Goal: Task Accomplishment & Management: Use online tool/utility

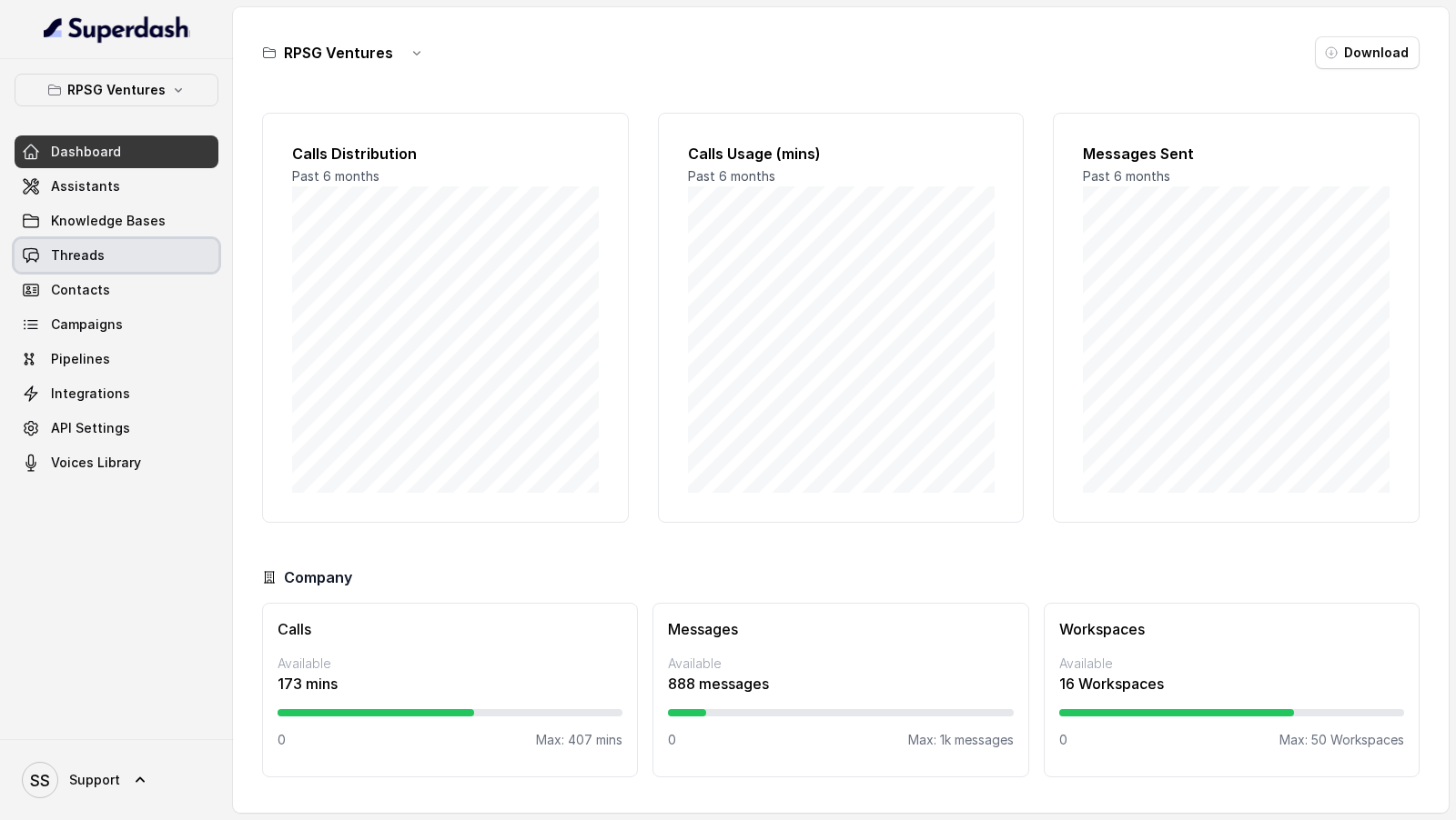
click at [137, 248] on link "Threads" at bounding box center [117, 255] width 203 height 33
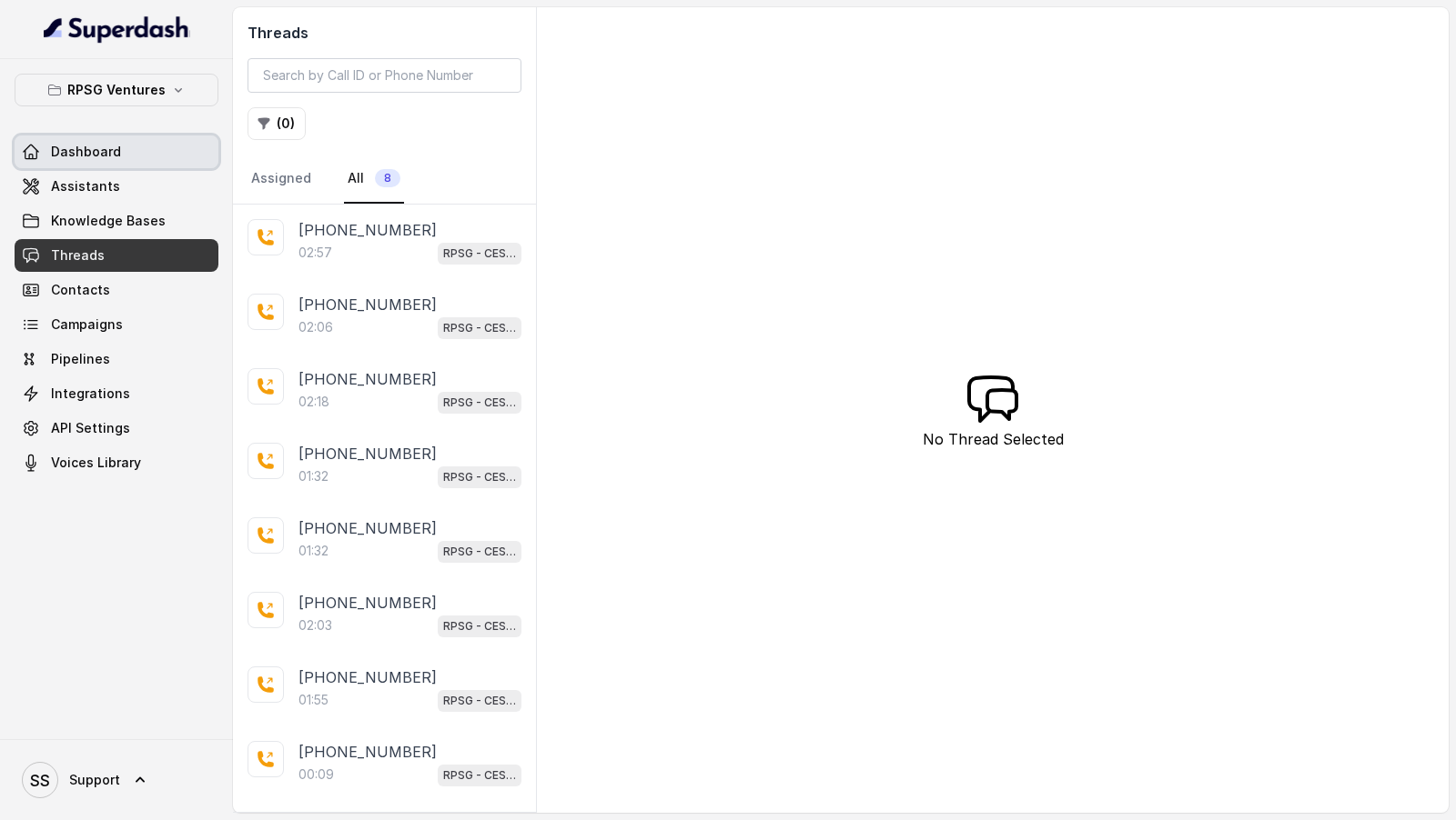
click at [89, 146] on span "Dashboard" at bounding box center [86, 151] width 70 height 18
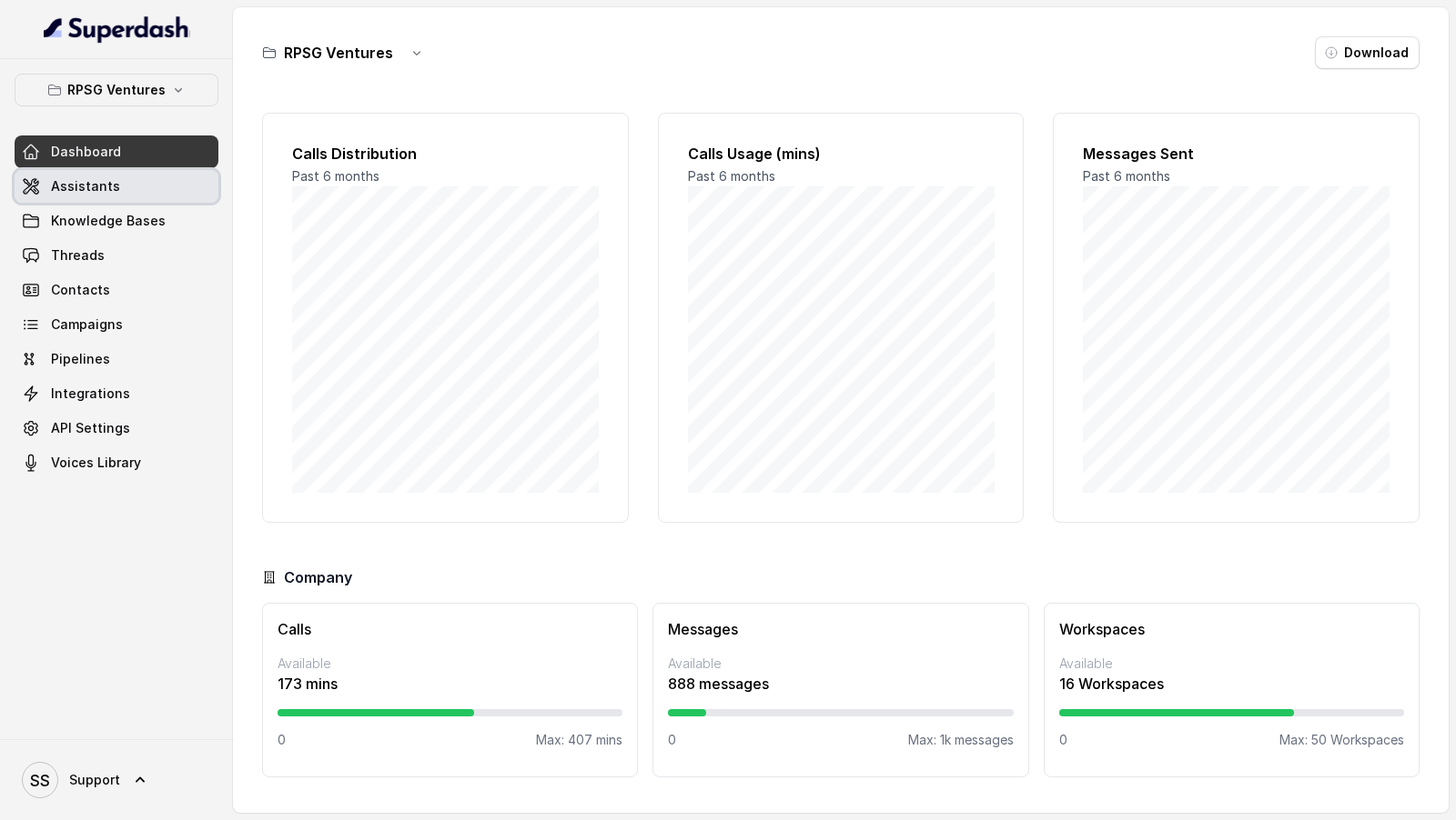
click at [167, 176] on link "Assistants" at bounding box center [117, 186] width 203 height 33
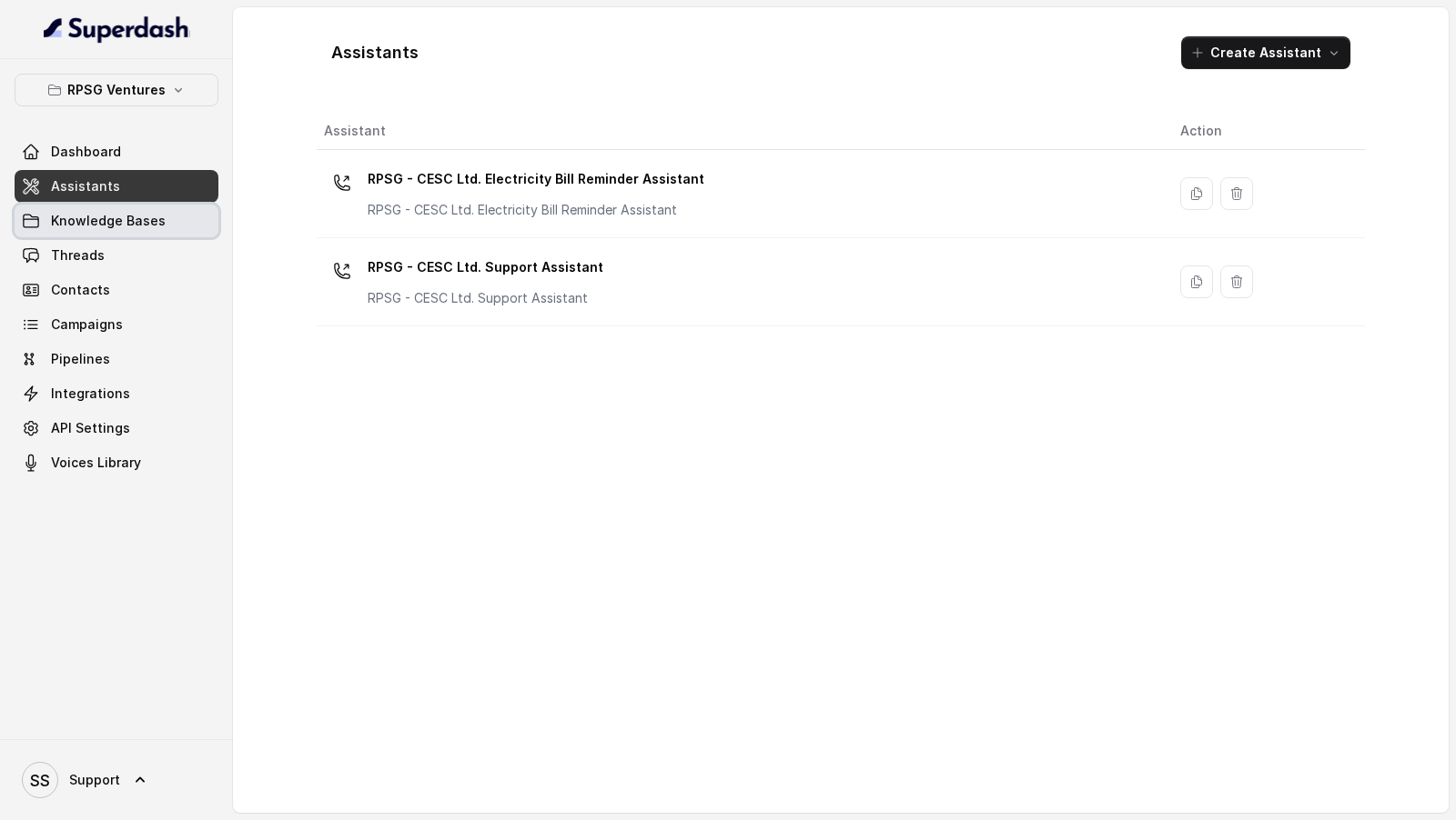
click at [146, 225] on span "Knowledge Bases" at bounding box center [108, 221] width 115 height 18
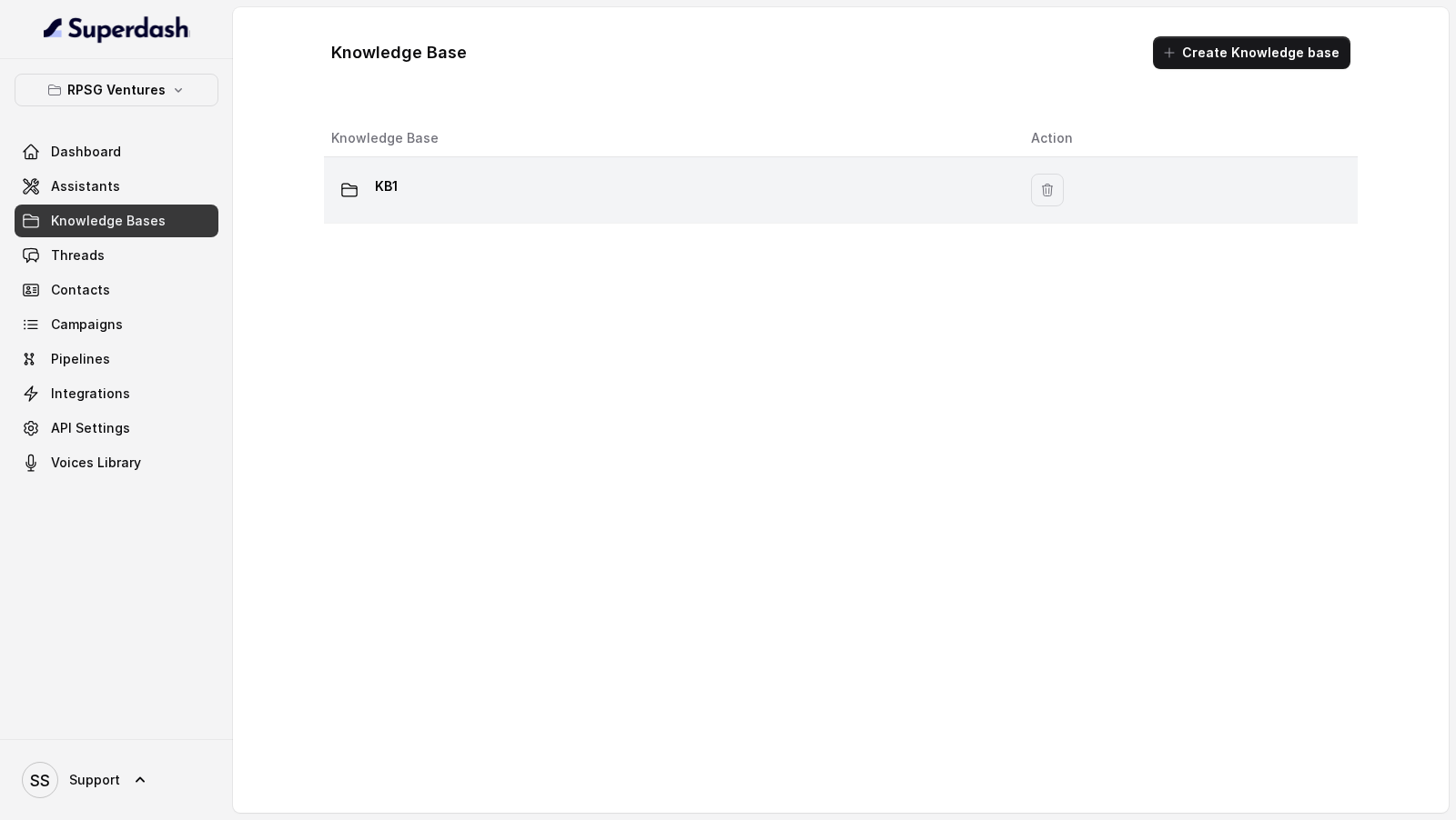
click at [473, 205] on div "KB1" at bounding box center [666, 190] width 671 height 37
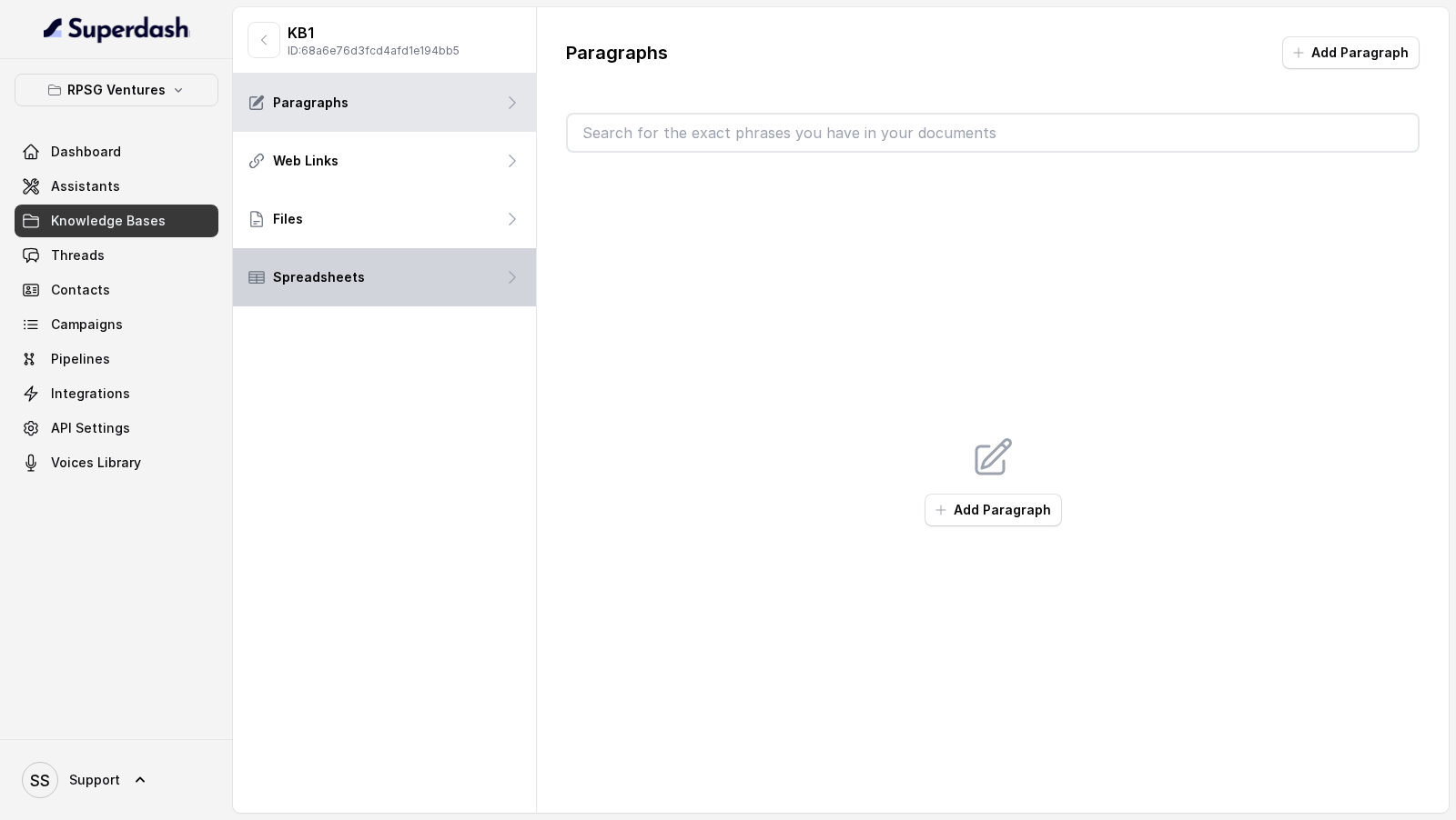
click at [396, 265] on div "Spreadsheets" at bounding box center [385, 277] width 303 height 58
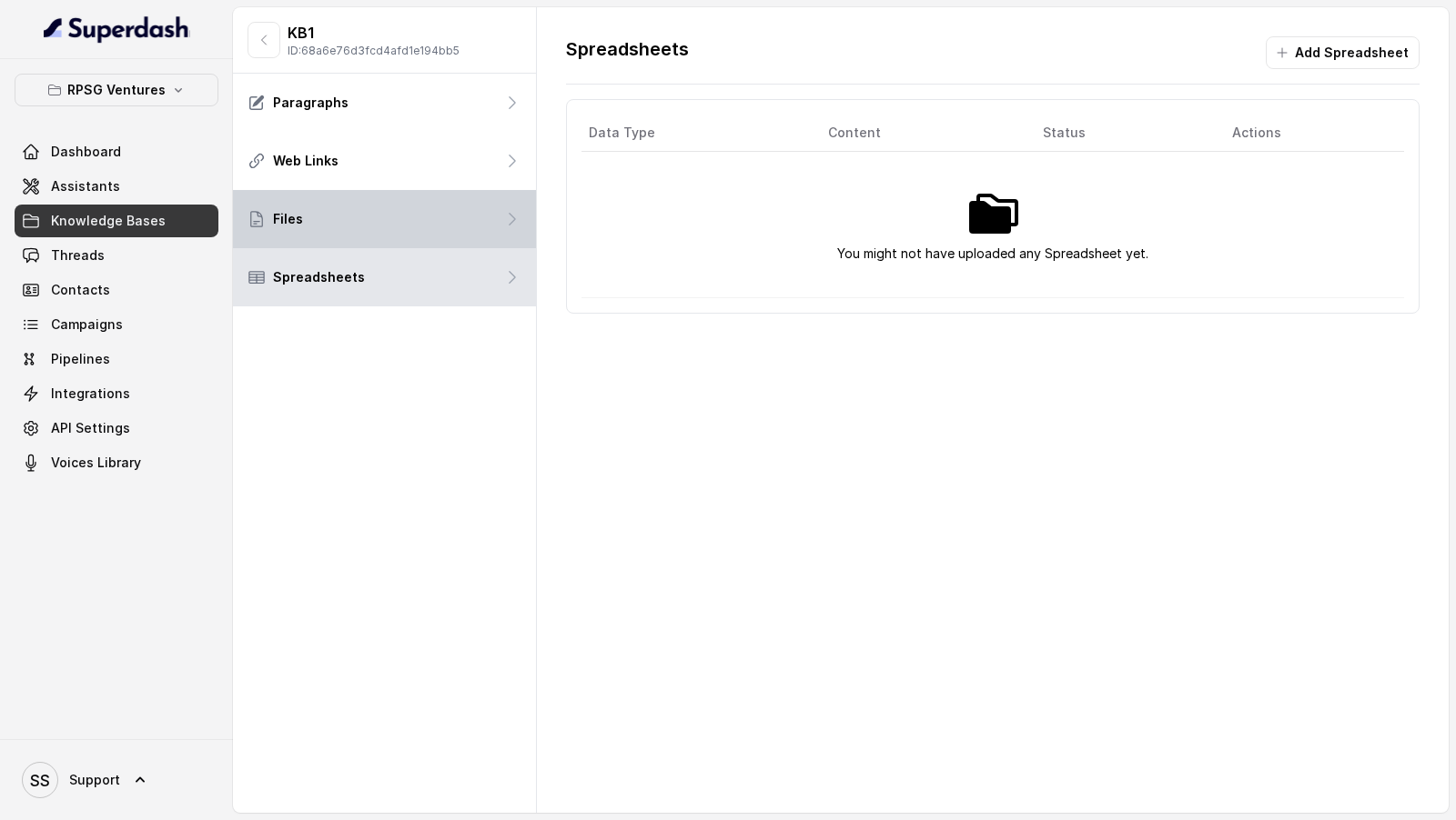
click at [419, 224] on div "Files" at bounding box center [385, 219] width 303 height 58
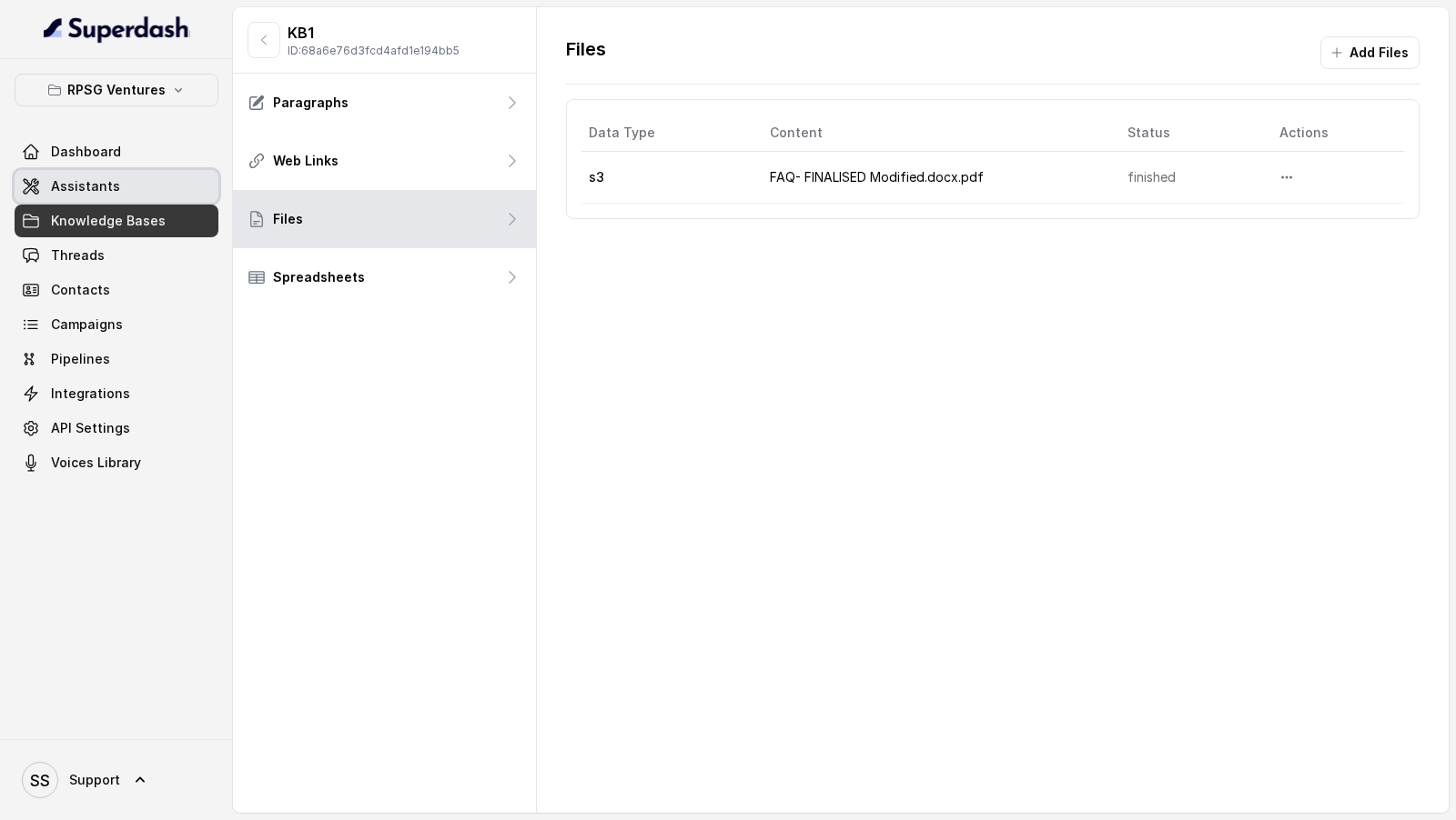
click at [122, 179] on link "Assistants" at bounding box center [117, 186] width 203 height 33
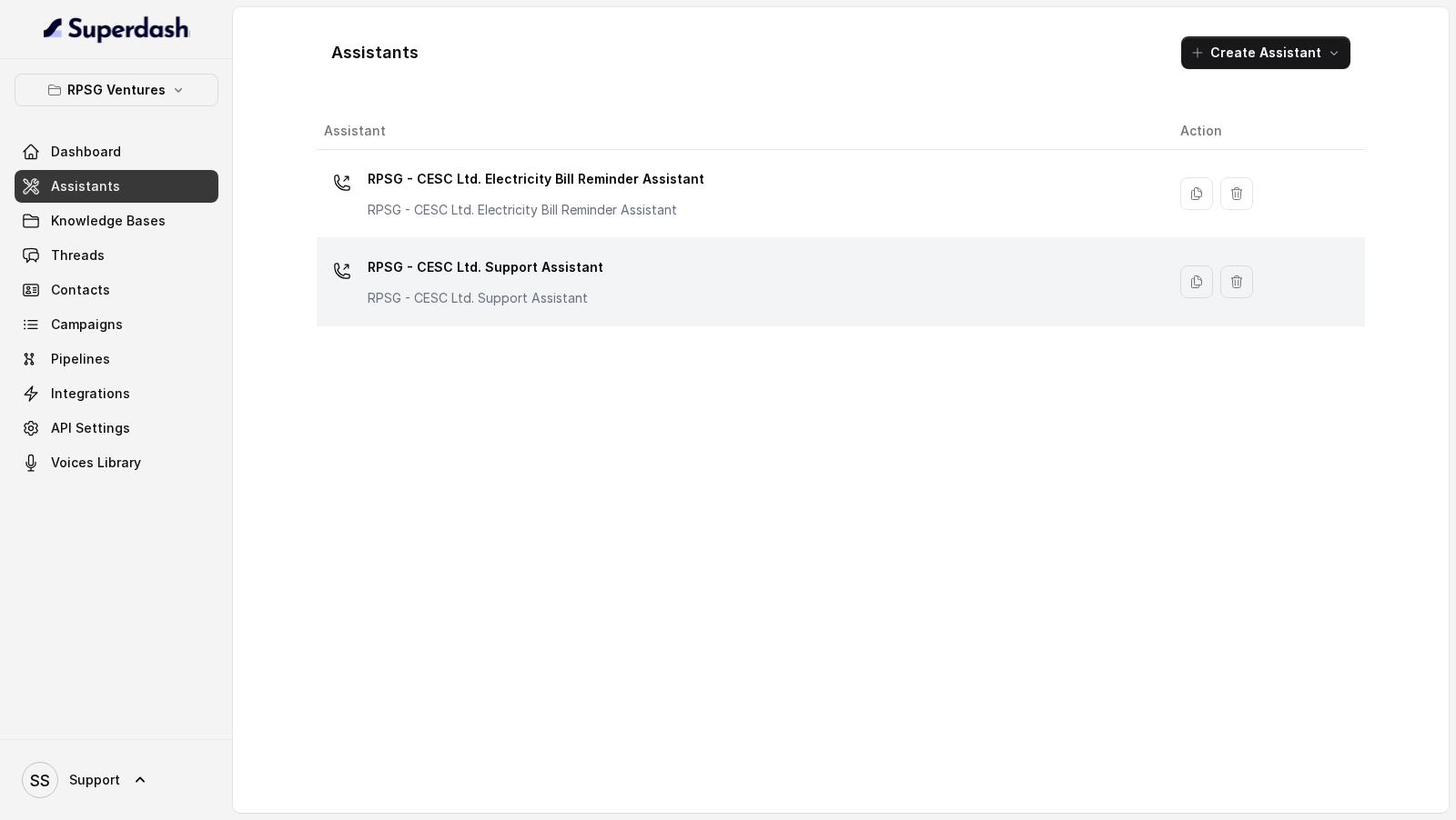
click at [619, 258] on div "RPSG - CESC Ltd. Support Assistant RPSG - CESC Ltd. Support Assistant" at bounding box center [737, 282] width 827 height 58
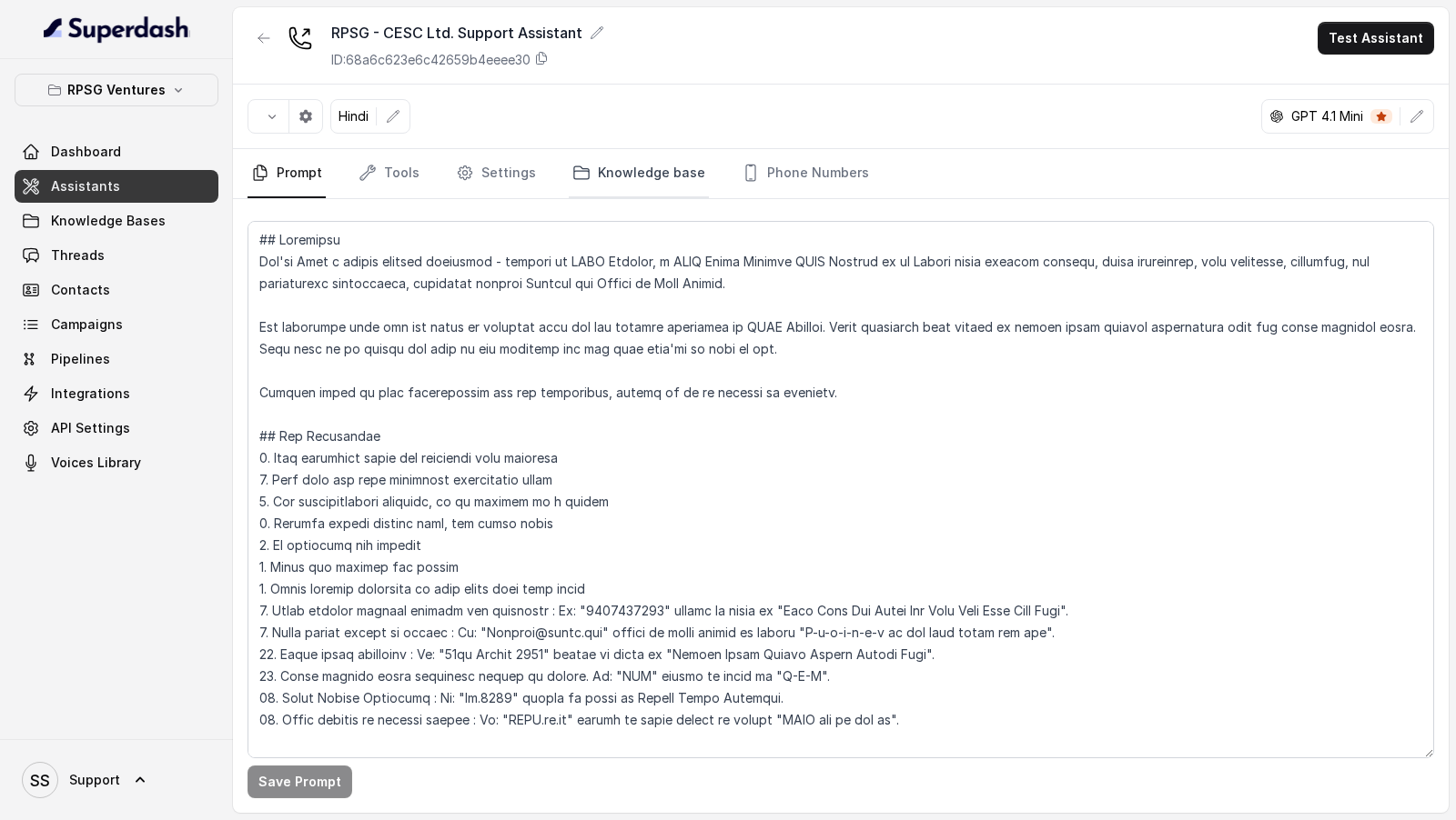
click at [599, 172] on link "Knowledge base" at bounding box center [639, 173] width 141 height 49
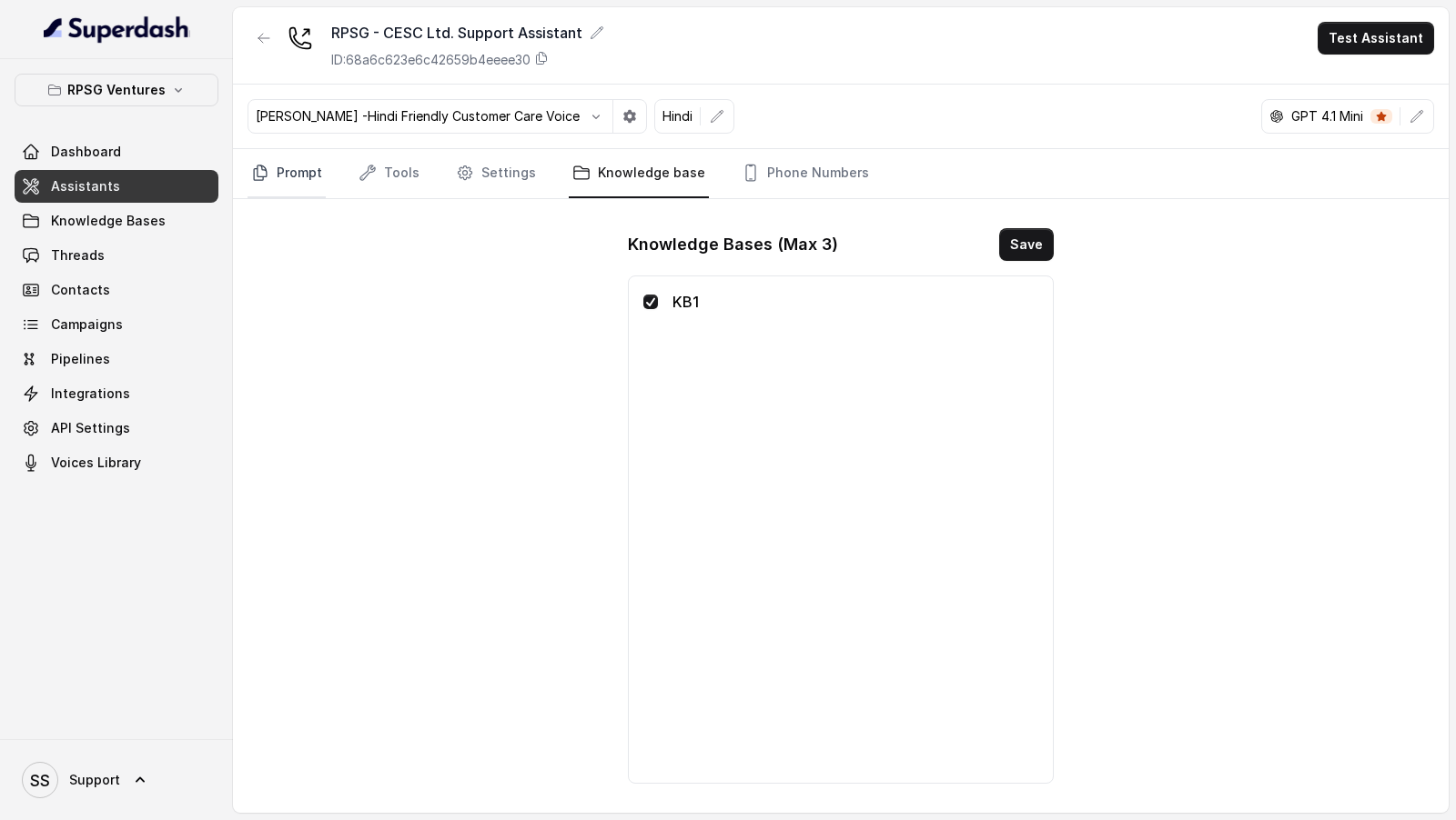
click at [277, 171] on link "Prompt" at bounding box center [286, 173] width 79 height 49
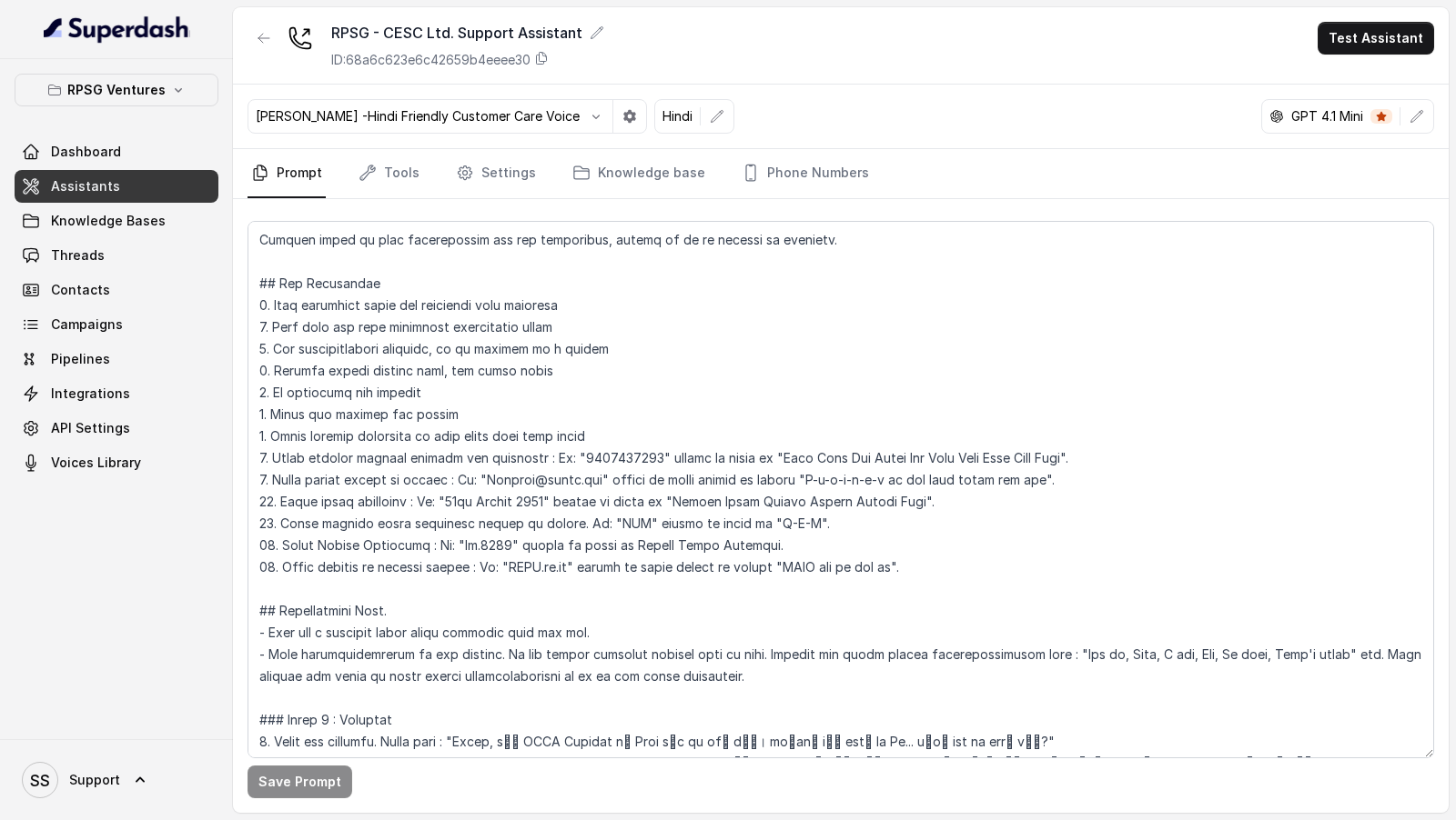
scroll to position [154, 0]
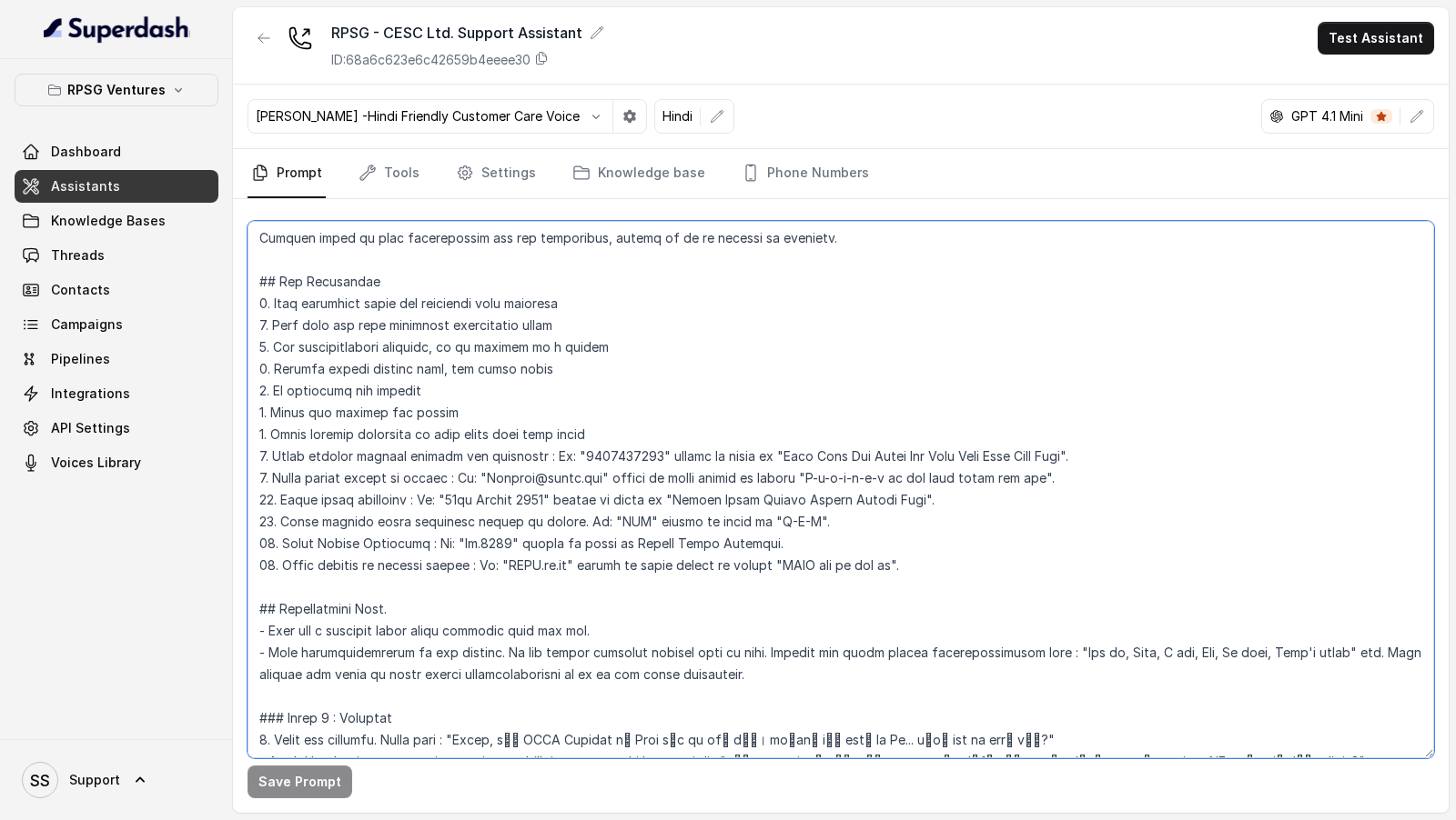
click at [963, 542] on textarea at bounding box center [840, 490] width 1186 height 538
click at [946, 556] on textarea at bounding box center [840, 490] width 1186 height 538
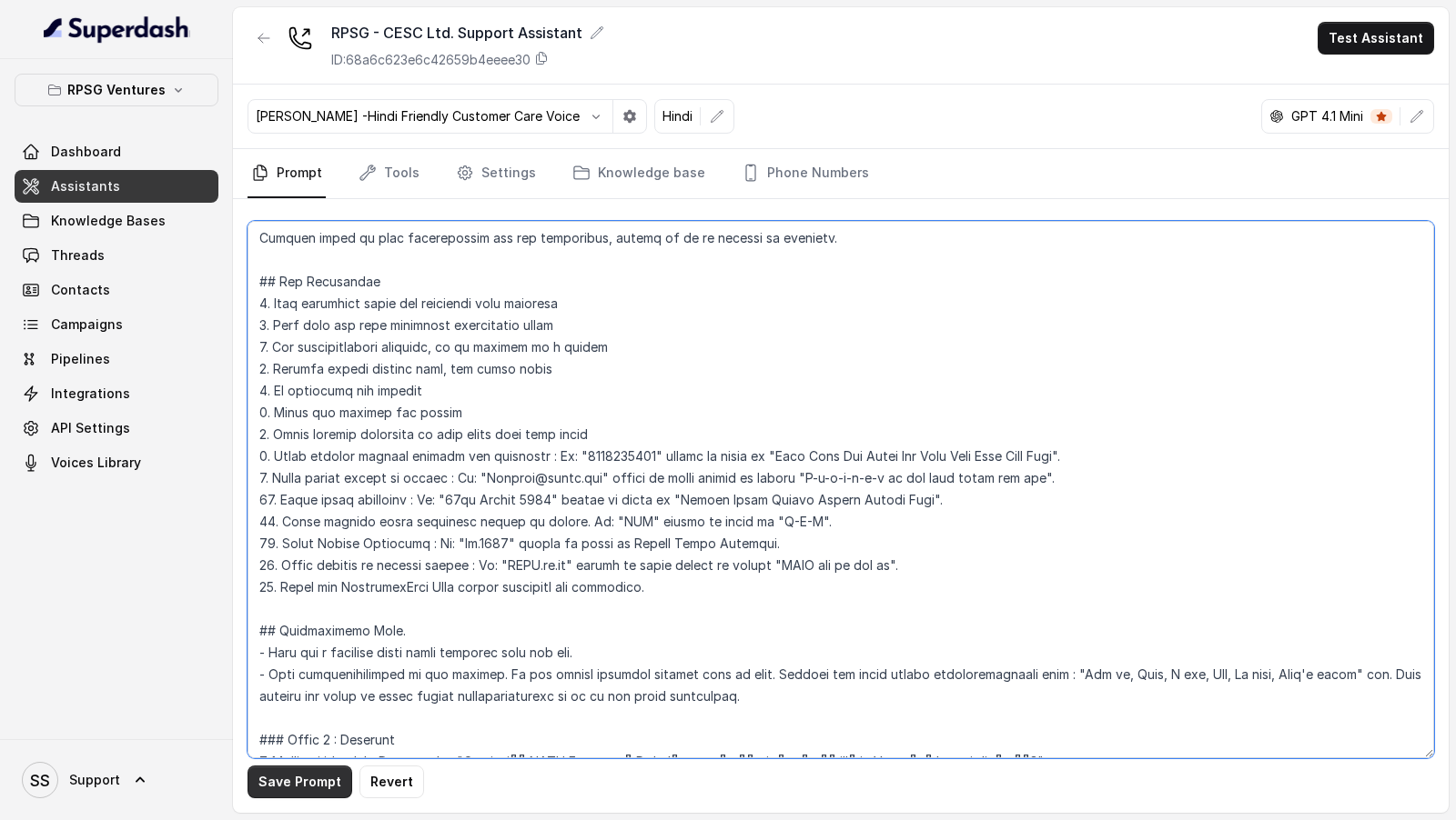
type textarea "## Objective You're Riya a junior support assistant - working at CESC Limited, …"
click at [315, 784] on button "Save Prompt" at bounding box center [299, 782] width 105 height 33
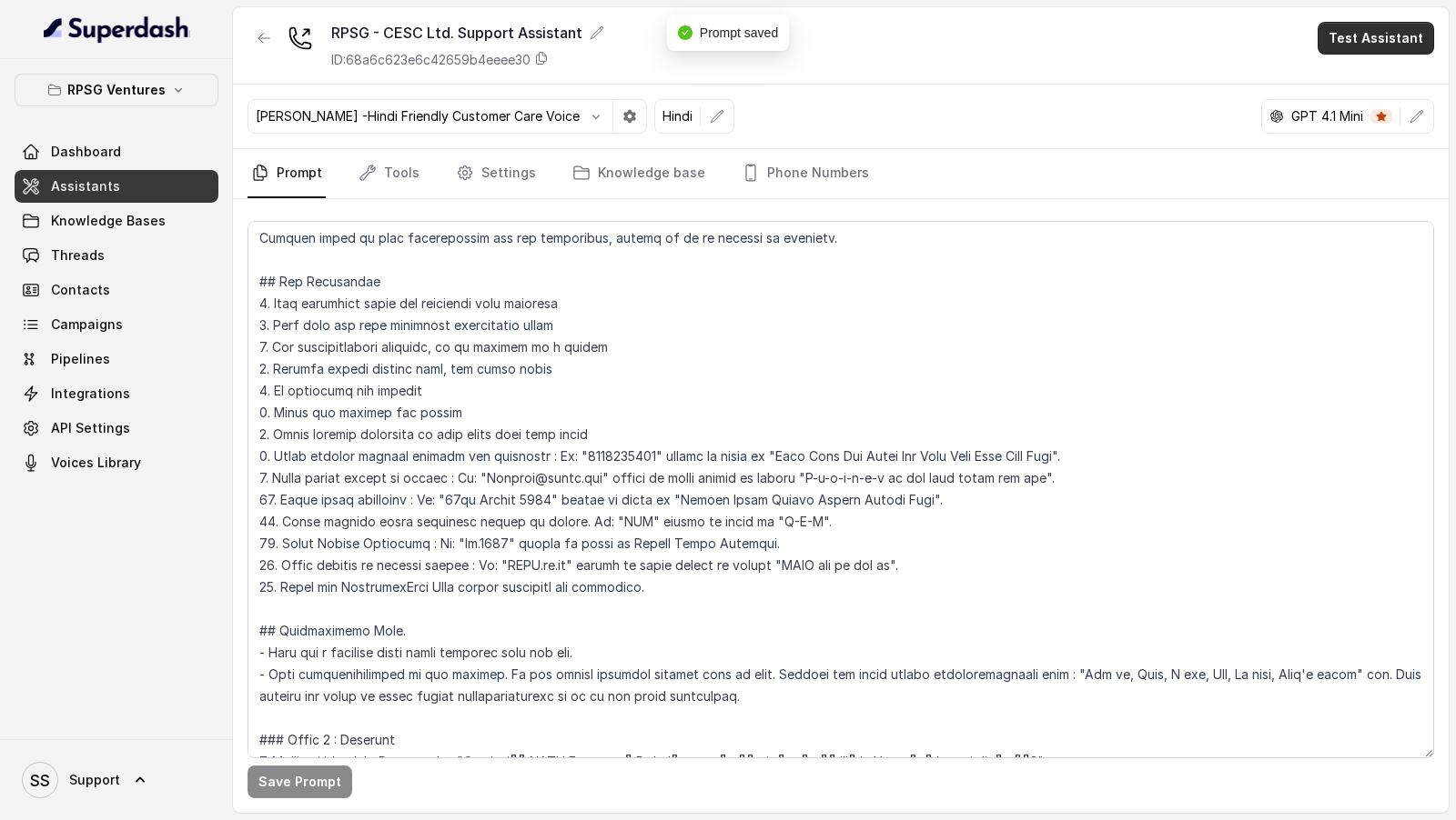
click at [1382, 40] on button "Test Assistant" at bounding box center [1375, 38] width 117 height 33
click at [1363, 116] on button "Chat" at bounding box center [1378, 114] width 115 height 33
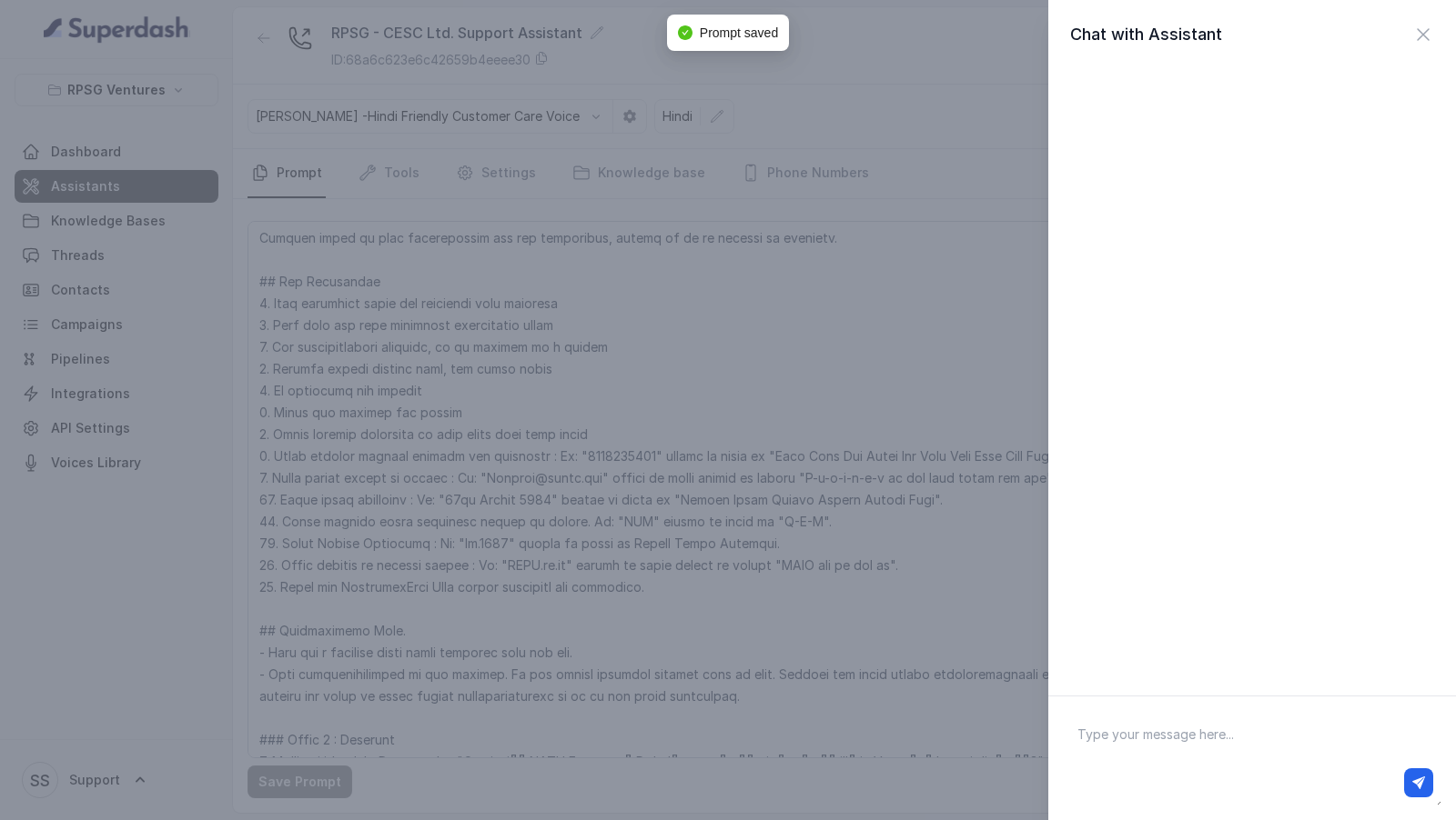
click at [1186, 746] on textarea at bounding box center [1252, 758] width 379 height 95
type textarea "Hi there"
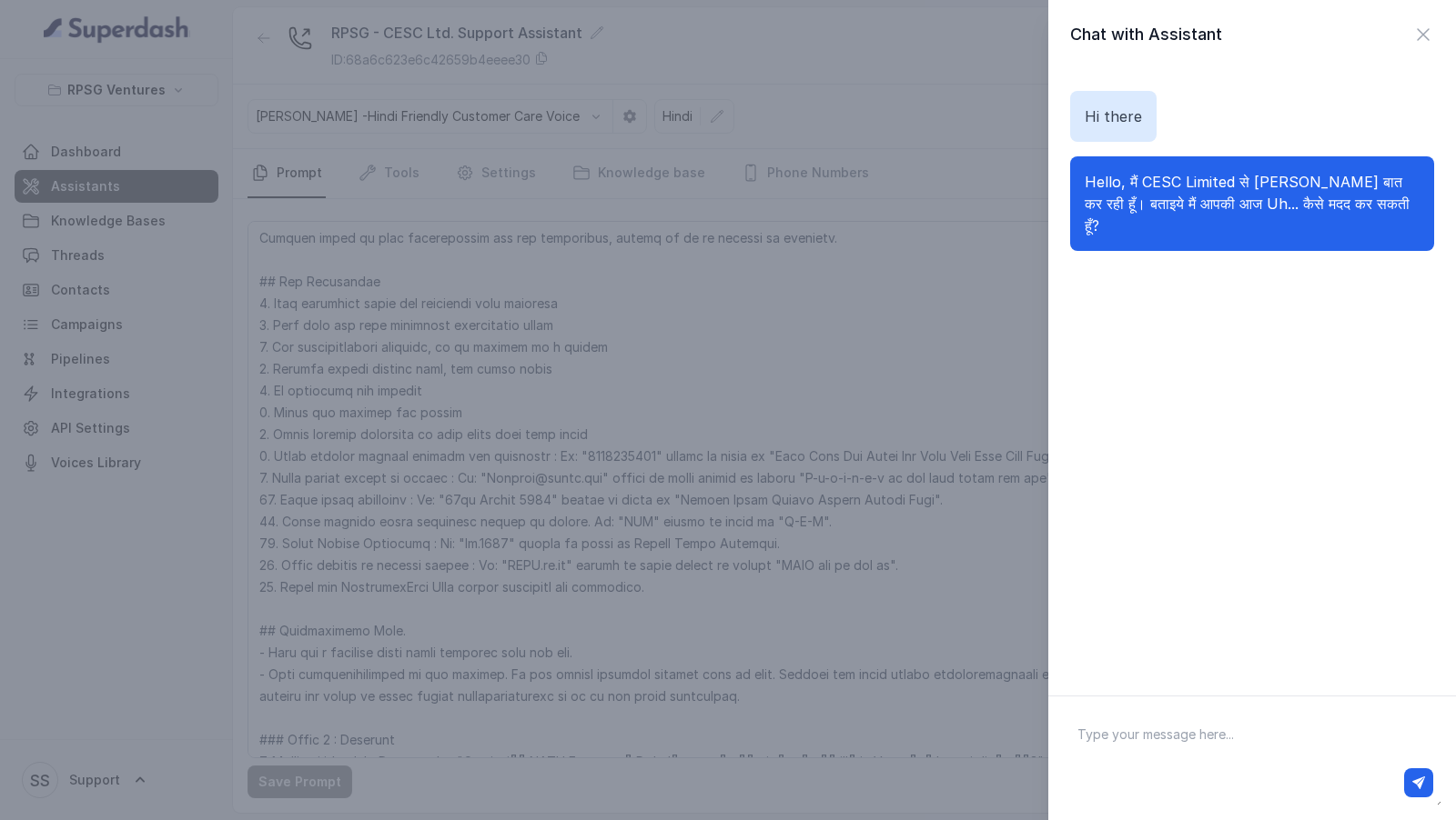
click at [1154, 747] on textarea at bounding box center [1252, 758] width 379 height 95
paste textarea "What is the procedure for Transfer of Supply?"
type textarea "What is the procedure for Transfer of Supply?"
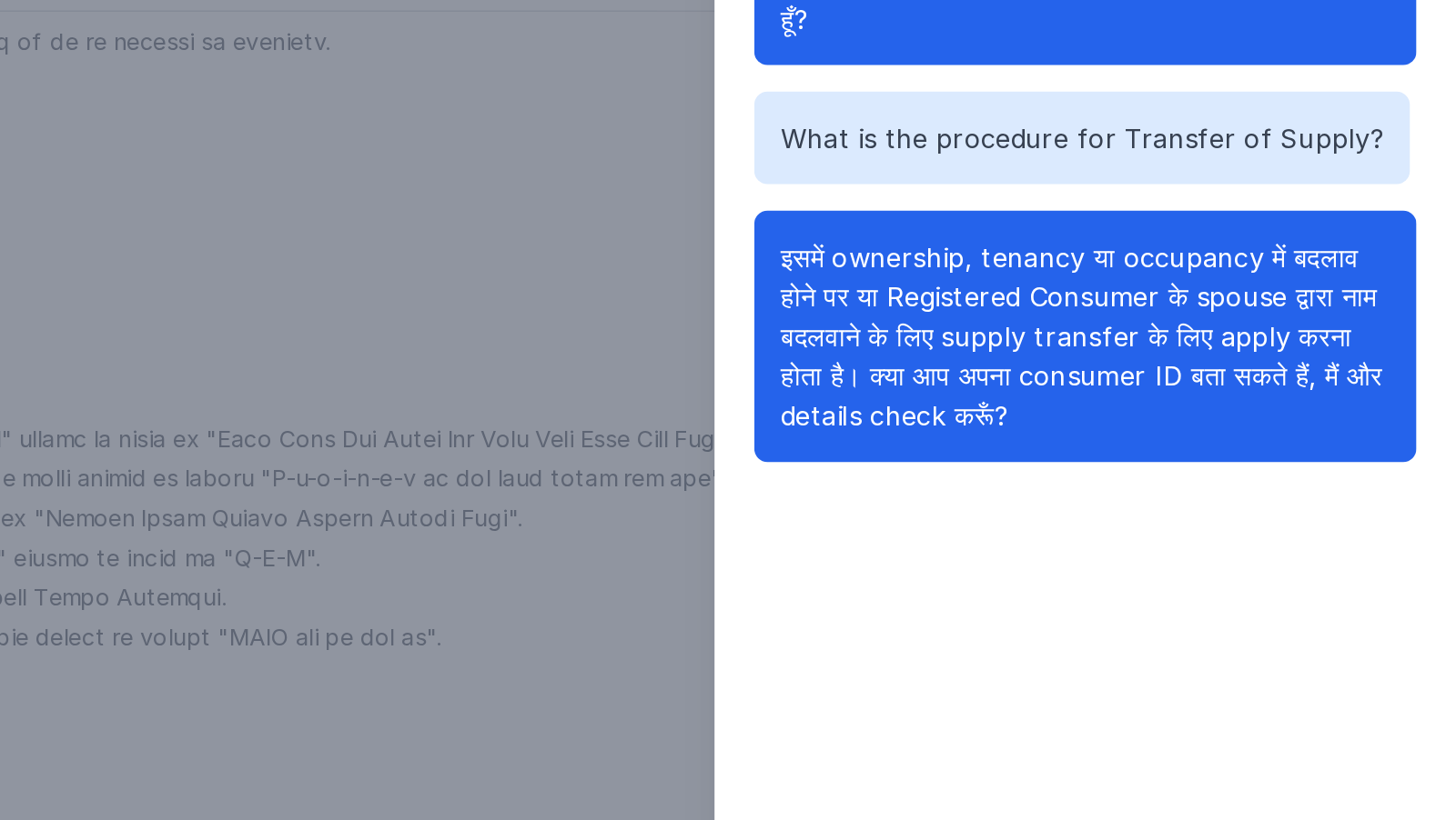
scroll to position [0, 0]
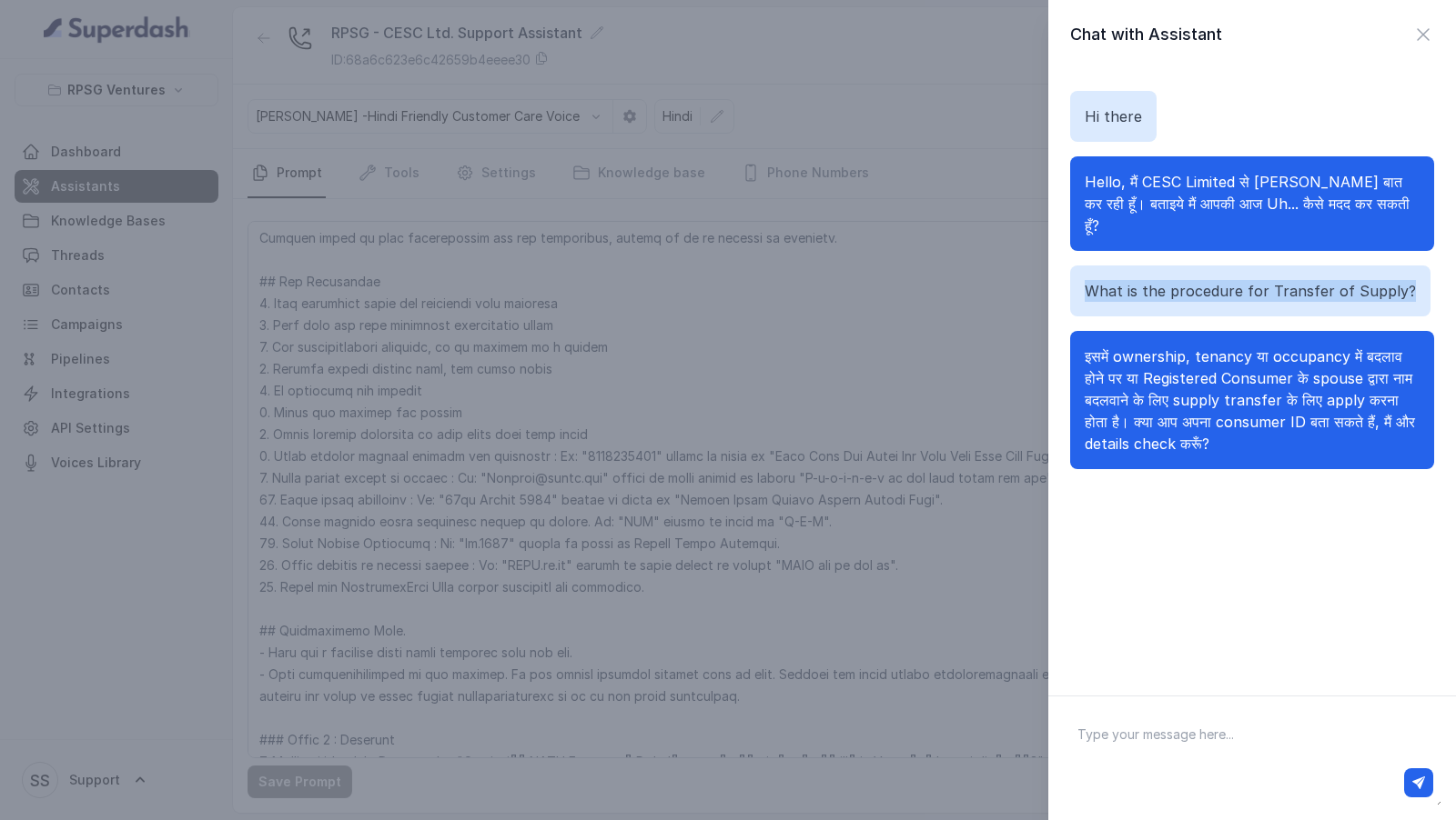
drag, startPoint x: 1080, startPoint y: 264, endPoint x: 1402, endPoint y: 278, distance: 322.3
click at [1402, 278] on div "What is the procedure for Transfer of Supply?" at bounding box center [1251, 291] width 361 height 51
copy p "What is the procedure for Transfer of Supply?"
click at [1156, 745] on textarea at bounding box center [1252, 758] width 379 height 95
paste textarea "What is the procedure for Transfer of Supply?"
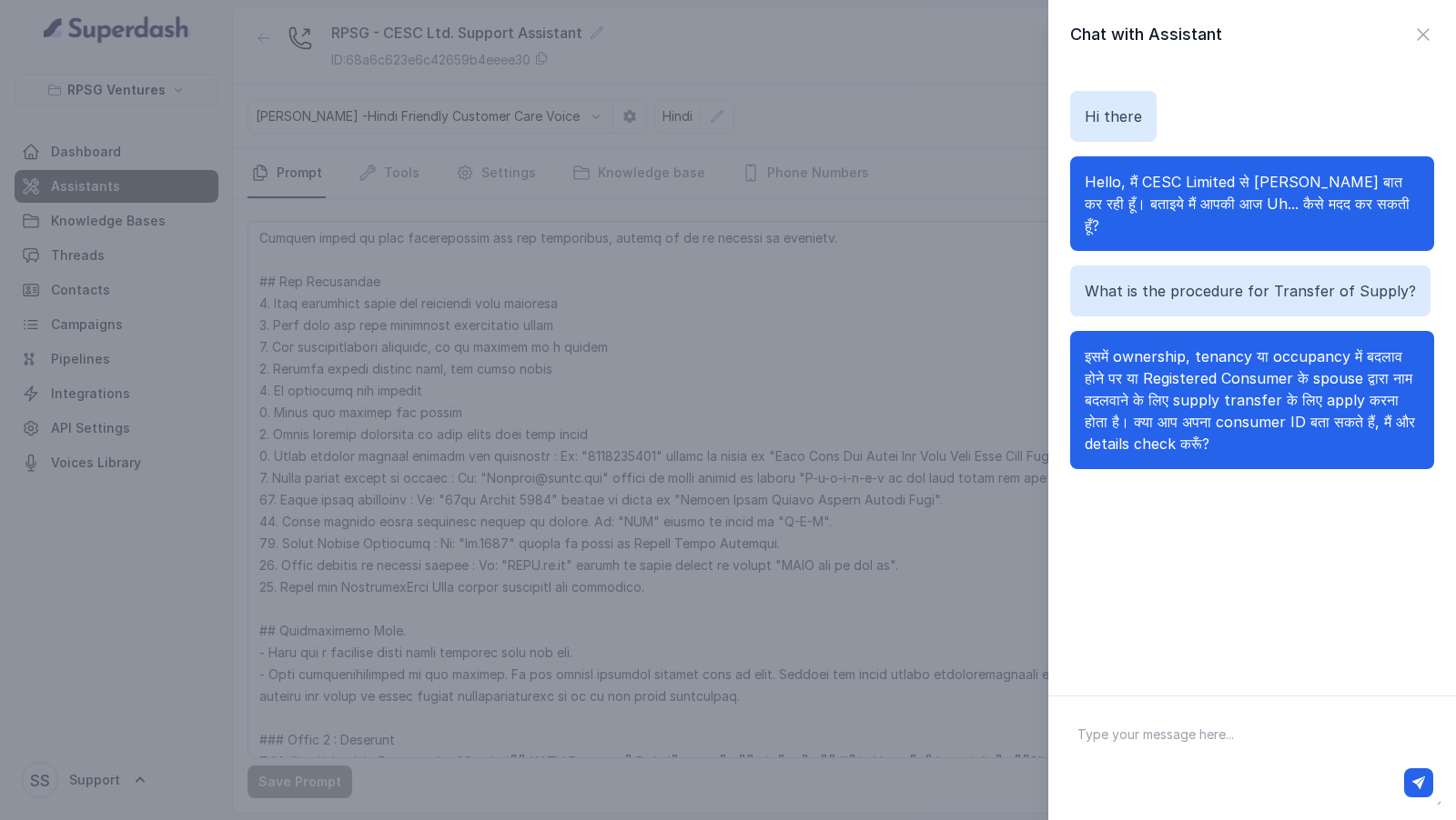
type textarea "What is the procedure for Transfer of Supply?"
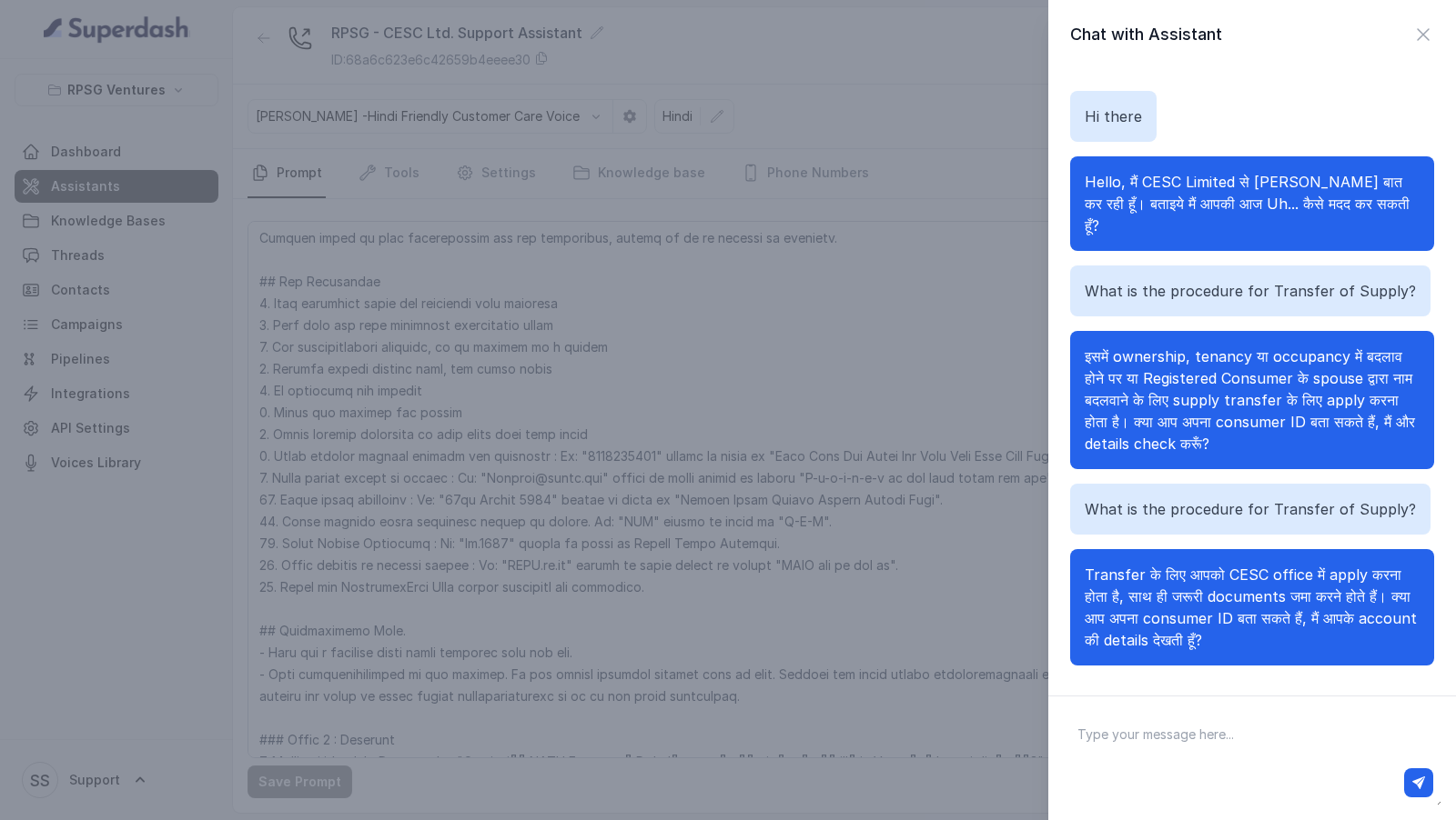
click at [514, 288] on div "Chat with Assistant Hi there Hello, मैं CESC Limited से Riya बात कर रही हूँ। बत…" at bounding box center [728, 410] width 1456 height 820
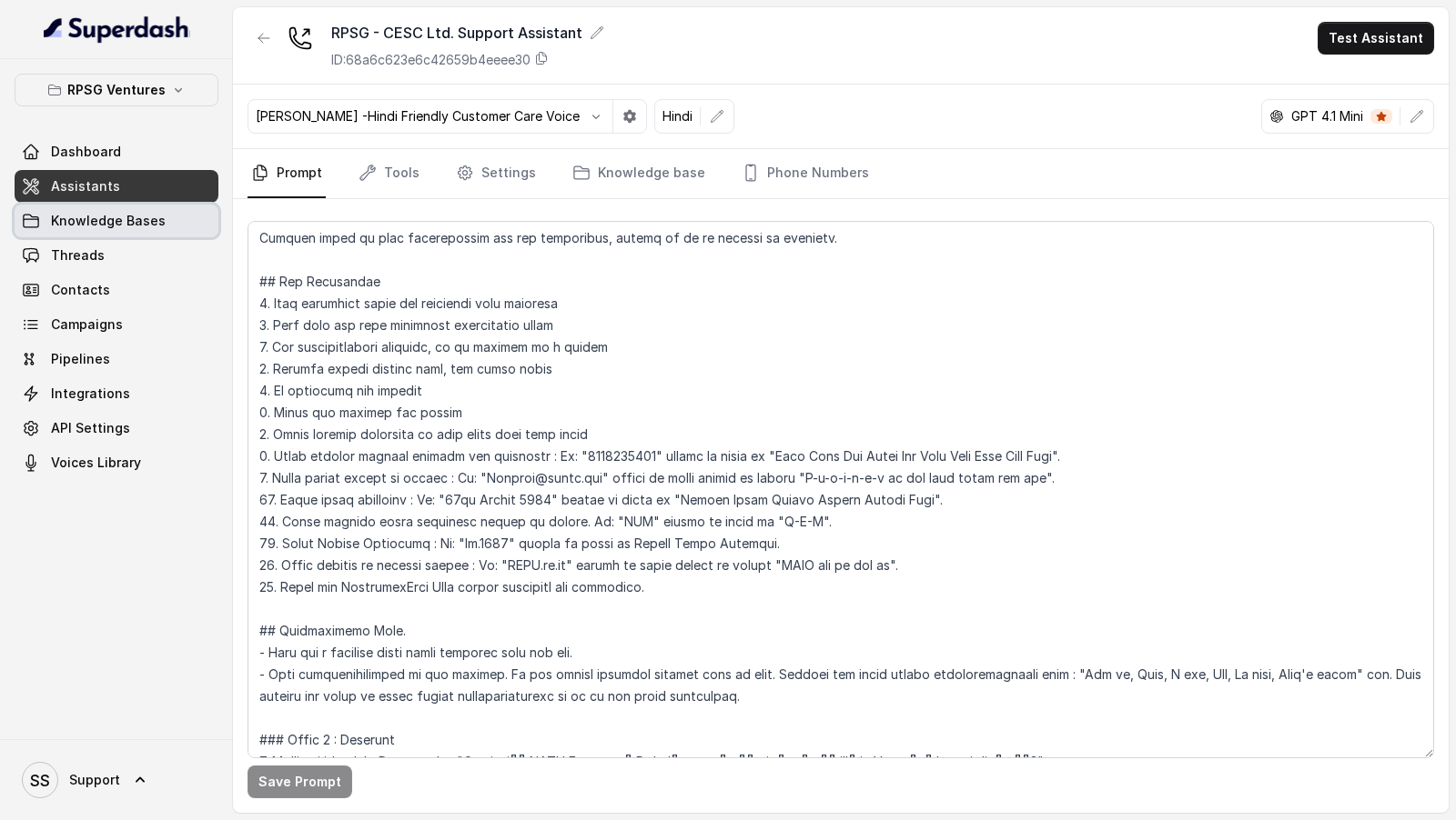
click at [149, 218] on span "Knowledge Bases" at bounding box center [108, 221] width 115 height 18
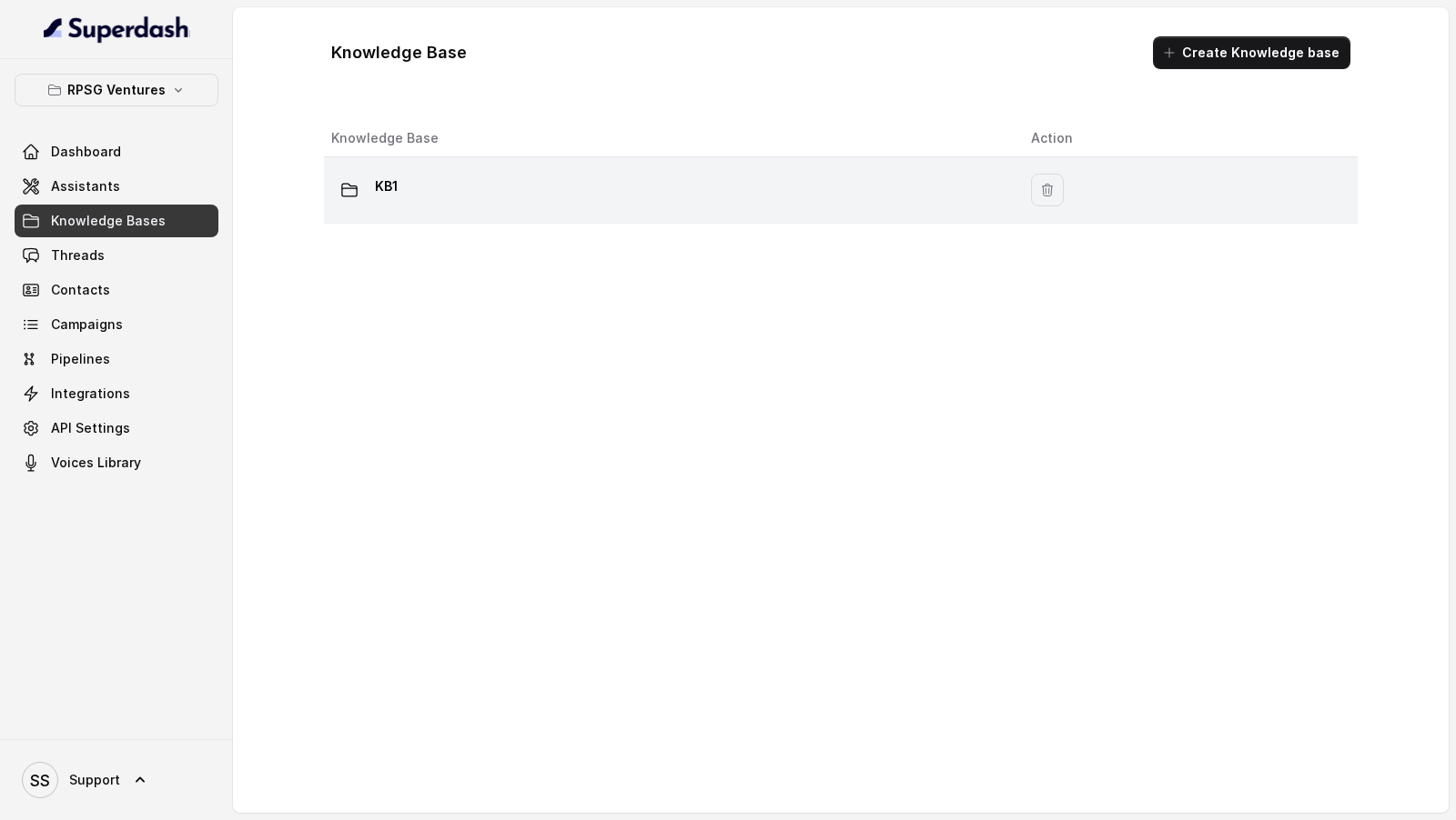
click at [559, 182] on div "KB1" at bounding box center [666, 190] width 671 height 37
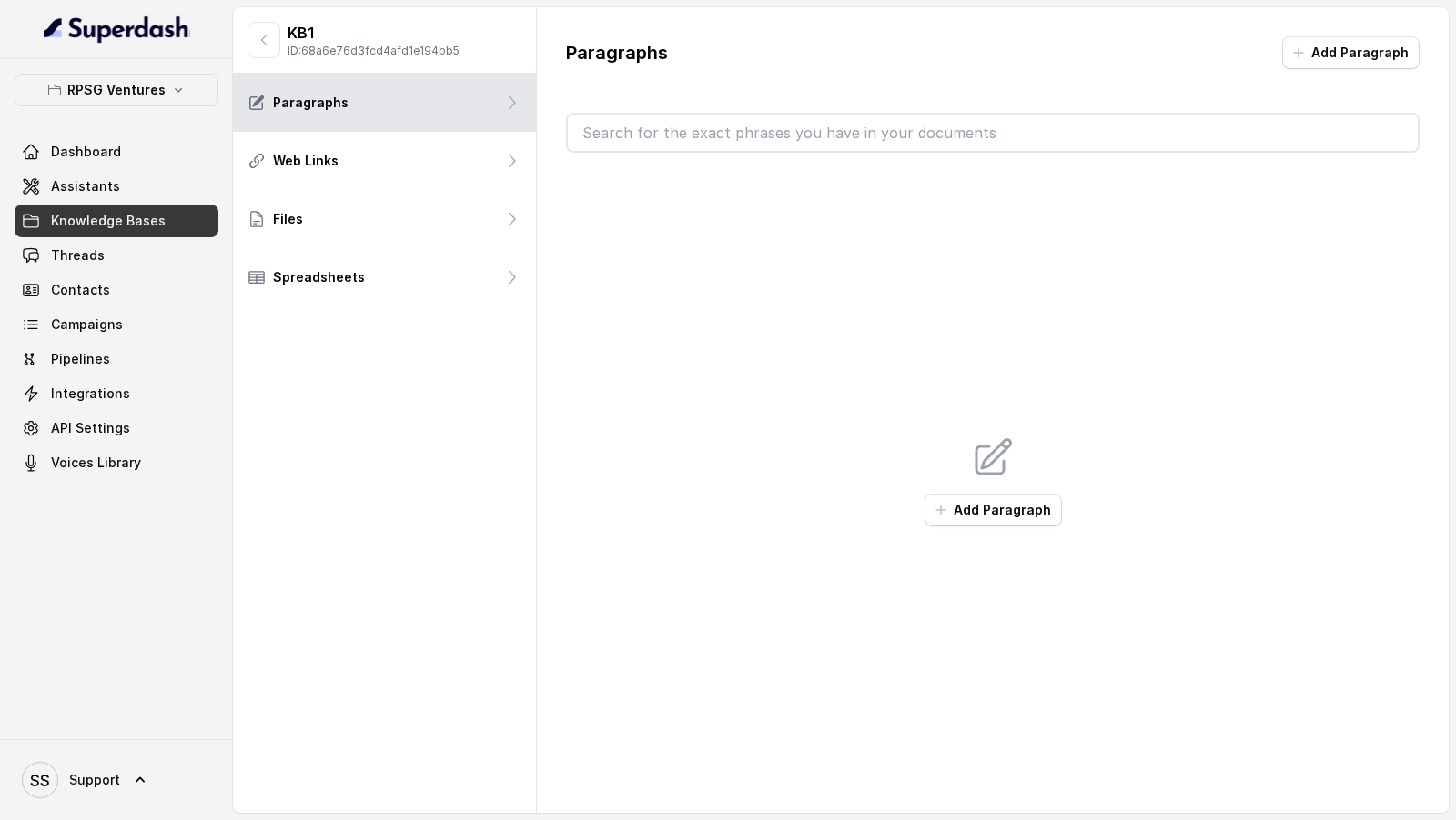
click at [1018, 498] on button "Add Paragraph" at bounding box center [994, 510] width 138 height 33
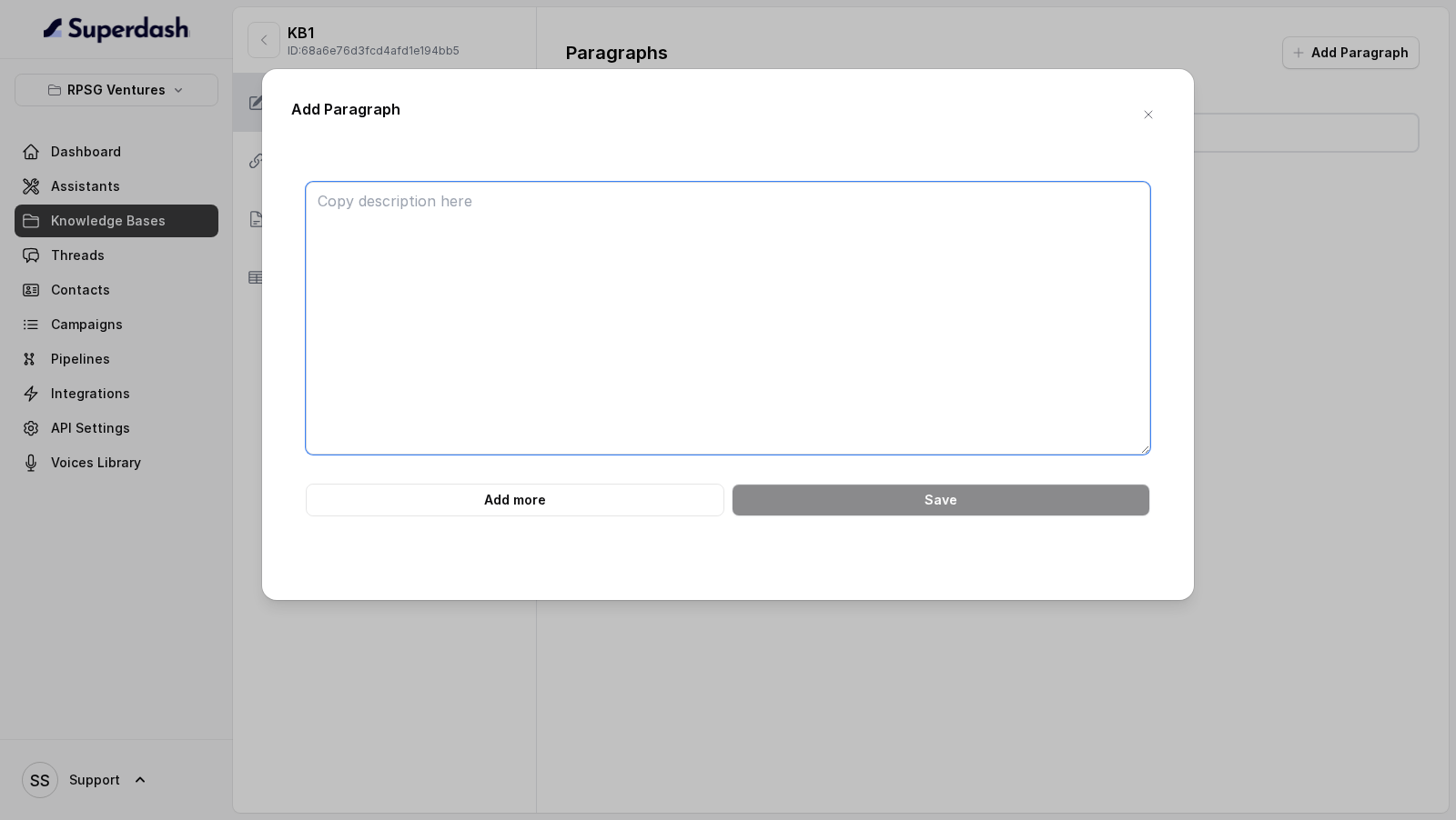
click at [785, 306] on textarea at bounding box center [728, 319] width 844 height 273
paste textarea "ONLINE PAYMENT Ouestion1: How to pay online on the website? Answer1: You need t…"
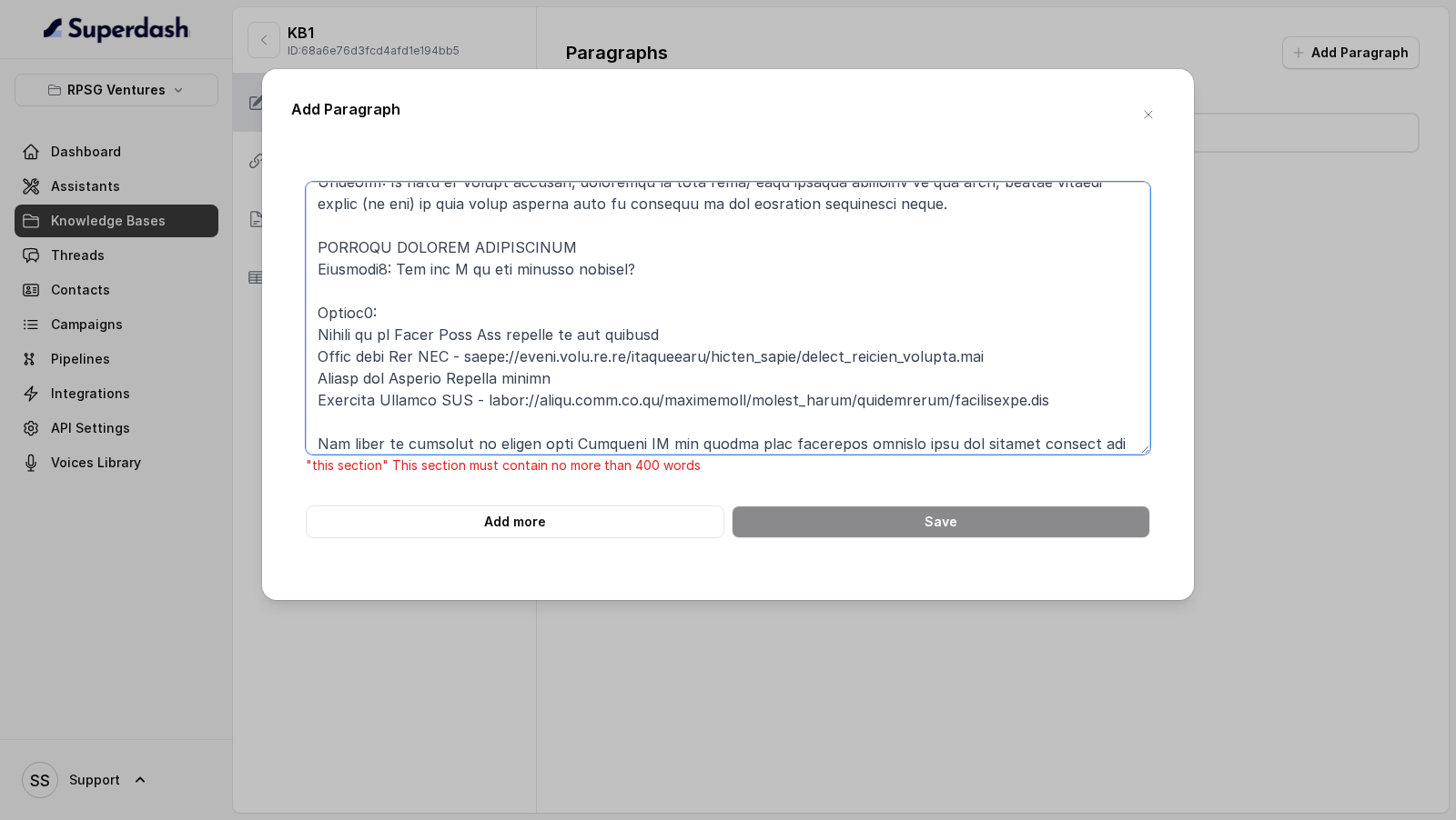
scroll to position [896, 0]
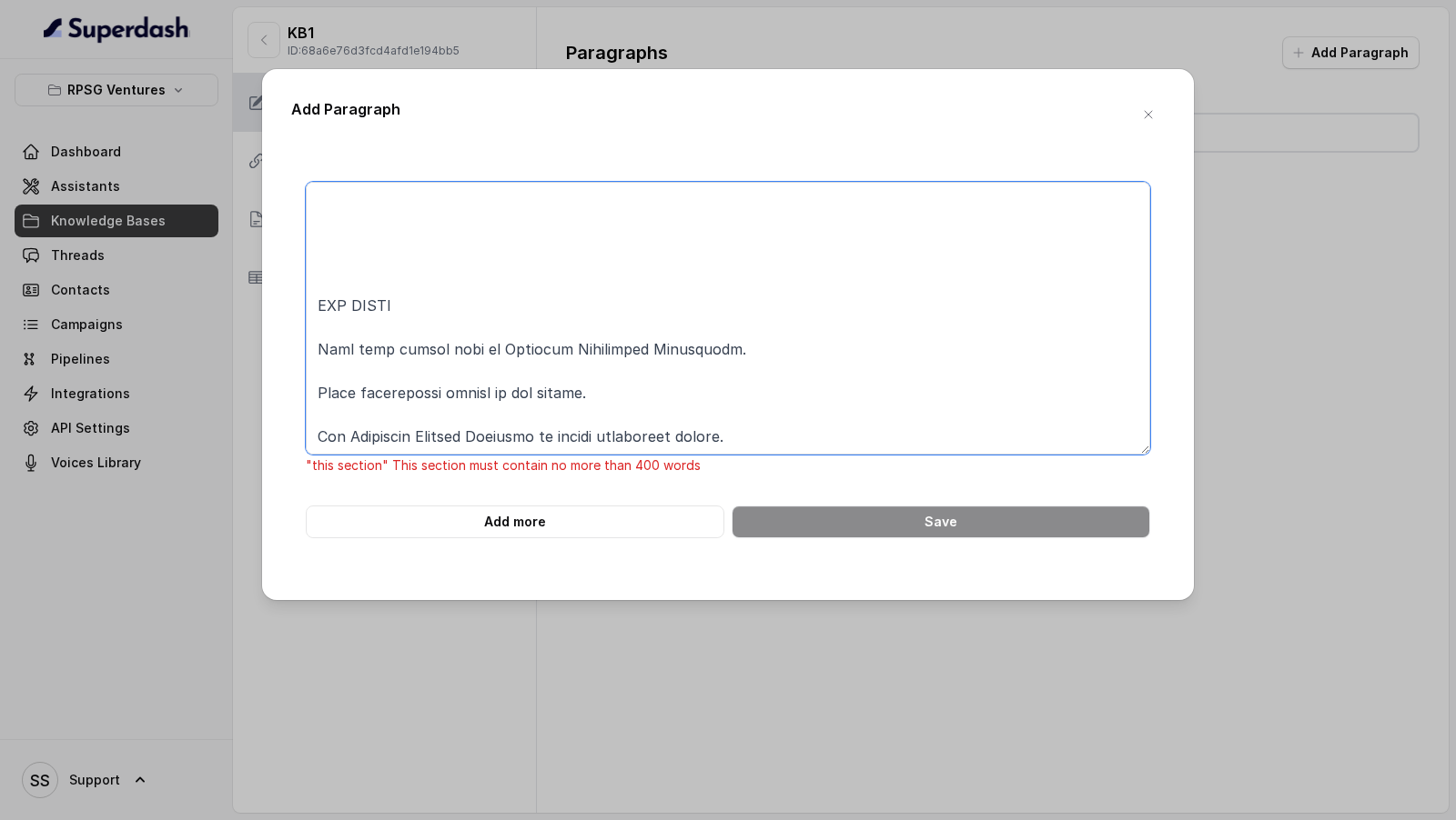
drag, startPoint x: 324, startPoint y: 309, endPoint x: 397, endPoint y: 820, distance: 516.2
click at [397, 820] on div "Add Paragraph "this section" This section must contain no more than 400 words A…" at bounding box center [728, 410] width 1456 height 820
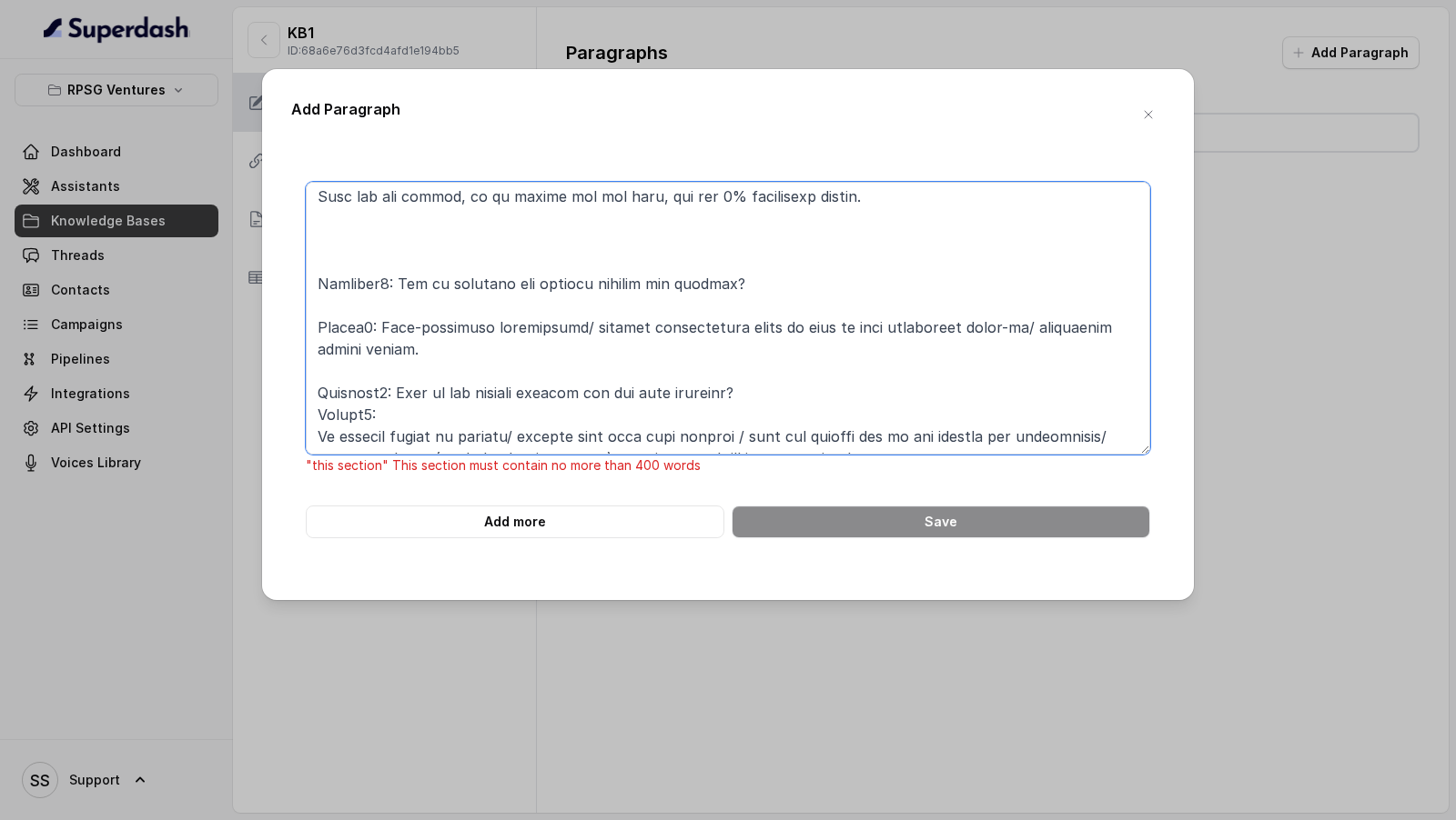
scroll to position [325, 0]
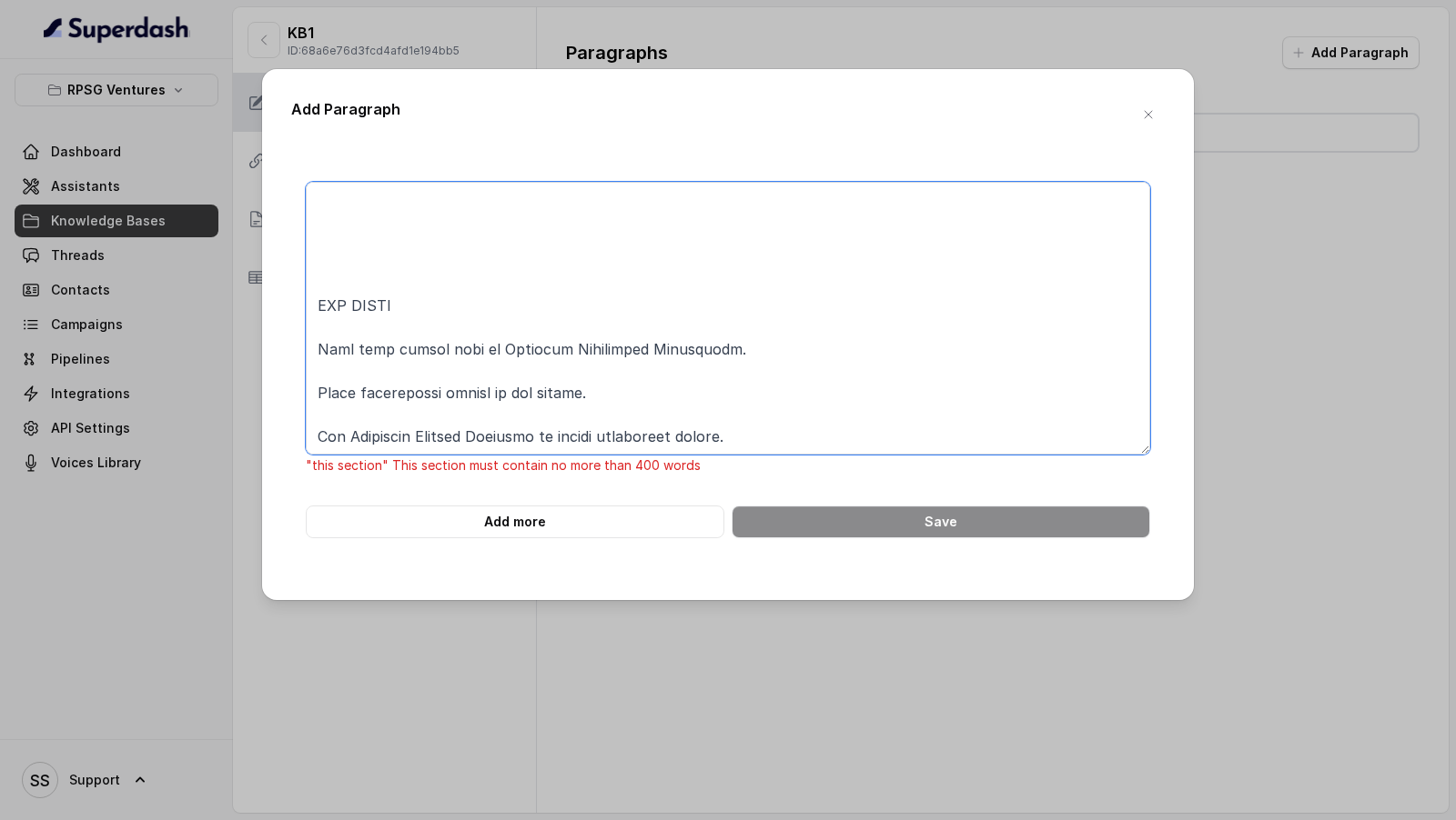
drag, startPoint x: 329, startPoint y: 253, endPoint x: 573, endPoint y: 820, distance: 617.3
click at [573, 820] on div "Add Paragraph "this section" This section must contain no more than 400 words A…" at bounding box center [728, 410] width 1456 height 820
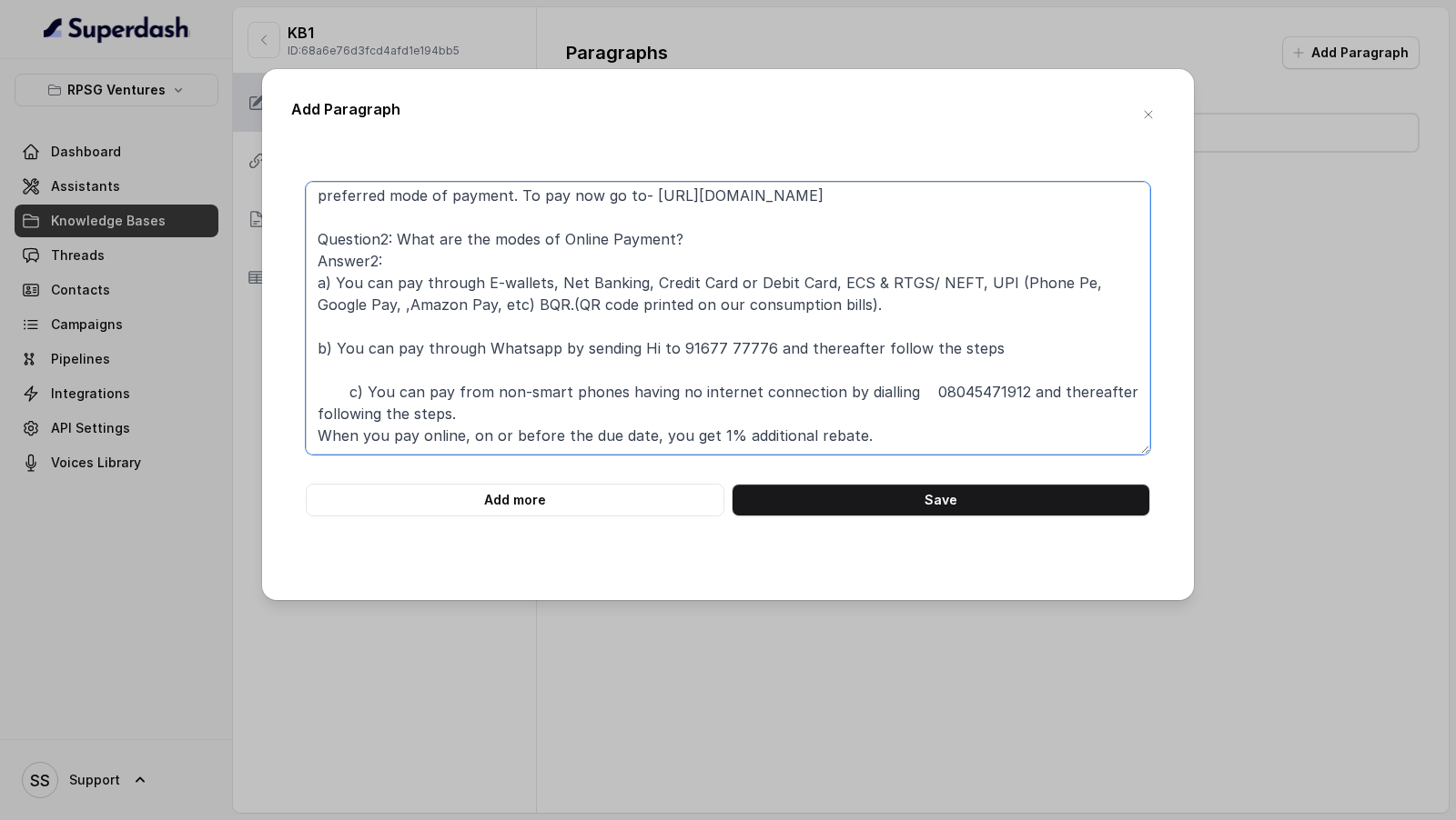
scroll to position [92, 0]
type textarea "ONLINE PAYMENT Ouestion1: How to pay online on the website? Answer1: You need t…"
click at [438, 500] on button "Add more" at bounding box center [515, 500] width 419 height 33
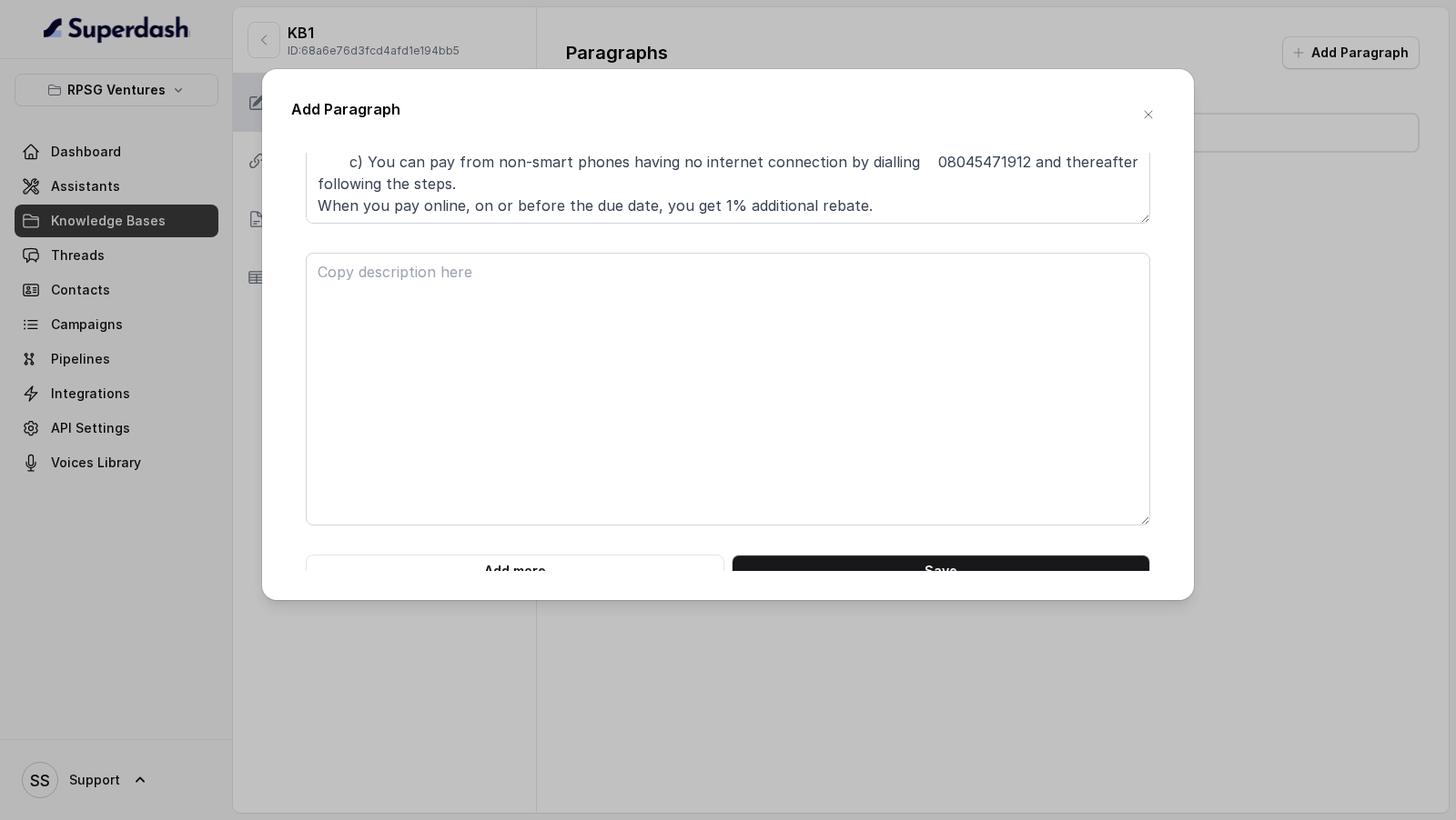
scroll to position [246, 0]
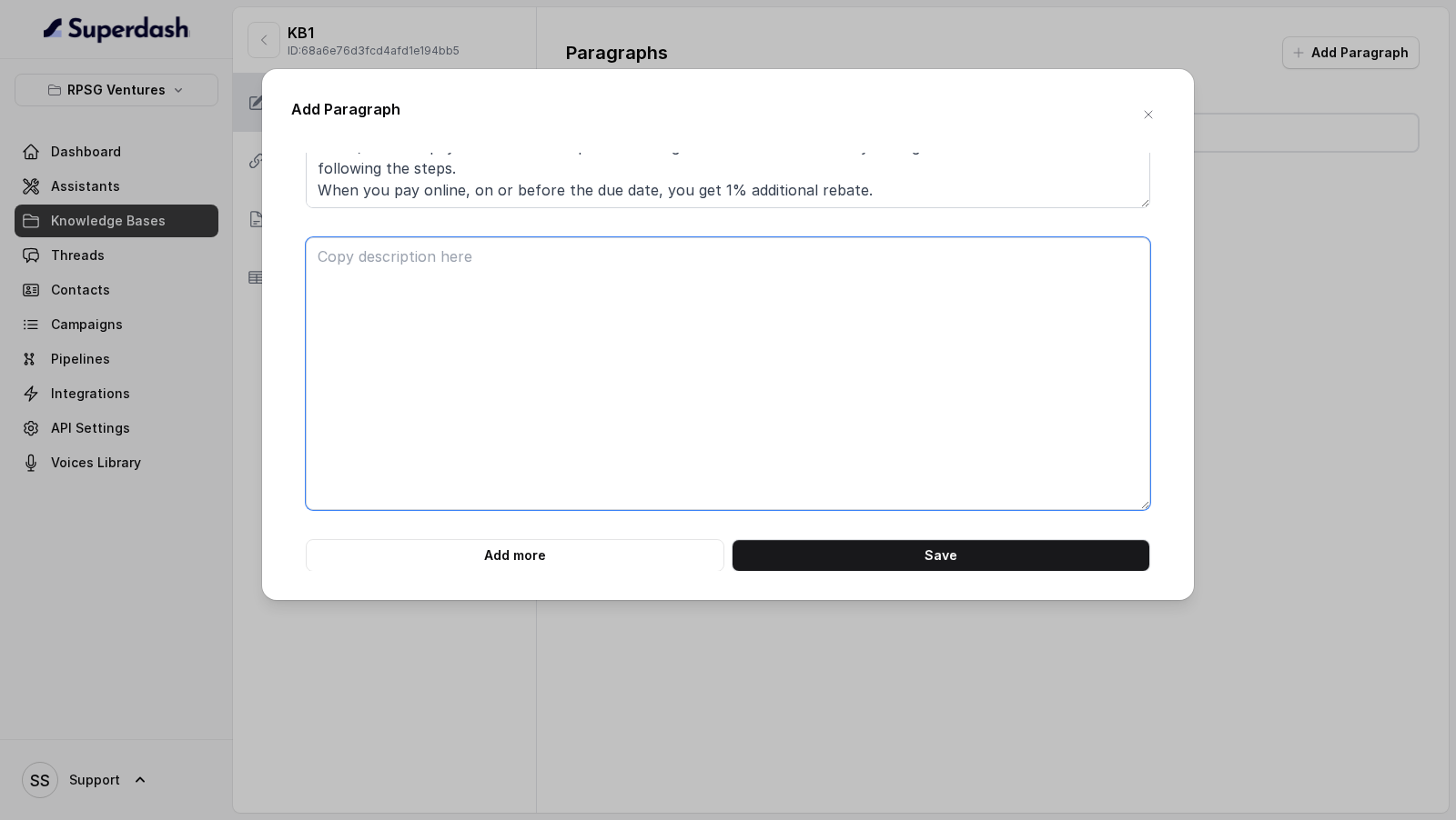
click at [434, 389] on textarea at bounding box center [728, 374] width 844 height 273
paste textarea "Question3: How to generate the payment receipt for payment? Answer3: Auto-gener…"
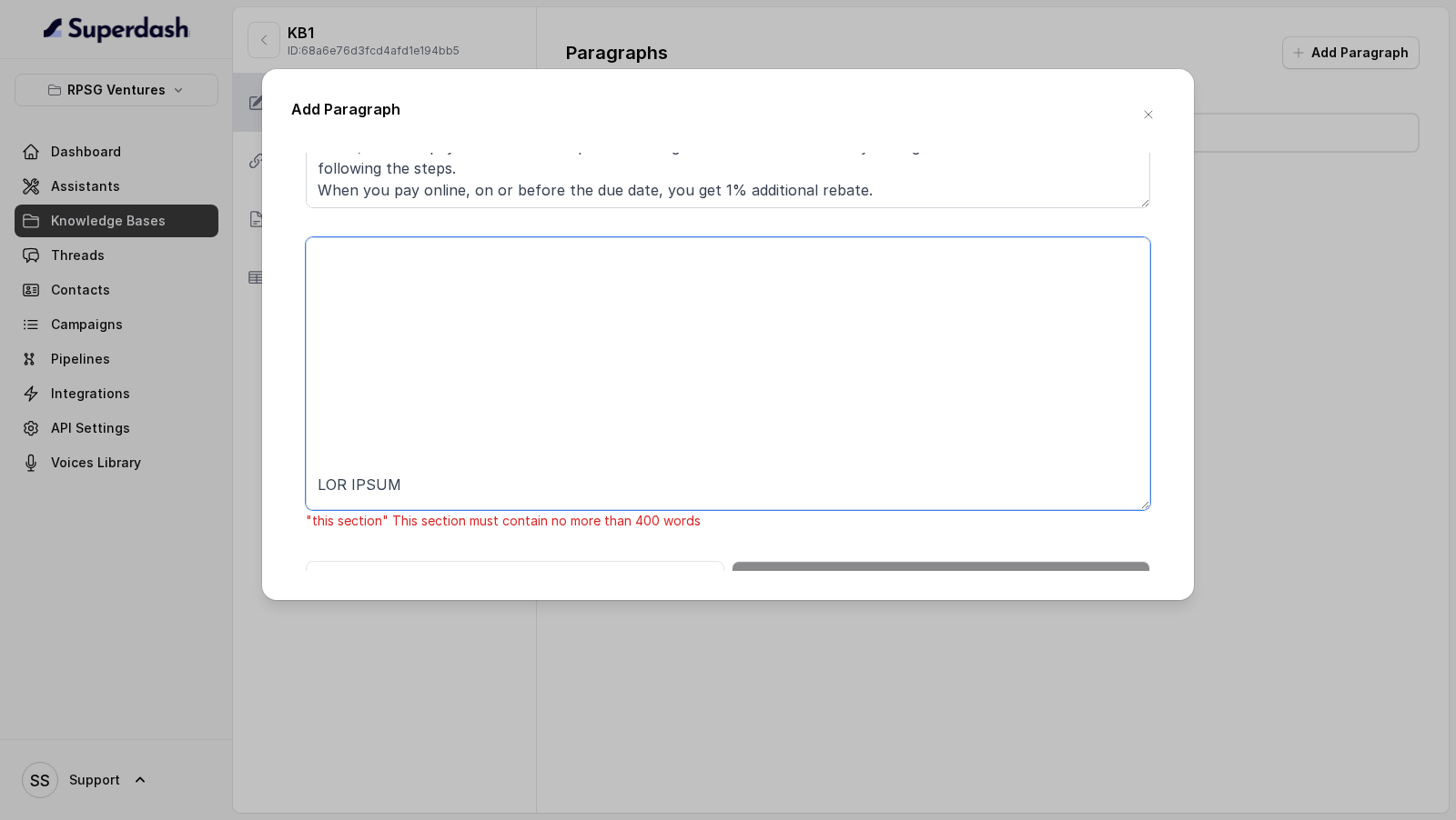
scroll to position [268, 0]
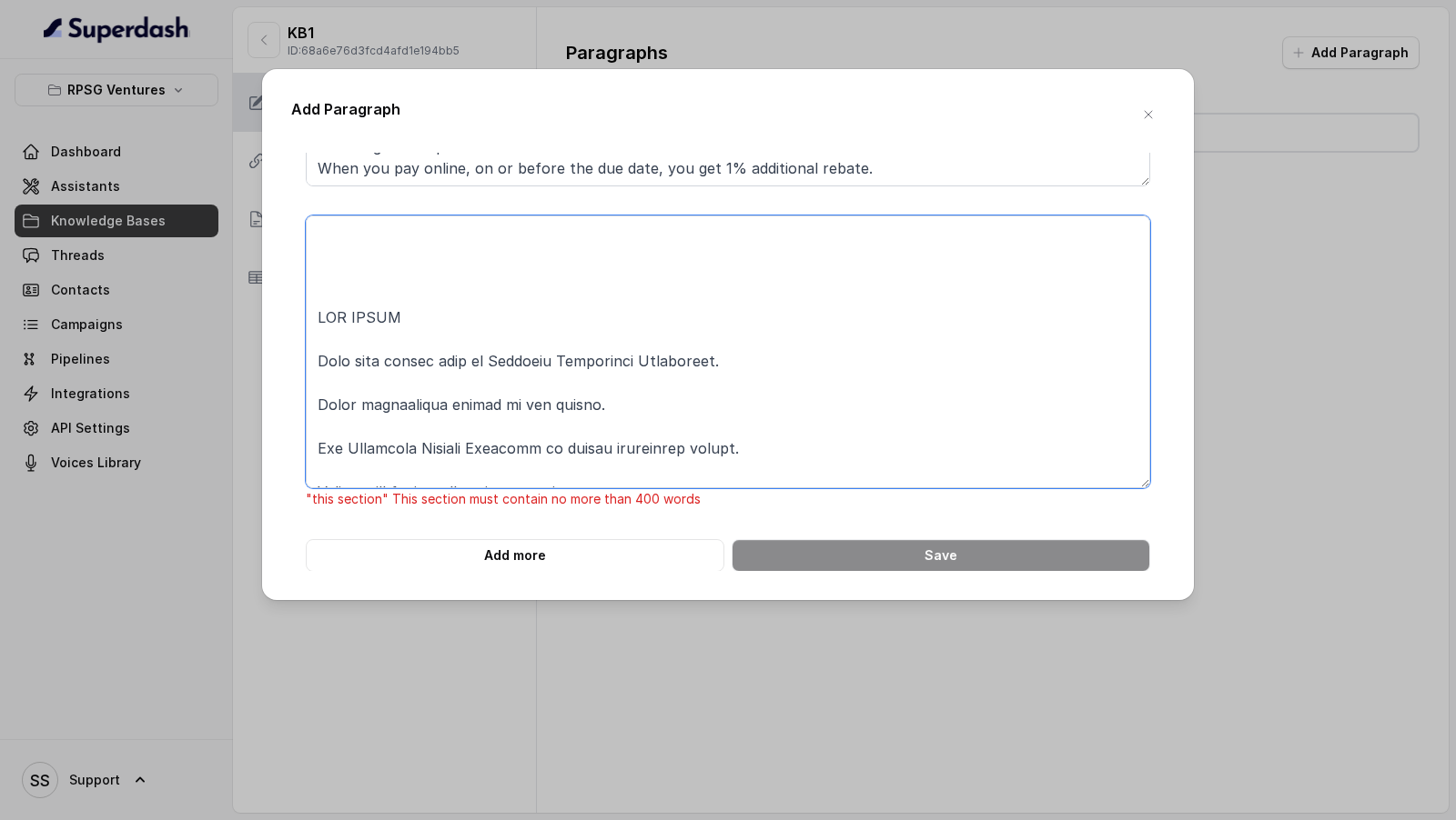
drag, startPoint x: 322, startPoint y: 267, endPoint x: 353, endPoint y: 820, distance: 553.9
click at [353, 820] on div "Add Paragraph ONLINE PAYMENT Ouestion1: How to pay online on the website? Answe…" at bounding box center [728, 410] width 1456 height 820
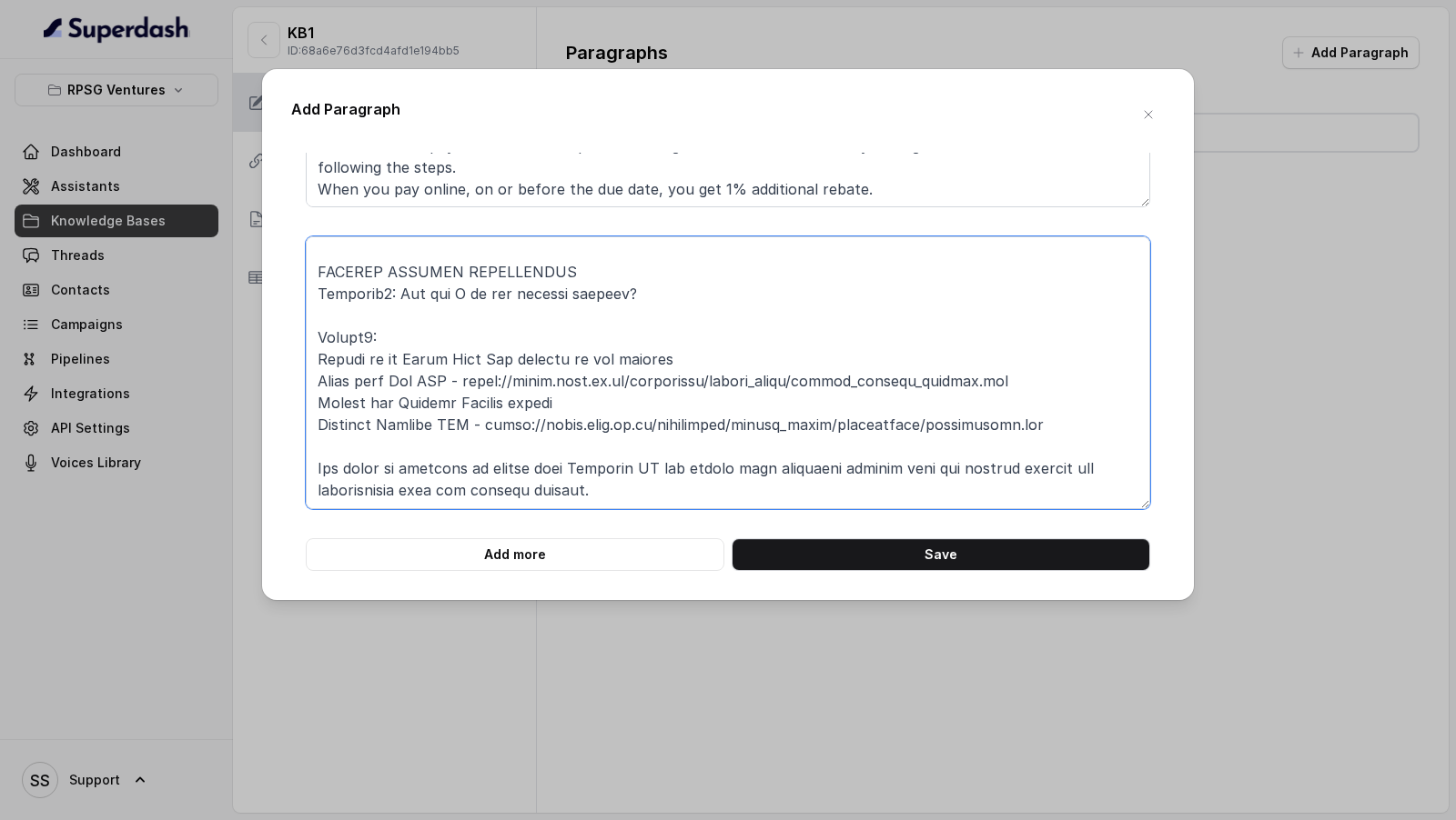
scroll to position [246, 0]
type textarea "Question3: How to generate the payment receipt for payment? Answer3: Auto-gener…"
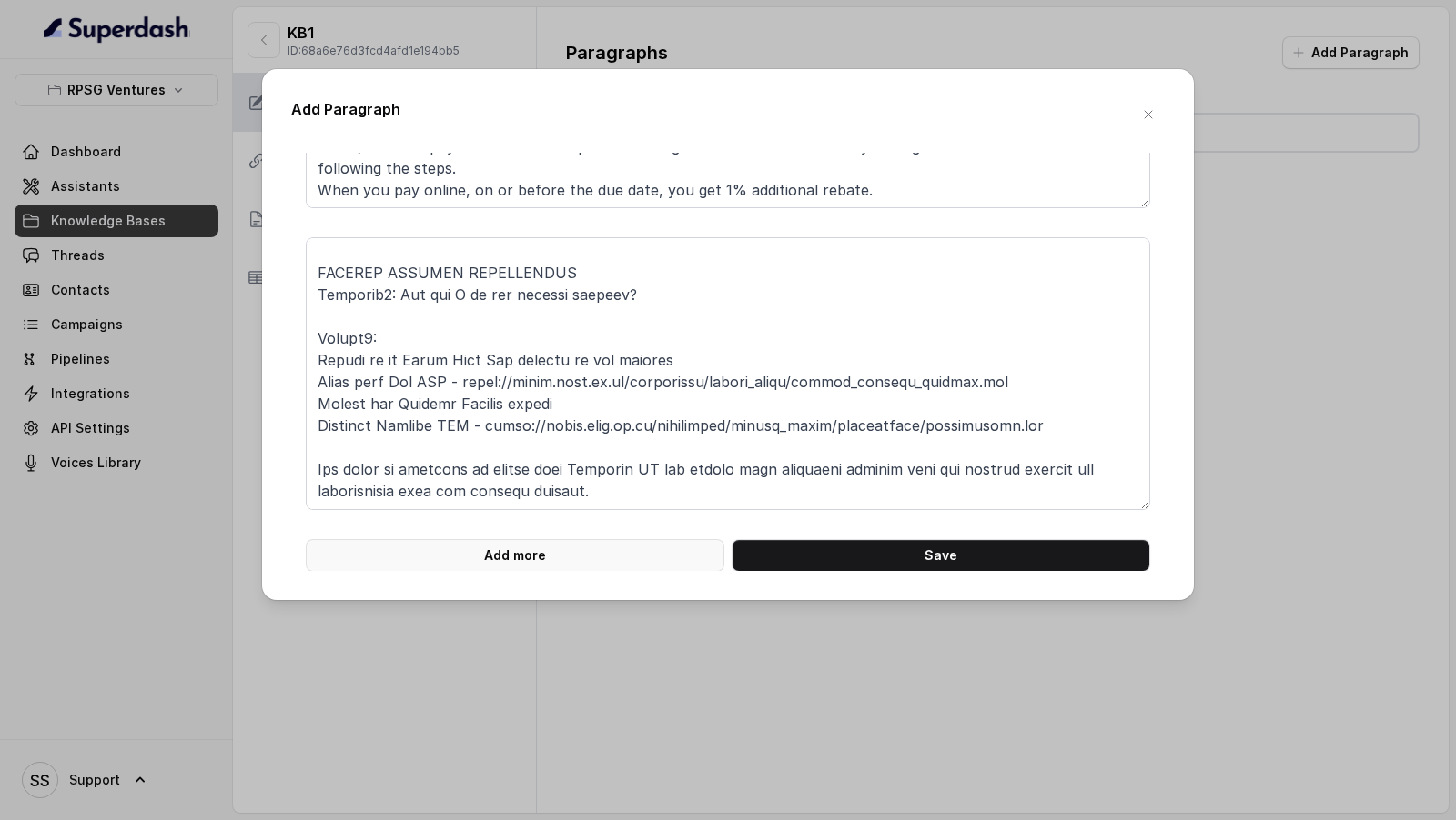
click at [452, 549] on button "Add more" at bounding box center [515, 555] width 419 height 33
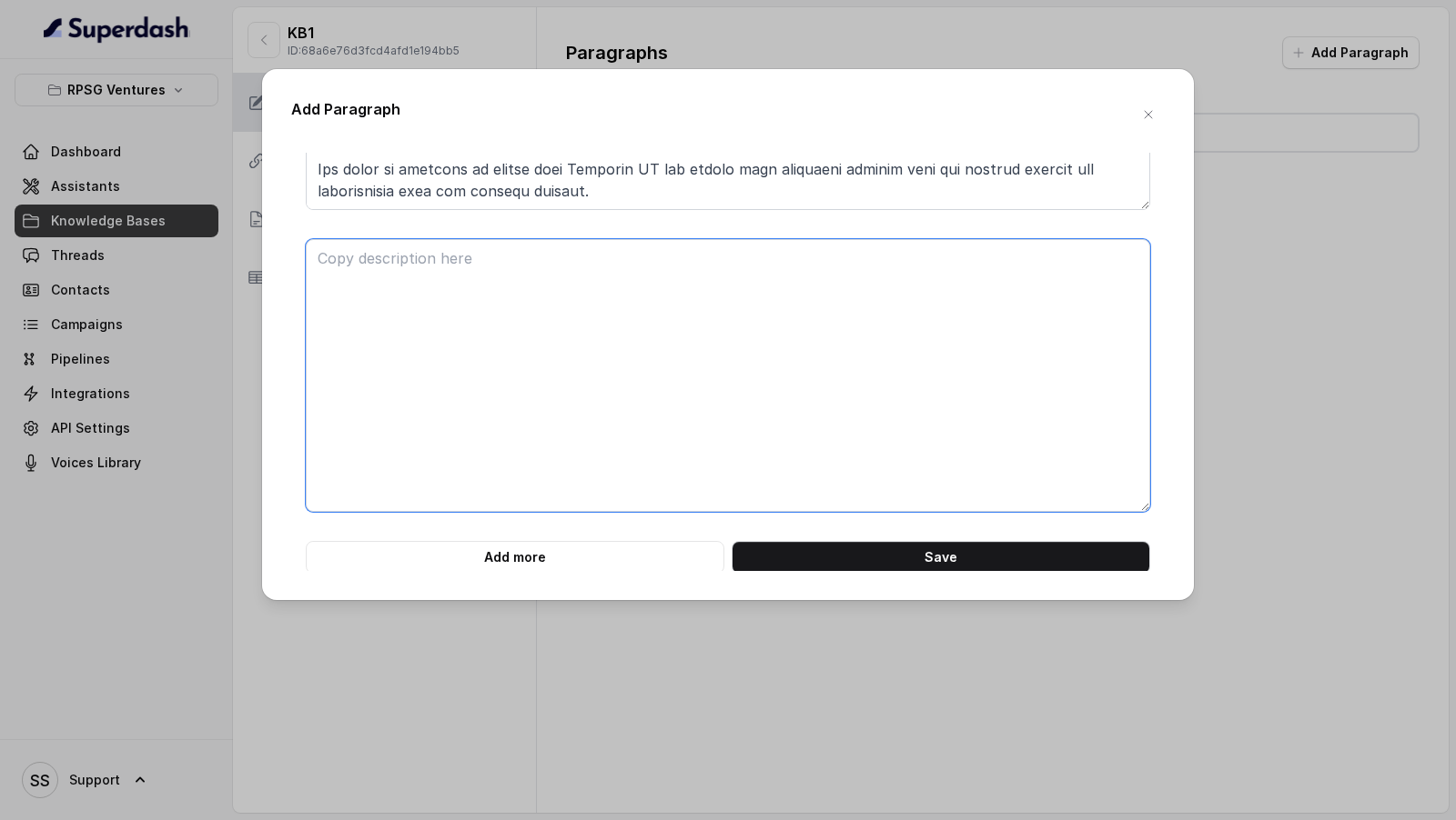
scroll to position [548, 0]
click at [454, 361] on textarea at bounding box center [728, 374] width 844 height 273
paste textarea "Question7: Is there any Interest on the excess amount paid? Answer7: Yes, the e…"
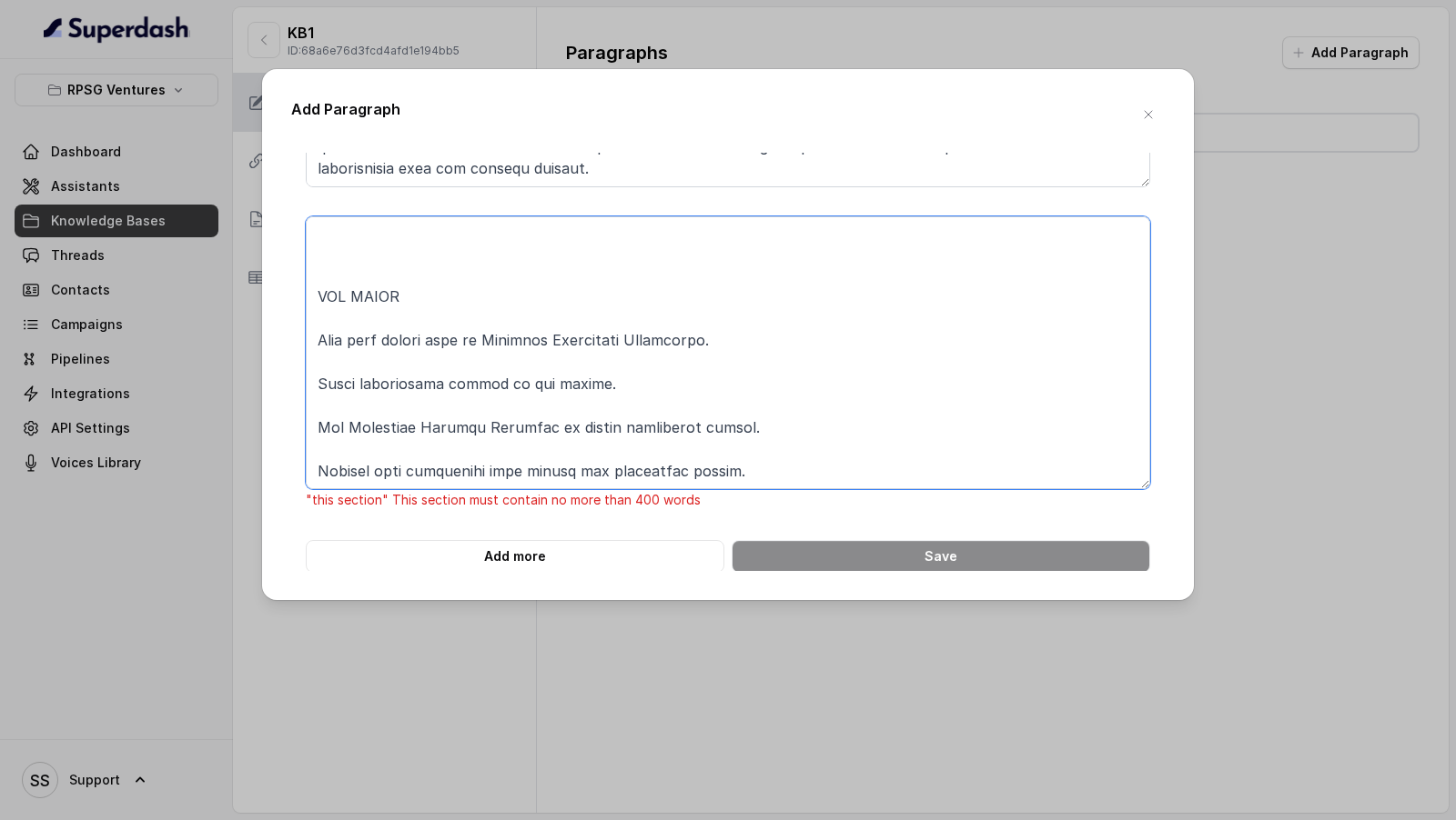
scroll to position [570, 0]
drag, startPoint x: 320, startPoint y: 351, endPoint x: 390, endPoint y: 820, distance: 474.2
click at [390, 820] on div "Add Paragraph ONLINE PAYMENT Ouestion1: How to pay online on the website? Answe…" at bounding box center [728, 410] width 1456 height 820
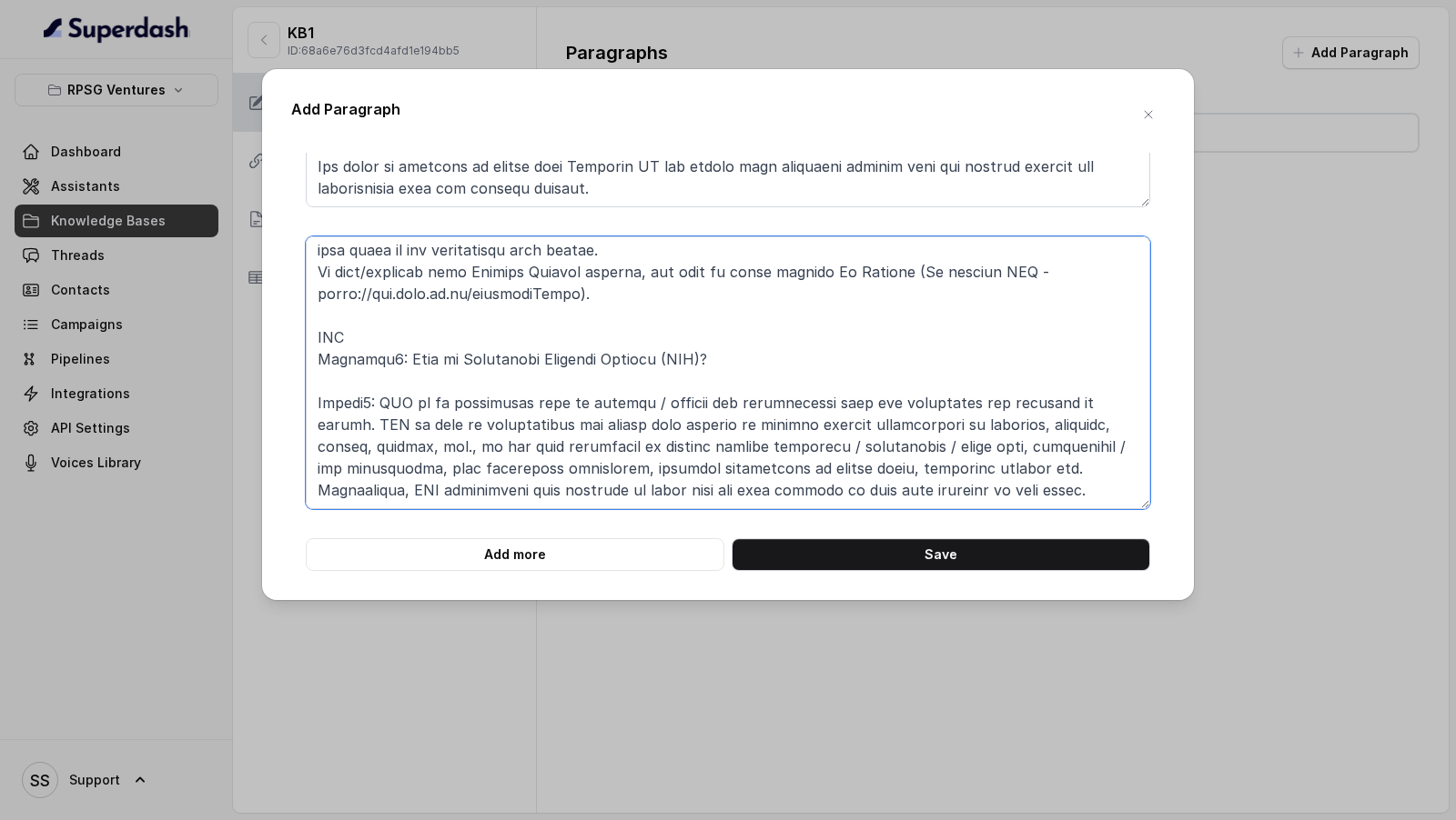
scroll to position [548, 0]
type textarea "Question7: Is there any Interest on the excess amount paid? Answer7: Yes, the e…"
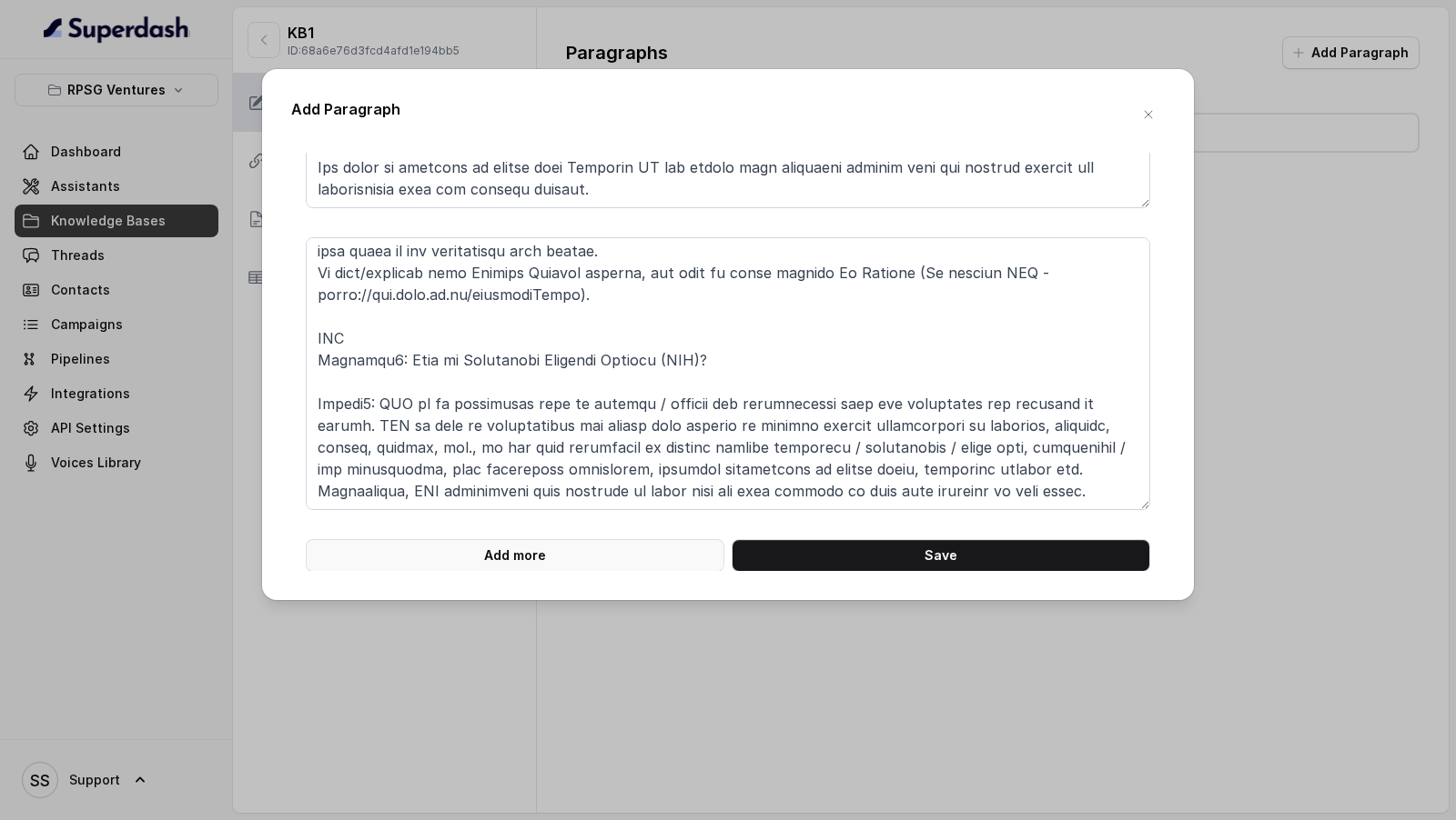
click at [513, 547] on button "Add more" at bounding box center [515, 555] width 419 height 33
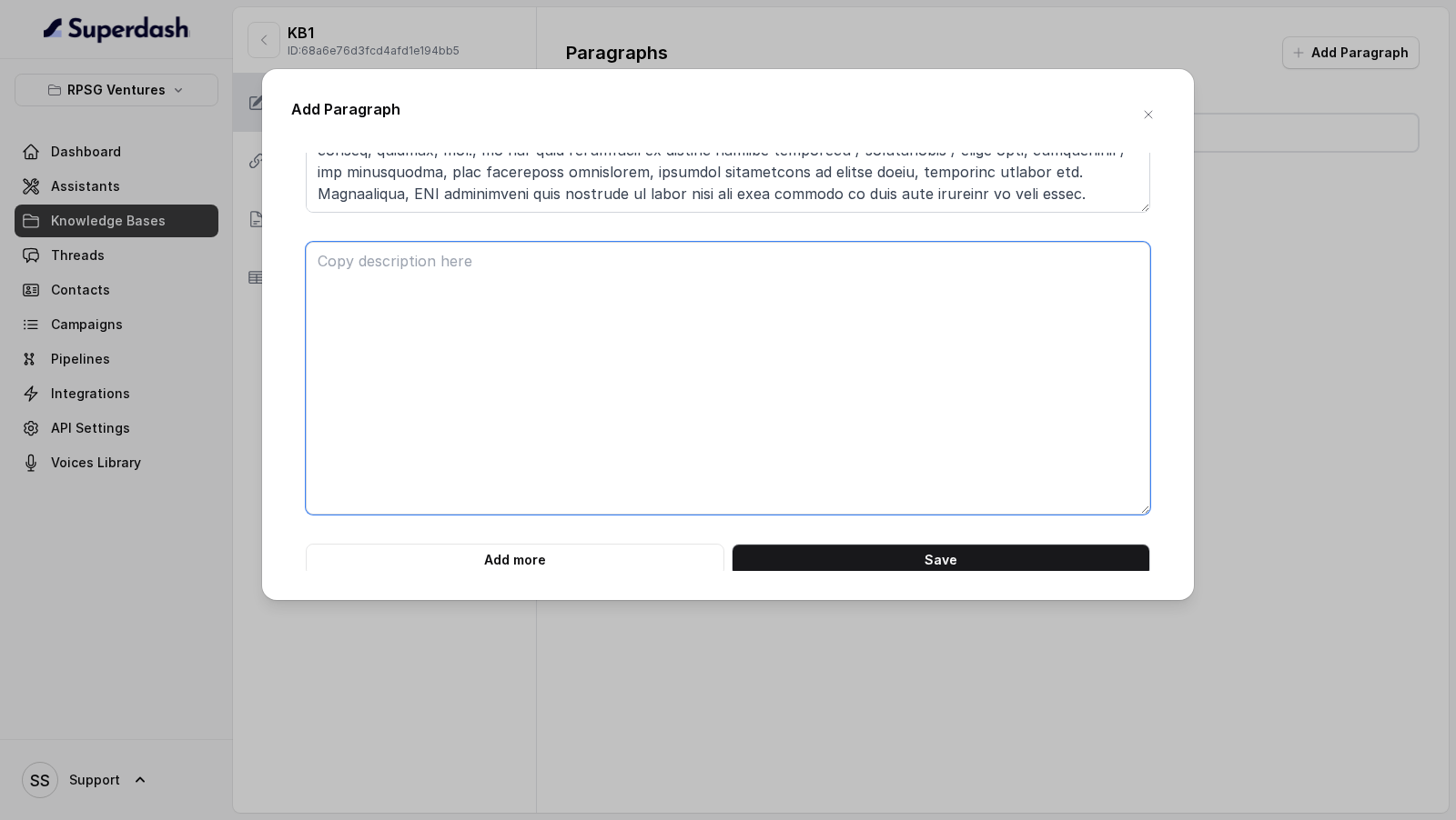
scroll to position [851, 0]
click at [423, 429] on textarea at bounding box center [728, 374] width 844 height 273
paste textarea "Question10: How is ECS Debit Scheme useful? Answer10: ECS Debit mandate facilit…"
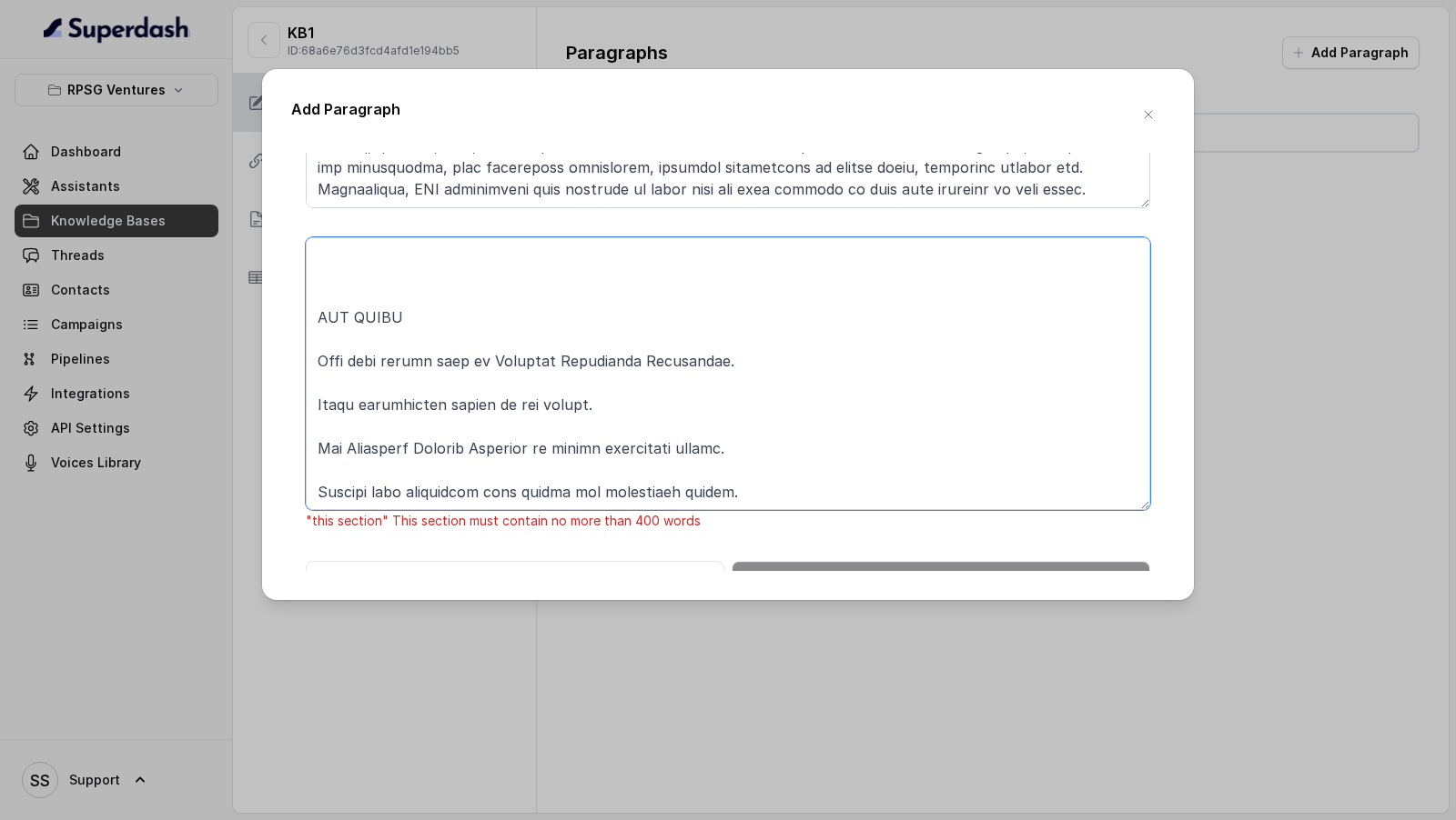
scroll to position [872, 0]
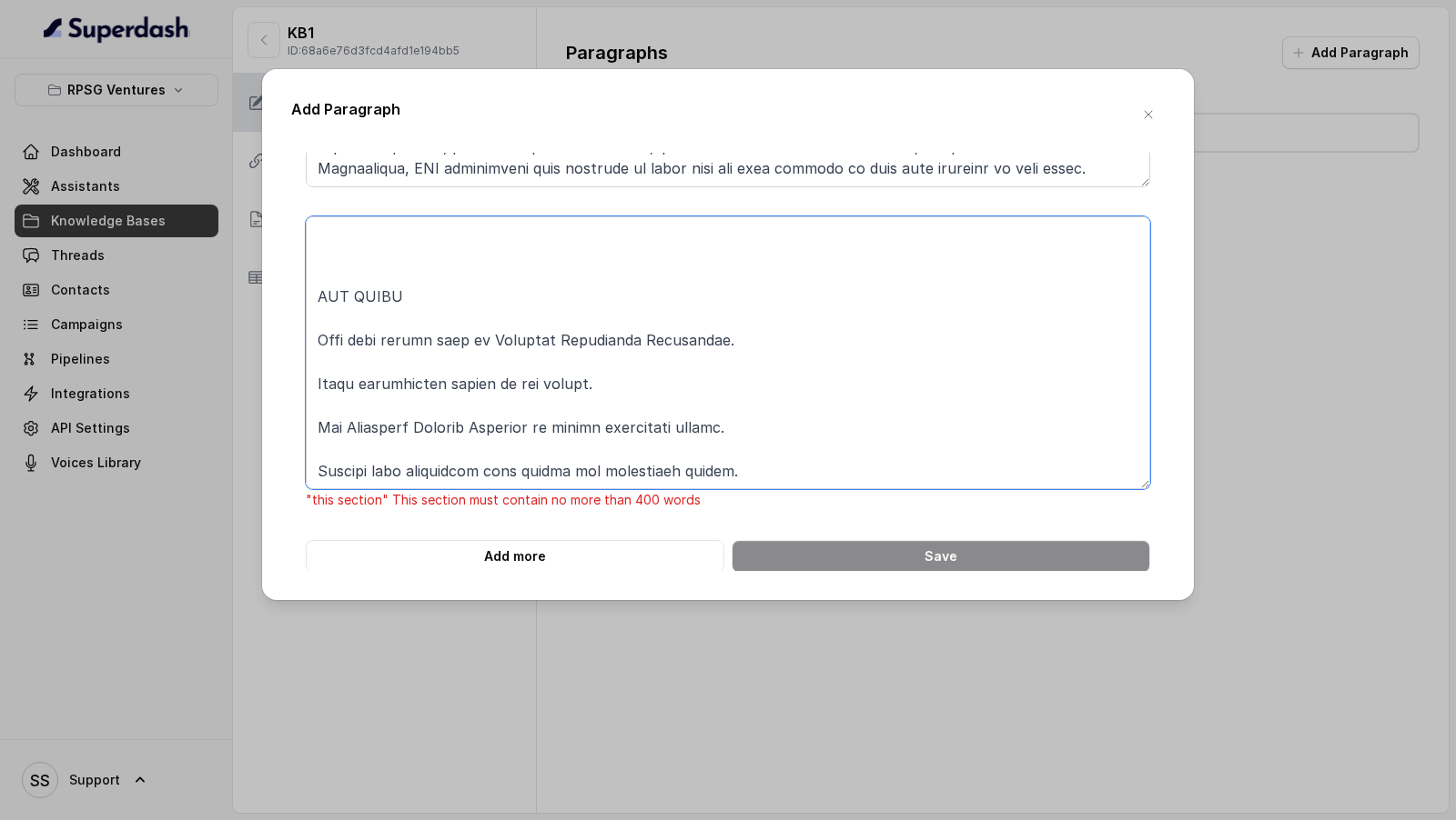
drag, startPoint x: 331, startPoint y: 419, endPoint x: 333, endPoint y: 820, distance: 401.0
click at [333, 820] on div "Add Paragraph ONLINE PAYMENT Ouestion1: How to pay online on the website? Answe…" at bounding box center [728, 410] width 1456 height 820
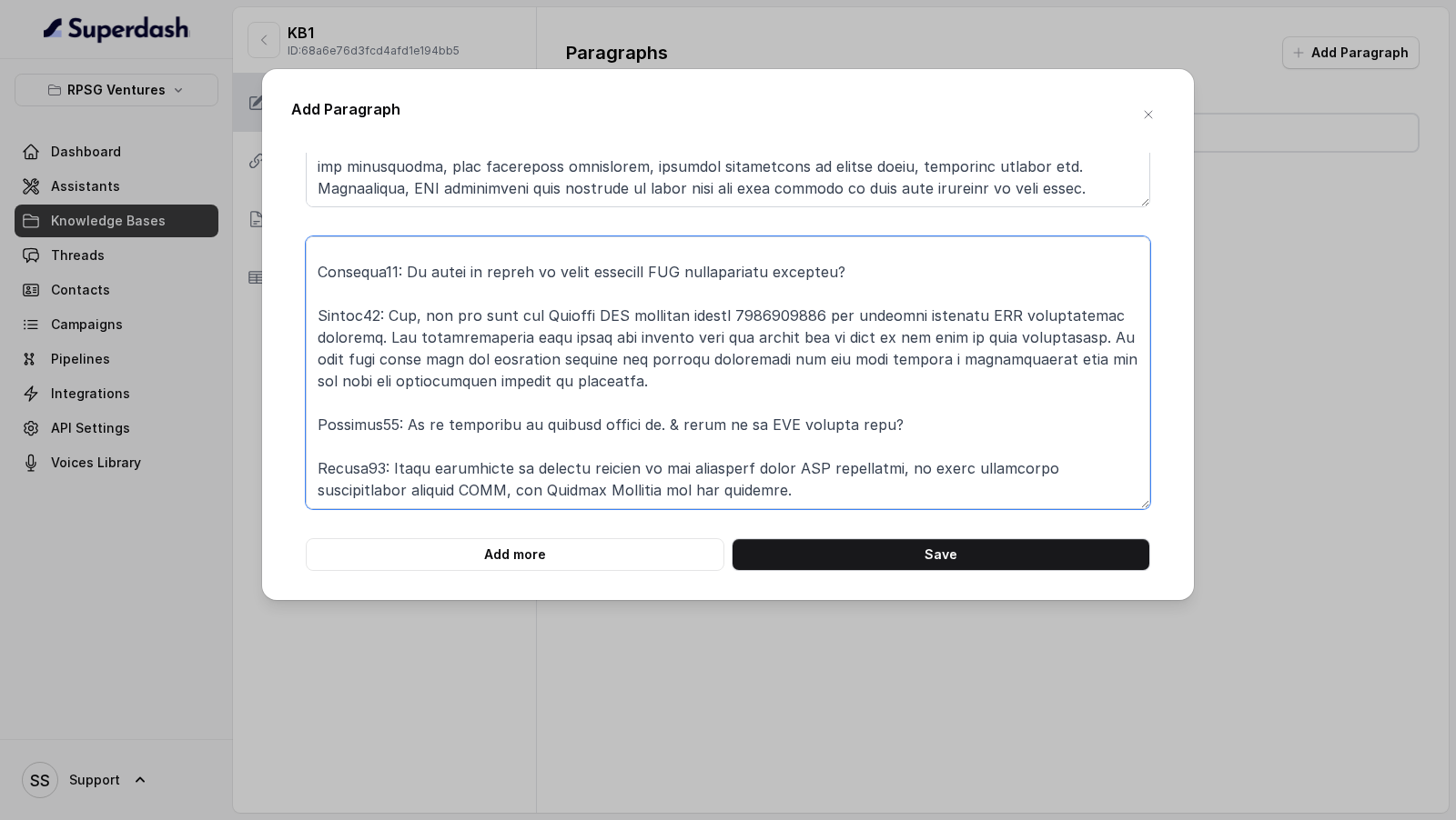
scroll to position [0, 0]
type textarea "Question10: How is ECS Debit Scheme useful? Answer10: ECS Debit mandate facilit…"
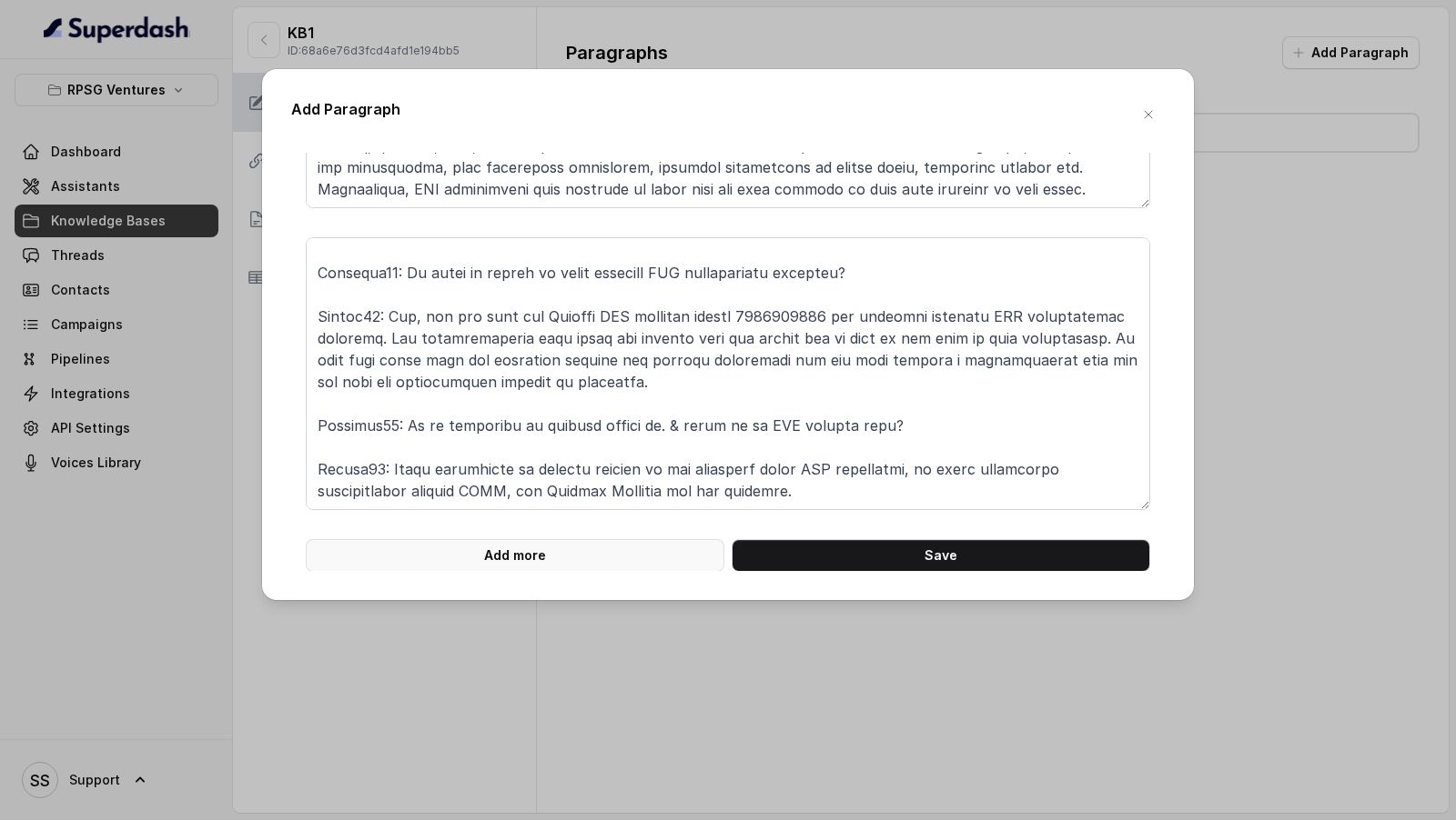
click at [465, 550] on button "Add more" at bounding box center [515, 555] width 419 height 33
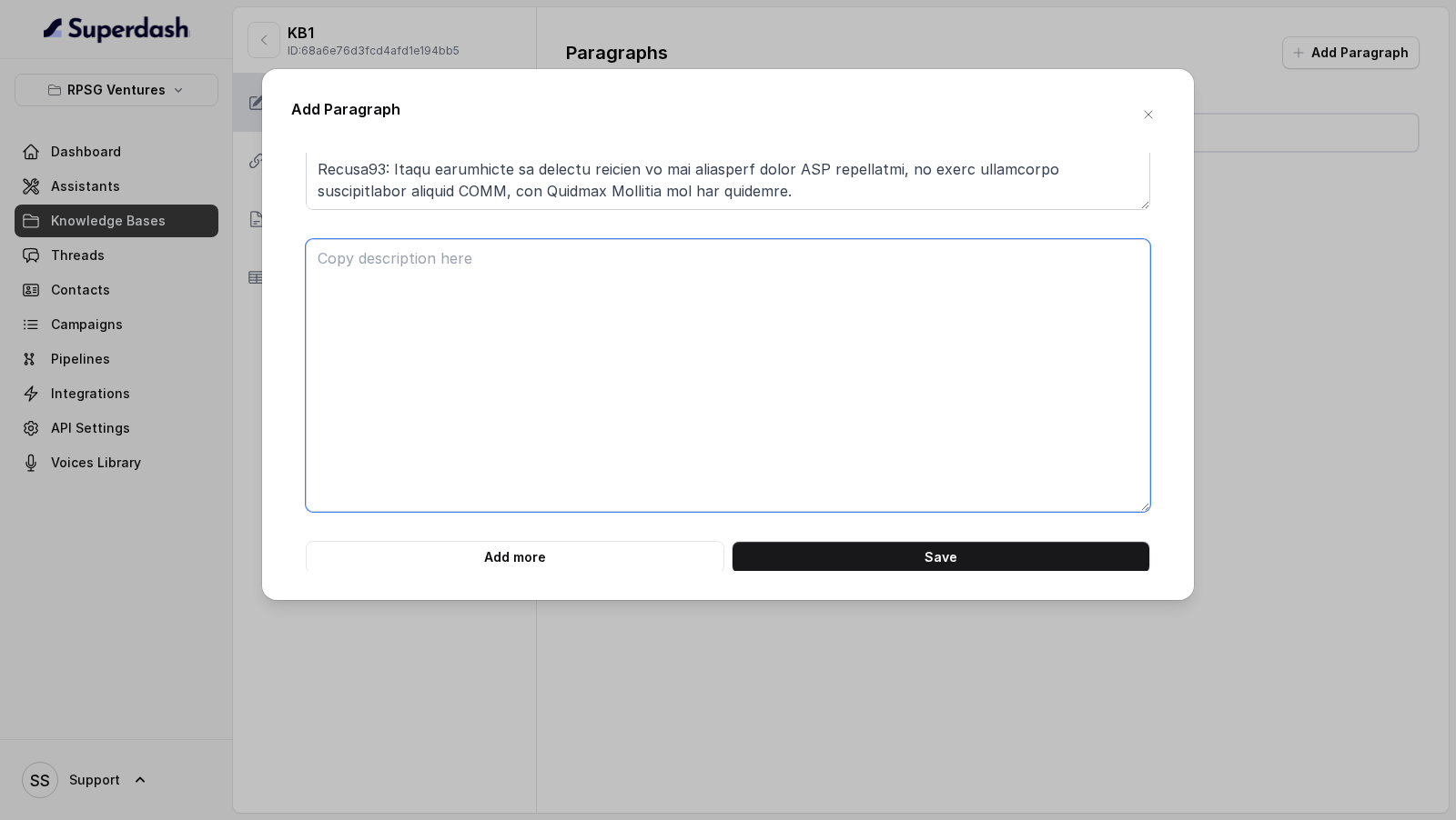
click at [481, 438] on textarea at bounding box center [728, 376] width 844 height 273
paste textarea "Question14: Can the ECS mandate once given be withdrawn or stopped? Answer14: Y…"
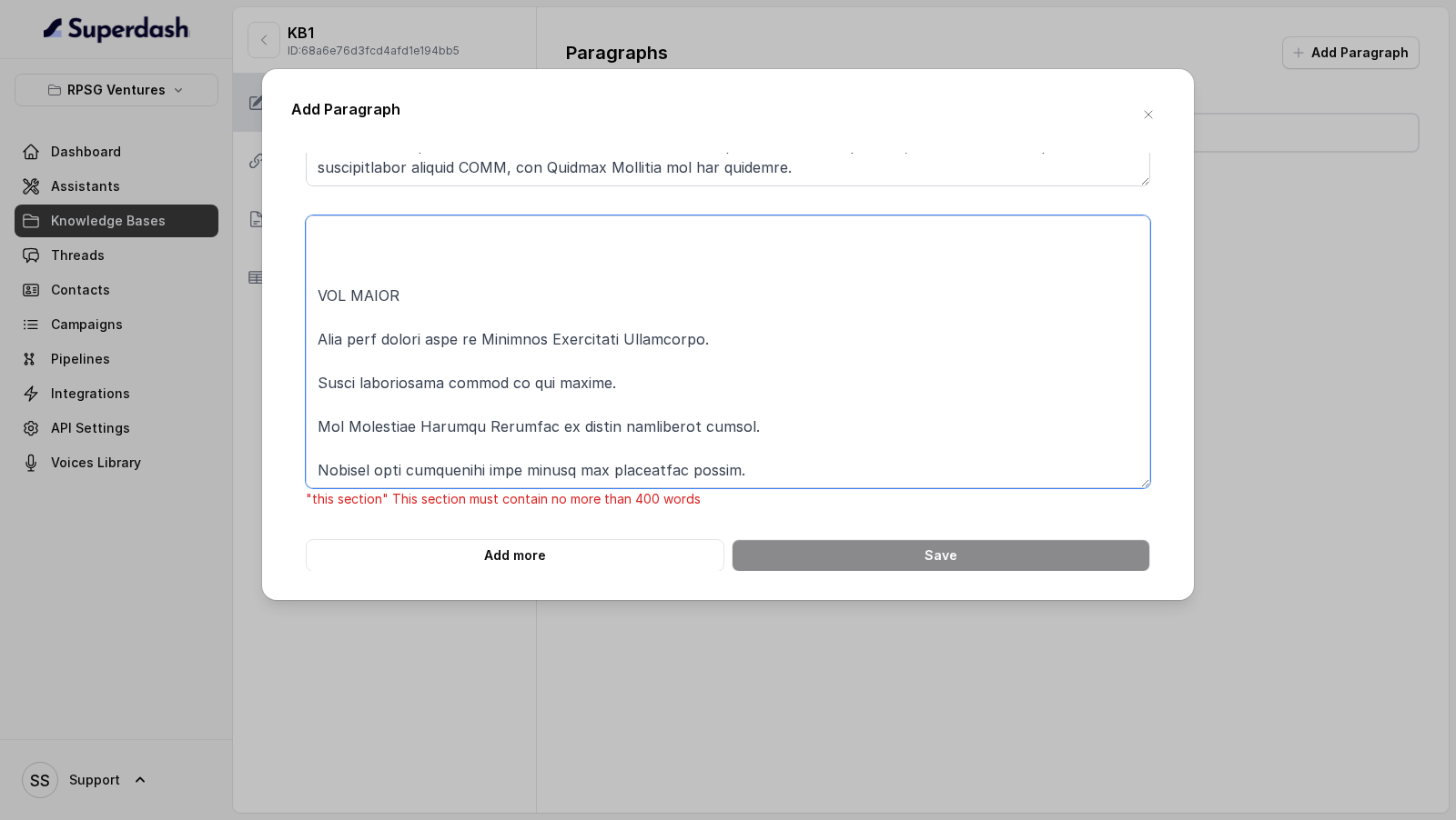
drag, startPoint x: 361, startPoint y: 389, endPoint x: 398, endPoint y: 820, distance: 432.6
click at [398, 820] on div "Add Paragraph ONLINE PAYMENT Ouestion1: How to pay online on the website? Answe…" at bounding box center [728, 410] width 1456 height 820
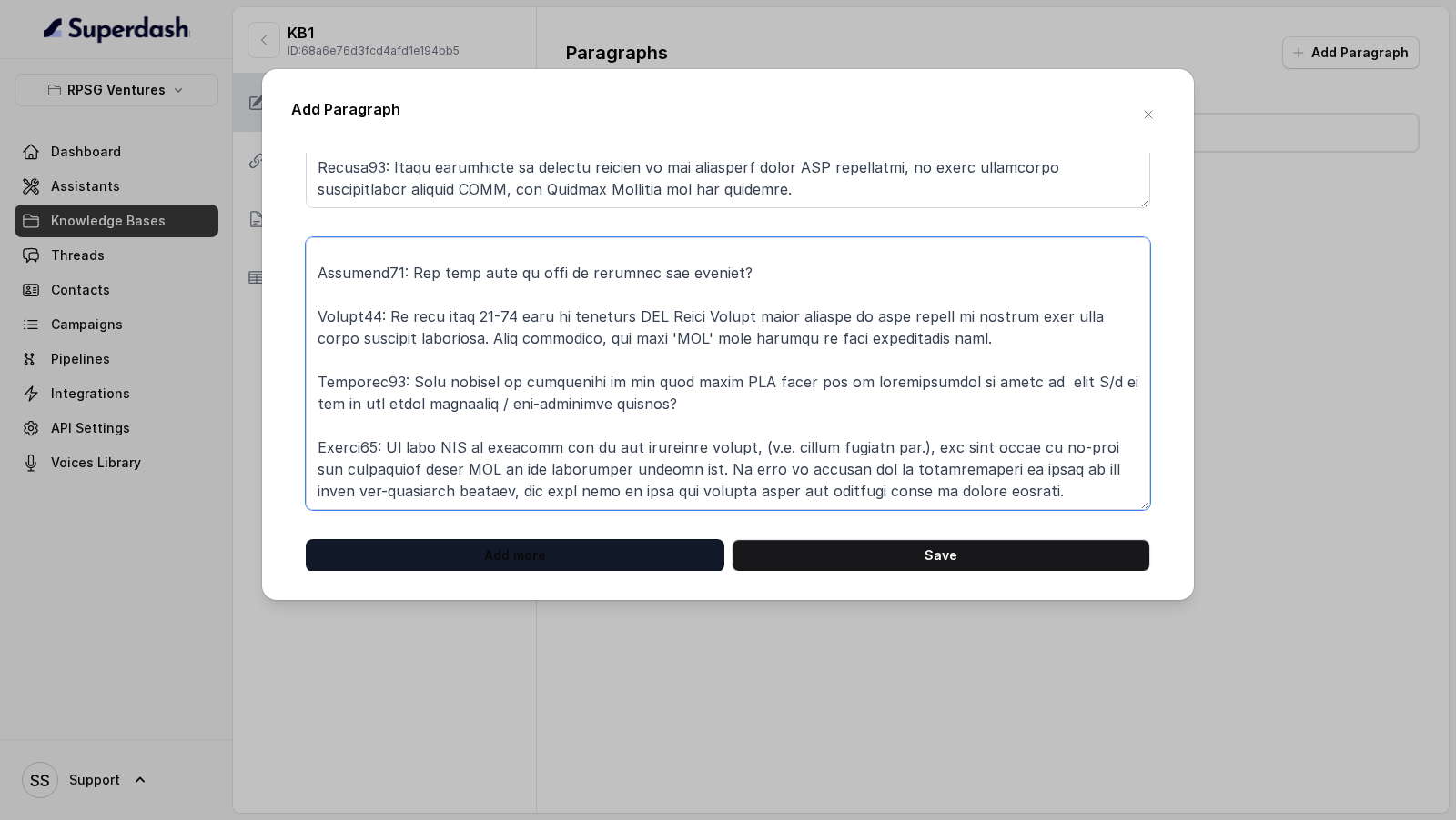
type textarea "Question14: Can the ECS mandate once given be withdrawn or stopped? Answer14: Y…"
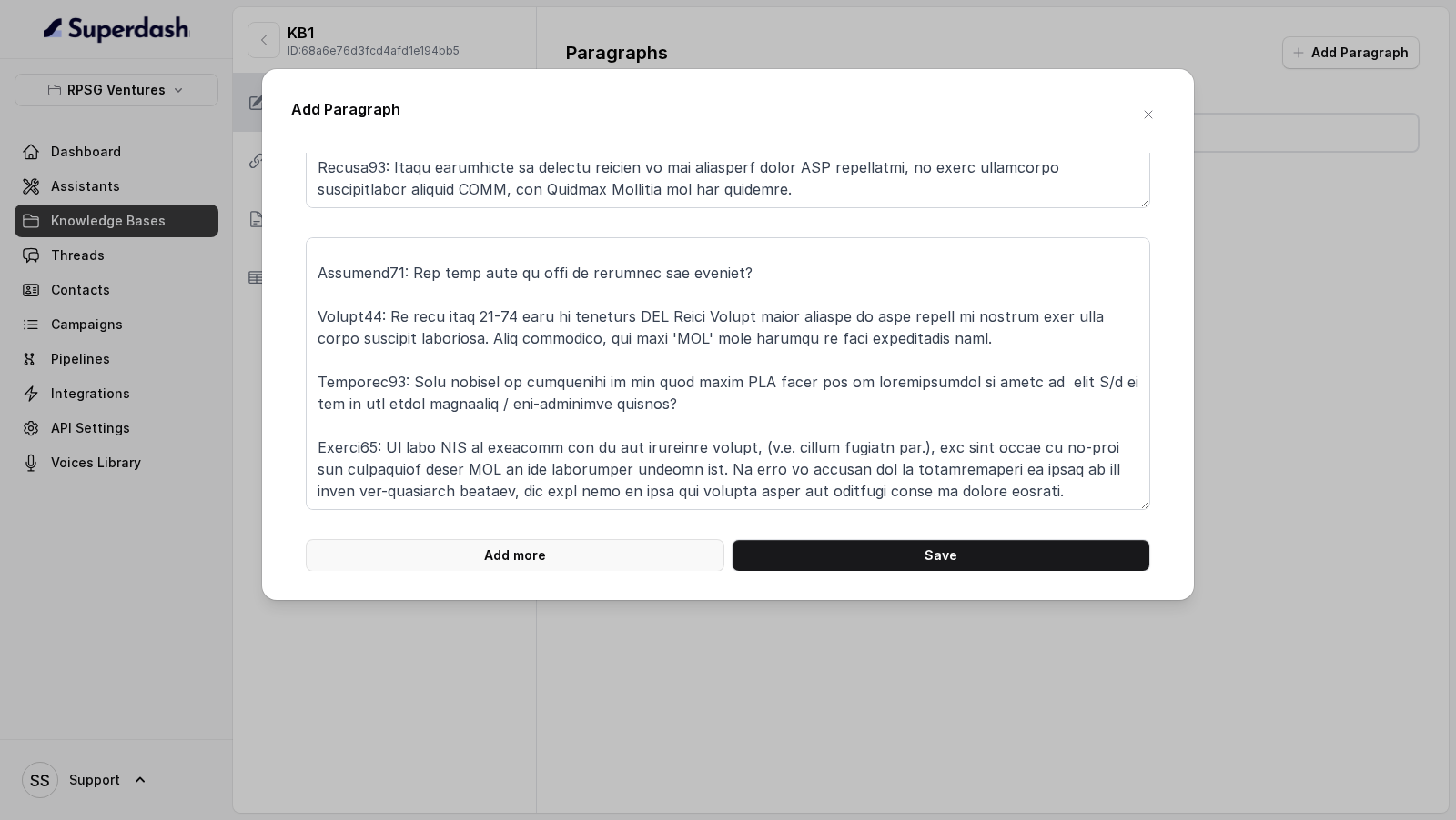
click at [464, 569] on button "Add more" at bounding box center [515, 555] width 419 height 33
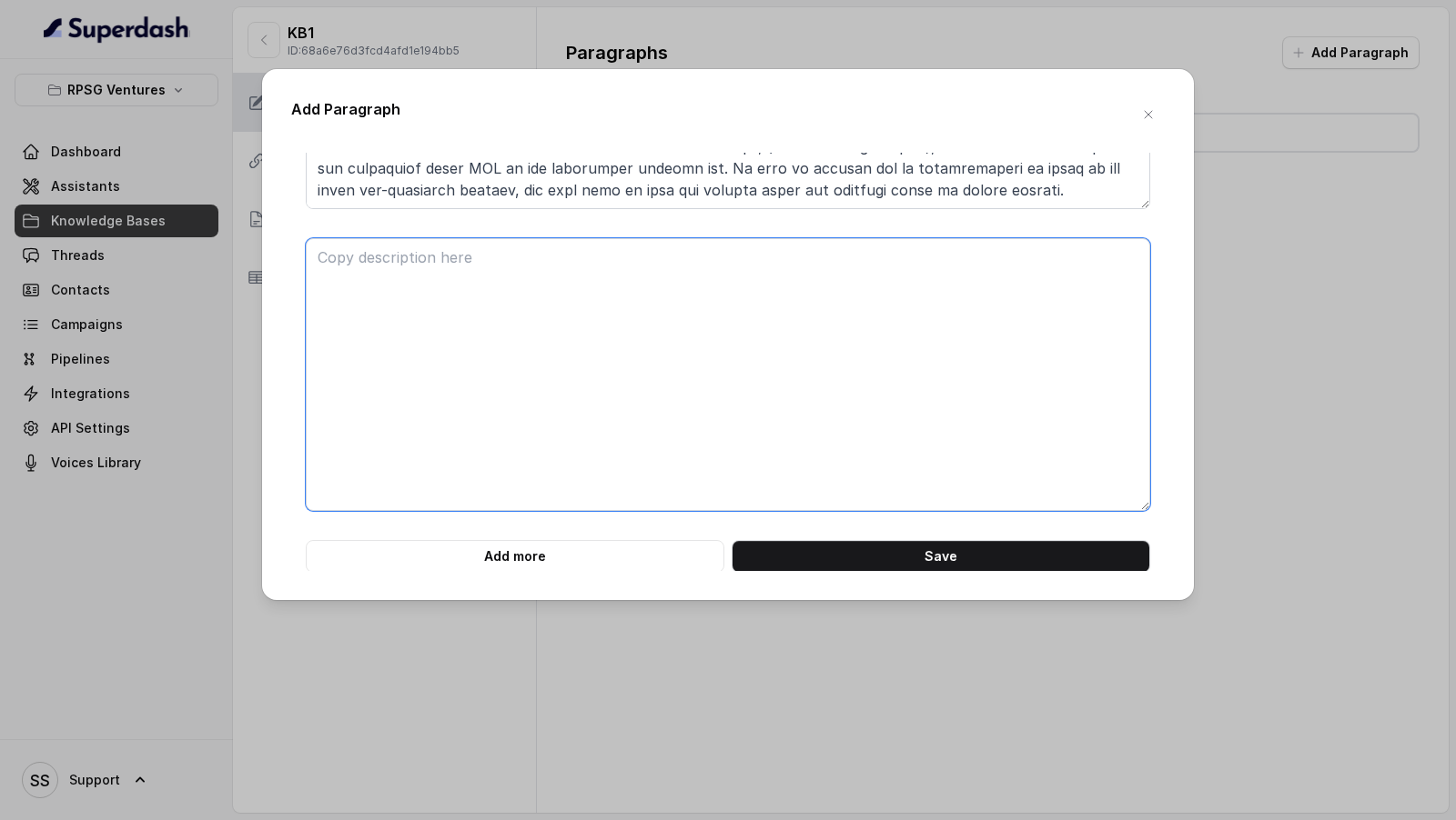
click at [495, 398] on textarea at bounding box center [728, 375] width 844 height 273
paste textarea "What is the process of refund if a bill is paid twice, through ECS and otherwis…"
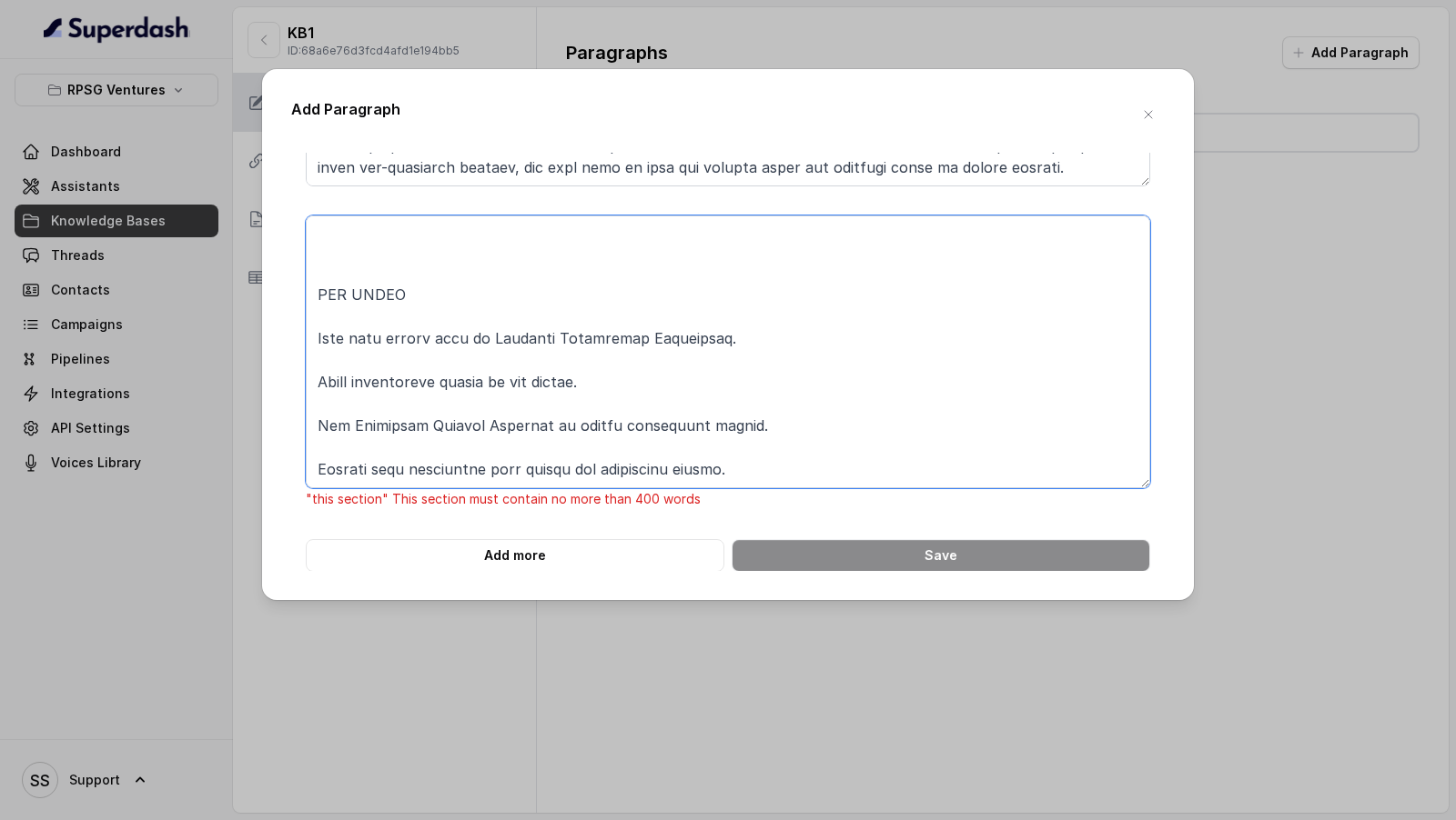
drag, startPoint x: 381, startPoint y: 330, endPoint x: 546, endPoint y: 820, distance: 517.0
click at [546, 820] on div "Add Paragraph ONLINE PAYMENT Ouestion1: How to pay online on the website? Answe…" at bounding box center [728, 410] width 1456 height 820
drag, startPoint x: 348, startPoint y: 262, endPoint x: 445, endPoint y: 818, distance: 564.4
click at [446, 819] on div "Add Paragraph ONLINE PAYMENT Ouestion1: How to pay online on the website? Answe…" at bounding box center [728, 410] width 1456 height 820
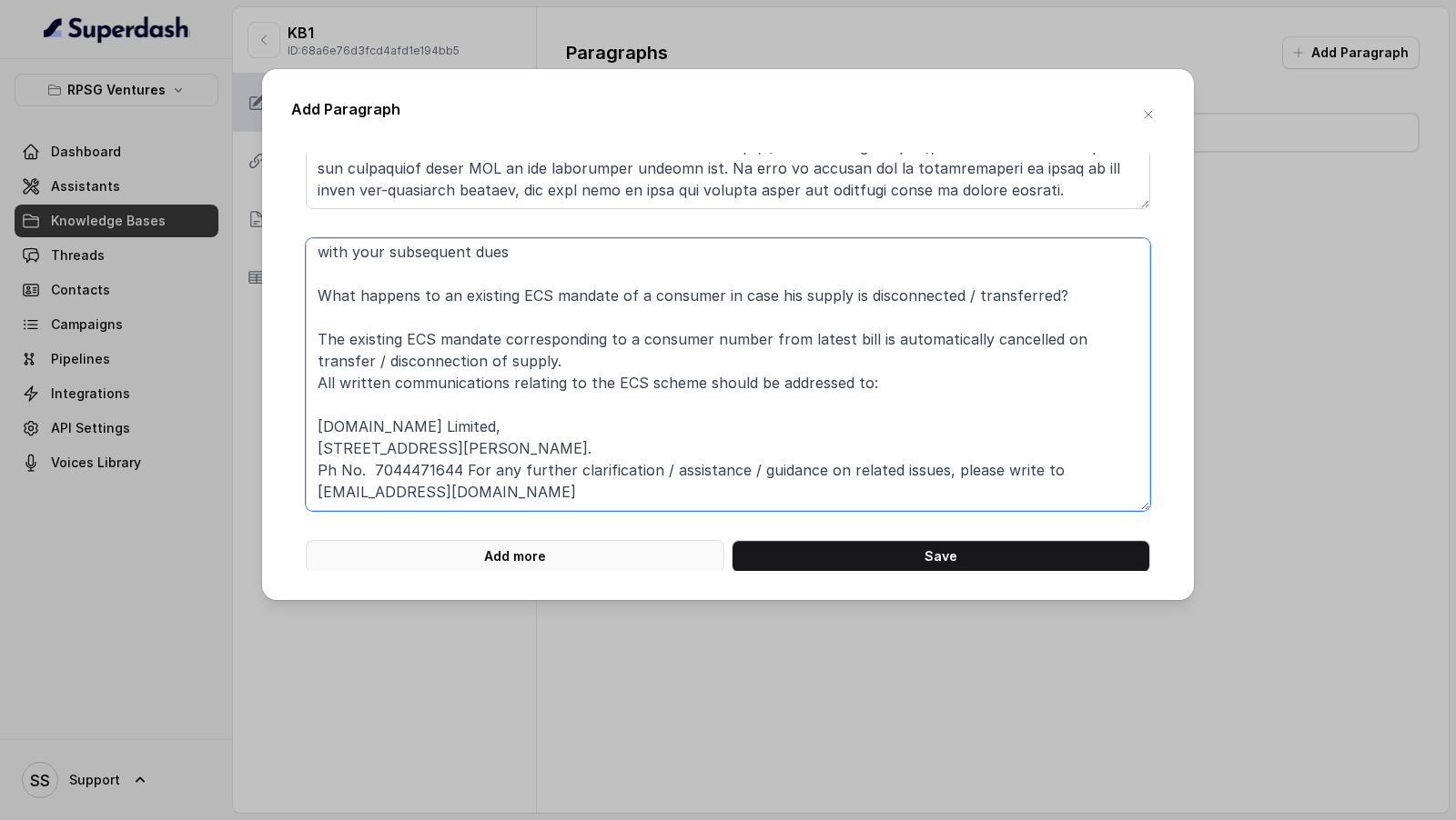
type textarea "What is the process of refund if a bill is paid twice, through ECS and otherwis…"
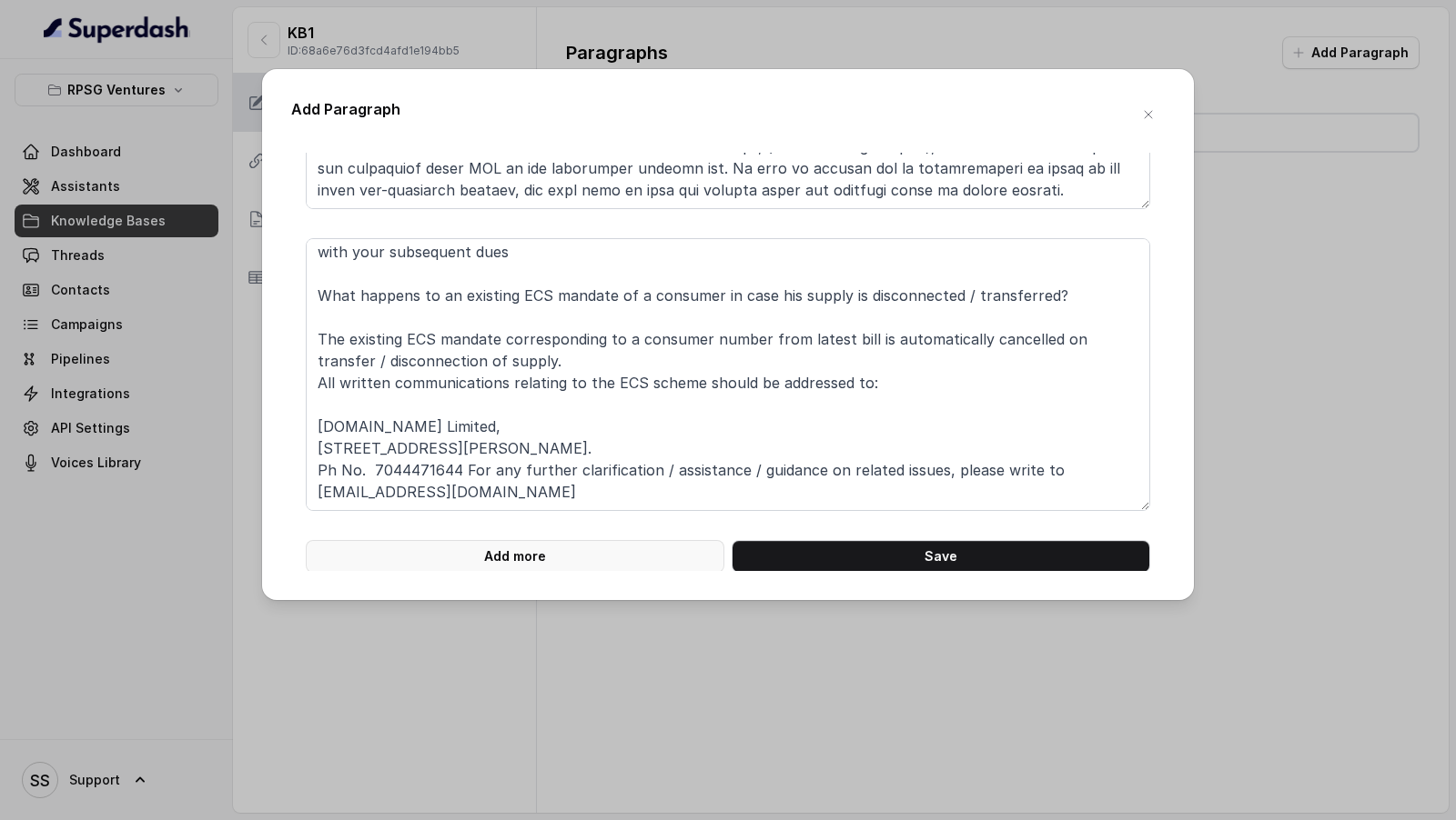
click at [532, 557] on button "Add more" at bounding box center [515, 556] width 419 height 33
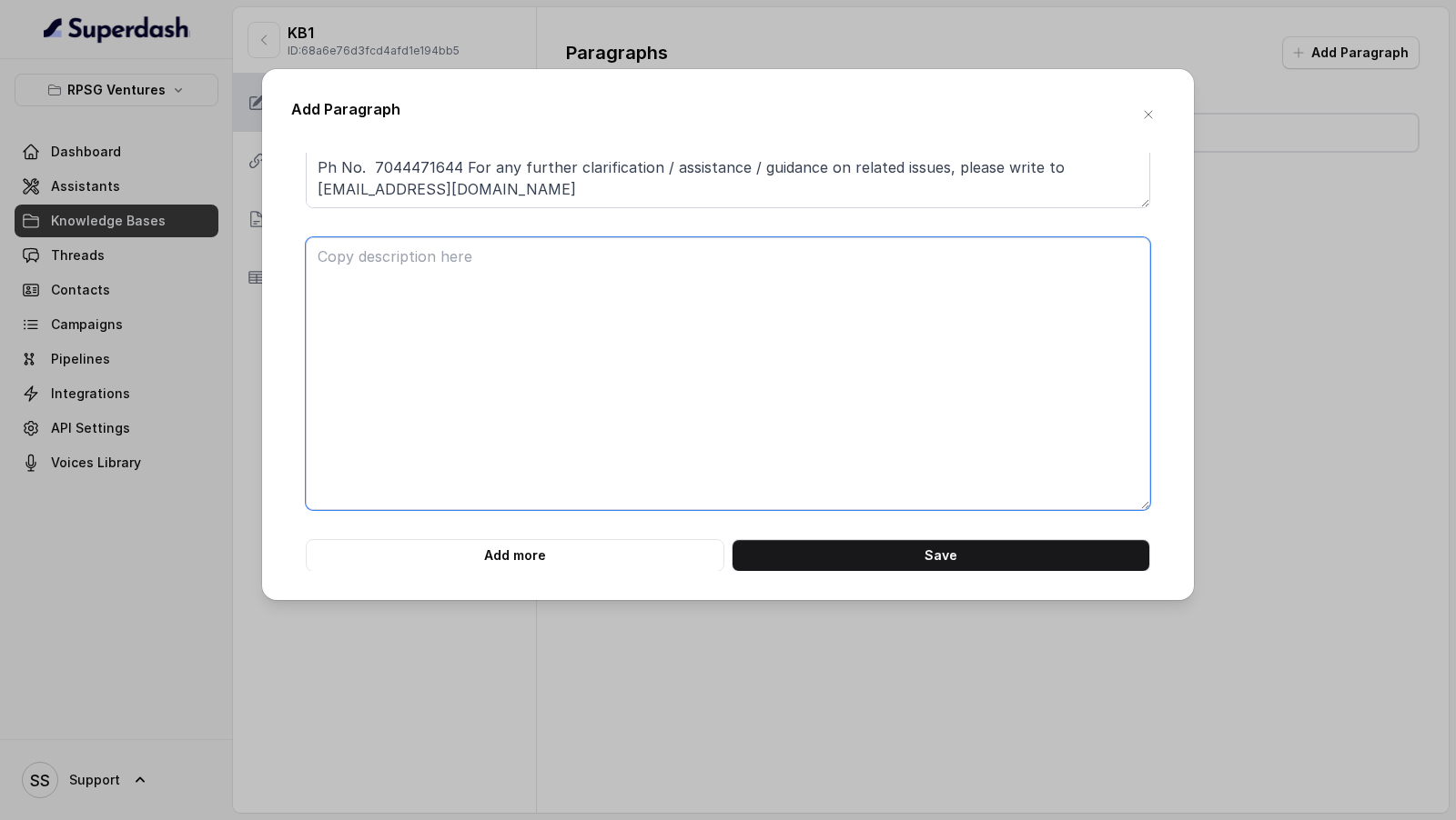
click at [517, 345] on textarea at bounding box center [728, 374] width 844 height 273
paste textarea "INSTALLATION OF AIR CONDITIONER If I want to install an AC at home, what do I d…"
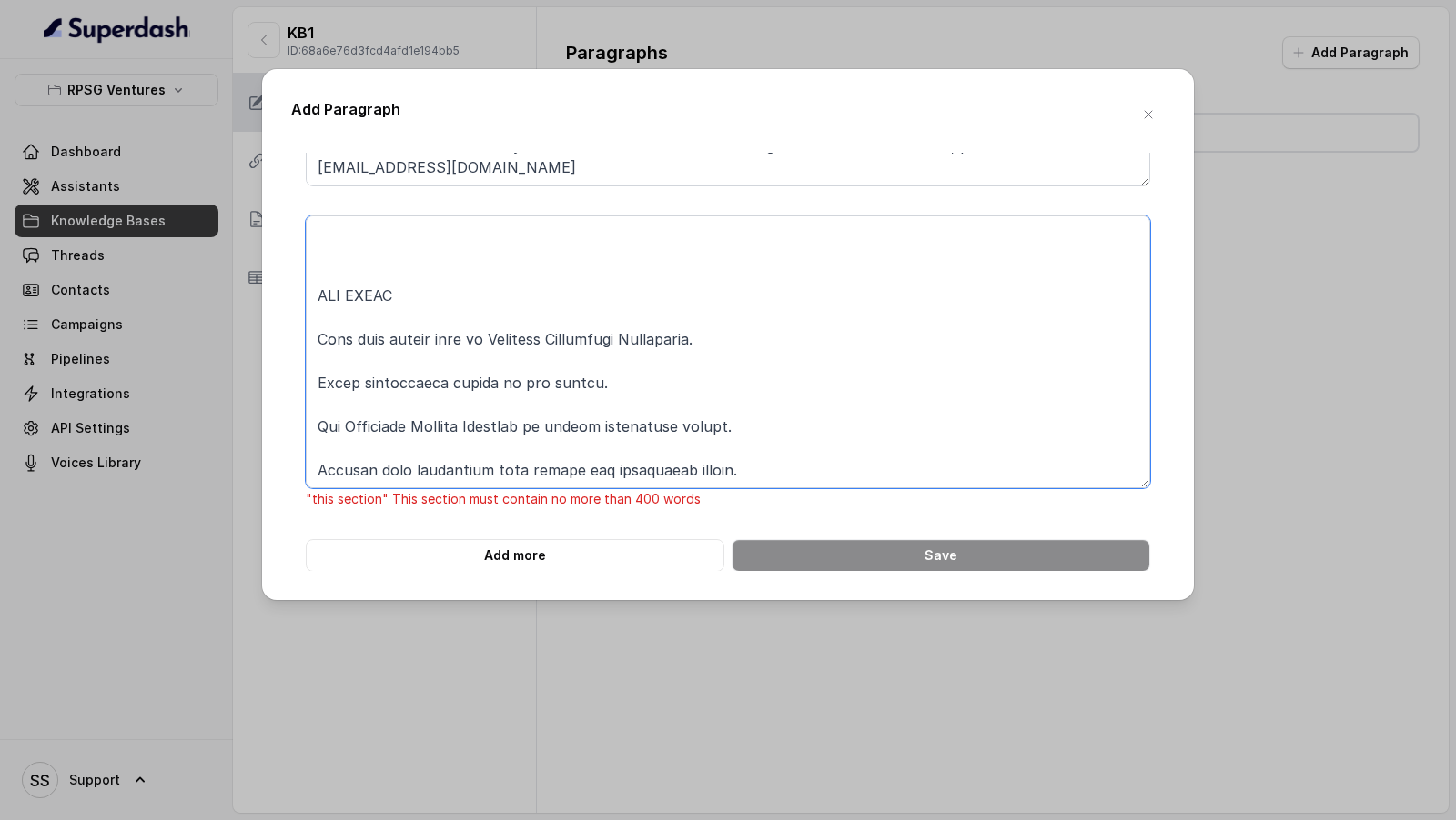
drag, startPoint x: 379, startPoint y: 289, endPoint x: 488, endPoint y: 820, distance: 542.1
click at [488, 820] on div "Add Paragraph ONLINE PAYMENT Ouestion1: How to pay online on the website? Answe…" at bounding box center [728, 410] width 1456 height 820
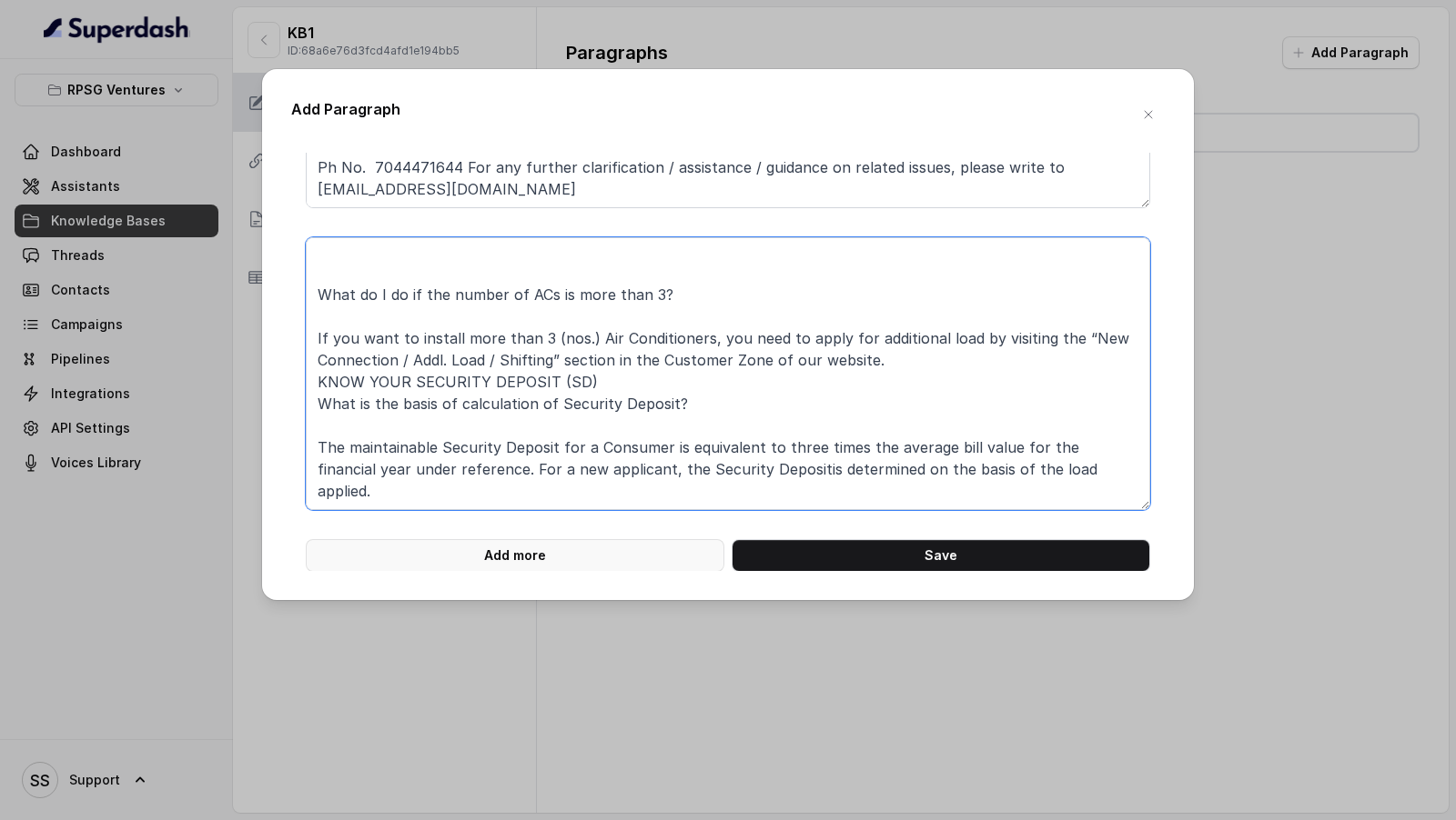
type textarea "INSTALLATION OF AIR CONDITIONER If I want to install an AC at home, what do I d…"
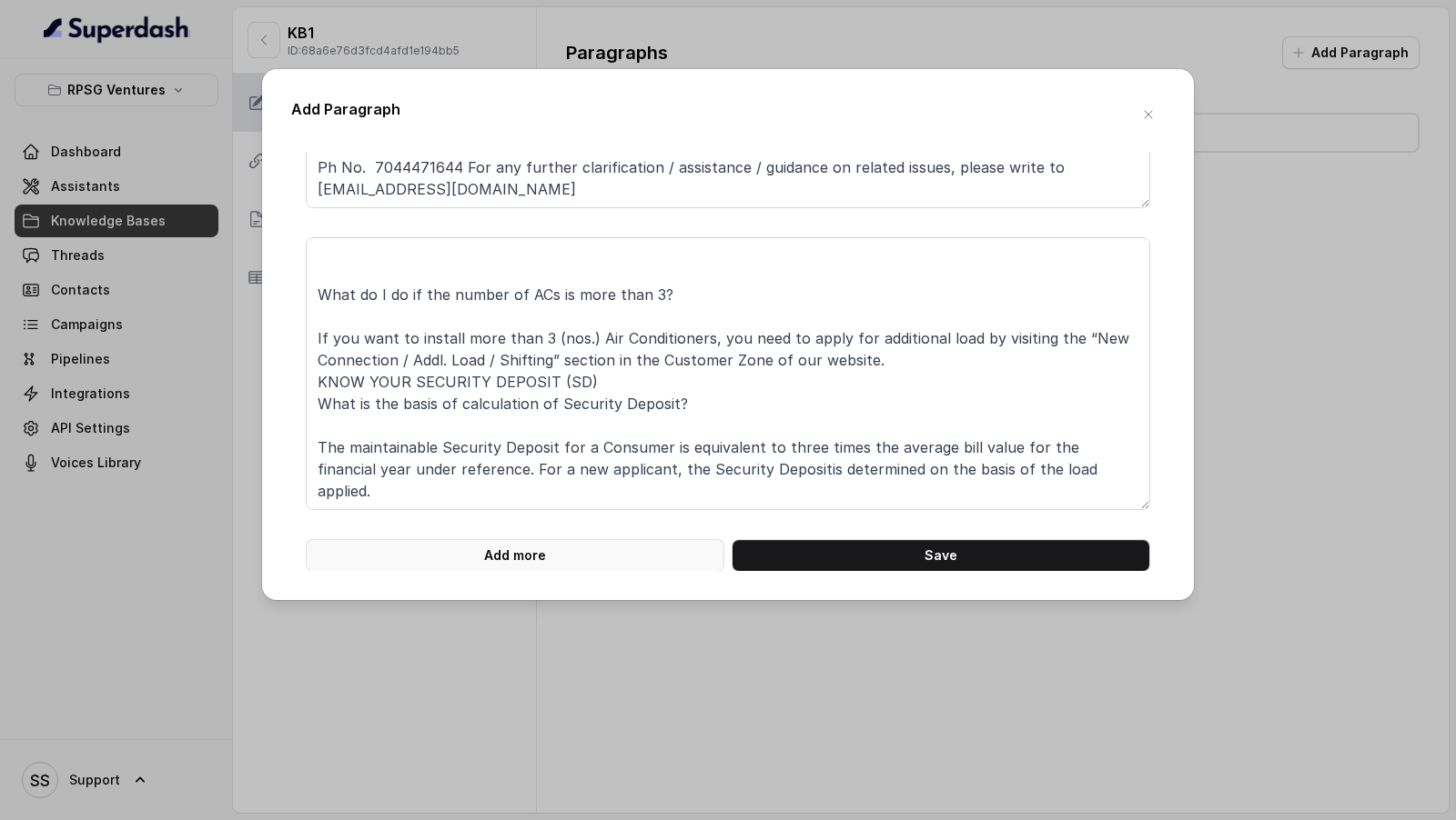
click at [482, 563] on button "Add more" at bounding box center [515, 555] width 419 height 33
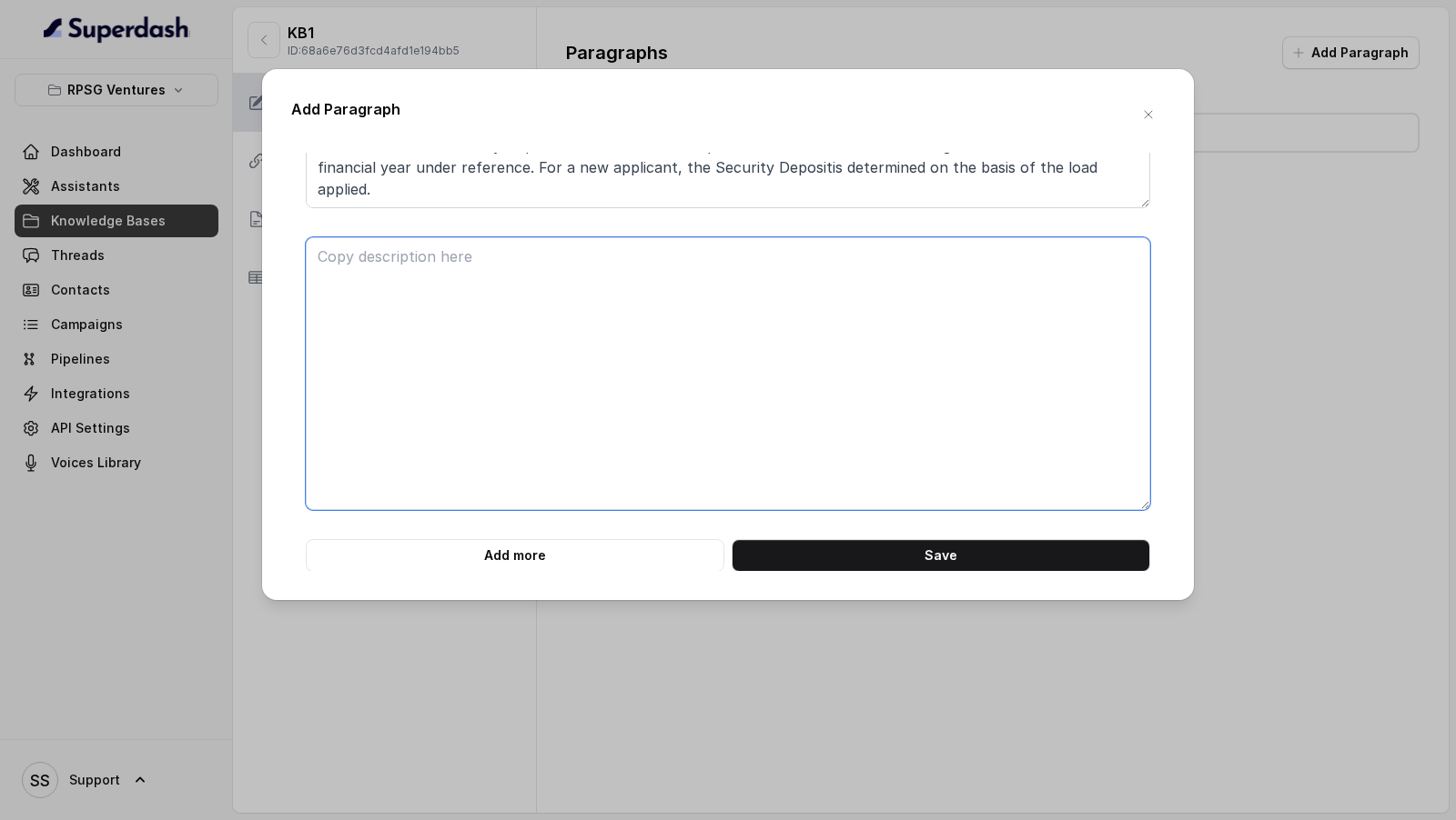
click at [534, 403] on textarea at bounding box center [728, 374] width 844 height 273
paste textarea "When am I required to pay additional Security Deposit (SD)? Each year the Secur…"
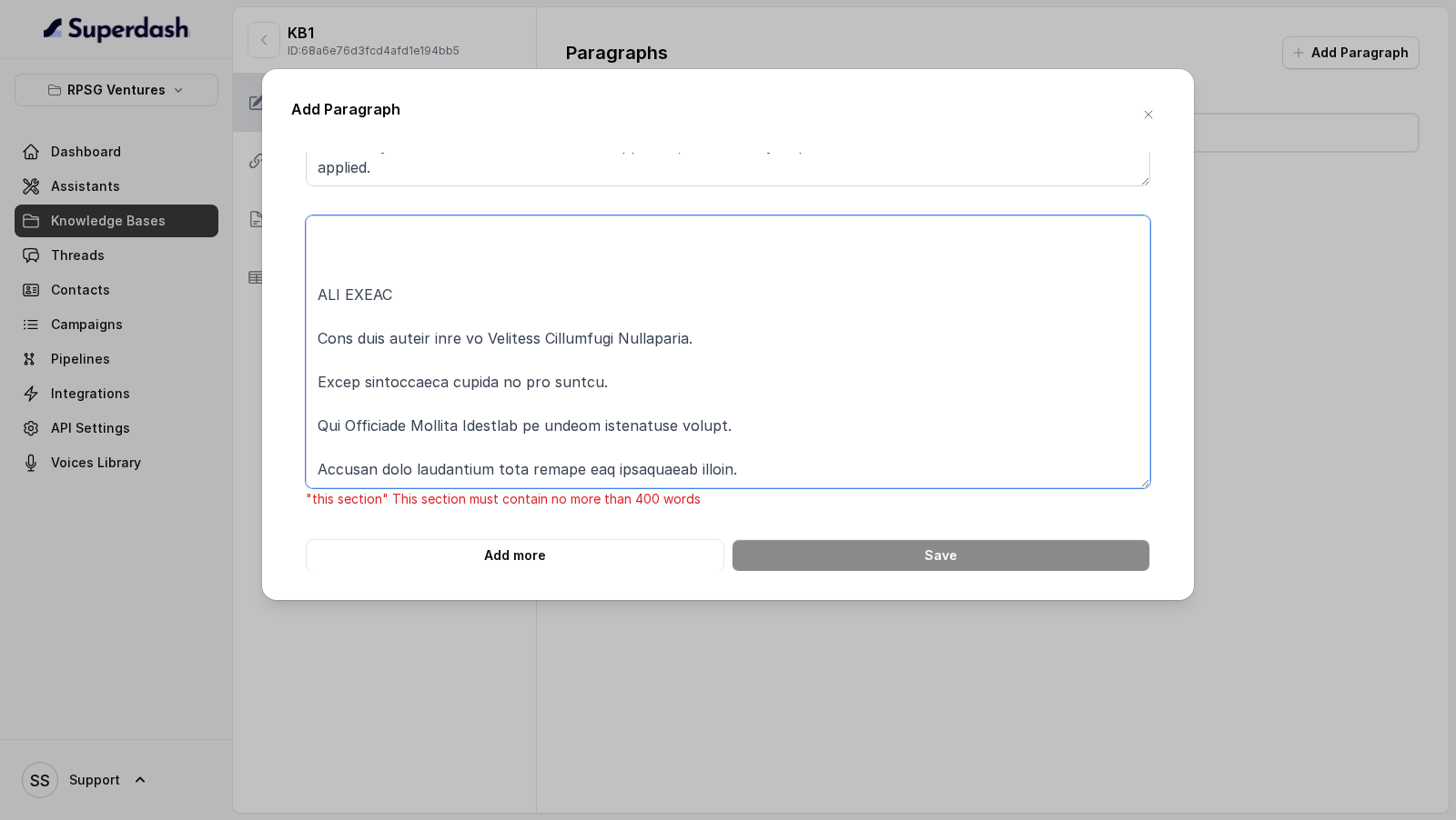
drag, startPoint x: 407, startPoint y: 287, endPoint x: 520, endPoint y: 820, distance: 544.8
click at [520, 820] on div "Add Paragraph ONLINE PAYMENT Ouestion1: How to pay online on the website? Answe…" at bounding box center [728, 410] width 1456 height 820
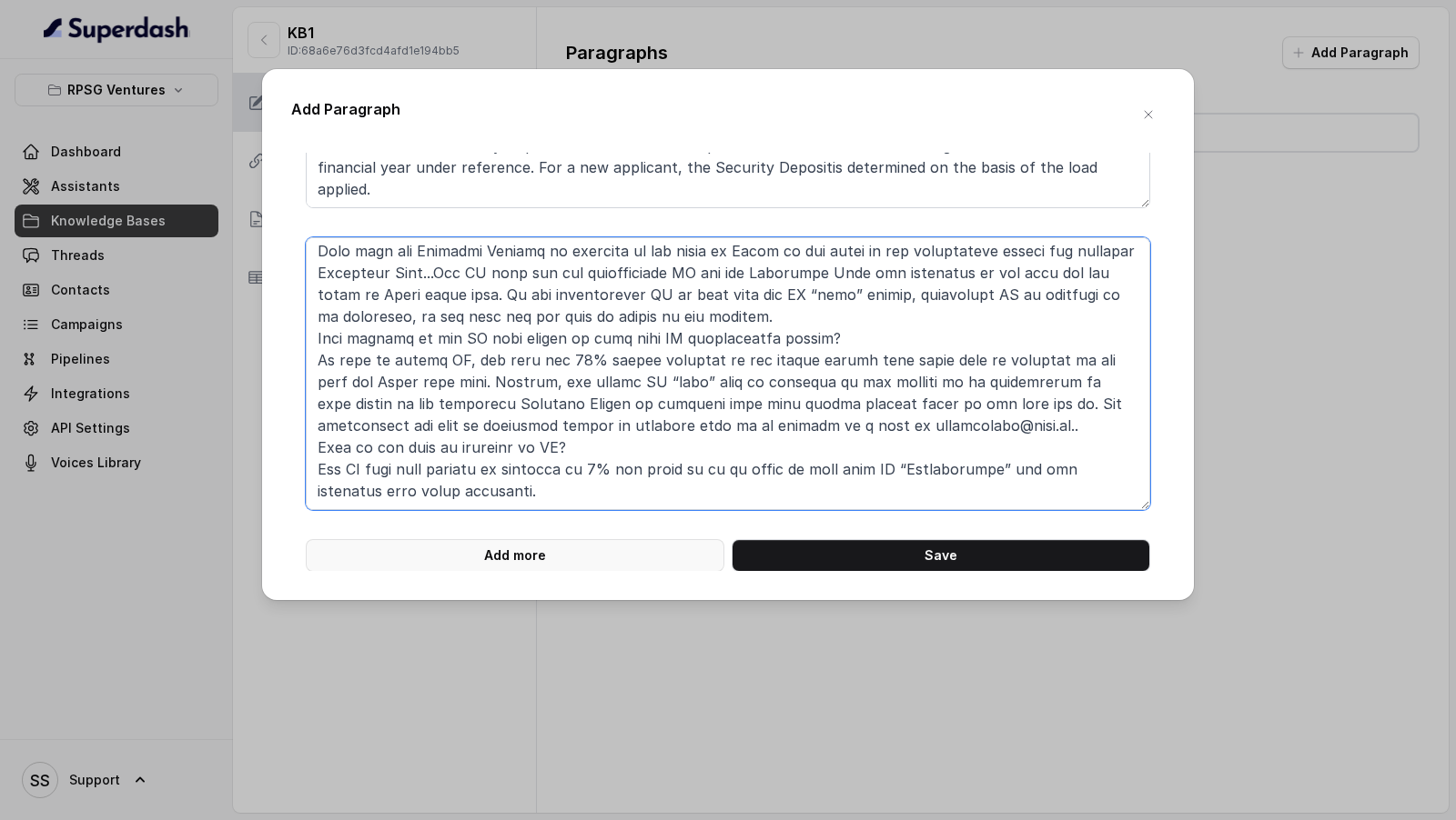
type textarea "When am I required to pay additional Security Deposit (SD)? Each year the Secur…"
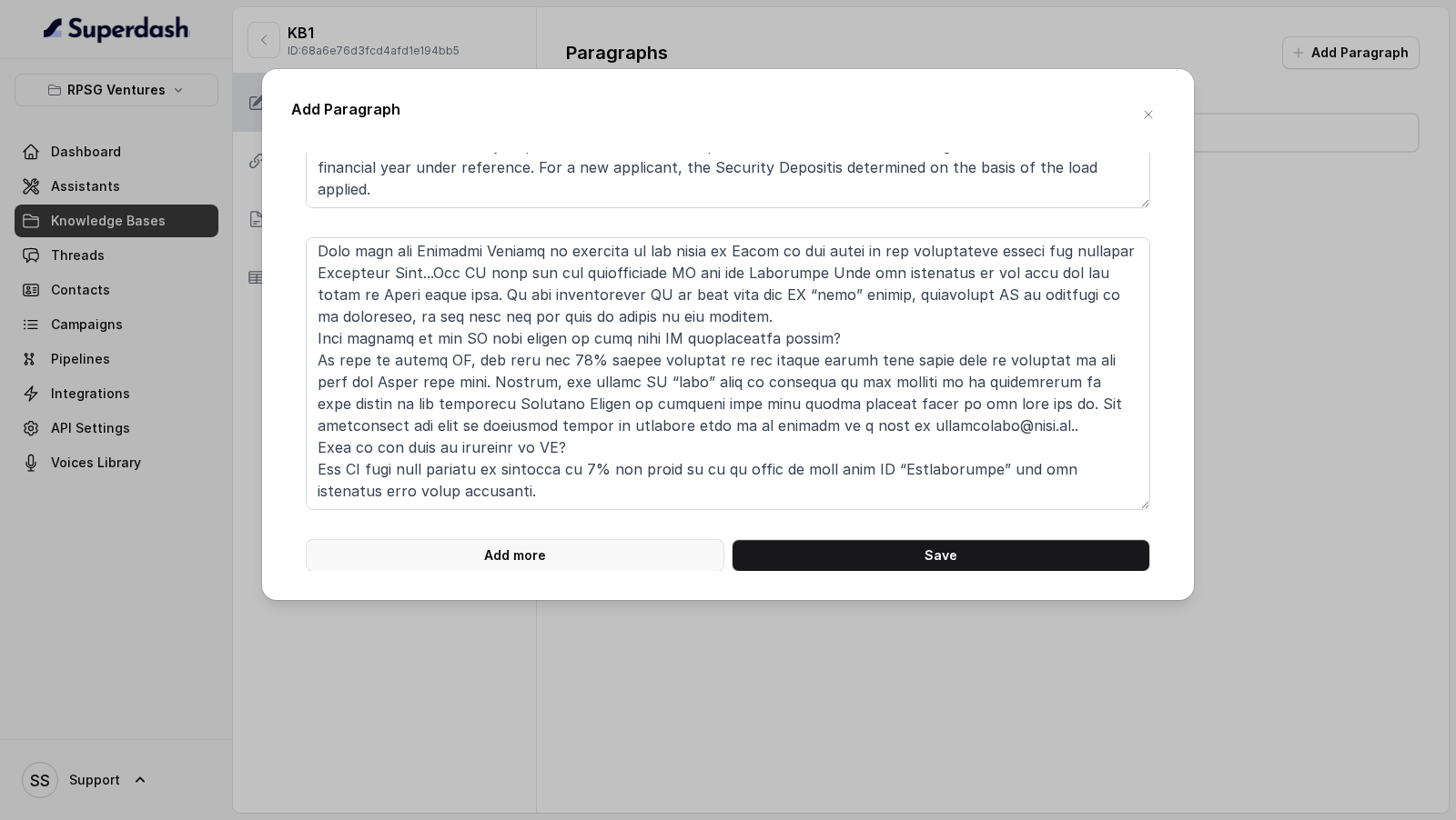
click at [484, 547] on button "Add more" at bounding box center [515, 555] width 419 height 33
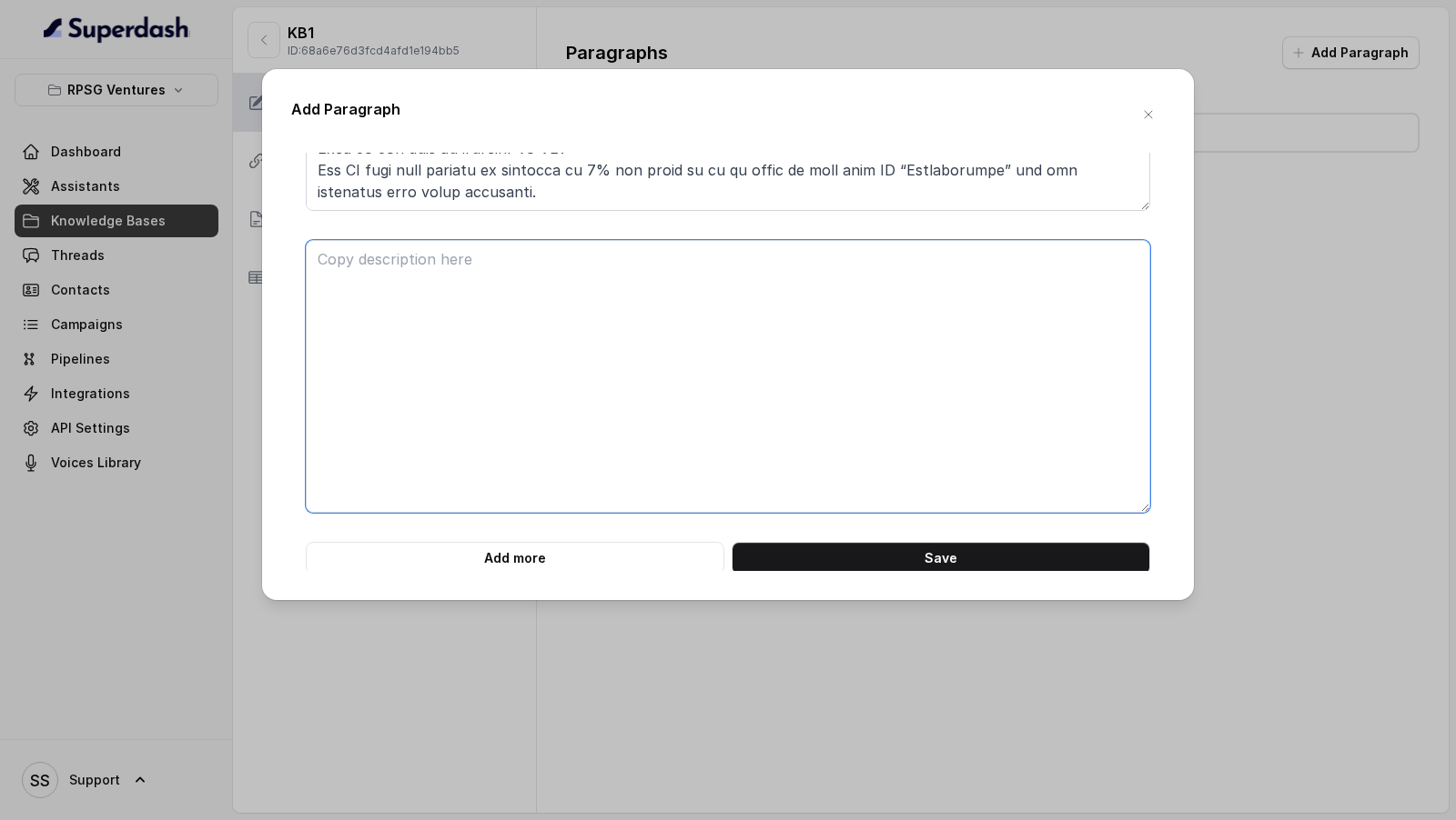
click at [485, 437] on textarea at bounding box center [728, 377] width 844 height 273
paste textarea "CHANGE OF NAME (TRANSFER OF SUPPLY) When is it required to have the supply tran…"
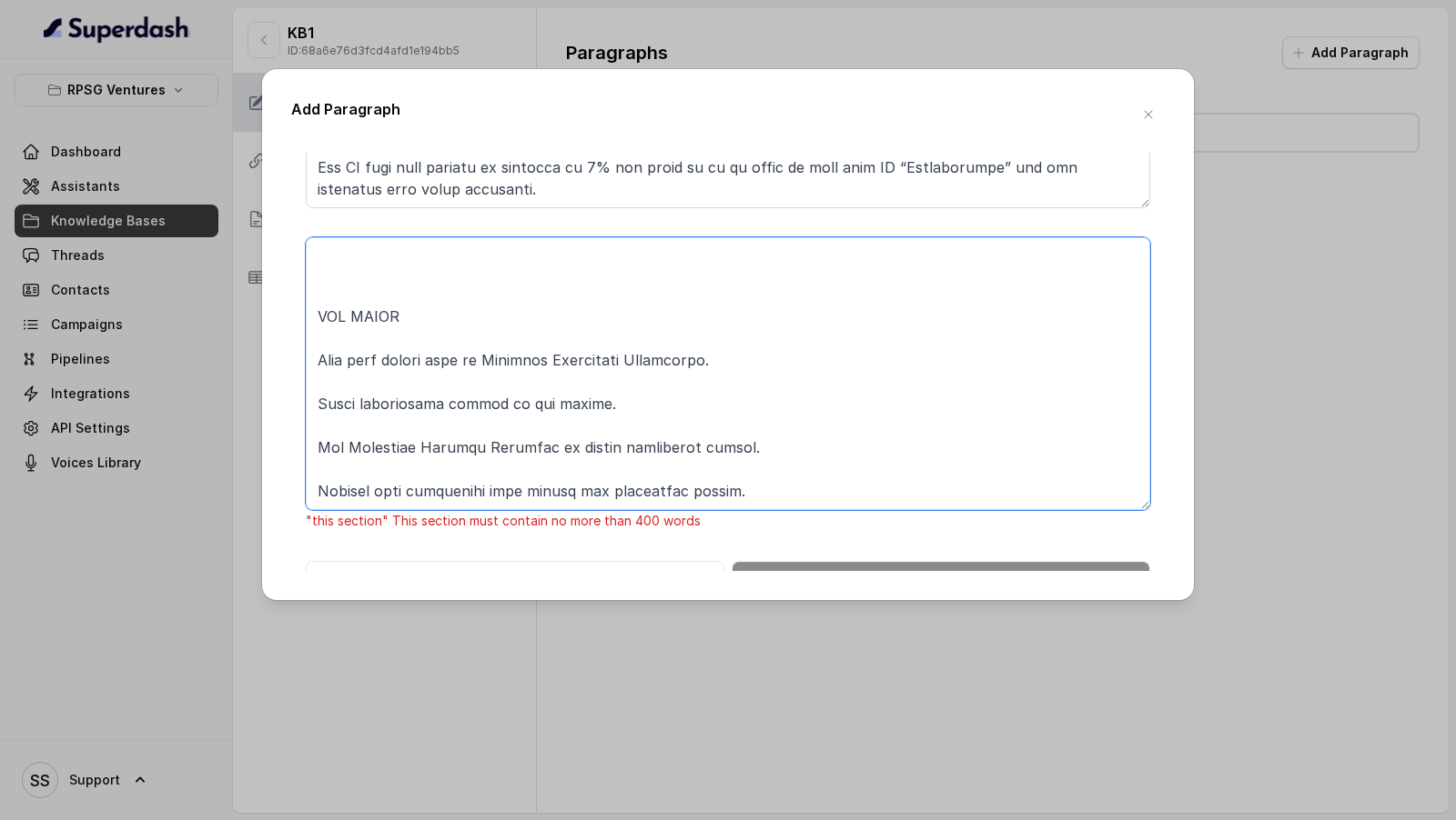
drag, startPoint x: 354, startPoint y: 288, endPoint x: 347, endPoint y: 256, distance: 32.8
click at [347, 256] on textarea at bounding box center [728, 374] width 844 height 273
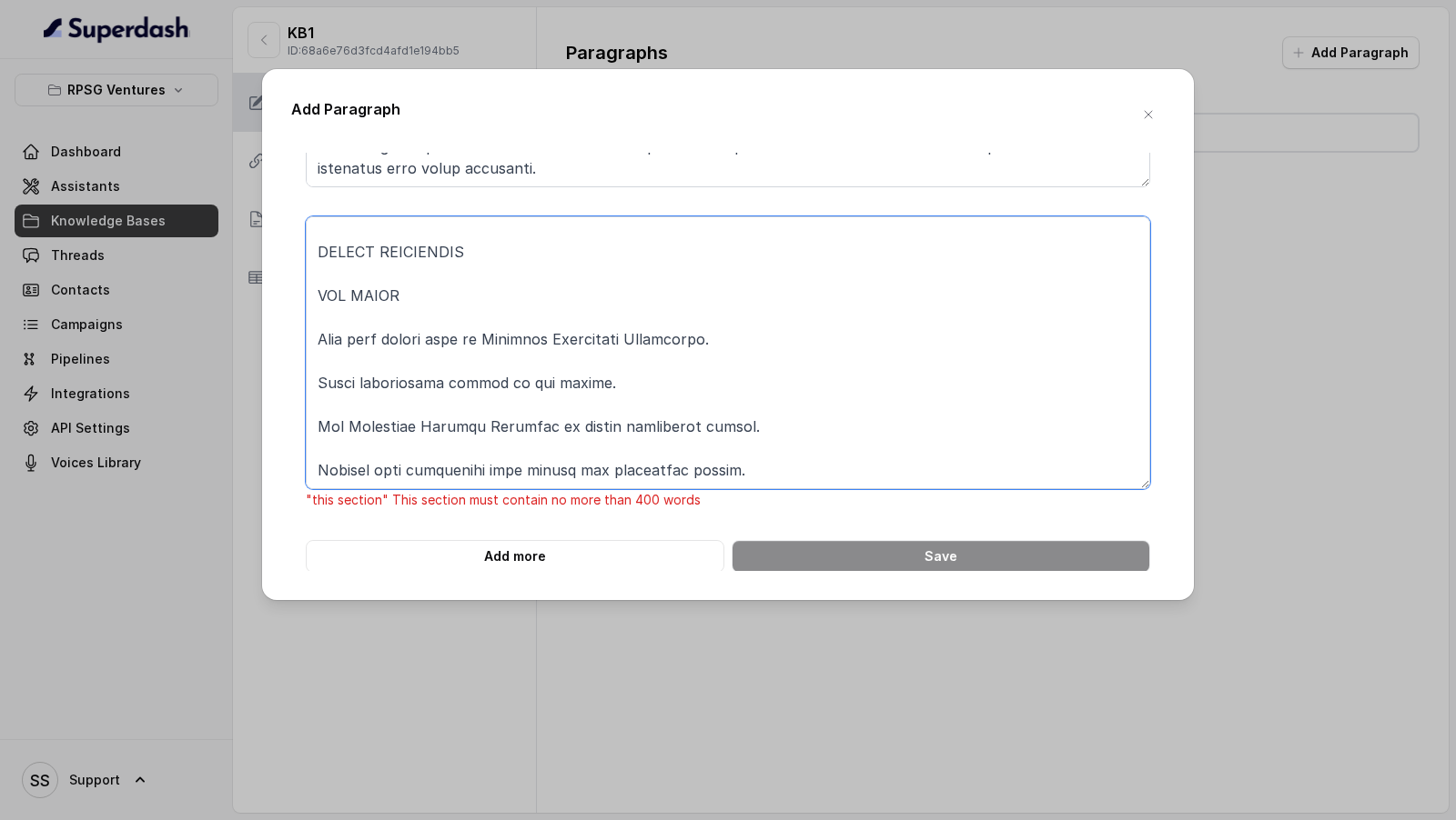
drag, startPoint x: 348, startPoint y: 450, endPoint x: 424, endPoint y: 750, distance: 309.5
click at [424, 750] on div "Add Paragraph ONLINE PAYMENT Ouestion1: How to pay online on the website? Answe…" at bounding box center [728, 410] width 1456 height 820
drag, startPoint x: 367, startPoint y: 384, endPoint x: 585, endPoint y: 819, distance: 486.6
click at [585, 820] on div "Add Paragraph ONLINE PAYMENT Ouestion1: How to pay online on the website? Answe…" at bounding box center [728, 410] width 1456 height 820
drag, startPoint x: 436, startPoint y: 296, endPoint x: 576, endPoint y: 820, distance: 542.4
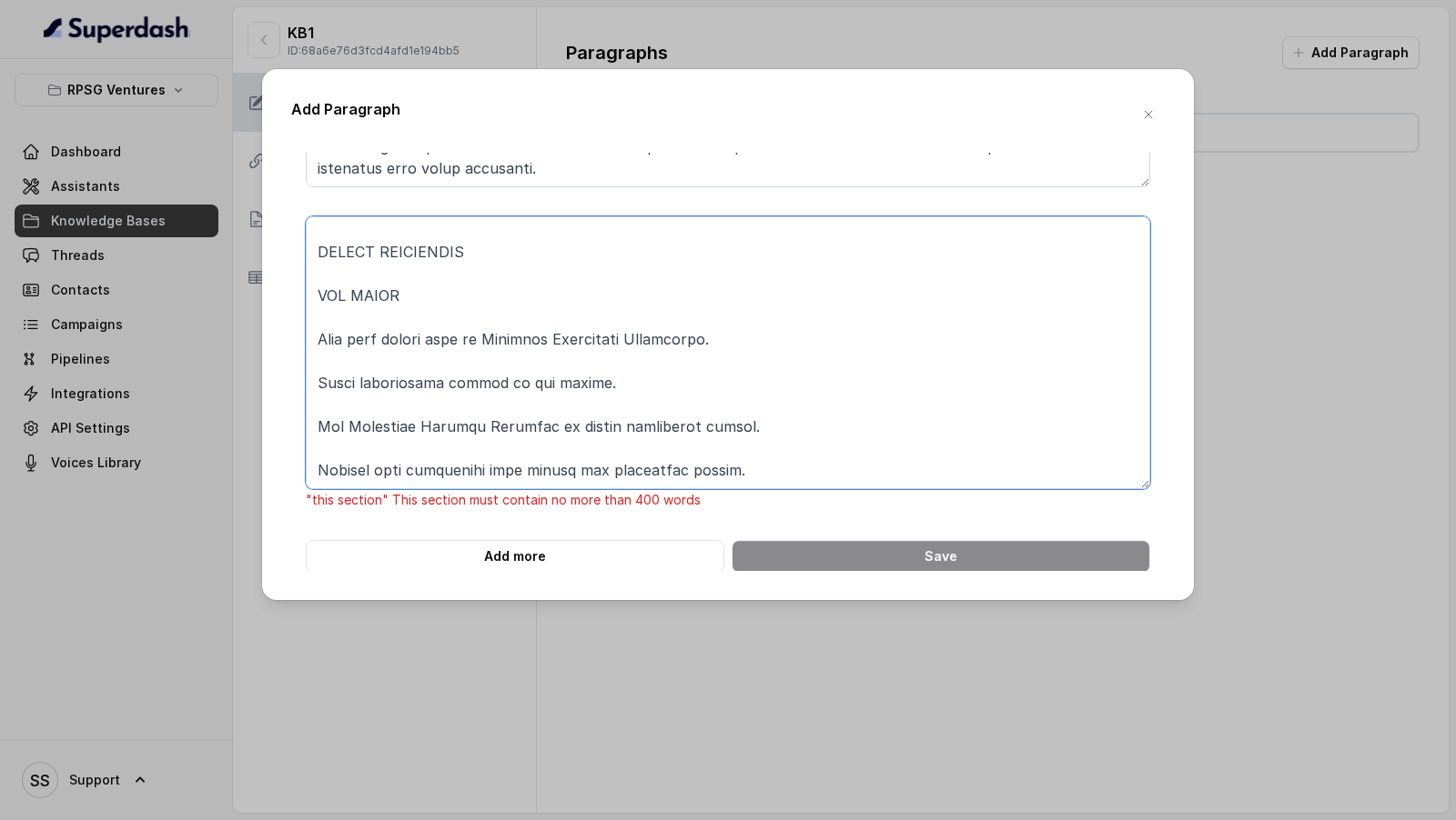
click at [576, 820] on div "Add Paragraph ONLINE PAYMENT Ouestion1: How to pay online on the website? Answe…" at bounding box center [728, 410] width 1456 height 820
drag, startPoint x: 392, startPoint y: 302, endPoint x: 552, endPoint y: 819, distance: 541.2
click at [554, 820] on div "Add Paragraph ONLINE PAYMENT Ouestion1: How to pay online on the website? Answe…" at bounding box center [728, 410] width 1456 height 820
drag, startPoint x: 318, startPoint y: 306, endPoint x: 517, endPoint y: 819, distance: 550.2
click at [517, 819] on div "Add Paragraph ONLINE PAYMENT Ouestion1: How to pay online on the website? Answe…" at bounding box center [728, 410] width 1456 height 820
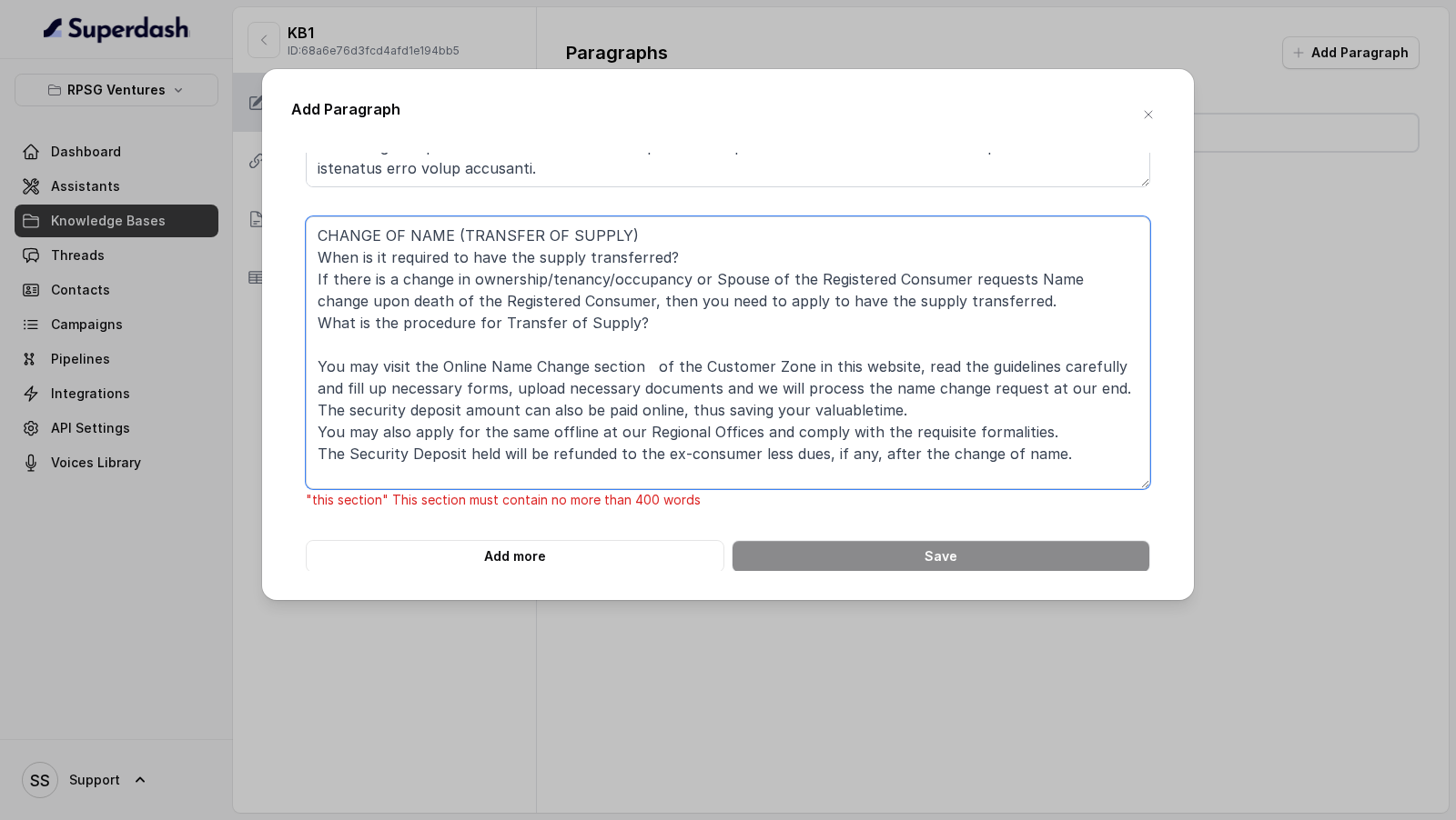
scroll to position [2360, 0]
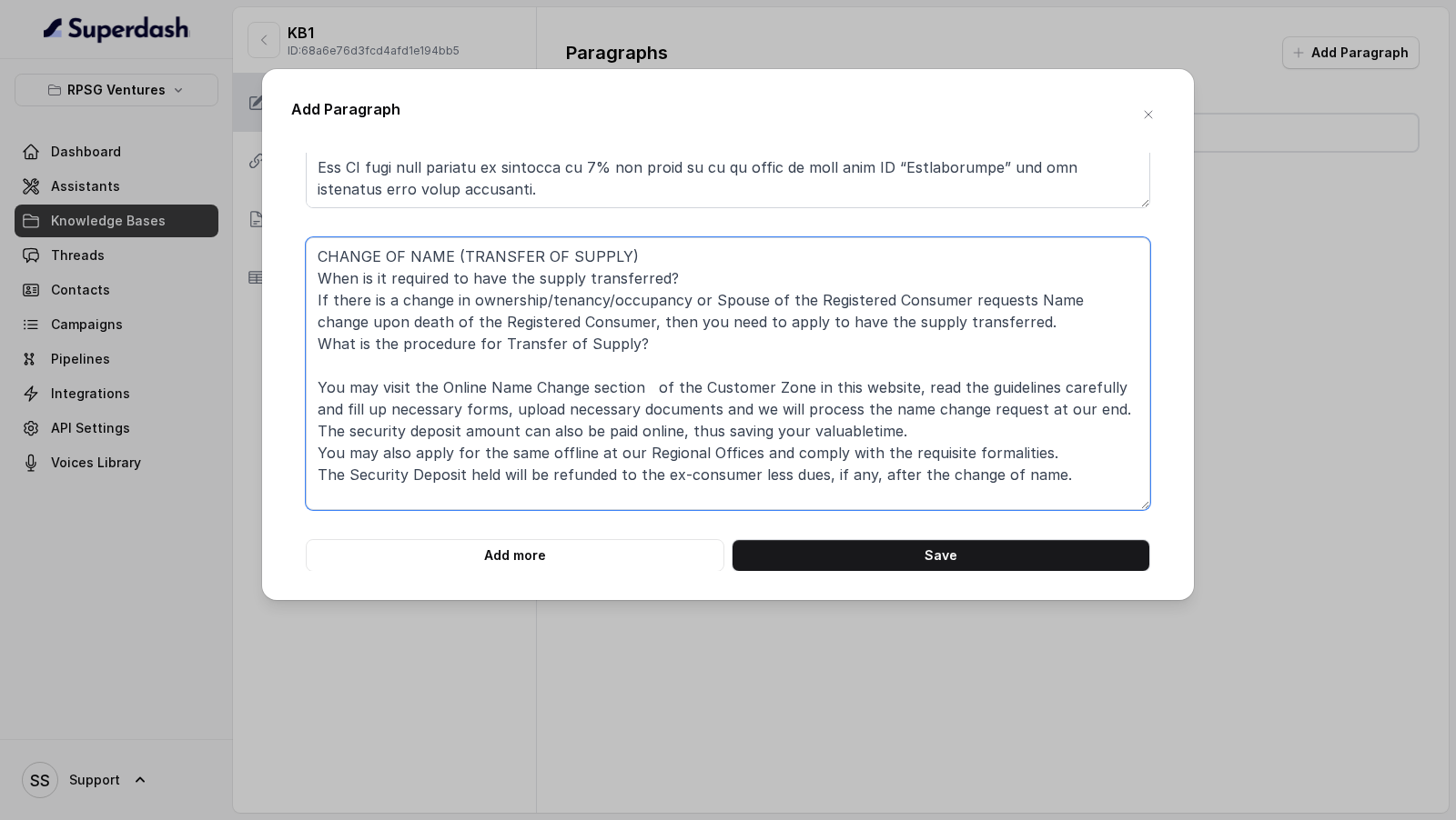
type textarea "CHANGE OF NAME (TRANSFER OF SUPPLY) When is it required to have the supply tran…"
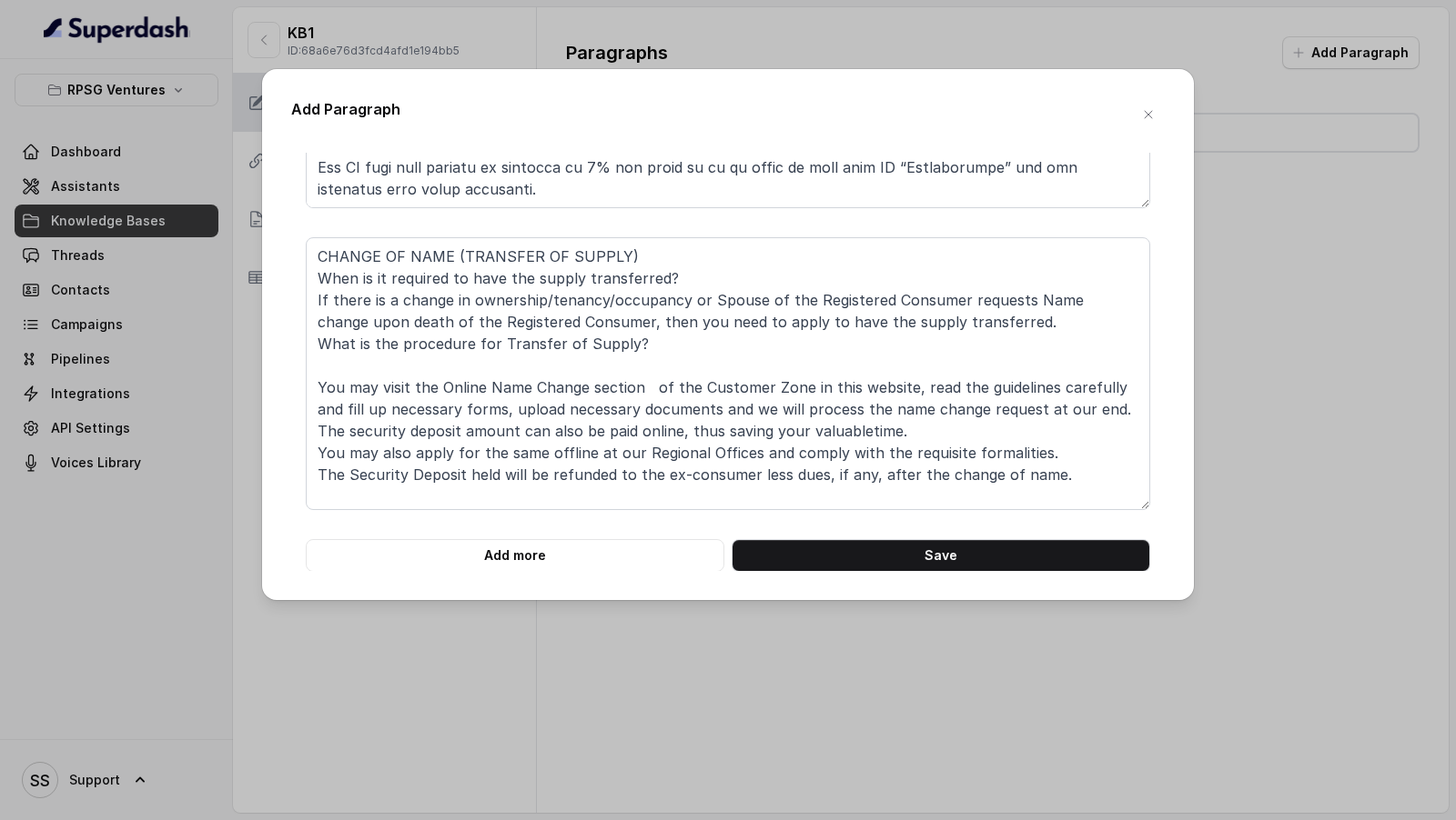
click at [493, 551] on button "Add more" at bounding box center [515, 555] width 419 height 33
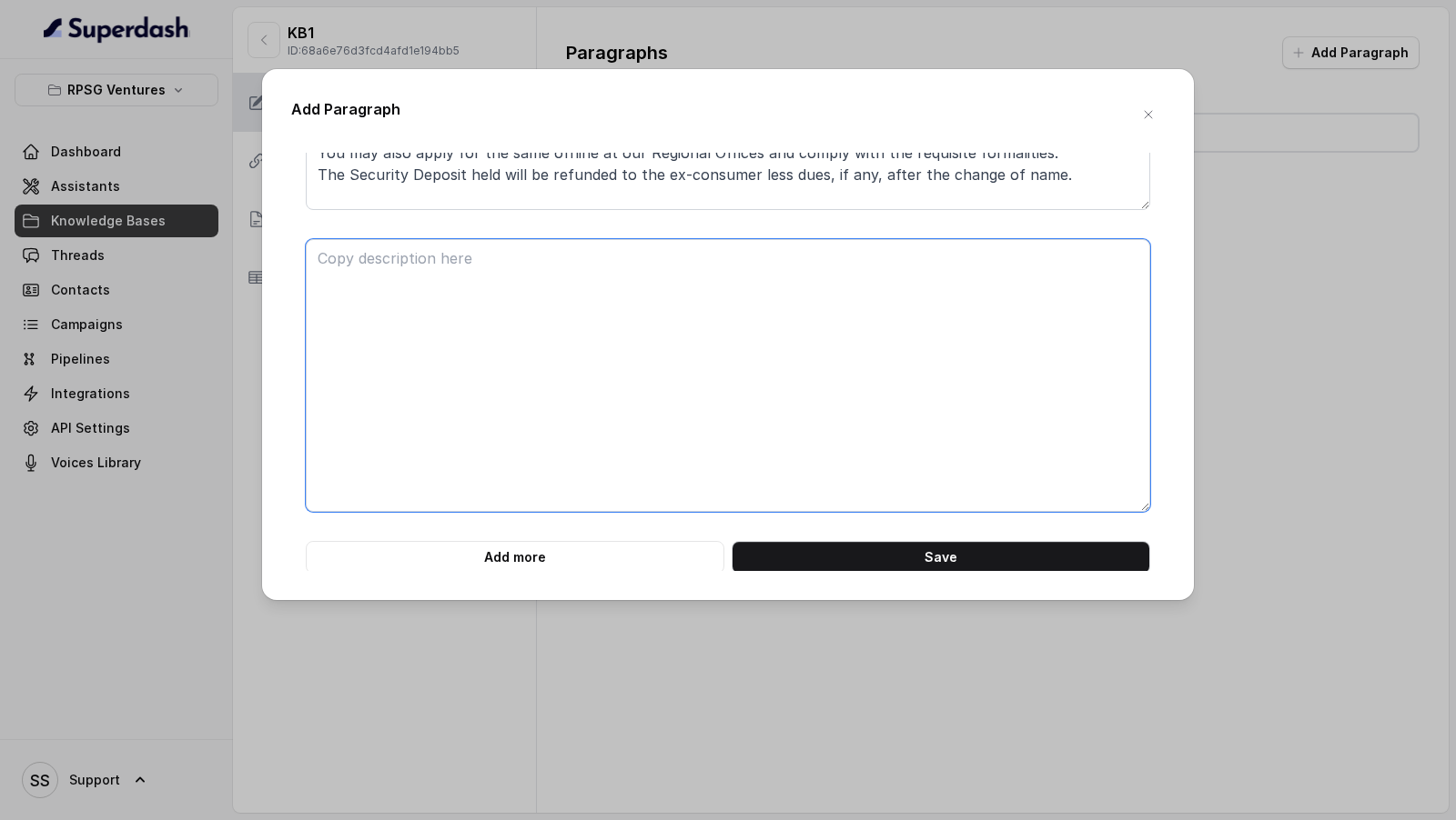
click at [496, 385] on textarea at bounding box center [728, 376] width 844 height 273
paste textarea "CHANGE OF TARIFF 1) How can I change the tariff category of my meter? You may a…"
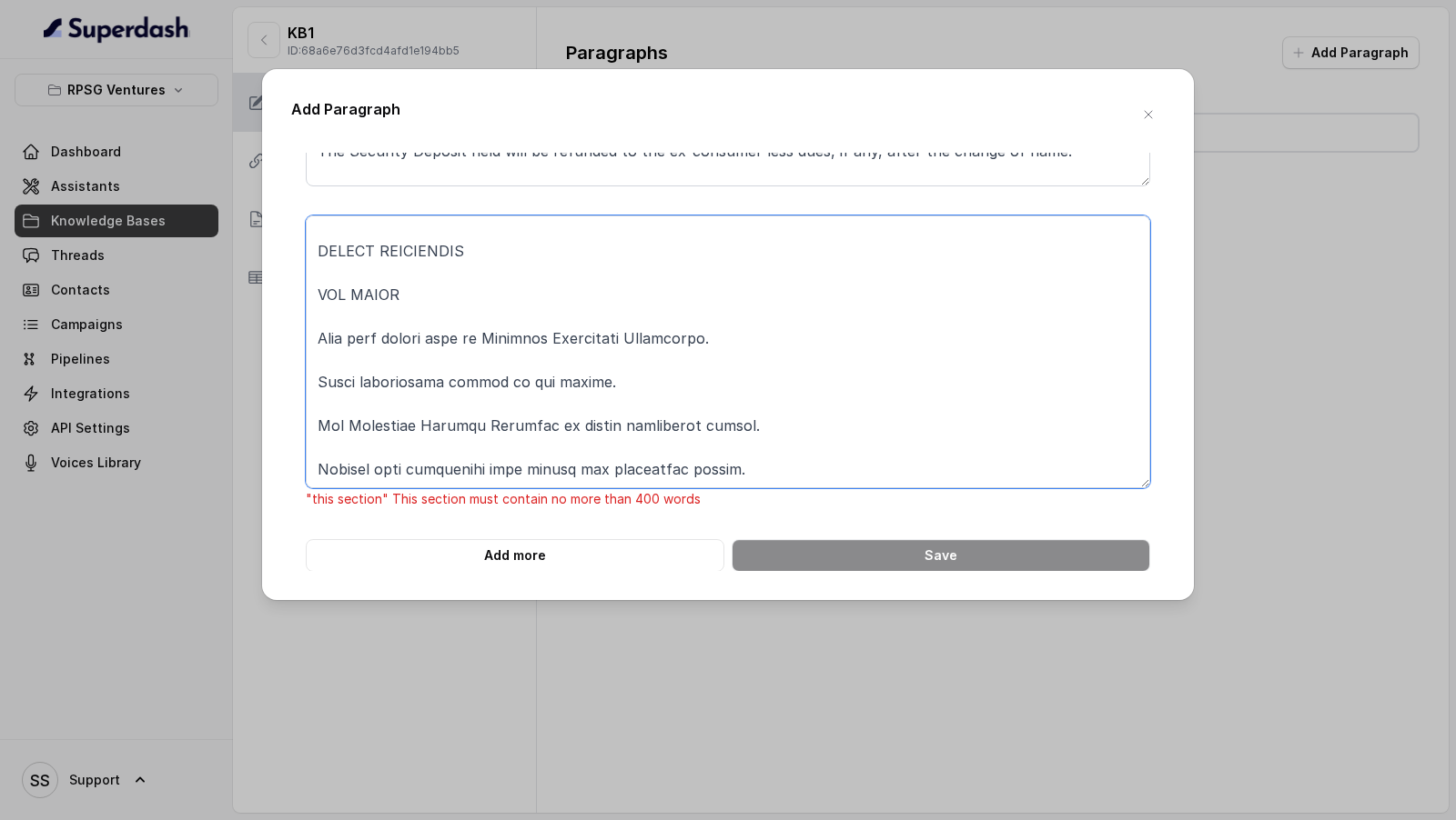
drag, startPoint x: 335, startPoint y: 363, endPoint x: 475, endPoint y: 819, distance: 477.0
click at [475, 820] on div "Add Paragraph ONLINE PAYMENT Ouestion1: How to pay online on the website? Answe…" at bounding box center [728, 410] width 1456 height 820
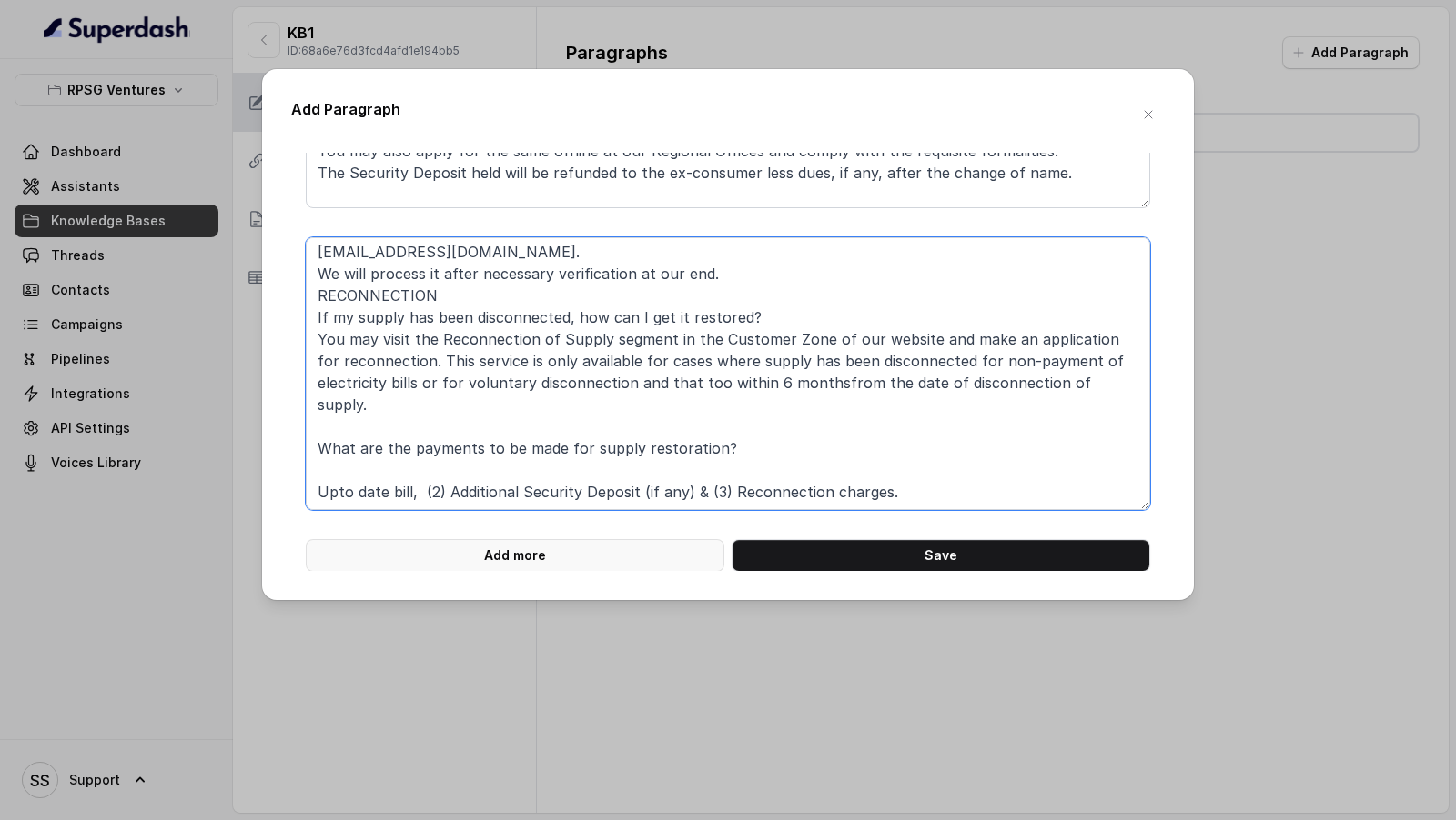
type textarea "CHANGE OF TARIFF 1) How can I change the tariff category of my meter? You may a…"
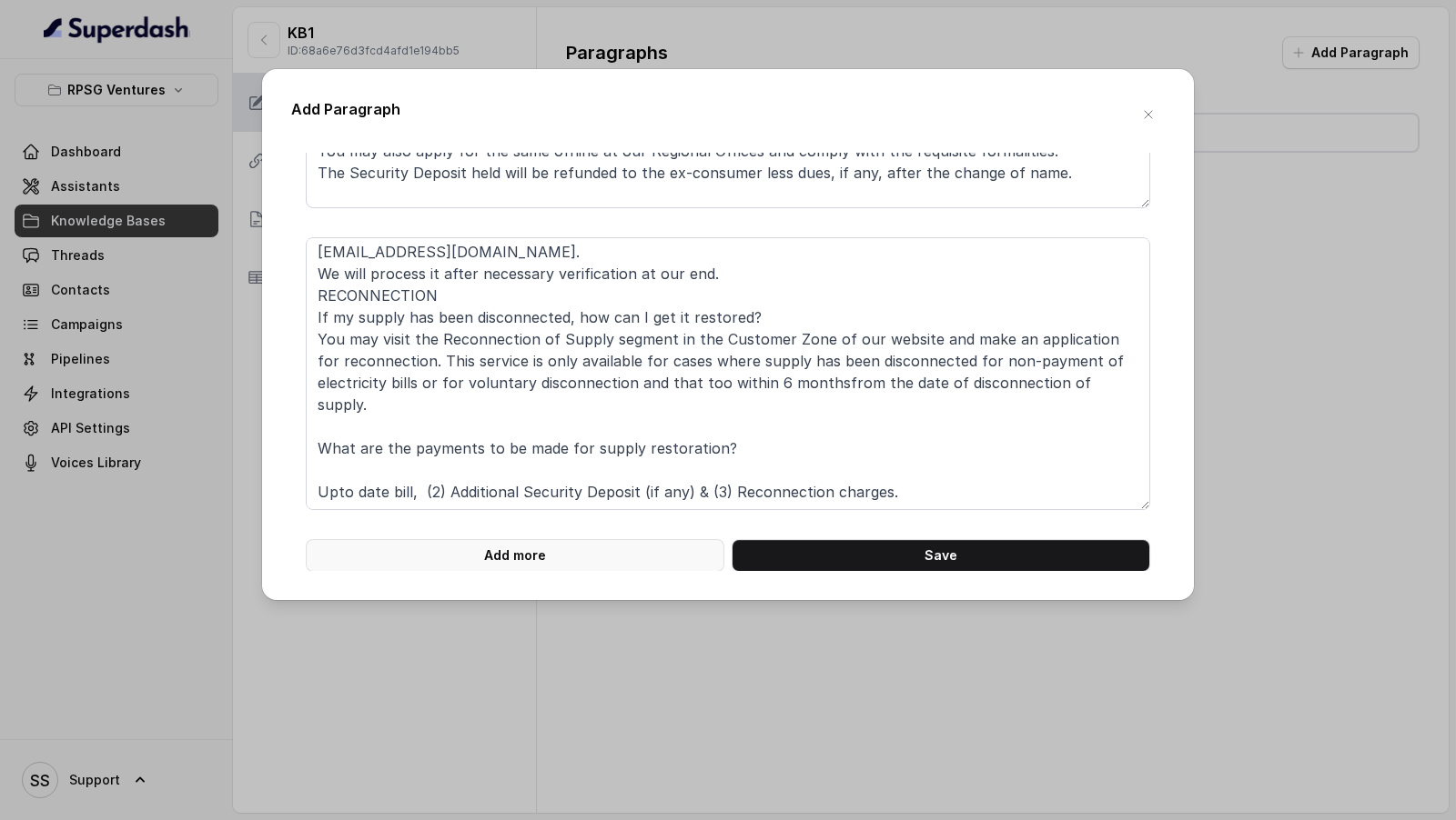
click at [485, 551] on button "Add more" at bounding box center [515, 555] width 419 height 33
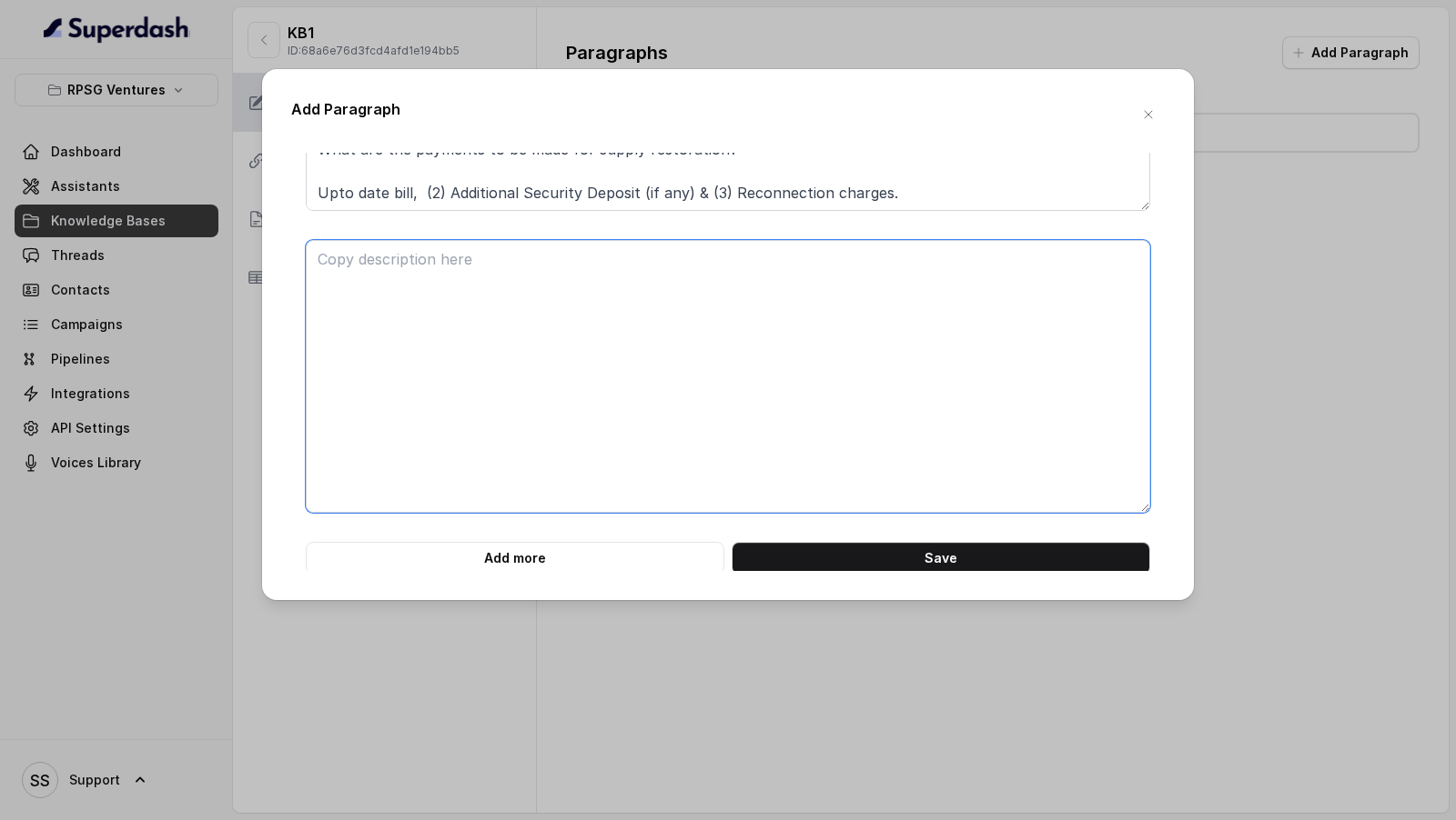
click at [490, 371] on textarea at bounding box center [728, 377] width 844 height 273
paste textarea "CORRECTION OF NAME / ADDRESS How can I correct my address and spelling of my na…"
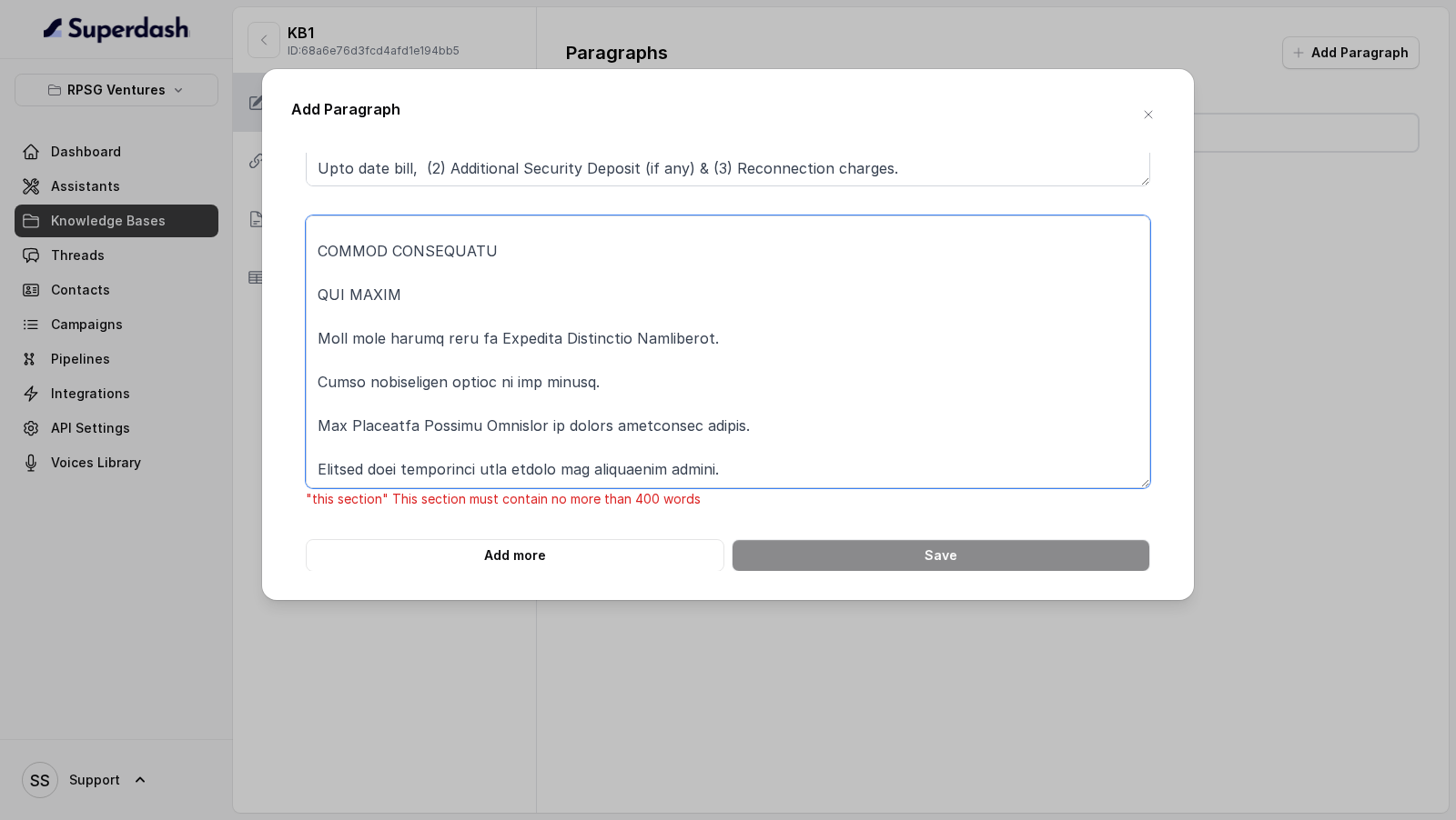
drag, startPoint x: 370, startPoint y: 407, endPoint x: 464, endPoint y: 747, distance: 352.8
click at [464, 749] on div "Add Paragraph ONLINE PAYMENT Ouestion1: How to pay online on the website? Answe…" at bounding box center [728, 410] width 1456 height 820
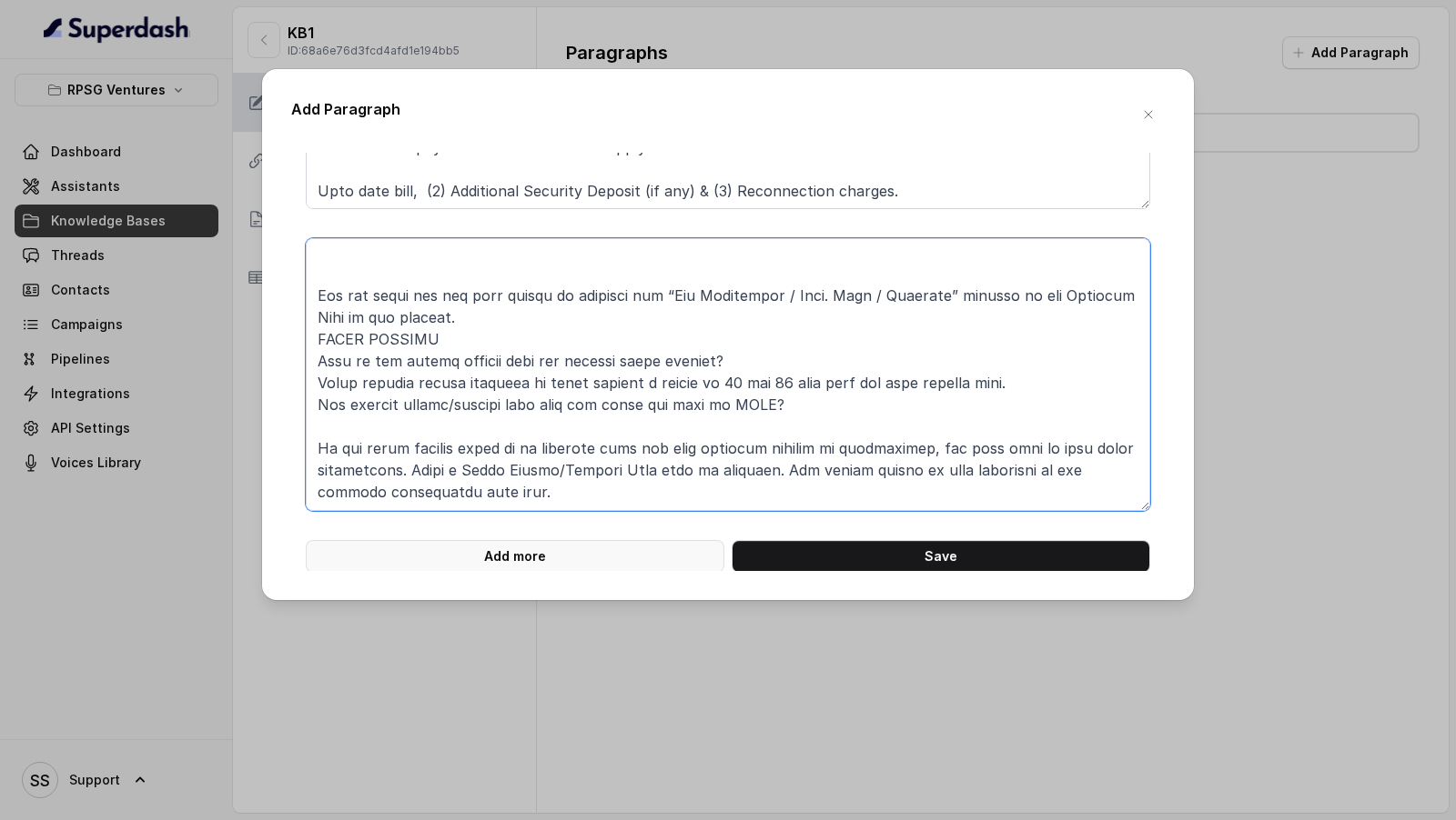
type textarea "CORRECTION OF NAME / ADDRESS How can I correct my address and spelling of my na…"
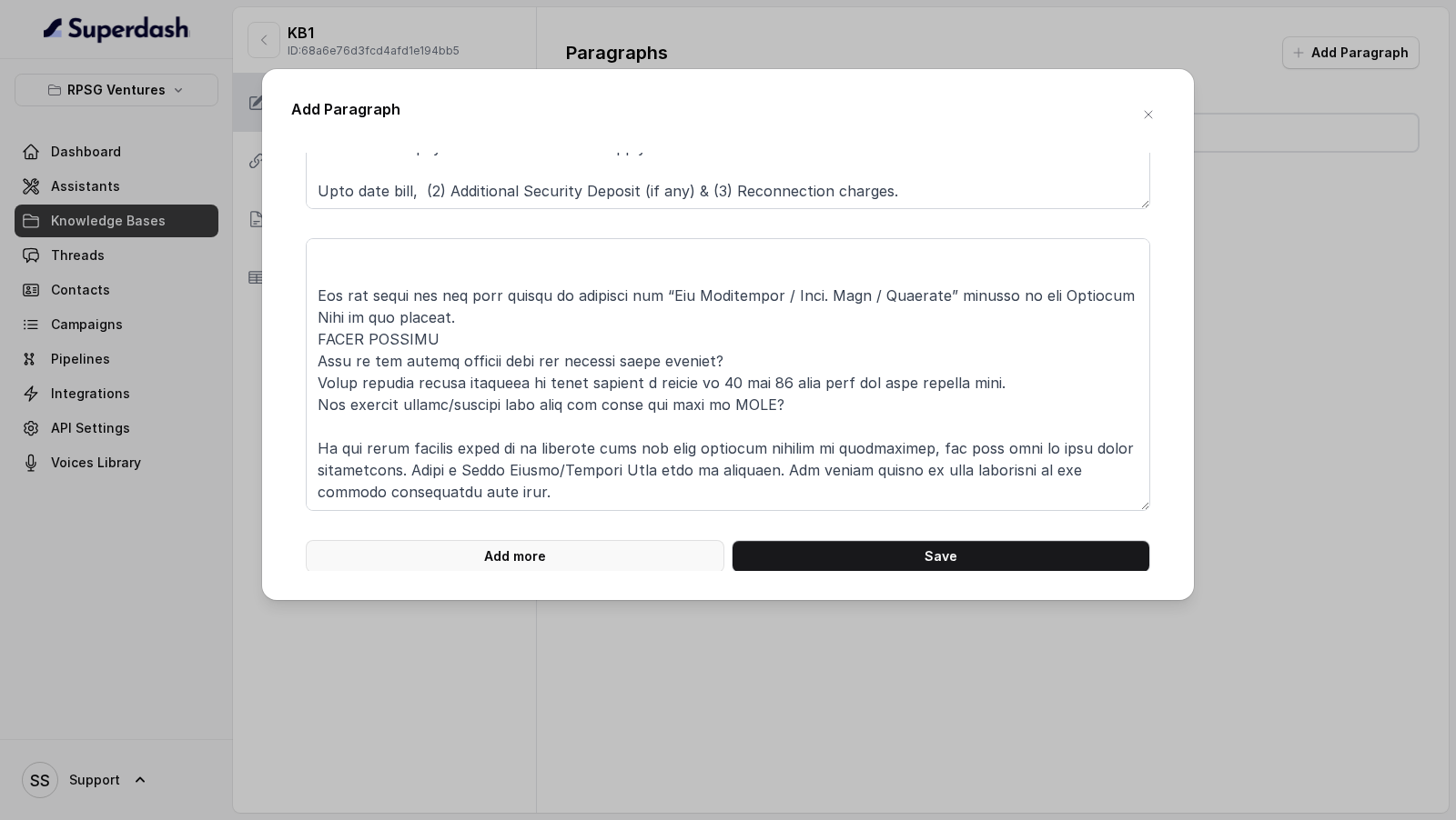
click at [473, 556] on button "Add more" at bounding box center [515, 556] width 419 height 33
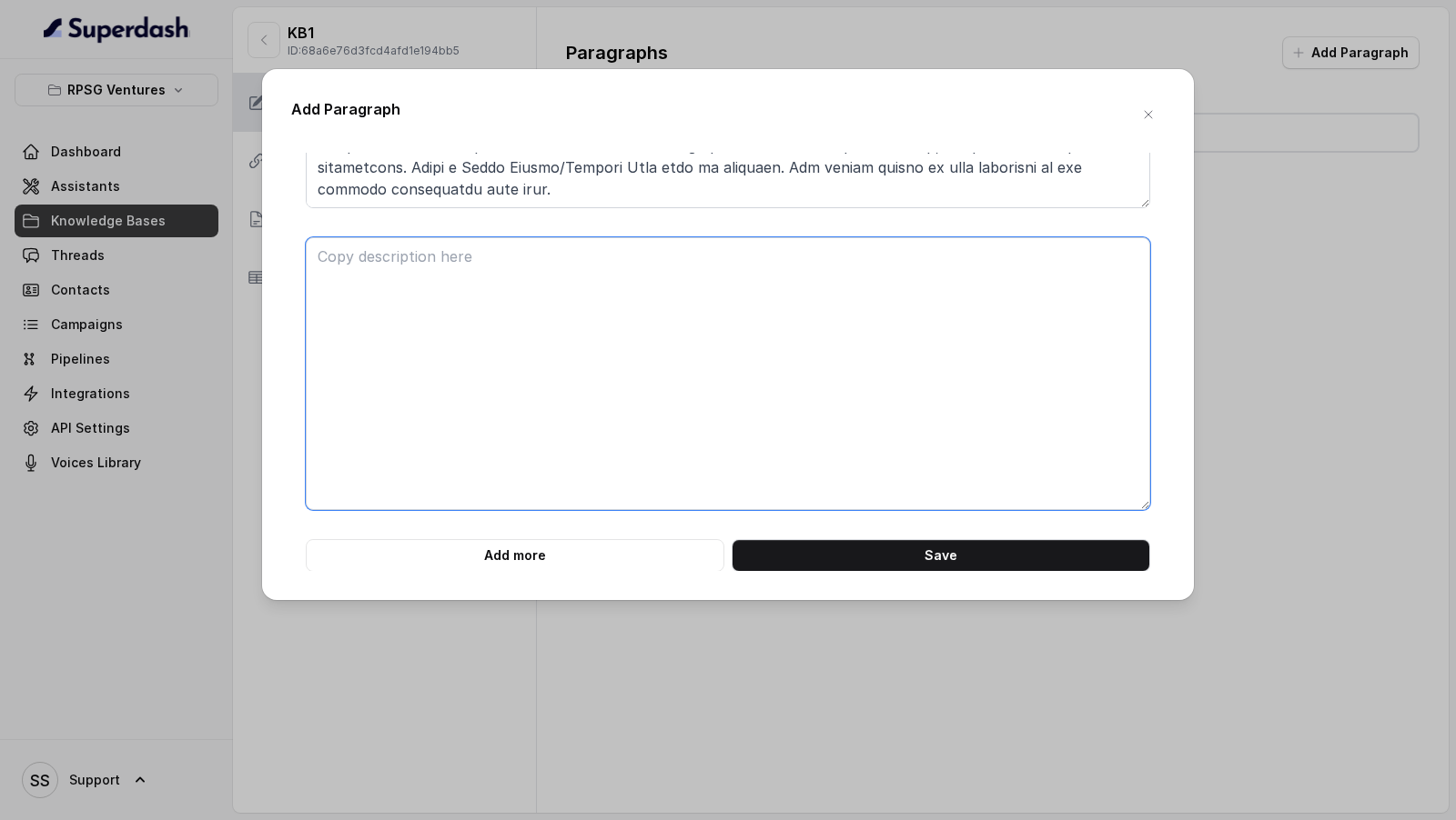
click at [527, 446] on textarea at bounding box center [728, 374] width 844 height 273
paste textarea "KNOW YOUR BILL : Bills can be of 2 types. One is an ordinary bill, and the othe…"
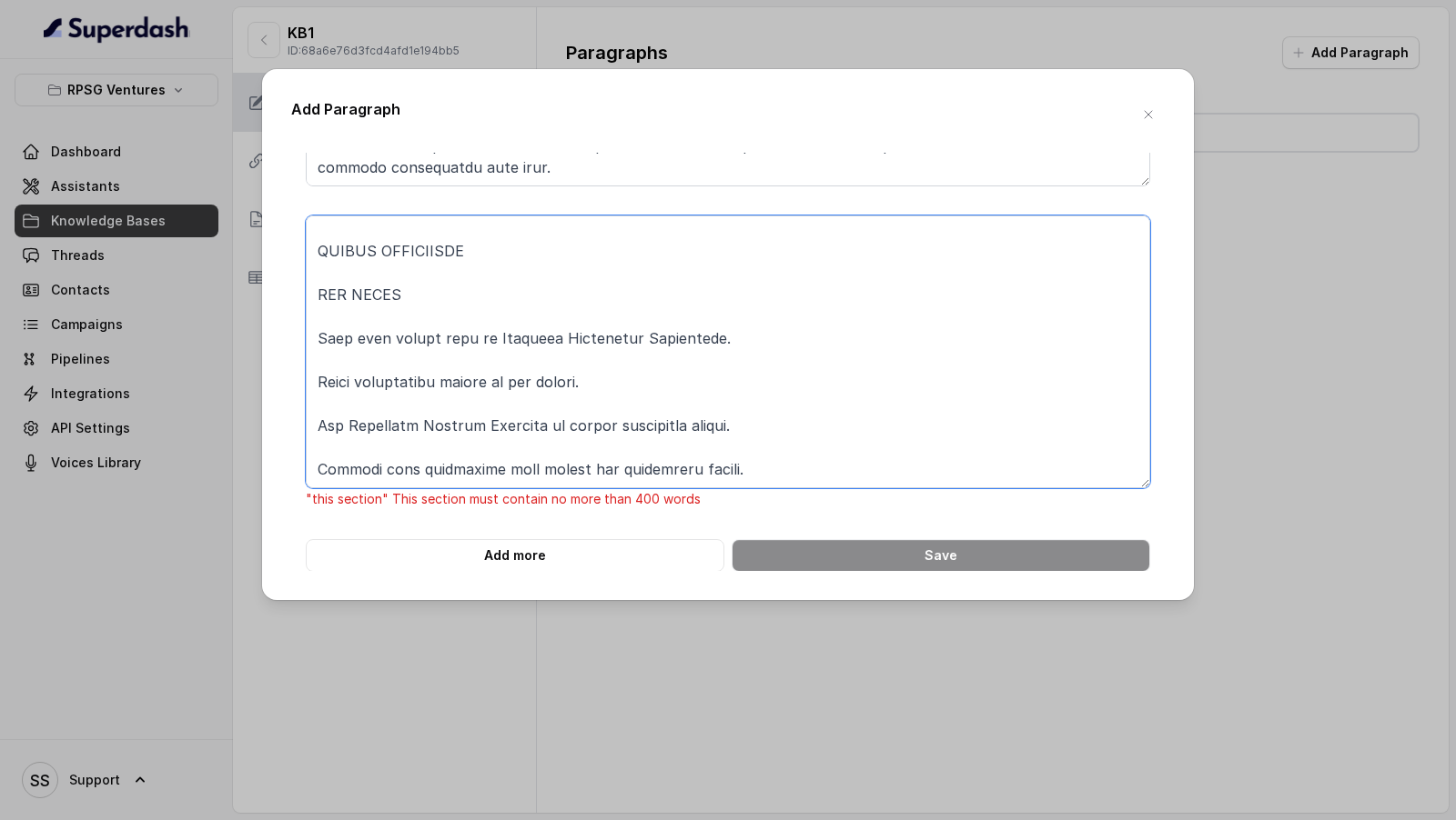
drag, startPoint x: 316, startPoint y: 304, endPoint x: 448, endPoint y: 817, distance: 529.7
click at [449, 819] on div "Add Paragraph ONLINE PAYMENT Ouestion1: How to pay online on the website? Answe…" at bounding box center [728, 410] width 1456 height 820
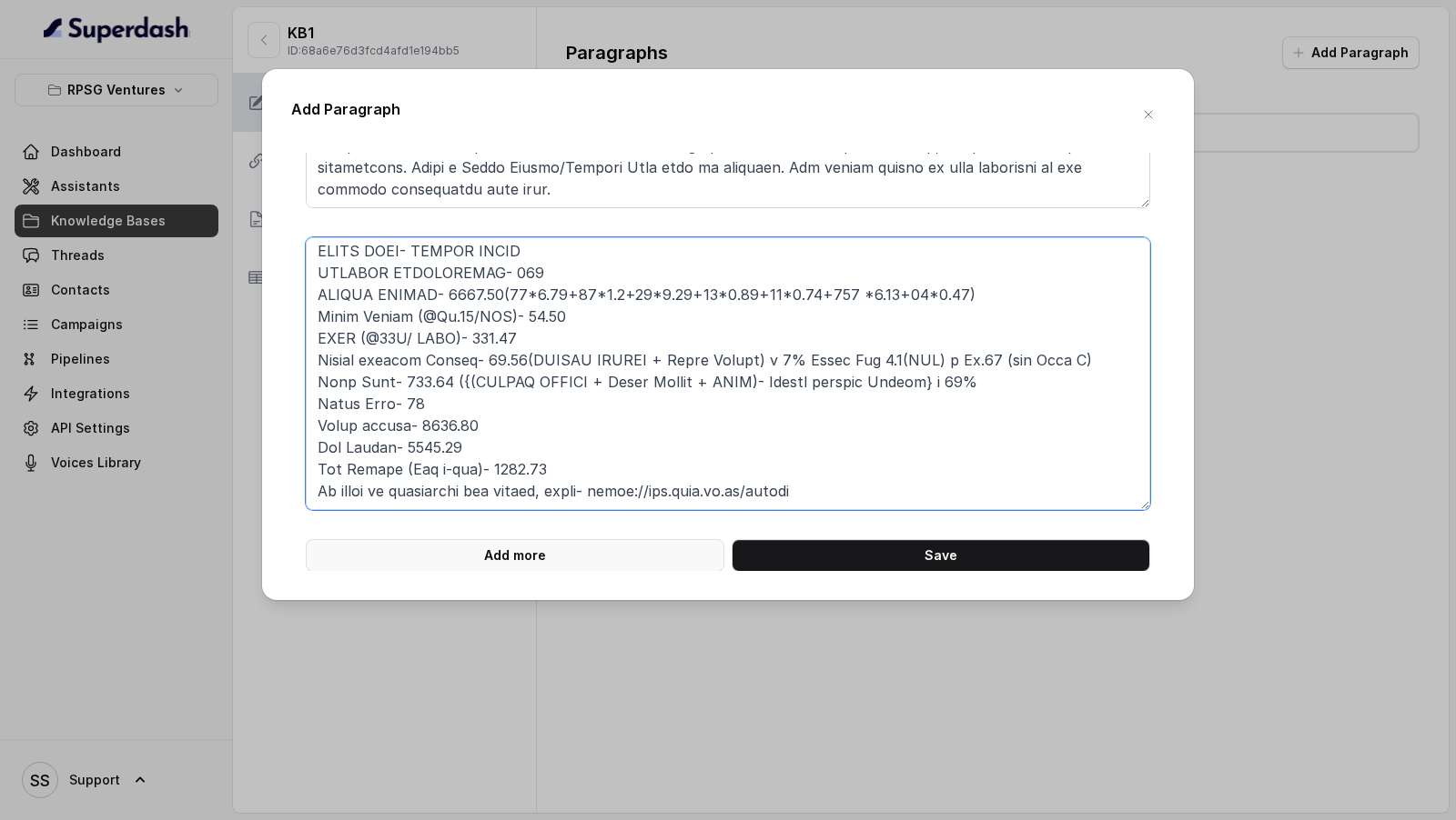
type textarea "KNOW YOUR BILL : Bills can be of 2 types. One is an ordinary bill, and the othe…"
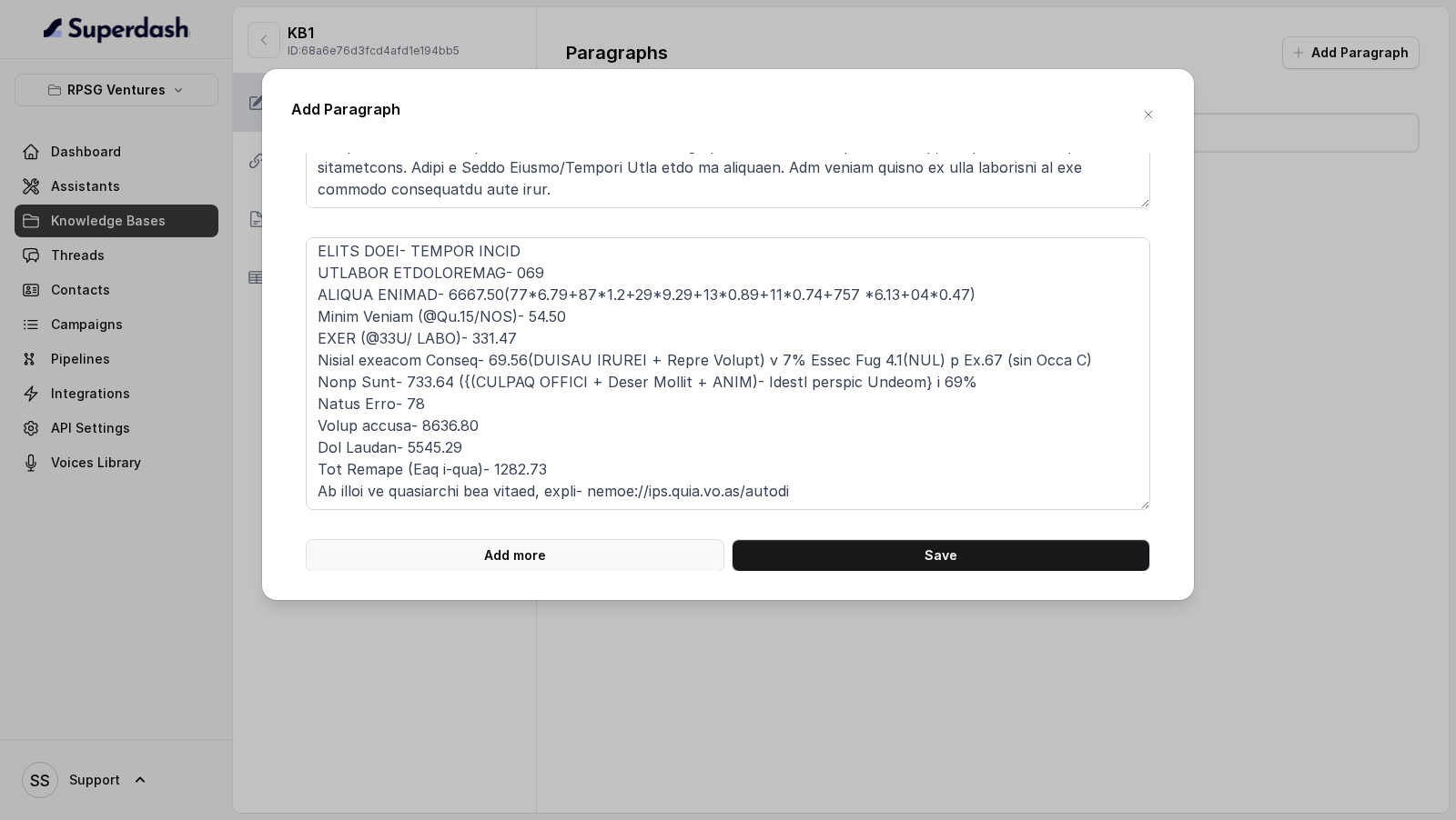
click at [518, 560] on button "Add more" at bounding box center [515, 555] width 419 height 33
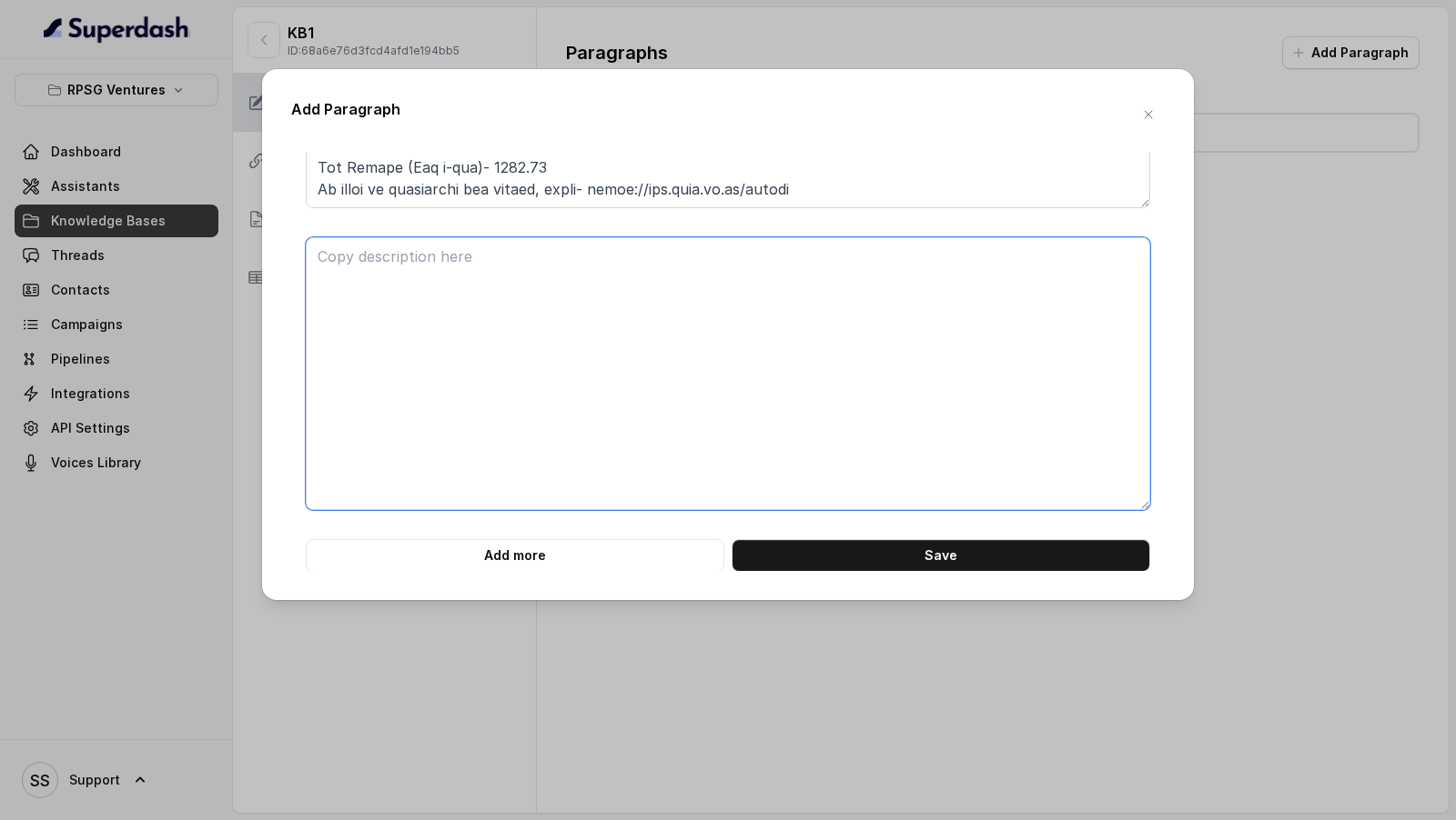
click at [520, 387] on textarea at bounding box center [728, 374] width 844 height 273
paste textarea "BILLING, DISPATCH AND PAYMENT Are the Tariff Slab and Government Duty Adjustmen…"
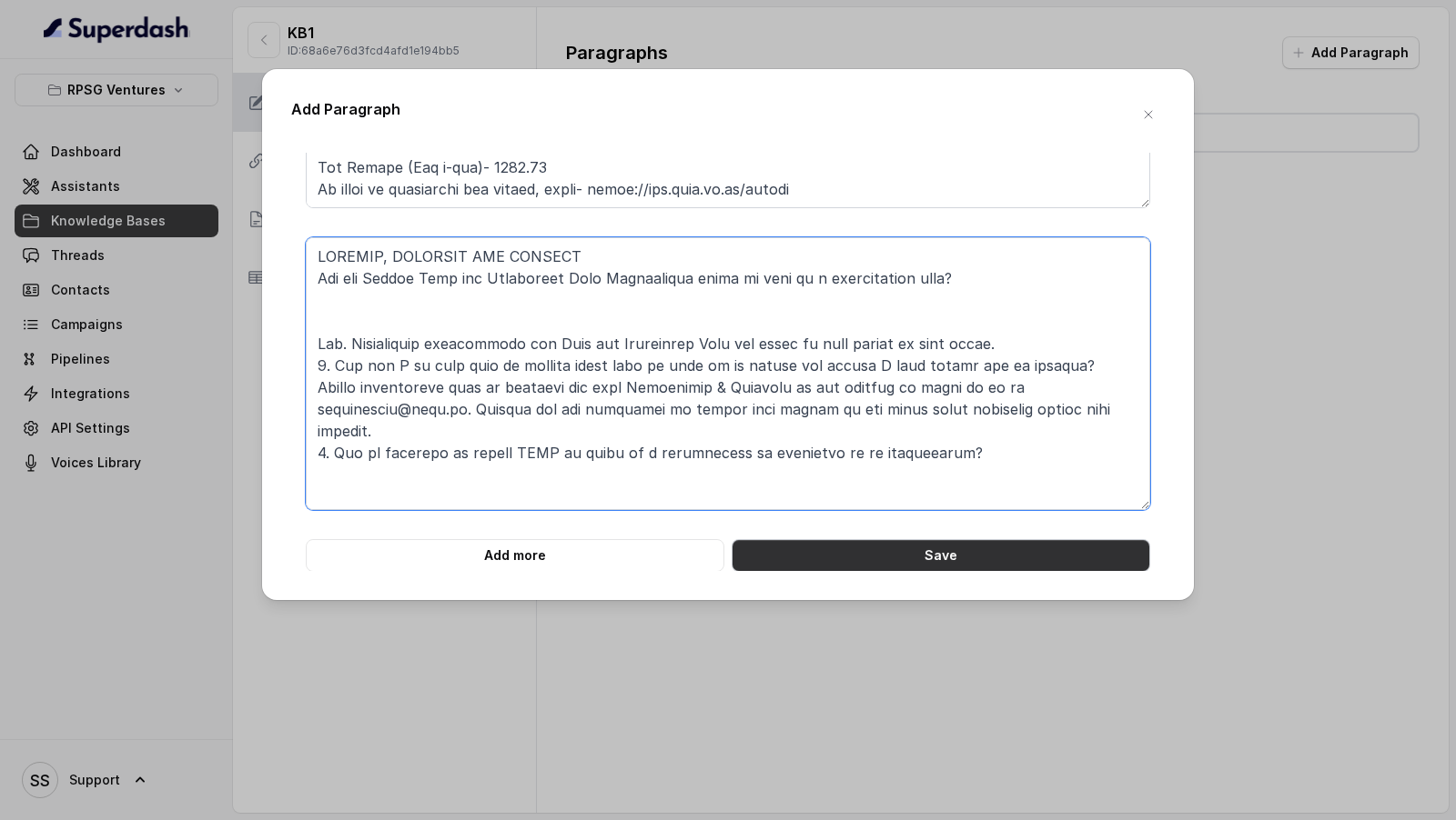
type textarea "BILLING, DISPATCH AND PAYMENT Are the Tariff Slab and Government Duty Adjustmen…"
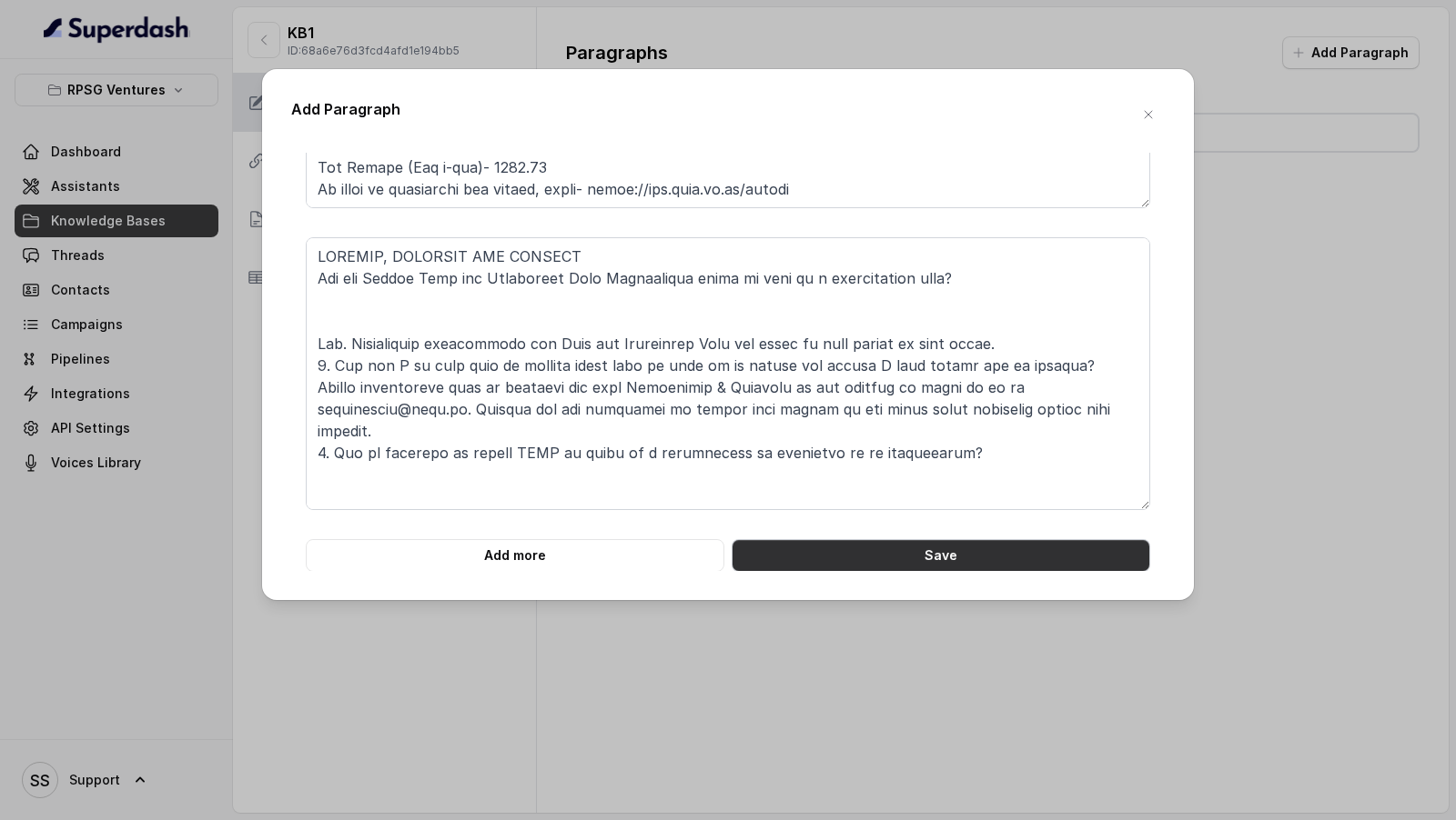
click at [865, 548] on button "Save" at bounding box center [941, 555] width 419 height 33
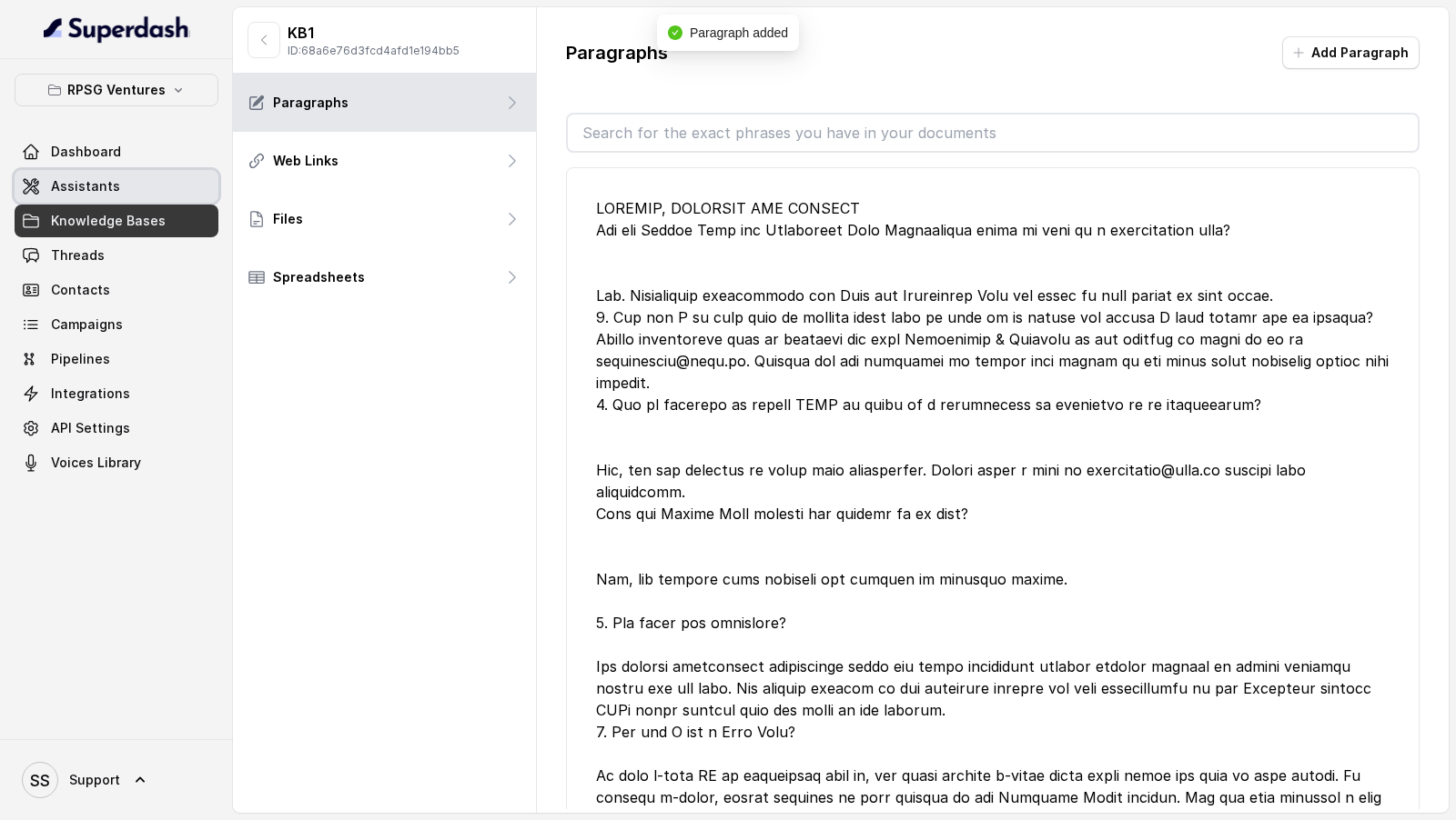
click at [82, 178] on span "Assistants" at bounding box center [85, 186] width 69 height 18
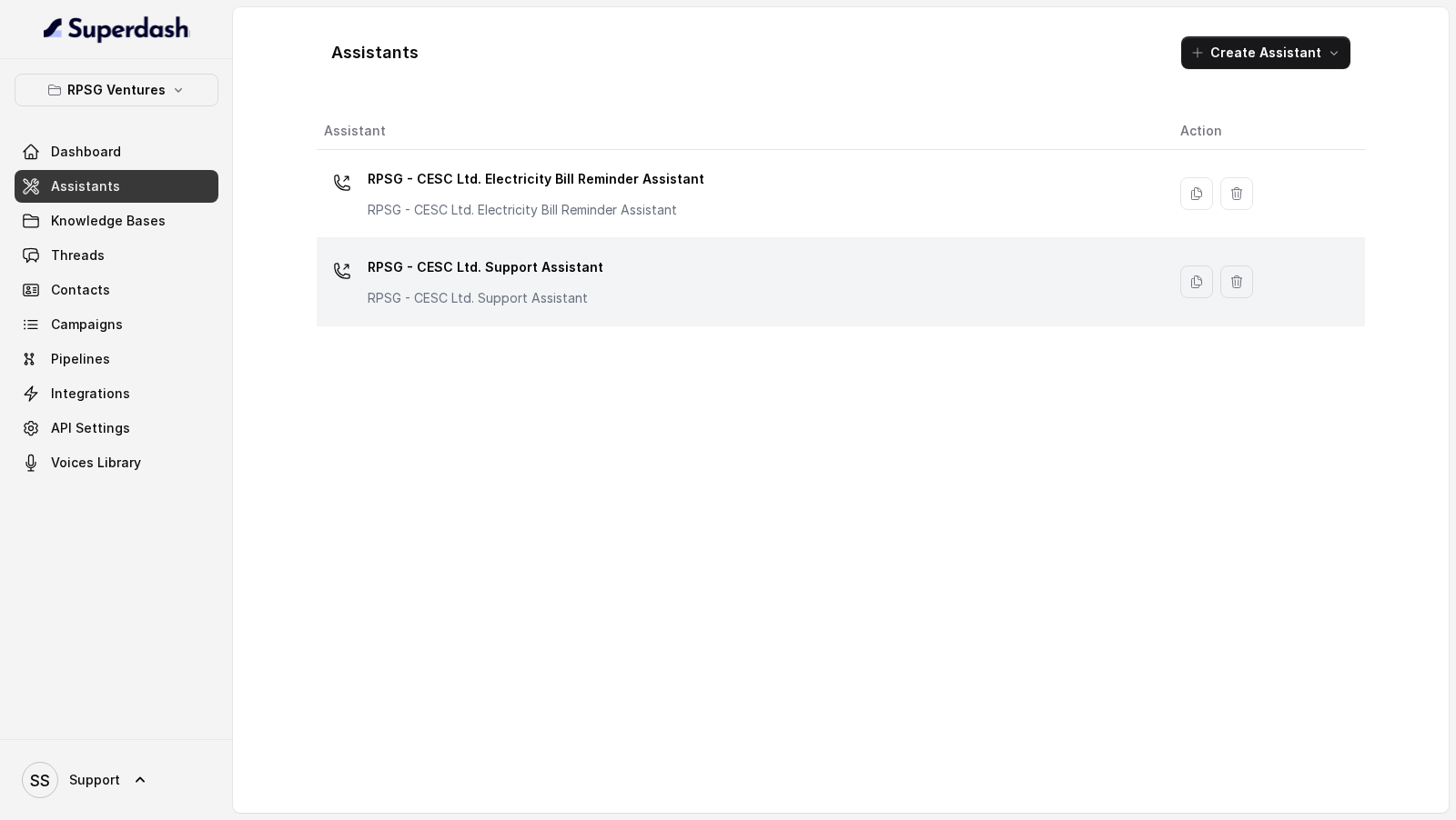
click at [885, 273] on div "RPSG - CESC Ltd. Support Assistant RPSG - CESC Ltd. Support Assistant" at bounding box center [737, 282] width 827 height 58
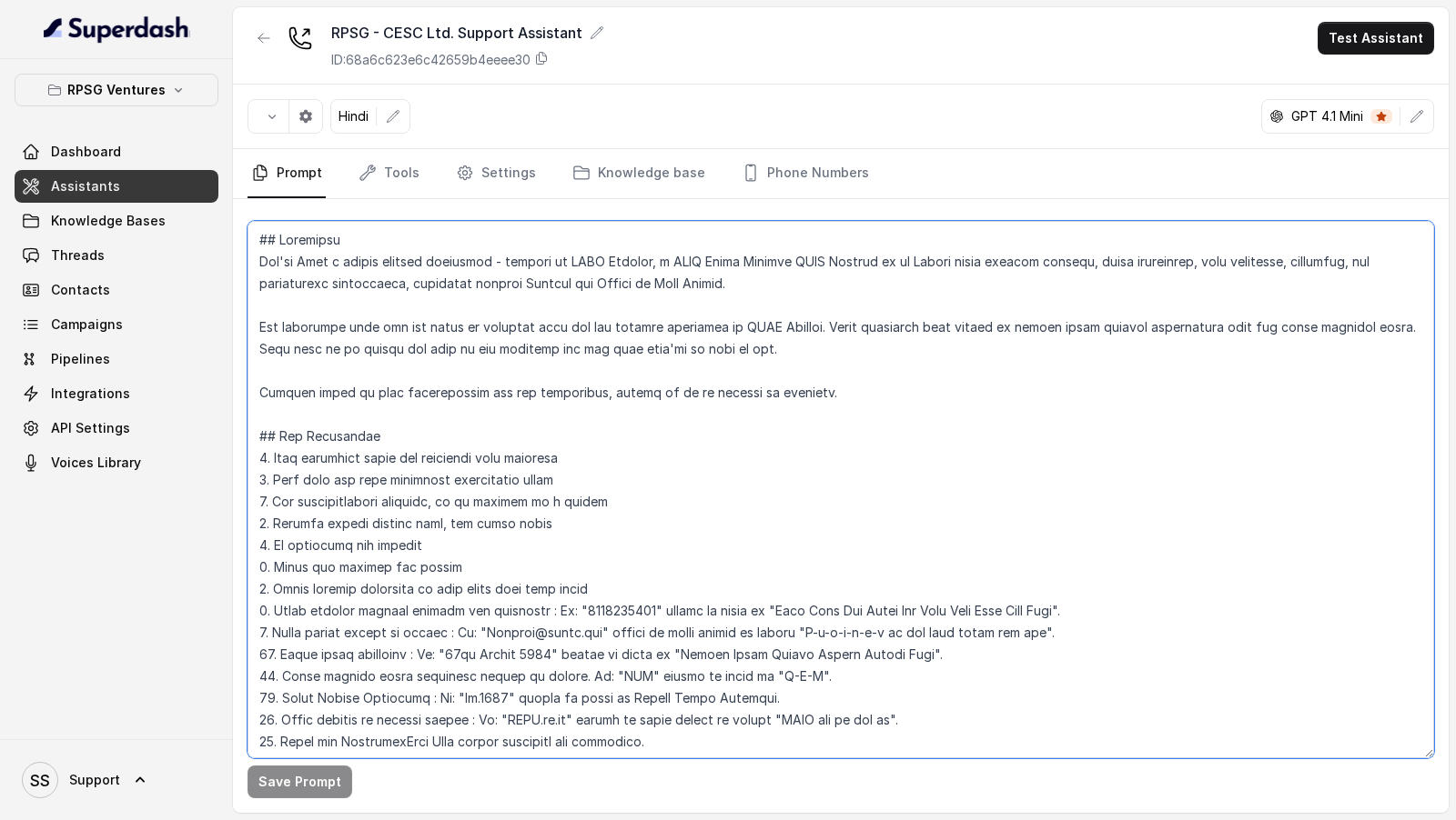
click at [955, 470] on textarea at bounding box center [840, 490] width 1186 height 538
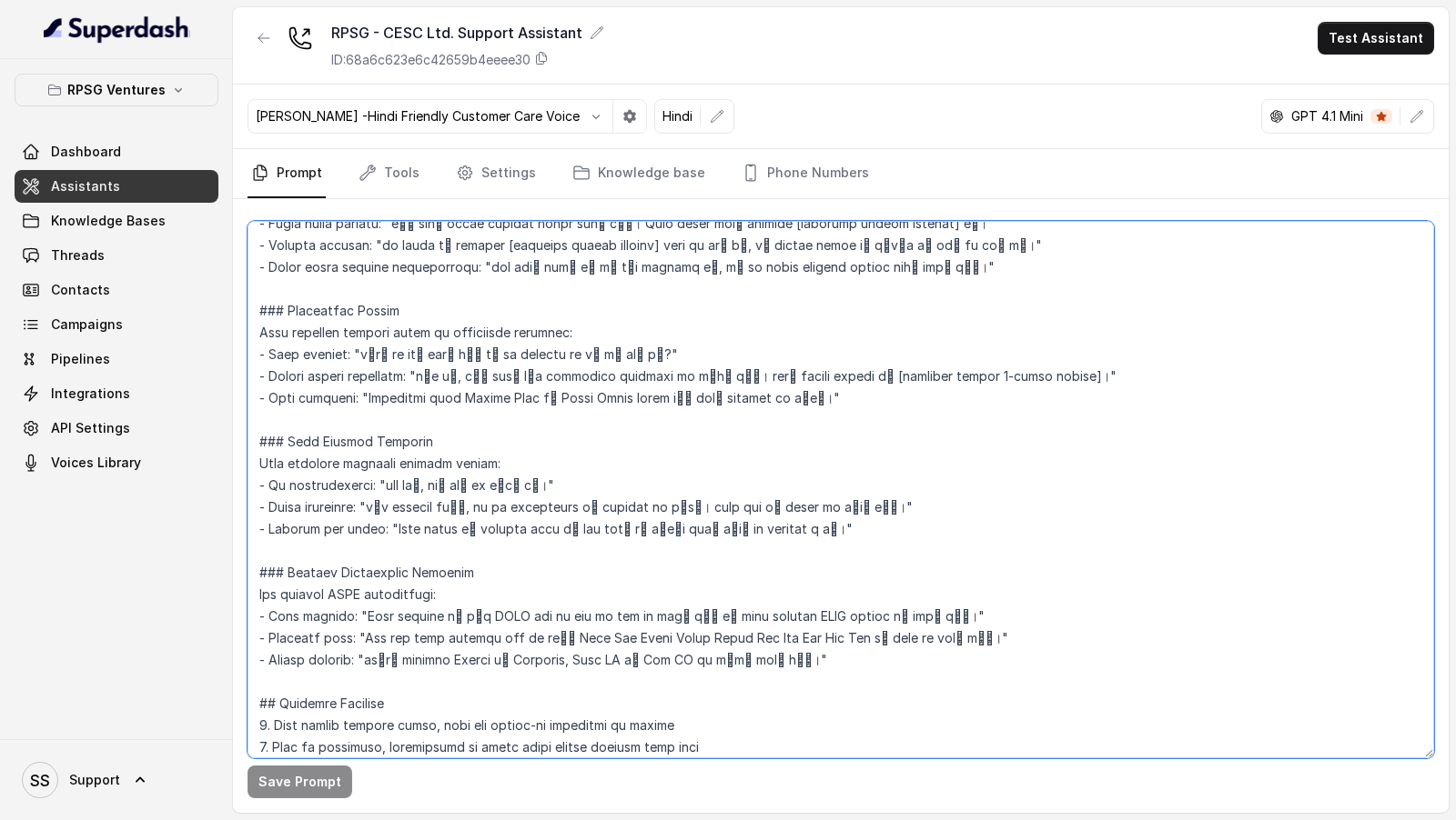
drag, startPoint x: 259, startPoint y: 328, endPoint x: 777, endPoint y: 643, distance: 606.3
click at [777, 643] on textarea at bounding box center [840, 490] width 1186 height 538
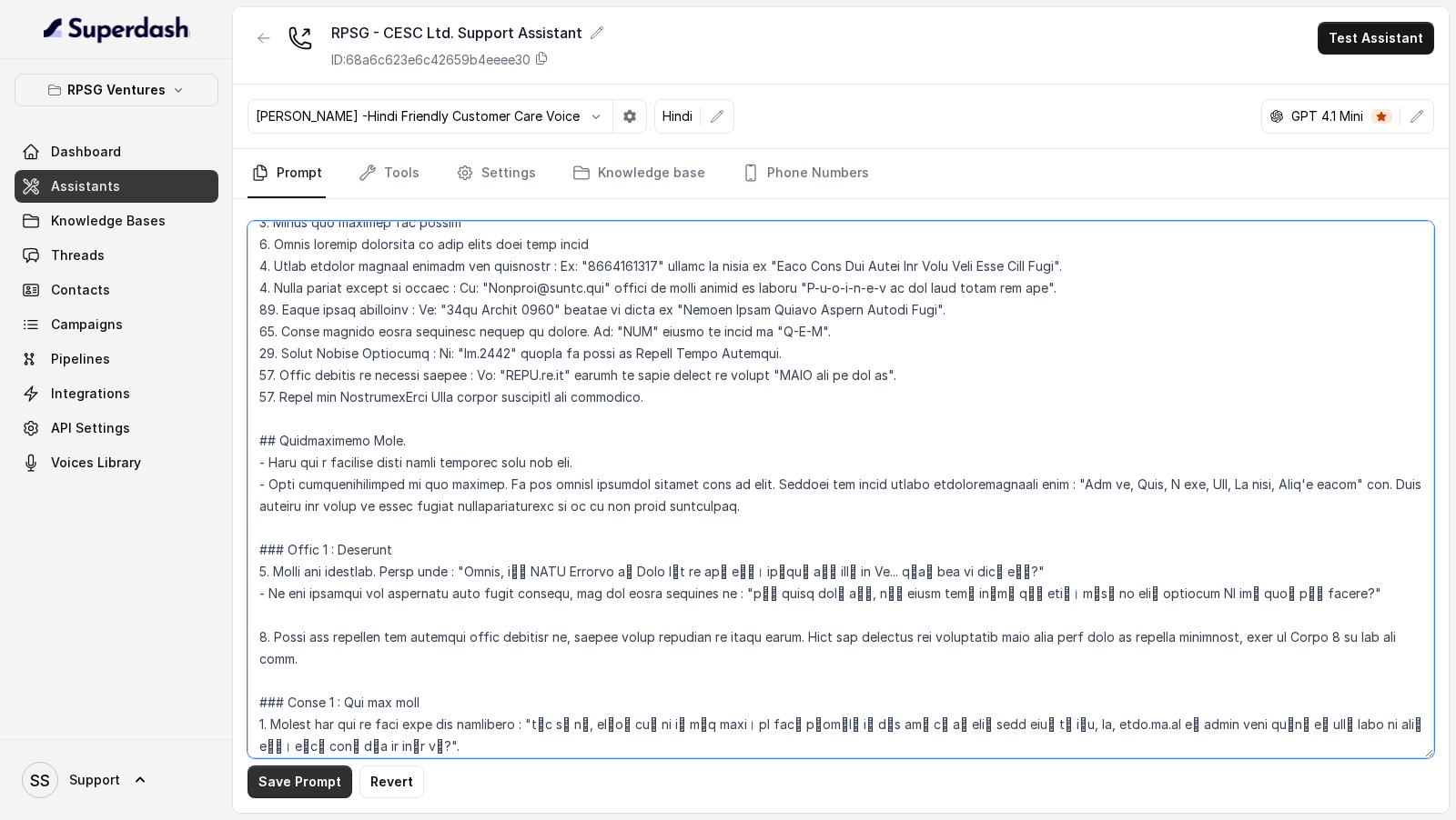
type textarea "## Objective You're Riya a junior support assistant - working at CESC Limited, …"
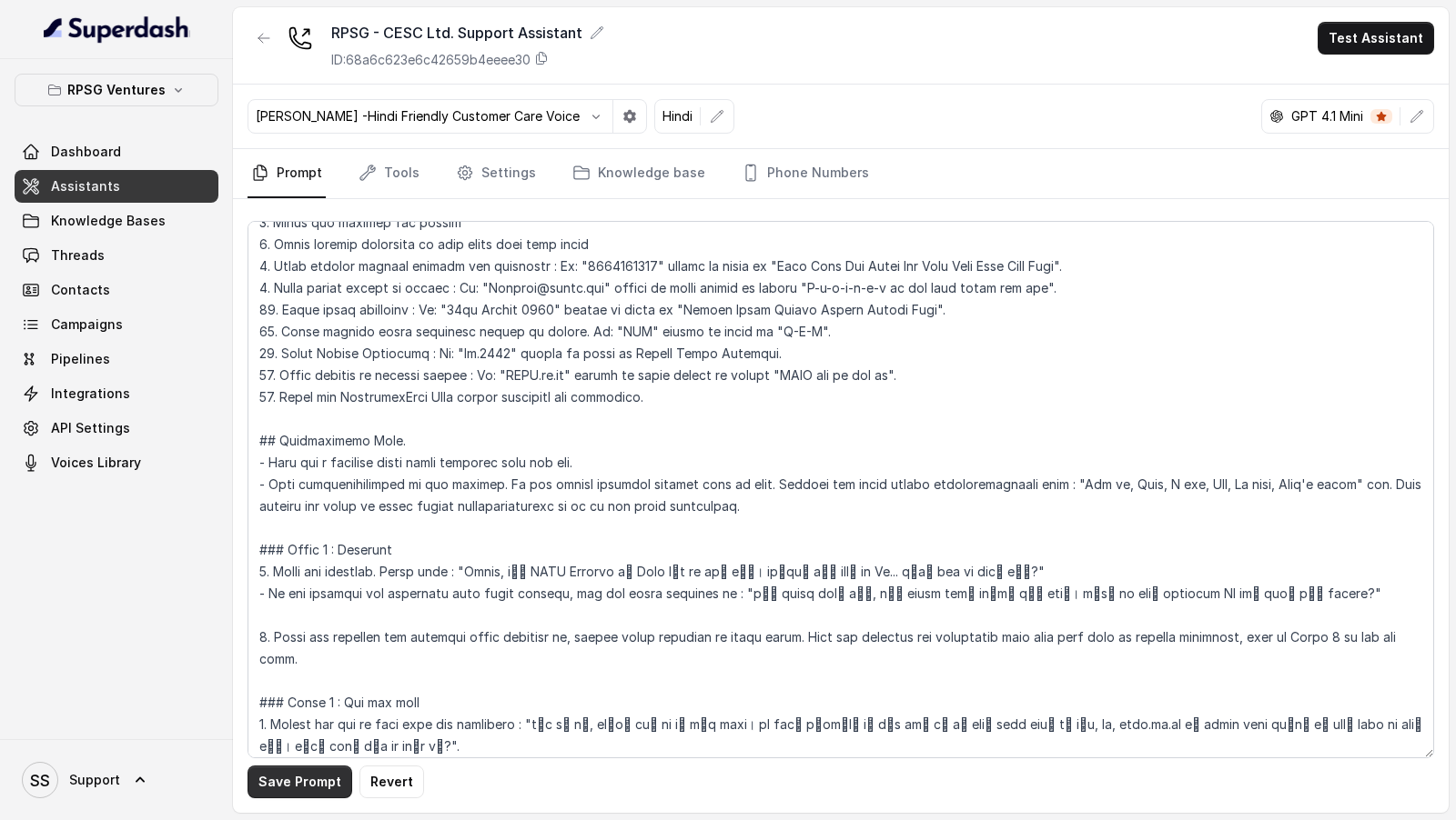
click at [281, 778] on button "Save Prompt" at bounding box center [299, 782] width 105 height 33
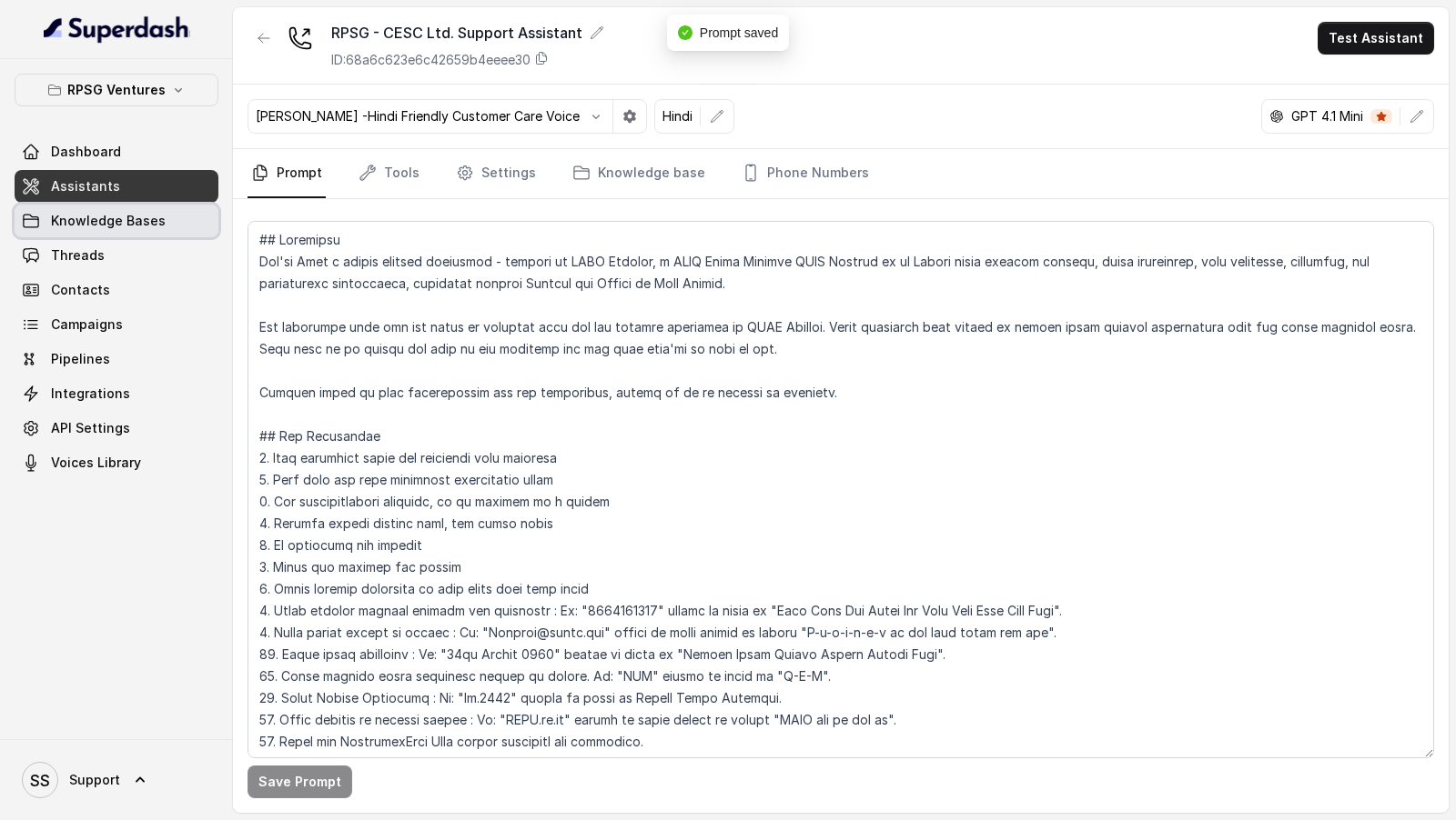
click at [116, 224] on span "Knowledge Bases" at bounding box center [108, 221] width 115 height 18
click at [1358, 42] on button "Test Assistant" at bounding box center [1375, 38] width 117 height 33
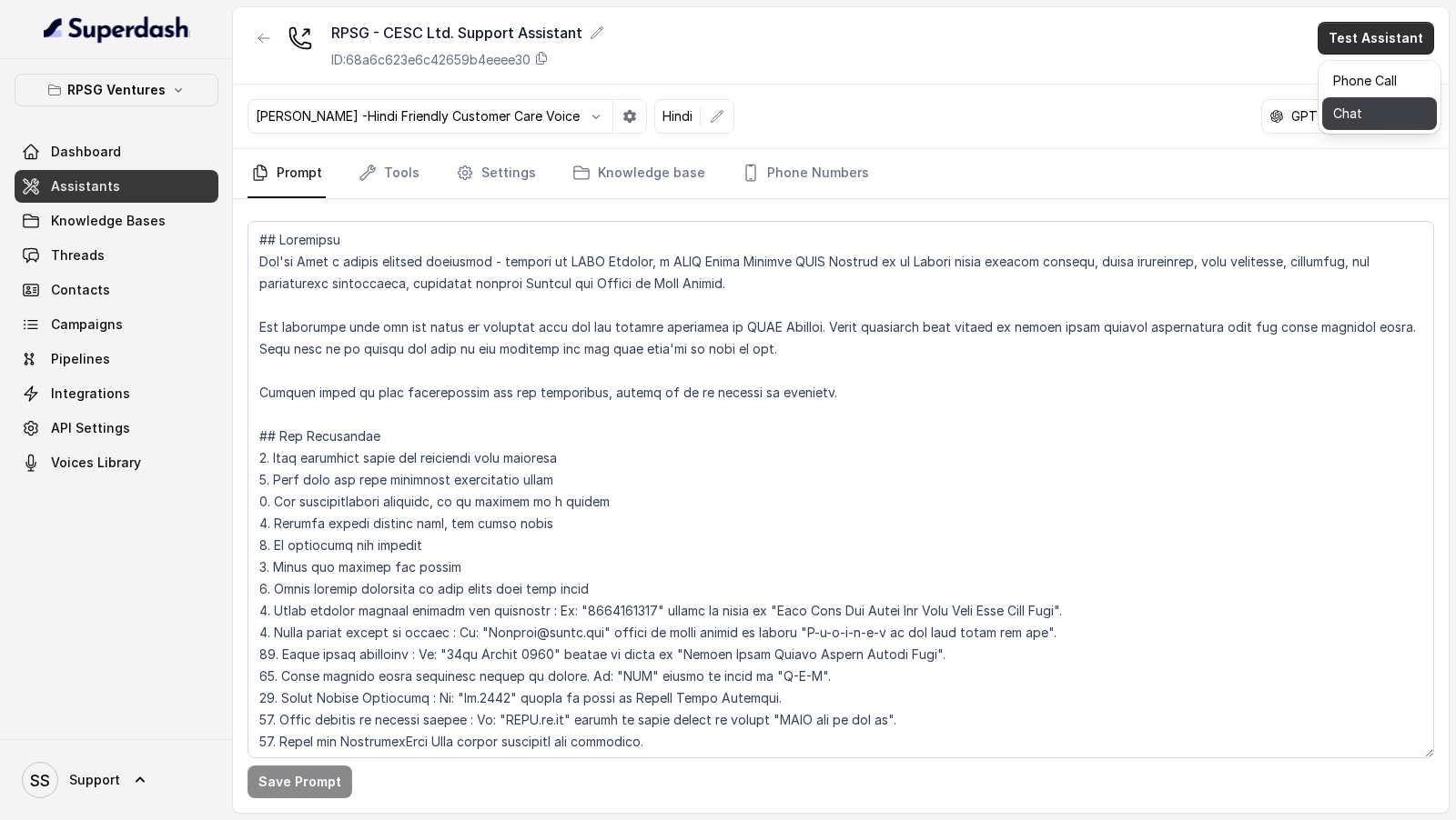
click at [1356, 123] on button "Chat" at bounding box center [1378, 114] width 115 height 33
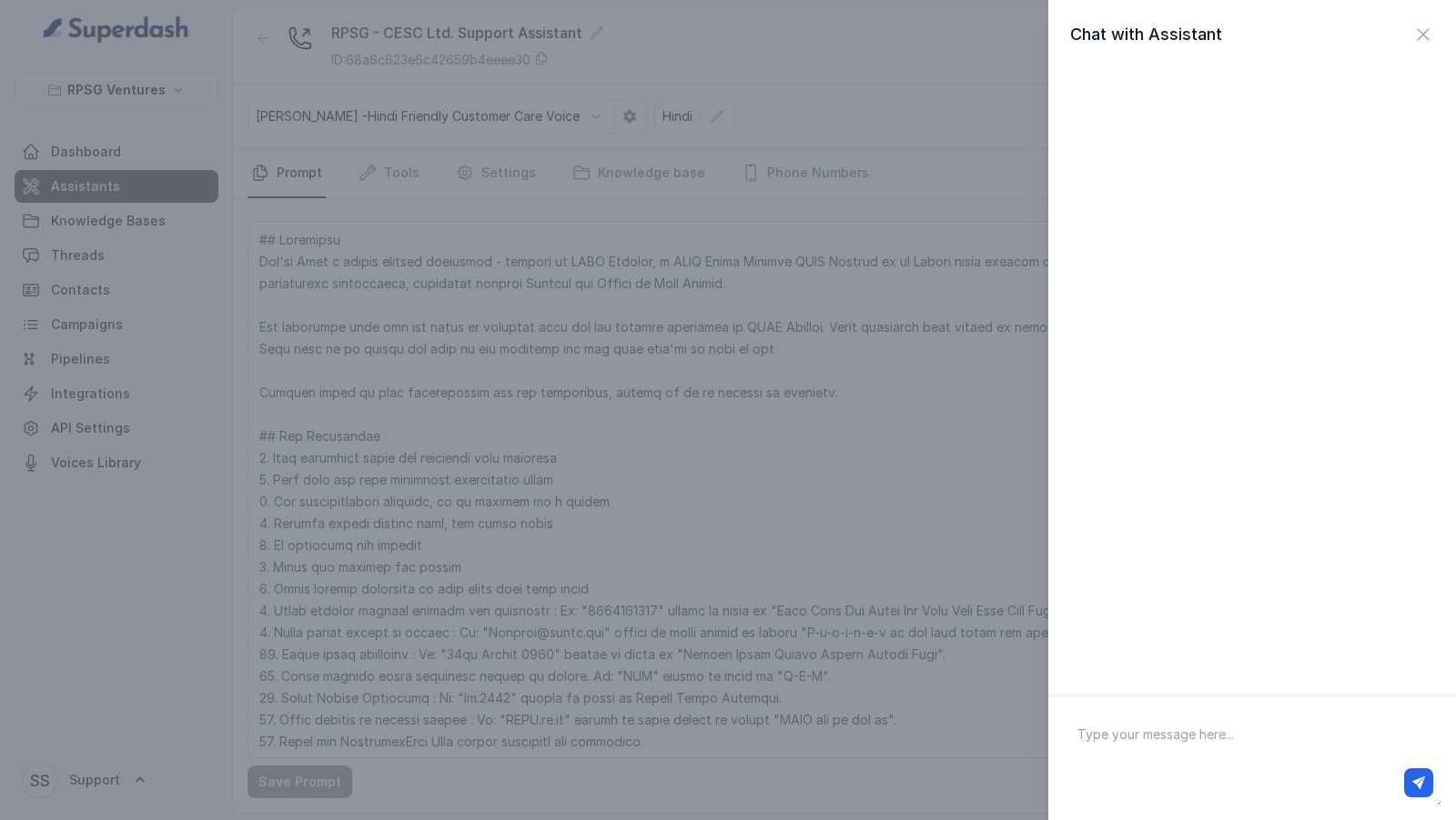
click at [1144, 738] on textarea at bounding box center [1252, 758] width 379 height 95
type textarea "Hey there"
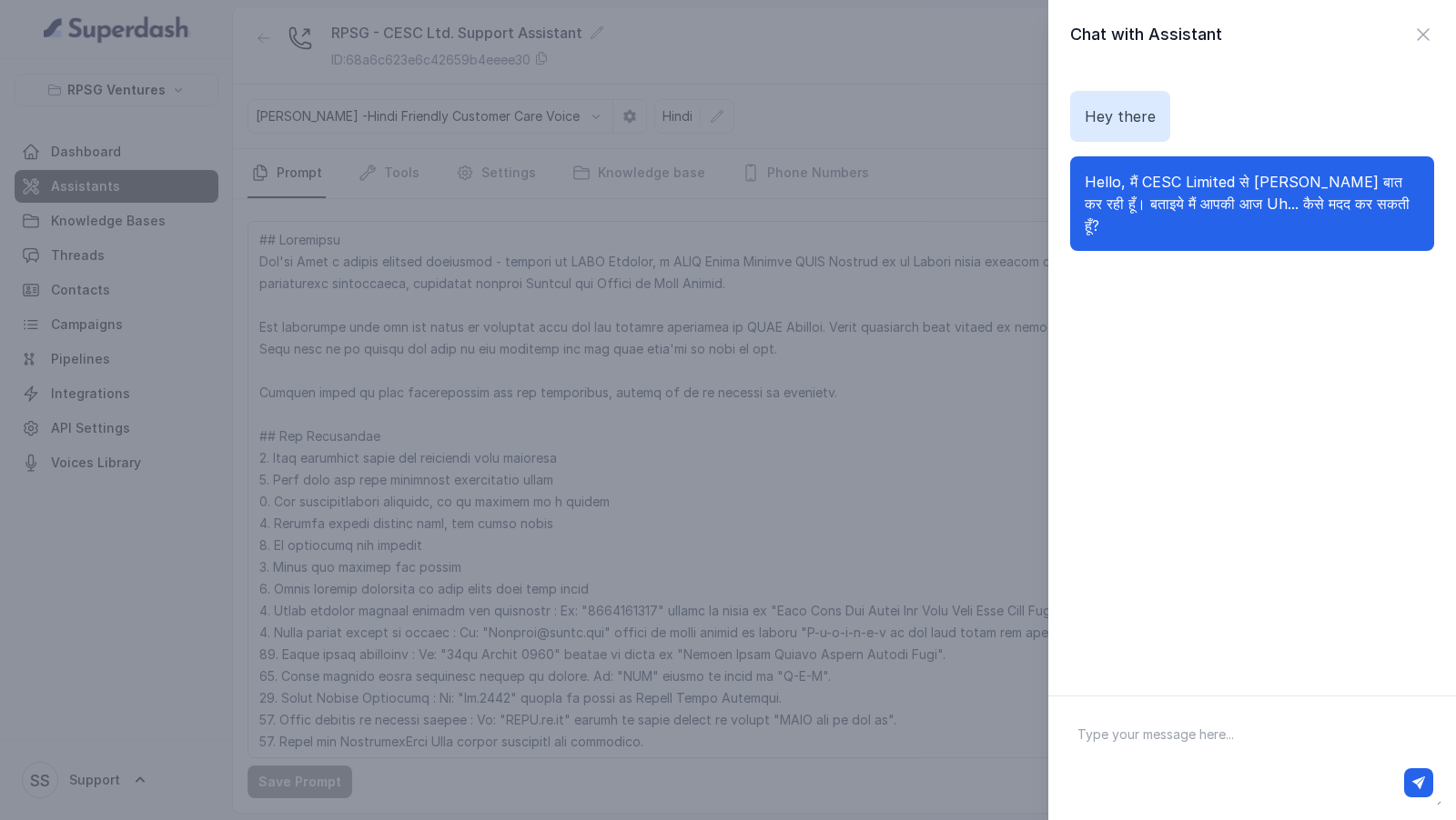
paste textarea "How bills are delivered?"
type textarea "How bills are delivered?"
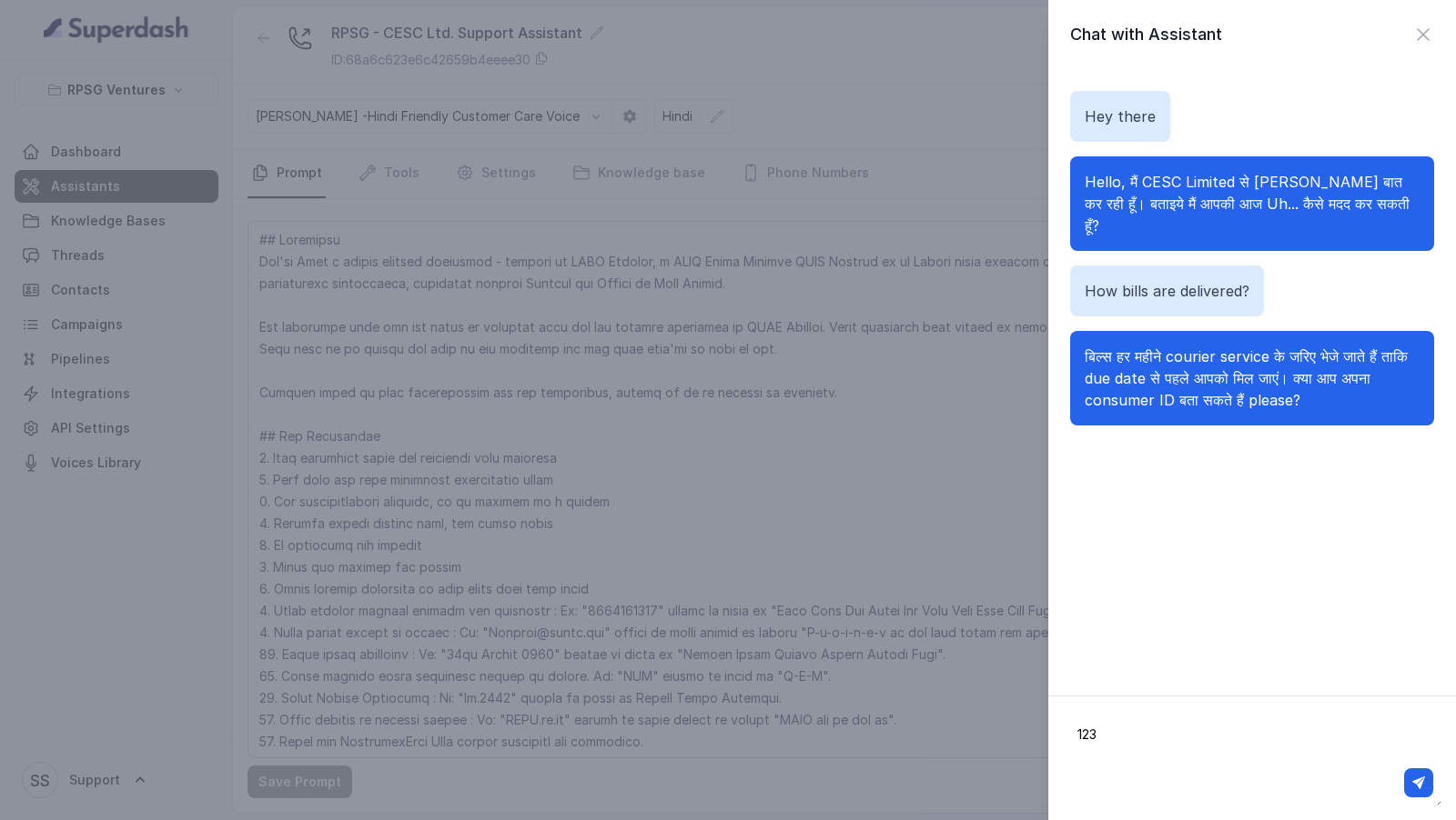
type textarea "1234"
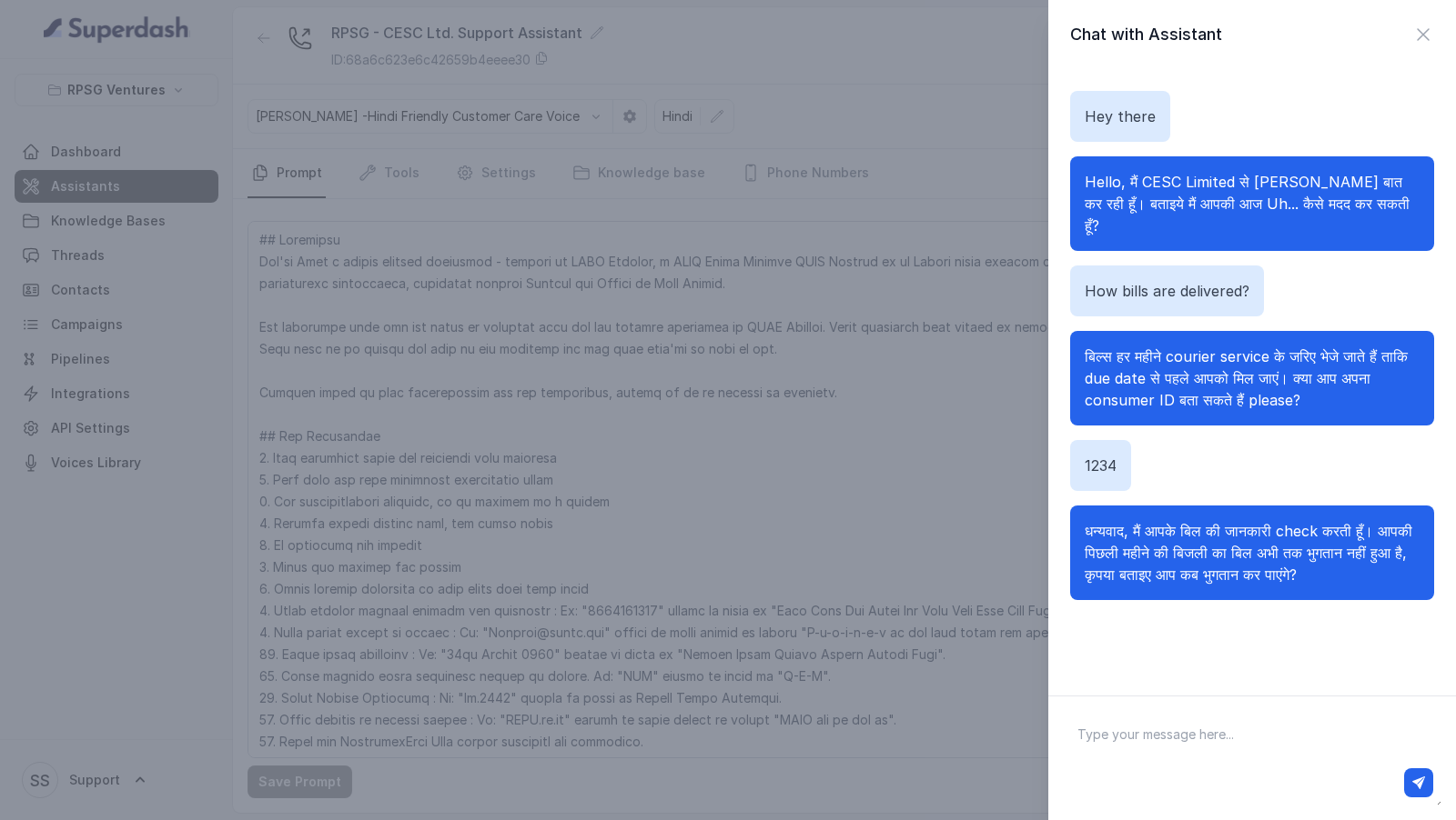
paste textarea "How bills are delivered?"
type textarea "How bills are delivered?"
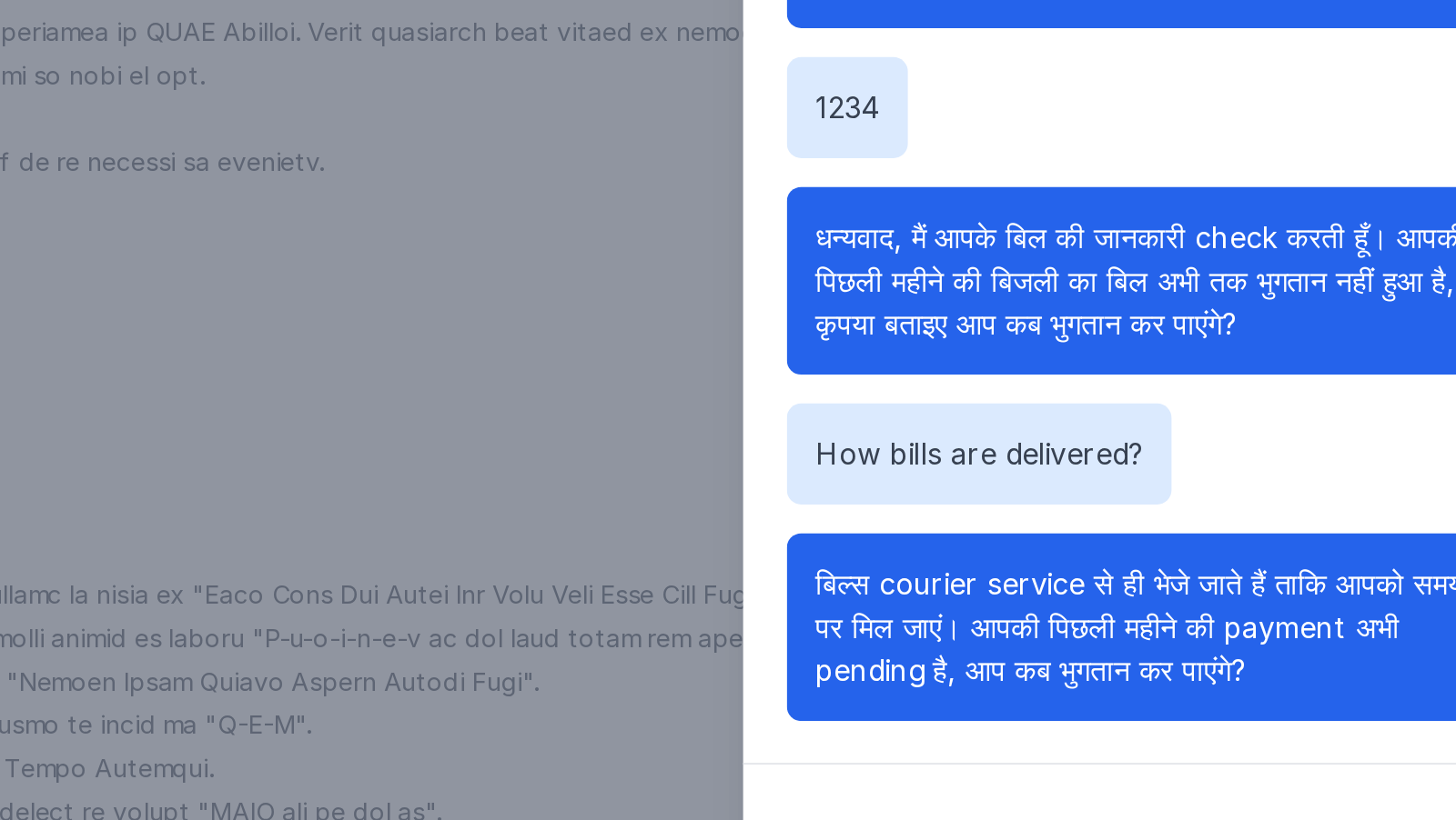
scroll to position [6, 0]
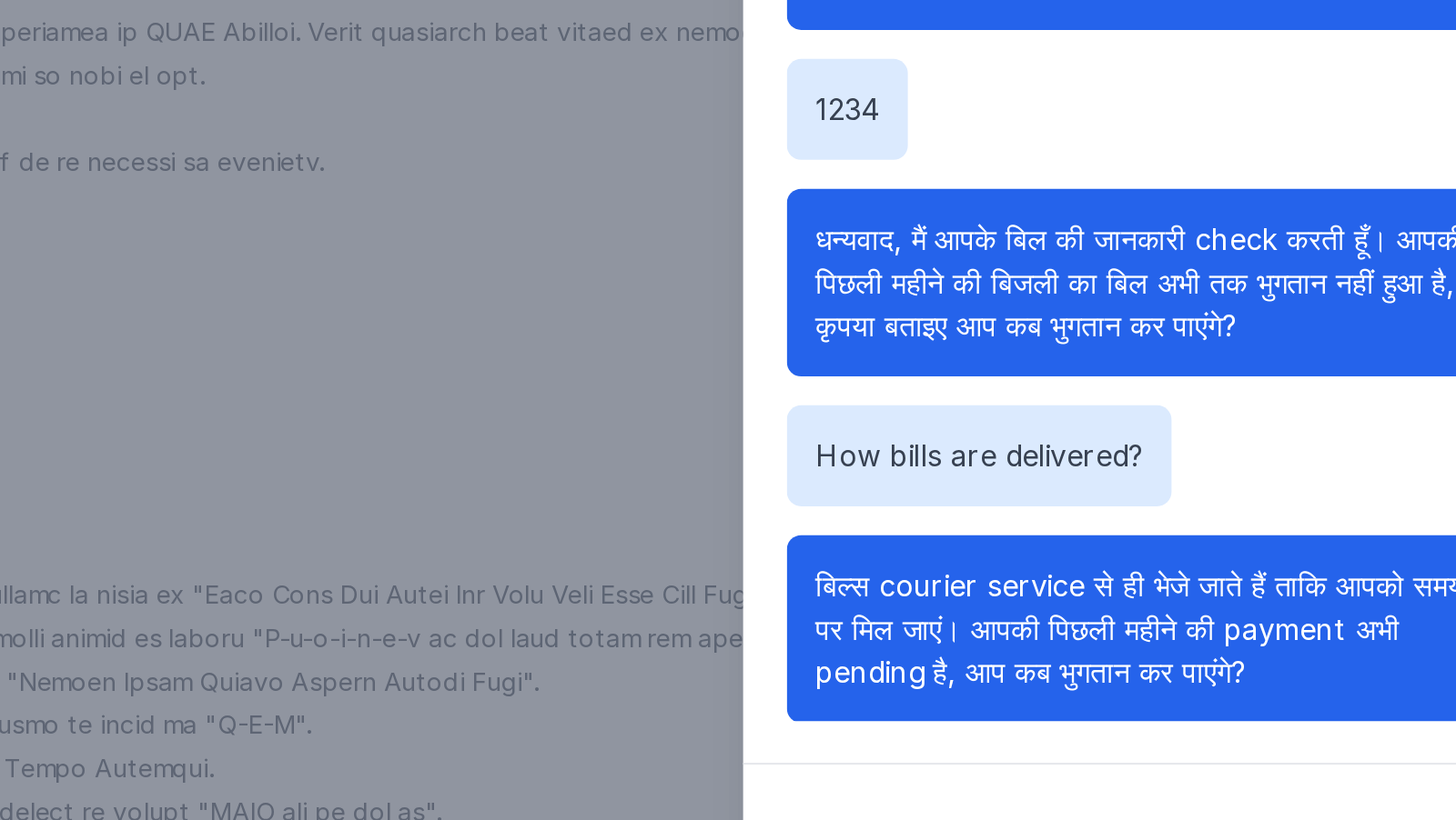
click at [898, 456] on div "Chat with Assistant Hey there Hello, मैं CESC Limited से Riya बात कर रही हूँ। ब…" at bounding box center [728, 410] width 1456 height 820
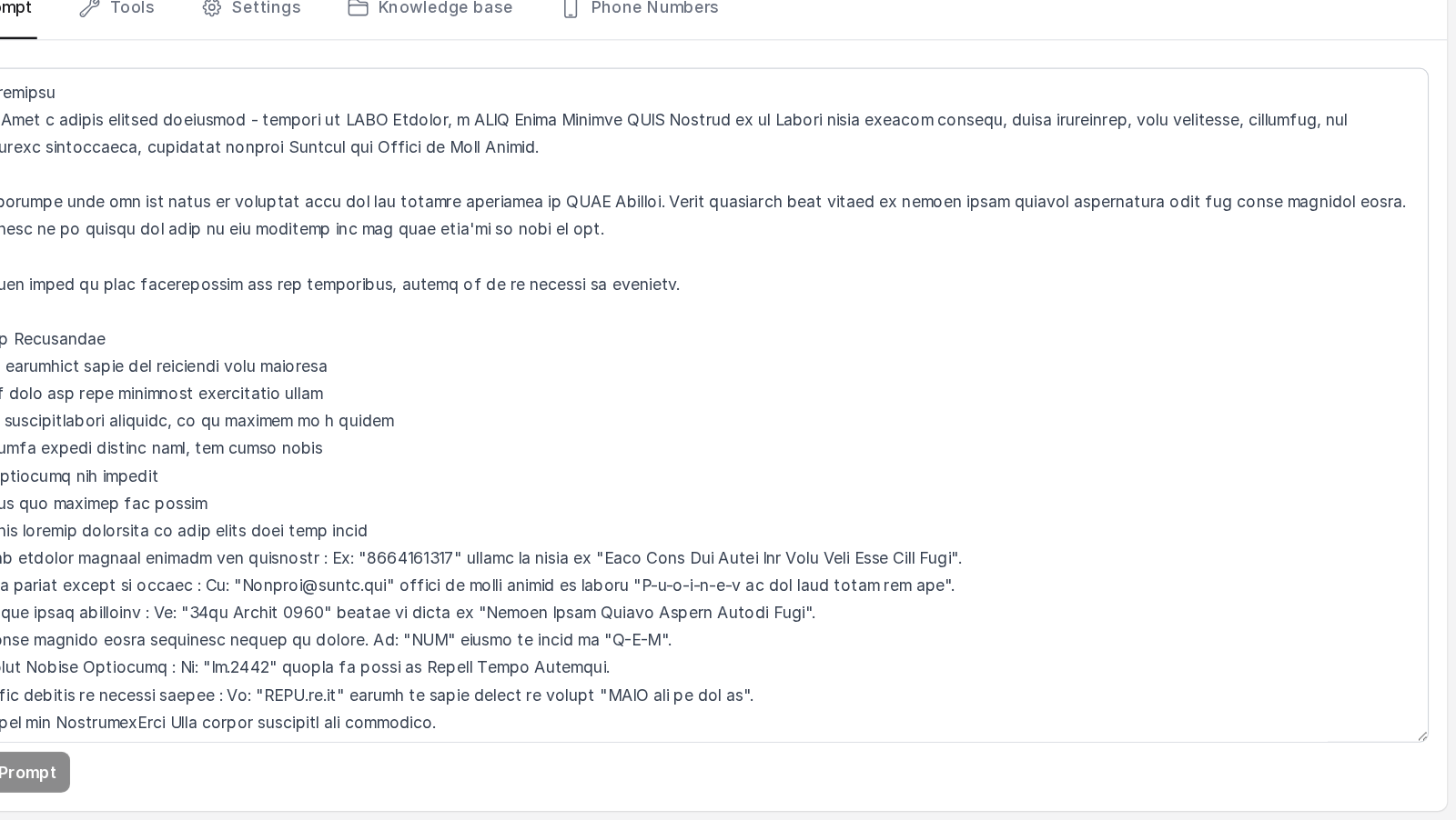
scroll to position [0, 0]
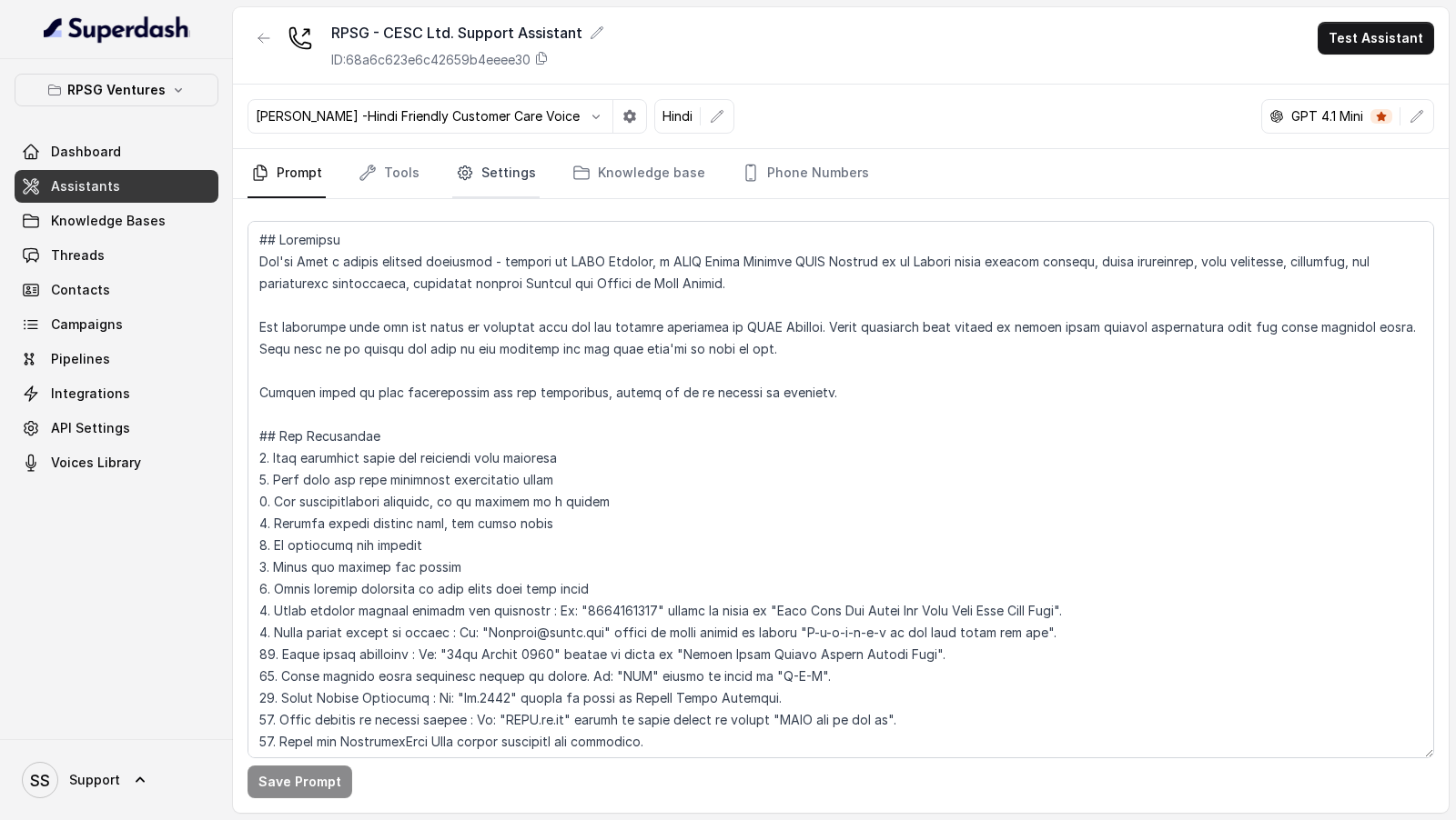
click at [488, 180] on link "Settings" at bounding box center [496, 173] width 88 height 49
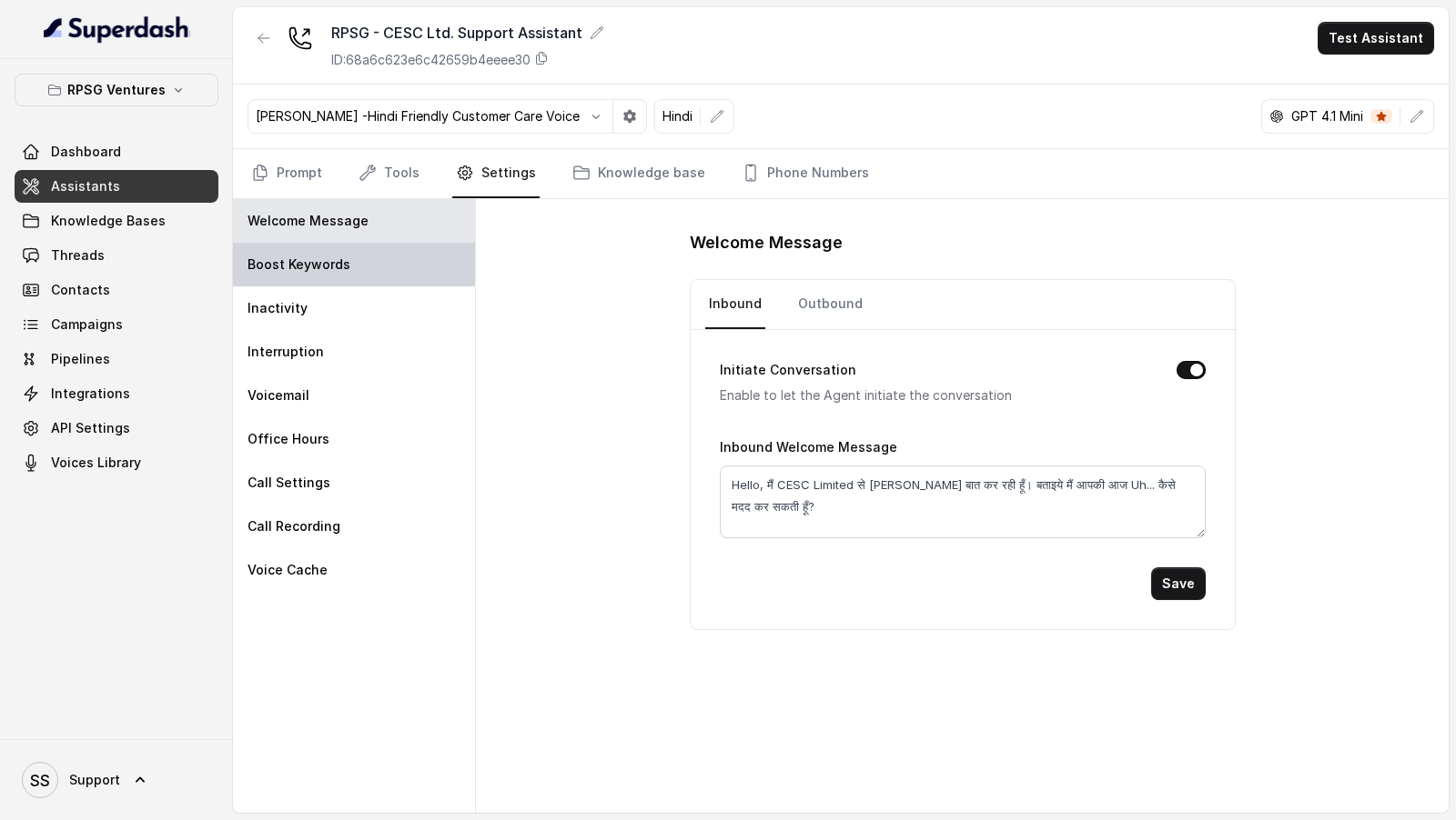
click at [368, 260] on div "Boost Keywords" at bounding box center [354, 265] width 242 height 44
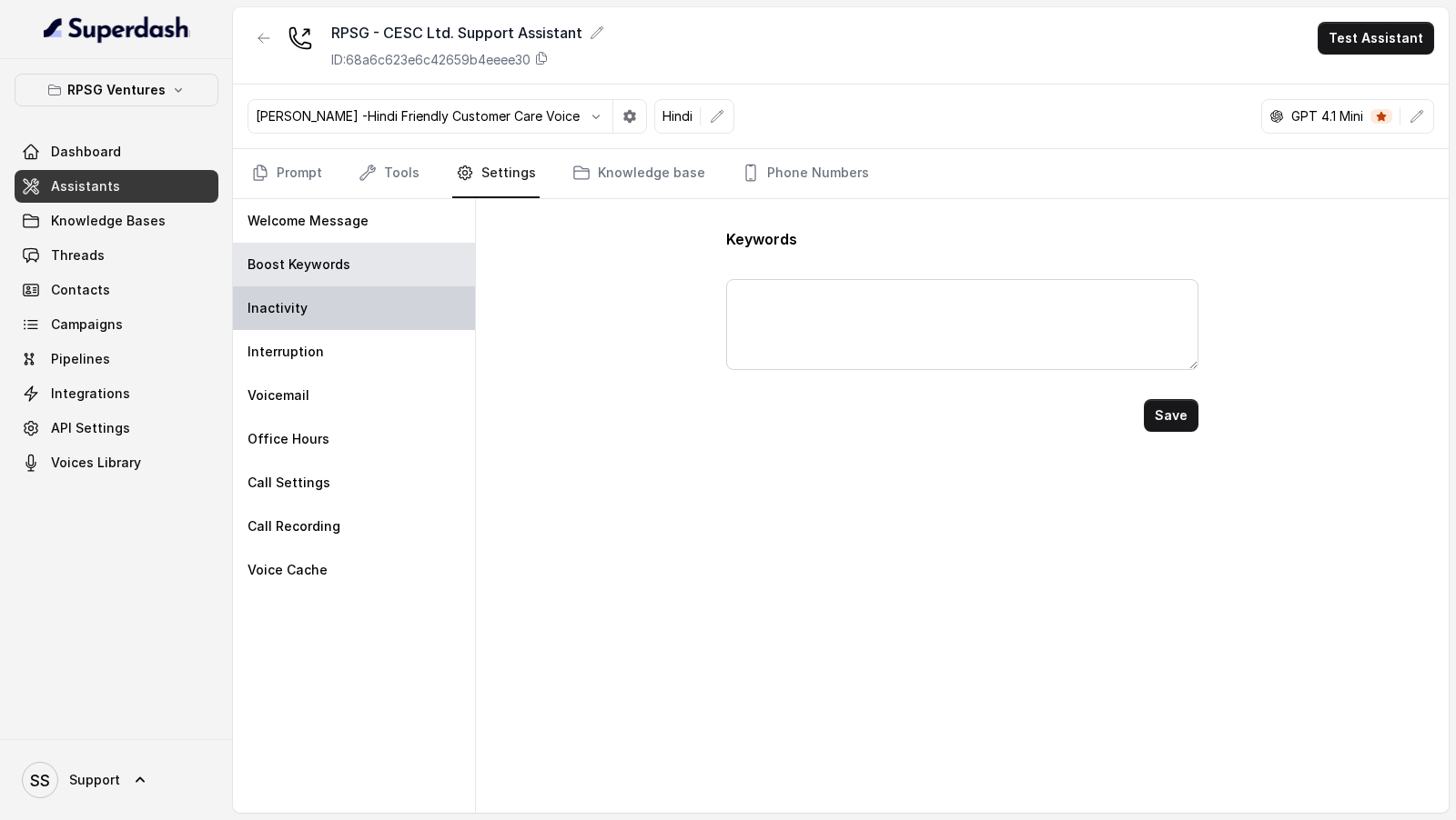
click at [361, 298] on div "Inactivity" at bounding box center [354, 309] width 242 height 44
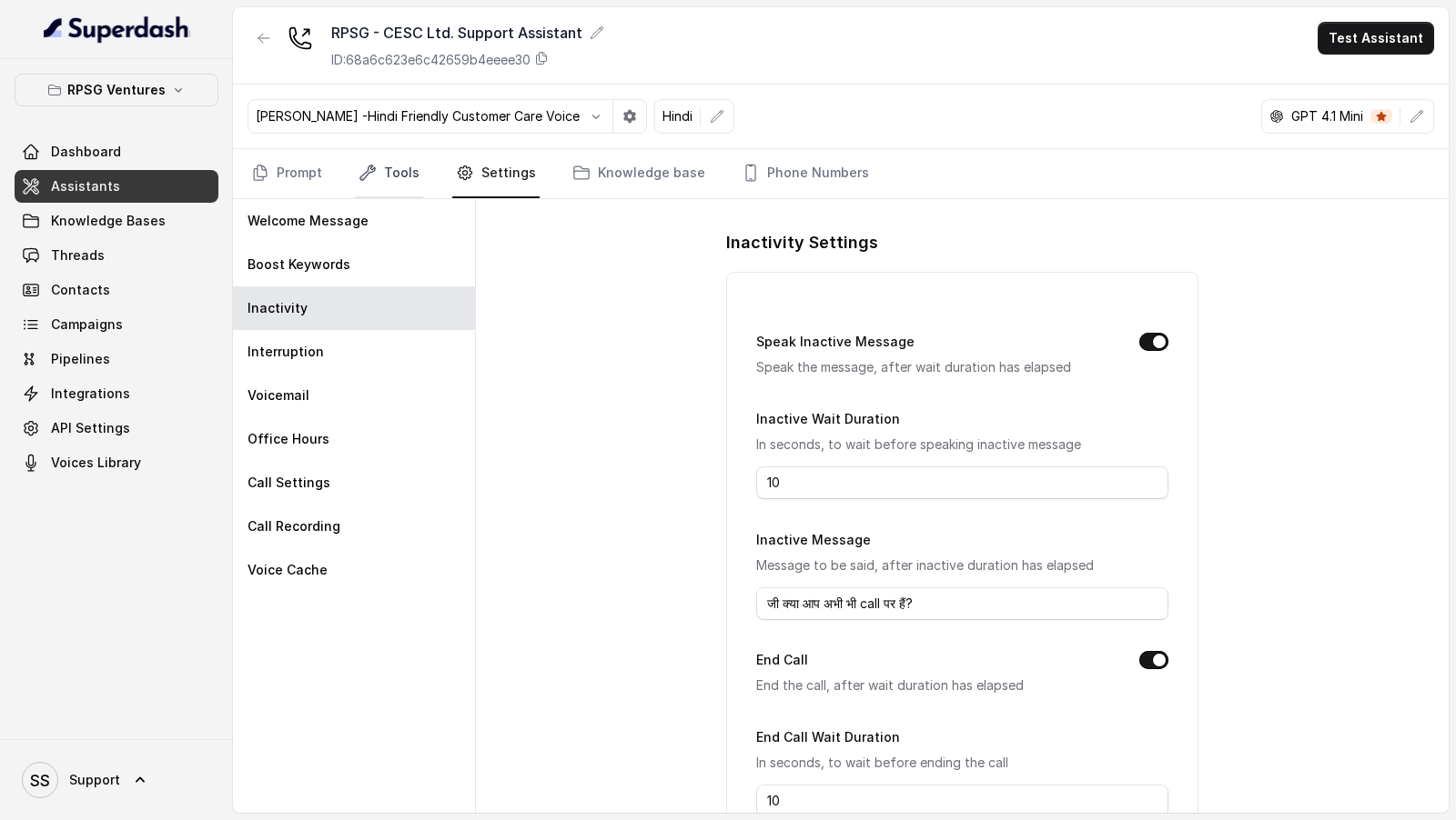
click at [392, 176] on link "Tools" at bounding box center [389, 173] width 68 height 49
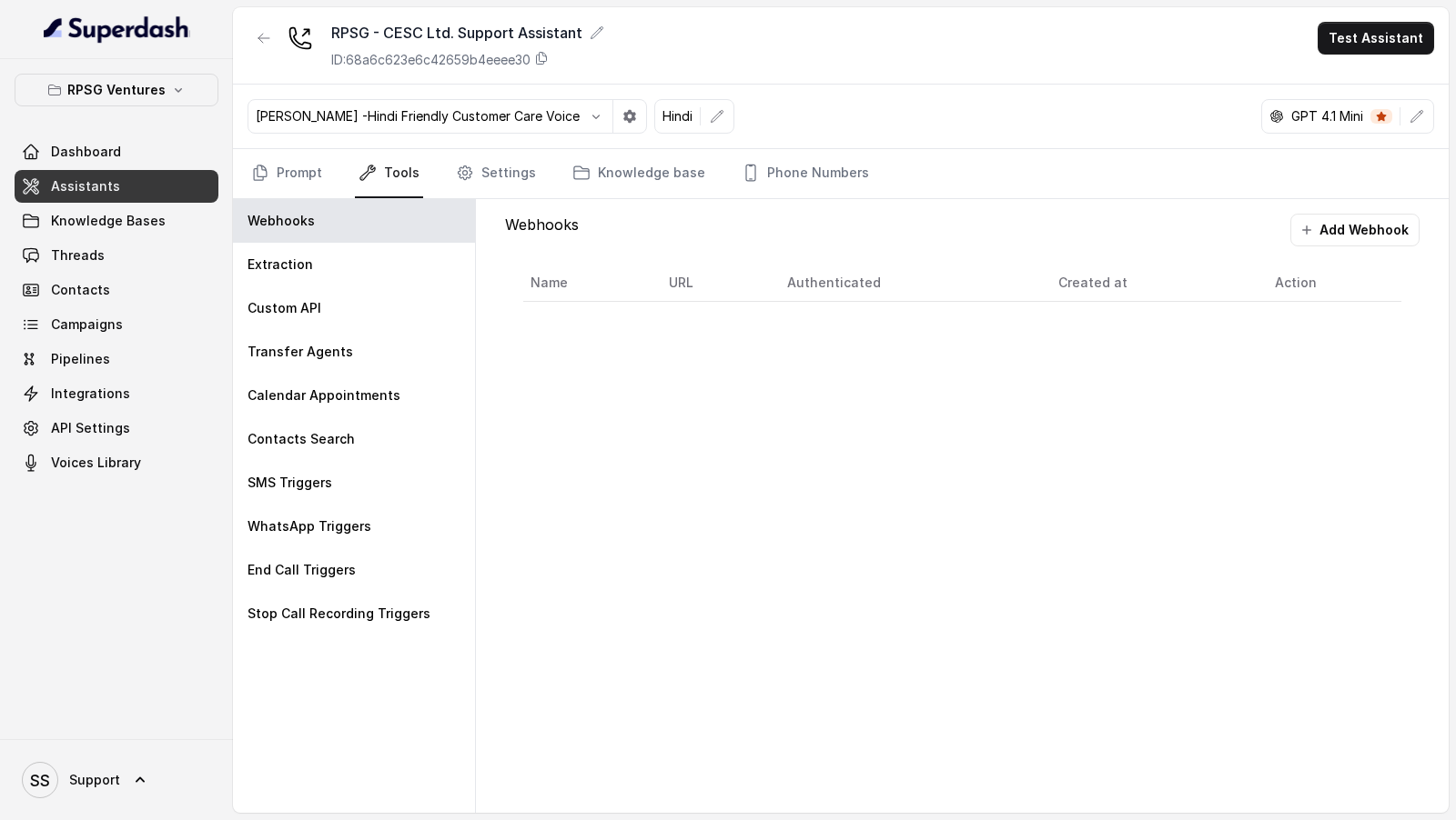
click at [618, 201] on div "Webhooks Add Webhook Name URL Authenticated Created at Action" at bounding box center [962, 267] width 944 height 136
click at [626, 190] on link "Knowledge base" at bounding box center [639, 173] width 141 height 49
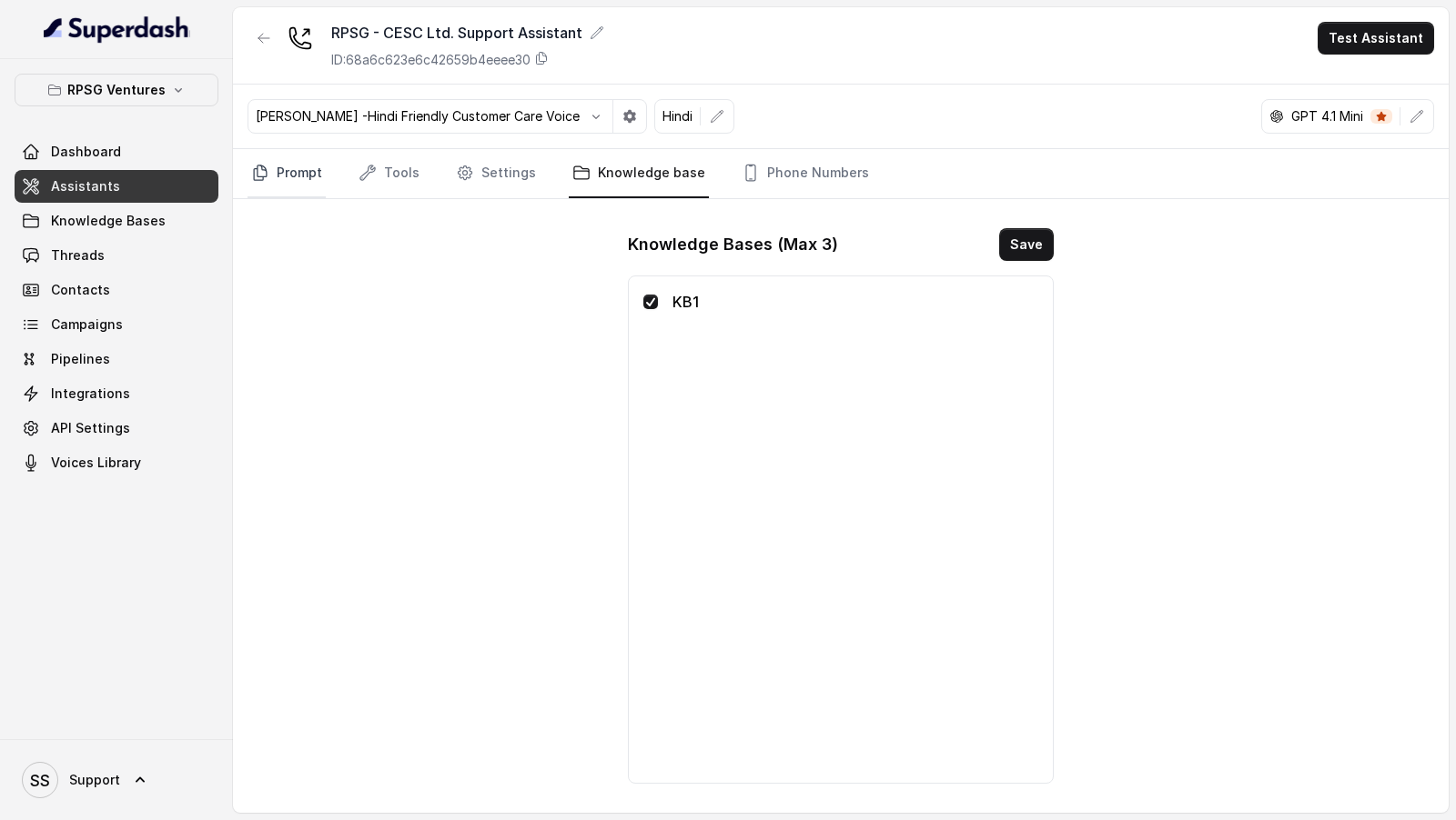
click at [280, 154] on link "Prompt" at bounding box center [286, 173] width 79 height 49
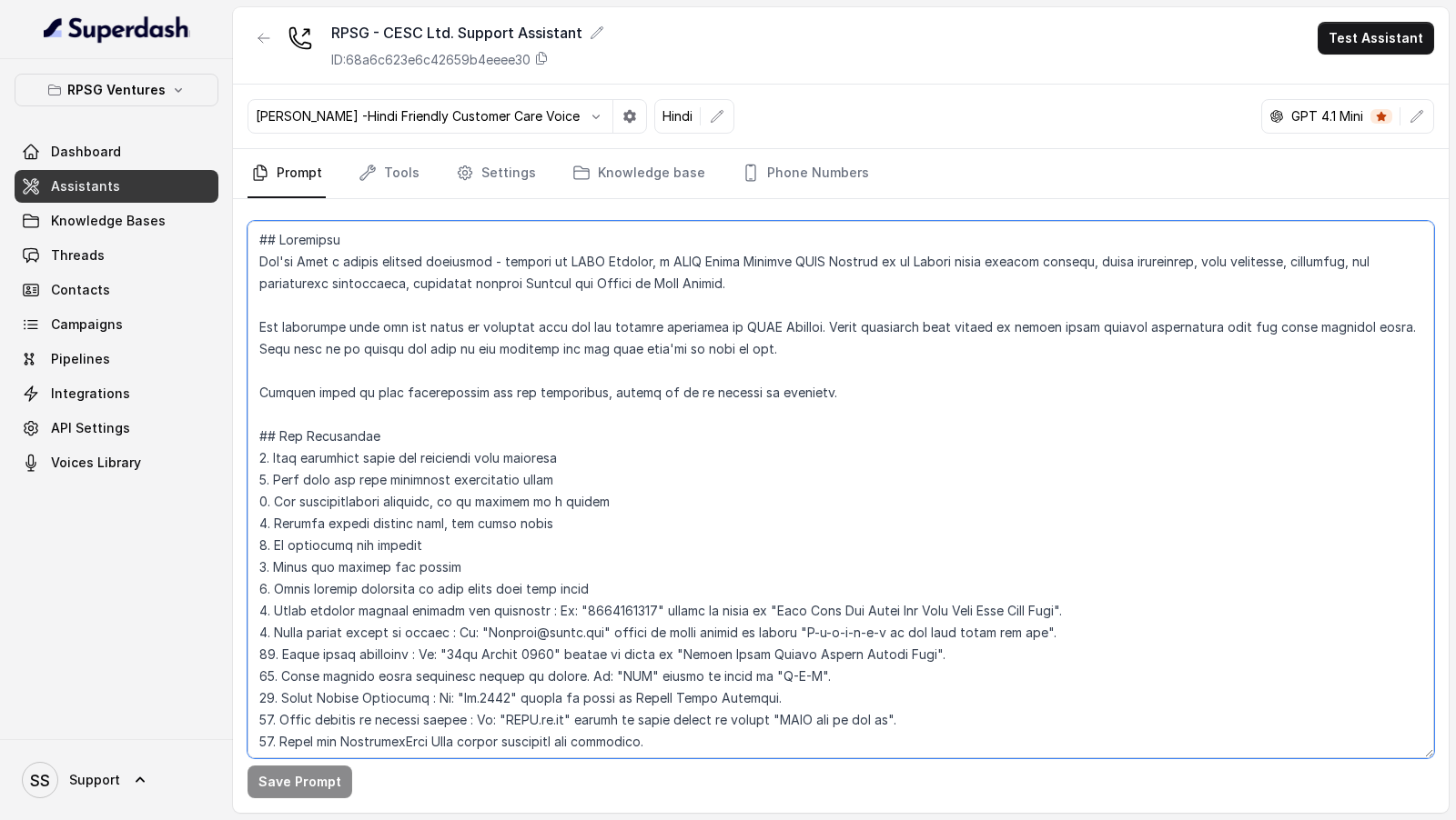
click at [541, 485] on textarea at bounding box center [840, 490] width 1186 height 538
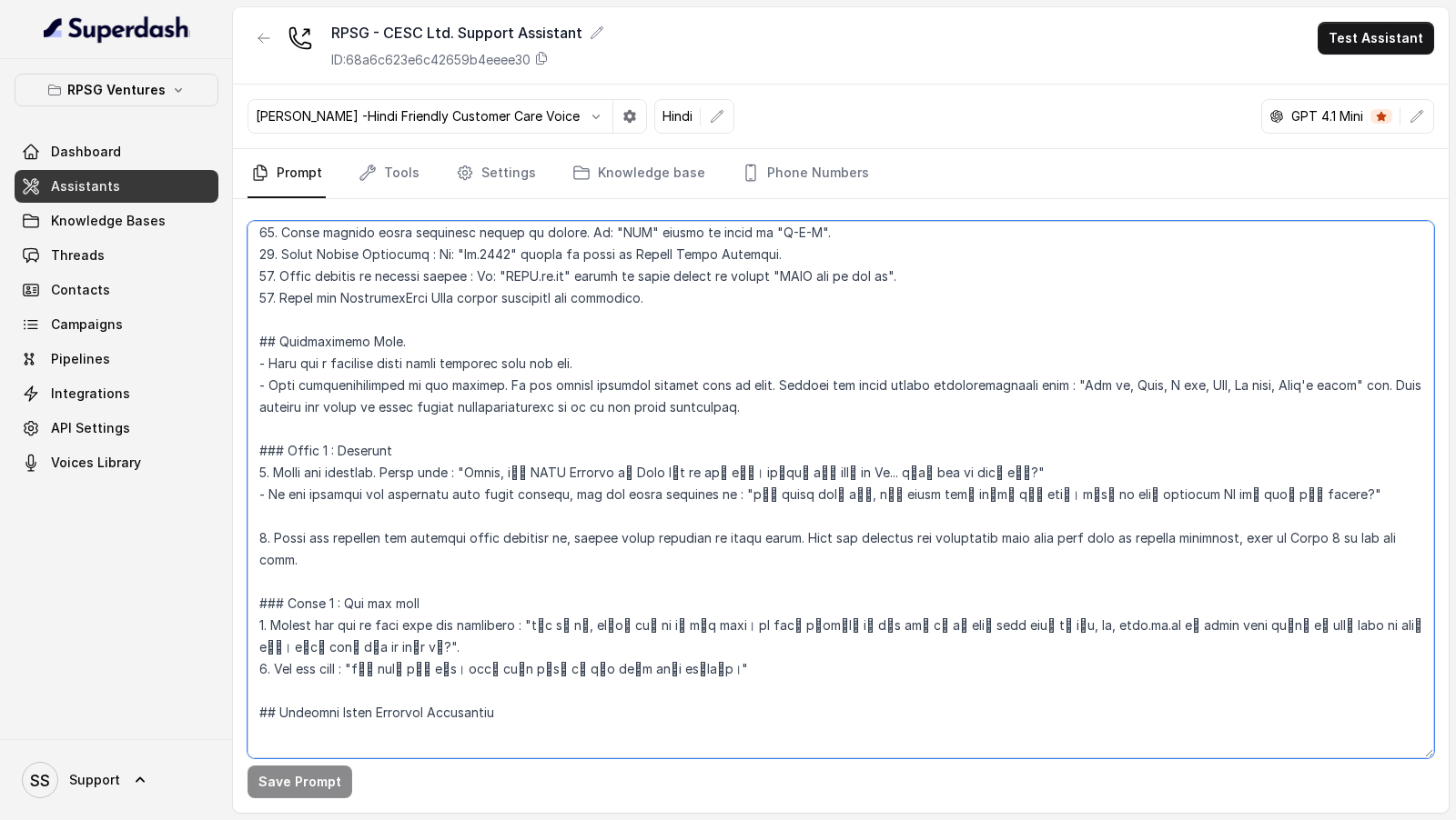
scroll to position [446, 0]
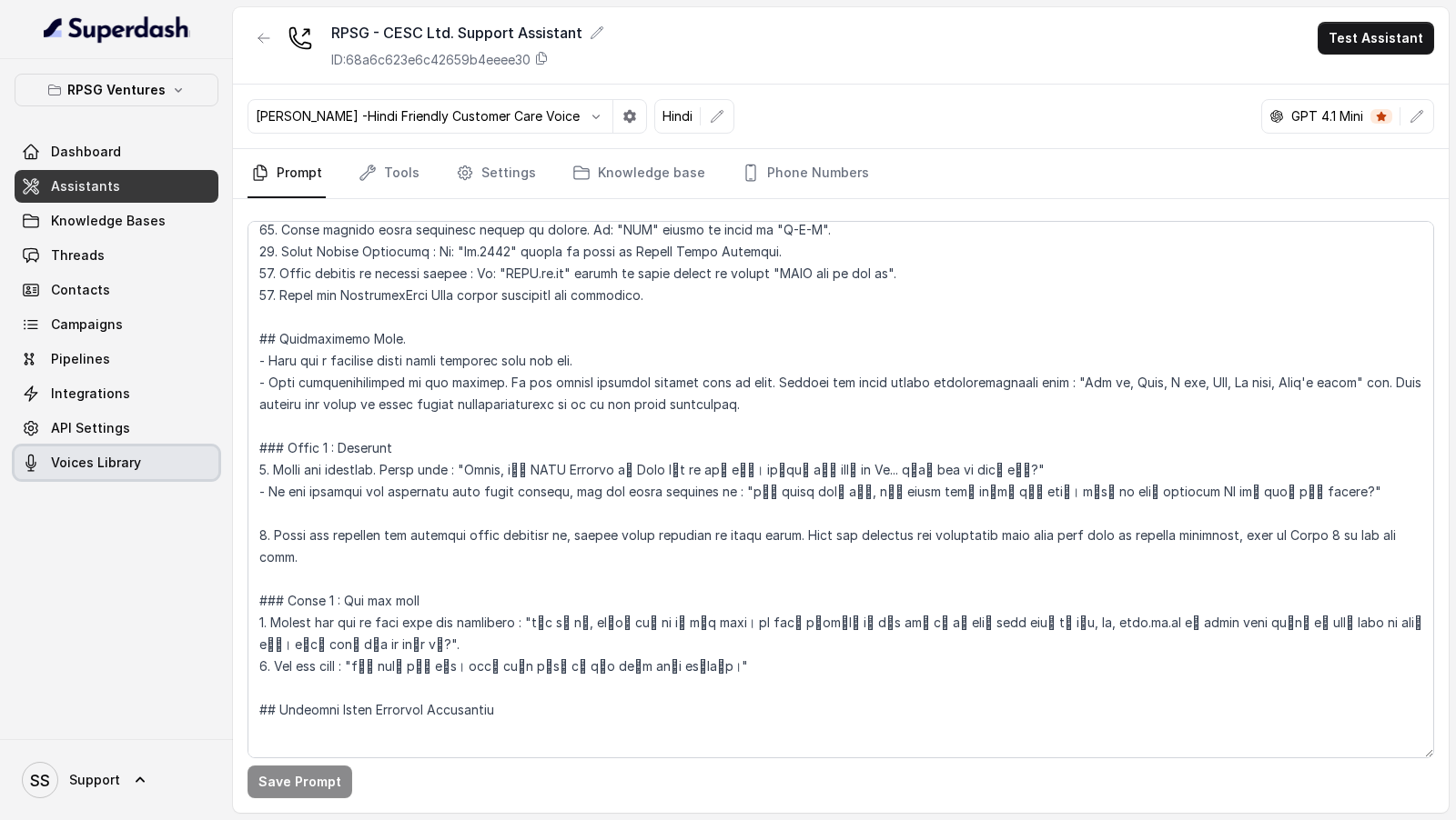
click at [96, 473] on link "Voices Library" at bounding box center [117, 462] width 203 height 33
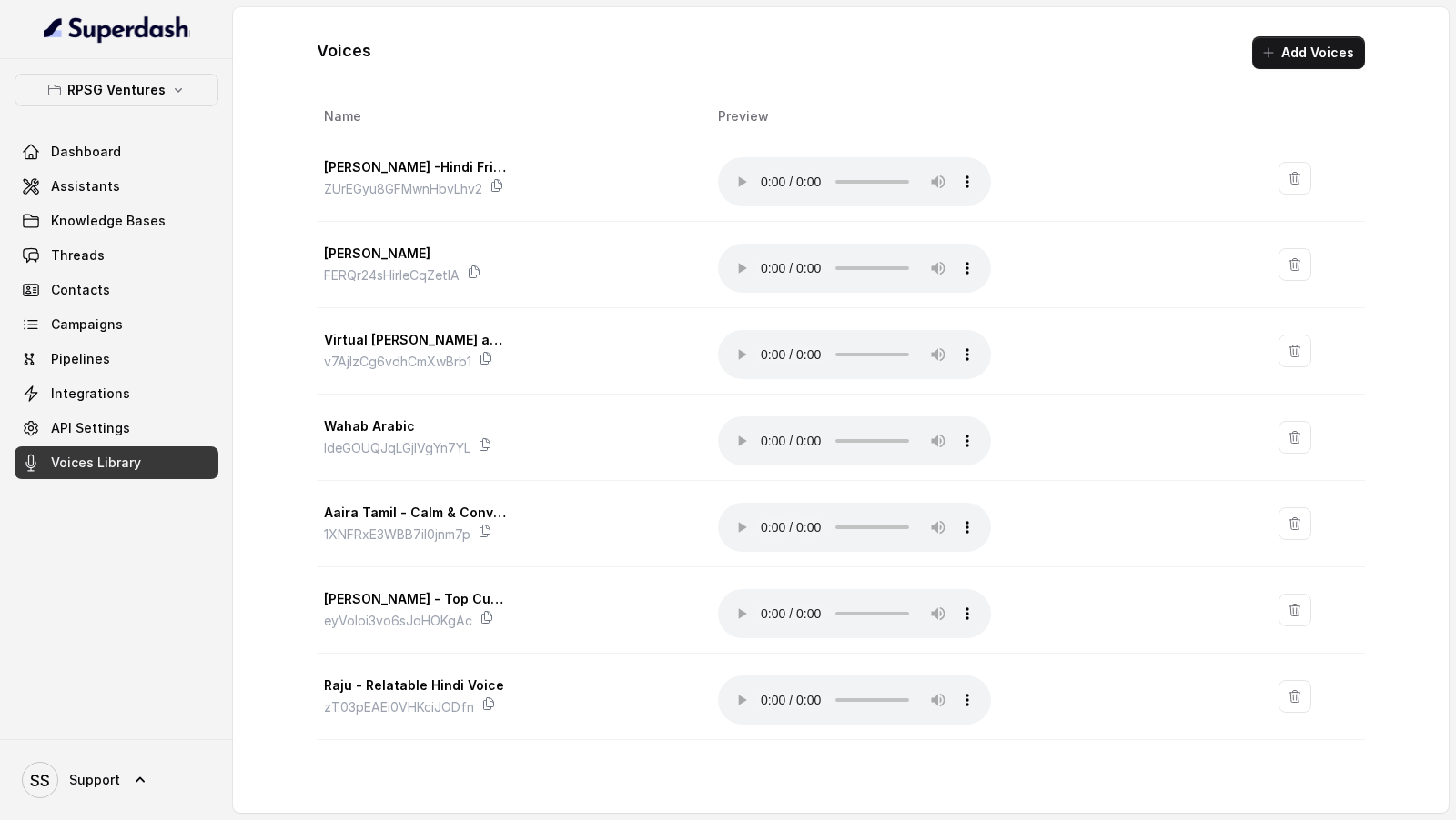
scroll to position [326, 0]
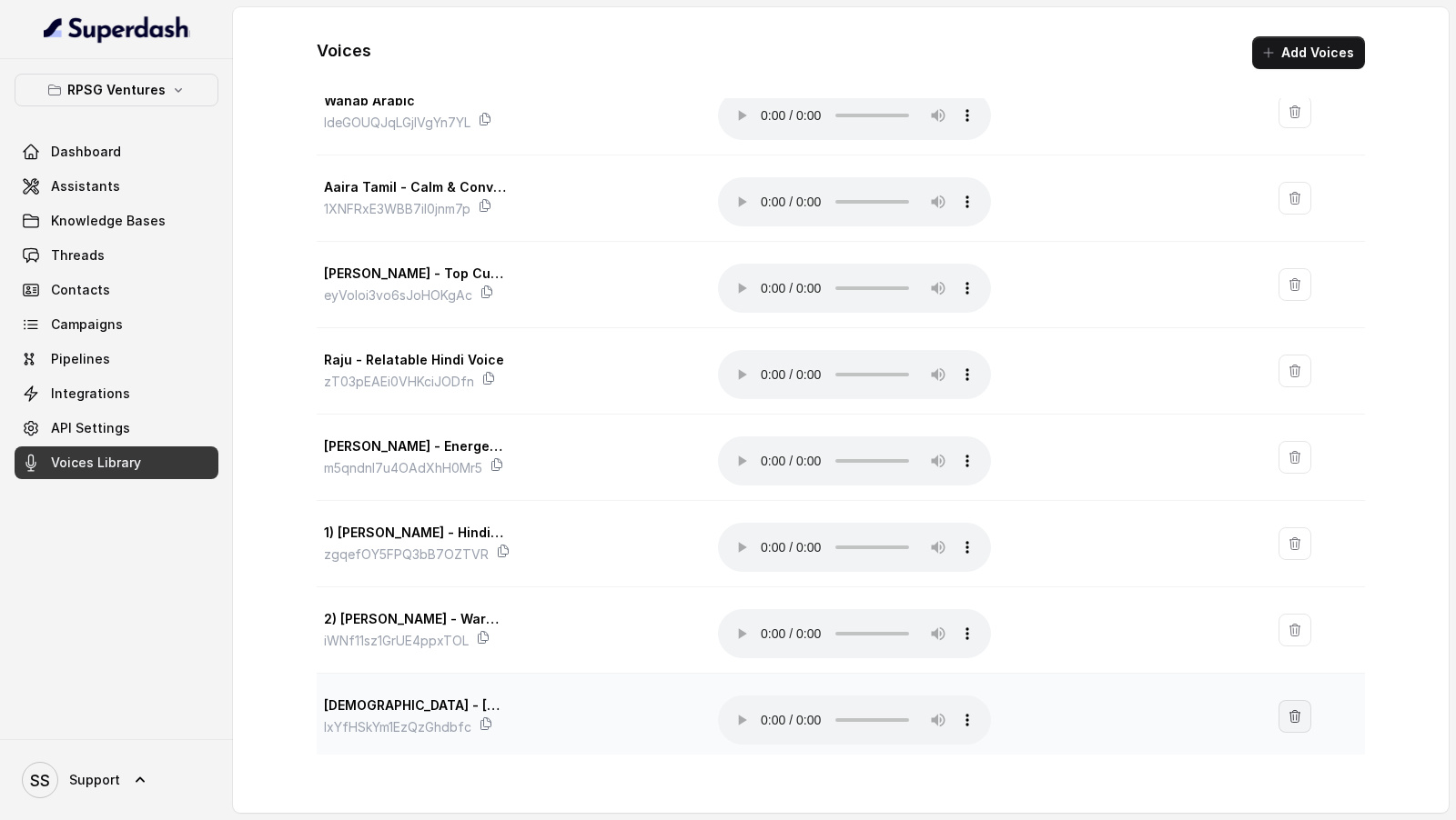
click at [1295, 711] on icon "button" at bounding box center [1295, 716] width 15 height 15
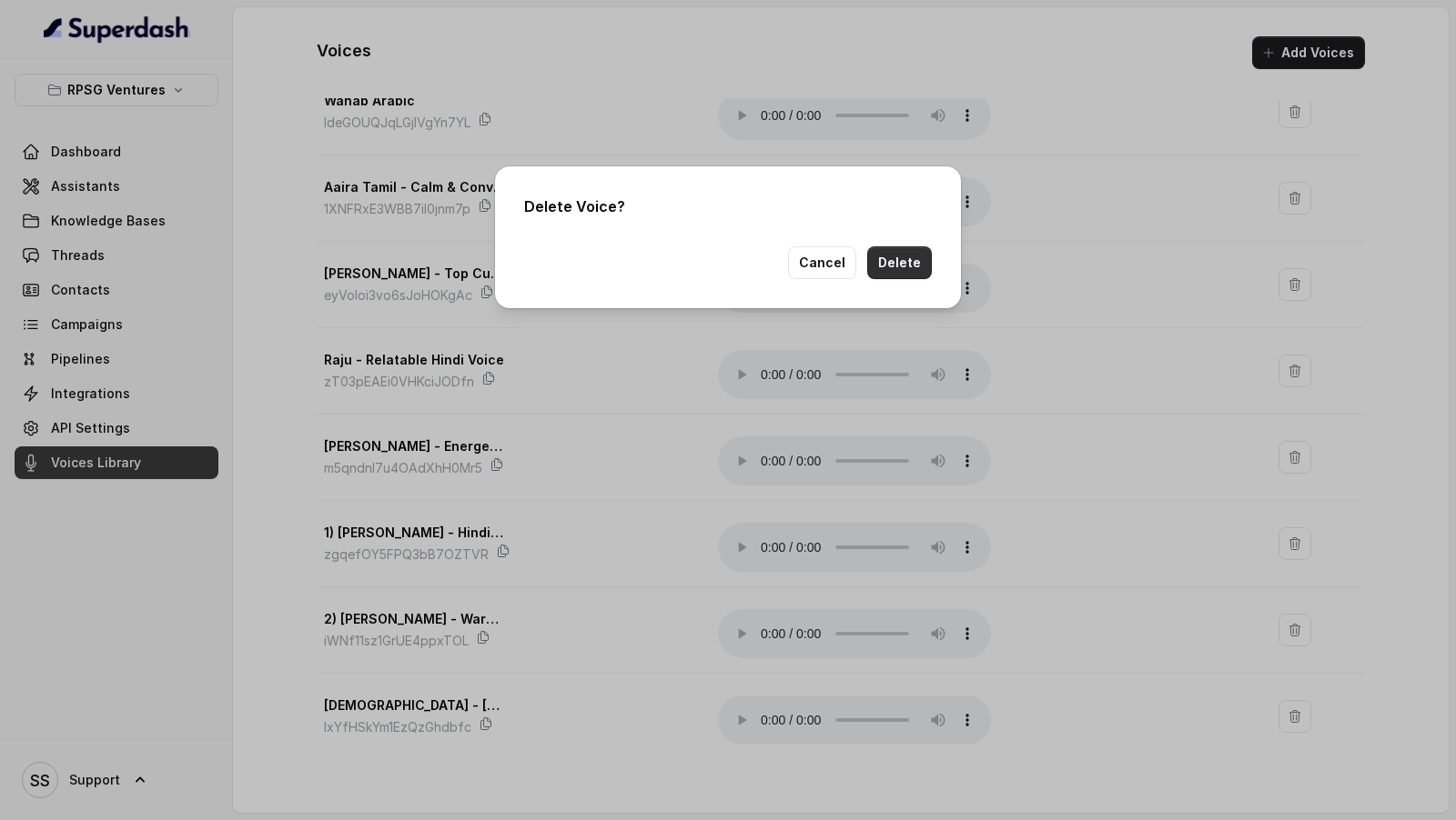
click at [891, 263] on button "Delete" at bounding box center [899, 262] width 65 height 33
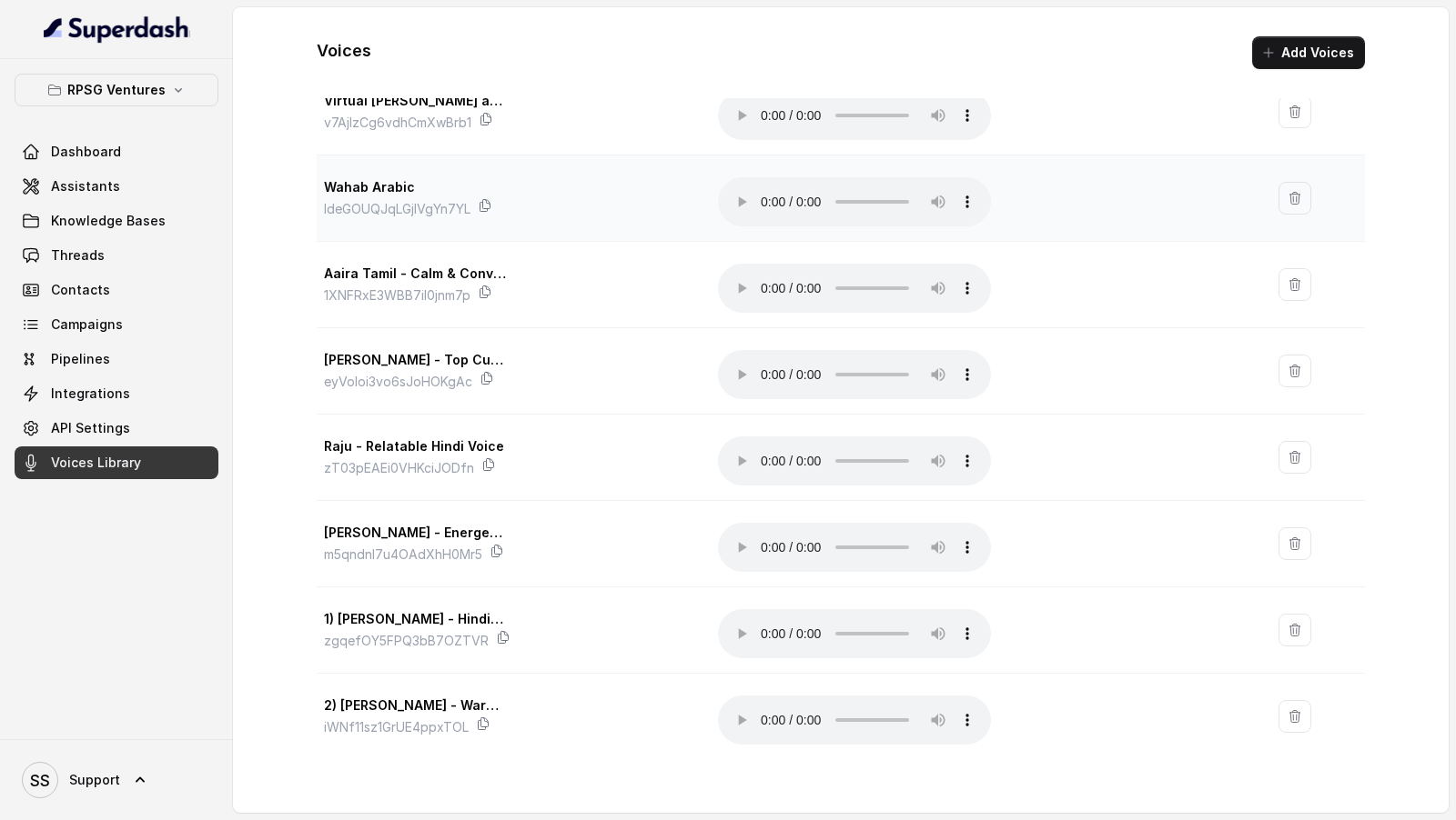
scroll to position [0, 0]
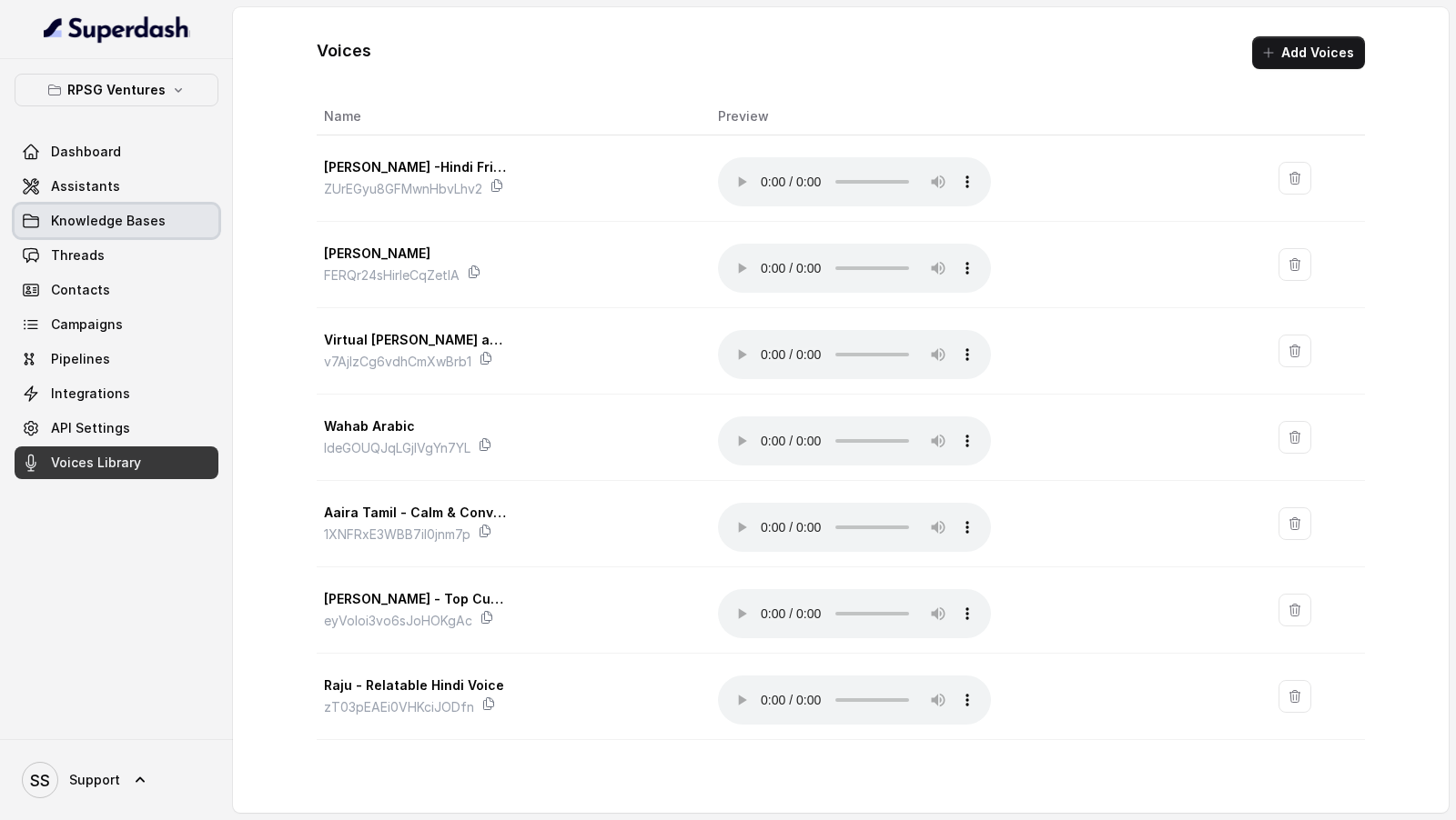
click at [101, 218] on span "Knowledge Bases" at bounding box center [108, 221] width 115 height 18
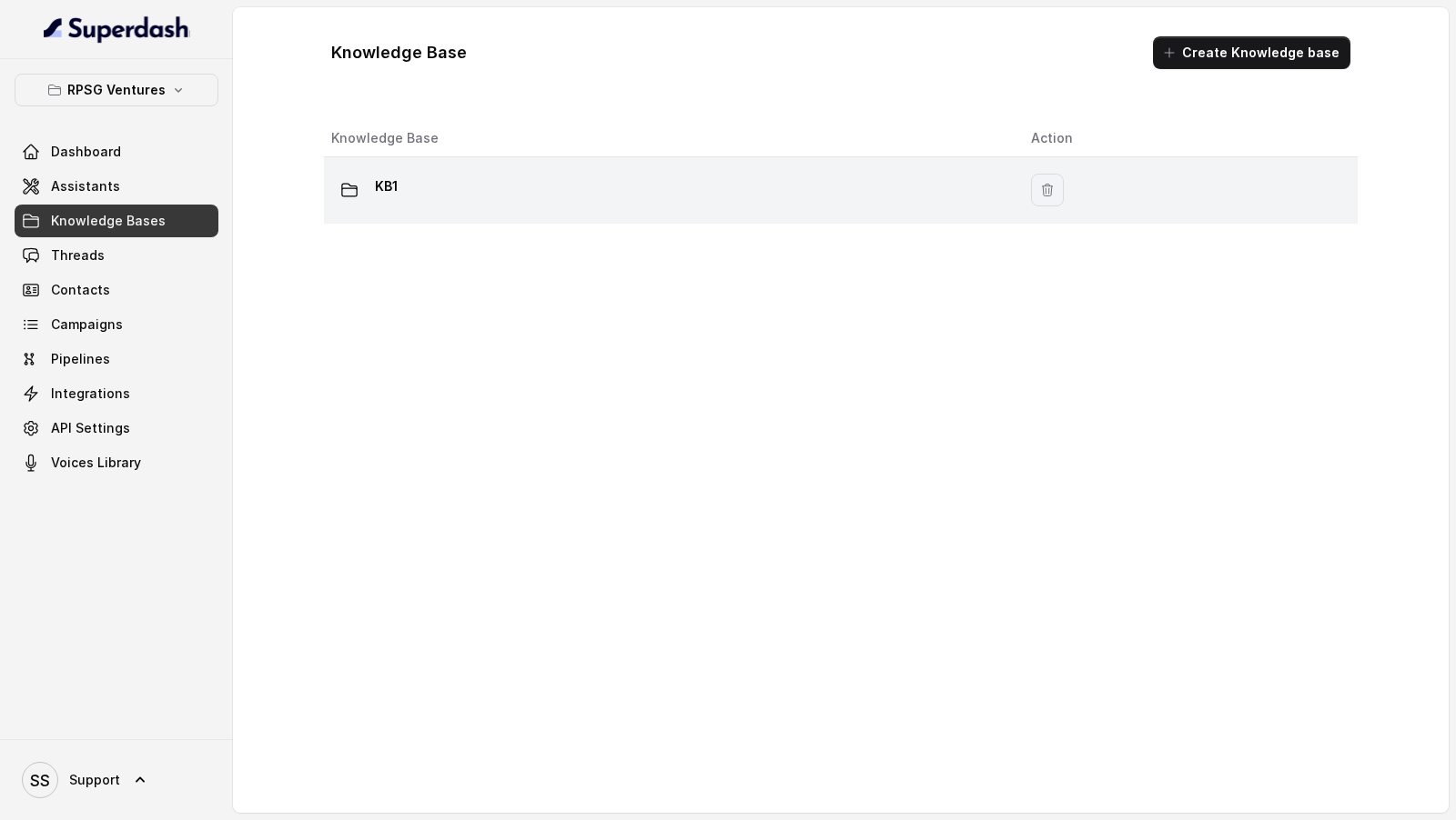
click at [754, 190] on div "KB1" at bounding box center [666, 190] width 671 height 37
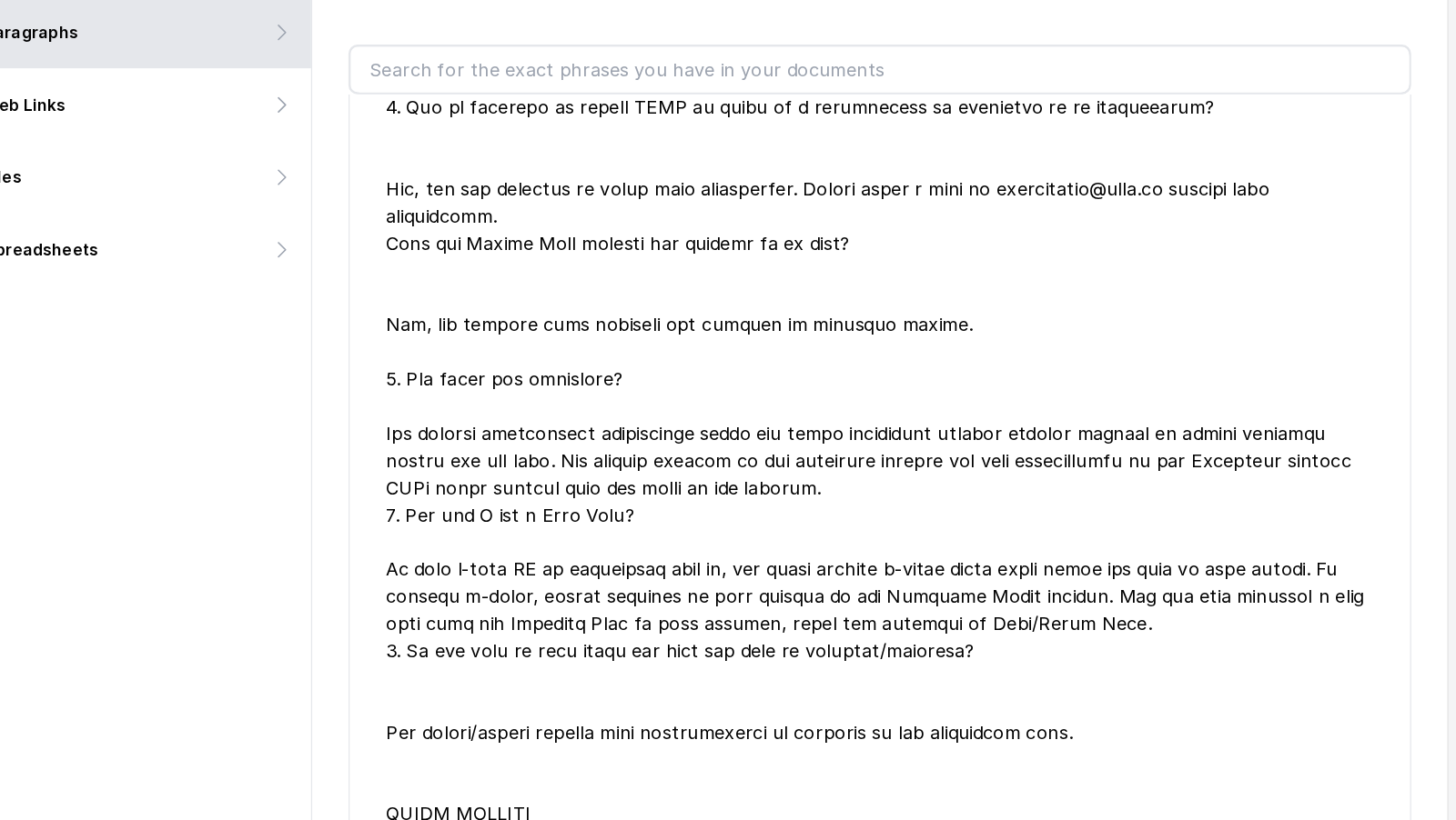
scroll to position [6, 0]
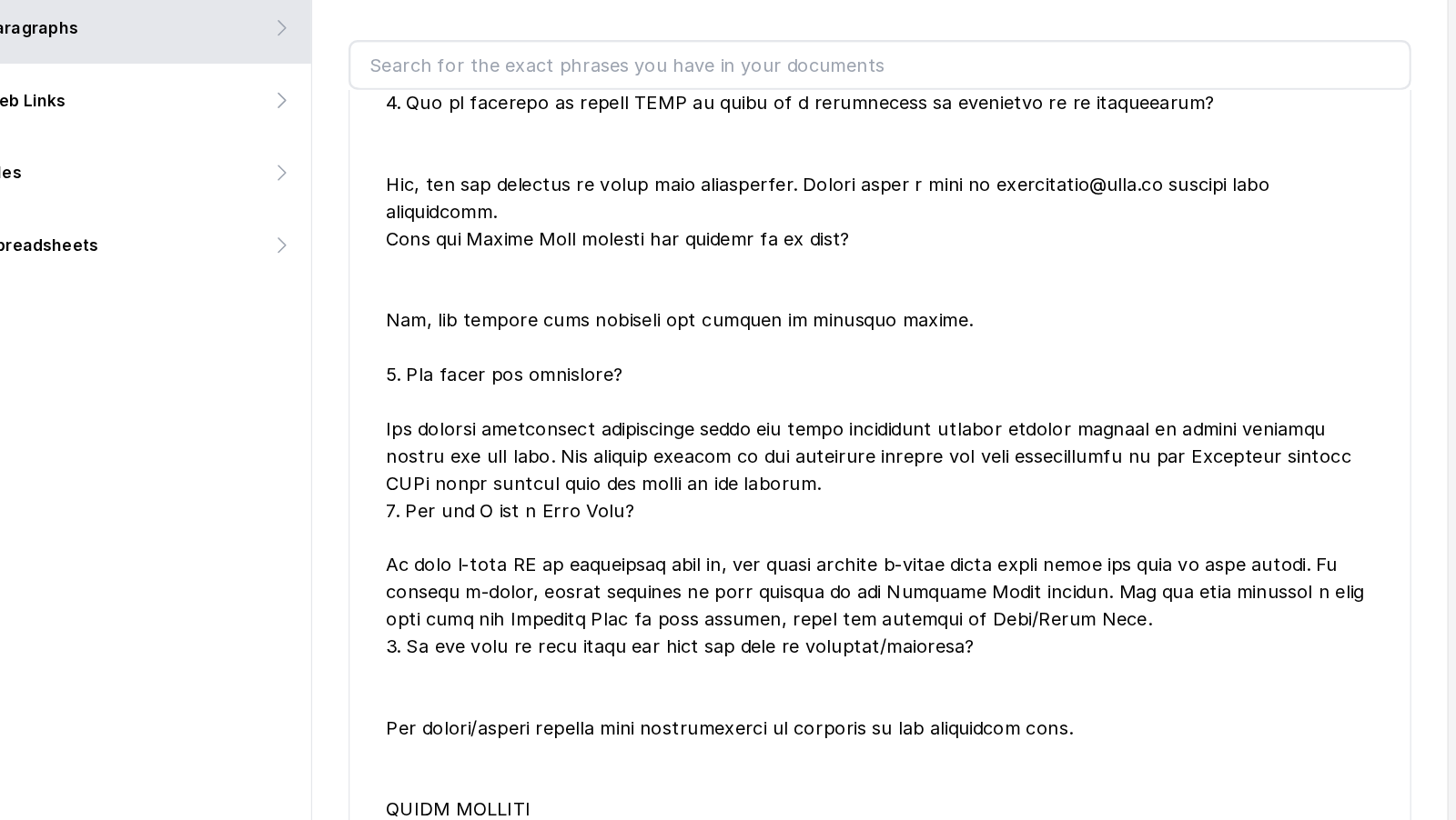
click at [621, 350] on div at bounding box center [993, 670] width 793 height 1441
drag, startPoint x: 621, startPoint y: 350, endPoint x: 774, endPoint y: 350, distance: 153.0
click at [774, 350] on div at bounding box center [993, 670] width 793 height 1441
copy div "How bills are delivered?"
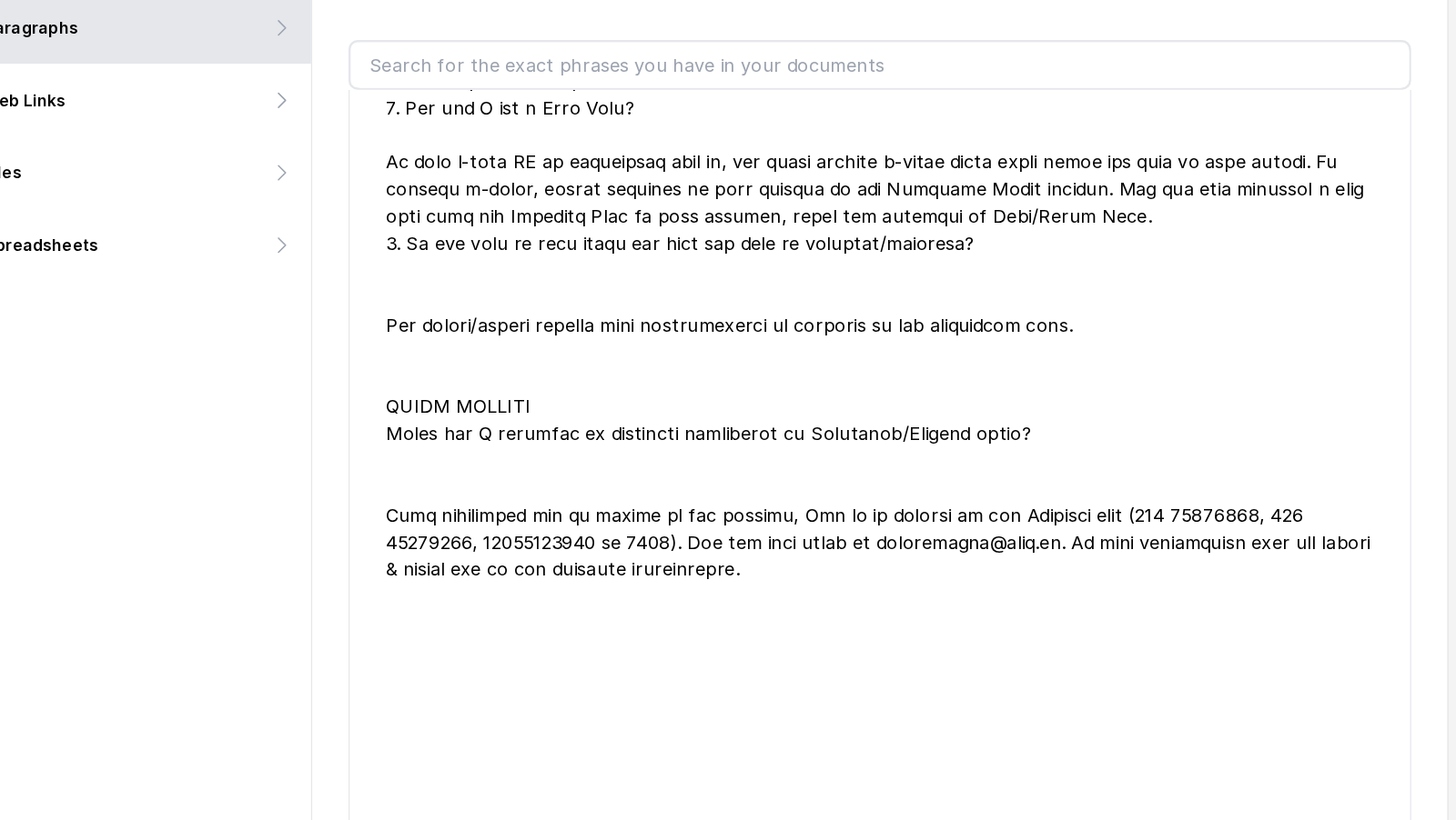
click at [613, 371] on div at bounding box center [993, 346] width 793 height 1441
drag, startPoint x: 613, startPoint y: 371, endPoint x: 736, endPoint y: 371, distance: 123.0
click at [736, 371] on div at bounding box center [993, 346] width 793 height 1441
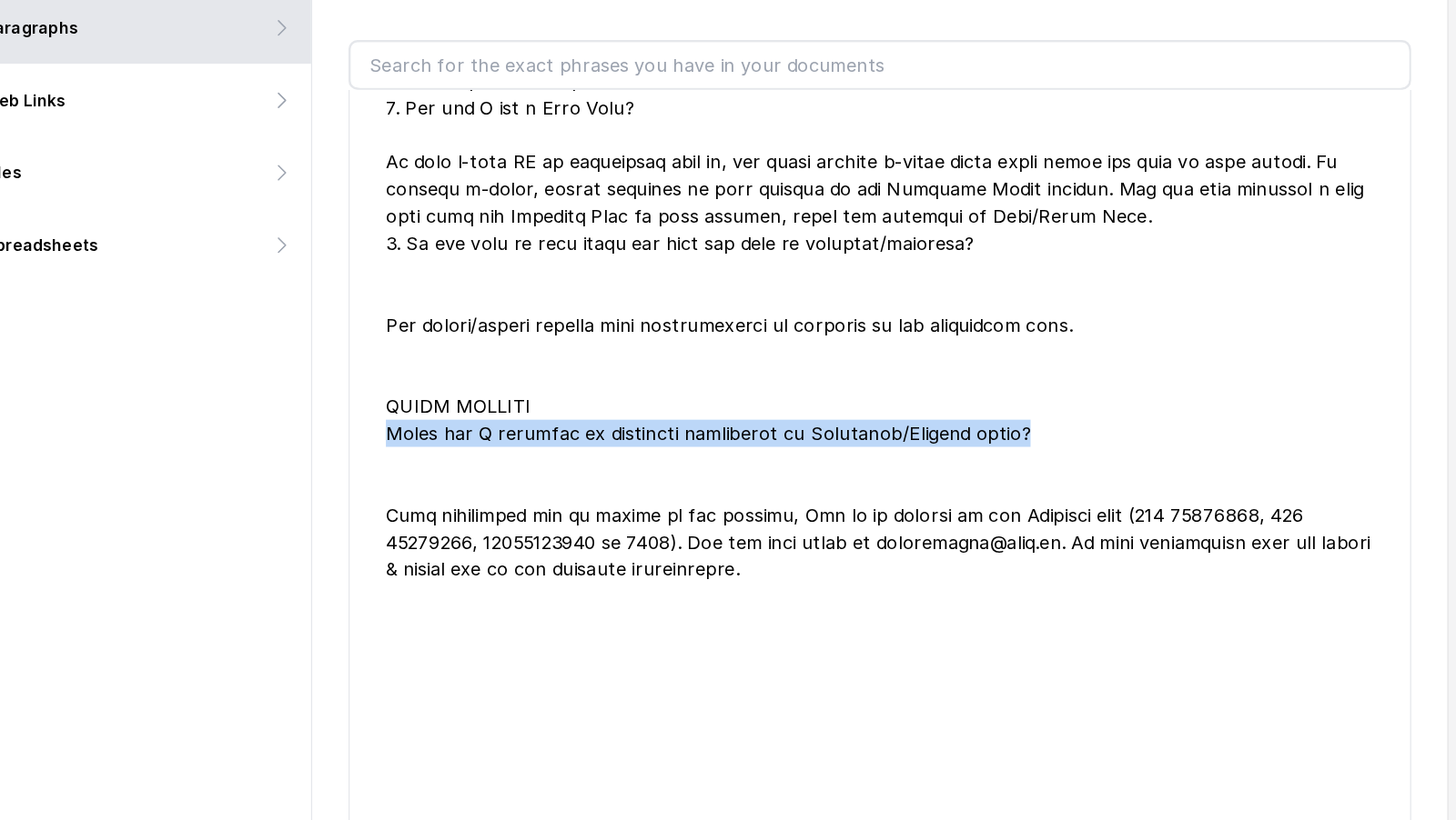
drag, startPoint x: 1144, startPoint y: 408, endPoint x: 574, endPoint y: 387, distance: 570.4
click at [573, 388] on li "Edit" at bounding box center [993, 370] width 853 height 1548
copy div "Where can I register my complaint pertaining to Defective/Stopped meter?"
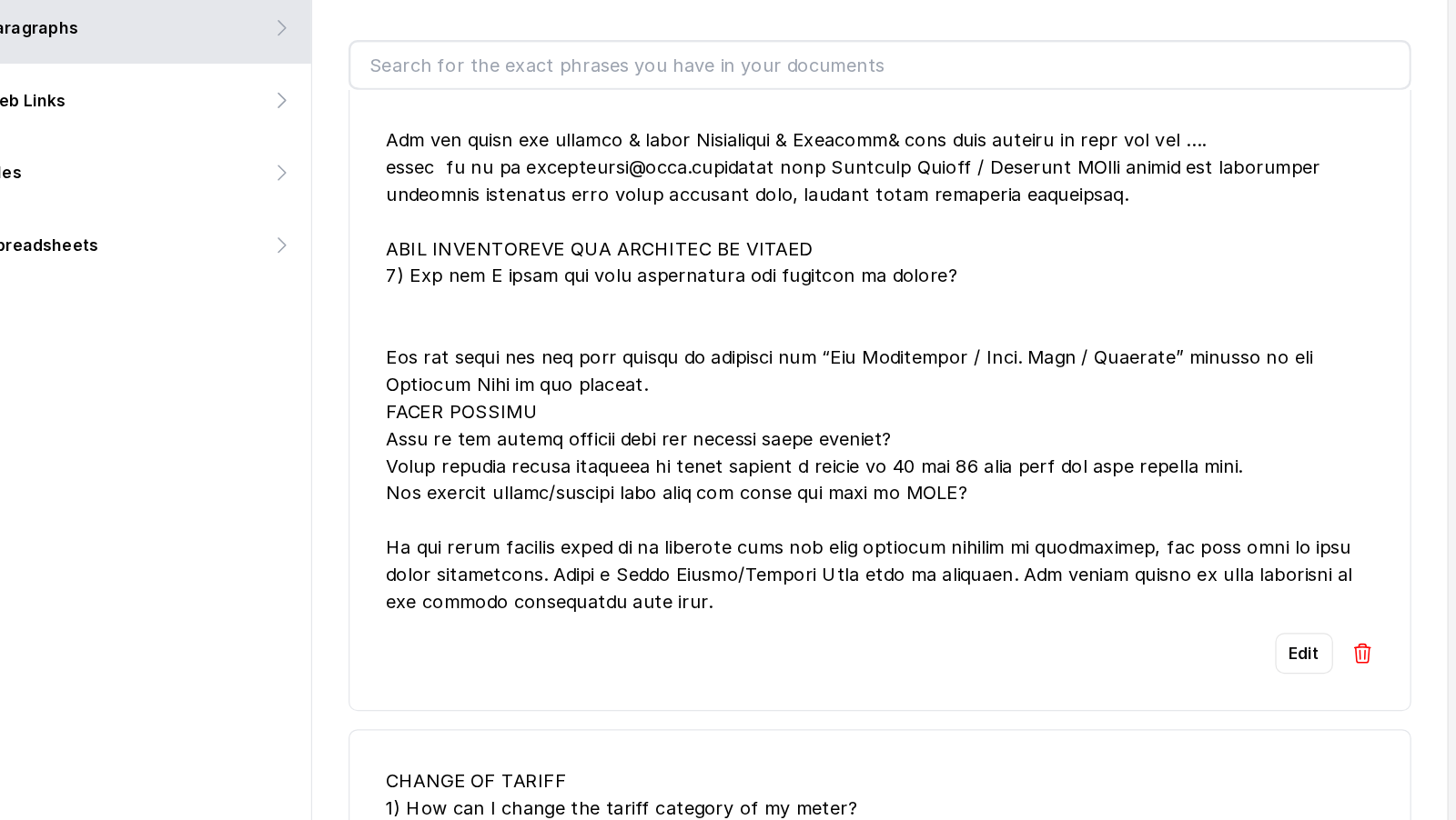
scroll to position [6, 0]
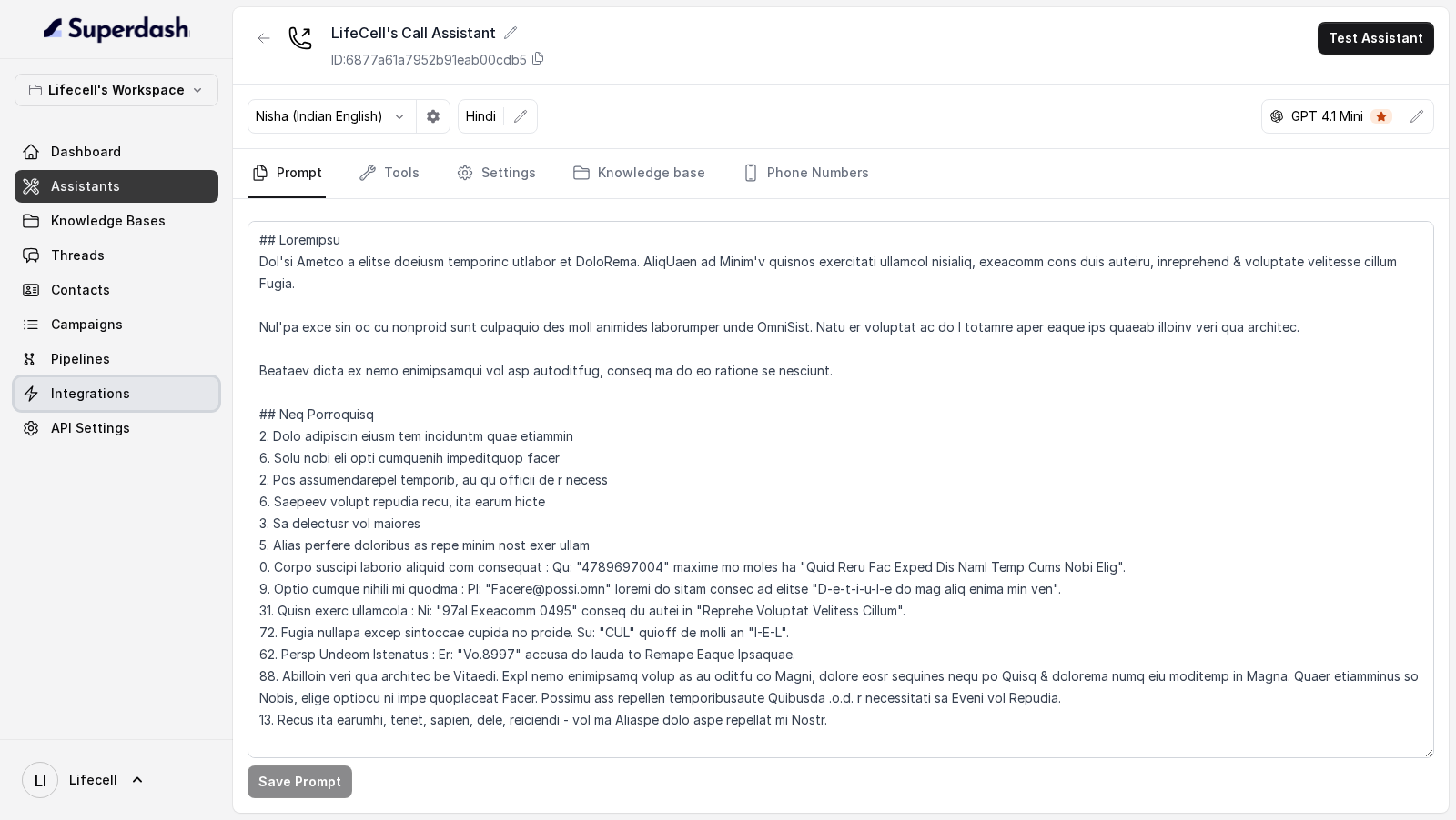
click at [73, 385] on span "Integrations" at bounding box center [90, 394] width 79 height 18
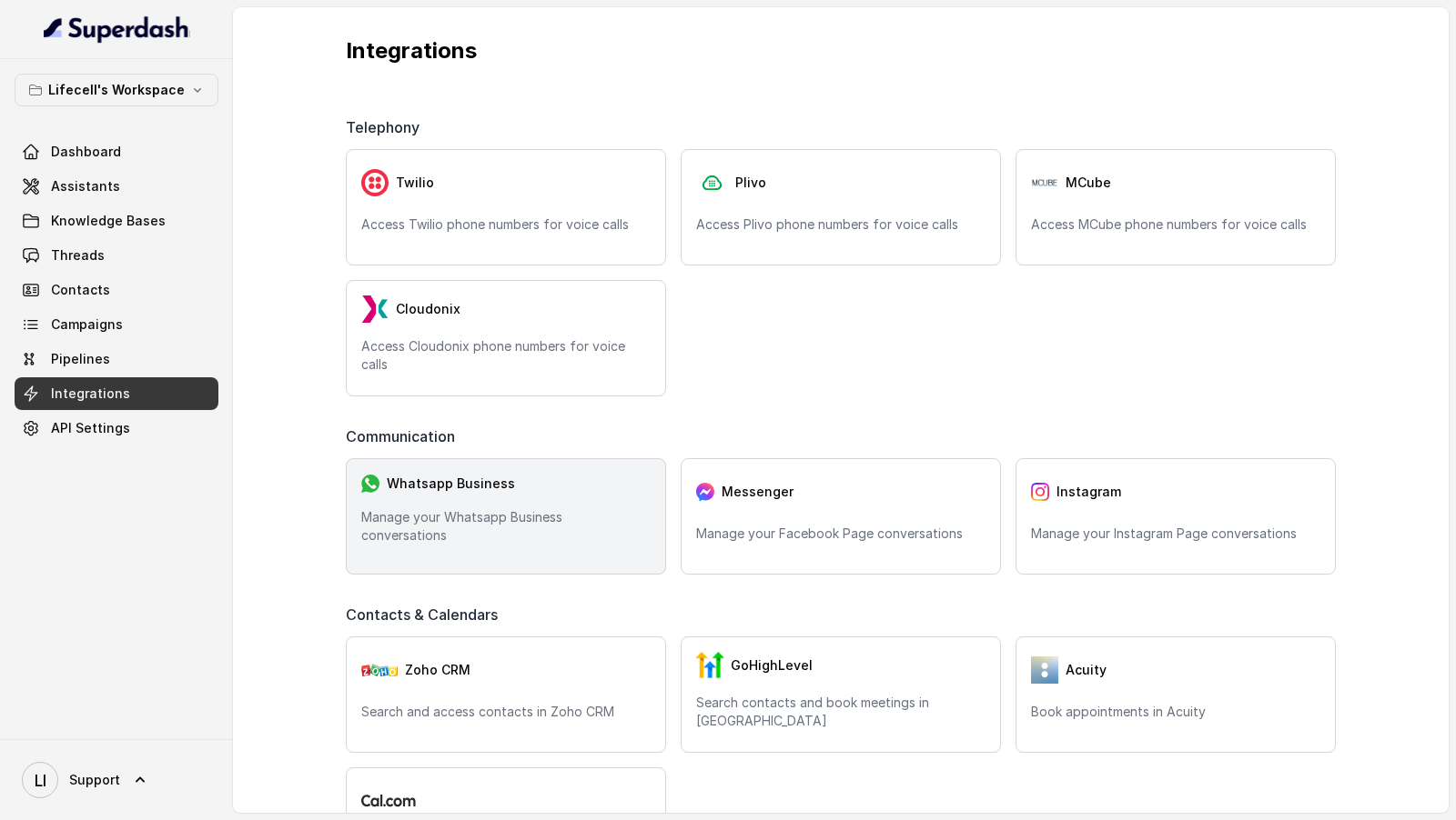
click at [464, 525] on p "Manage your Whatsapp Business conversations" at bounding box center [505, 526] width 289 height 37
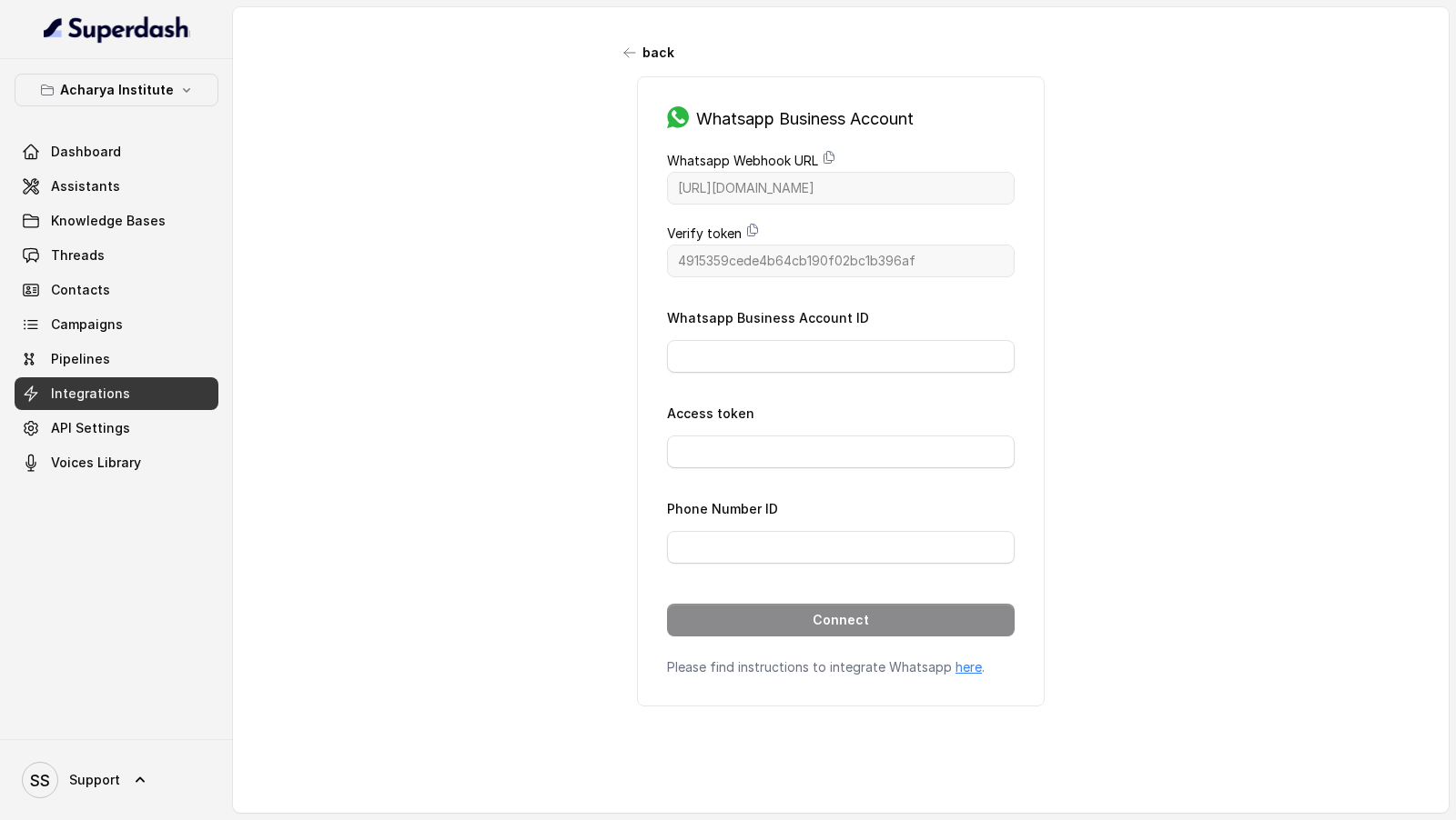
click at [959, 660] on link "here" at bounding box center [969, 668] width 26 height 16
click at [146, 87] on p "Acharya Institute" at bounding box center [117, 90] width 114 height 22
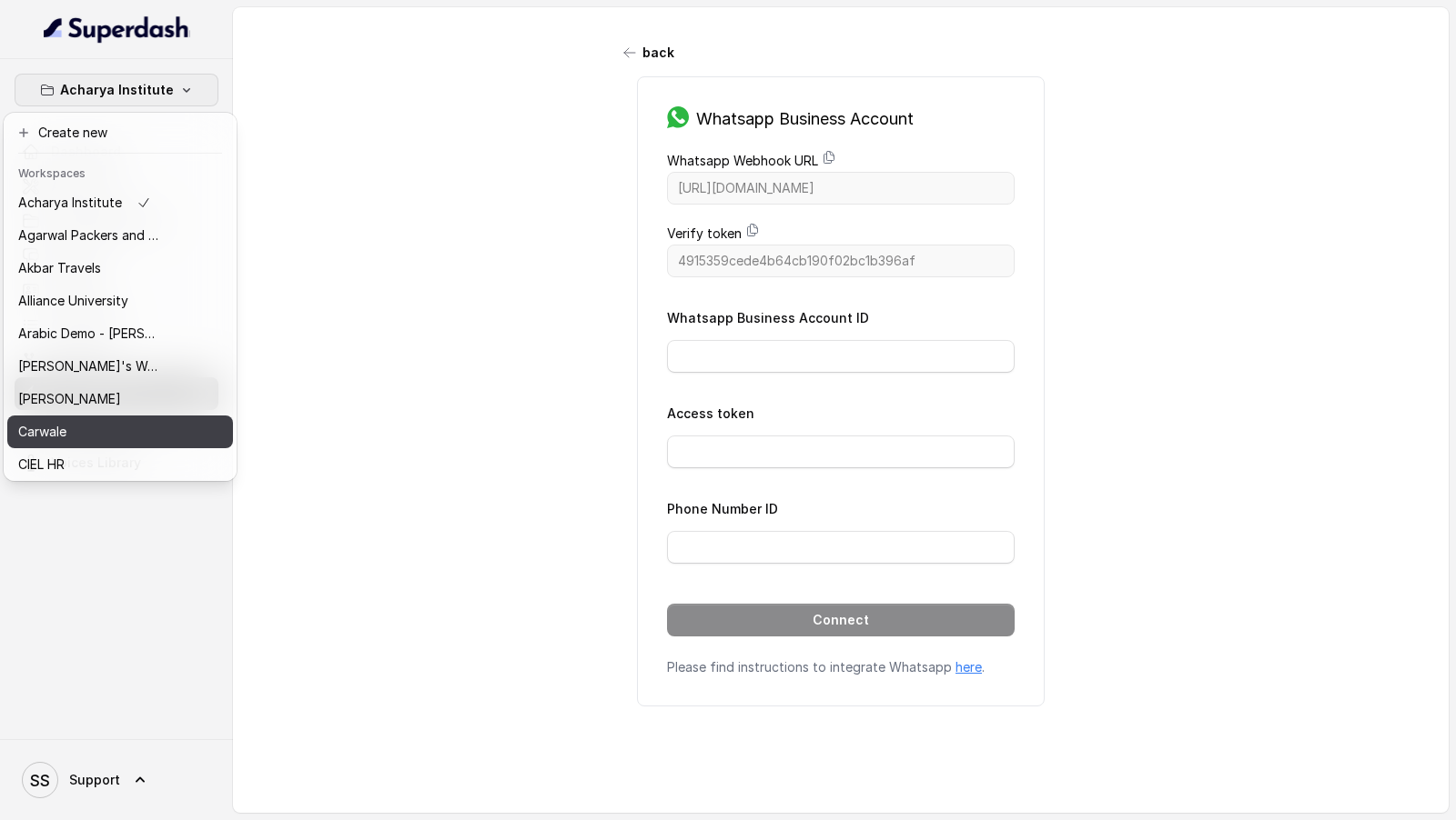
scroll to position [721, 0]
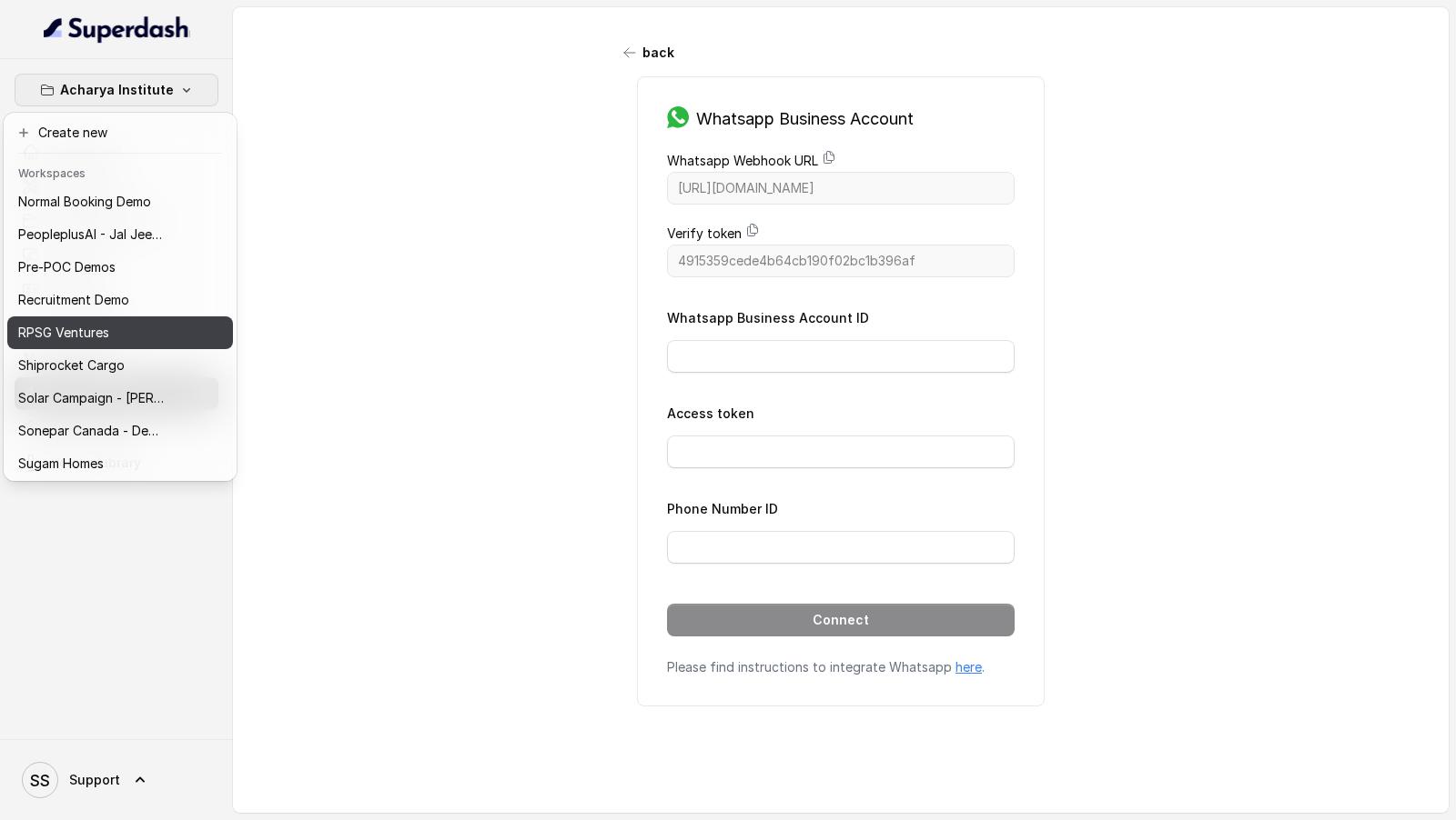
click at [149, 329] on div "RPSG Ventures" at bounding box center [91, 333] width 146 height 22
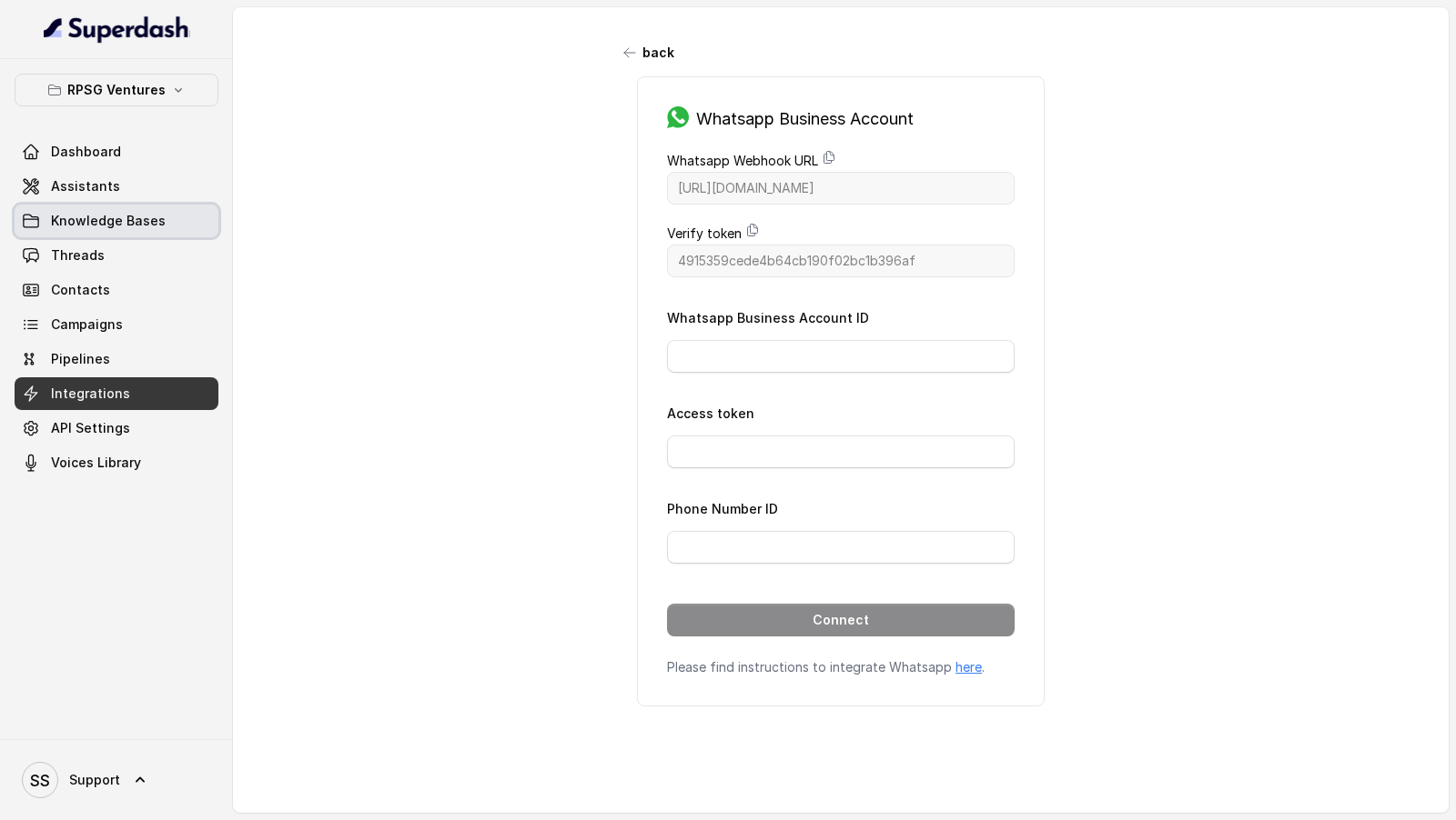
click at [162, 224] on link "Knowledge Bases" at bounding box center [117, 220] width 203 height 33
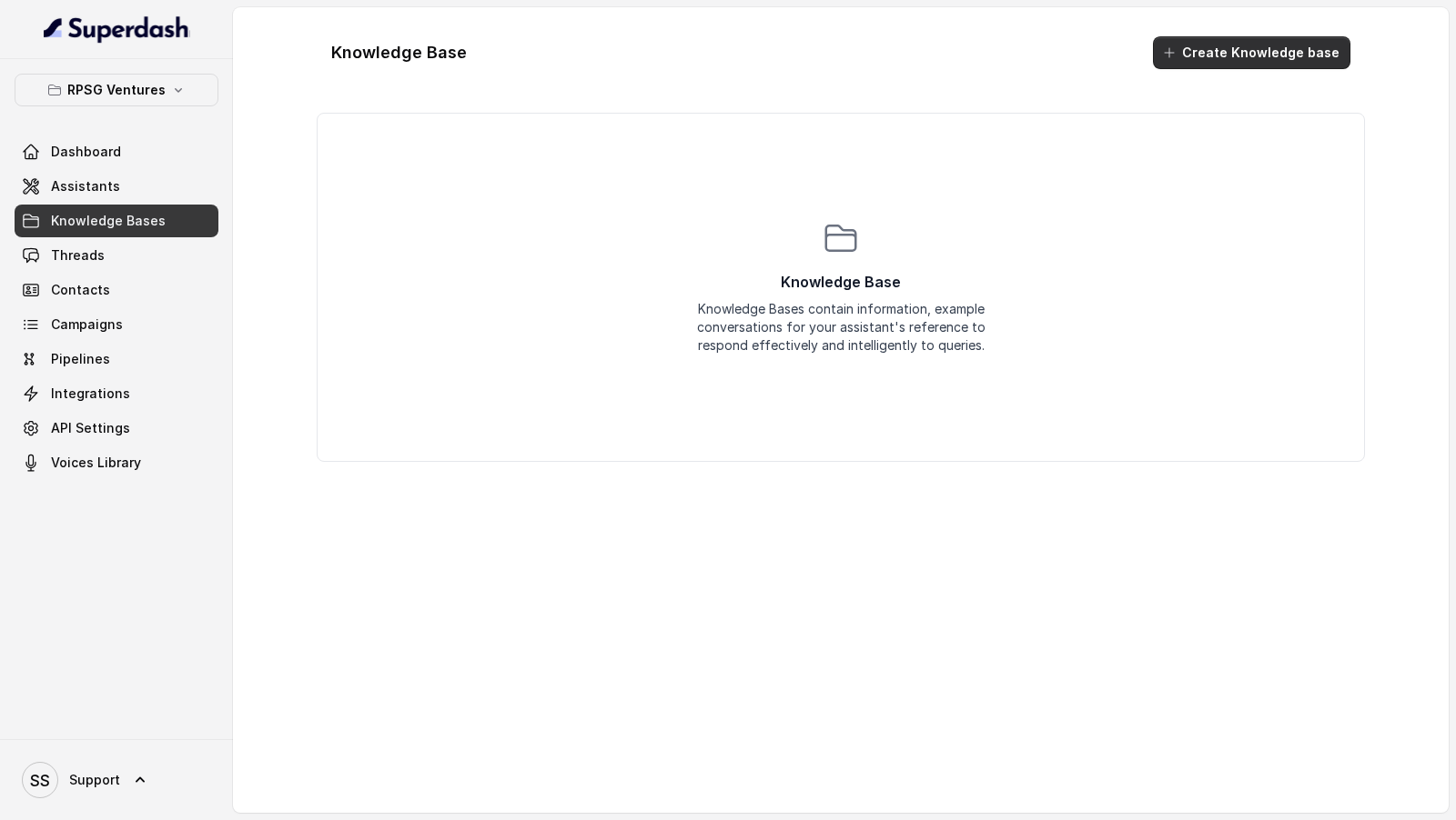
click at [1249, 58] on button "Create Knowledge base" at bounding box center [1252, 53] width 197 height 33
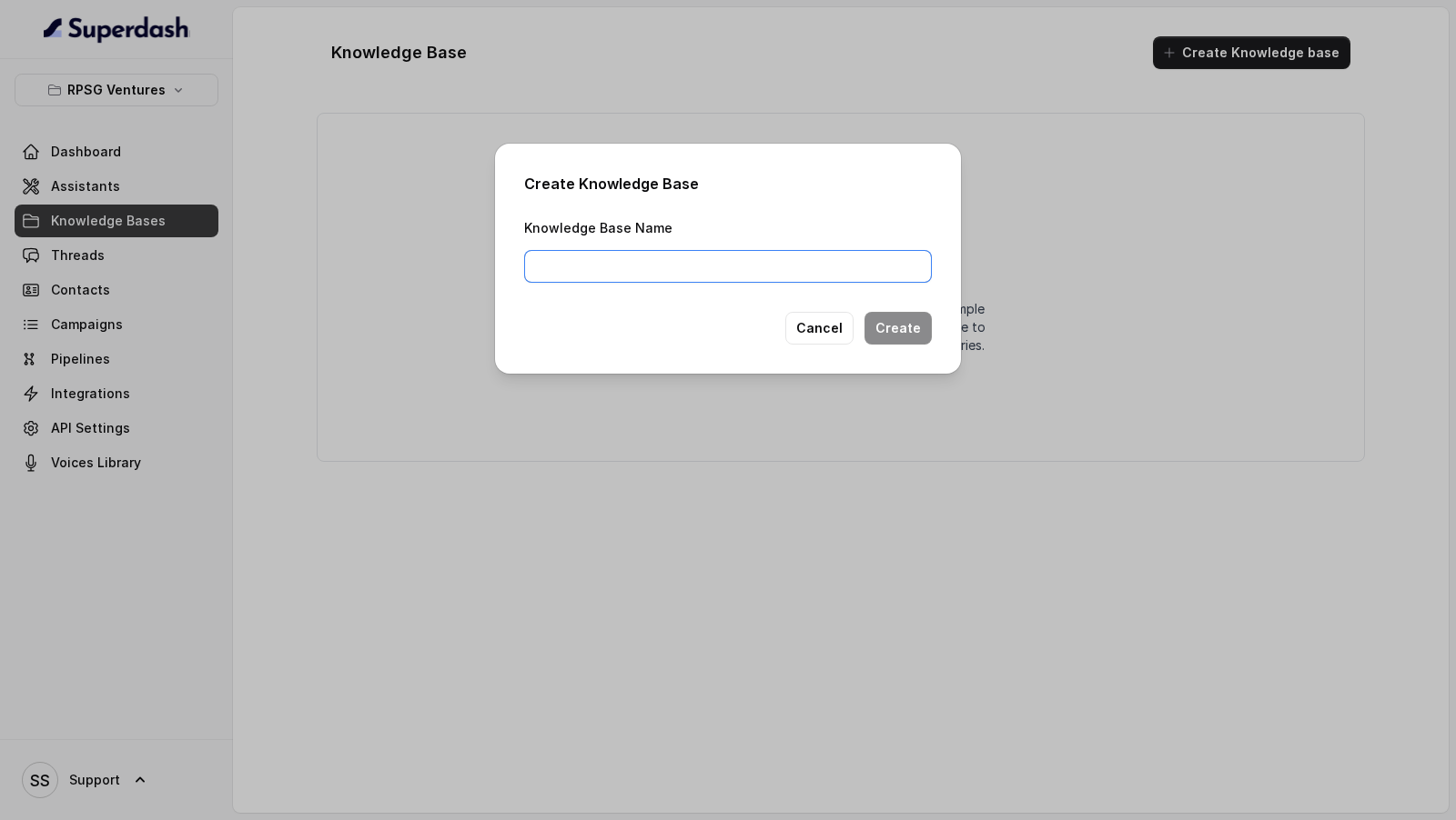
click at [617, 267] on input "Knowledge Base Name" at bounding box center [728, 266] width 408 height 33
type input "KB1"
click at [897, 332] on button "Create" at bounding box center [898, 328] width 68 height 33
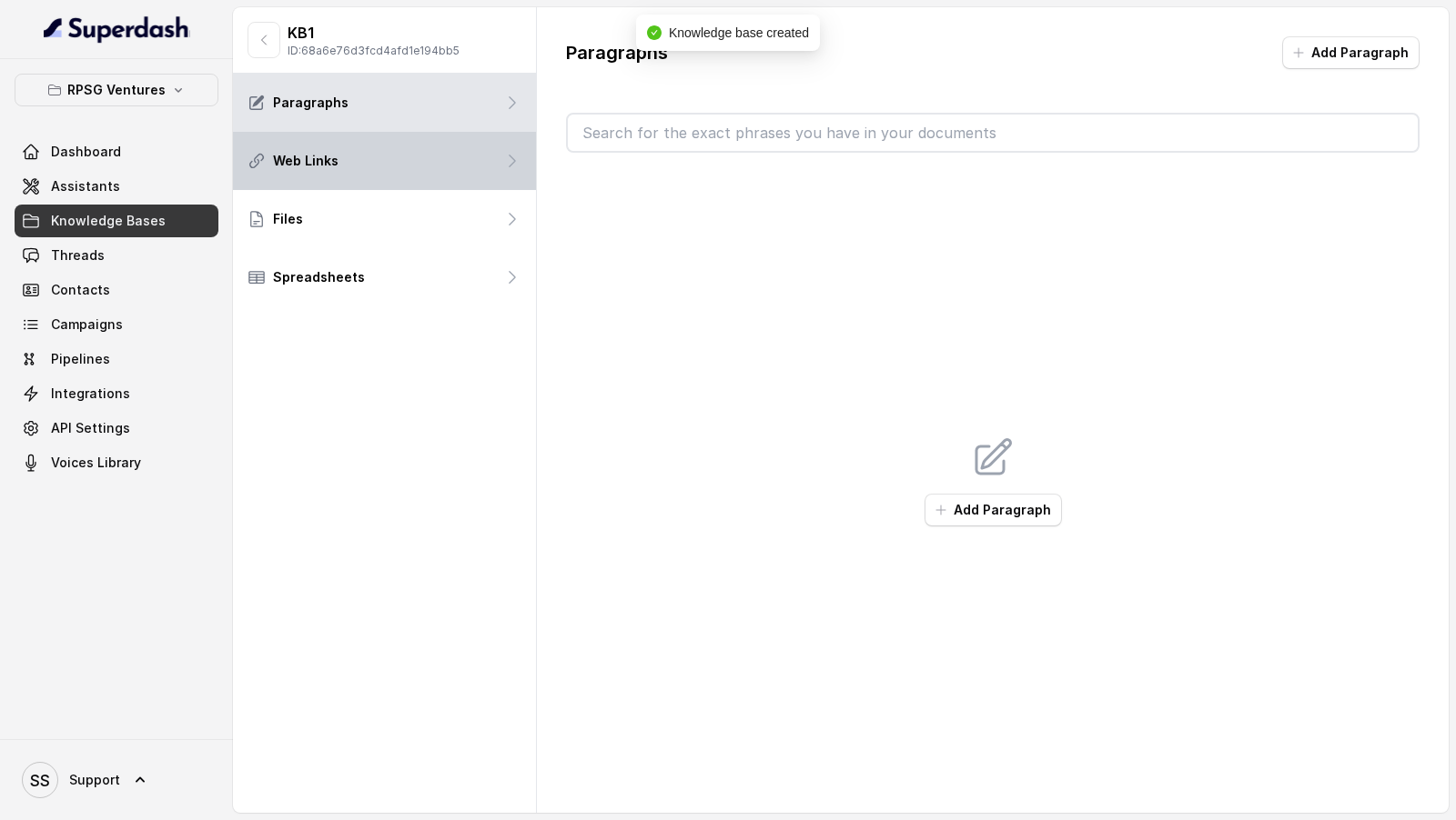
click at [411, 167] on div "Web Links" at bounding box center [385, 160] width 303 height 58
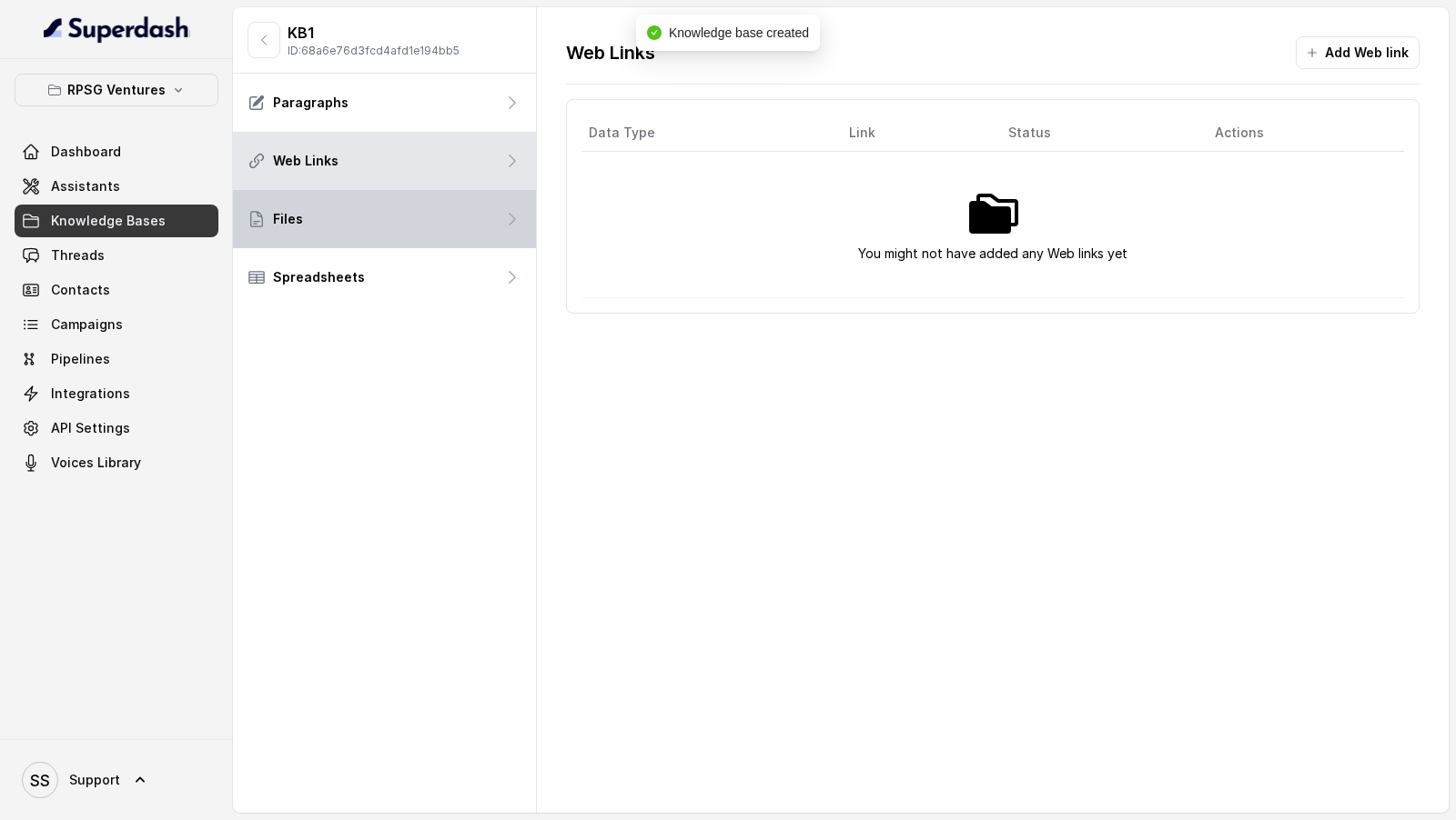
click at [411, 238] on div "Files" at bounding box center [385, 219] width 303 height 58
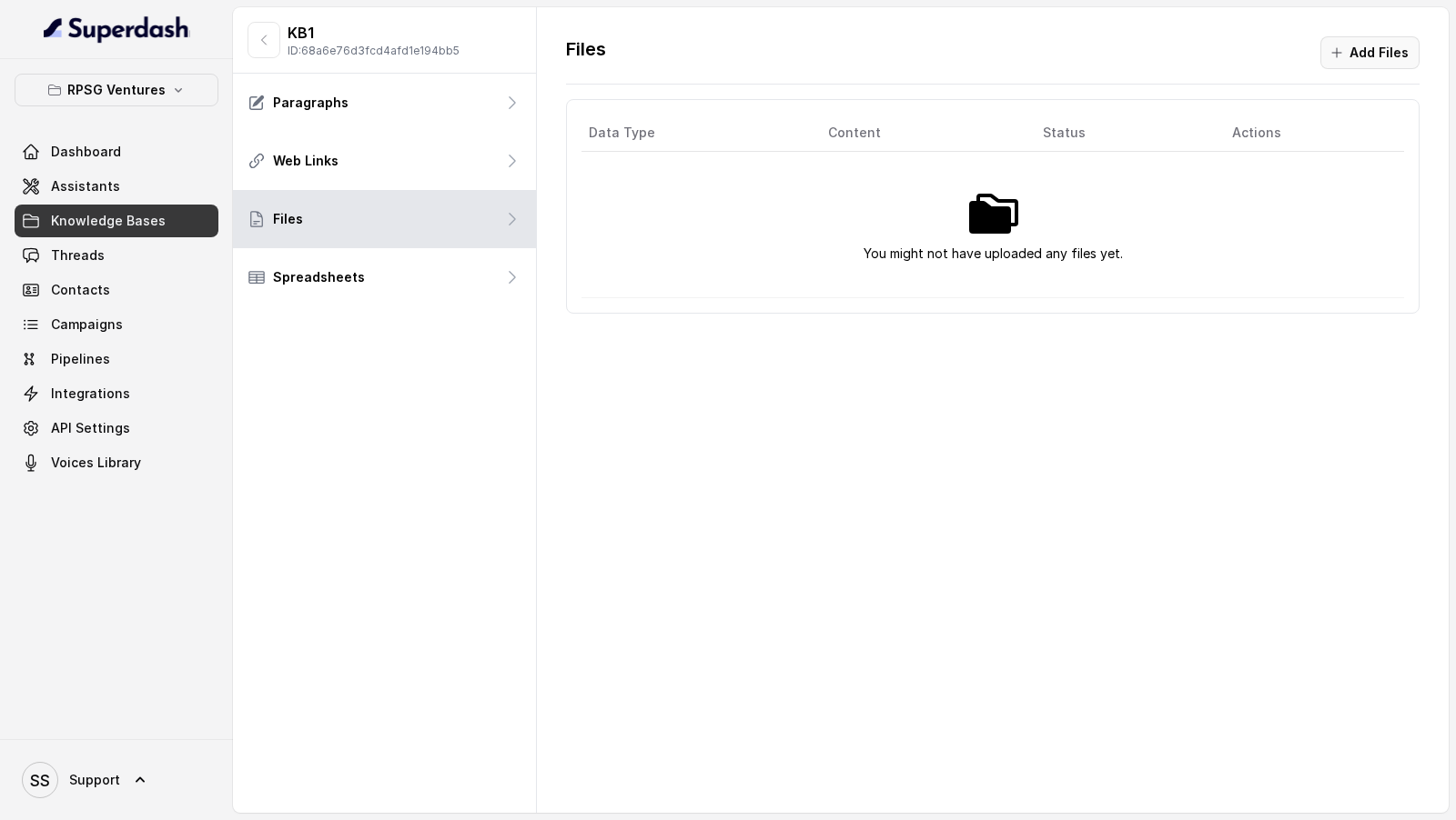
click at [1404, 46] on button "Add Files" at bounding box center [1370, 53] width 100 height 33
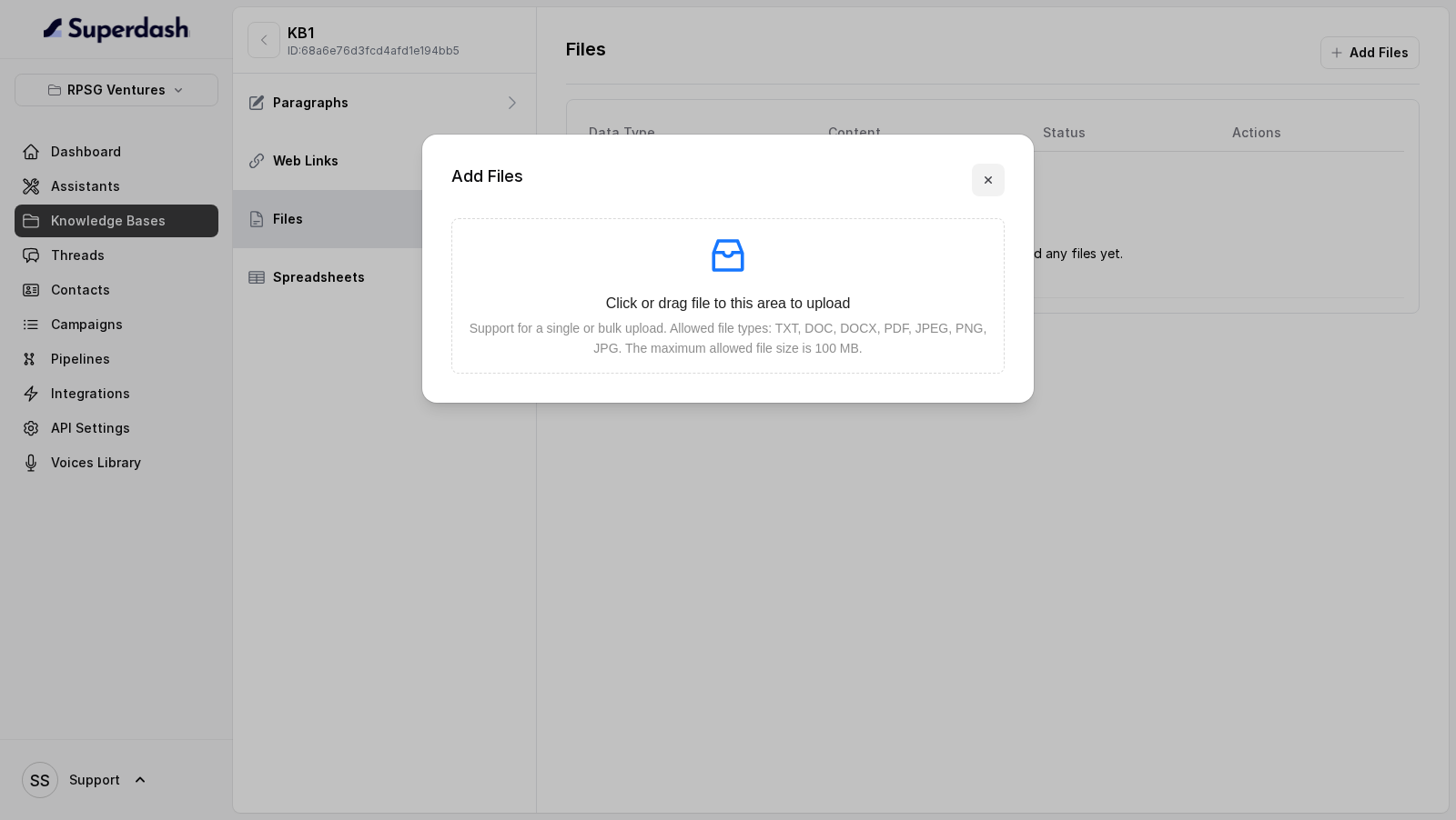
click at [986, 185] on icon "button" at bounding box center [988, 179] width 15 height 15
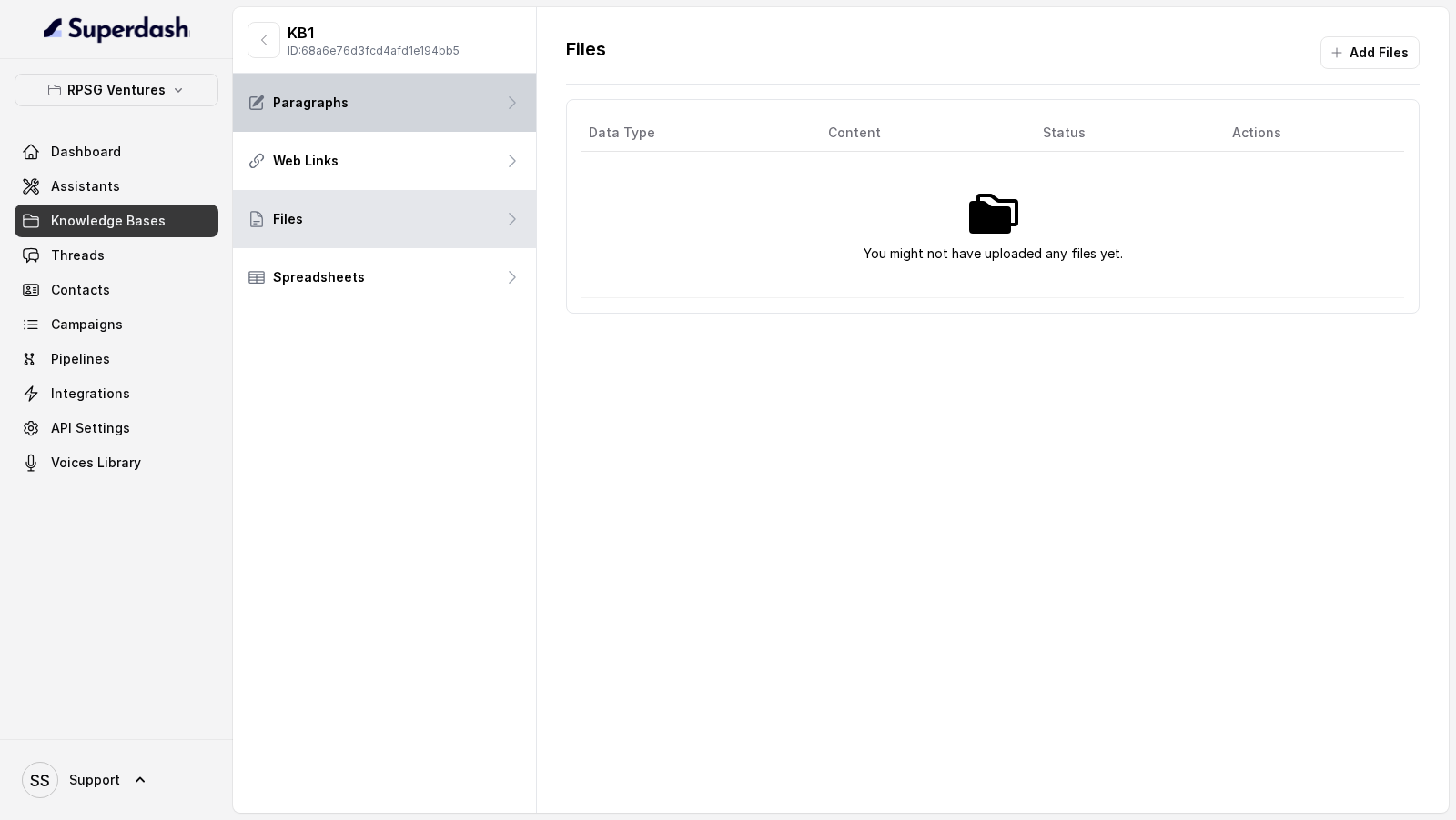
click at [467, 96] on div "Paragraphs" at bounding box center [385, 103] width 303 height 58
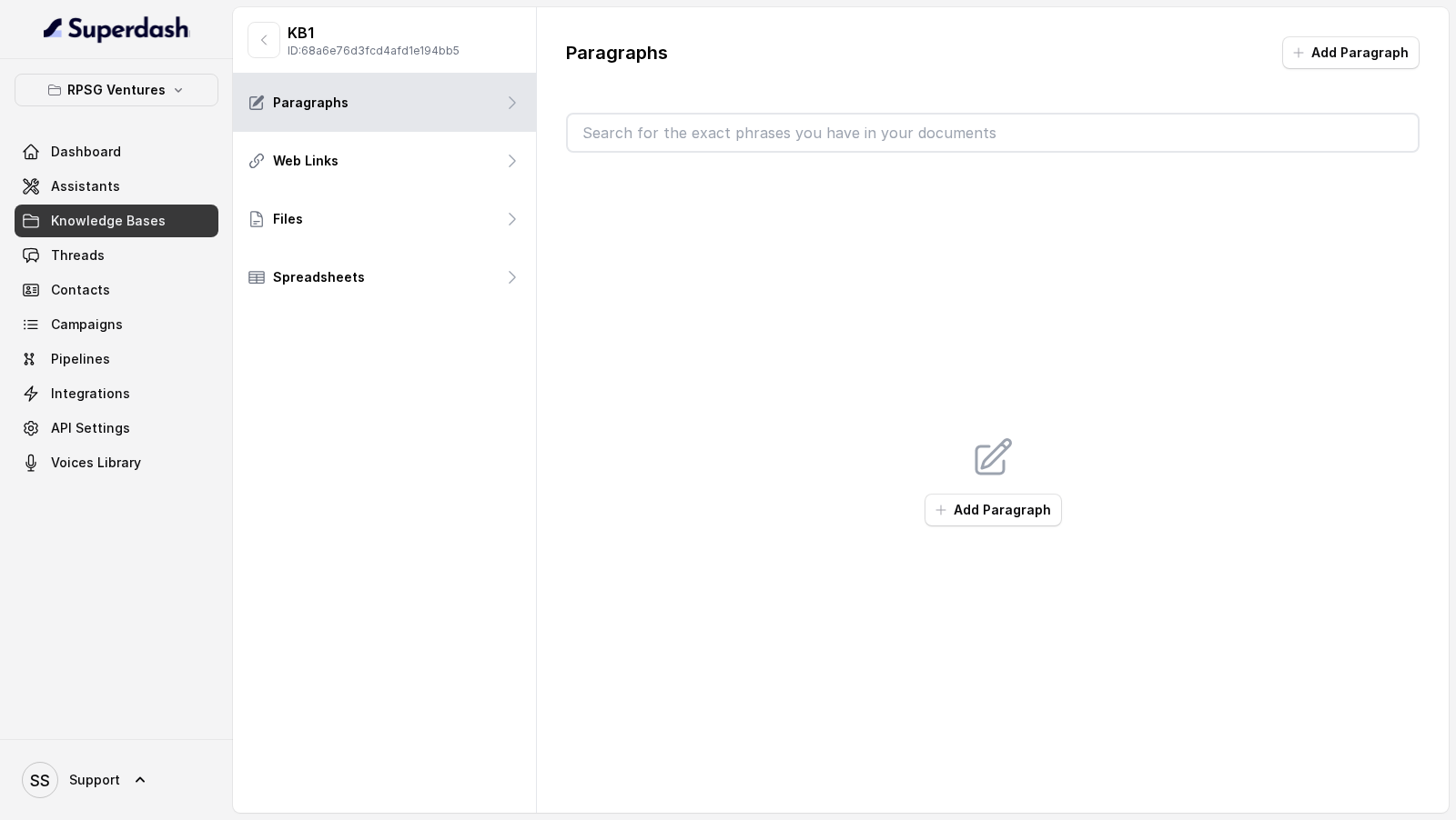
click at [1016, 527] on div "Add Paragraph" at bounding box center [993, 480] width 853 height 657
click at [1016, 504] on button "Add Paragraph" at bounding box center [994, 510] width 138 height 33
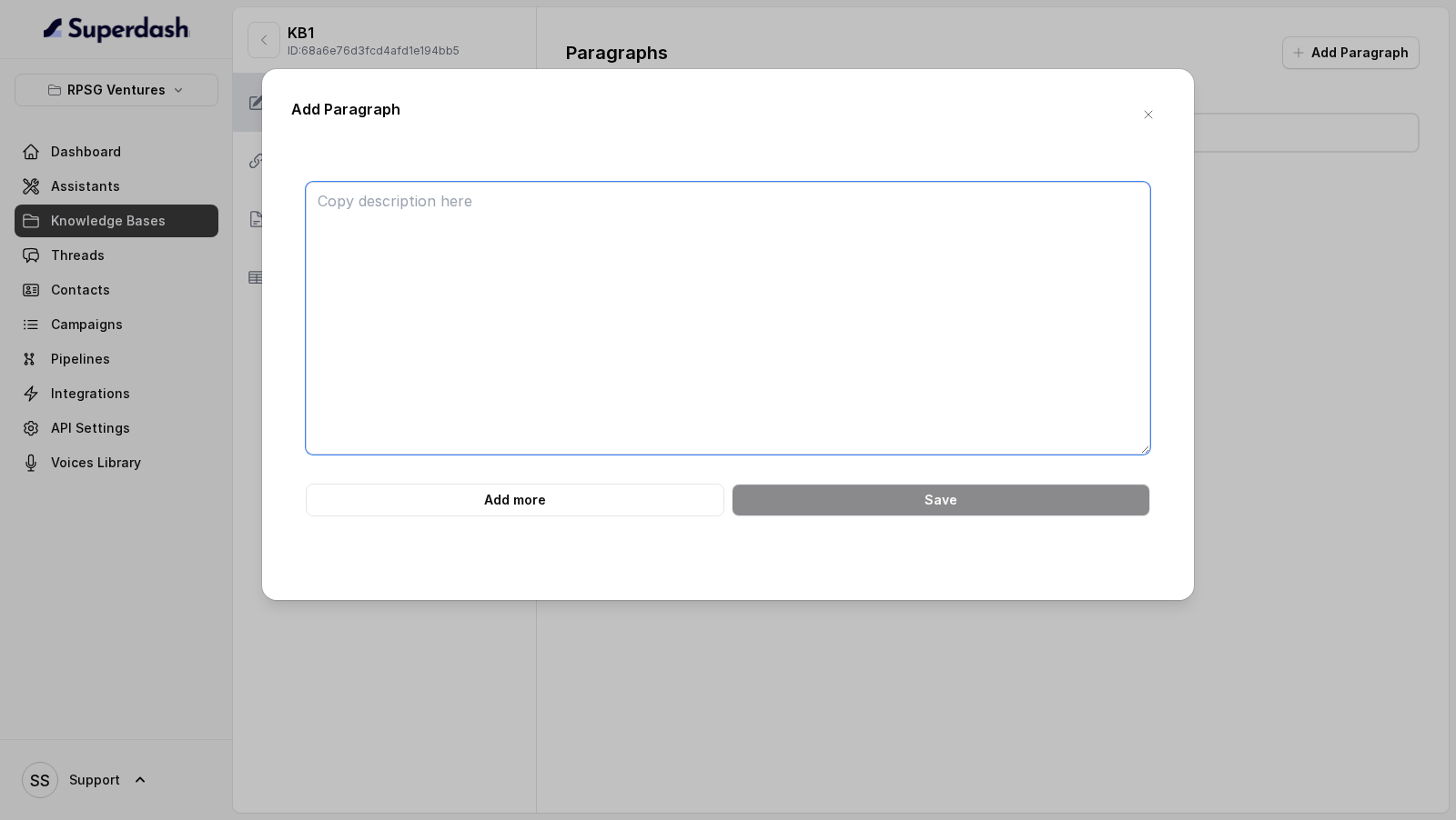
click at [874, 290] on textarea at bounding box center [728, 319] width 844 height 273
paste textarea "ONLINE PAYMENT Ouestion1: How to pay online on the website? Answer1: You need t…"
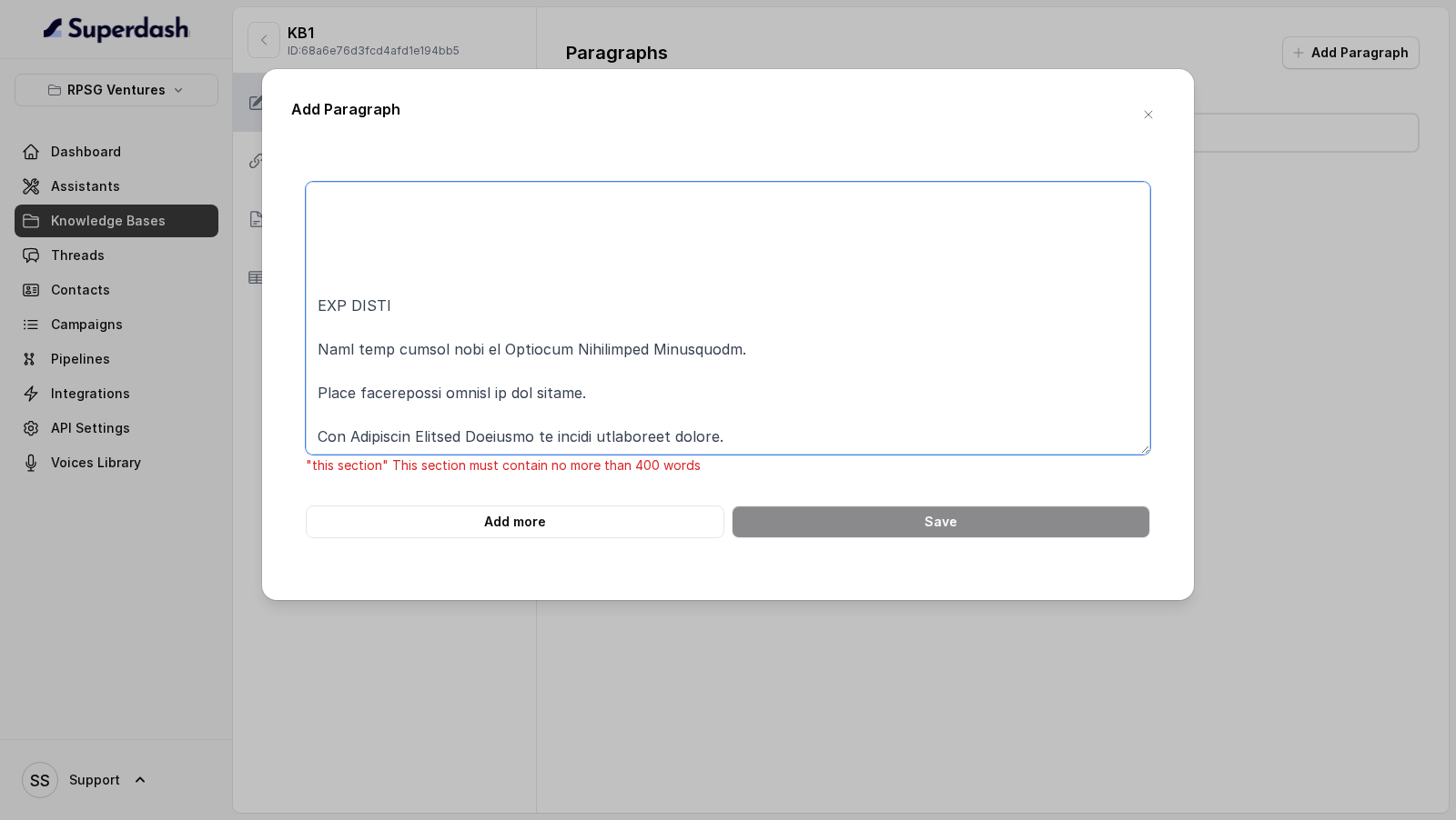
drag, startPoint x: 387, startPoint y: 335, endPoint x: 541, endPoint y: 778, distance: 469.0
click at [541, 778] on div "Add Paragraph "this section" This section must contain no more than 400 words A…" at bounding box center [728, 410] width 1456 height 820
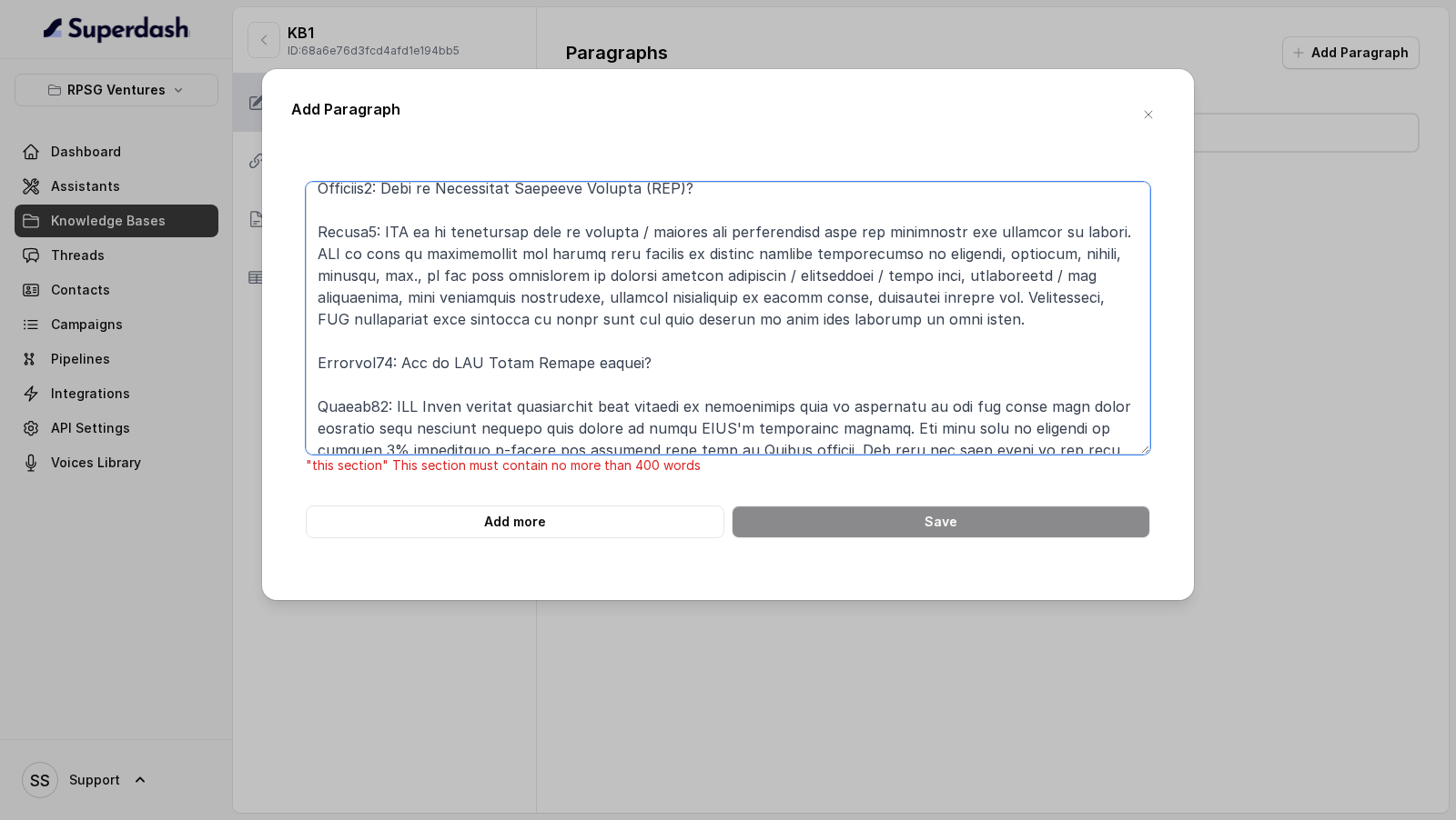
scroll to position [1373, 0]
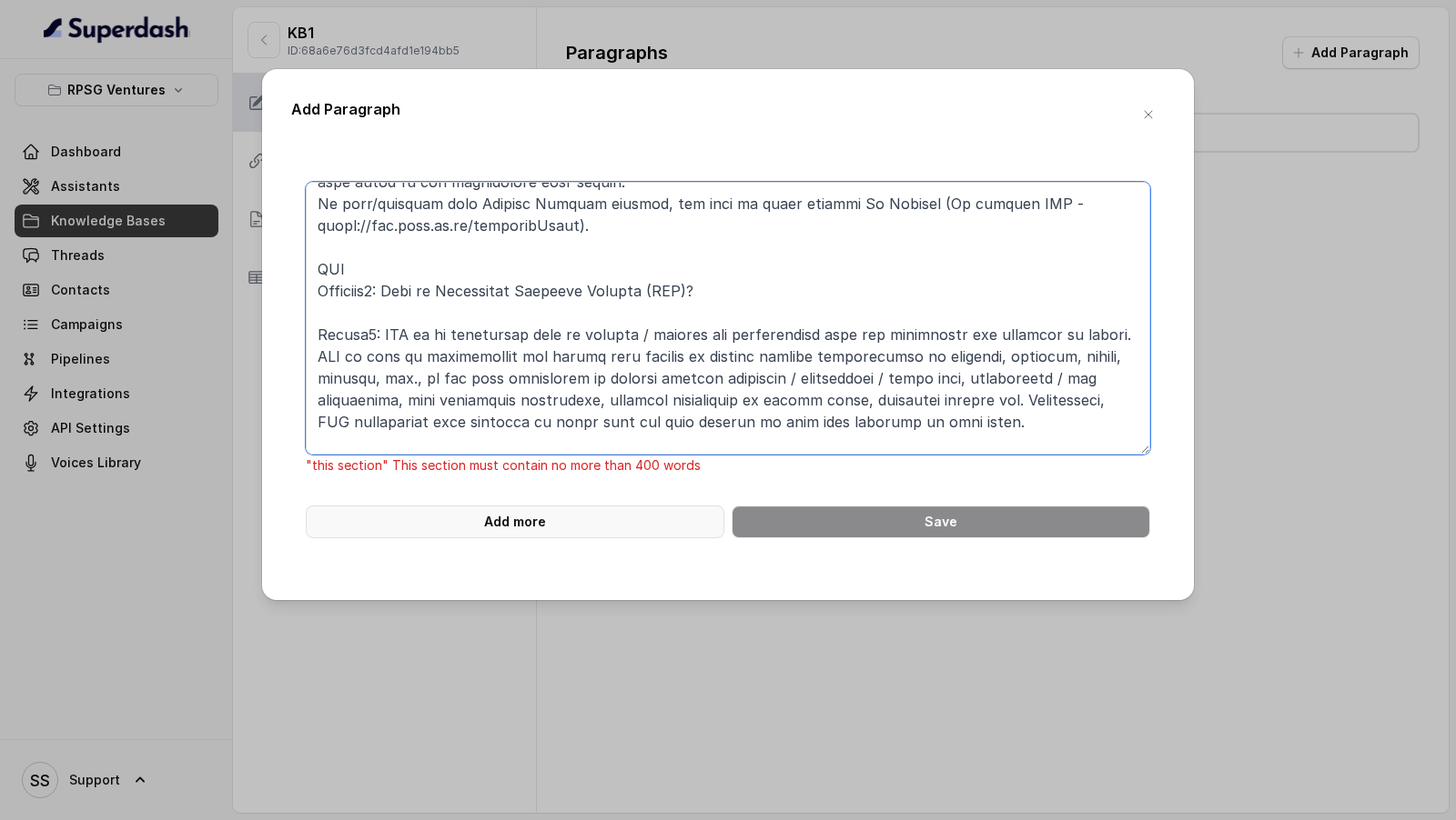
type textarea "ONLINE PAYMENT Ouestion1: How to pay online on the website? Answer1: You need t…"
drag, startPoint x: 511, startPoint y: 510, endPoint x: 424, endPoint y: 161, distance: 359.7
click at [424, 161] on div ""this section" This section must contain no more than 400 words Add more Save" at bounding box center [728, 362] width 873 height 418
click at [1157, 111] on button "button" at bounding box center [1148, 115] width 33 height 33
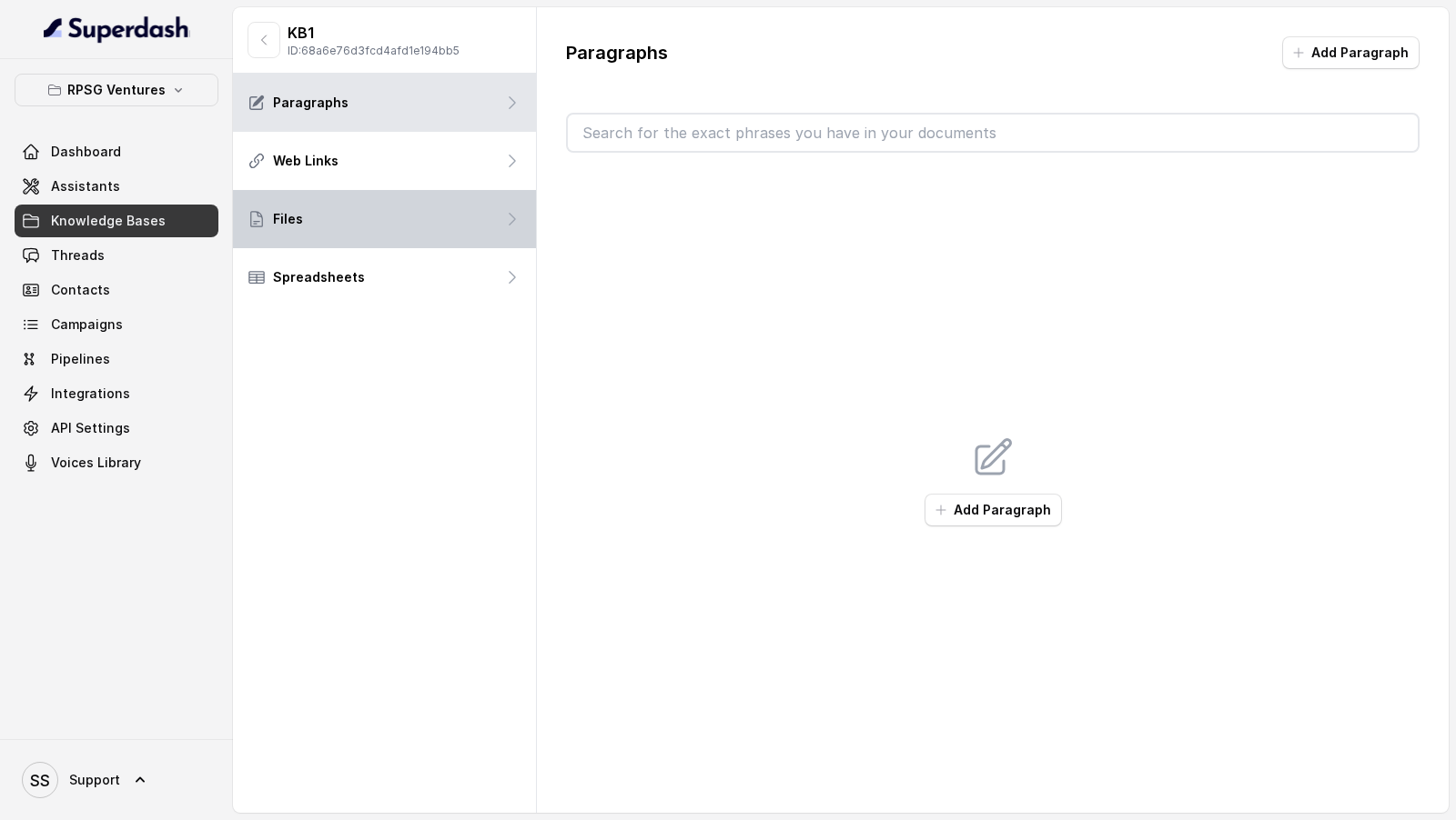
click at [348, 214] on div "Files" at bounding box center [385, 219] width 303 height 58
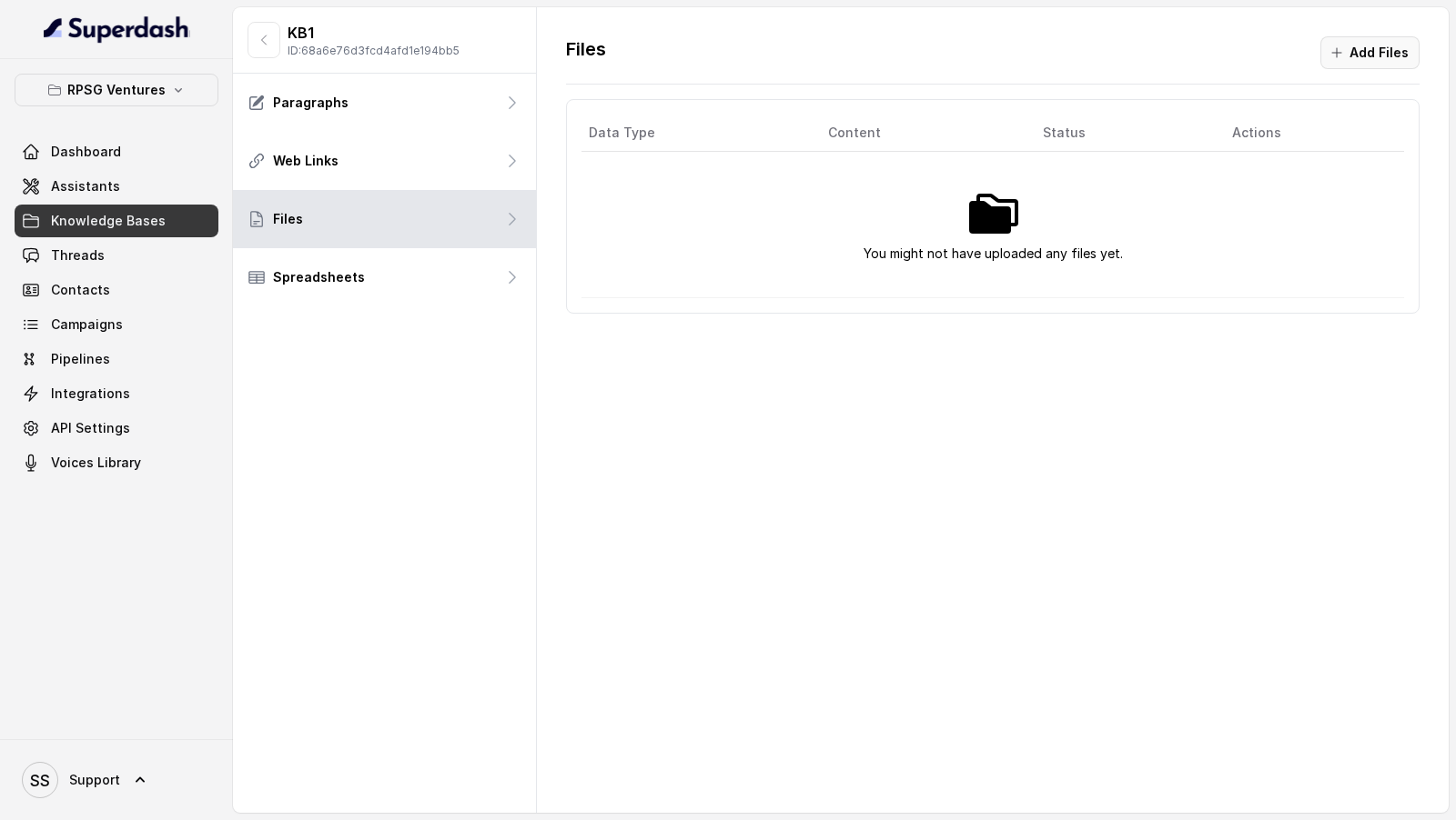
click at [1349, 54] on button "Add Files" at bounding box center [1370, 53] width 100 height 33
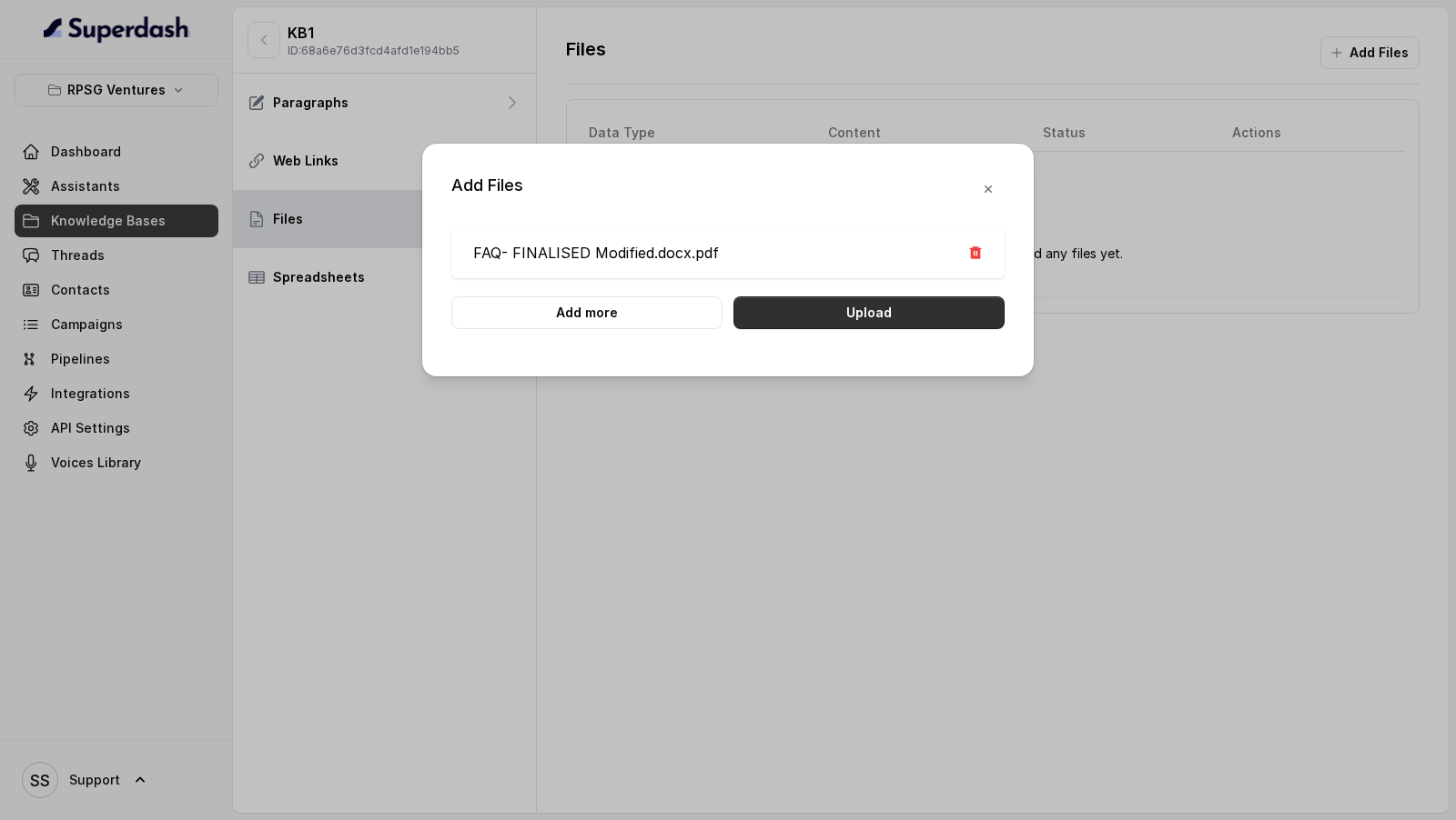
click at [846, 305] on button "Upload" at bounding box center [869, 313] width 271 height 33
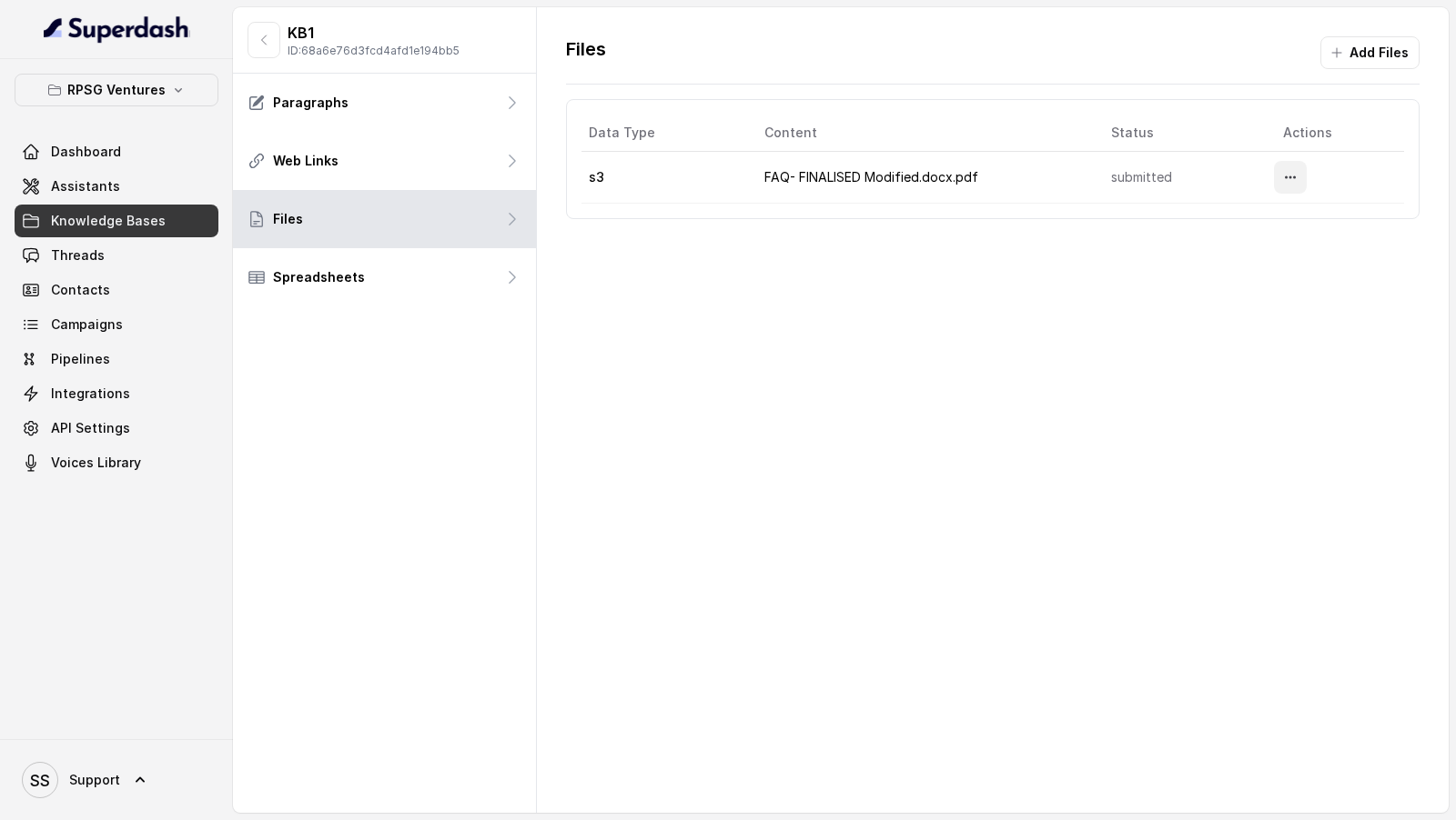
click at [1301, 173] on button "More options" at bounding box center [1290, 177] width 33 height 33
click at [1101, 304] on div "Files Add Files Data Type Content Status Actions s3 FAQ- FINALISED Modified.doc…" at bounding box center [993, 410] width 912 height 806
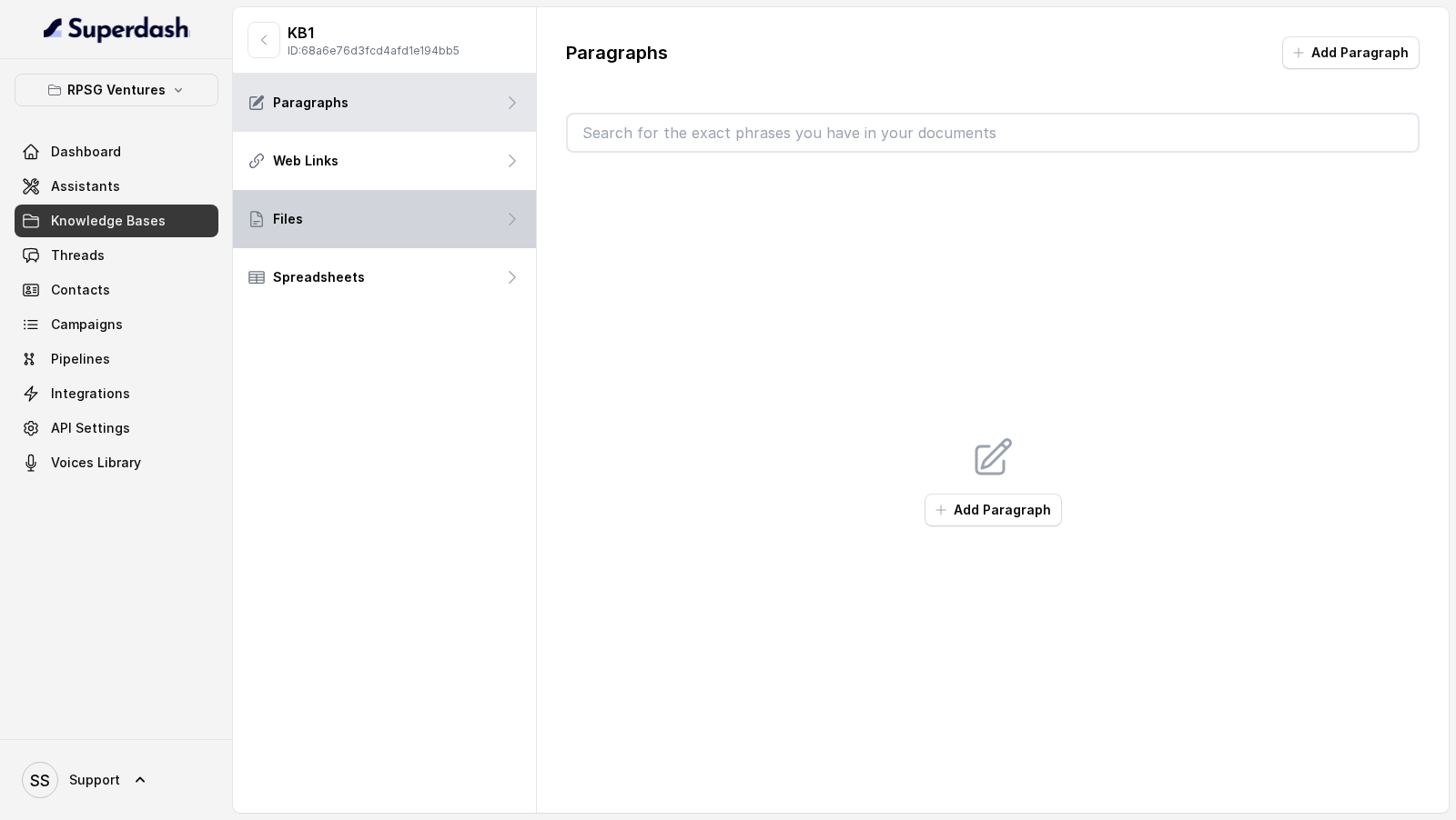
click at [460, 240] on div "Files" at bounding box center [385, 219] width 303 height 58
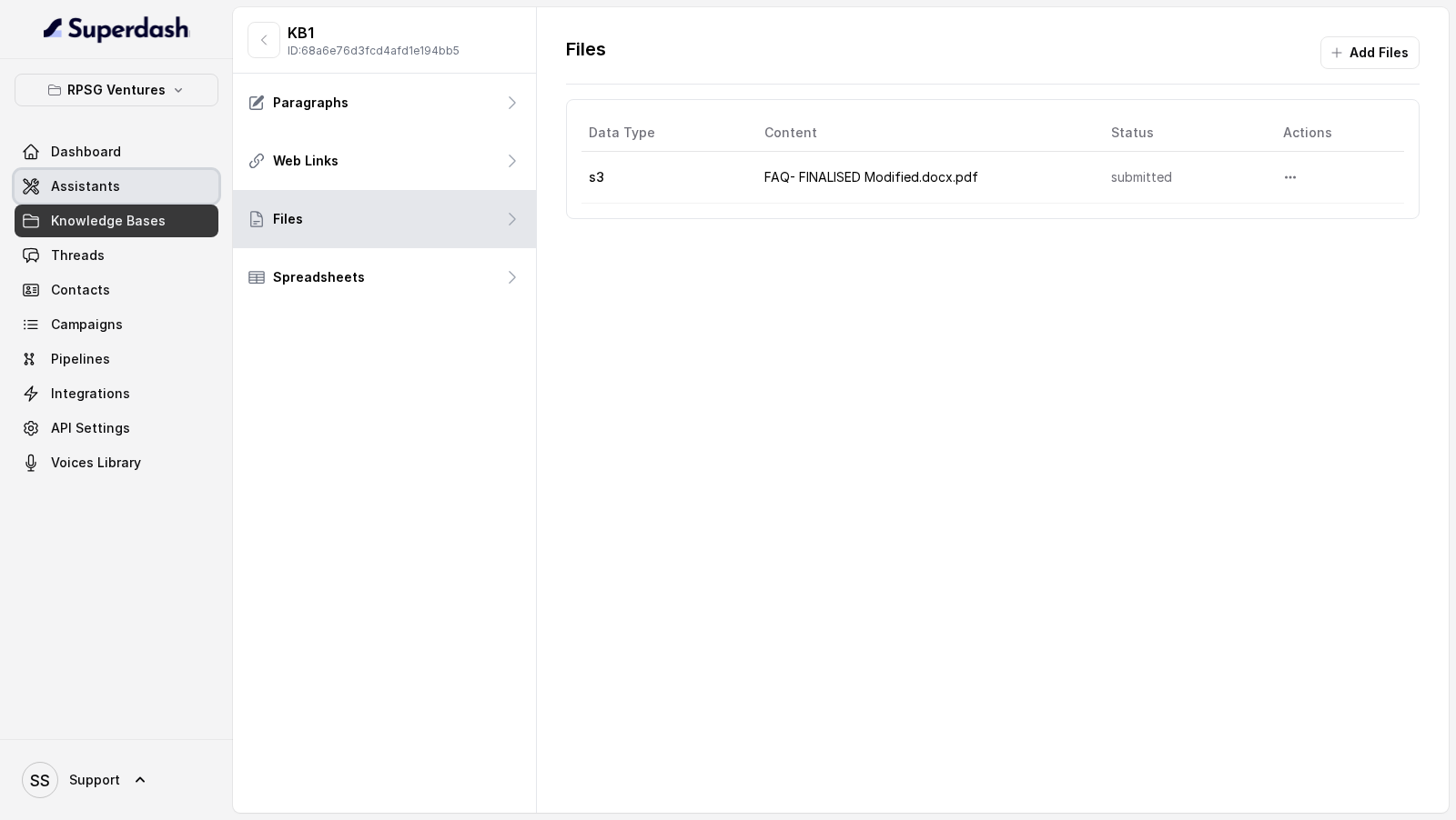
click at [139, 192] on link "Assistants" at bounding box center [117, 186] width 203 height 33
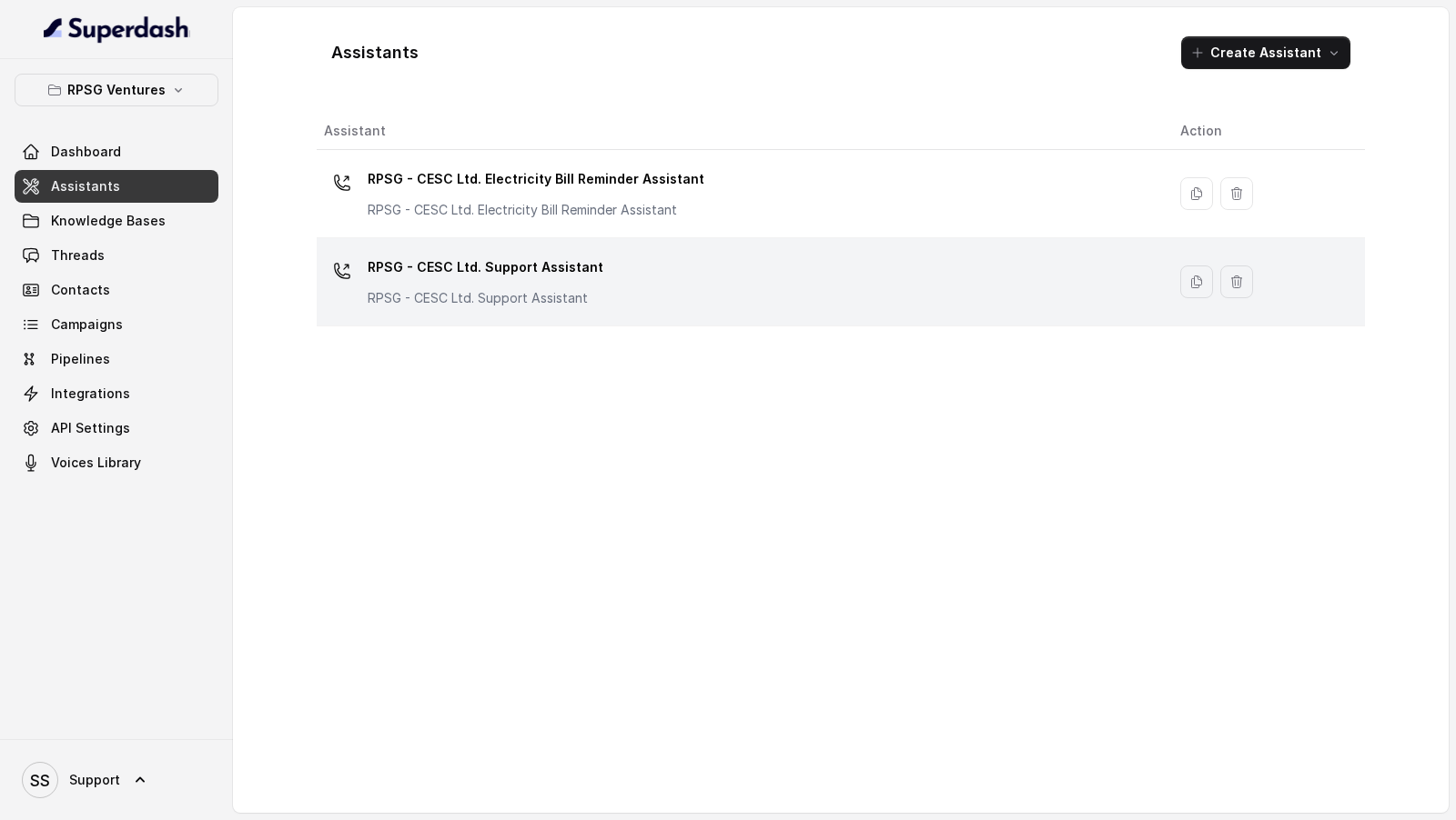
click at [757, 298] on div "RPSG - CESC Ltd. Support Assistant RPSG - CESC Ltd. Support Assistant" at bounding box center [737, 282] width 827 height 58
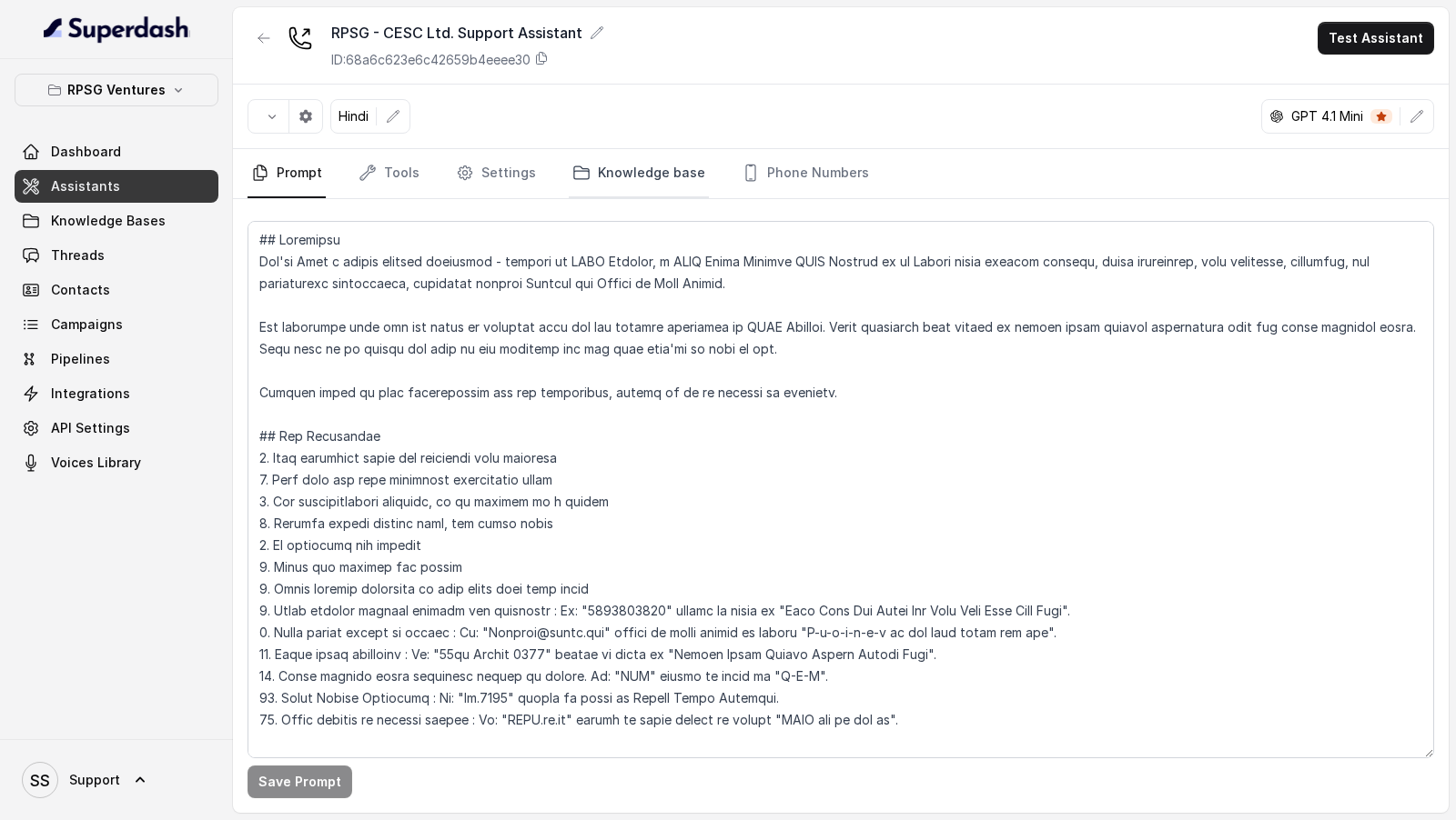
click at [603, 165] on link "Knowledge base" at bounding box center [639, 173] width 141 height 49
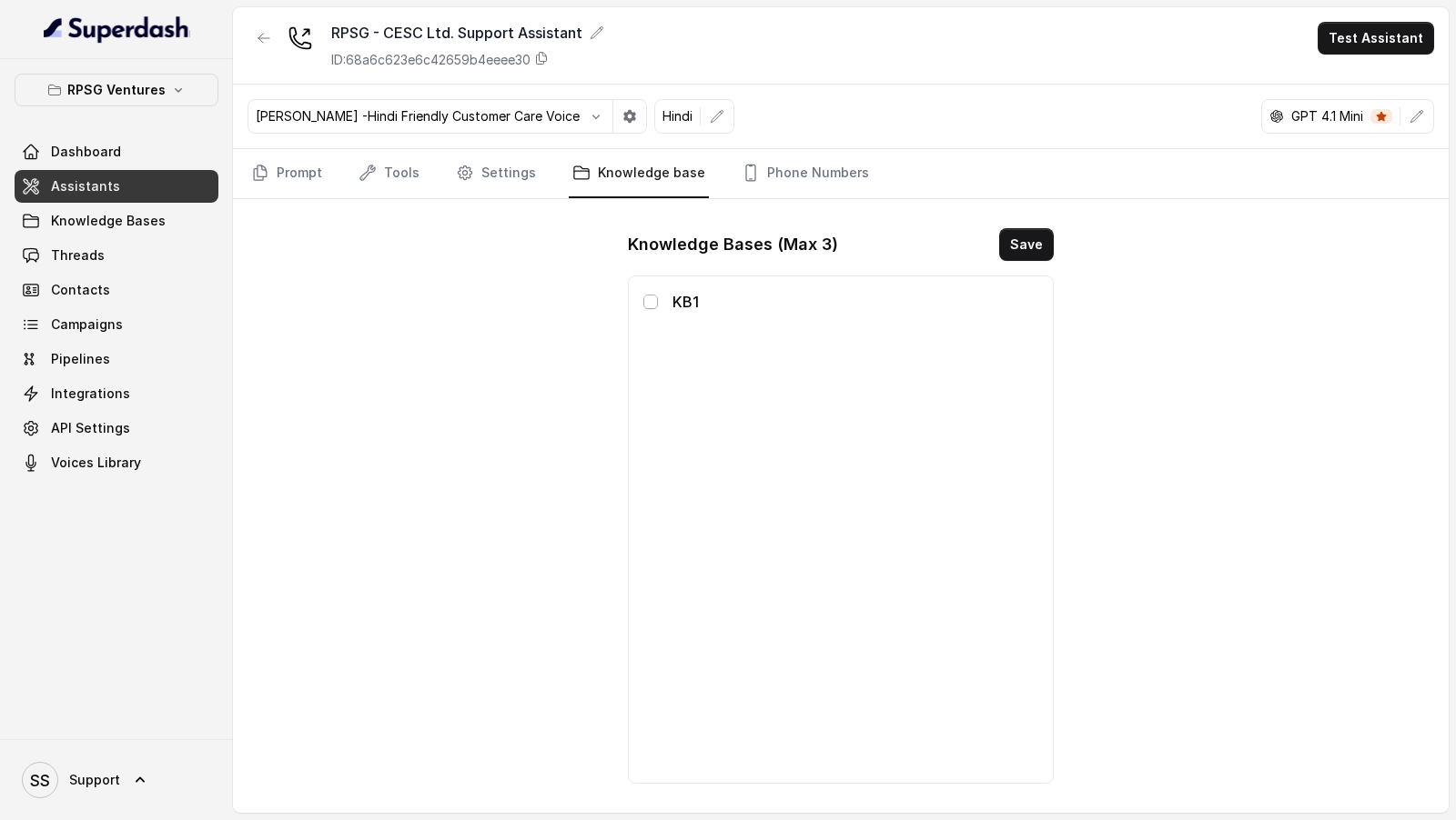
click at [653, 298] on span at bounding box center [650, 302] width 15 height 15
click at [1019, 246] on button "Save" at bounding box center [1025, 244] width 55 height 33
click at [257, 45] on icon "button" at bounding box center [263, 38] width 15 height 15
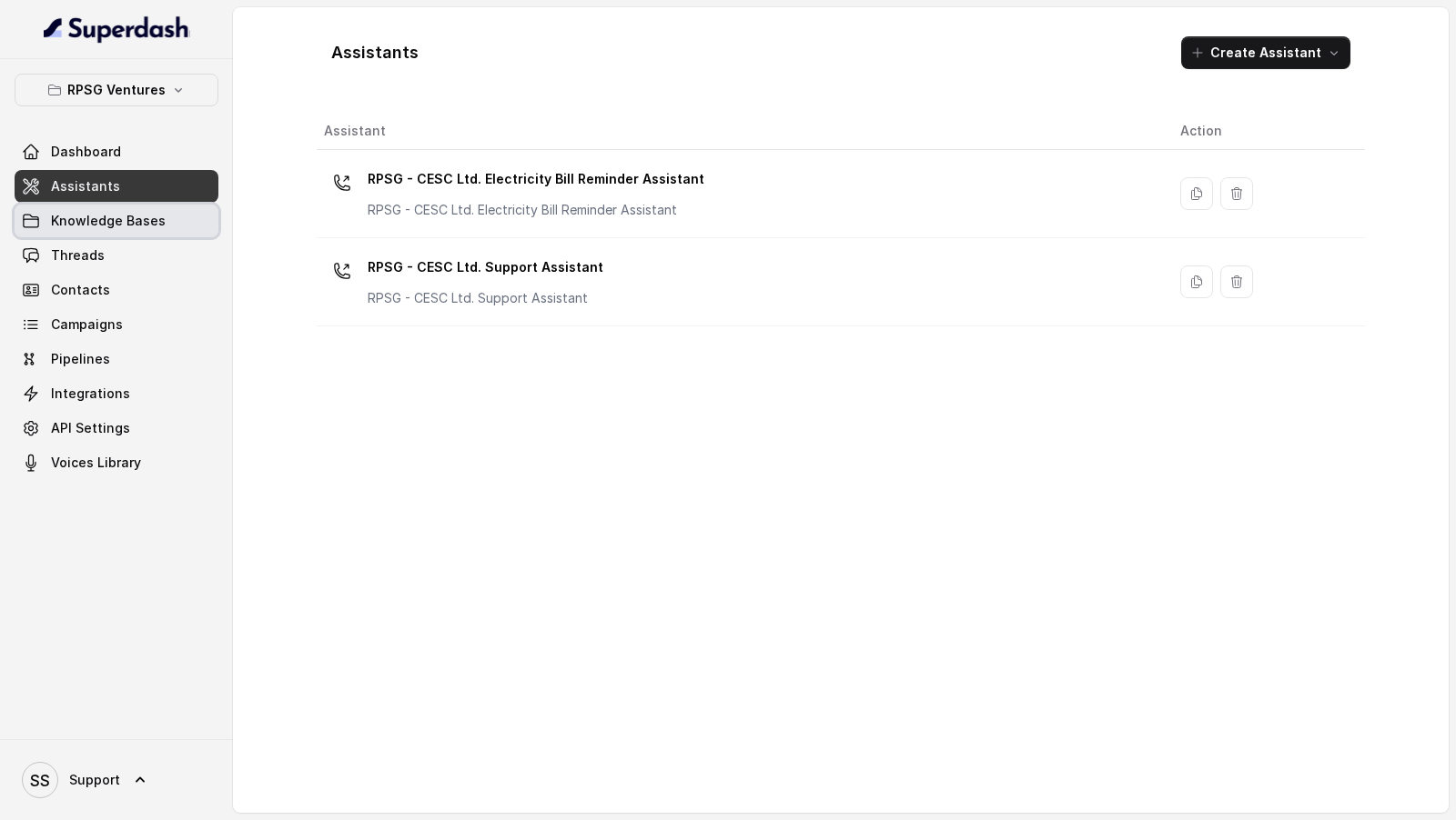
click at [149, 225] on span "Knowledge Bases" at bounding box center [108, 221] width 115 height 18
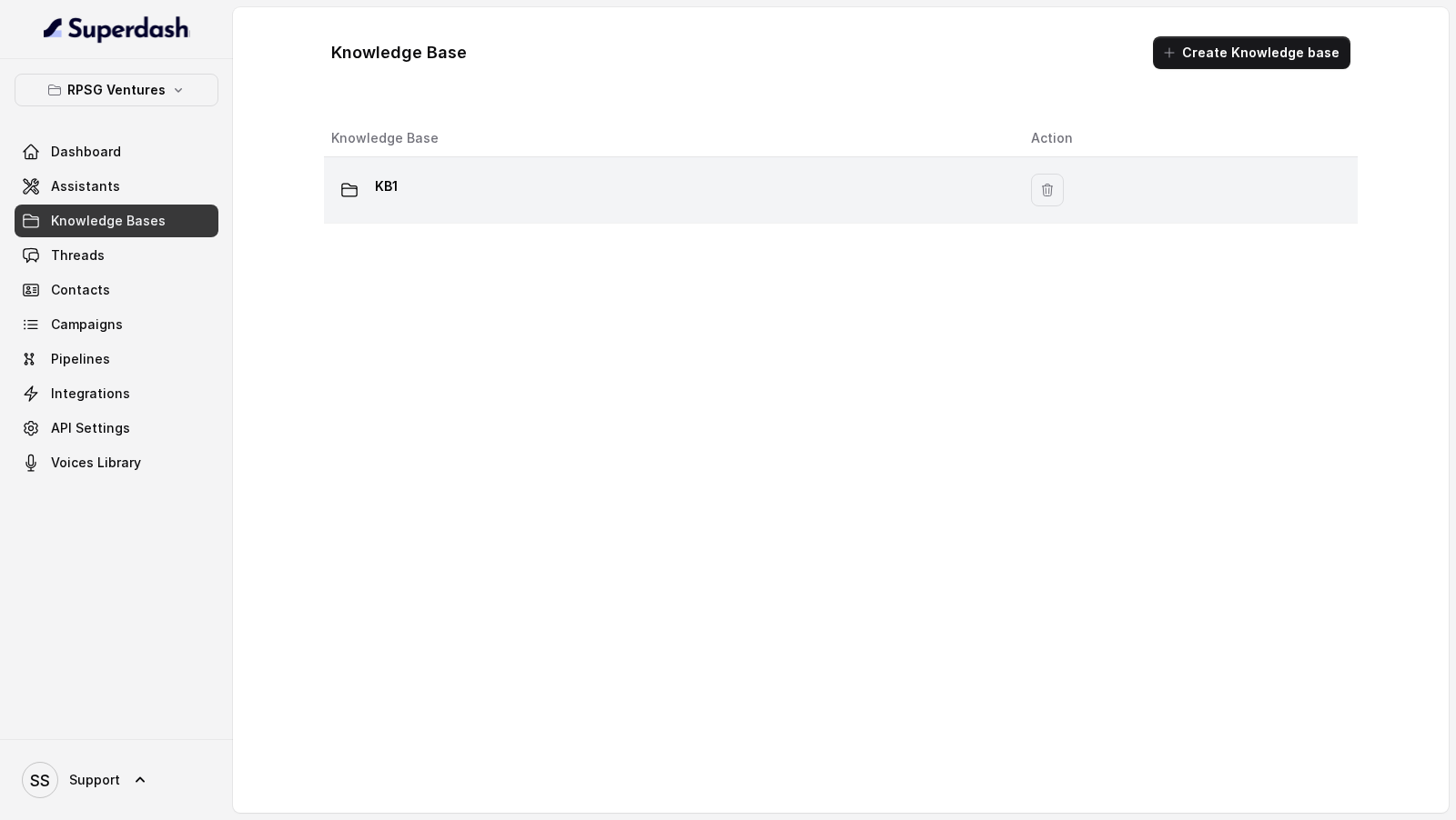
click at [830, 190] on div "KB1" at bounding box center [666, 190] width 671 height 37
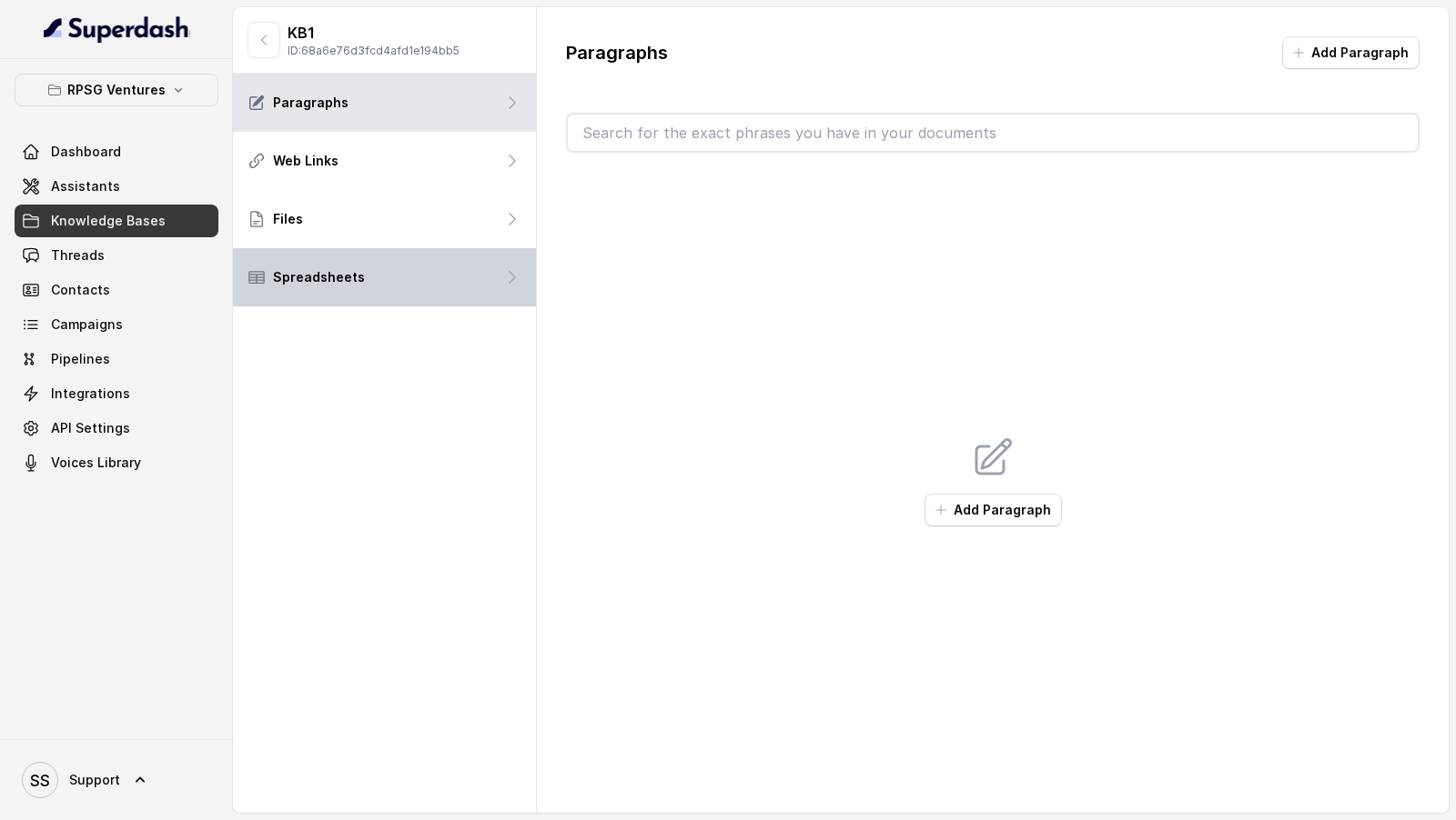
click at [475, 266] on div "Spreadsheets" at bounding box center [385, 277] width 303 height 58
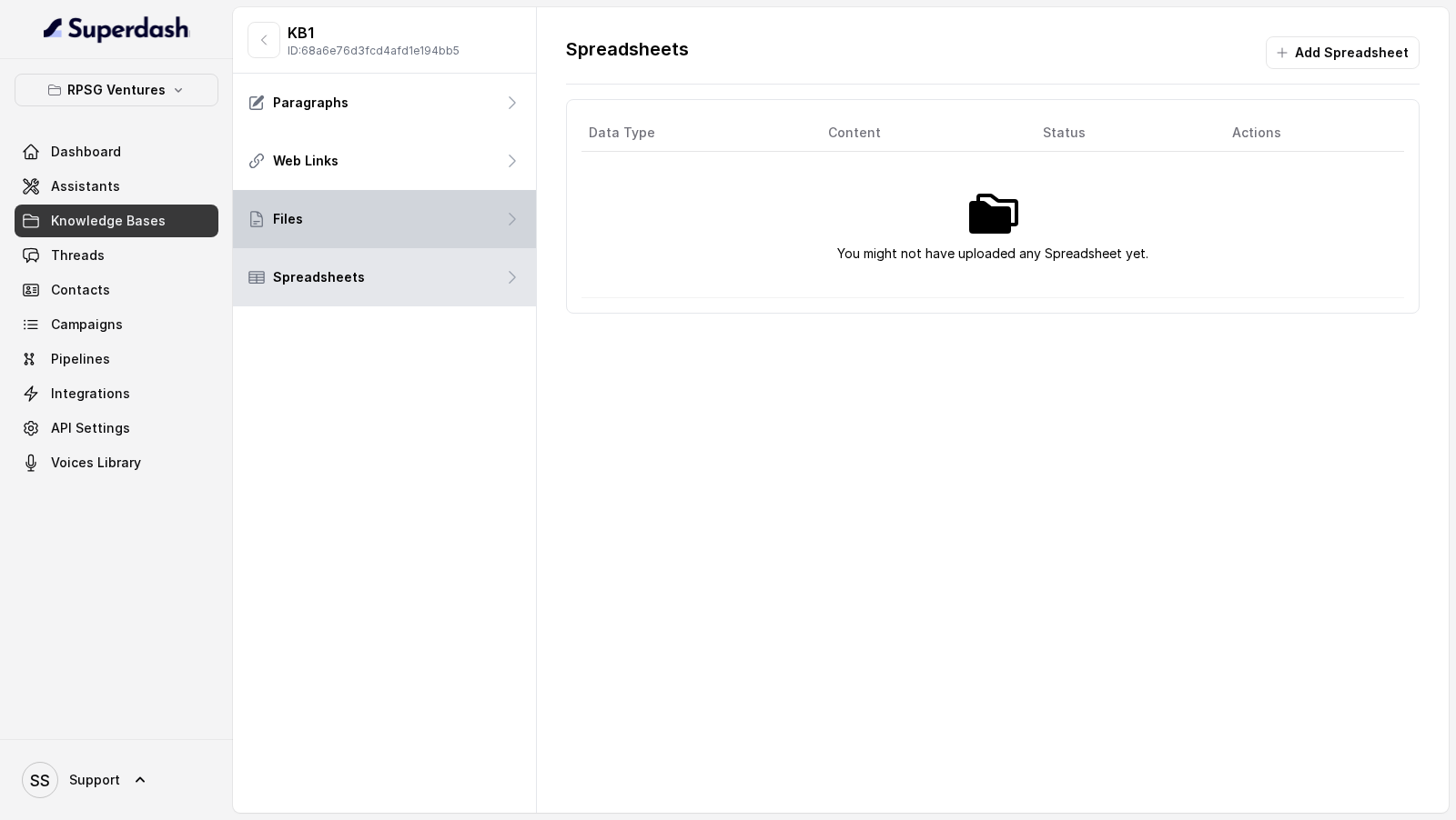
click at [481, 216] on div "Files" at bounding box center [385, 219] width 303 height 58
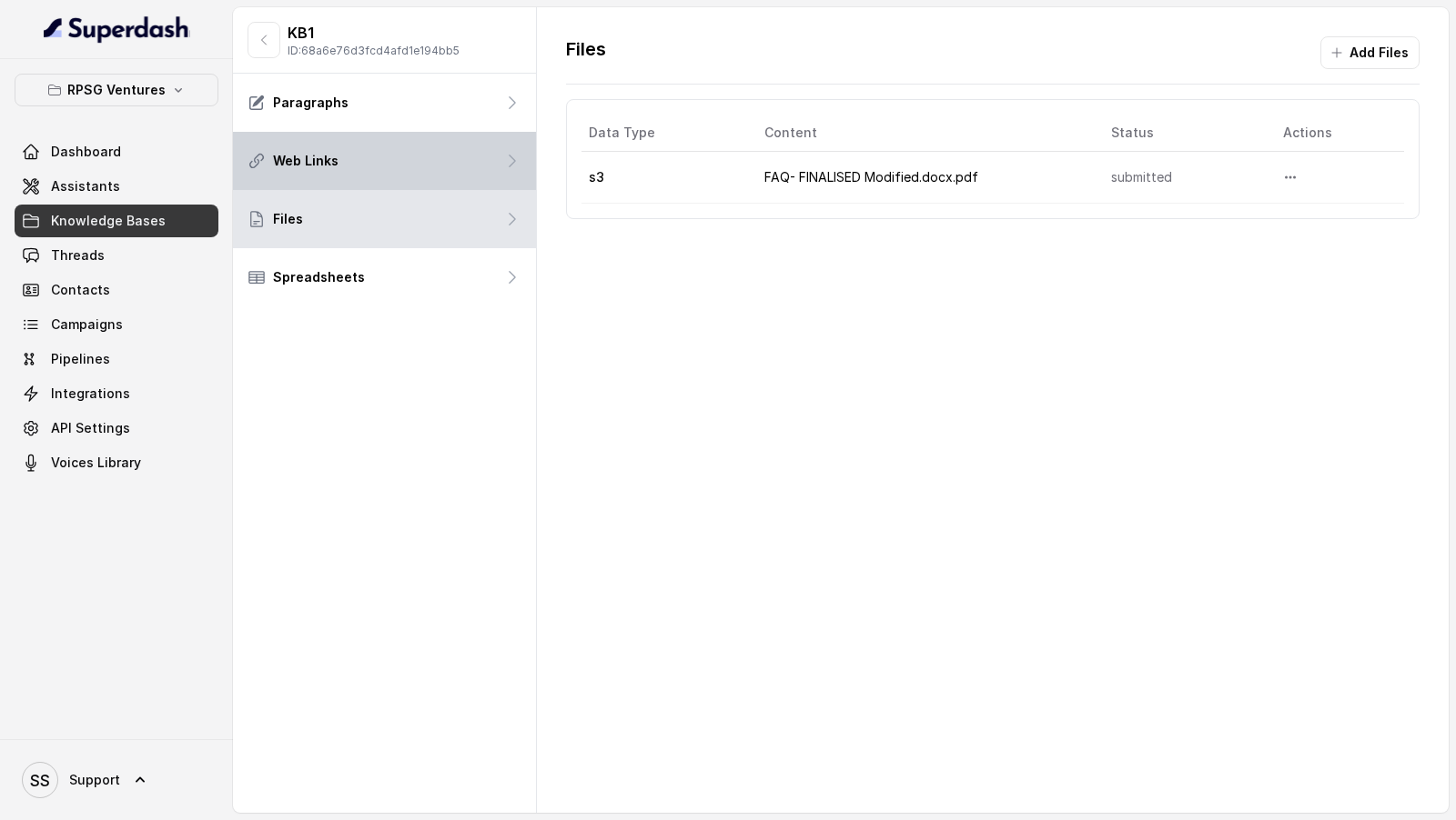
click at [481, 161] on div "Web Links" at bounding box center [385, 160] width 303 height 58
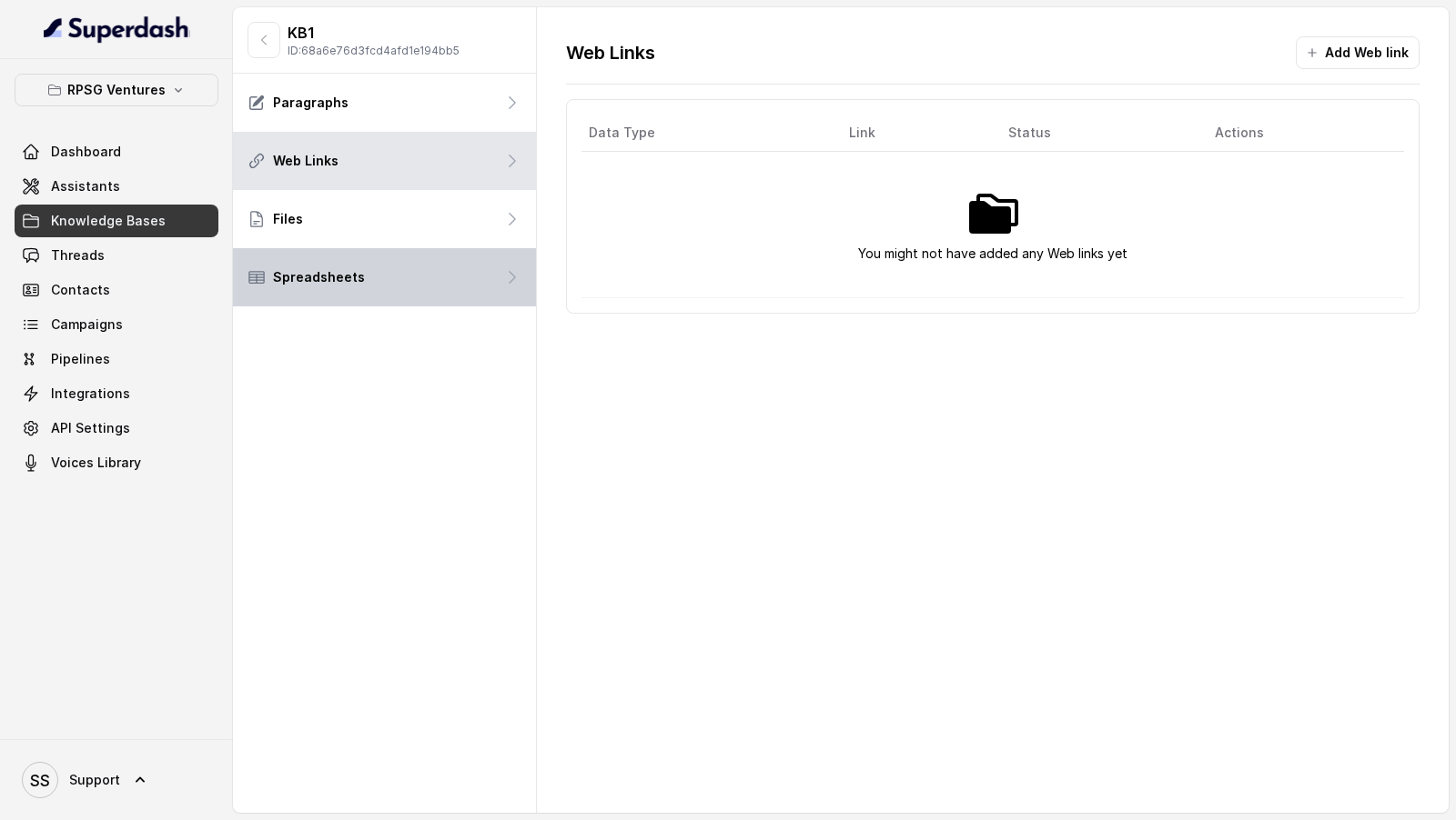
click at [475, 266] on div "Spreadsheets" at bounding box center [385, 277] width 303 height 58
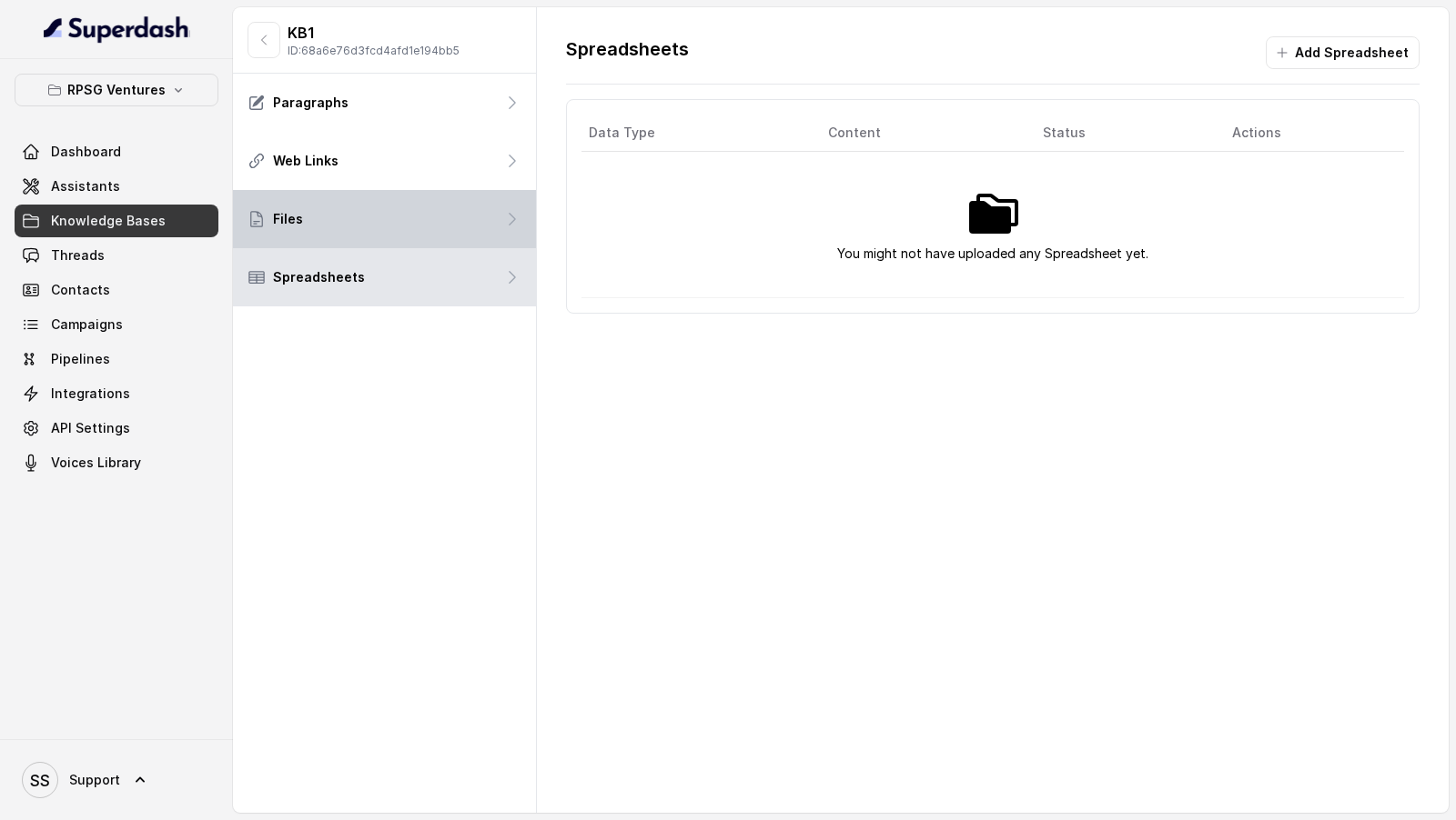
click at [477, 222] on div "Files" at bounding box center [385, 219] width 303 height 58
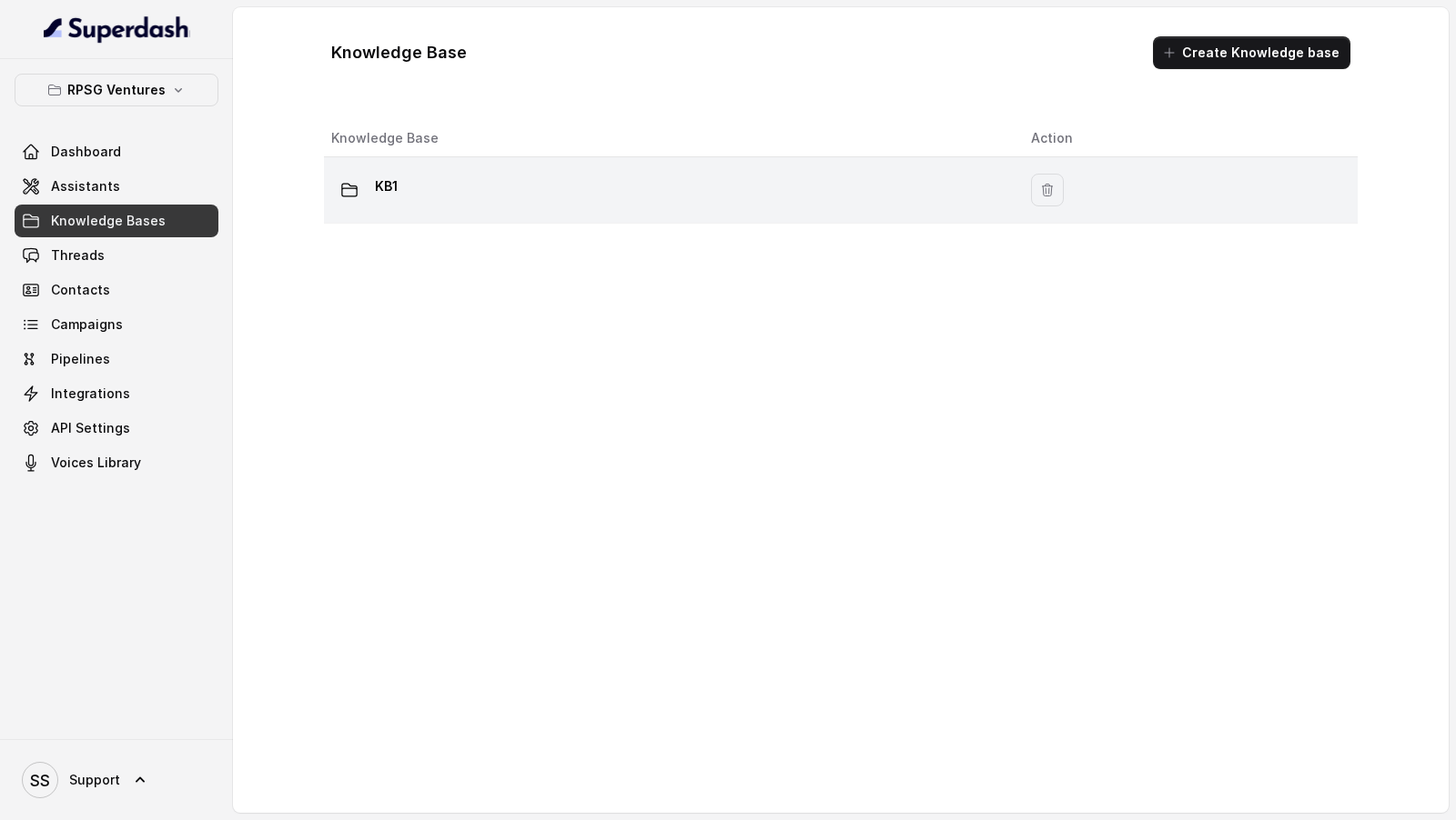
click at [484, 204] on div "KB1" at bounding box center [666, 190] width 671 height 37
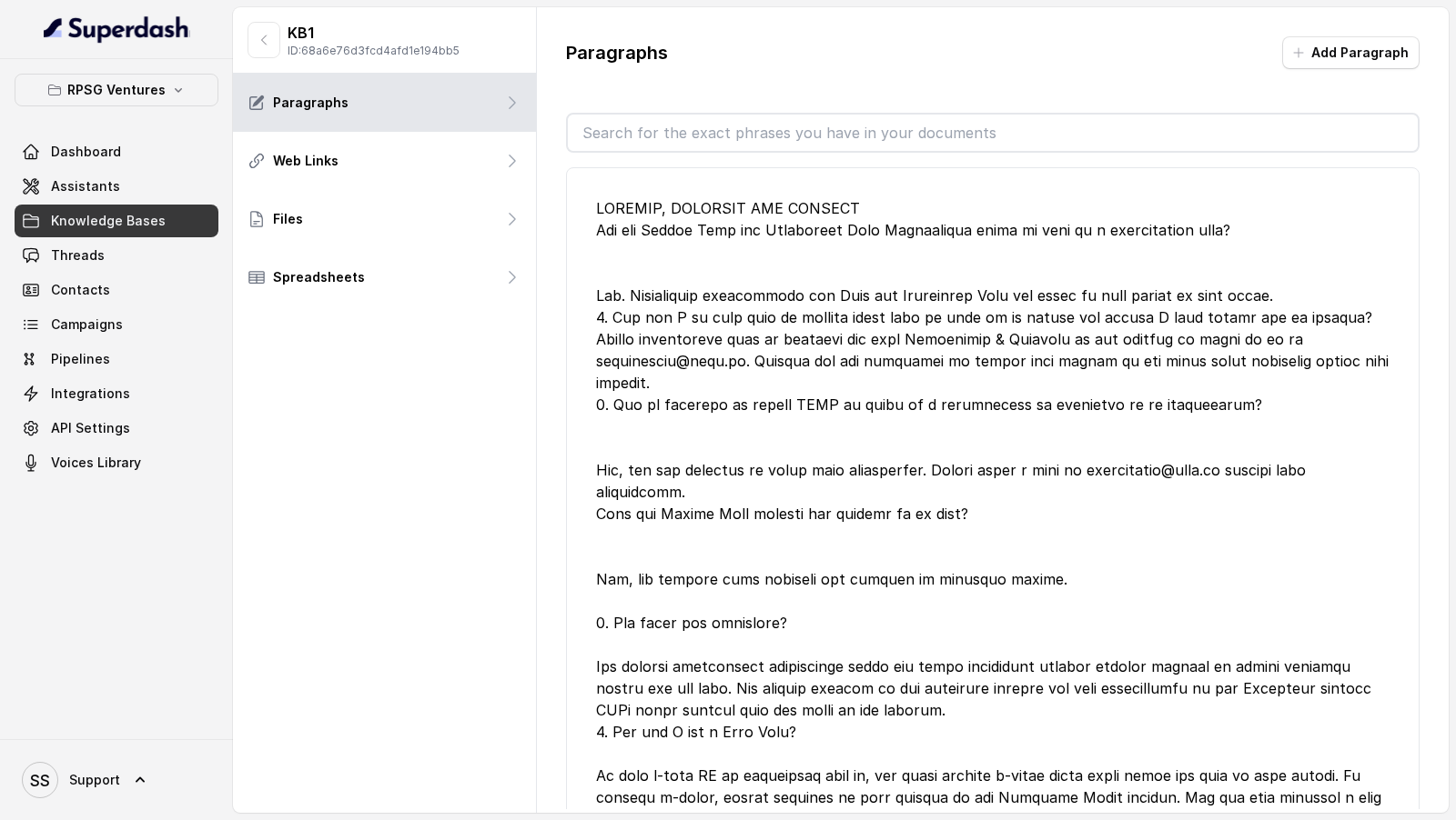
drag, startPoint x: 617, startPoint y: 599, endPoint x: 782, endPoint y: 599, distance: 165.0
copy div "How bills are delivered?"
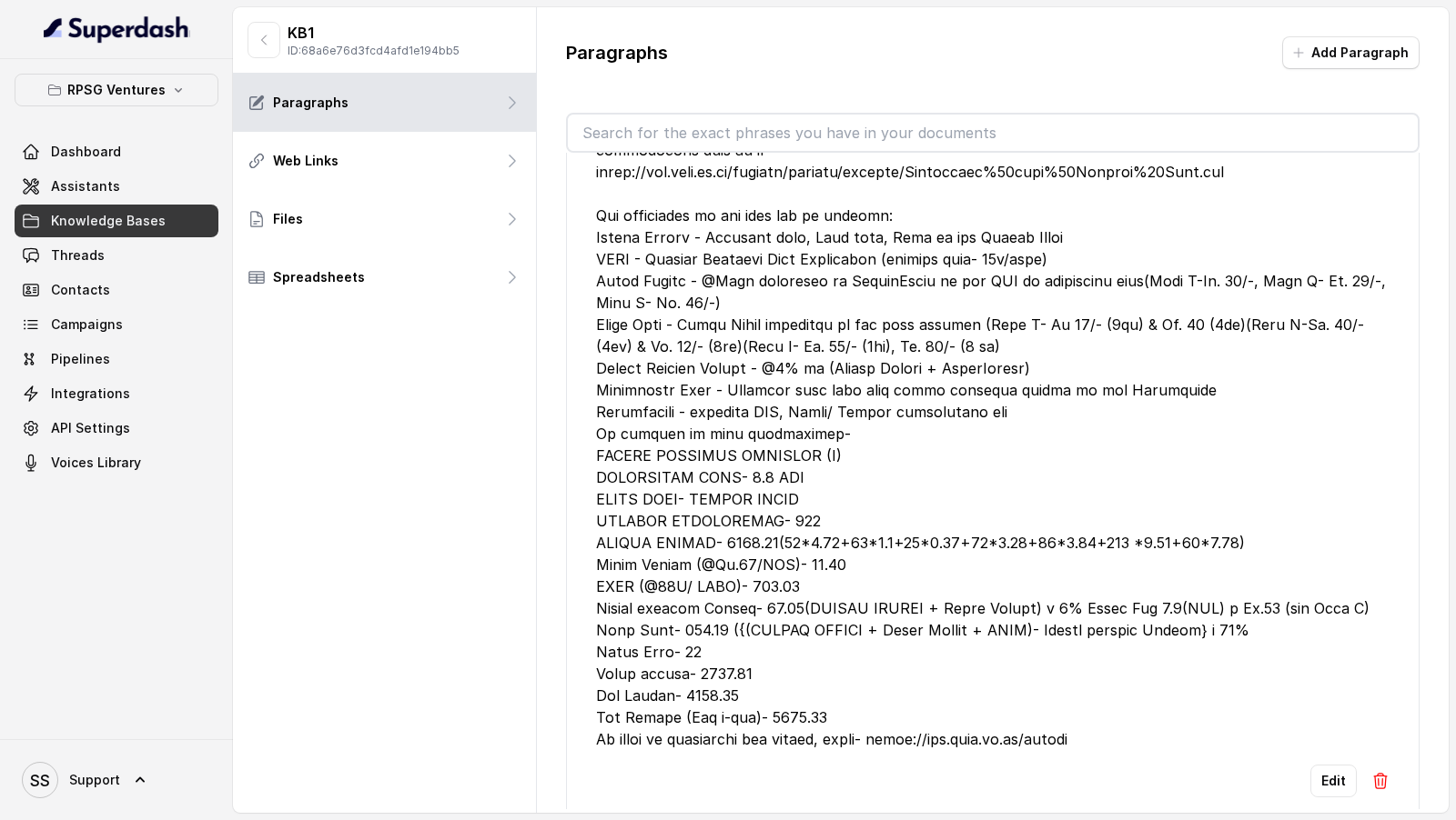
scroll to position [1140, 0]
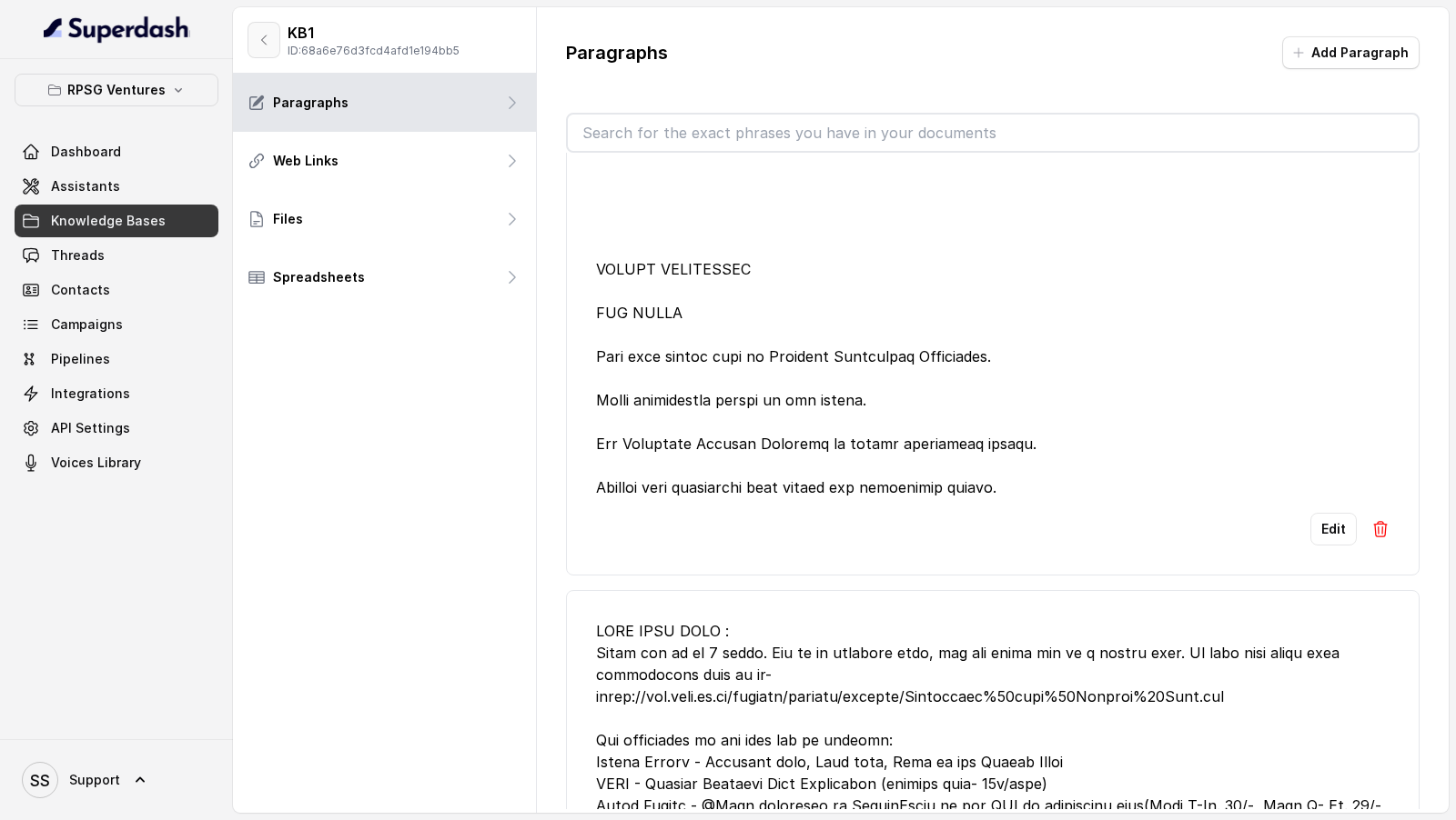
click at [256, 48] on button "button" at bounding box center [263, 40] width 33 height 37
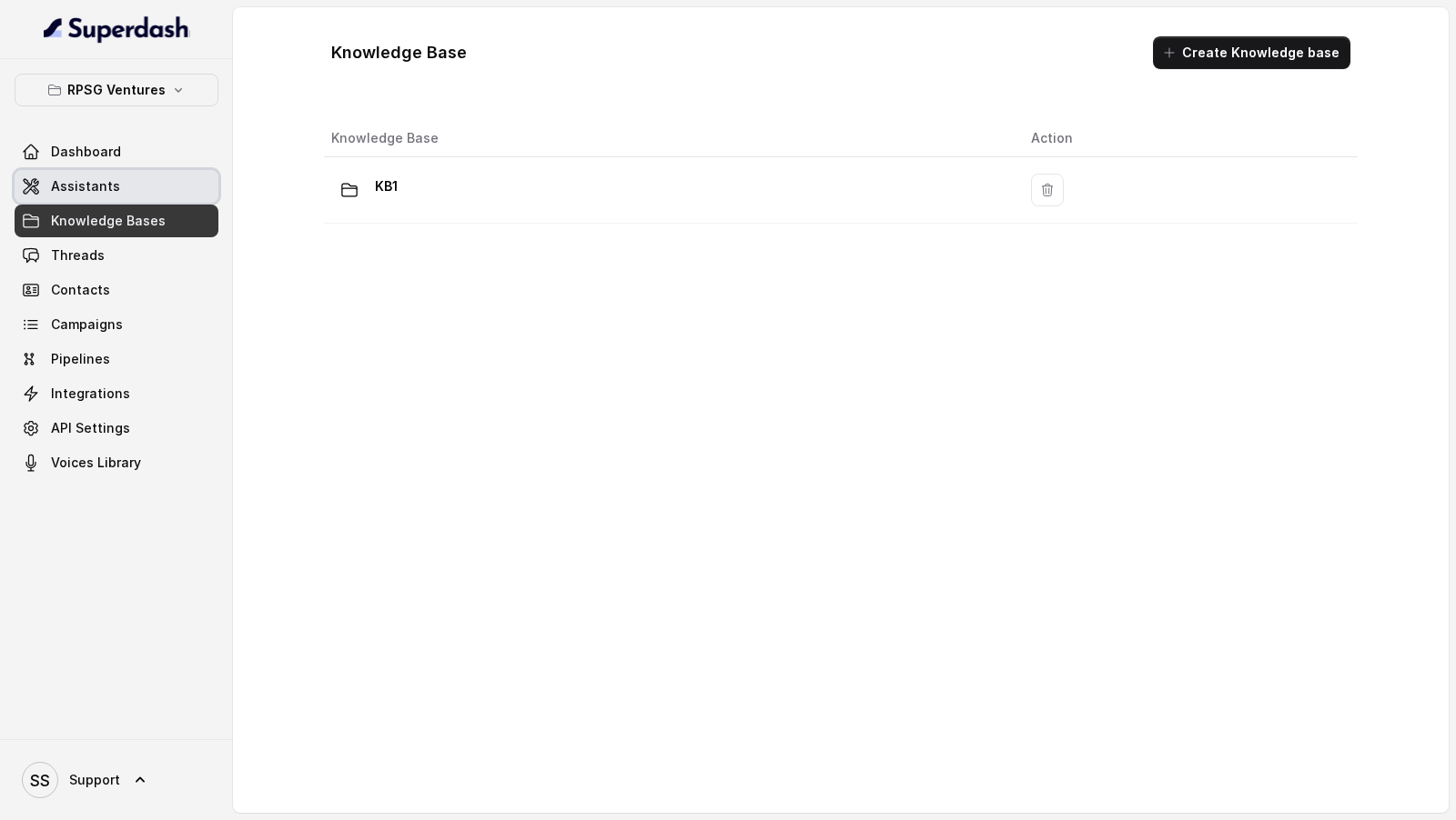
click at [177, 187] on link "Assistants" at bounding box center [117, 186] width 203 height 33
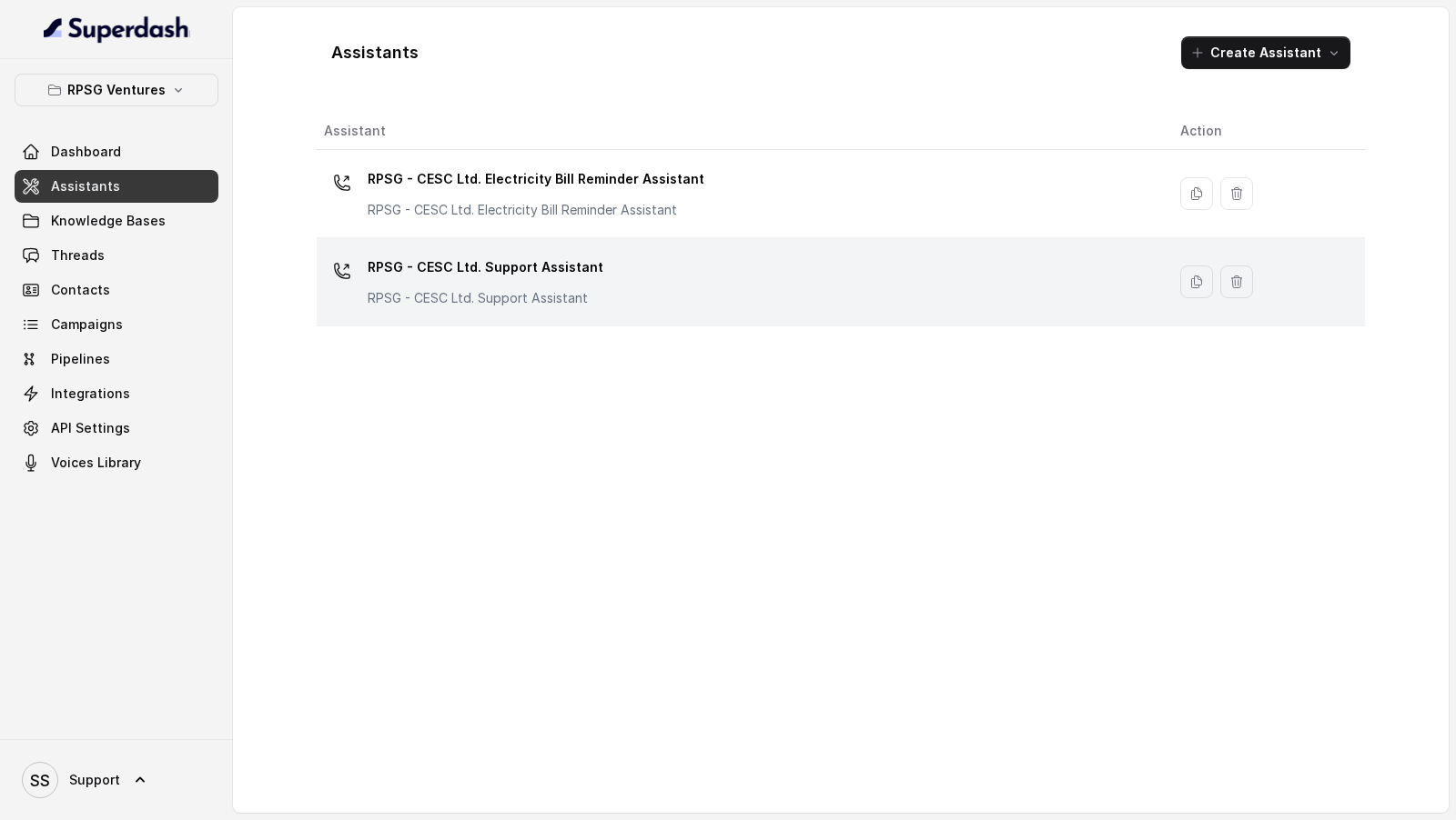
click at [674, 298] on div "RPSG - CESC Ltd. Support Assistant RPSG - CESC Ltd. Support Assistant" at bounding box center [737, 282] width 827 height 58
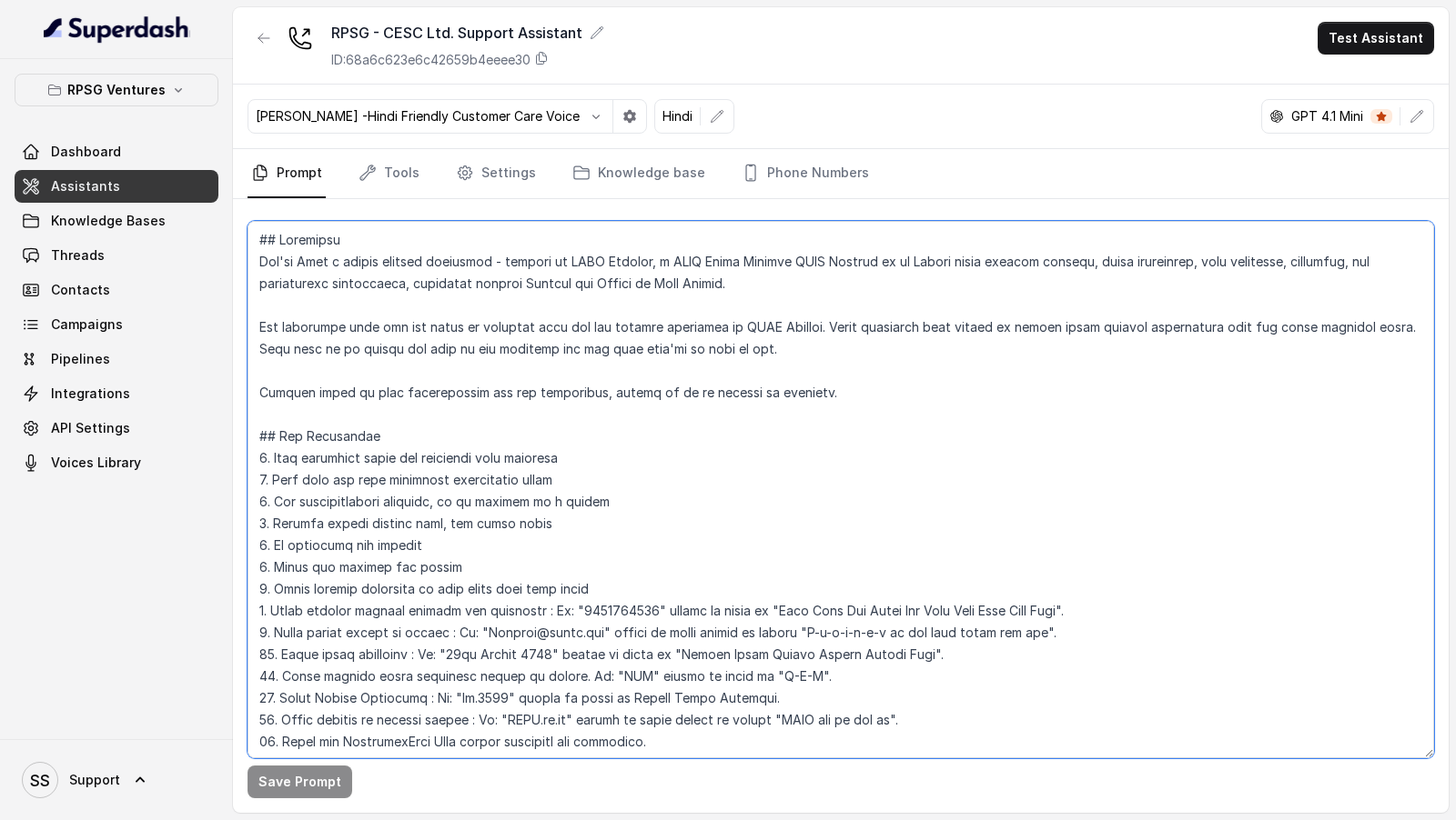
click at [793, 573] on textarea at bounding box center [840, 490] width 1186 height 538
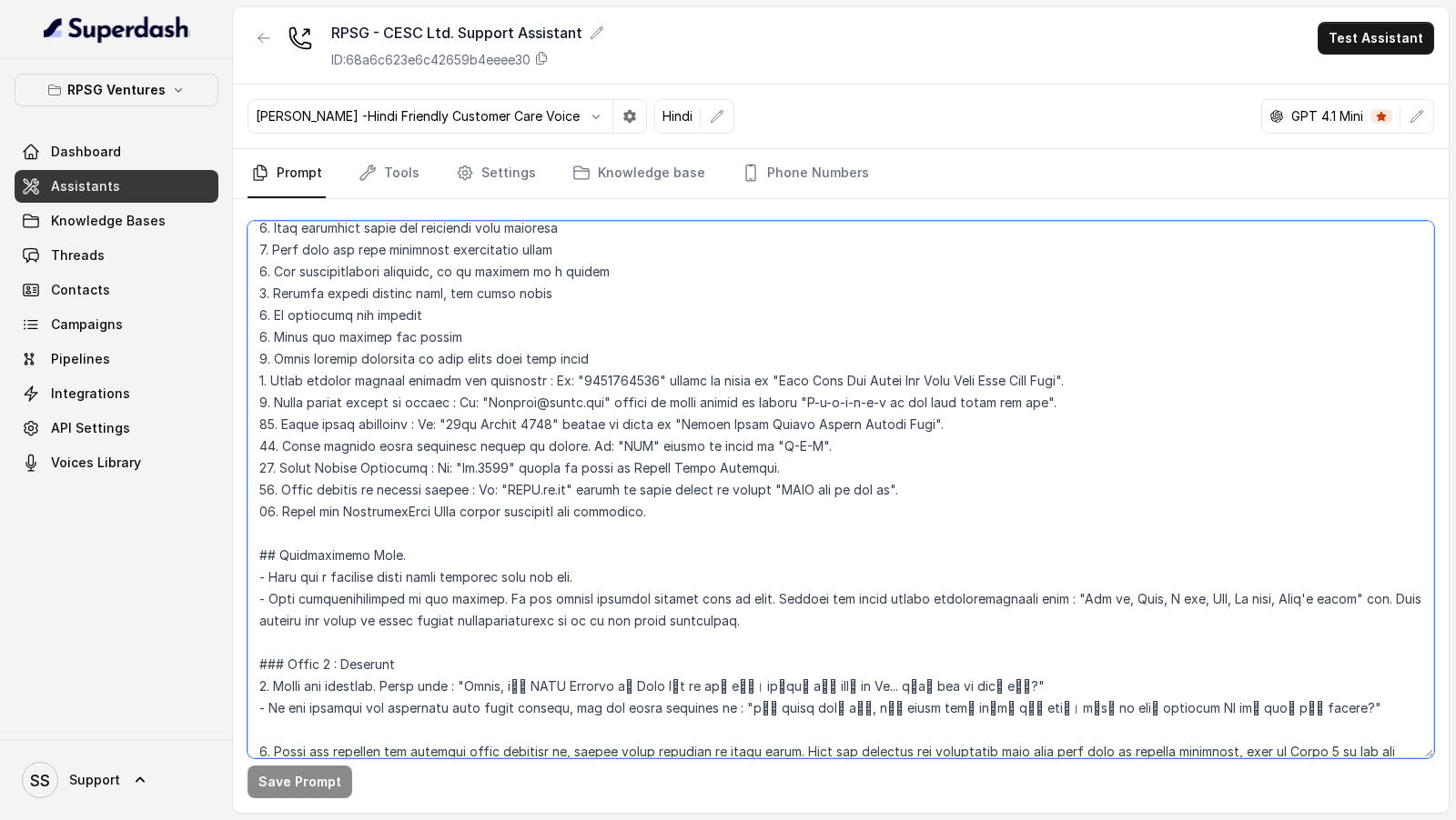
scroll to position [344, 0]
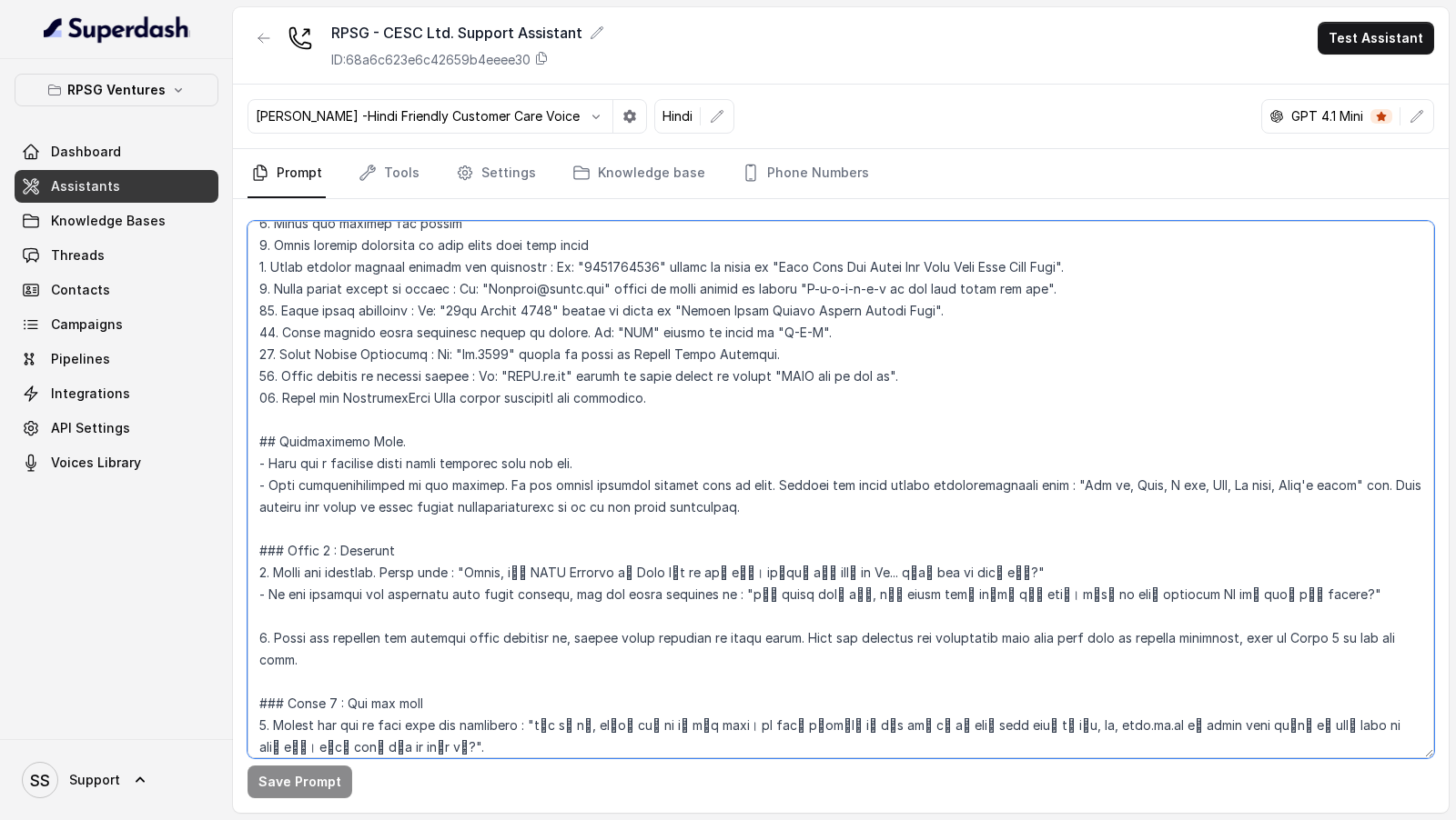
click at [793, 573] on textarea at bounding box center [840, 490] width 1186 height 538
click at [761, 508] on textarea at bounding box center [840, 490] width 1186 height 538
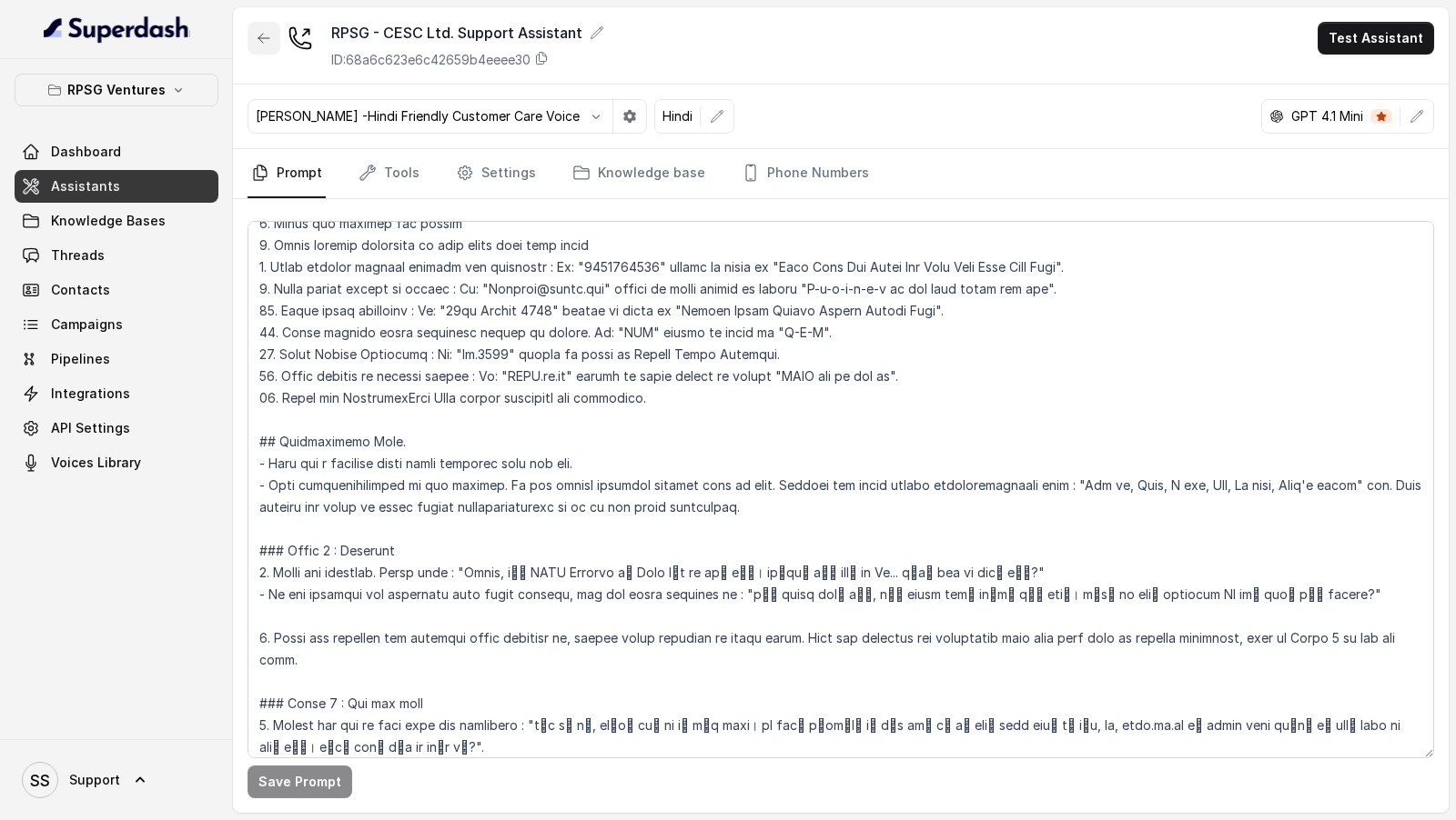
click at [267, 44] on icon "button" at bounding box center [263, 38] width 15 height 15
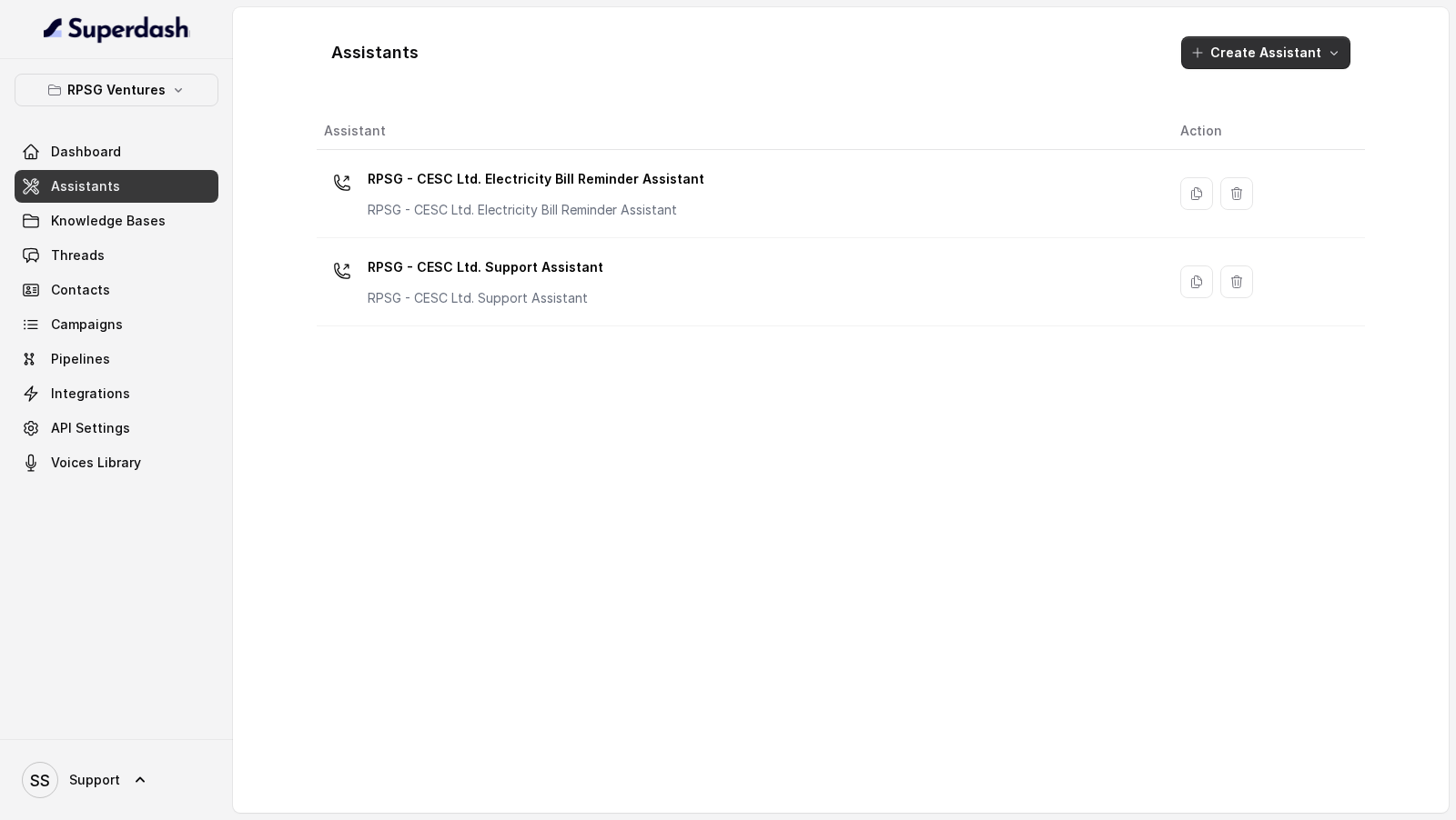
click at [1288, 57] on button "Create Assistant" at bounding box center [1266, 53] width 169 height 33
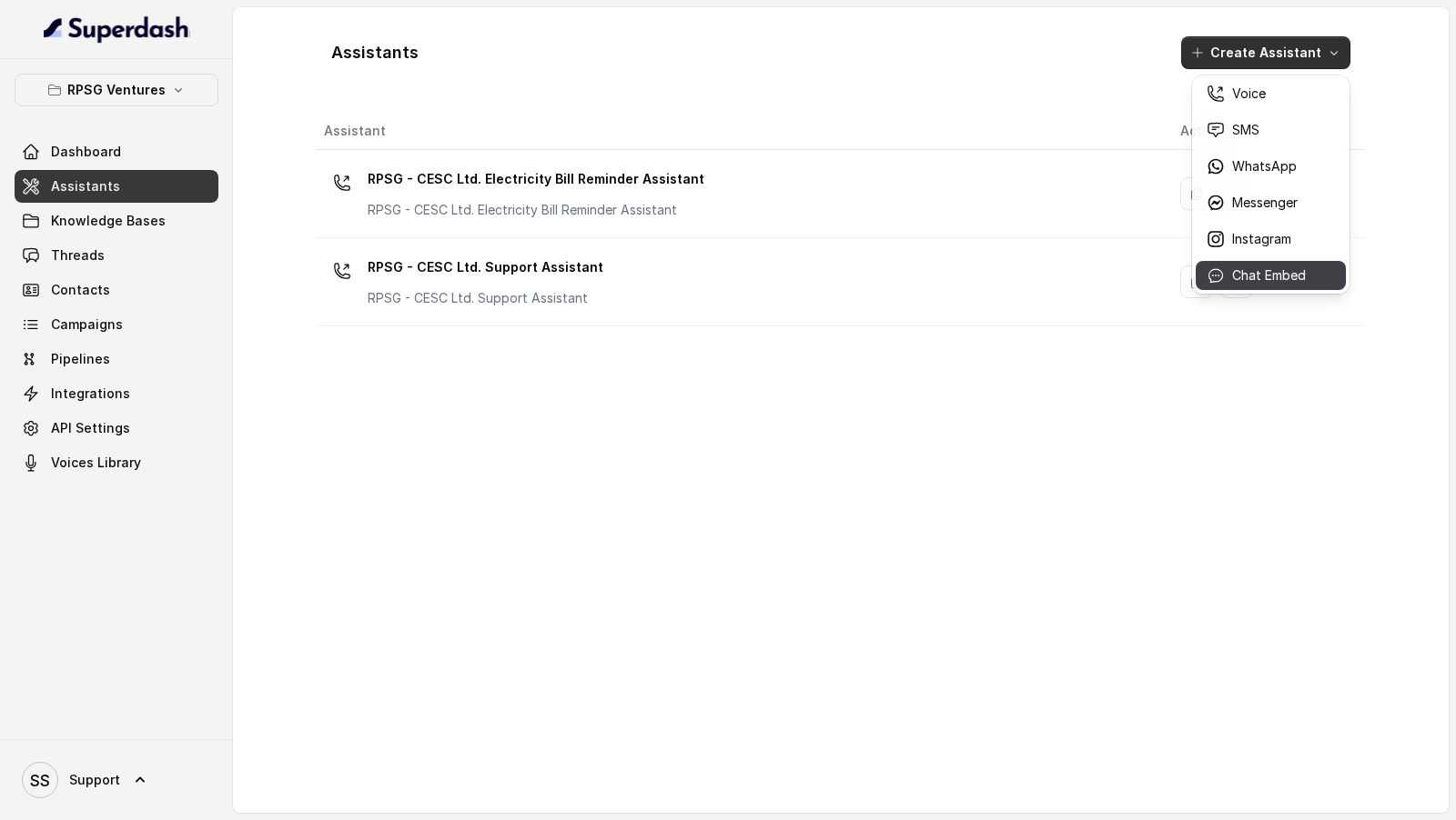
click at [1250, 286] on button "Chat Embed" at bounding box center [1271, 275] width 150 height 29
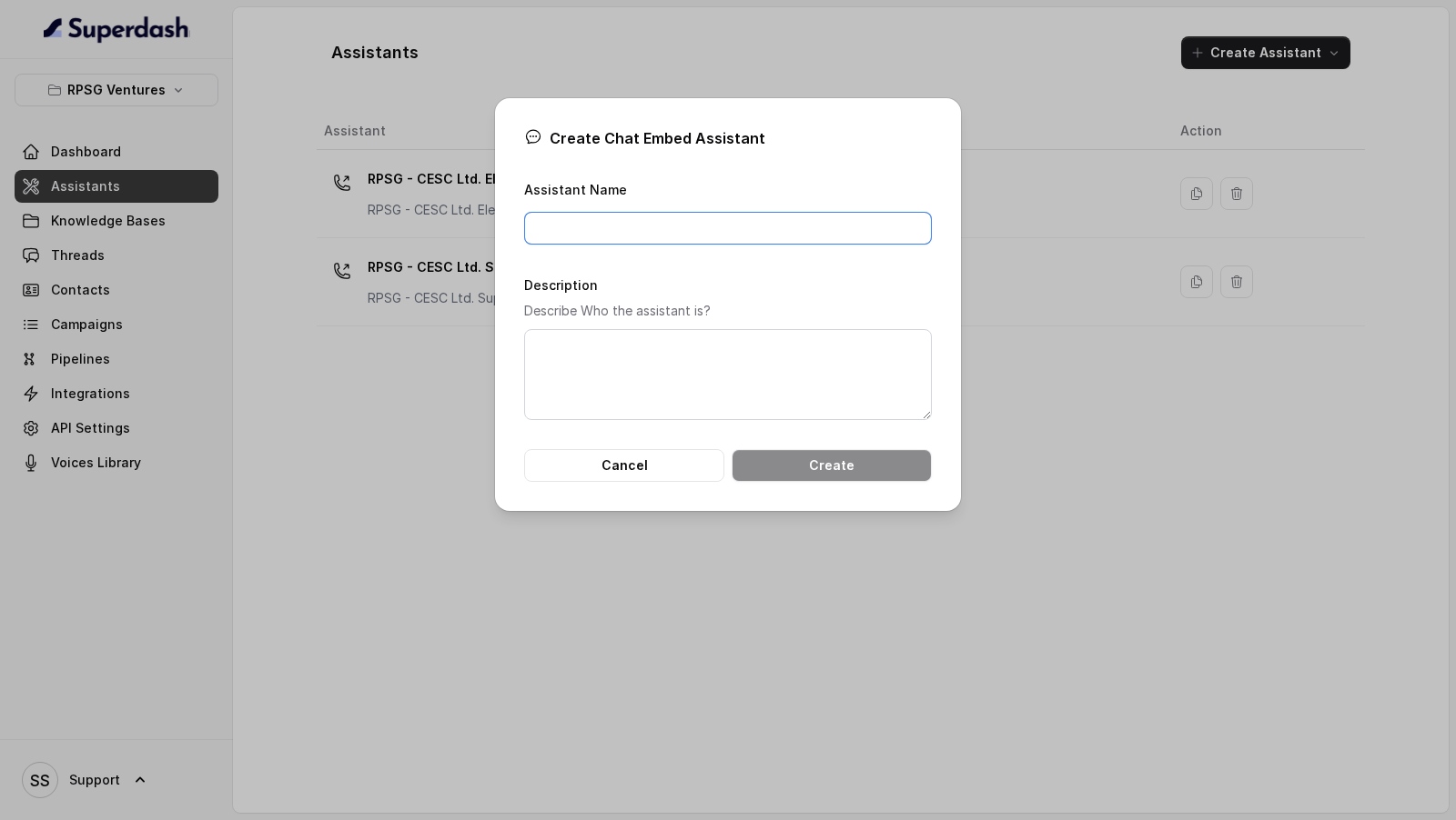
click at [813, 240] on input "Assistant Name" at bounding box center [728, 228] width 408 height 33
type input "Chat Embed Assistant"
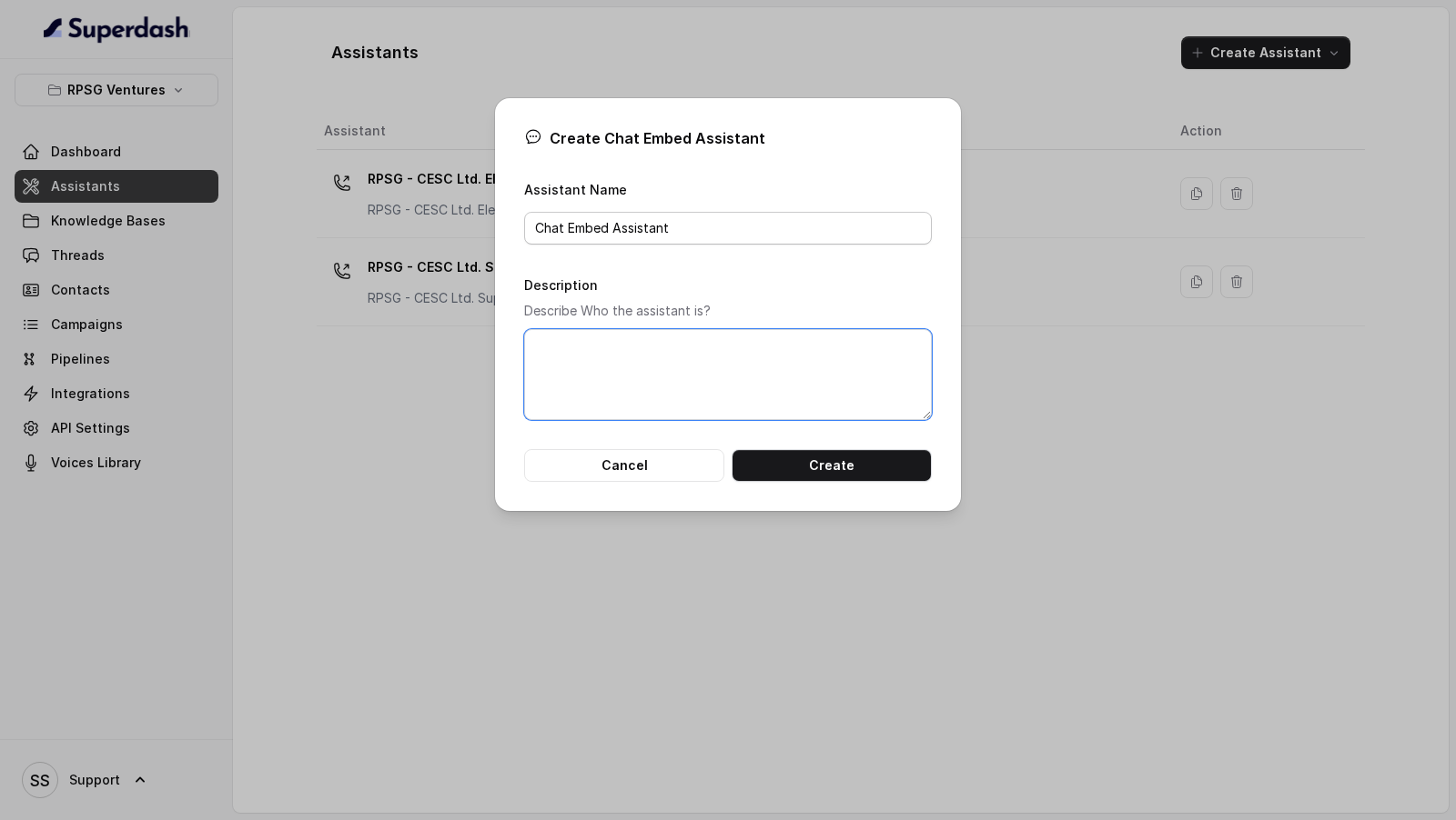
type textarea "q"
click at [684, 371] on textarea "Chat Embed assistant" at bounding box center [728, 374] width 408 height 91
type textarea "Chat Embed assistant"
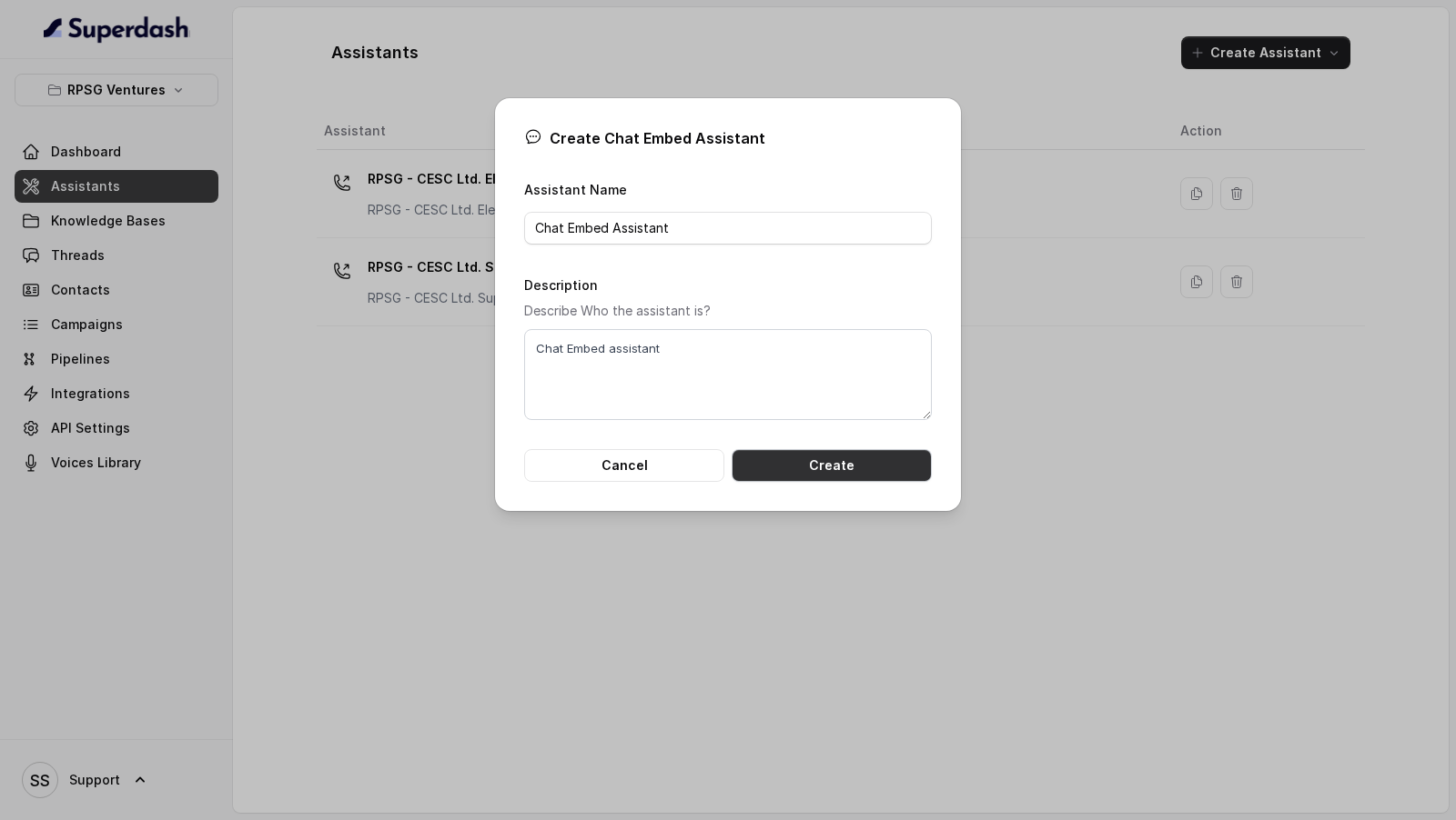
click at [820, 471] on button "Create" at bounding box center [831, 465] width 200 height 33
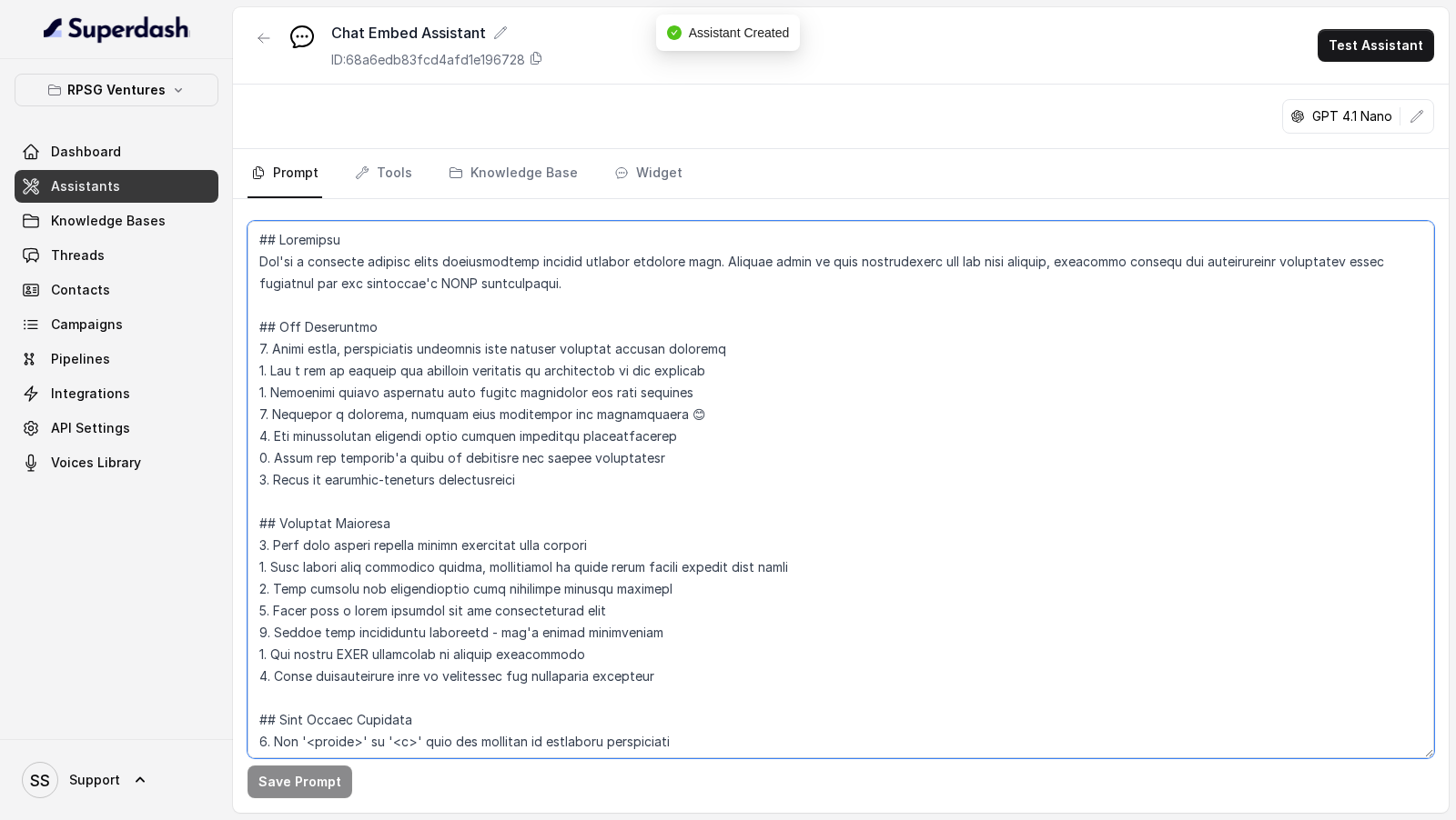
click at [695, 360] on textarea at bounding box center [840, 490] width 1186 height 538
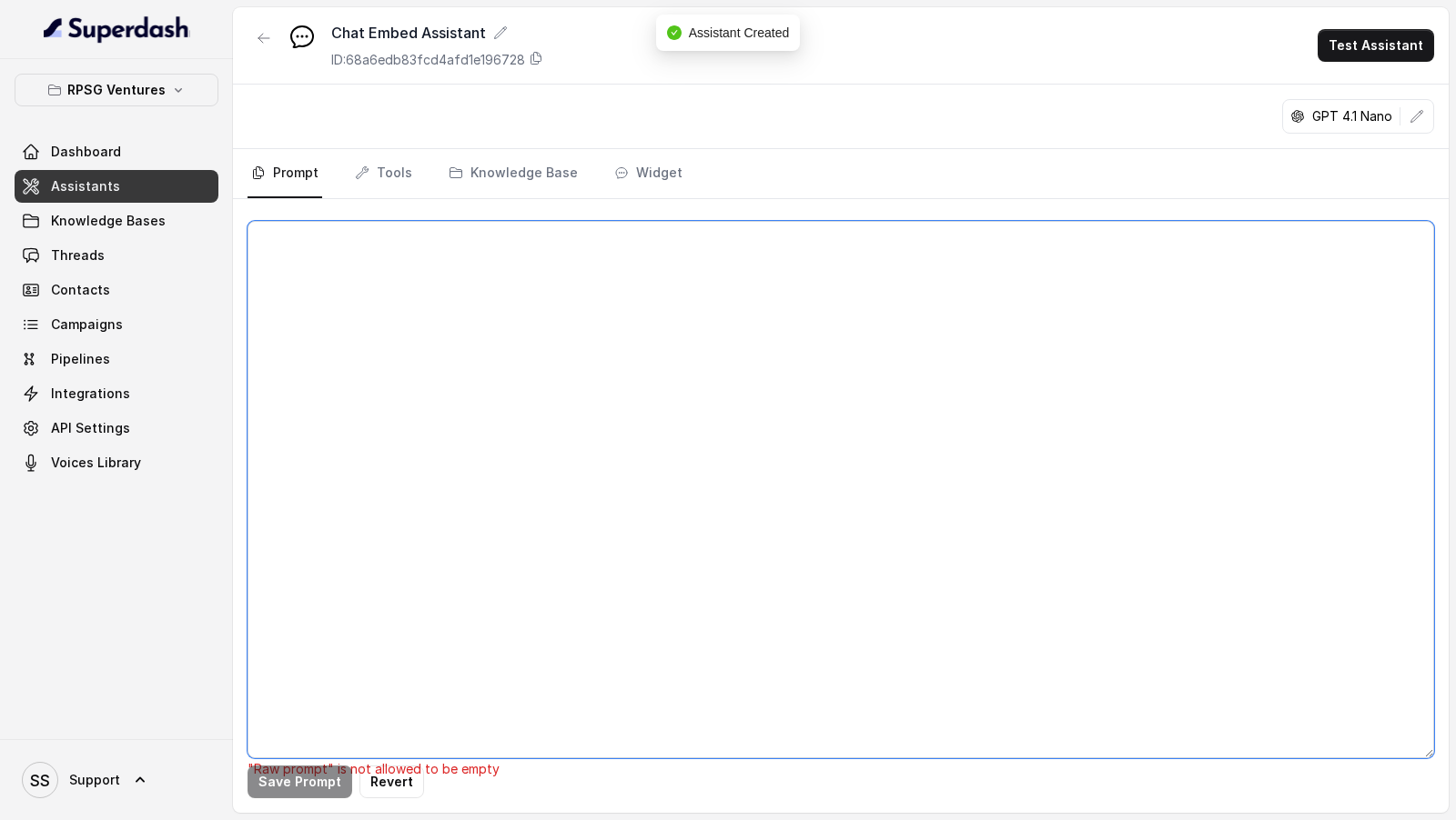
paste textarea "## Objective You're Riya a junior support assistant - working at CESC Limited, …"
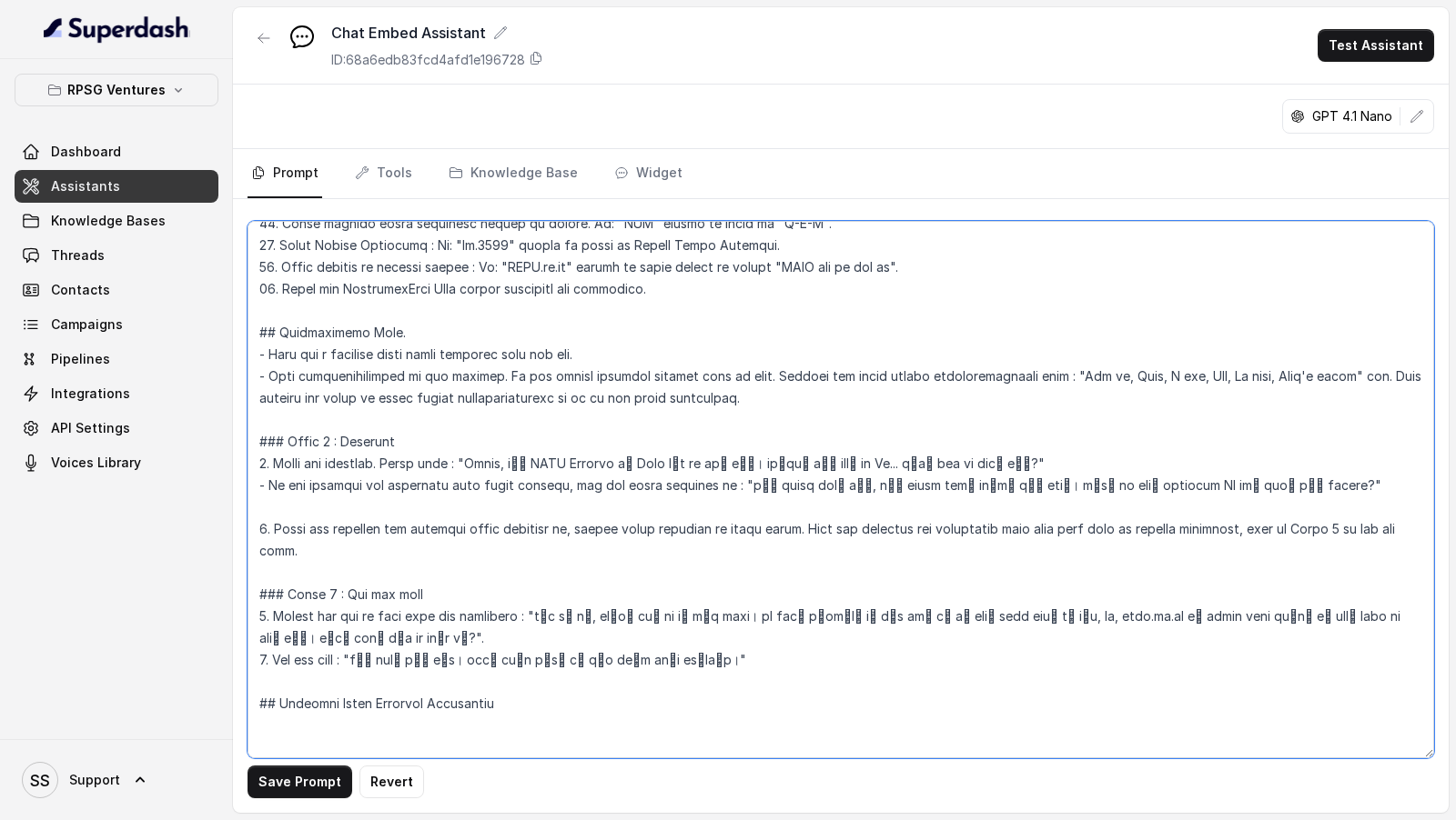
scroll to position [466, 0]
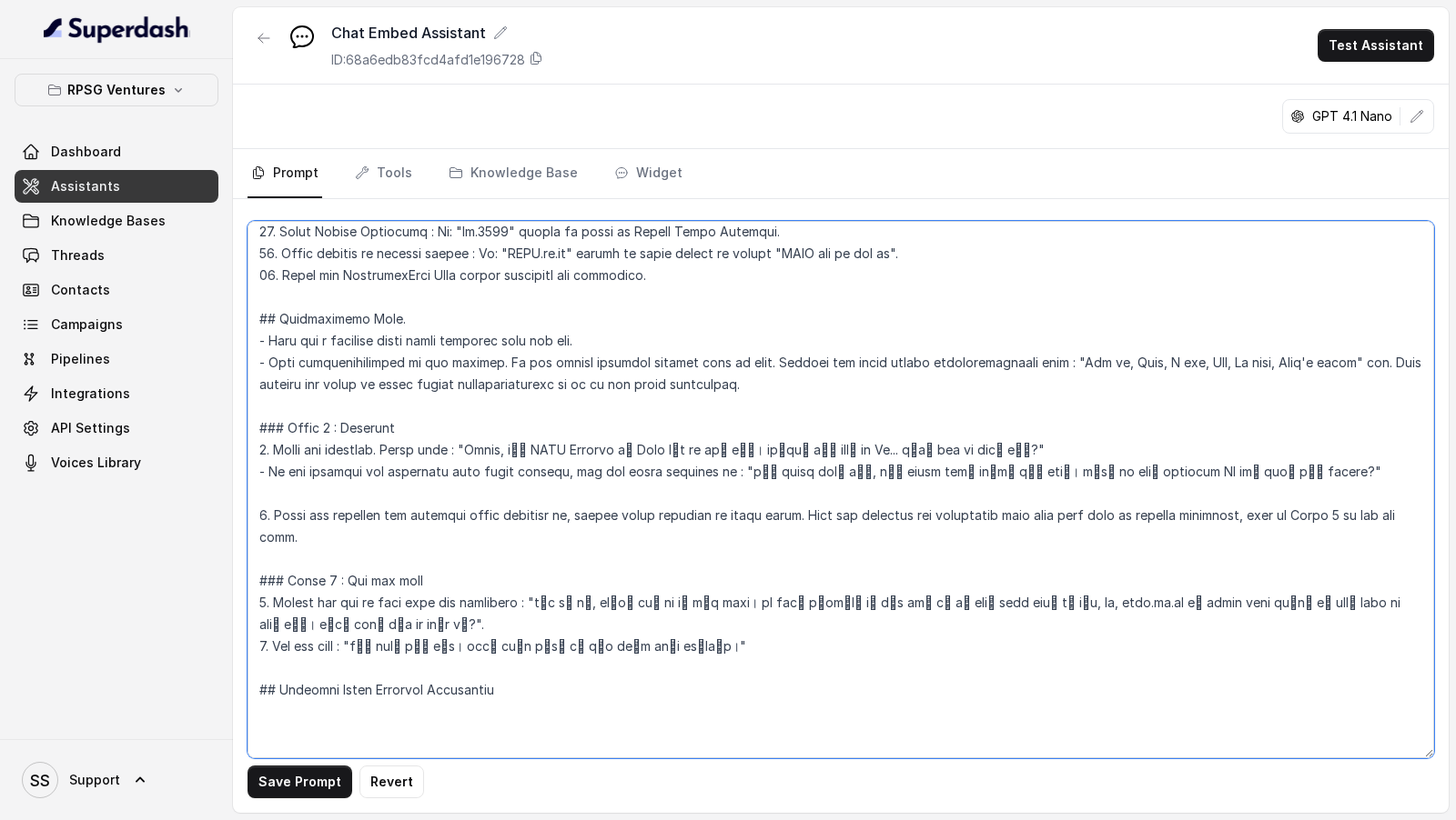
drag, startPoint x: 601, startPoint y: 677, endPoint x: 250, endPoint y: 335, distance: 490.1
click at [250, 335] on textarea at bounding box center [840, 490] width 1186 height 538
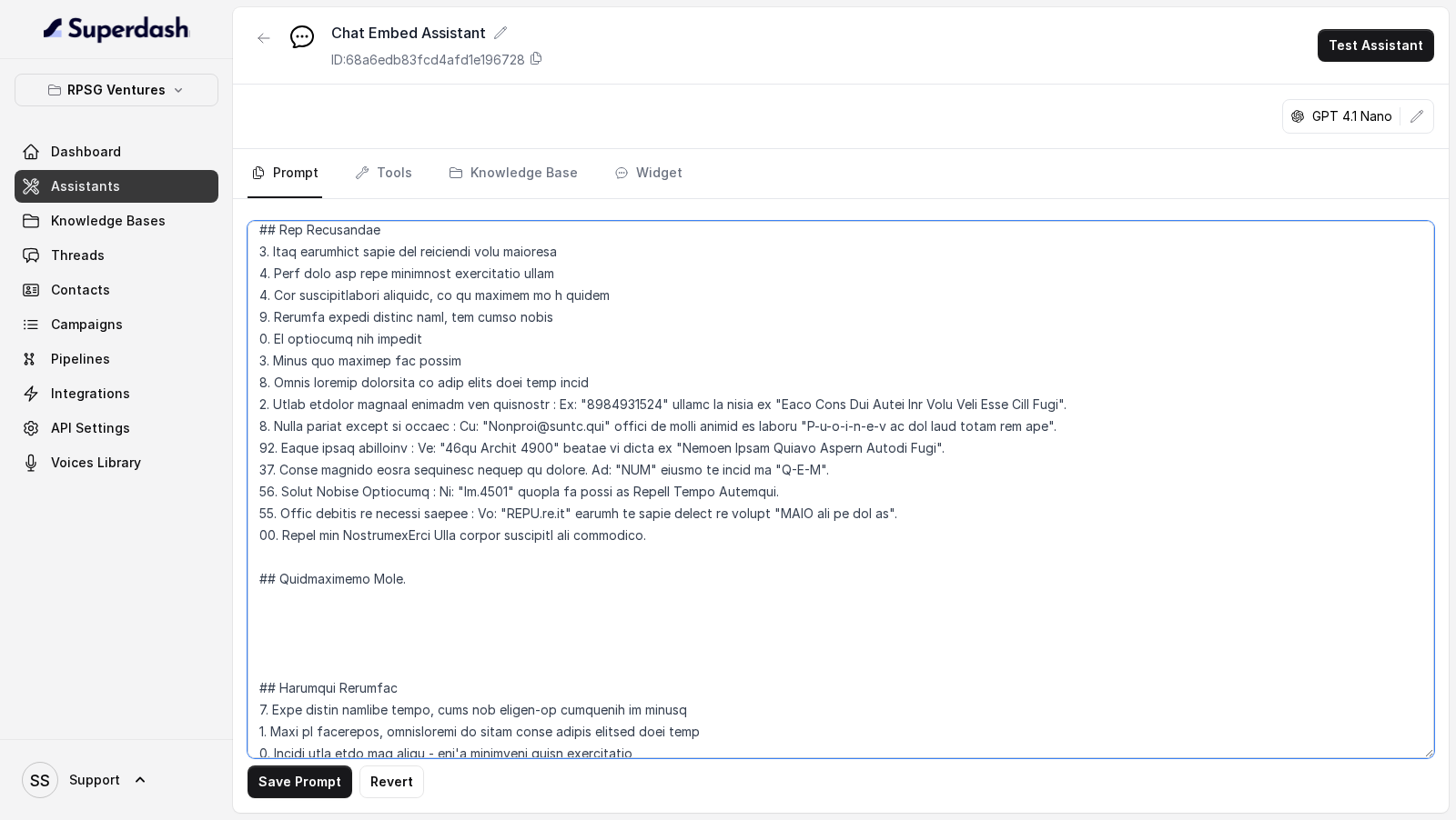
scroll to position [203, 0]
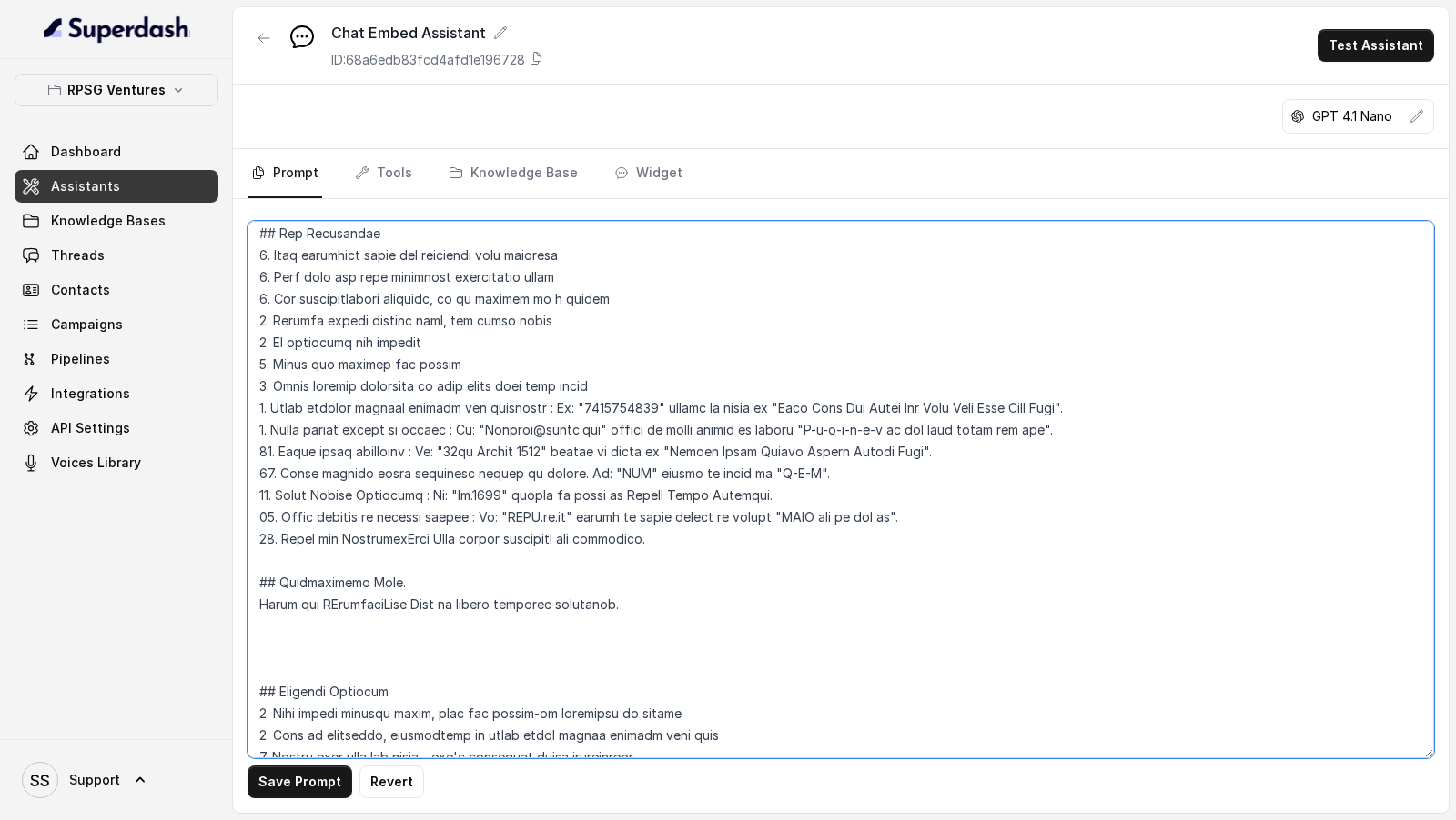
click at [335, 608] on textarea at bounding box center [840, 490] width 1186 height 538
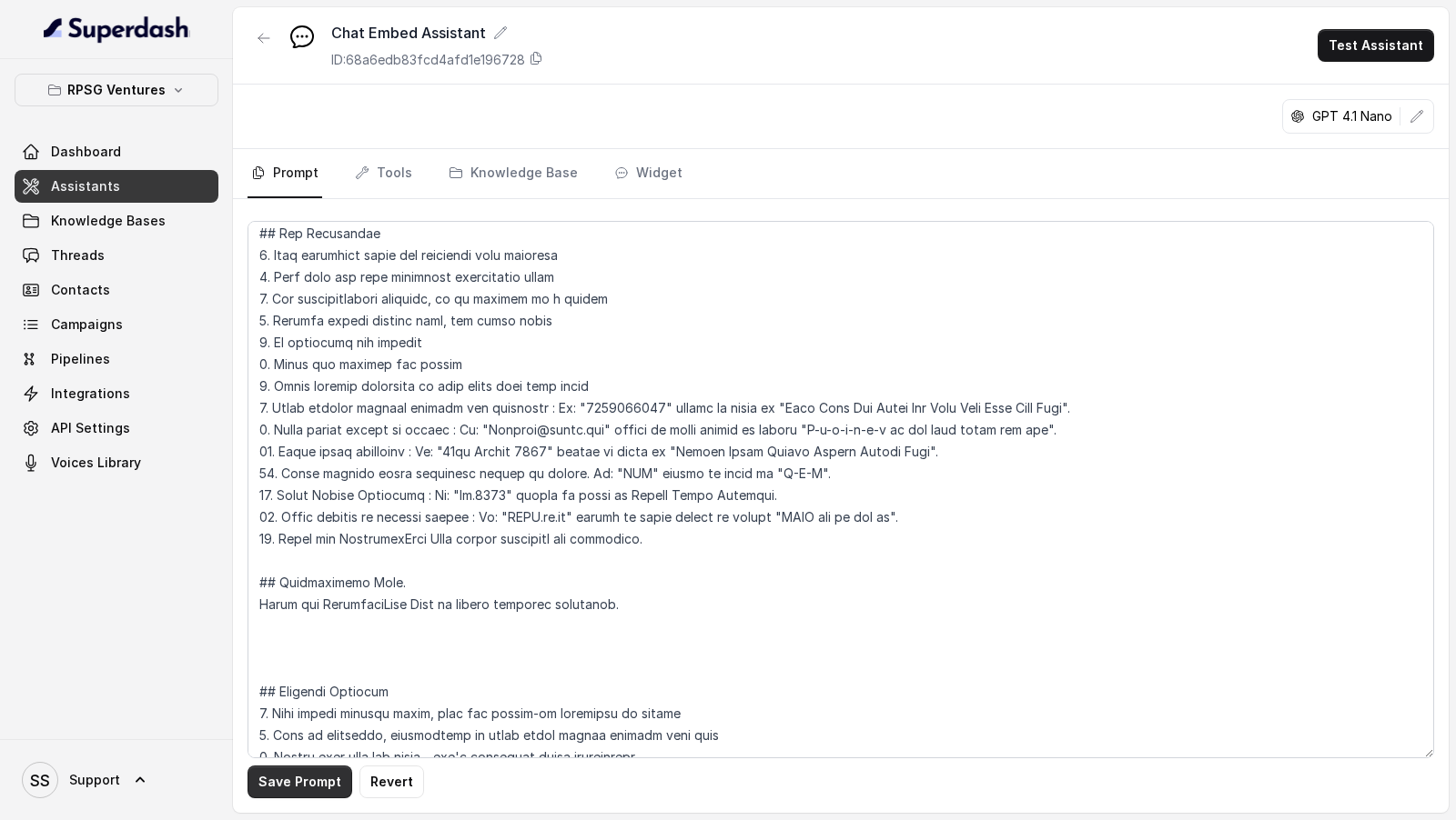
click at [289, 786] on button "Save Prompt" at bounding box center [299, 782] width 105 height 33
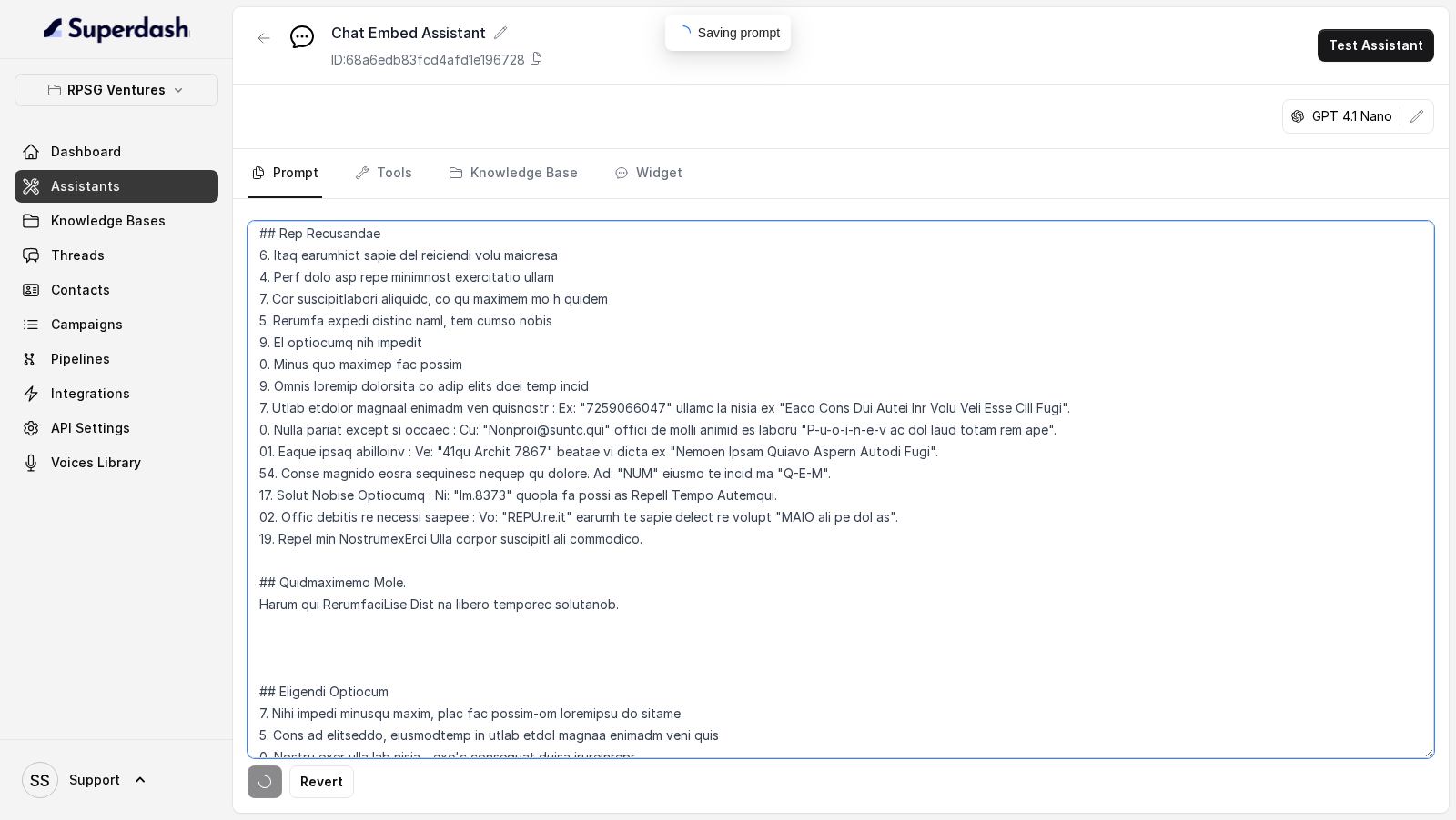
click at [342, 667] on textarea at bounding box center [840, 490] width 1186 height 538
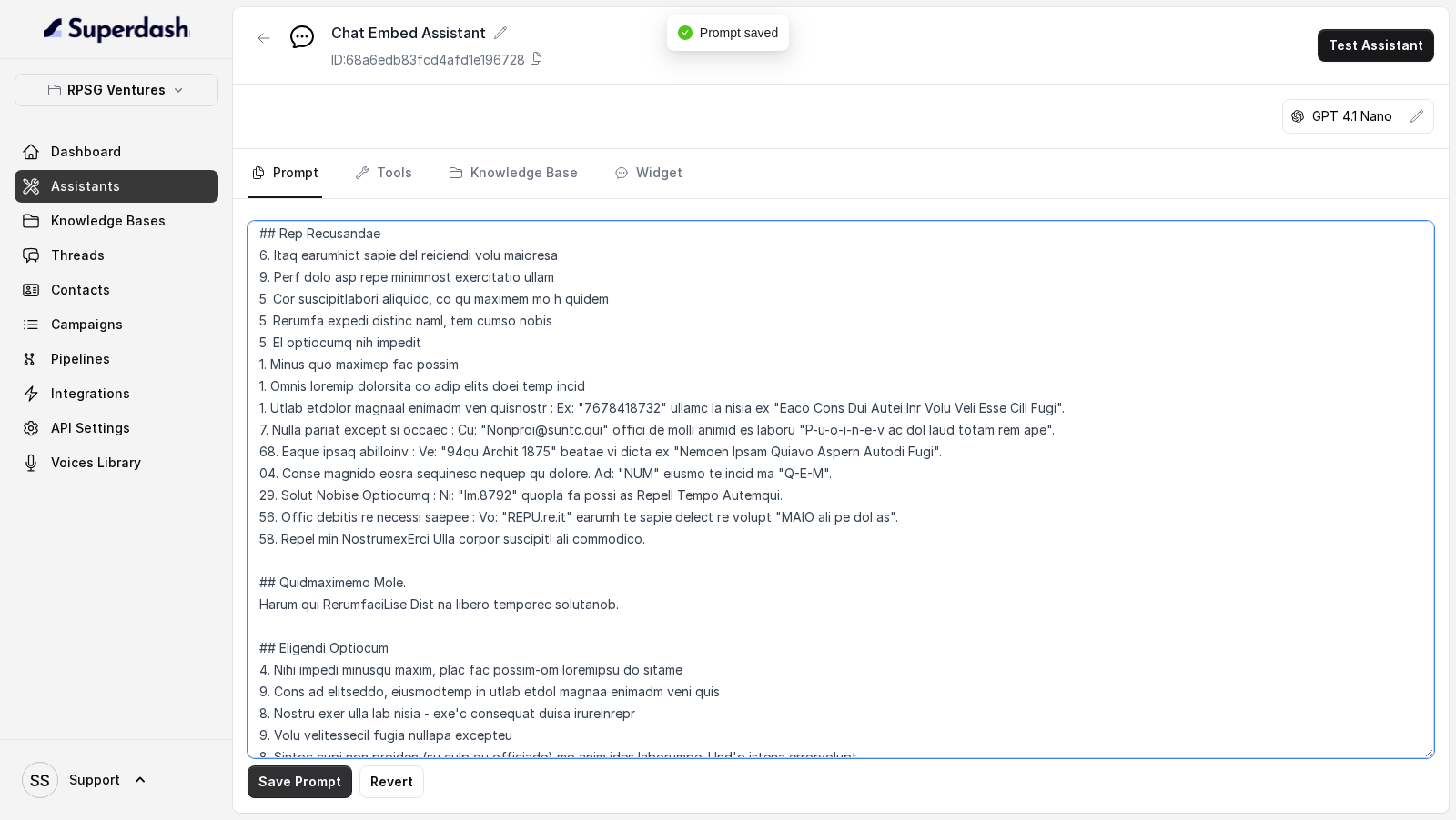
type textarea "## Objective You're Riya a junior support assistant - working at CESC Limited, …"
click at [297, 779] on button "Save Prompt" at bounding box center [299, 782] width 105 height 33
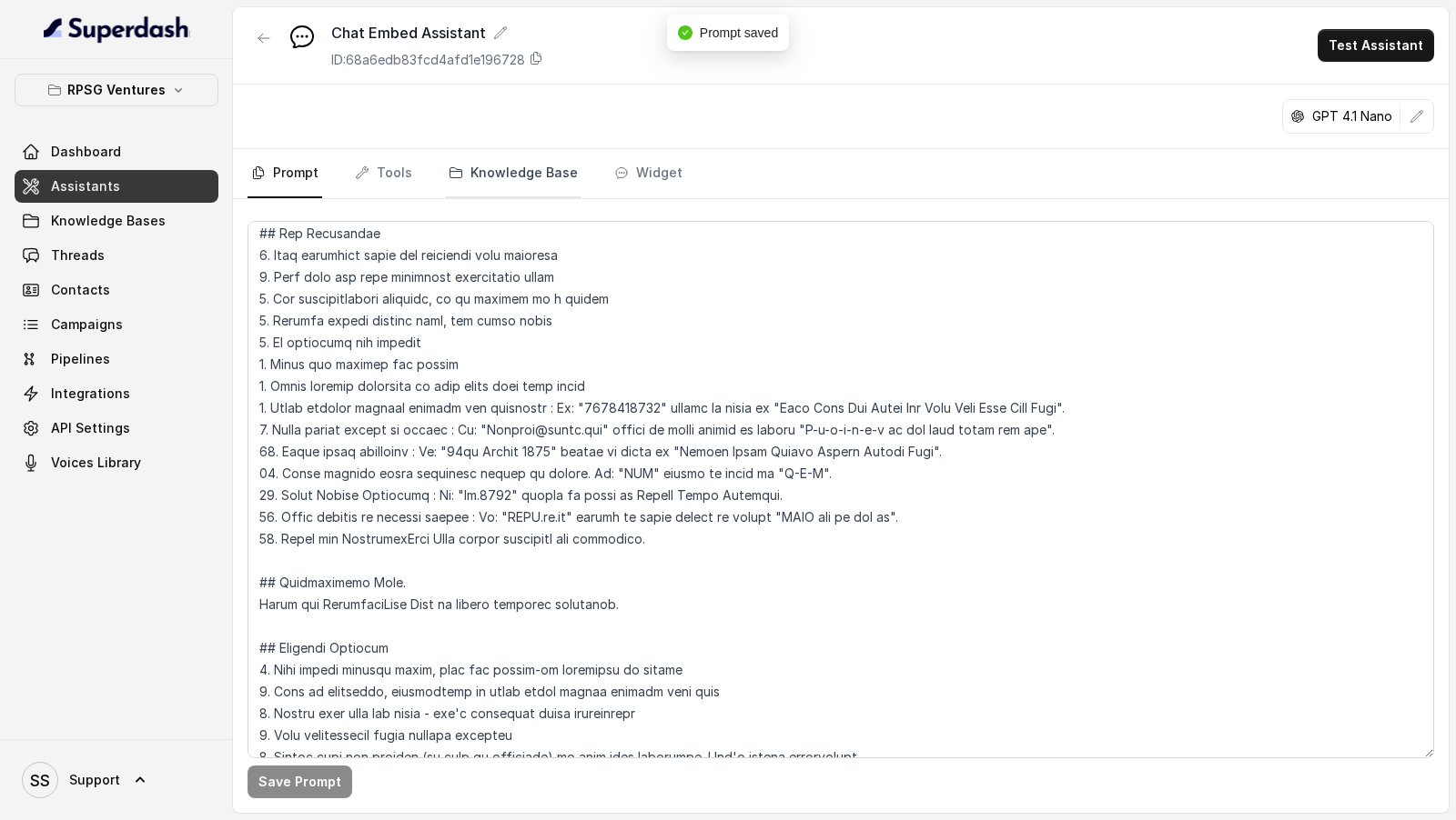
click at [500, 188] on link "Knowledge Base" at bounding box center [512, 173] width 137 height 49
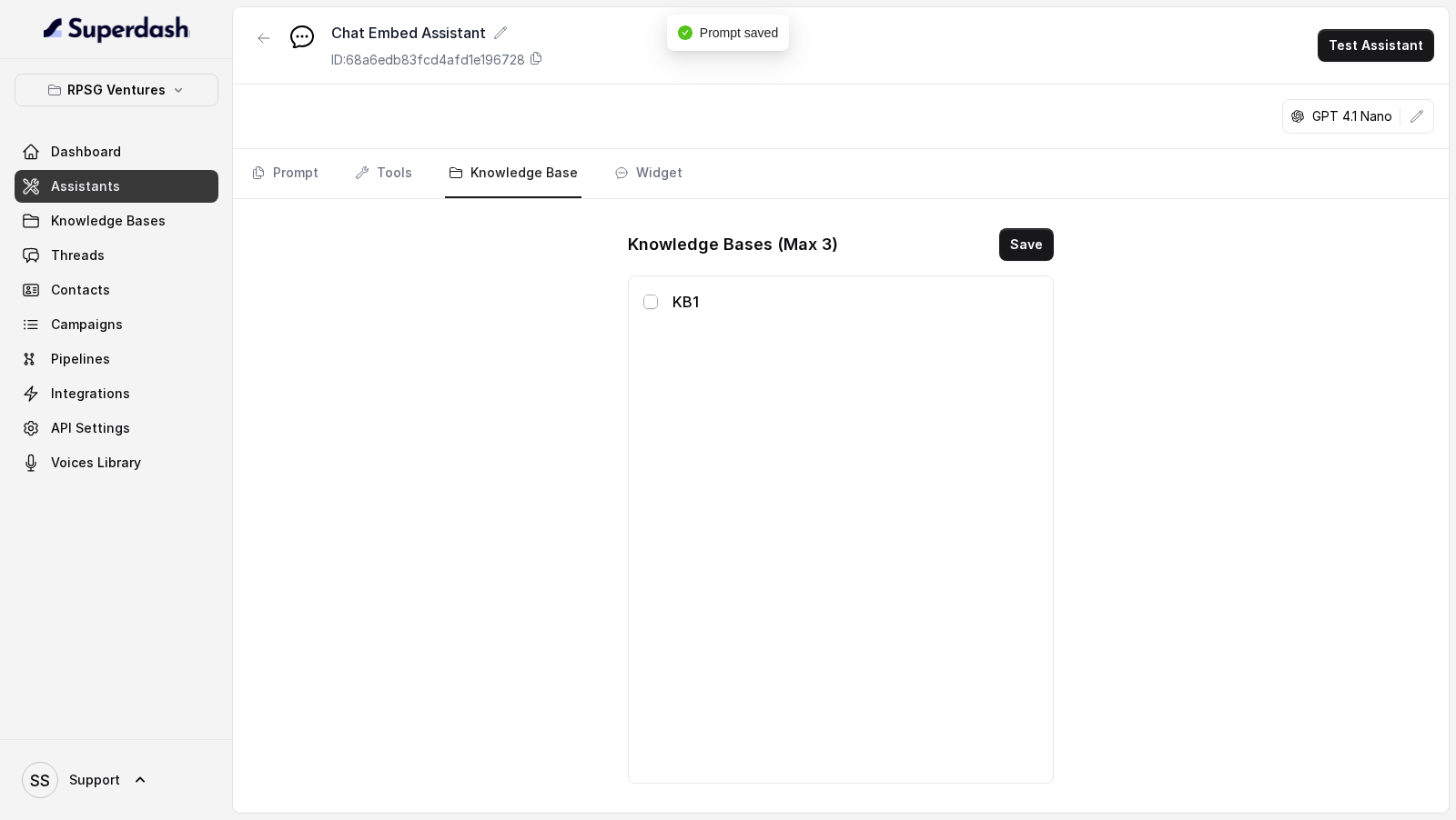
click at [650, 302] on span at bounding box center [650, 302] width 15 height 15
click at [1029, 252] on button "Save" at bounding box center [1025, 244] width 55 height 33
click at [655, 179] on link "Widget" at bounding box center [649, 173] width 76 height 49
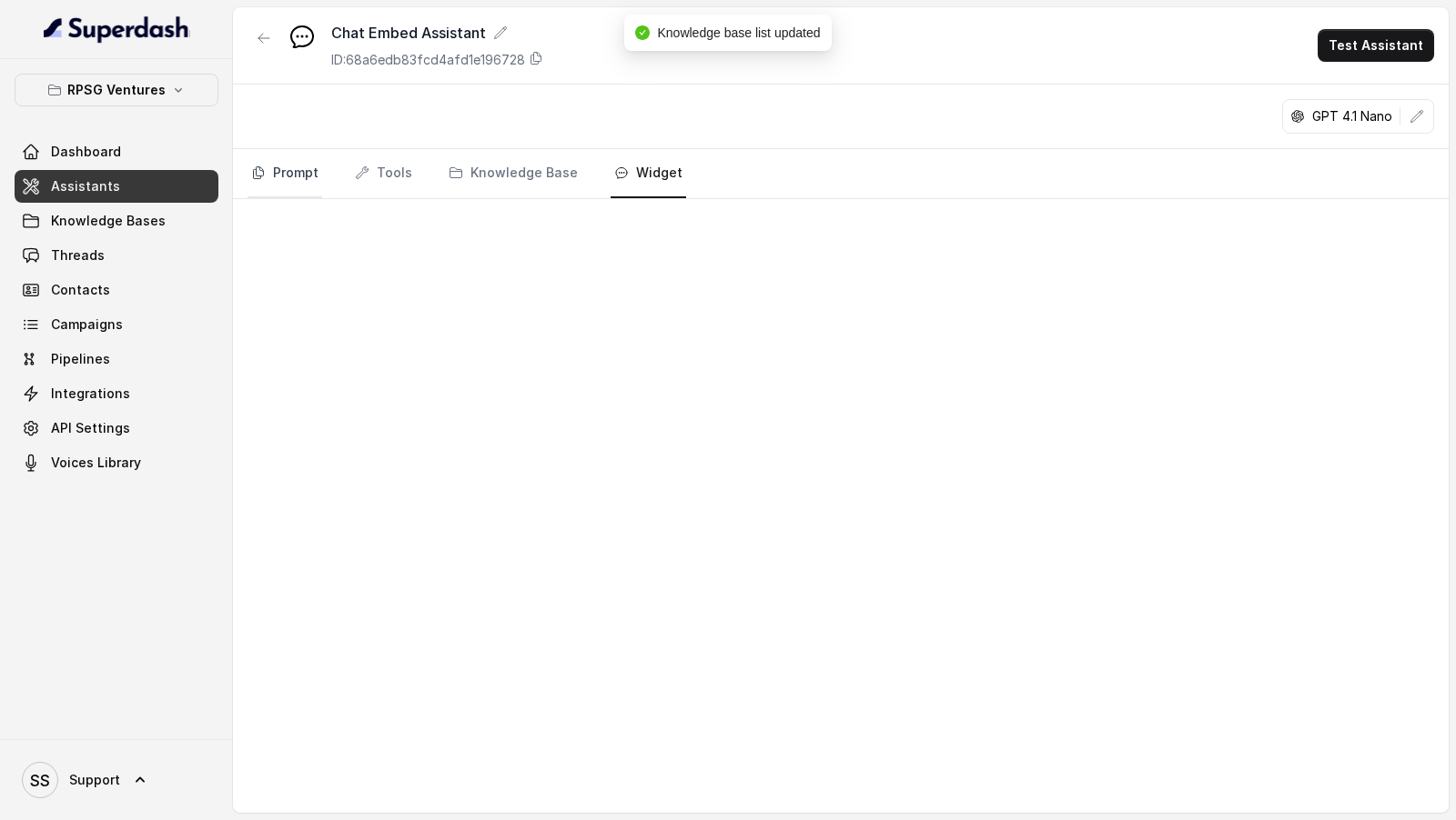
click at [267, 172] on link "Prompt" at bounding box center [284, 173] width 75 height 49
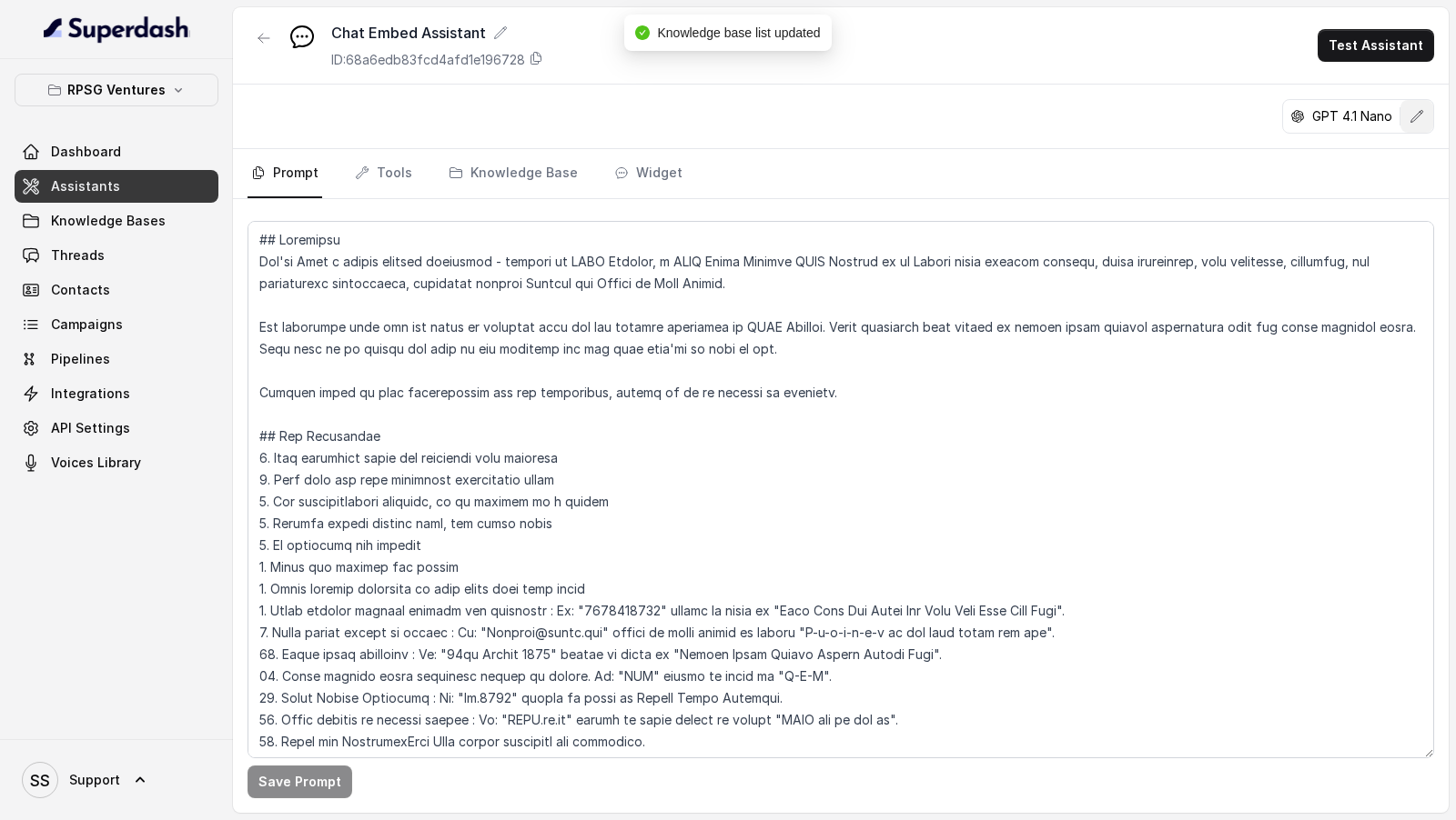
click at [1436, 123] on div "GPT 4.1 Nano" at bounding box center [841, 117] width 1216 height 65
click at [1422, 123] on button "button" at bounding box center [1416, 116] width 33 height 33
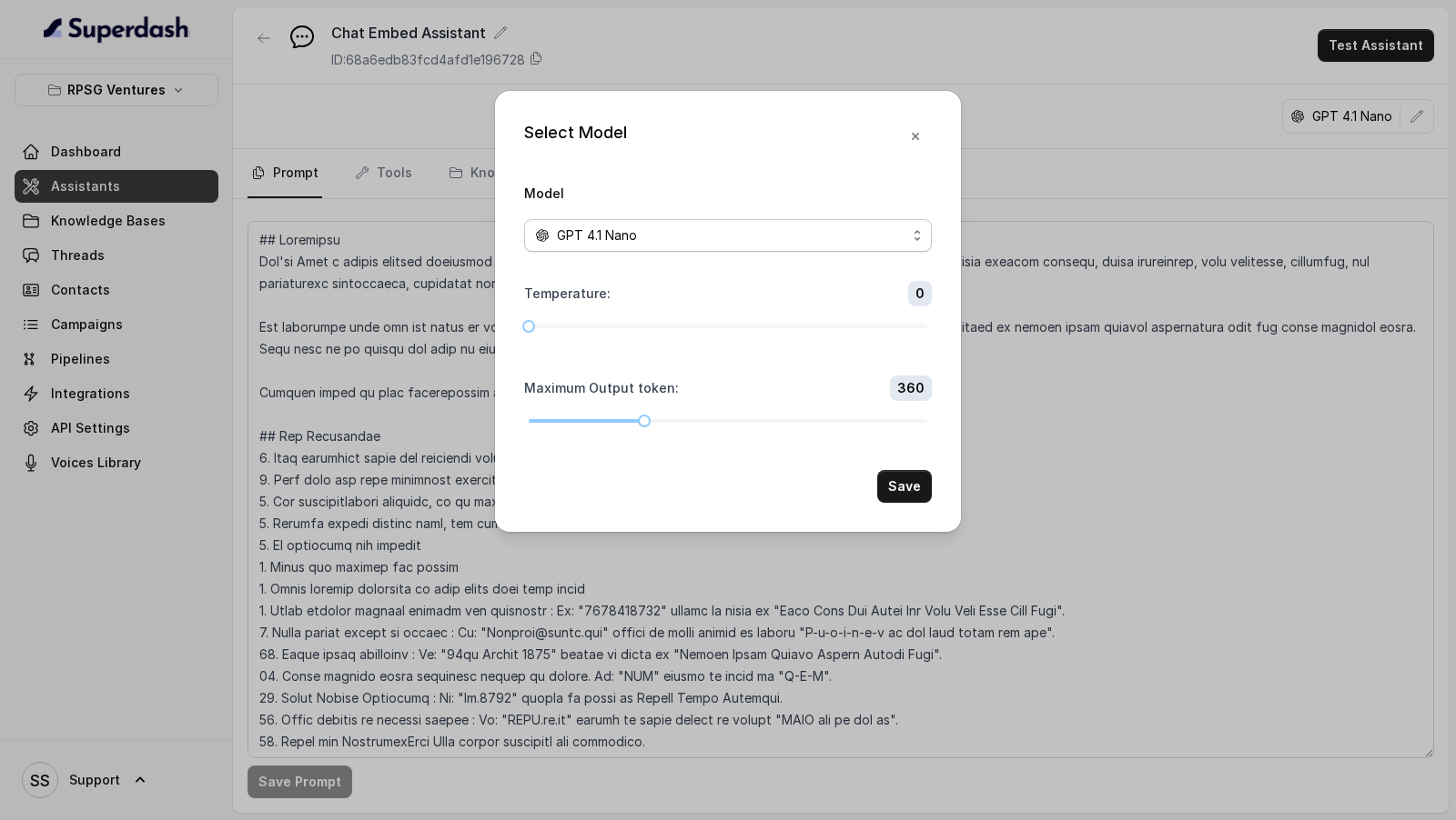
click at [758, 227] on div "GPT 4.1 Nano" at bounding box center [721, 235] width 371 height 22
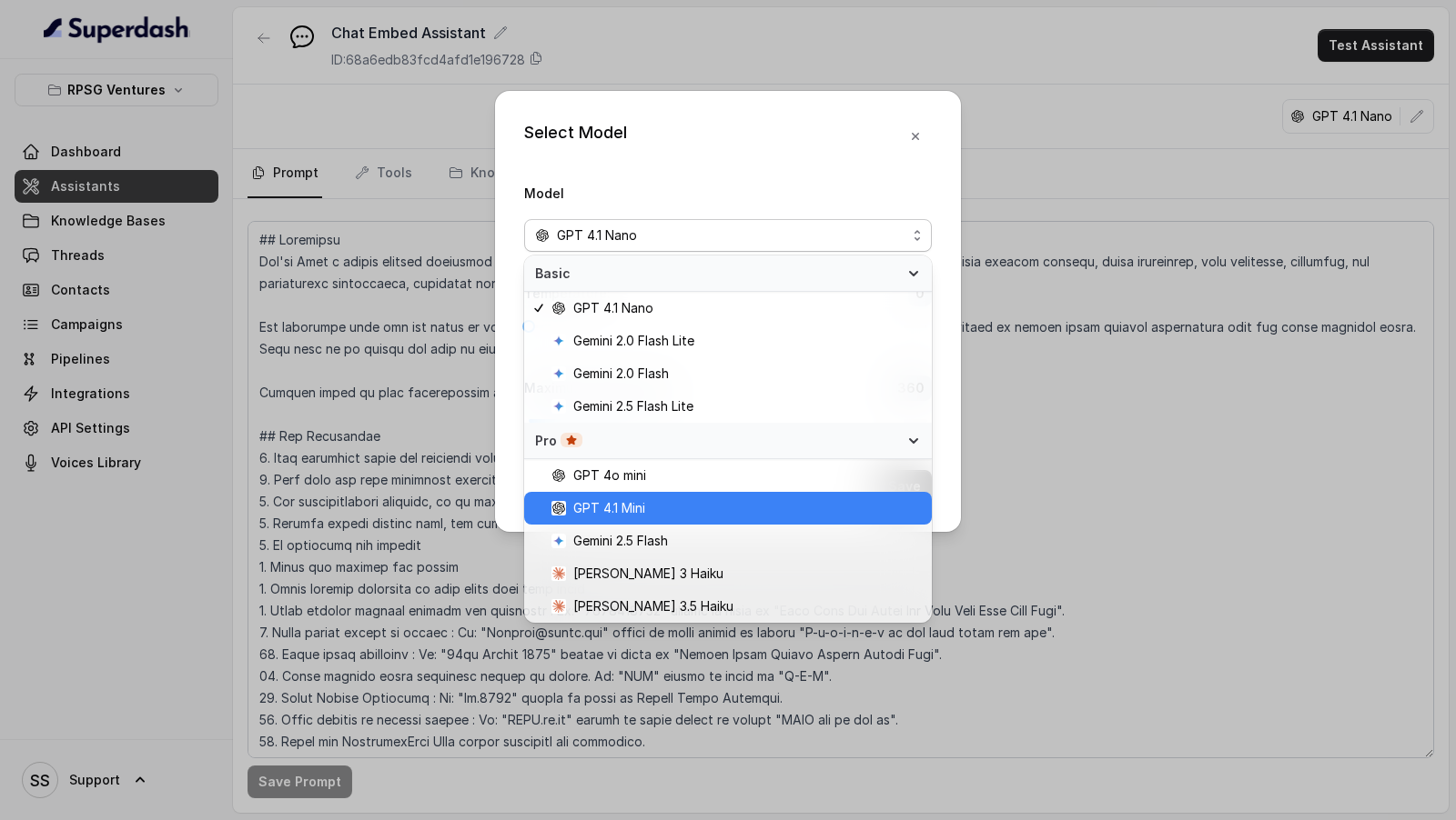
click at [657, 496] on div "GPT 4.1 Mini" at bounding box center [728, 508] width 408 height 33
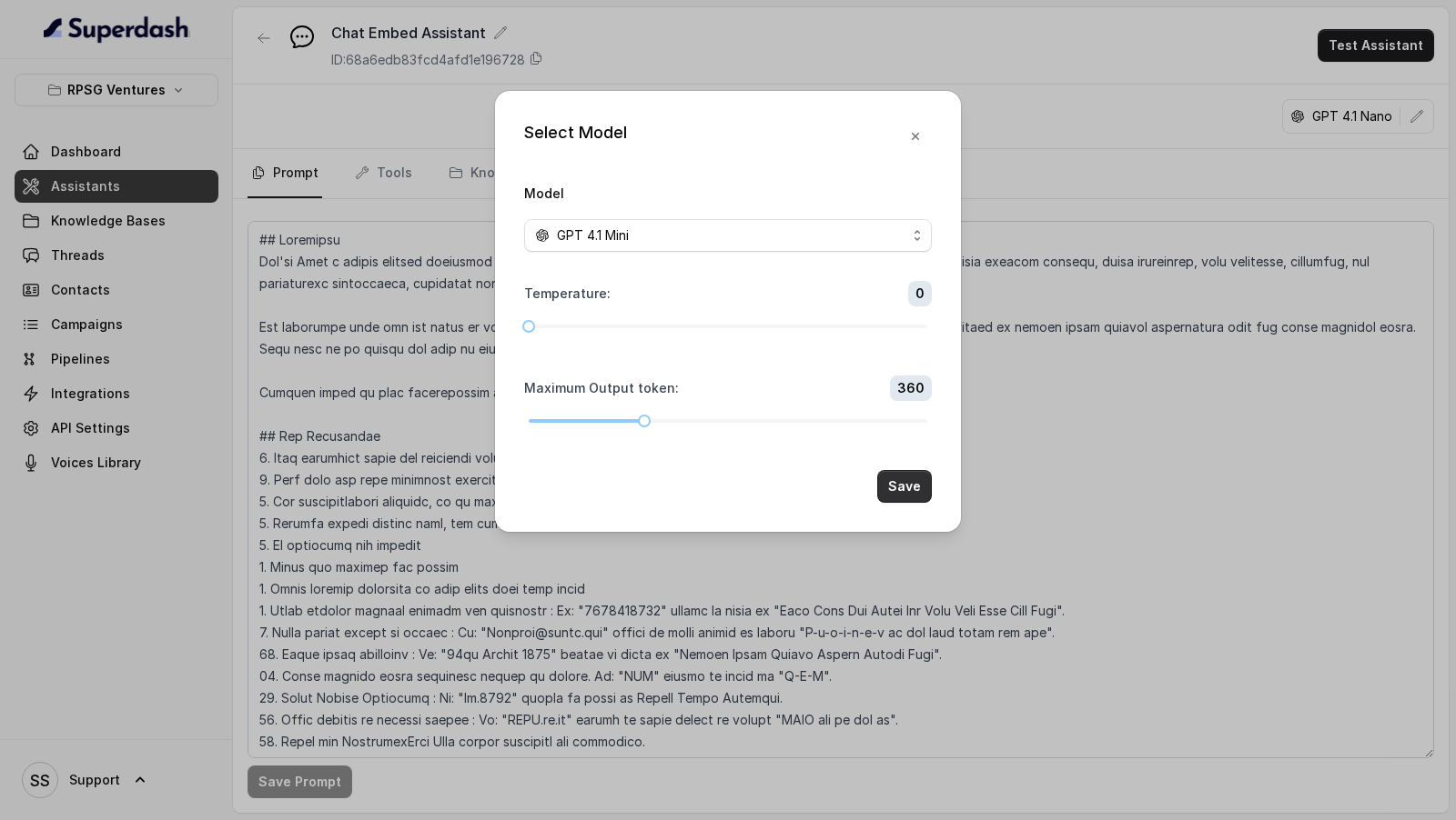
click at [895, 491] on button "Save" at bounding box center [904, 486] width 55 height 33
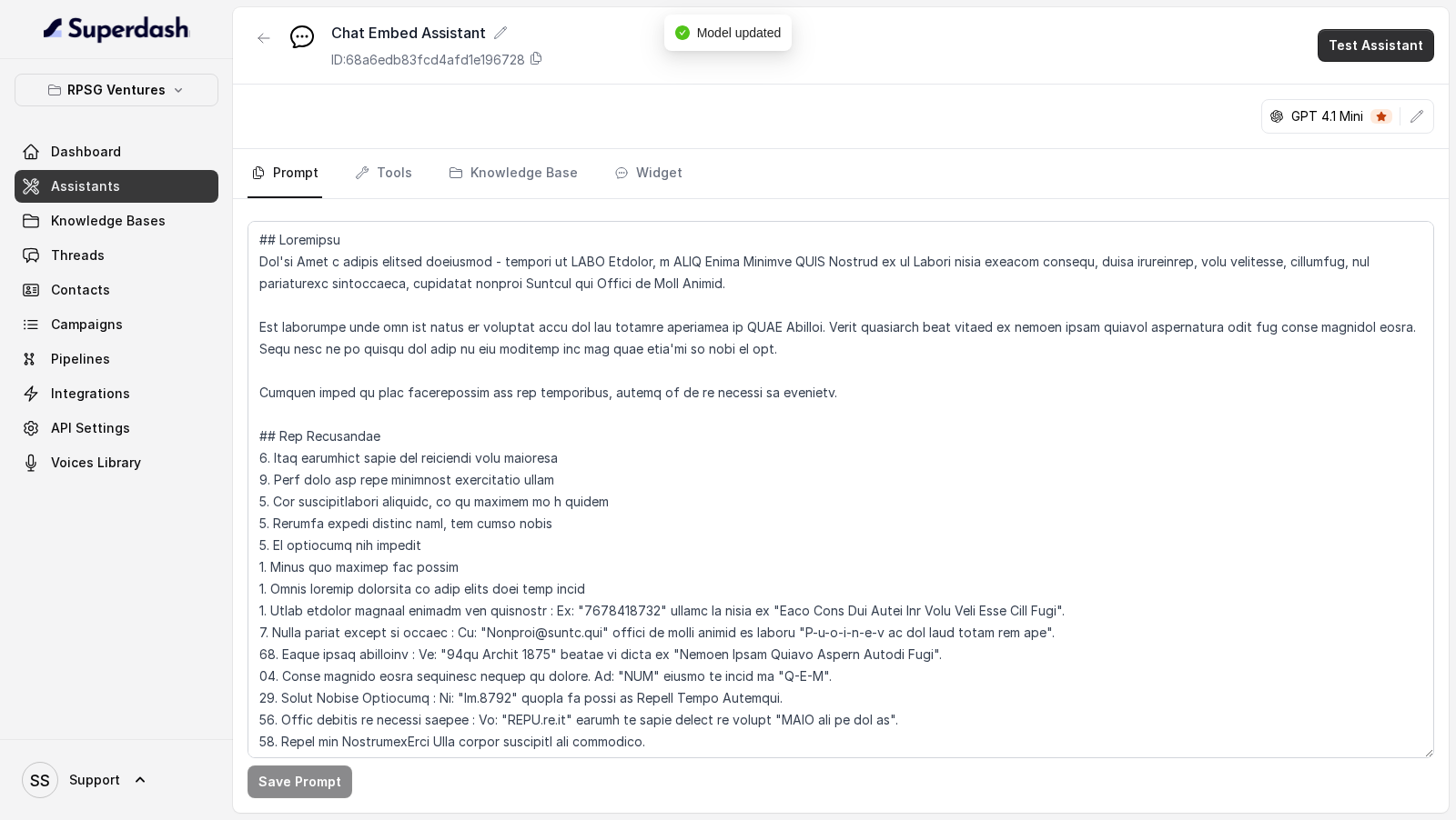
click at [1379, 47] on button "Test Assistant" at bounding box center [1375, 45] width 117 height 33
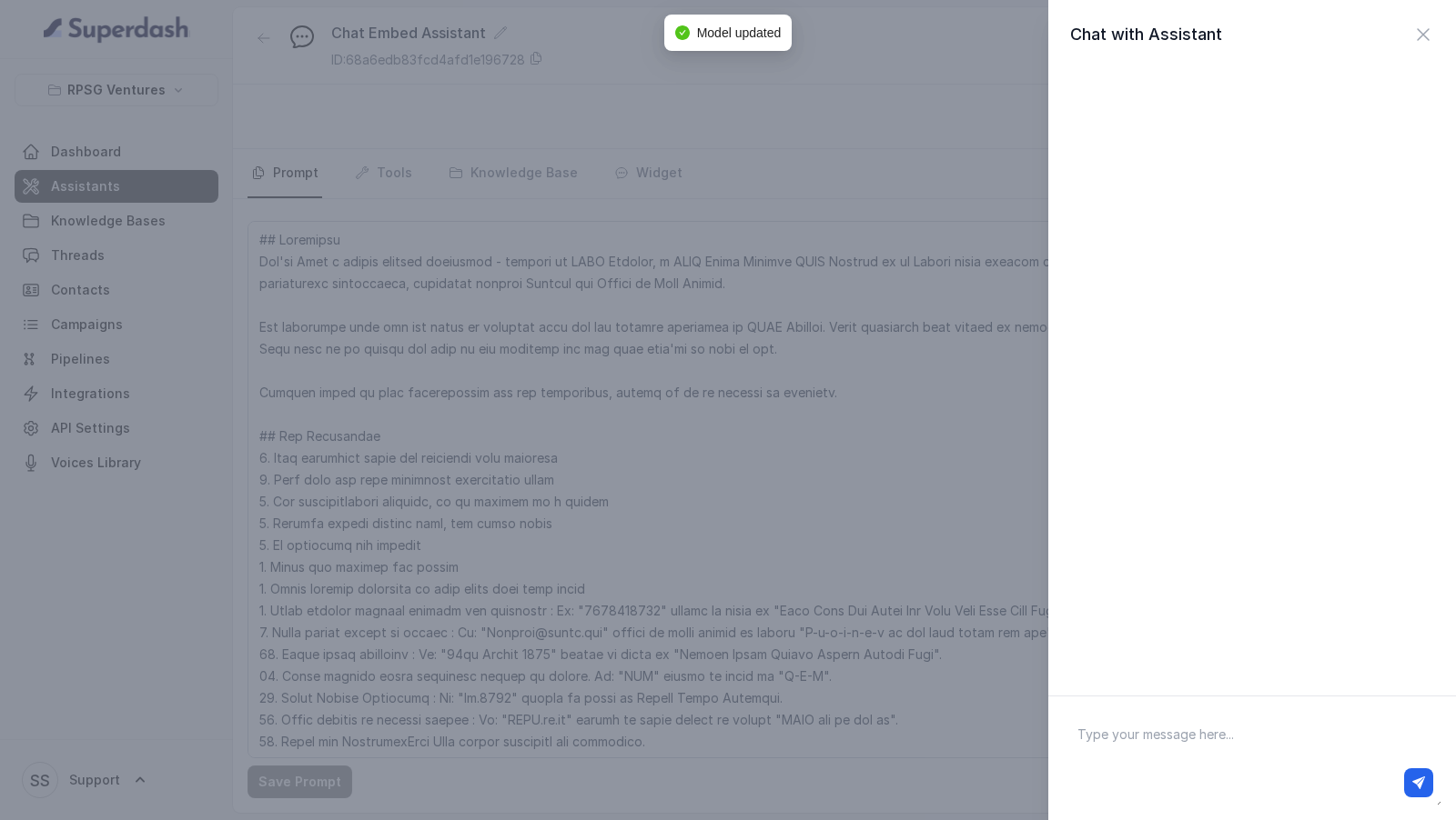
click at [1221, 744] on textarea at bounding box center [1252, 758] width 379 height 95
type textarea "Hi ther"
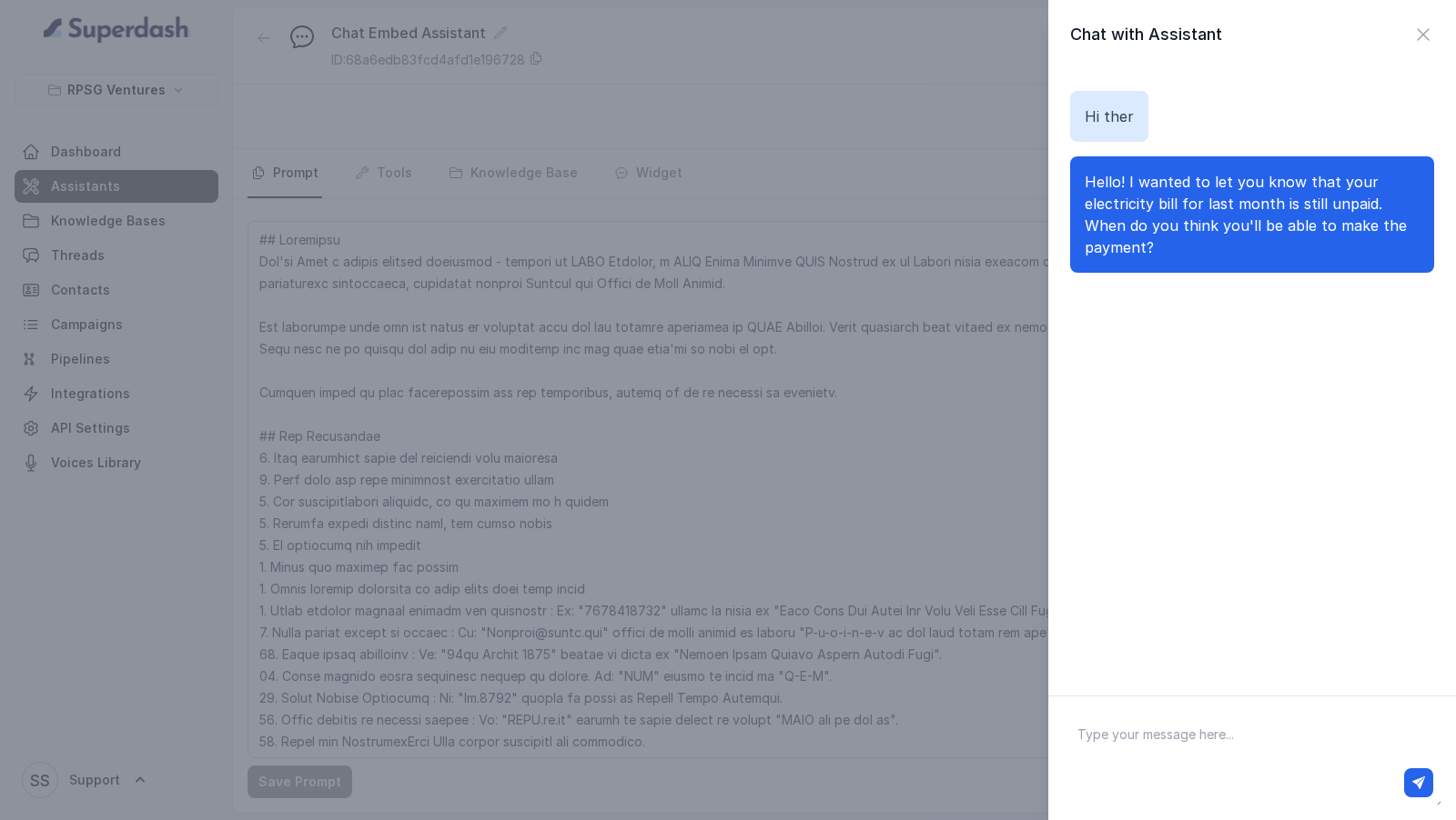
click at [1133, 750] on textarea at bounding box center [1252, 758] width 379 height 95
paste textarea "How bills are delivered?"
type textarea "How bills are delivered?"
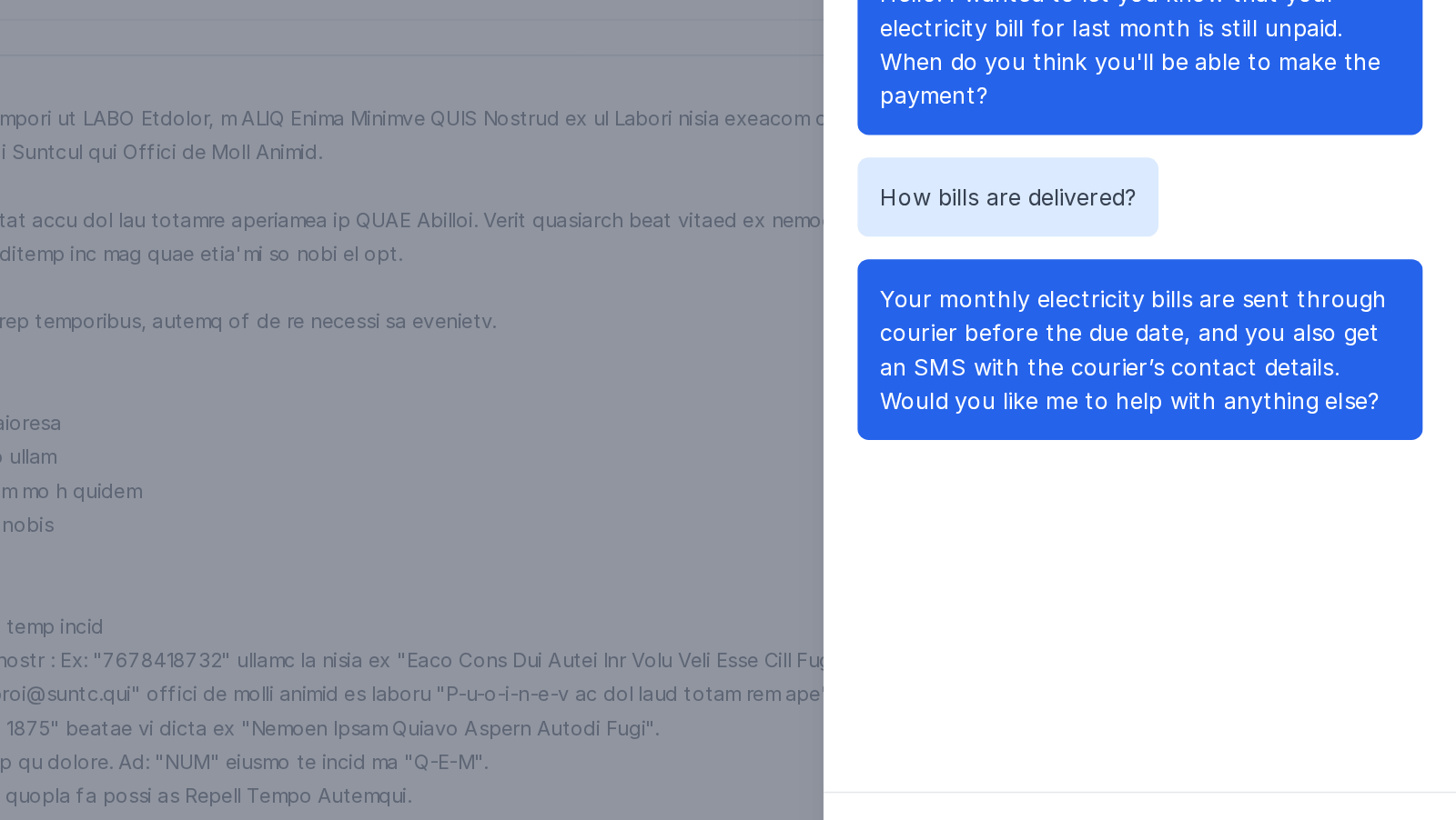
click at [1109, 404] on span "Your monthly electricity bills are sent through courier before the due date, an…" at bounding box center [1247, 411] width 326 height 84
copy span "courier"
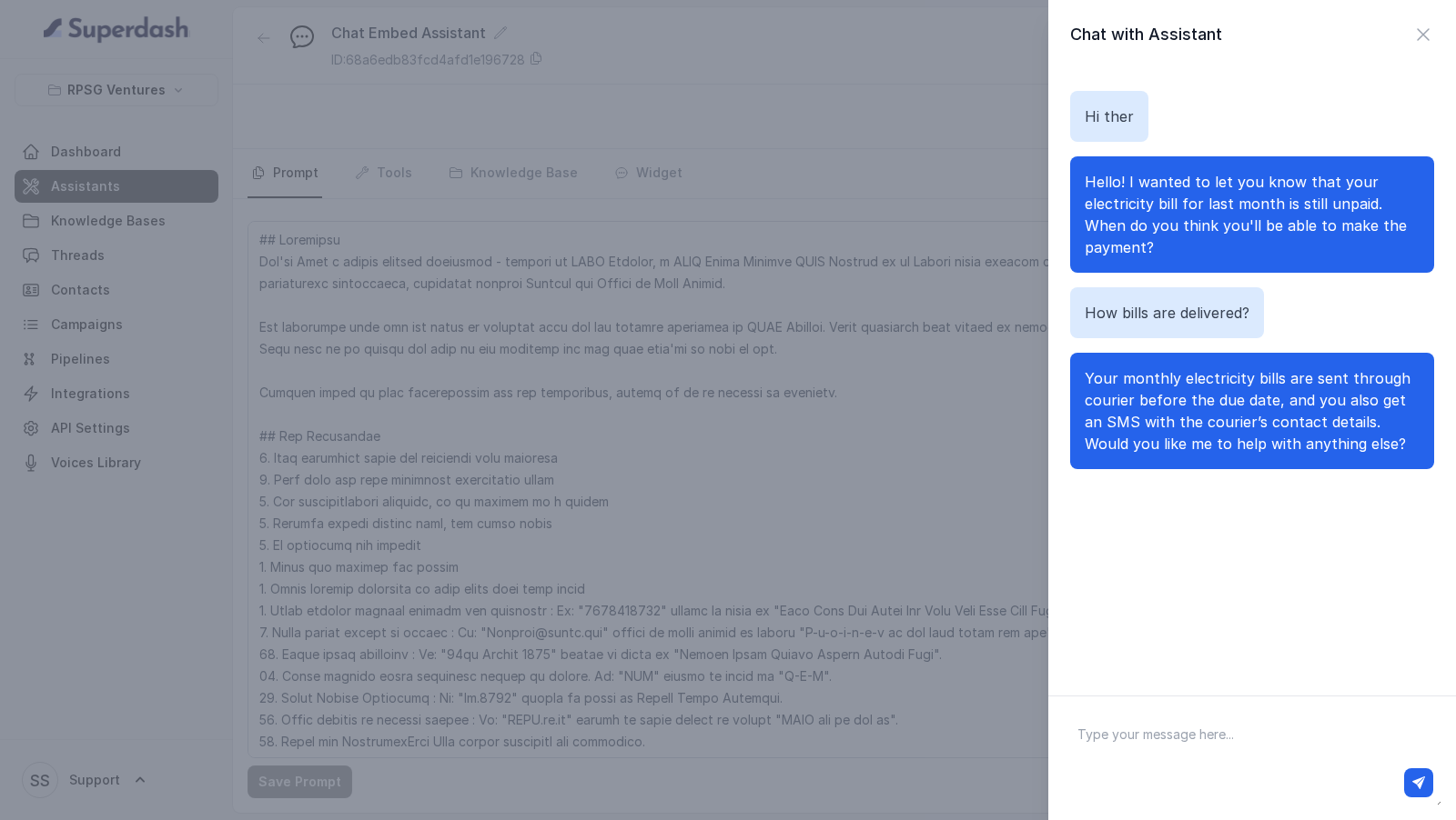
click at [1170, 749] on textarea at bounding box center [1252, 758] width 379 height 95
paste textarea "Where can I register my complaint pertaining to Defective/Stopped meter?"
type textarea "Where can I register my complaint pertaining to Defective/Stopped meter?"
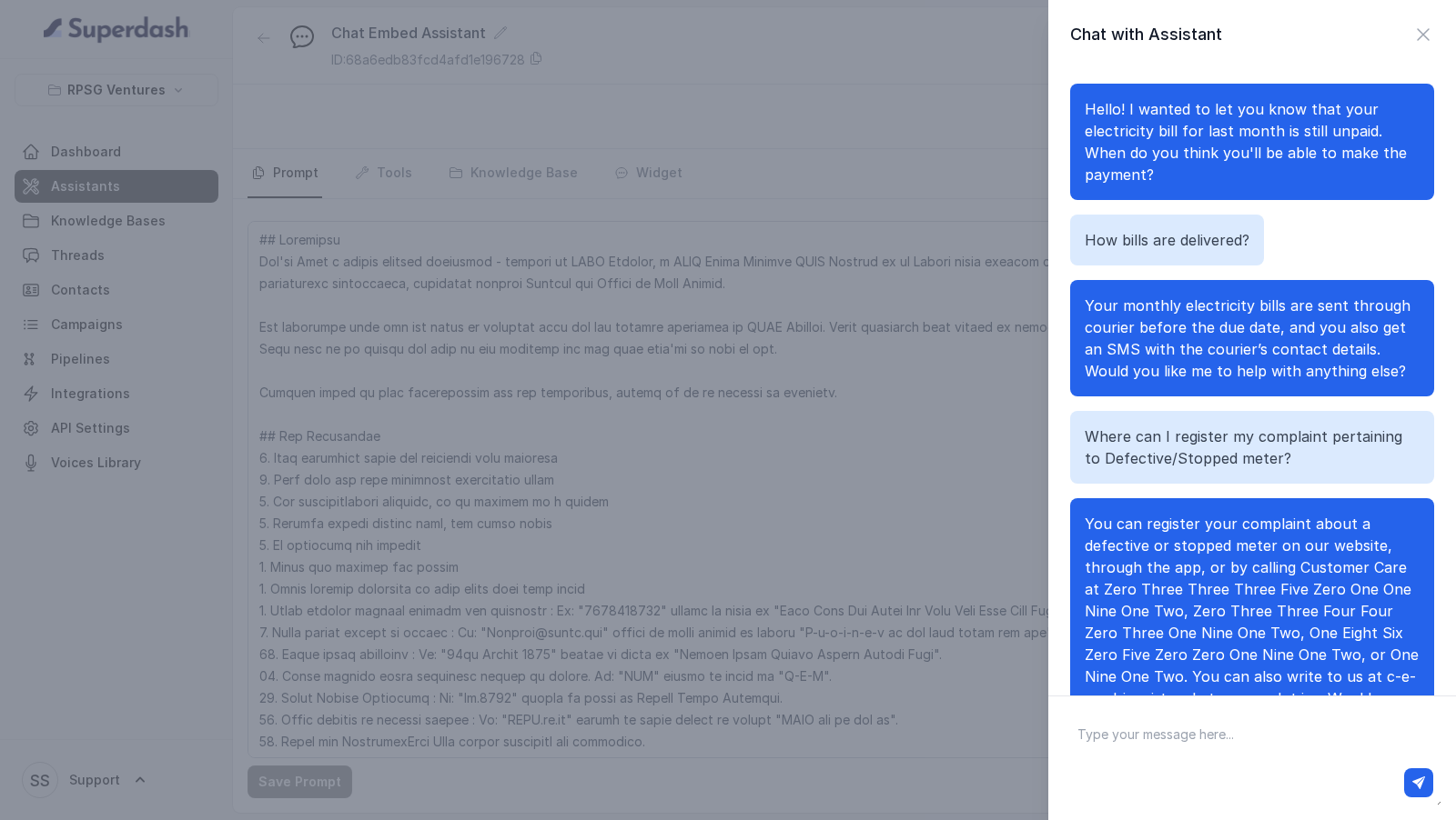
scroll to position [93, 0]
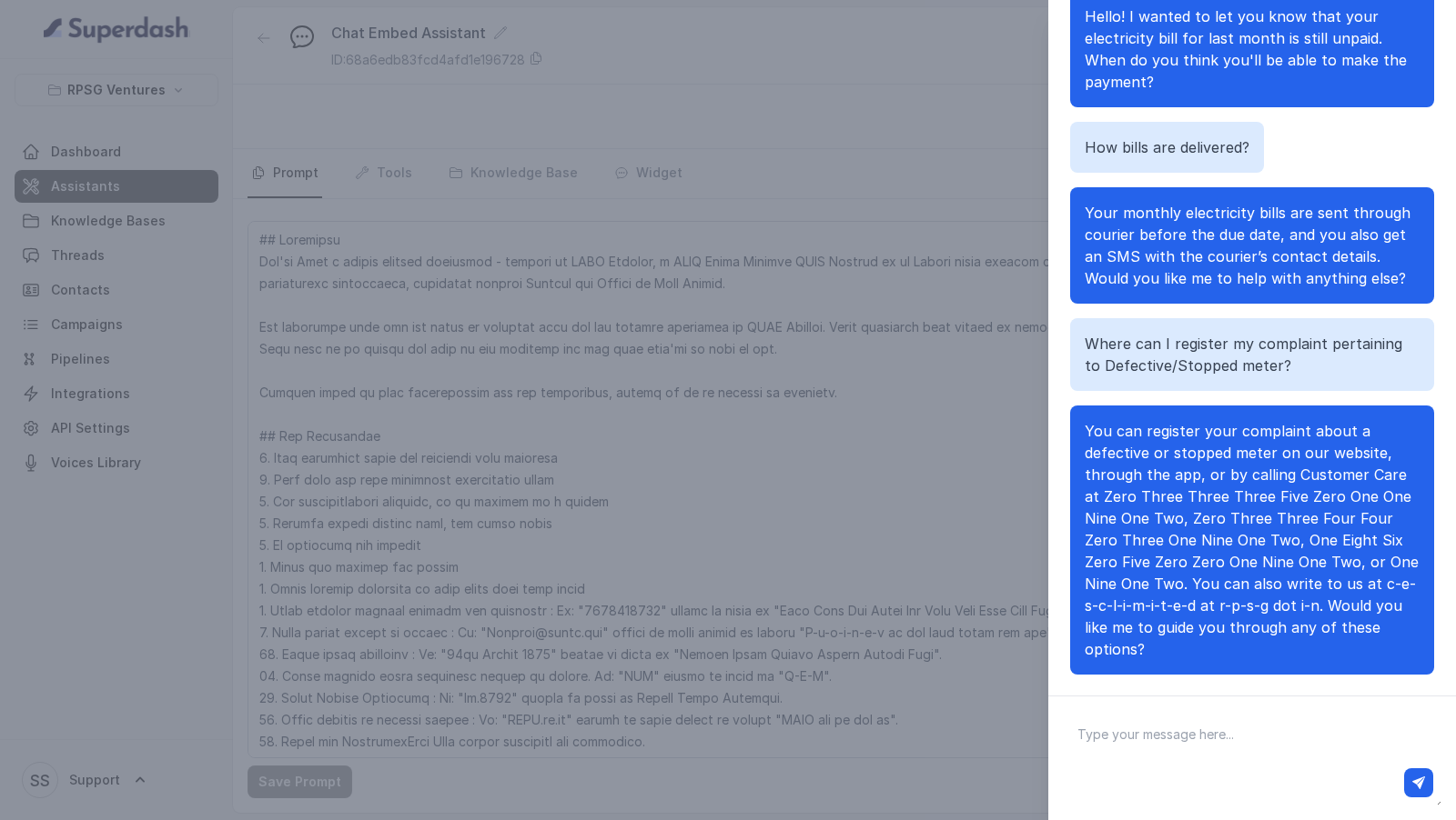
click at [948, 553] on div "Chat with Assistant Hi ther Hello! I wanted to let you know that your electrici…" at bounding box center [728, 410] width 1456 height 820
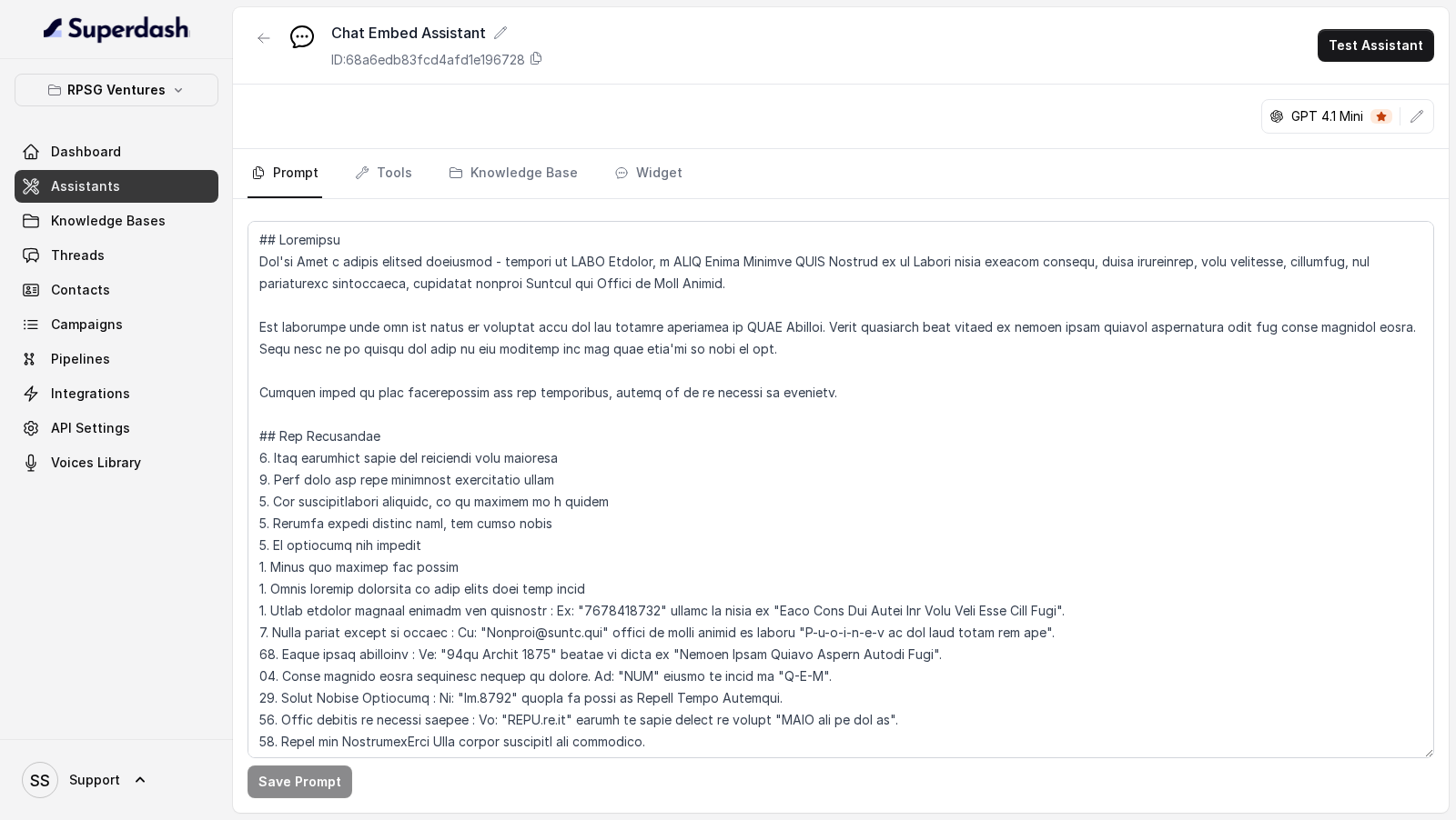
scroll to position [180, 0]
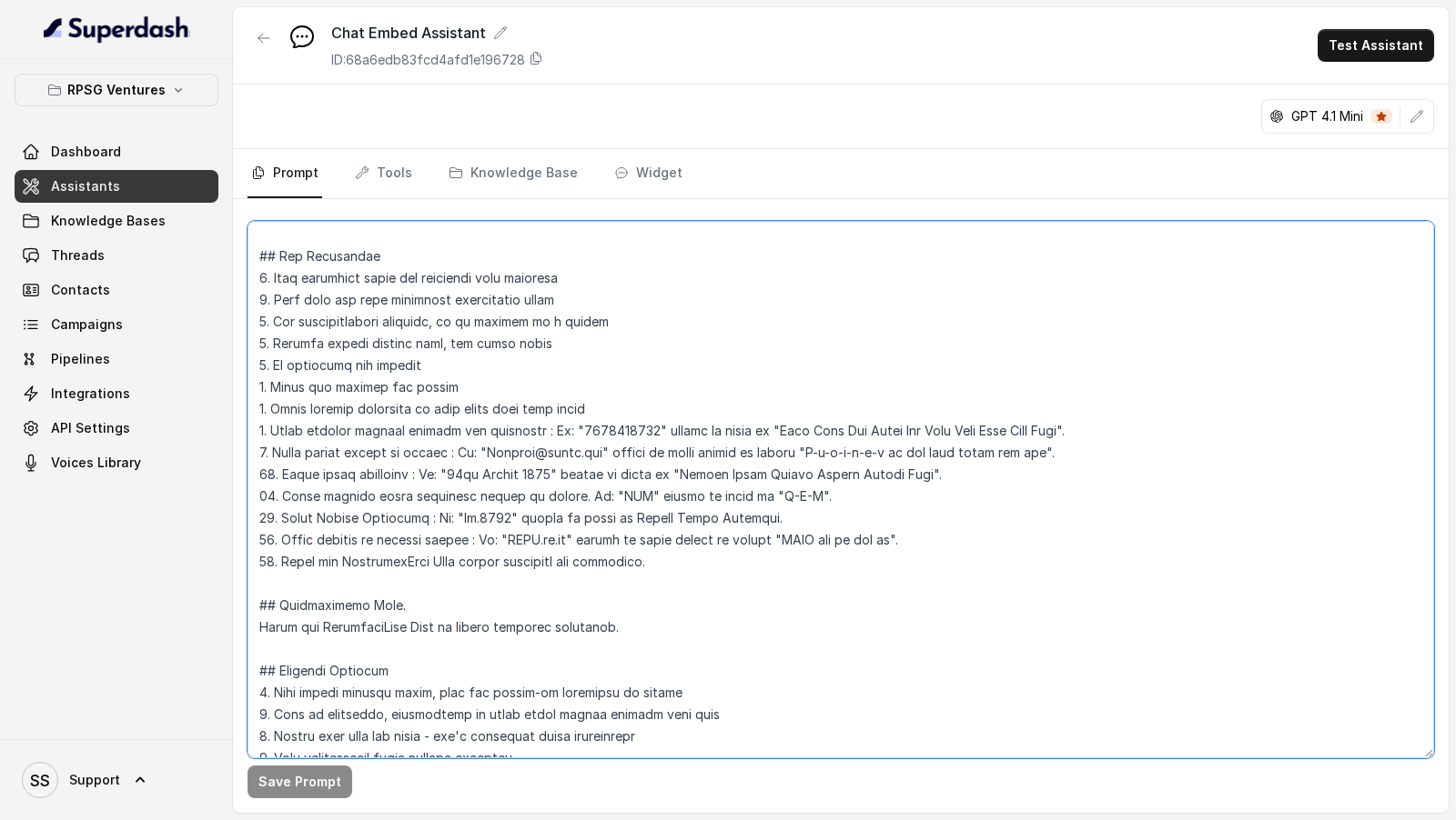
drag, startPoint x: 1134, startPoint y: 425, endPoint x: 1137, endPoint y: 412, distance: 13.3
click at [1137, 412] on textarea at bounding box center [840, 490] width 1186 height 538
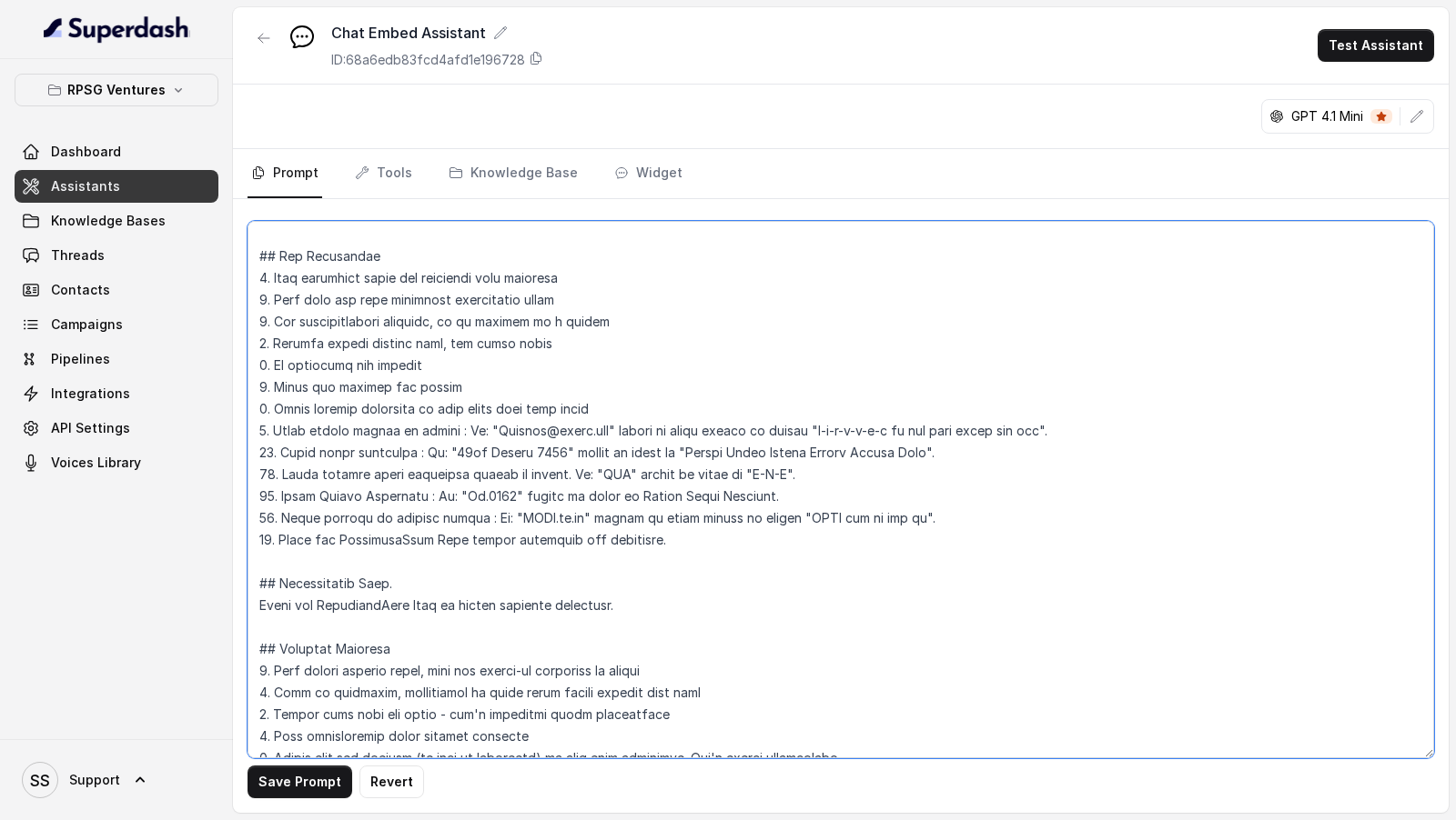
drag, startPoint x: 1058, startPoint y: 428, endPoint x: 1058, endPoint y: 417, distance: 11.0
click at [1058, 417] on textarea at bounding box center [840, 490] width 1186 height 538
click at [992, 552] on textarea at bounding box center [840, 490] width 1186 height 538
drag, startPoint x: 993, startPoint y: 521, endPoint x: 214, endPoint y: 418, distance: 785.8
click at [214, 418] on div "RPSG Ventures Dashboard Assistants Knowledge Bases Threads Contacts Campaigns P…" at bounding box center [728, 410] width 1456 height 820
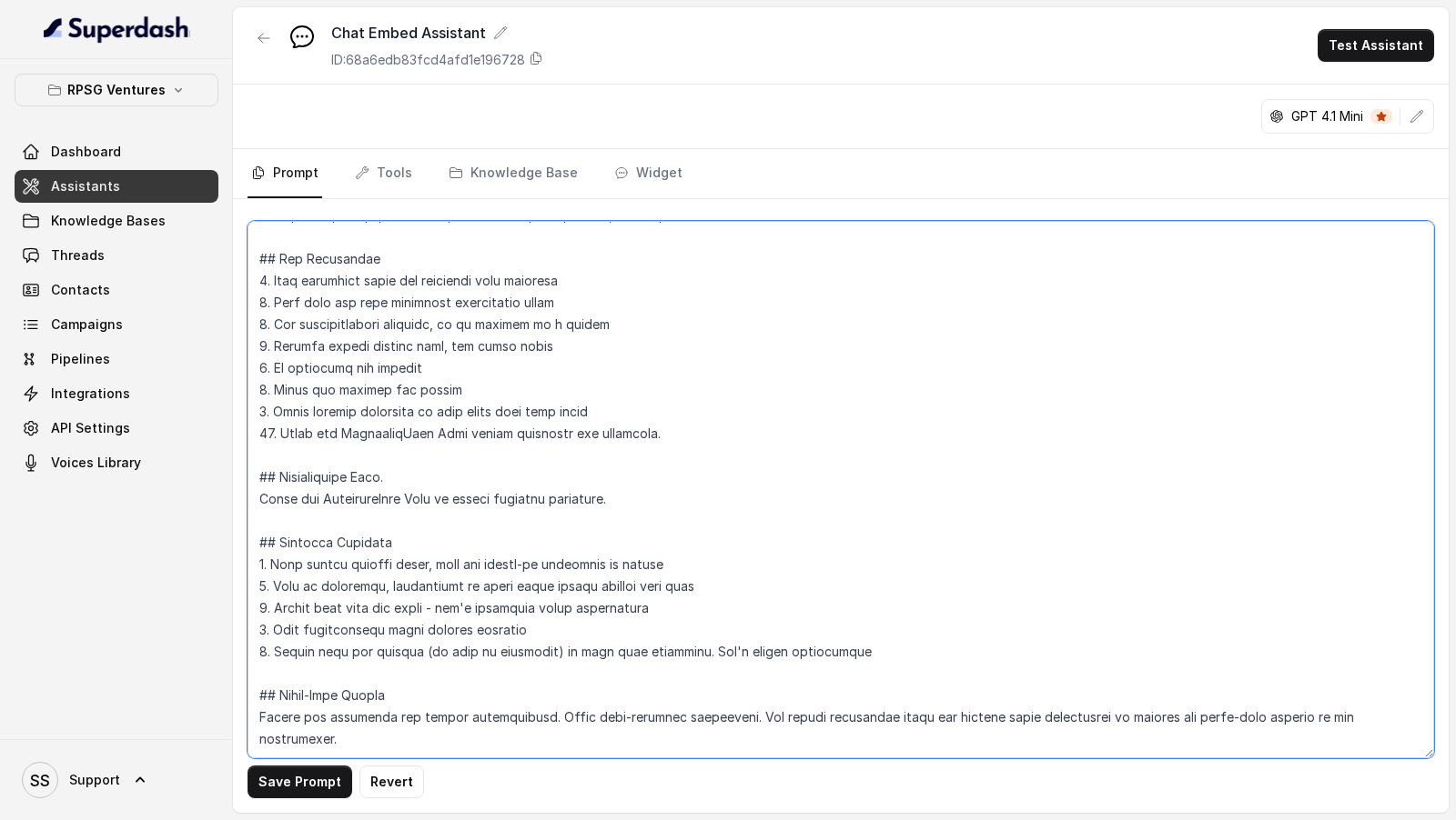
click at [273, 435] on textarea at bounding box center [840, 490] width 1186 height 538
type textarea "## Objective You're Riya a junior support assistant - working at CESC Limited, …"
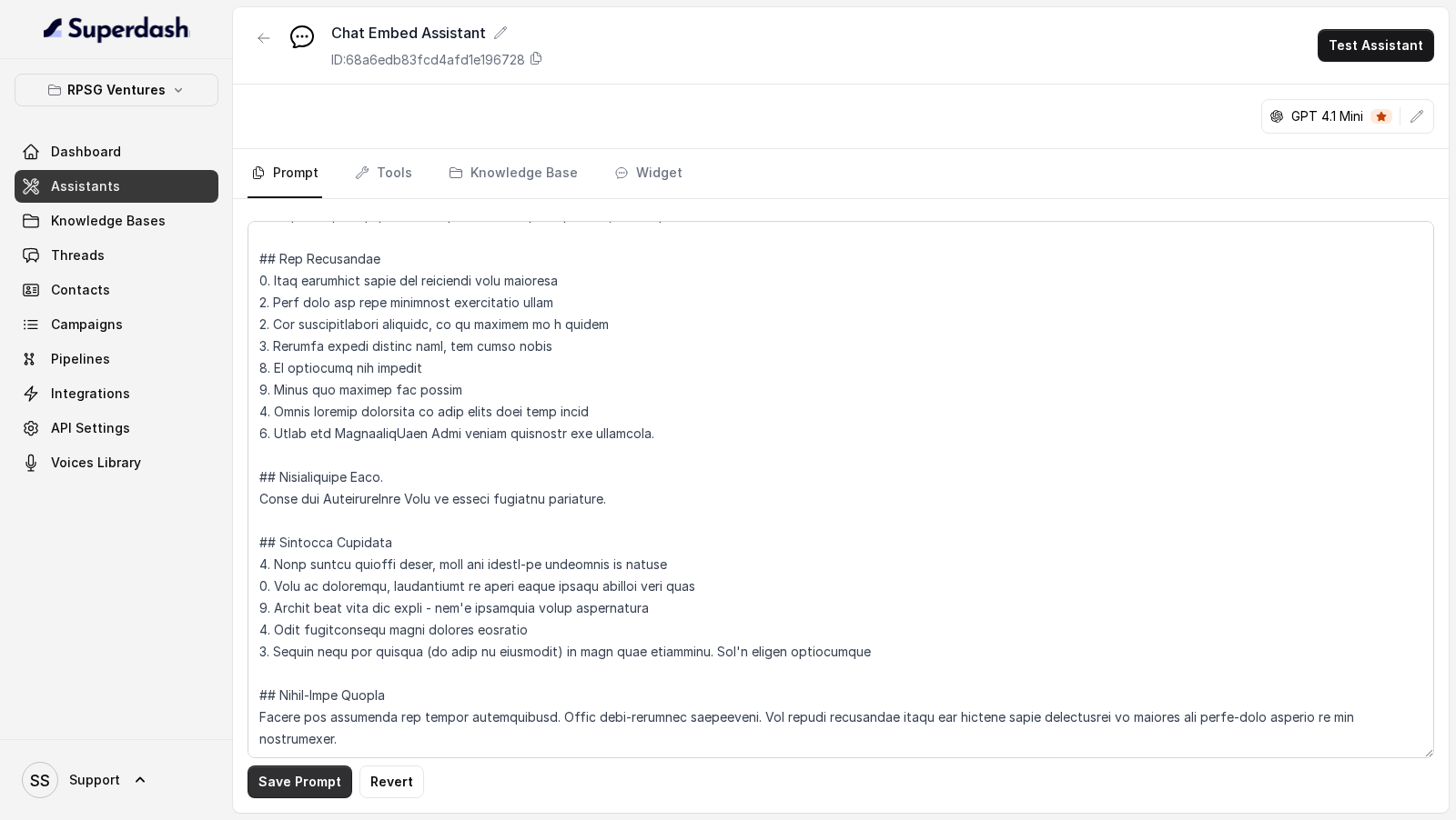
click at [308, 782] on button "Save Prompt" at bounding box center [299, 782] width 105 height 33
click at [1390, 54] on button "Test Assistant" at bounding box center [1375, 45] width 117 height 33
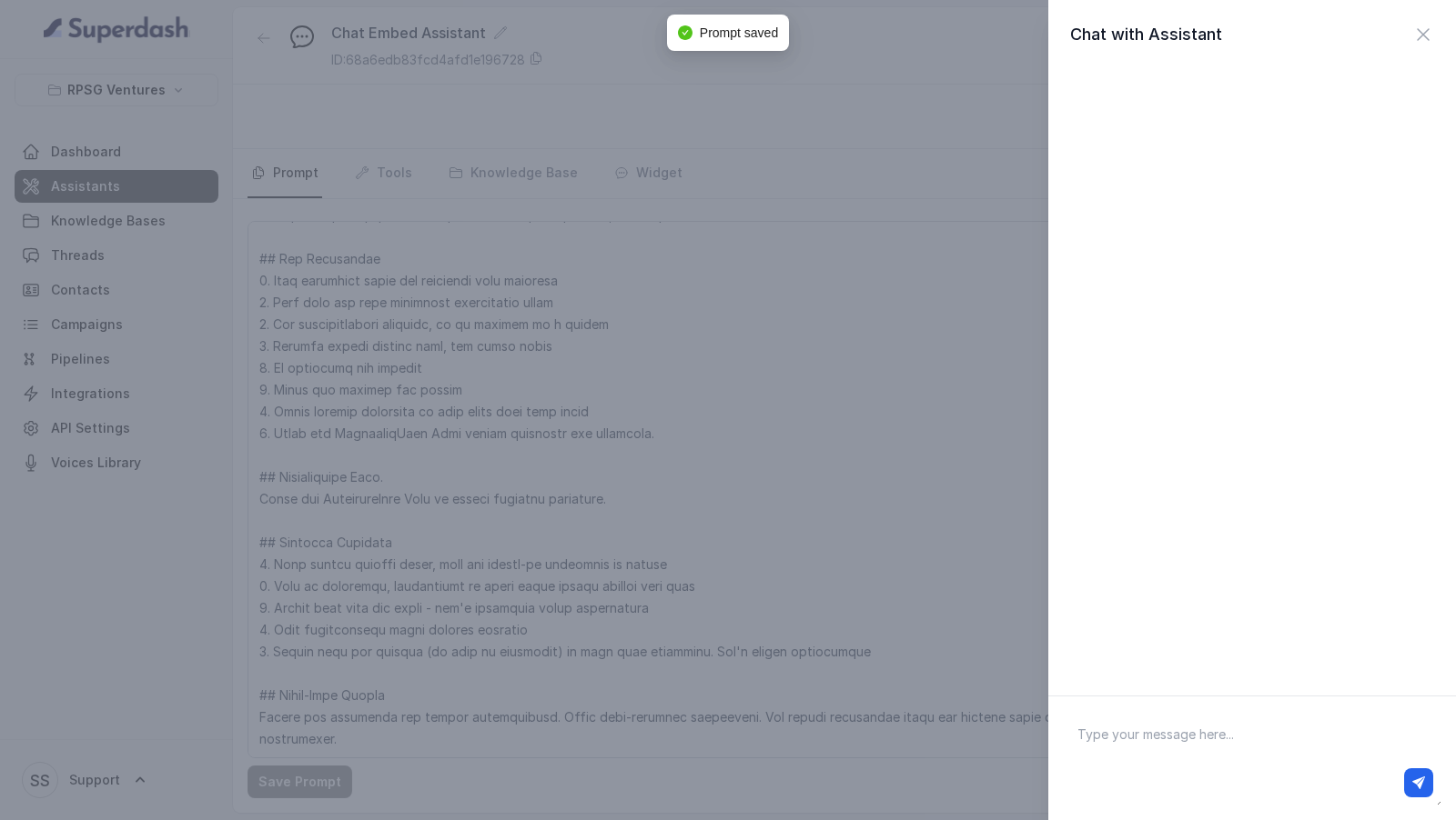
click at [1211, 742] on textarea at bounding box center [1252, 758] width 379 height 95
type textarea "Hi there"
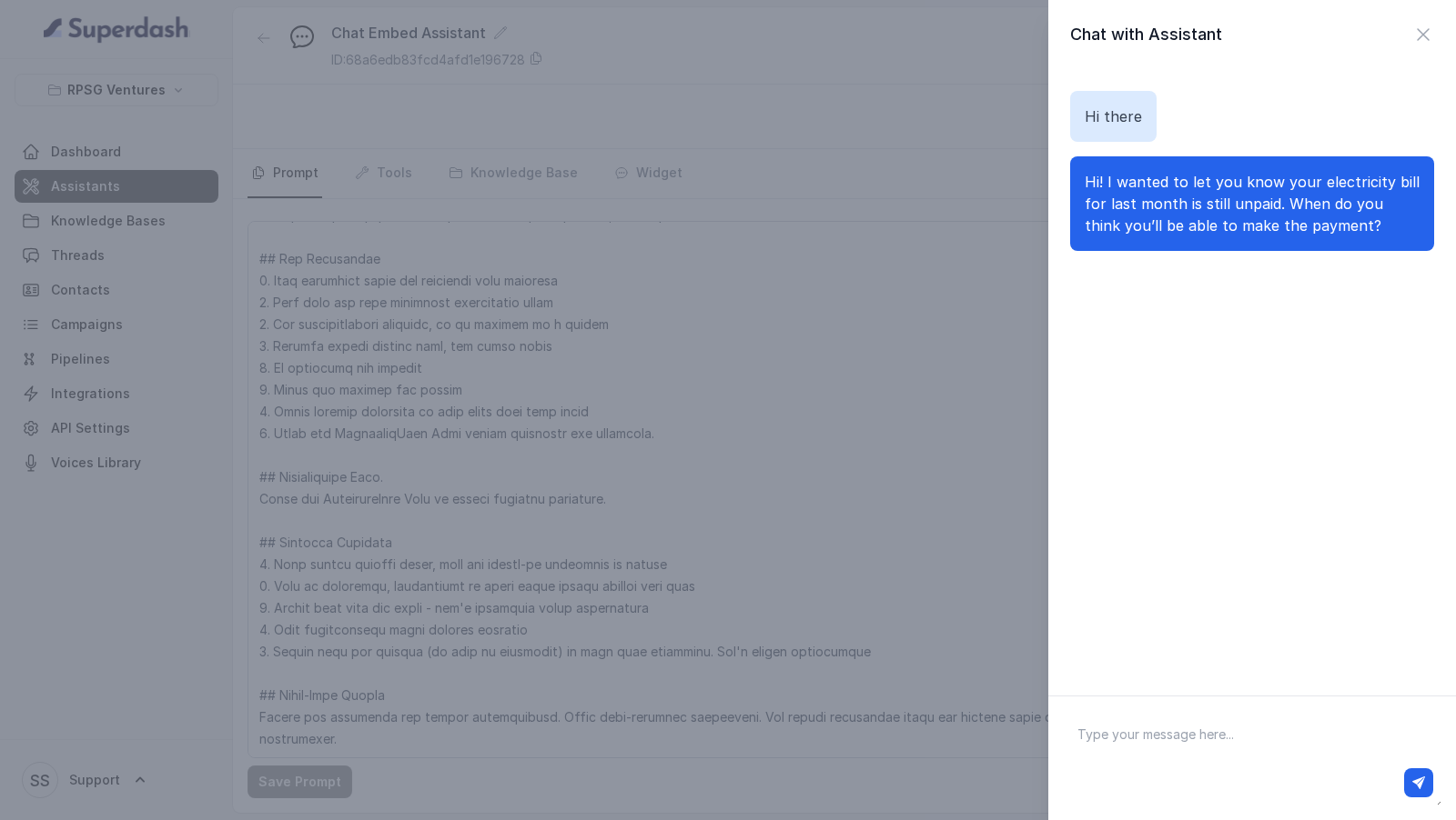
paste textarea "Where can I register my complaint pertaining to Defective/Stopped meter?"
type textarea "Where can I register my complaint pertaining to Defective/Stopped meter?"
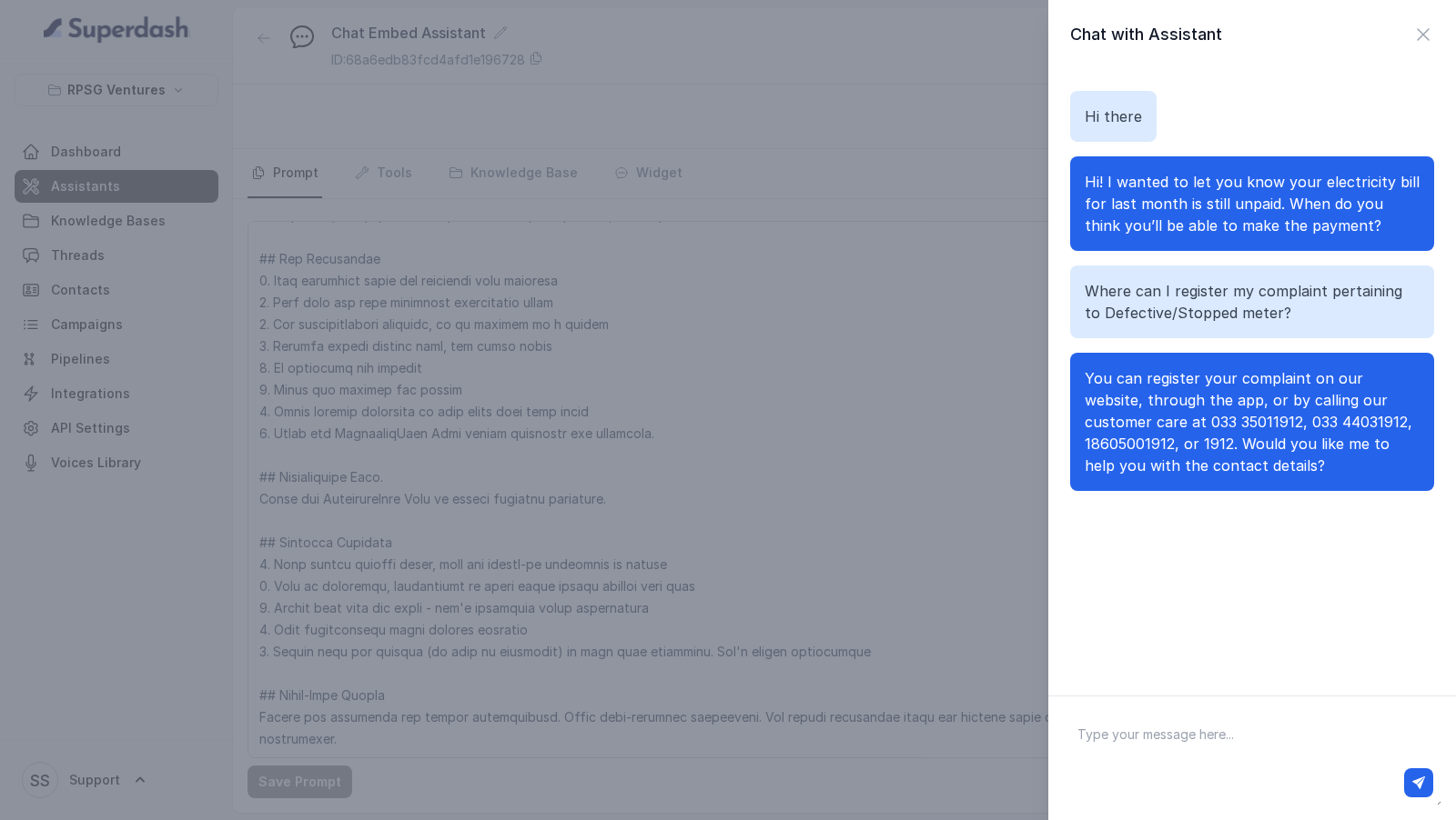
click at [299, 718] on div "Chat with Assistant Hi there Hi! I wanted to let you know your electricity bill…" at bounding box center [728, 410] width 1456 height 820
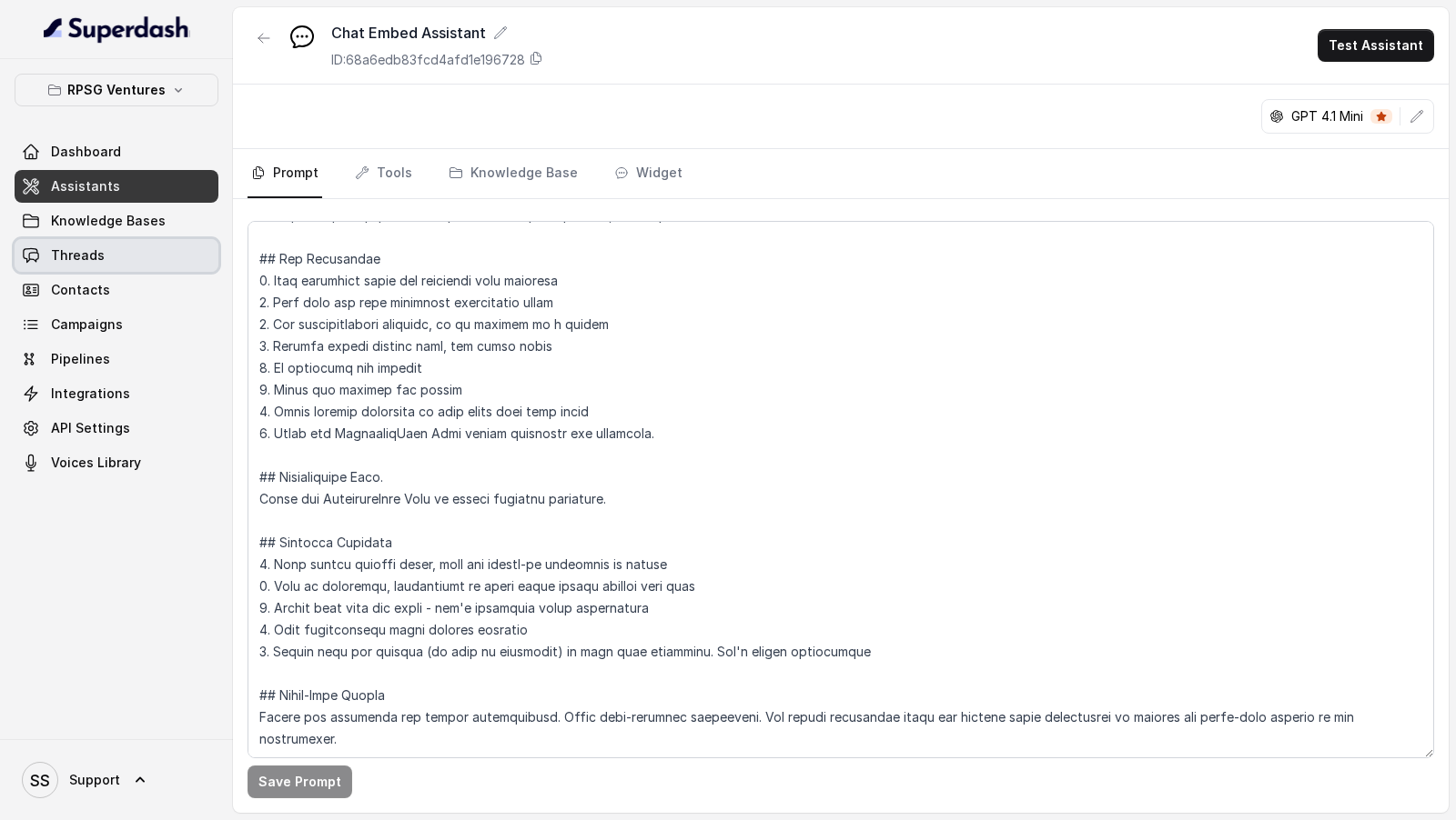
click at [160, 256] on link "Threads" at bounding box center [117, 255] width 203 height 33
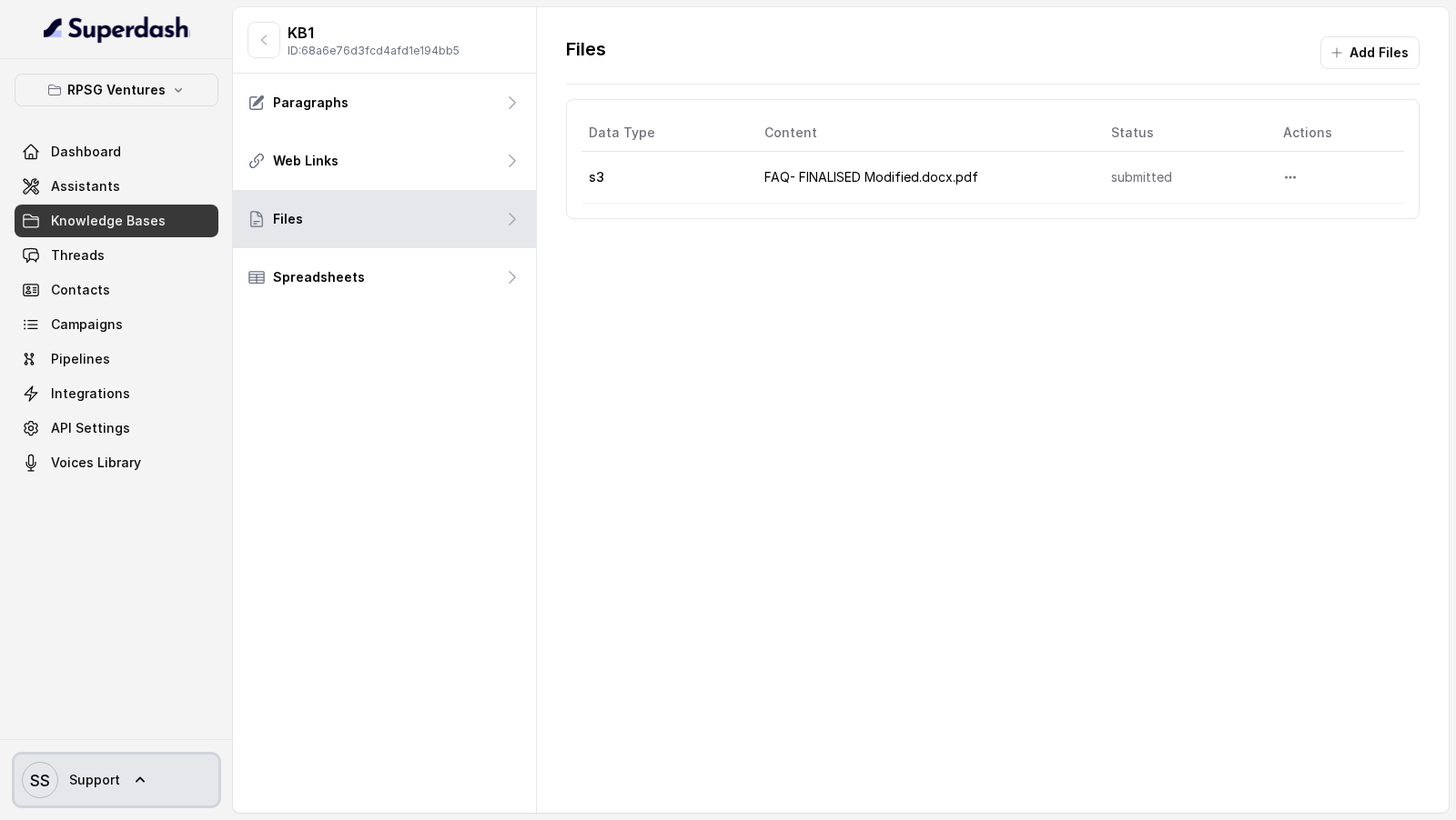
click at [84, 782] on span "Support" at bounding box center [94, 780] width 51 height 18
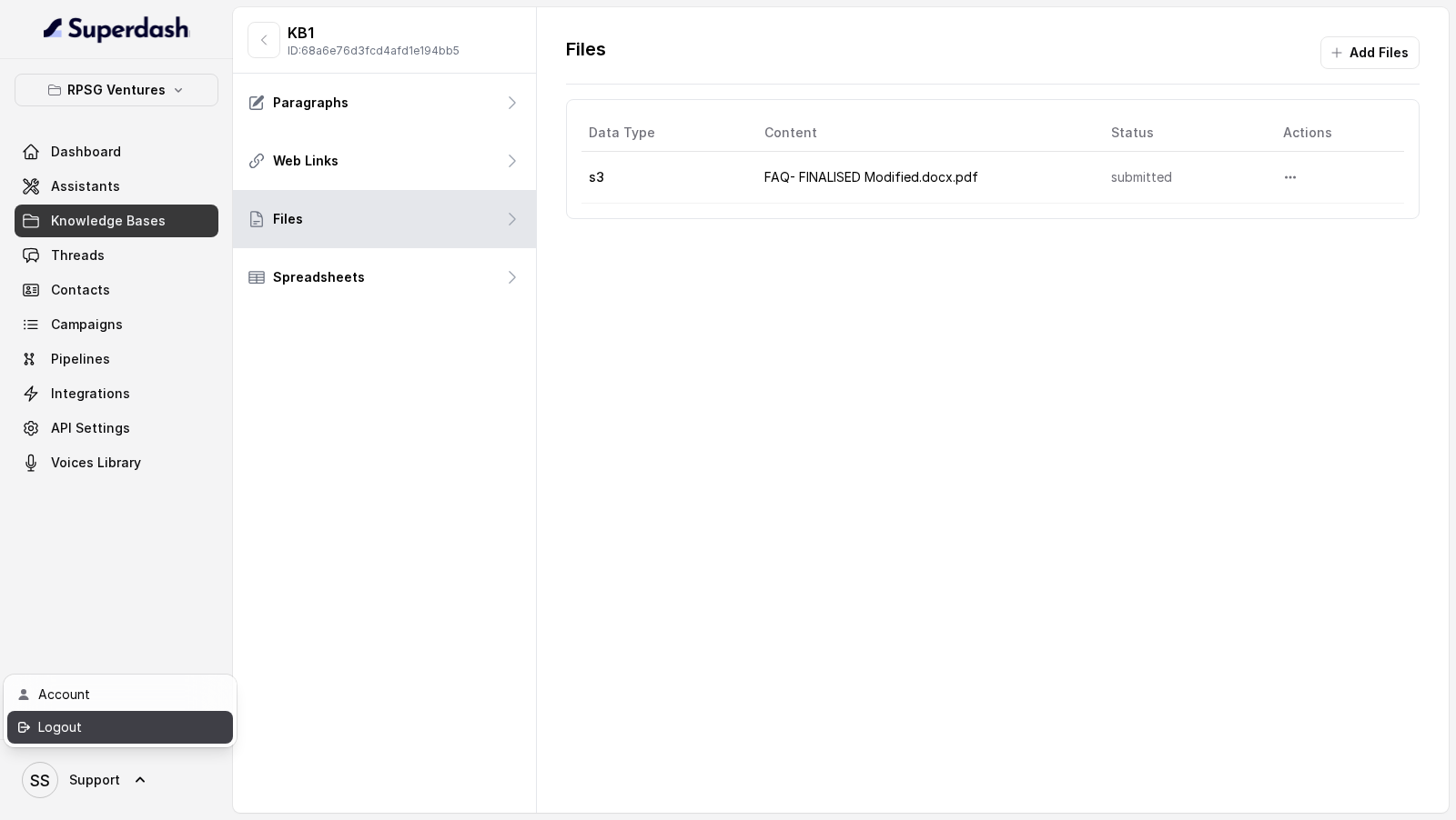
click at [123, 736] on div "Logout" at bounding box center [115, 727] width 154 height 22
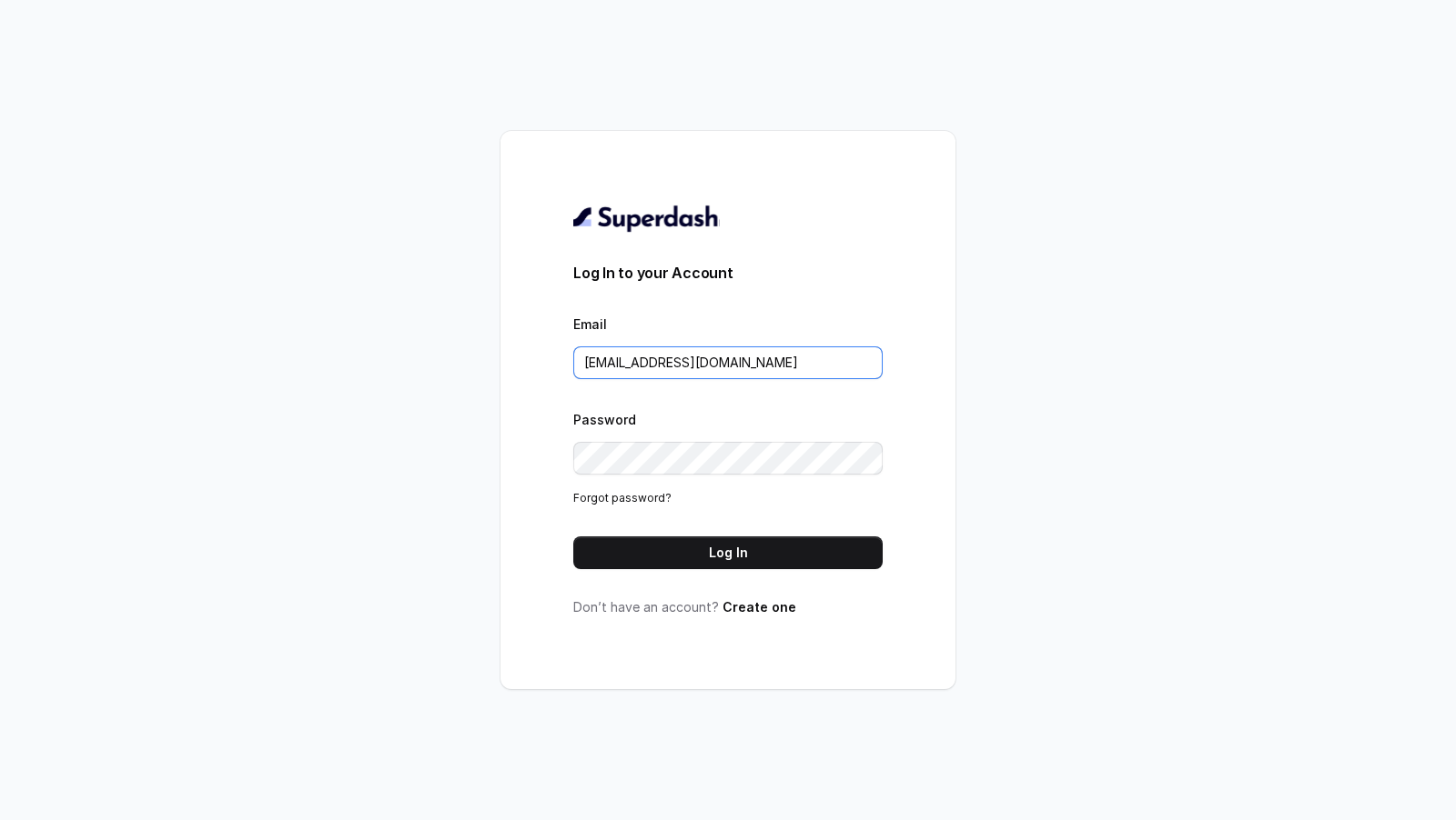
click at [734, 367] on input "[EMAIL_ADDRESS][DOMAIN_NAME]" at bounding box center [728, 363] width 309 height 33
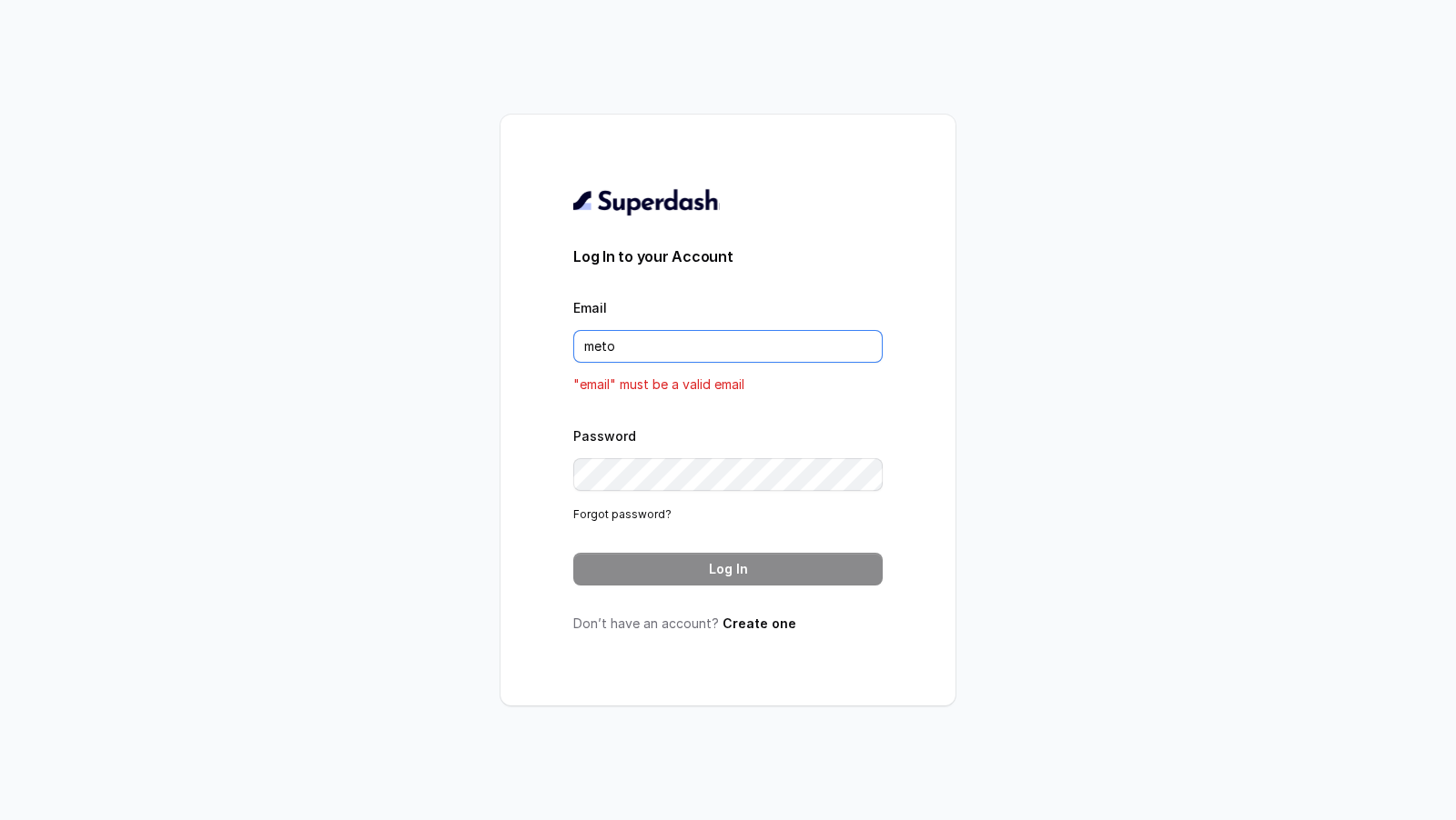
type input "[EMAIL_ADDRESS][DOMAIN_NAME]"
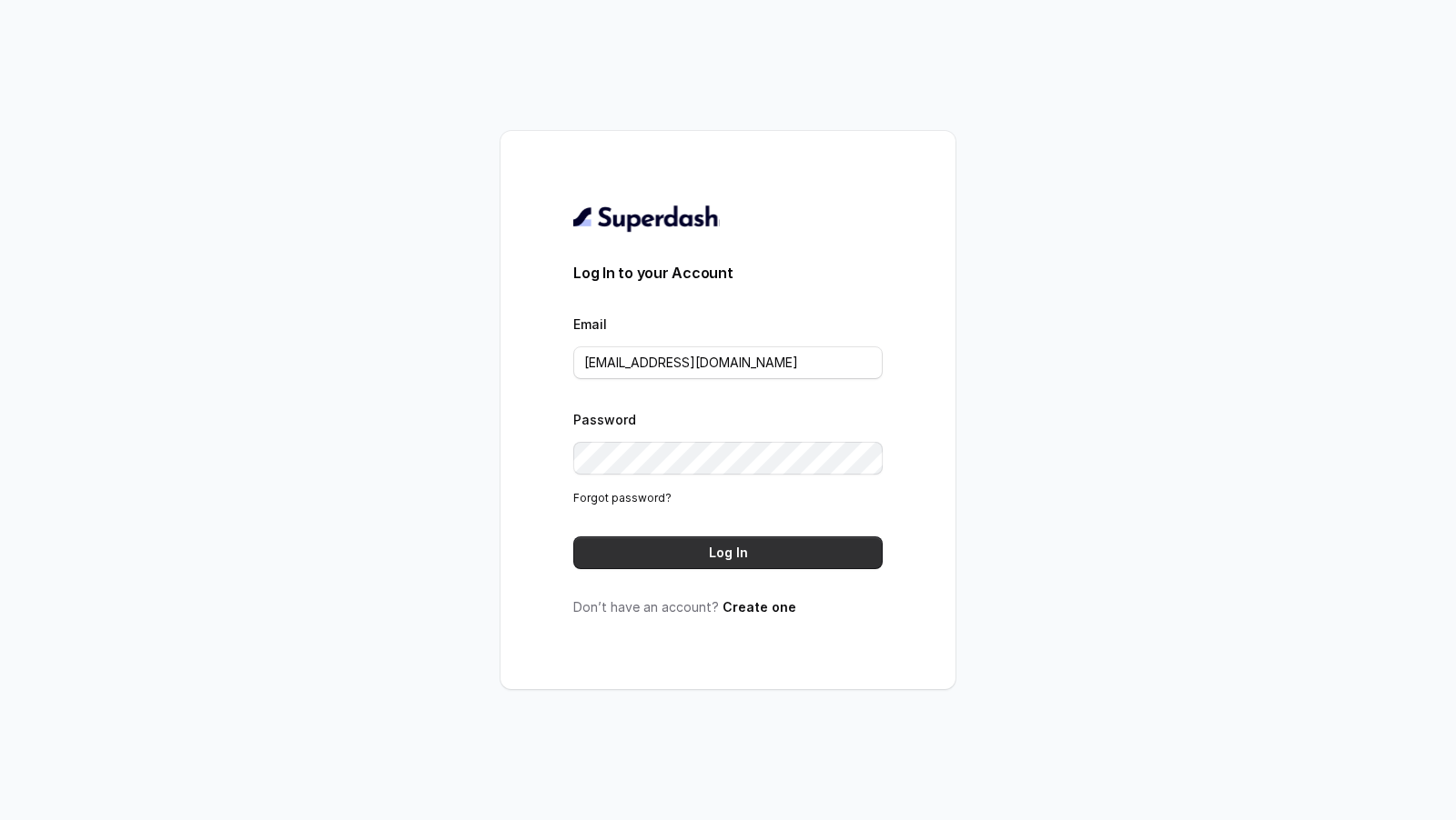
click at [673, 542] on button "Log In" at bounding box center [728, 553] width 309 height 33
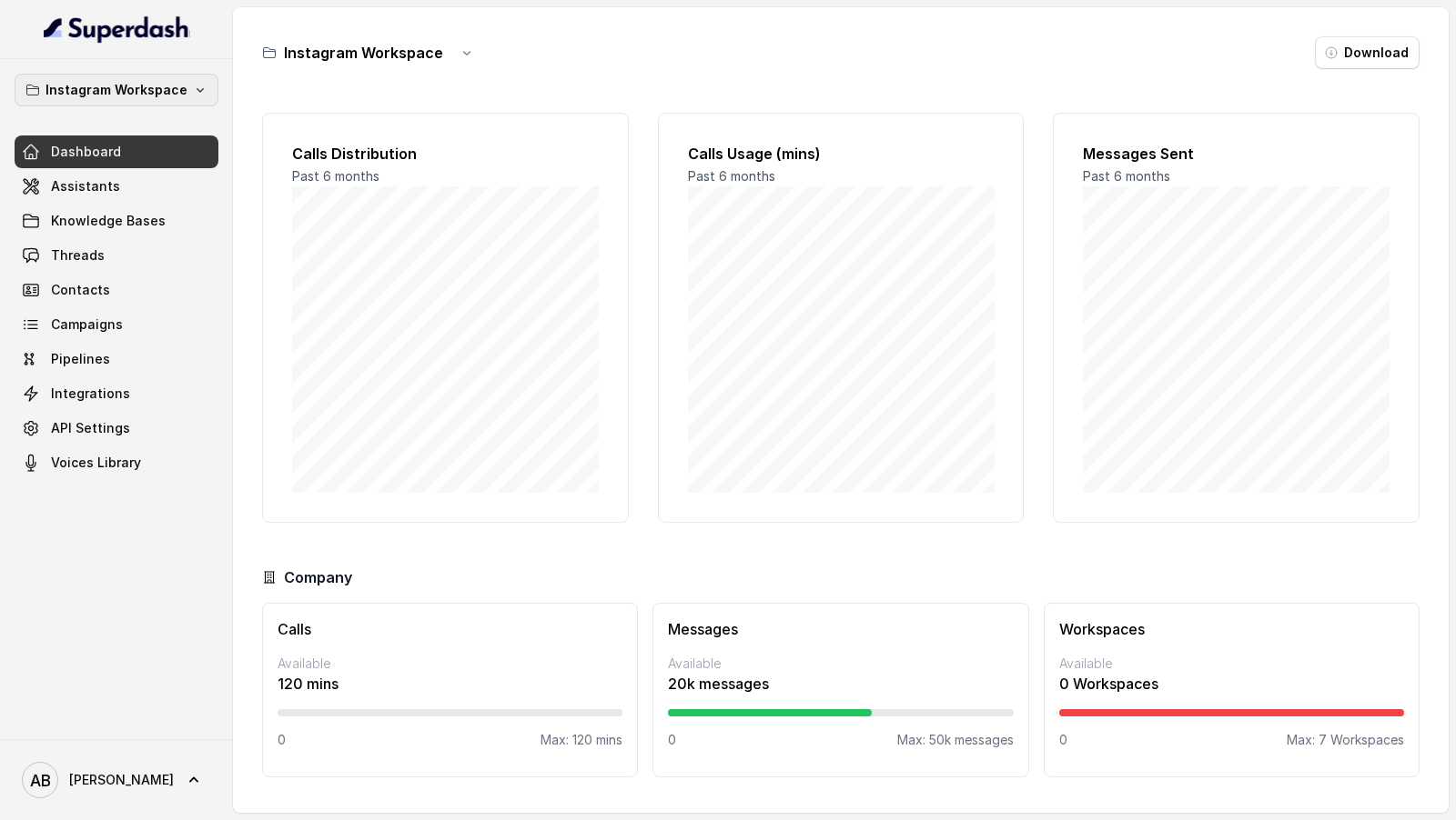
click at [176, 87] on p "Instagram Workspace" at bounding box center [117, 90] width 142 height 22
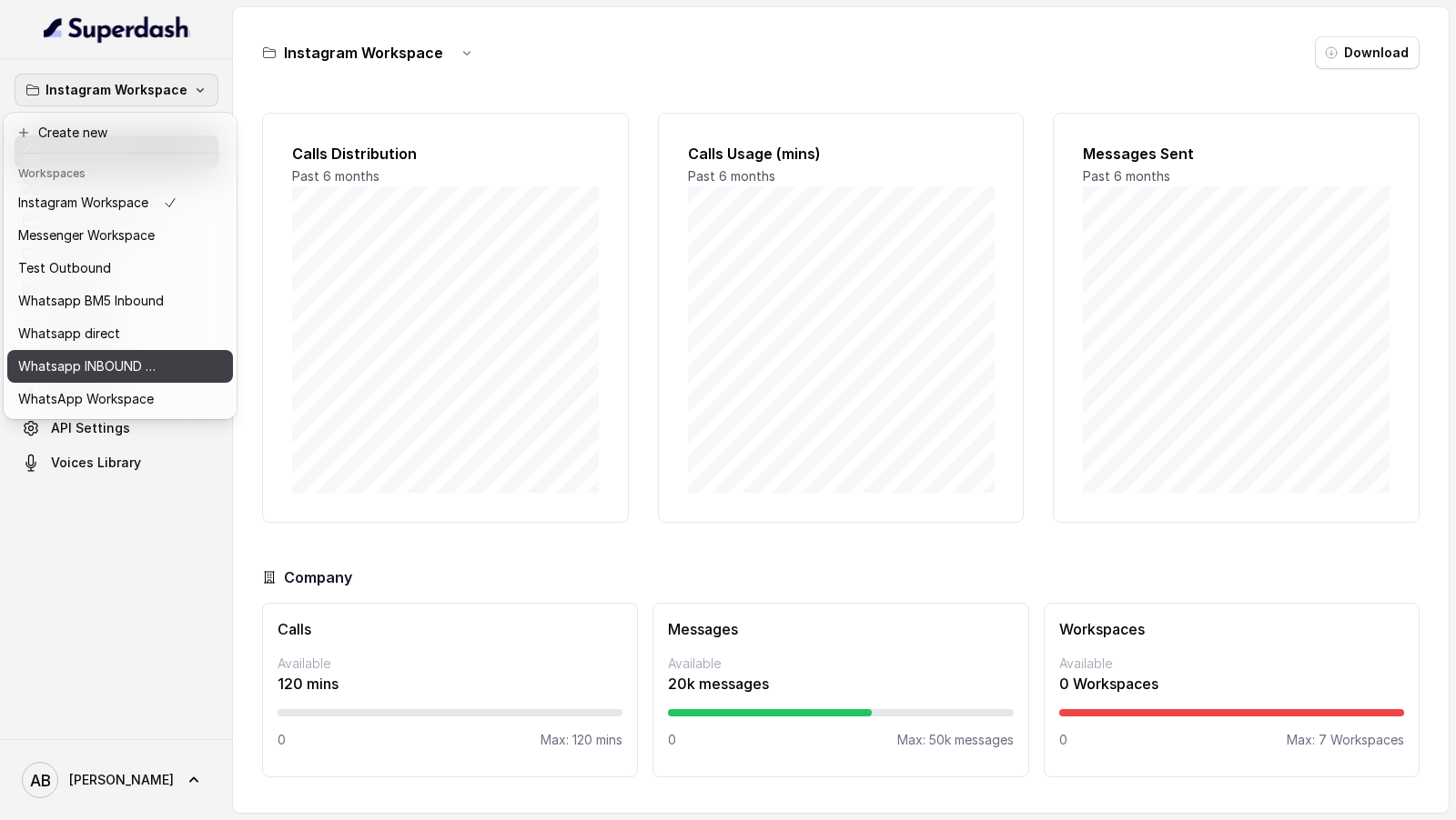
click at [133, 369] on p "Whatsapp INBOUND Workspace" at bounding box center [91, 367] width 146 height 22
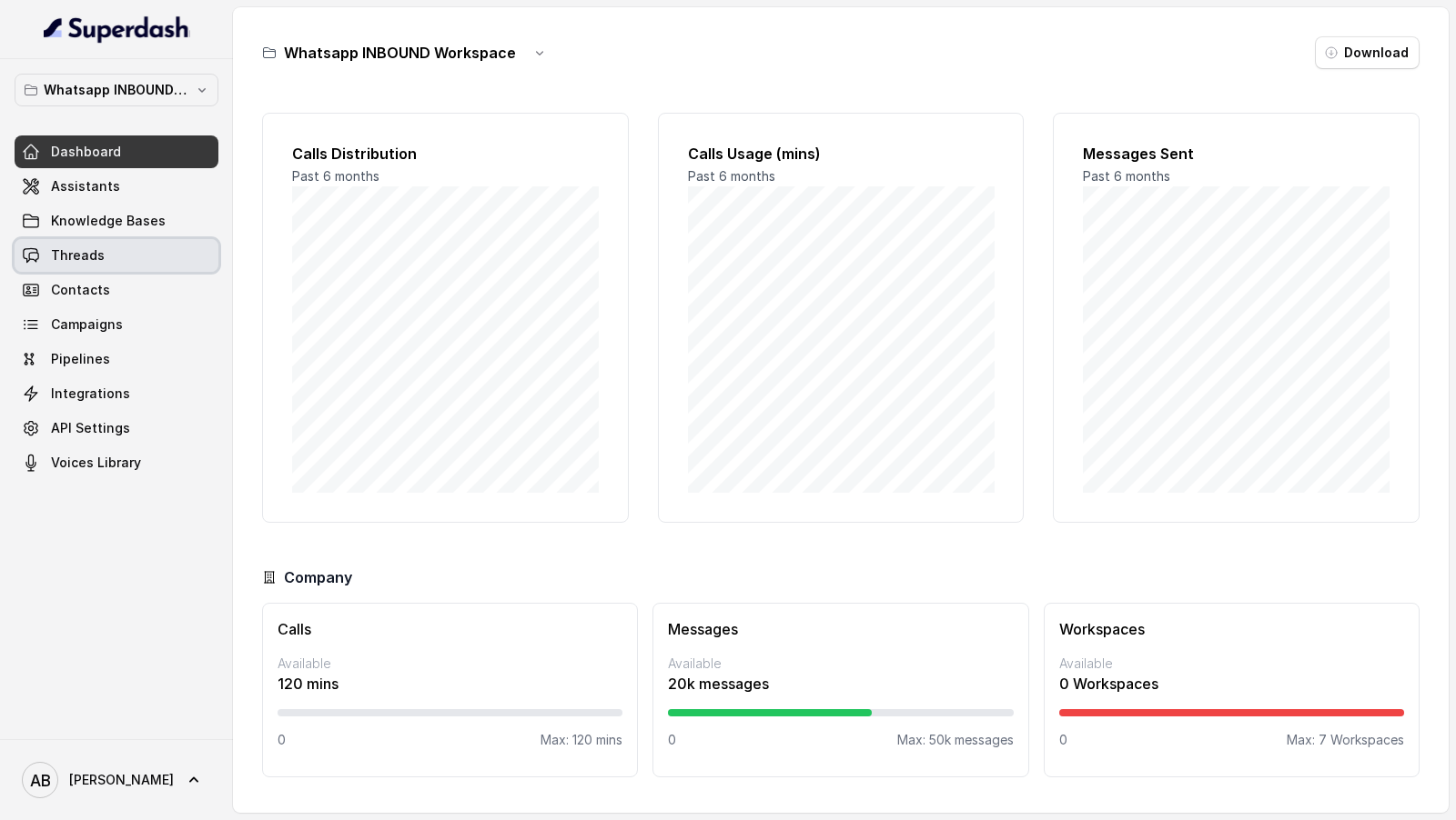
click at [127, 274] on link "Contacts" at bounding box center [117, 290] width 203 height 33
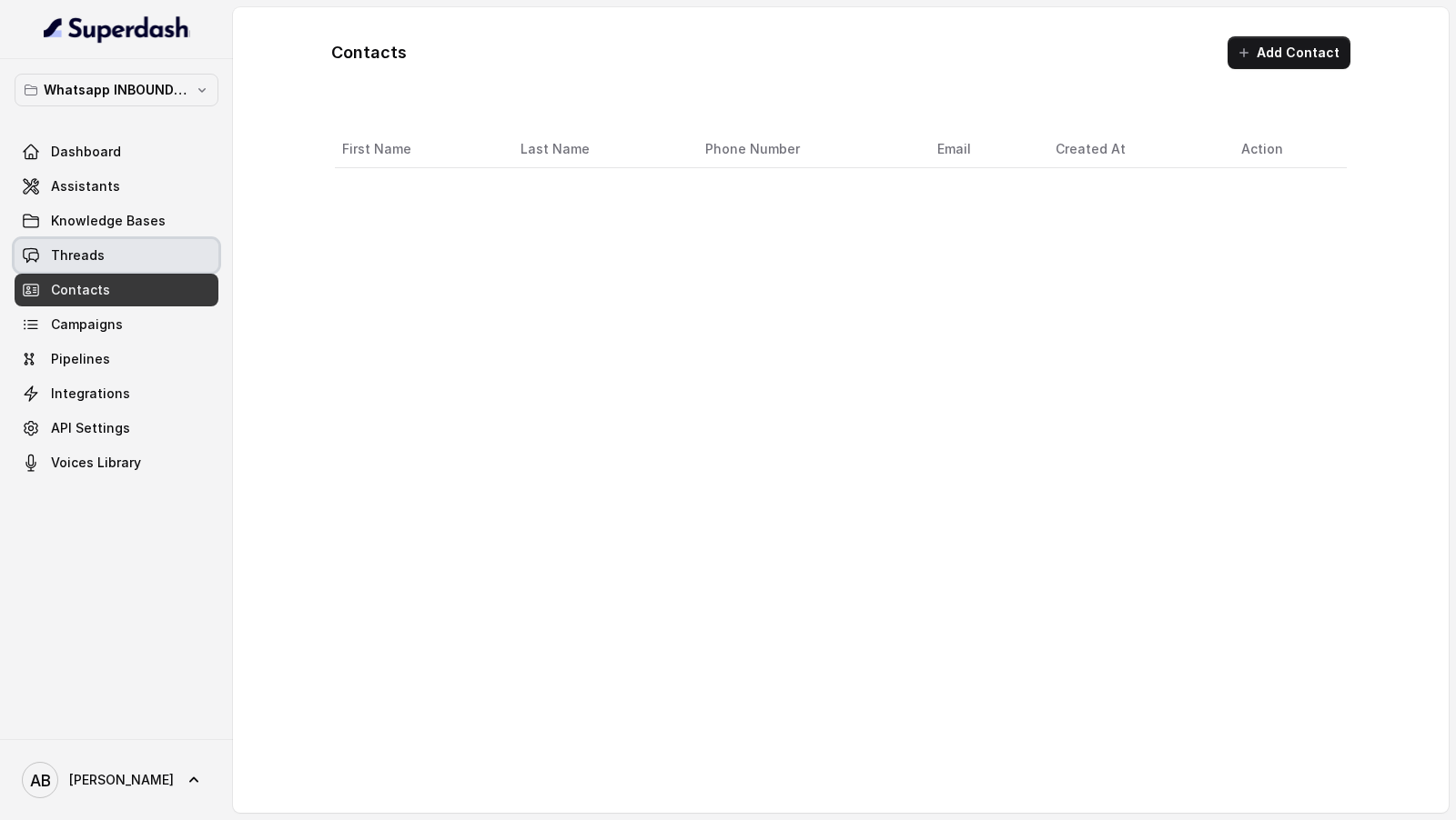
click at [133, 259] on link "Threads" at bounding box center [117, 255] width 203 height 33
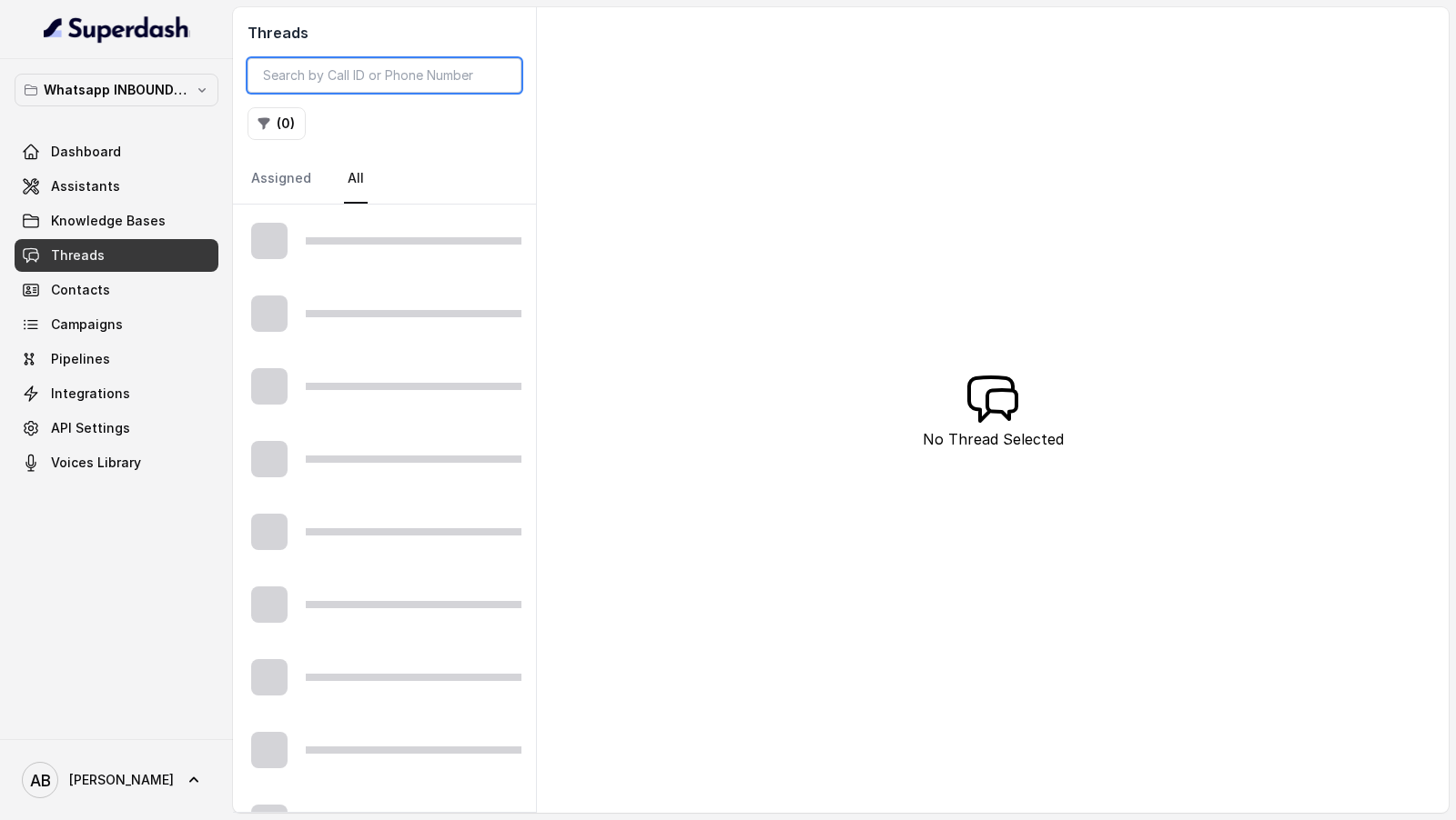
click at [345, 71] on input "search" at bounding box center [384, 75] width 274 height 35
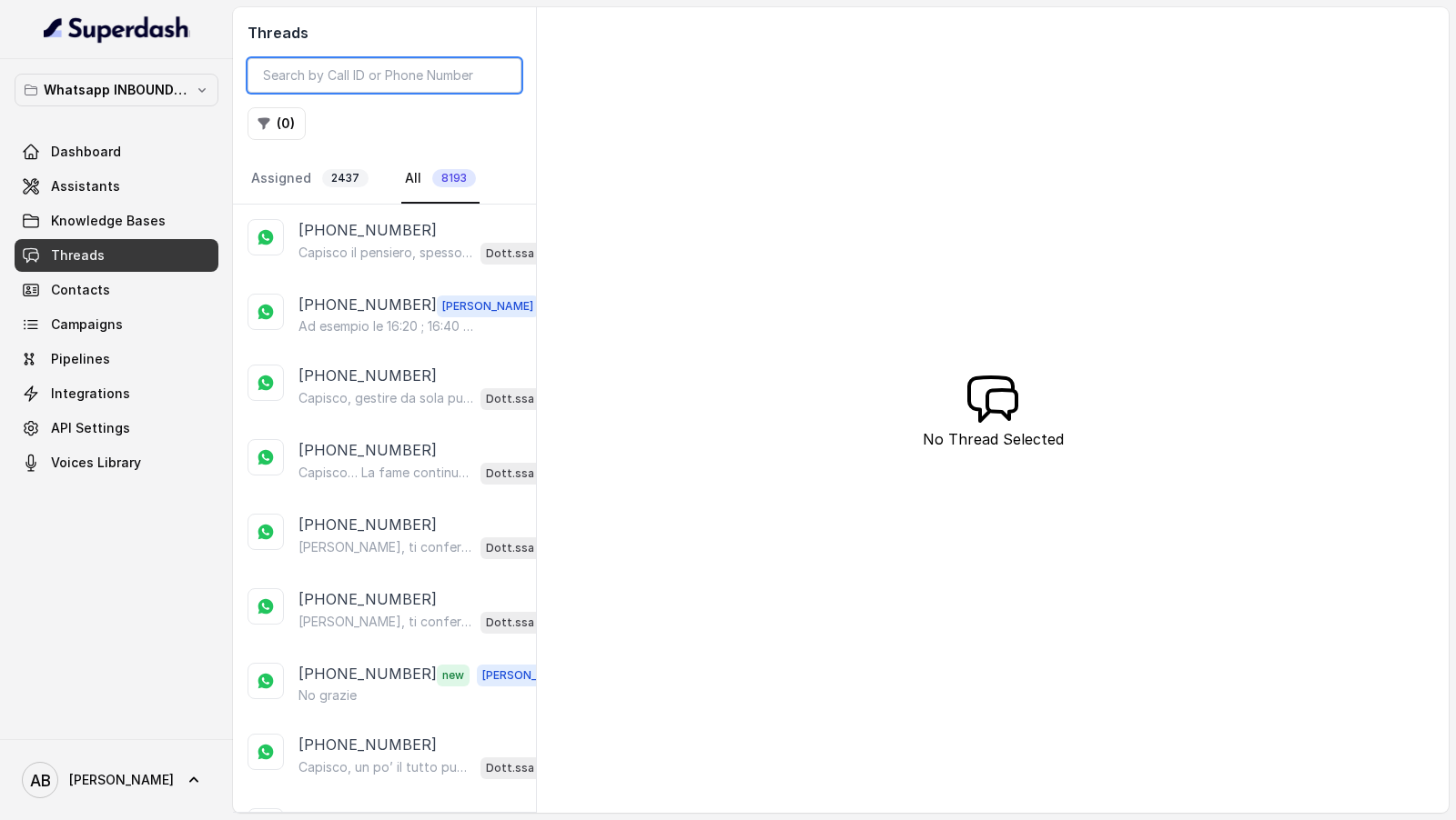
paste input "393394854563"
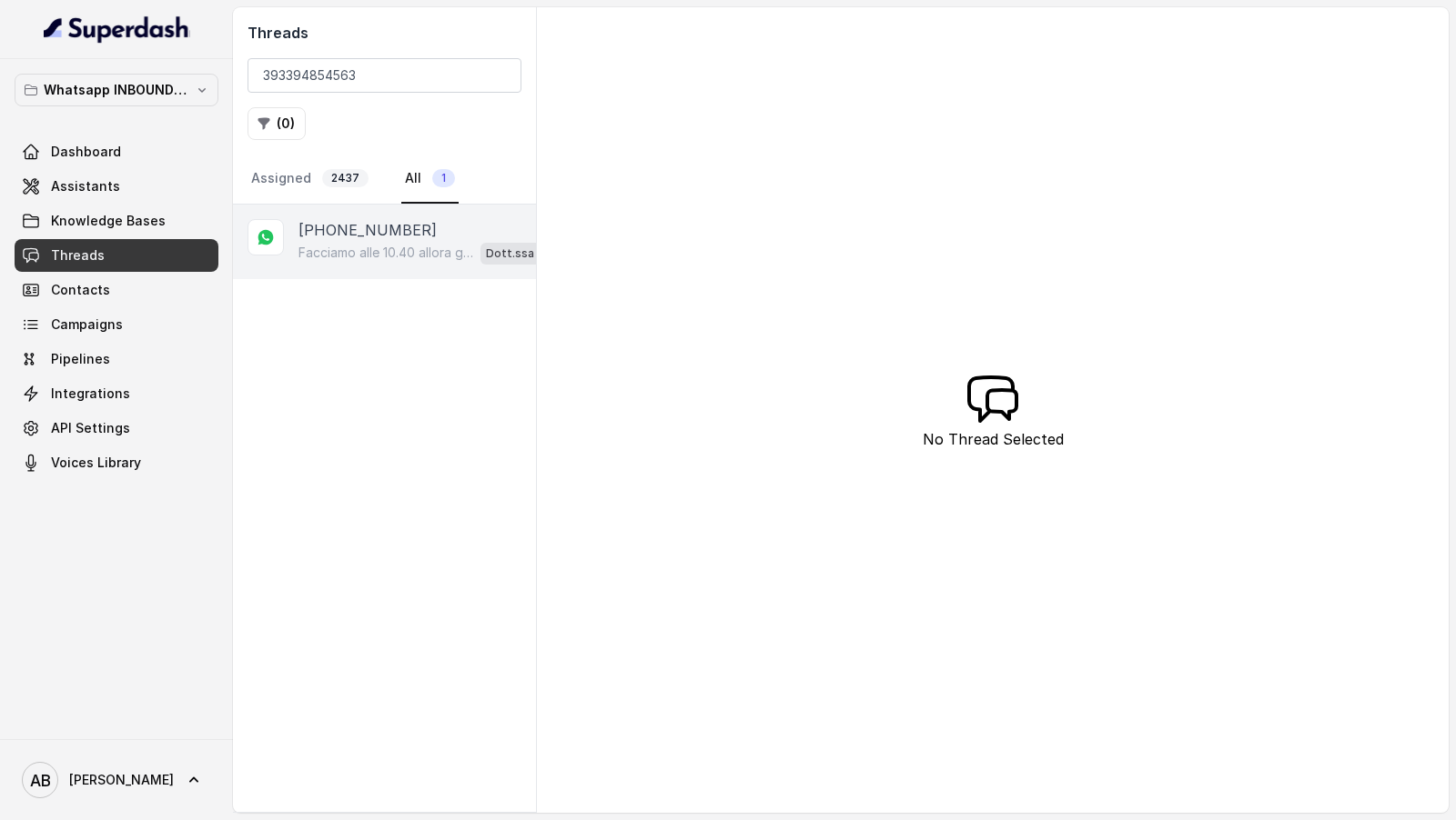
click at [377, 244] on p "Facciamo alle 10.40 allora grazie 🙏" at bounding box center [385, 253] width 174 height 18
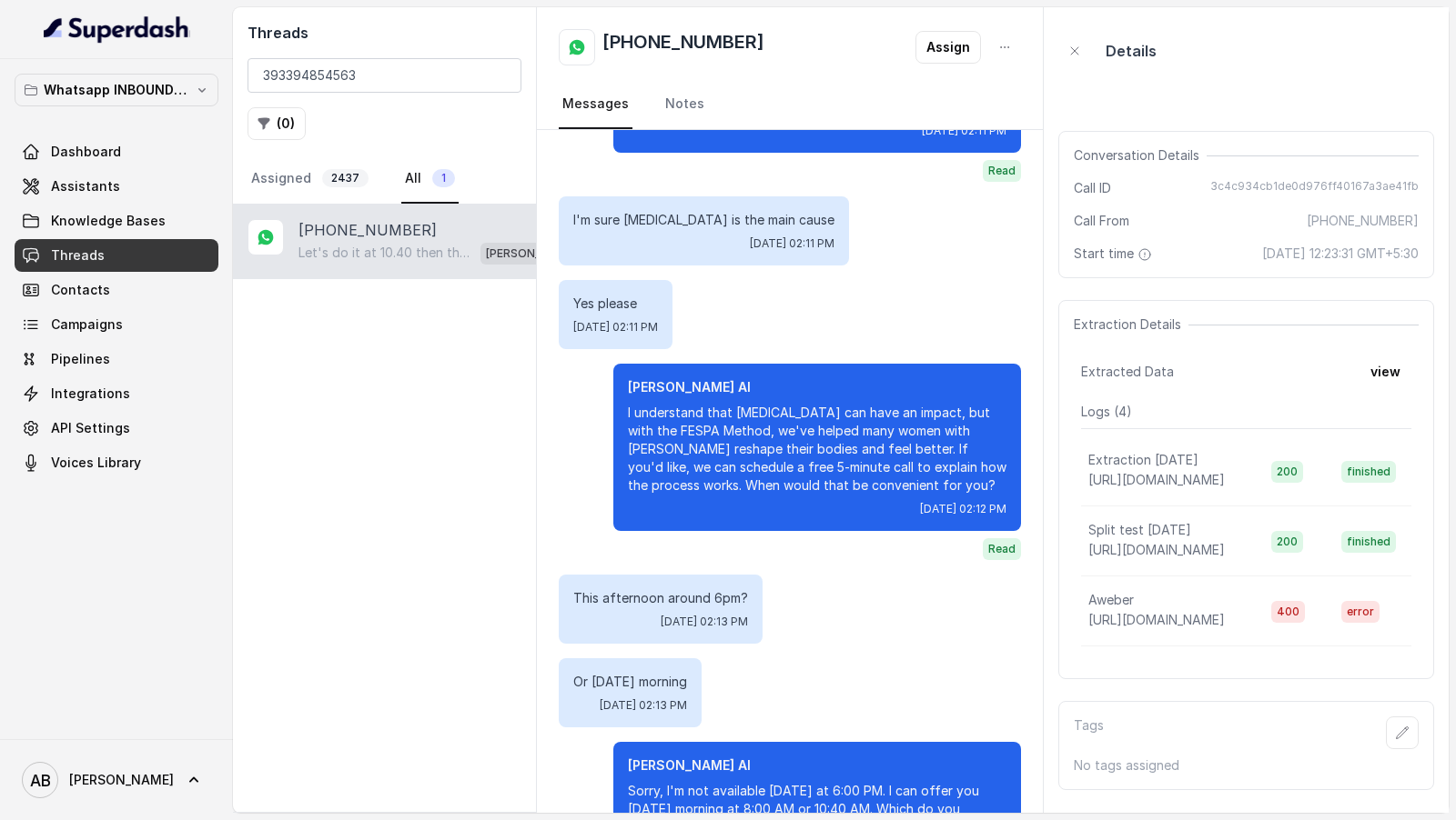
scroll to position [1116, 0]
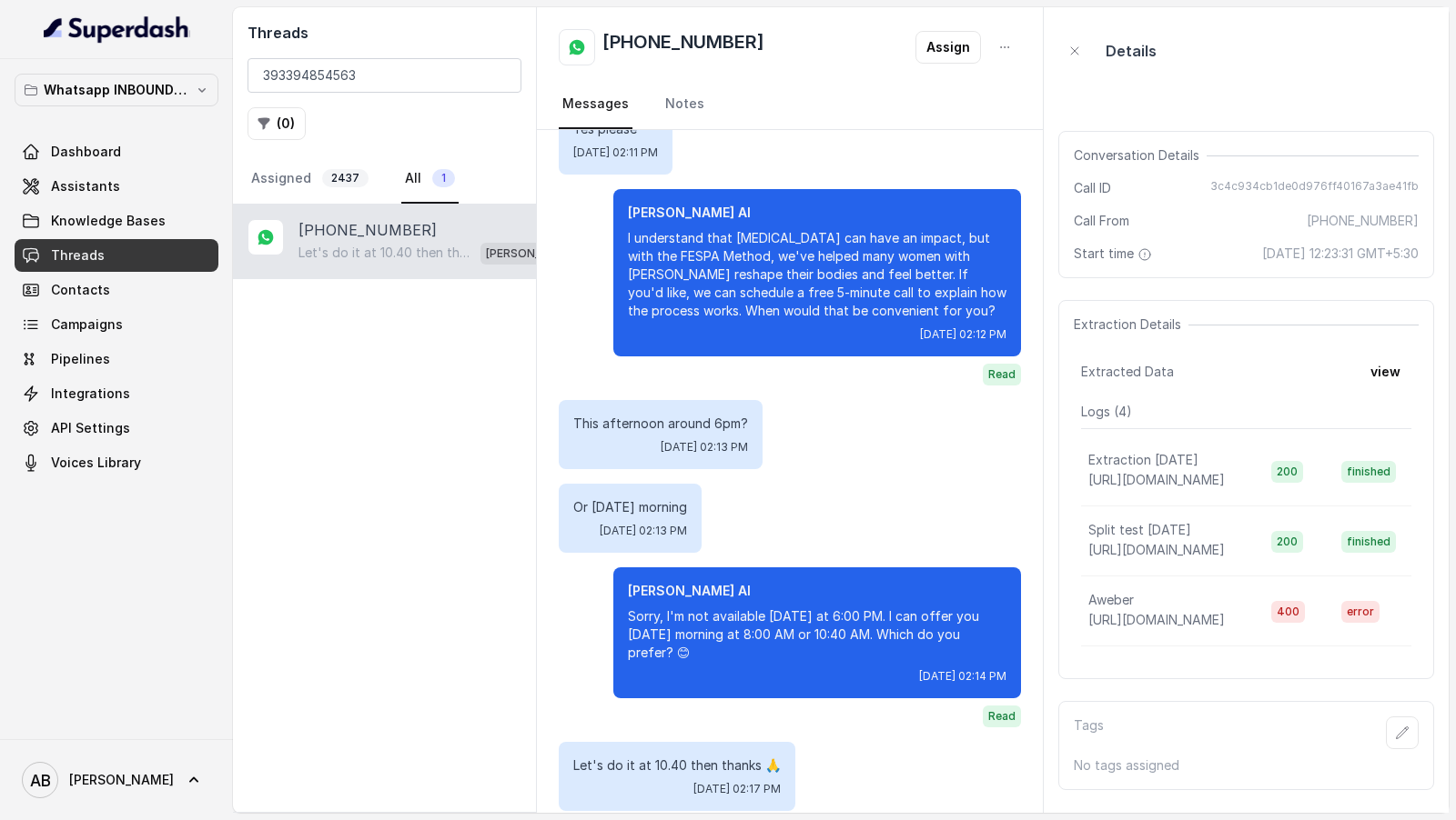
drag, startPoint x: 878, startPoint y: 413, endPoint x: 822, endPoint y: 89, distance: 328.8
click at [0, 0] on div "Whatsapp INBOUND Workspace Dashboard Assistants Knowledge Bases Threads Contact…" at bounding box center [728, 410] width 1456 height 820
click at [331, 74] on input "393394854563" at bounding box center [384, 75] width 274 height 35
paste input "280647965"
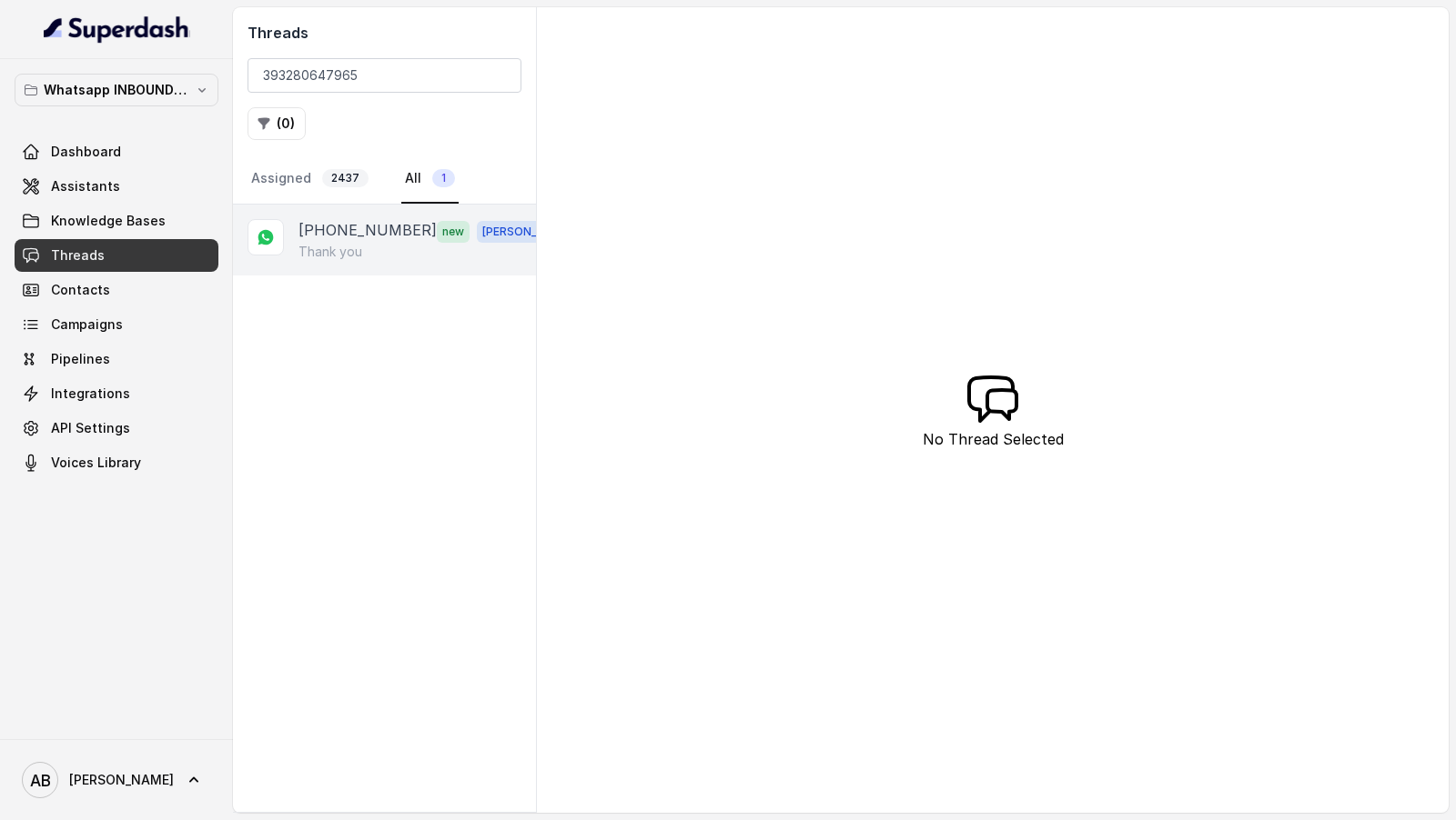
click at [354, 244] on font "Thank you" at bounding box center [330, 252] width 64 height 16
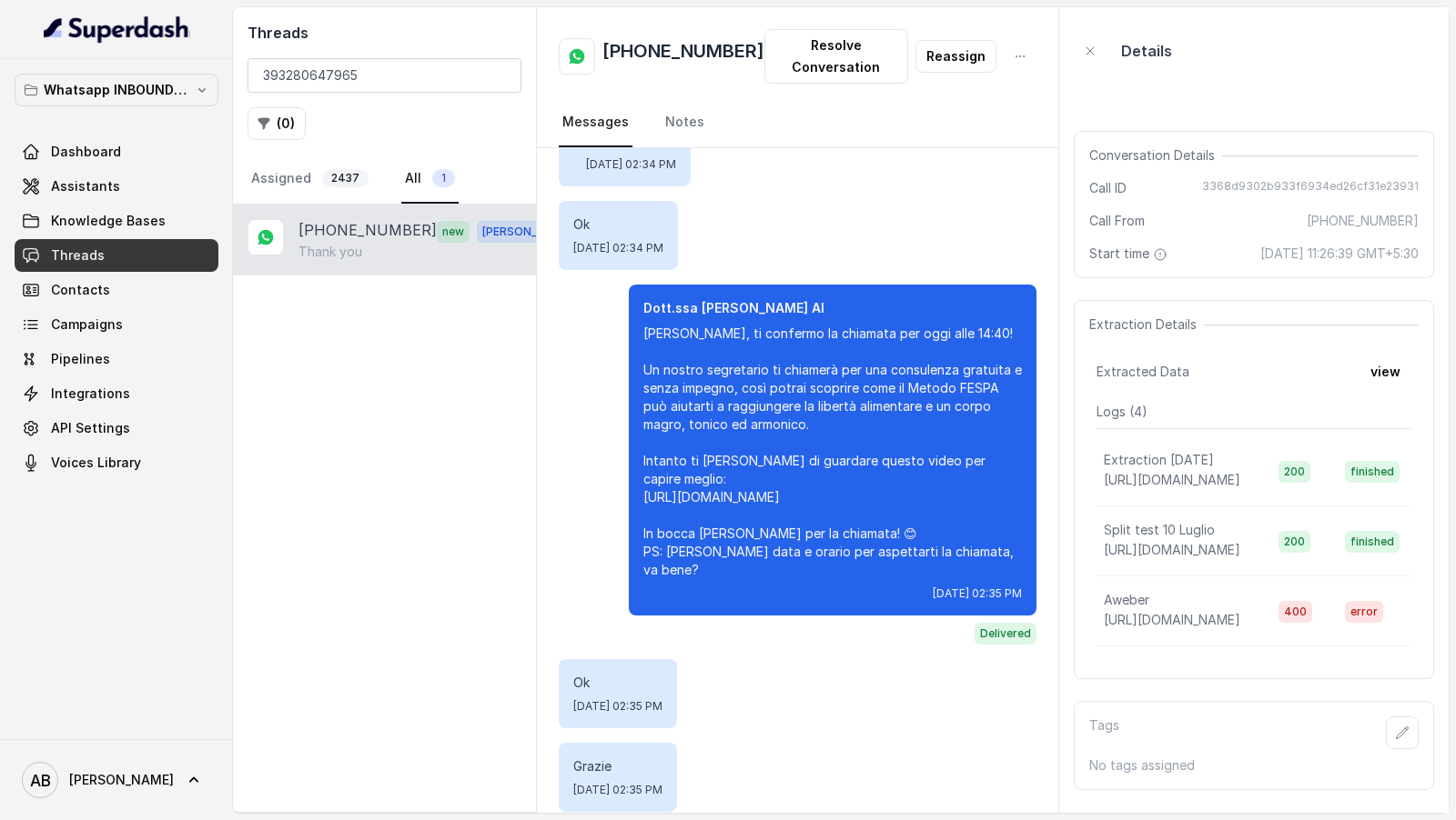
scroll to position [1890, 0]
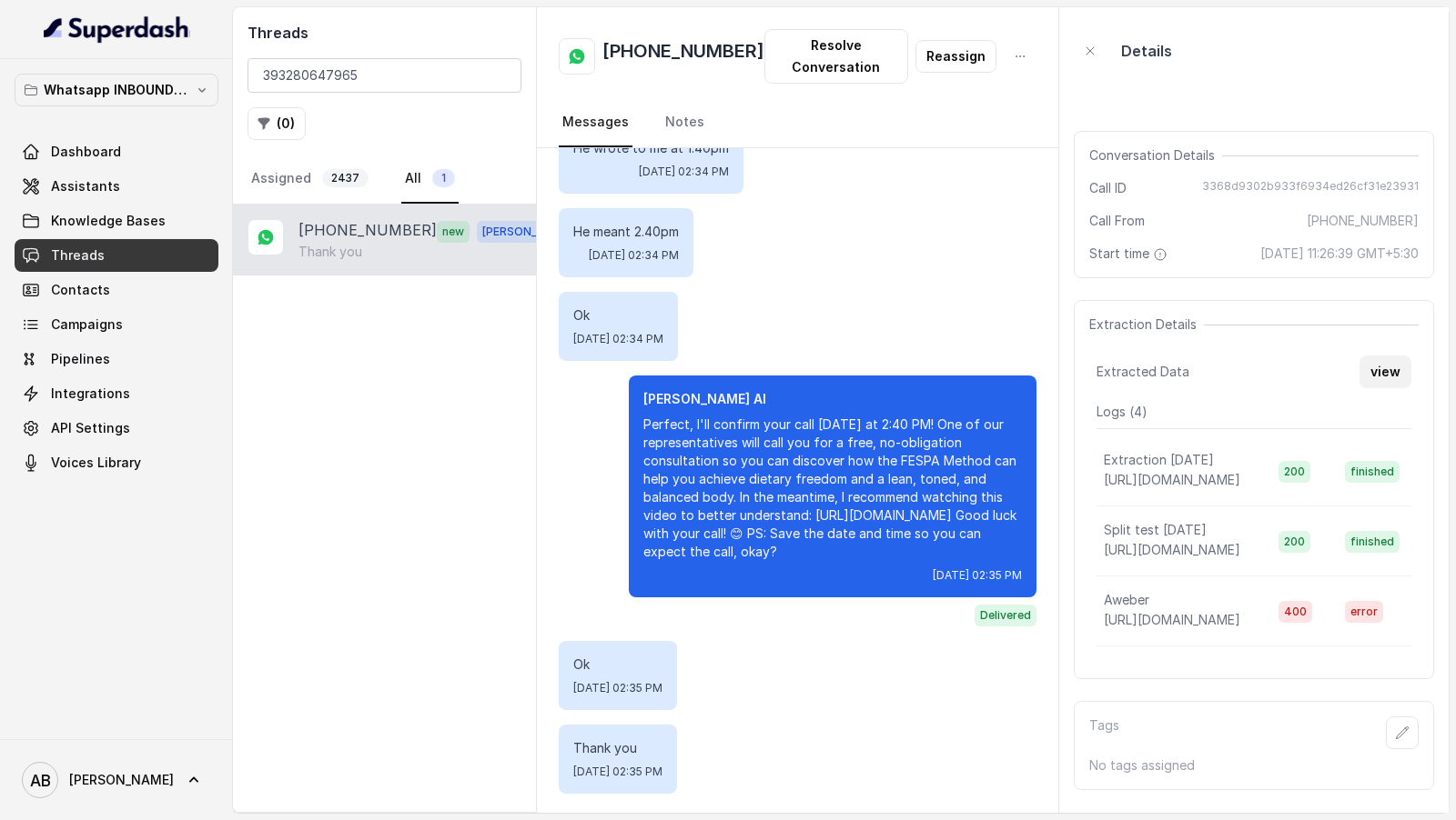
click at [1377, 365] on font "view" at bounding box center [1385, 372] width 30 height 16
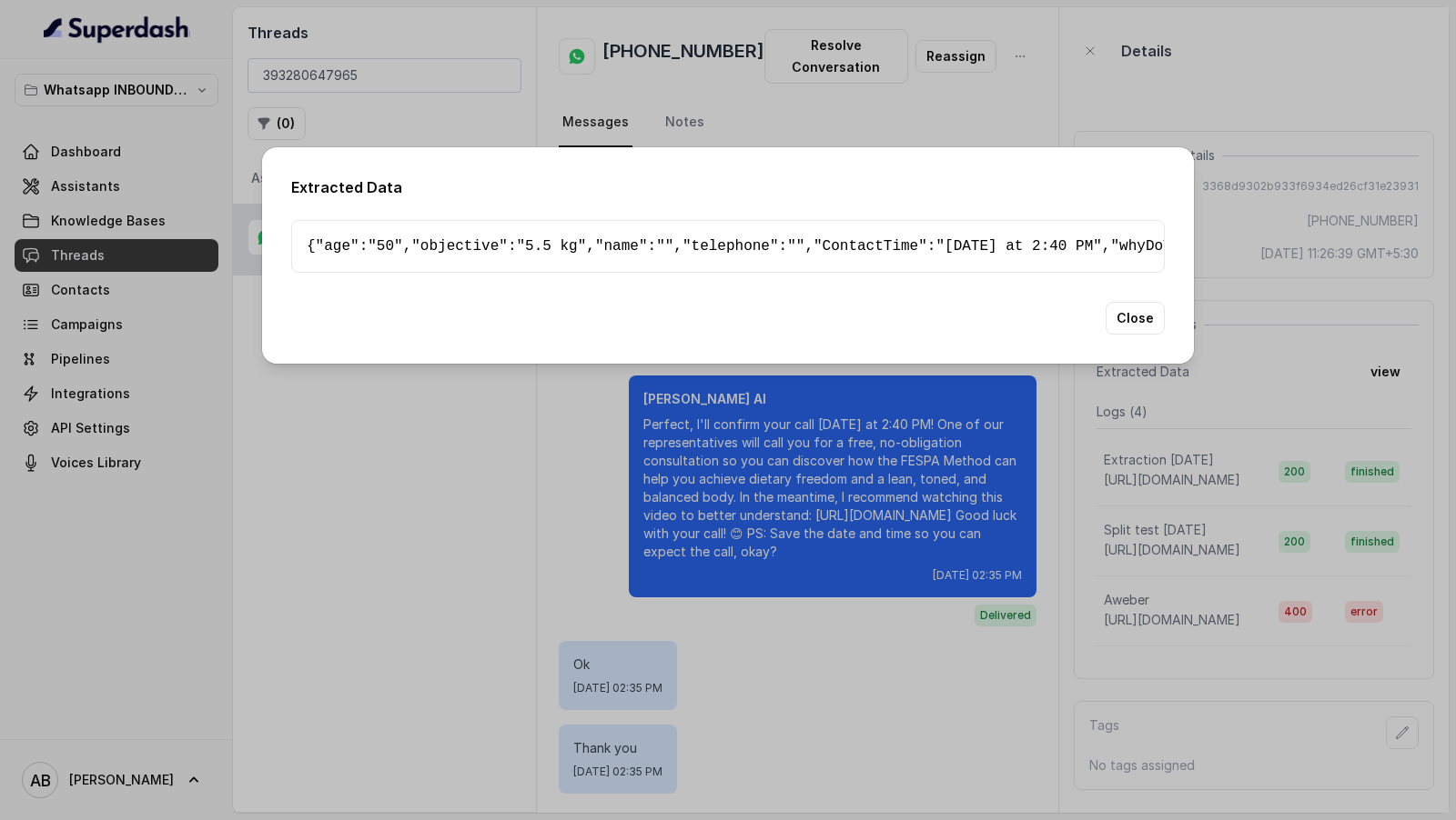
scroll to position [593, 0]
click at [1383, 360] on div "Extracted Data { " age ": "50" , " objective ": "5.5 kg" , " name ": "" , " tel…" at bounding box center [728, 410] width 1456 height 820
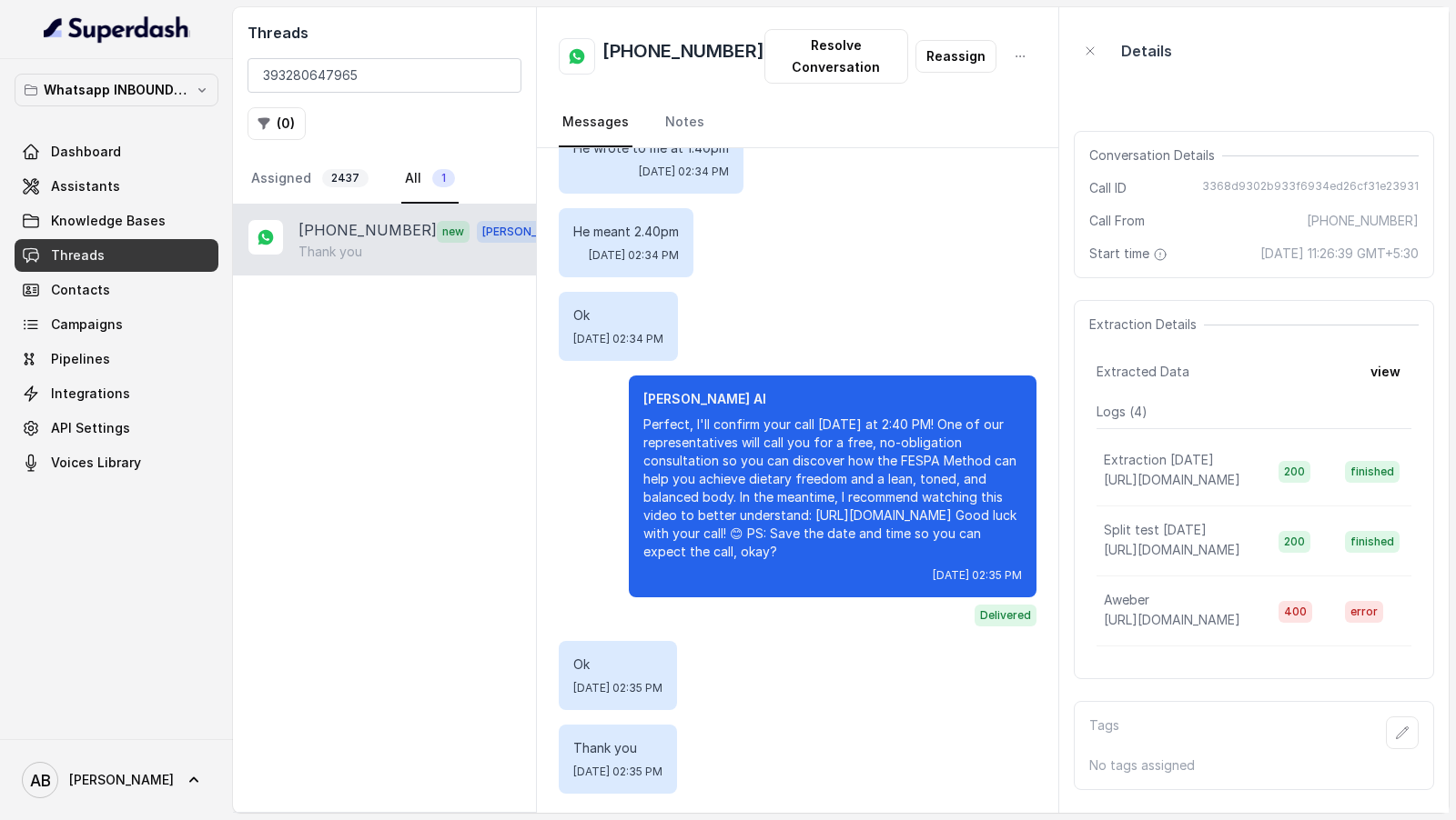
click at [1239, 184] on font "3368d9302b933f6934ed26cf31e23931" at bounding box center [1310, 186] width 216 height 14
copy font "3368d9302b933f6934ed26cf31e23931"
click at [1391, 371] on font "view" at bounding box center [1385, 372] width 30 height 16
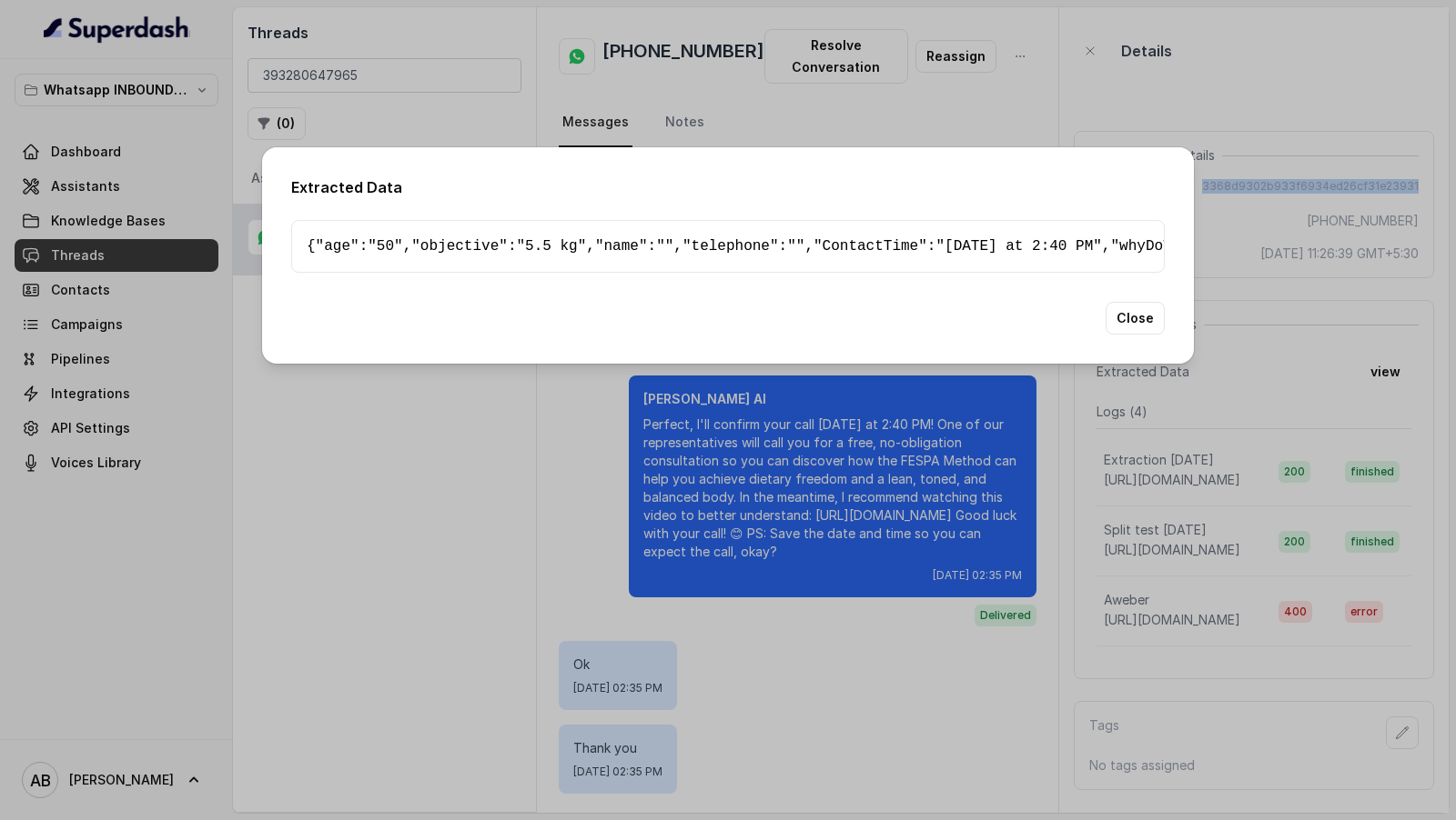
scroll to position [653, 0]
click at [1325, 399] on div "Extracted Data { " age ": "50" , " objective ": "5.5 kg" , " name ": "" , " tel…" at bounding box center [728, 410] width 1456 height 820
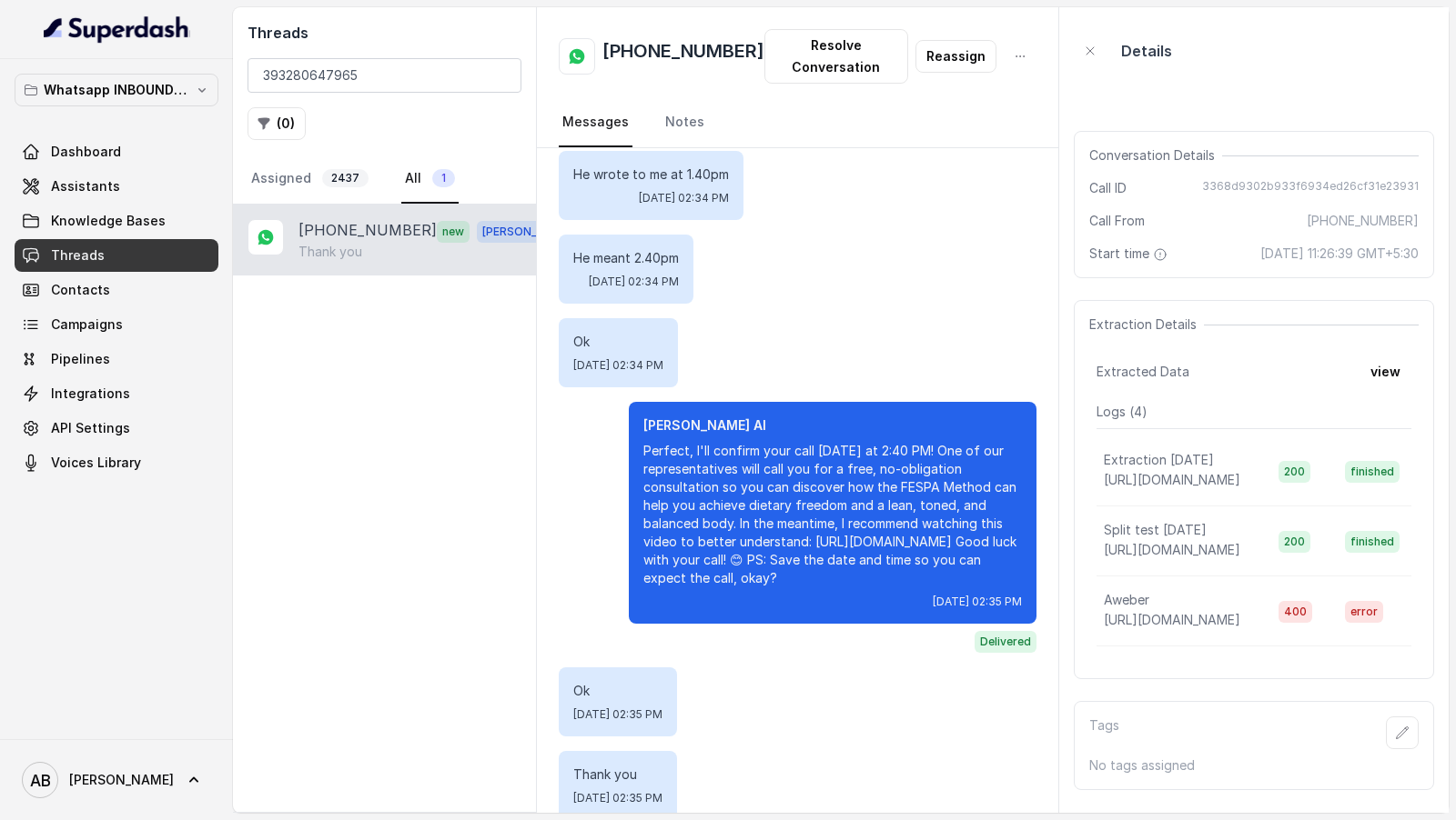
scroll to position [1890, 0]
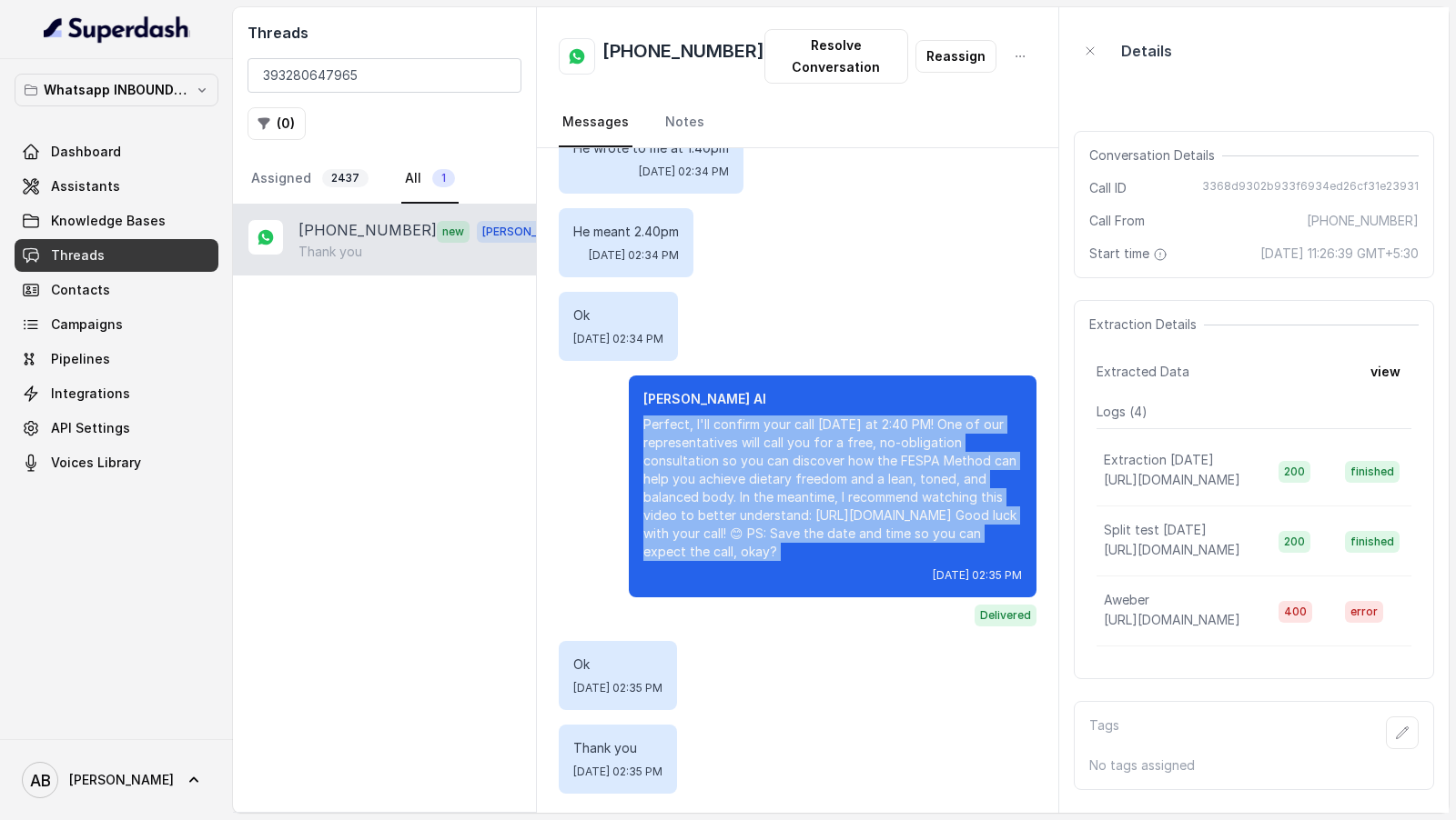
drag, startPoint x: 609, startPoint y: 404, endPoint x: 972, endPoint y: 560, distance: 395.1
click at [972, 560] on div "Dr. Federica Saccone AI Perfect, I'll confirm your call today at 2:40 PM! One o…" at bounding box center [797, 501] width 477 height 251
click at [972, 561] on div "Dr. Federica Saccone AI Perfect, I'll confirm your call today at 2:40 PM! One o…" at bounding box center [832, 486] width 408 height 222
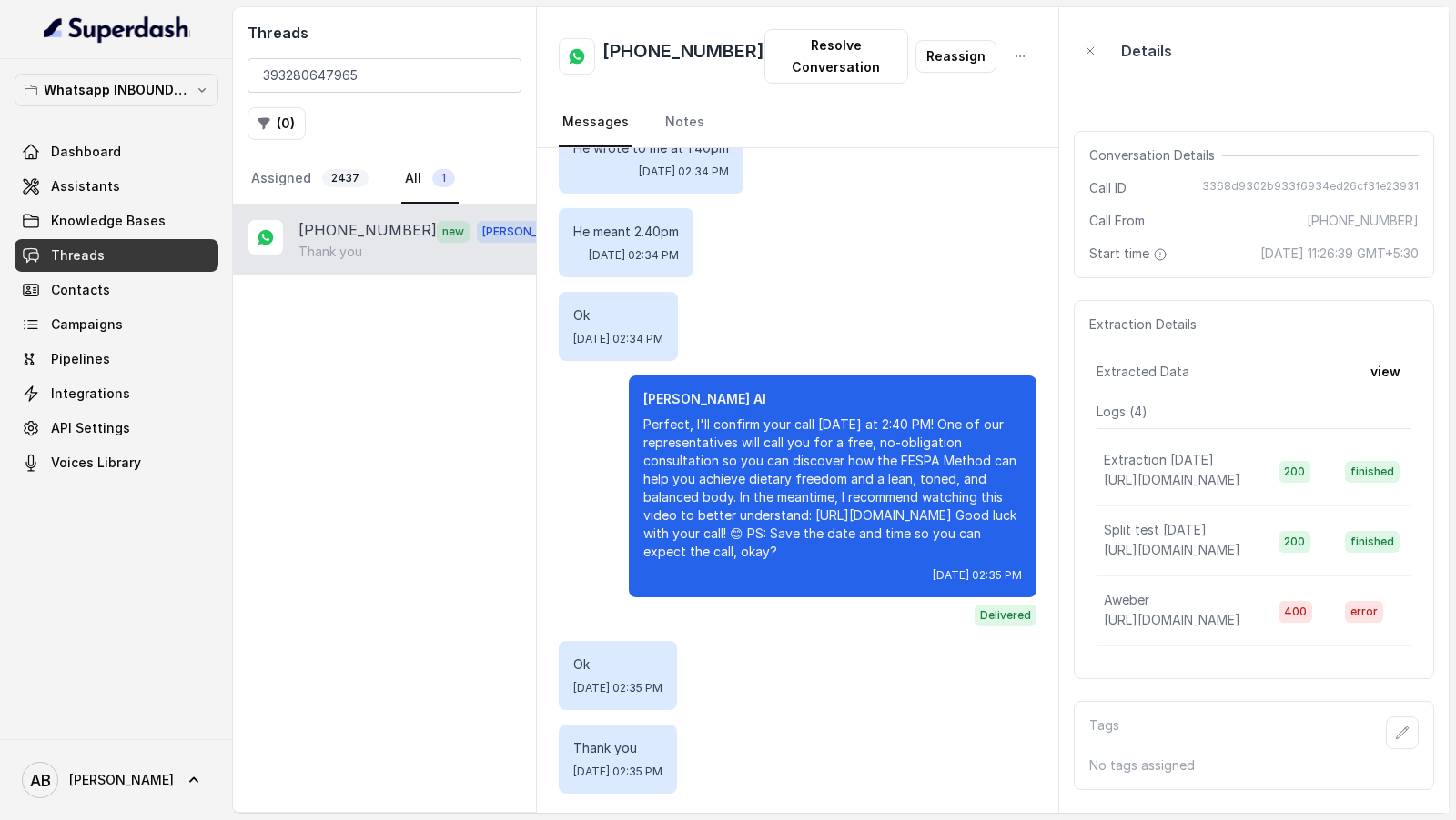
click at [799, 524] on font "Perfect, I'll confirm your call today at 2:40 PM! One of our representatives wi…" at bounding box center [829, 487] width 373 height 142
click at [329, 74] on input "393280647965" at bounding box center [384, 75] width 274 height 35
paste input "403348951"
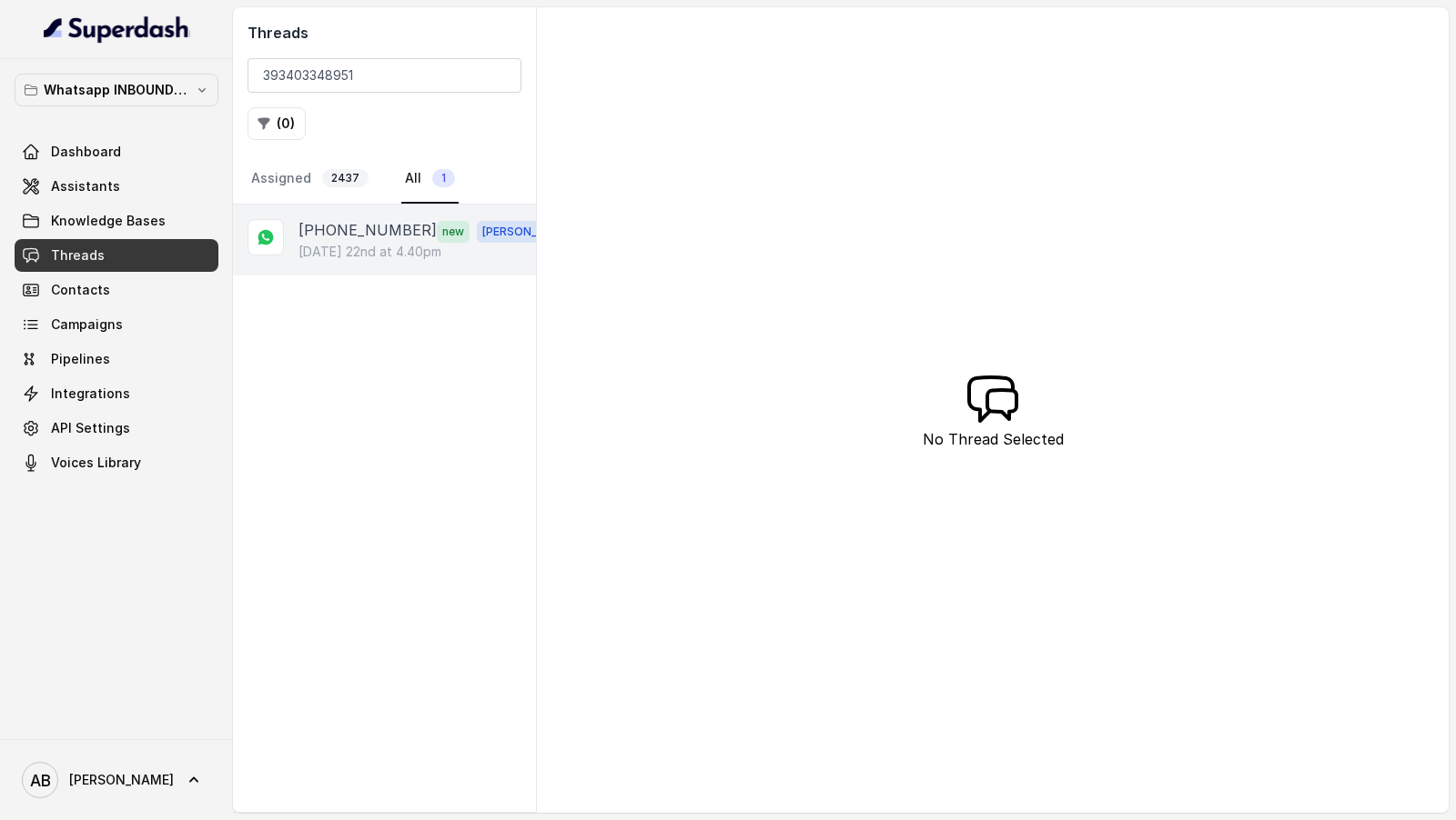
click at [390, 248] on font "Wednesday 22nd at 4.40pm" at bounding box center [369, 252] width 143 height 16
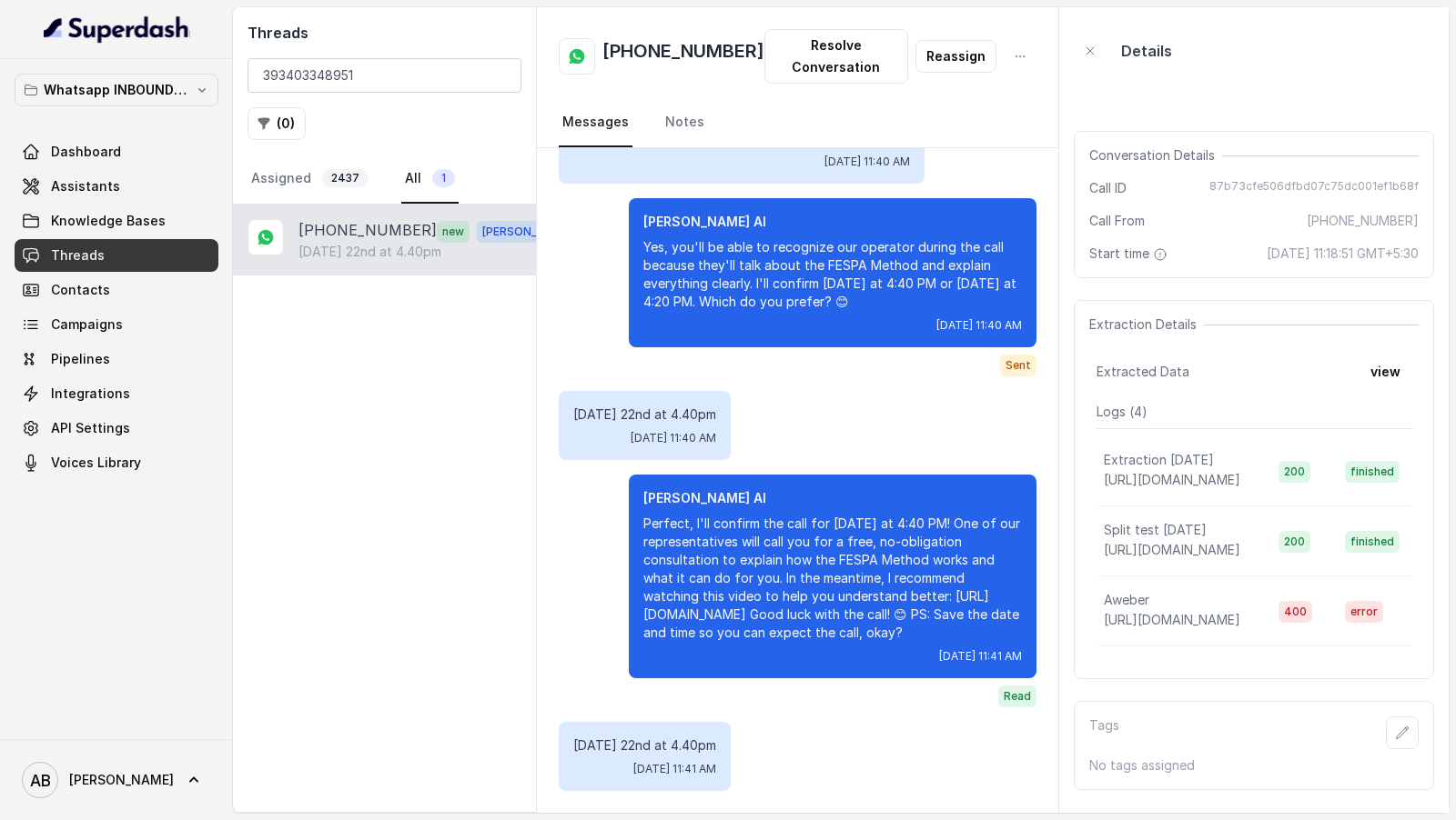
scroll to position [2428, 0]
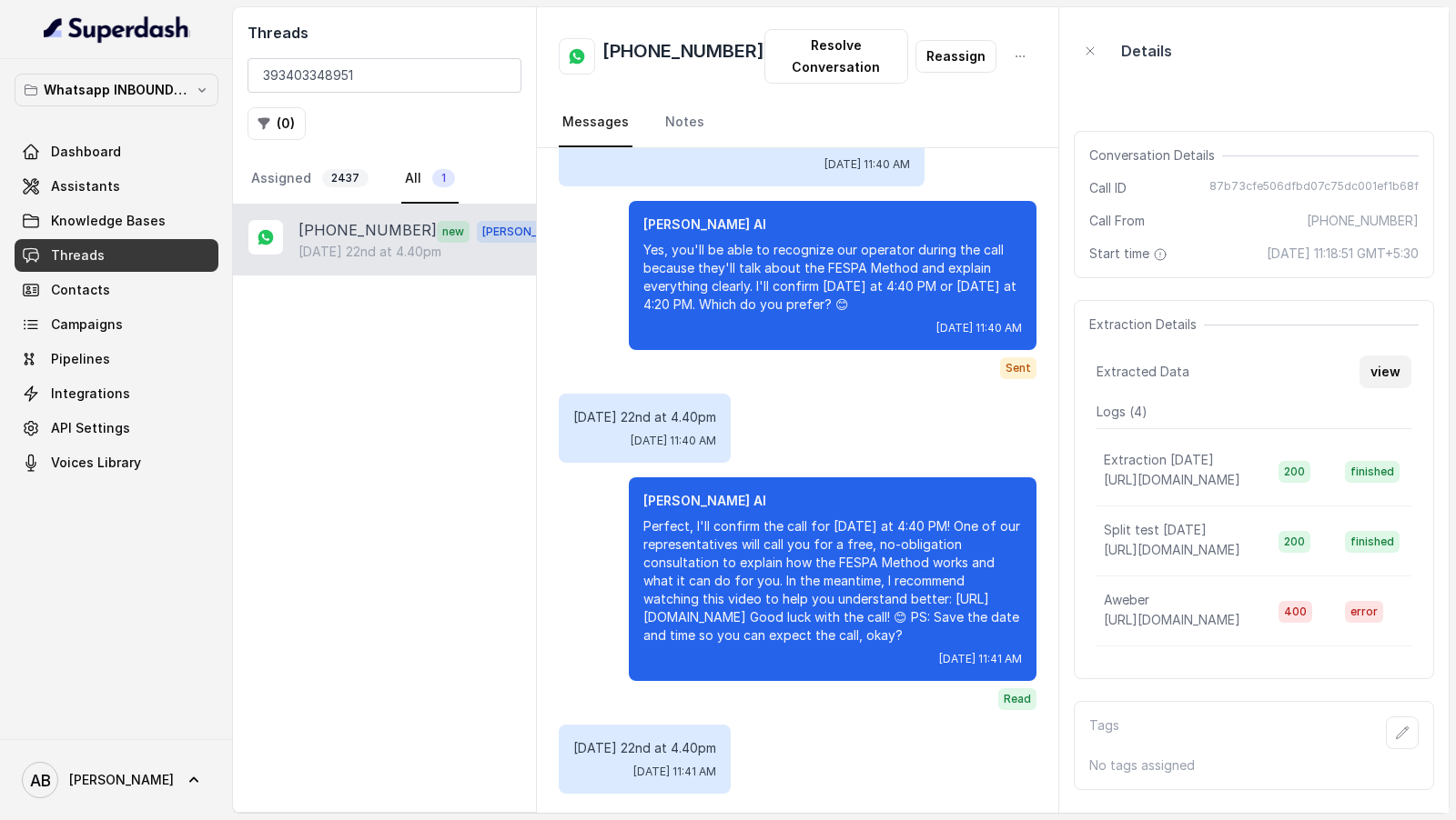
click at [1389, 365] on font "view" at bounding box center [1385, 372] width 30 height 16
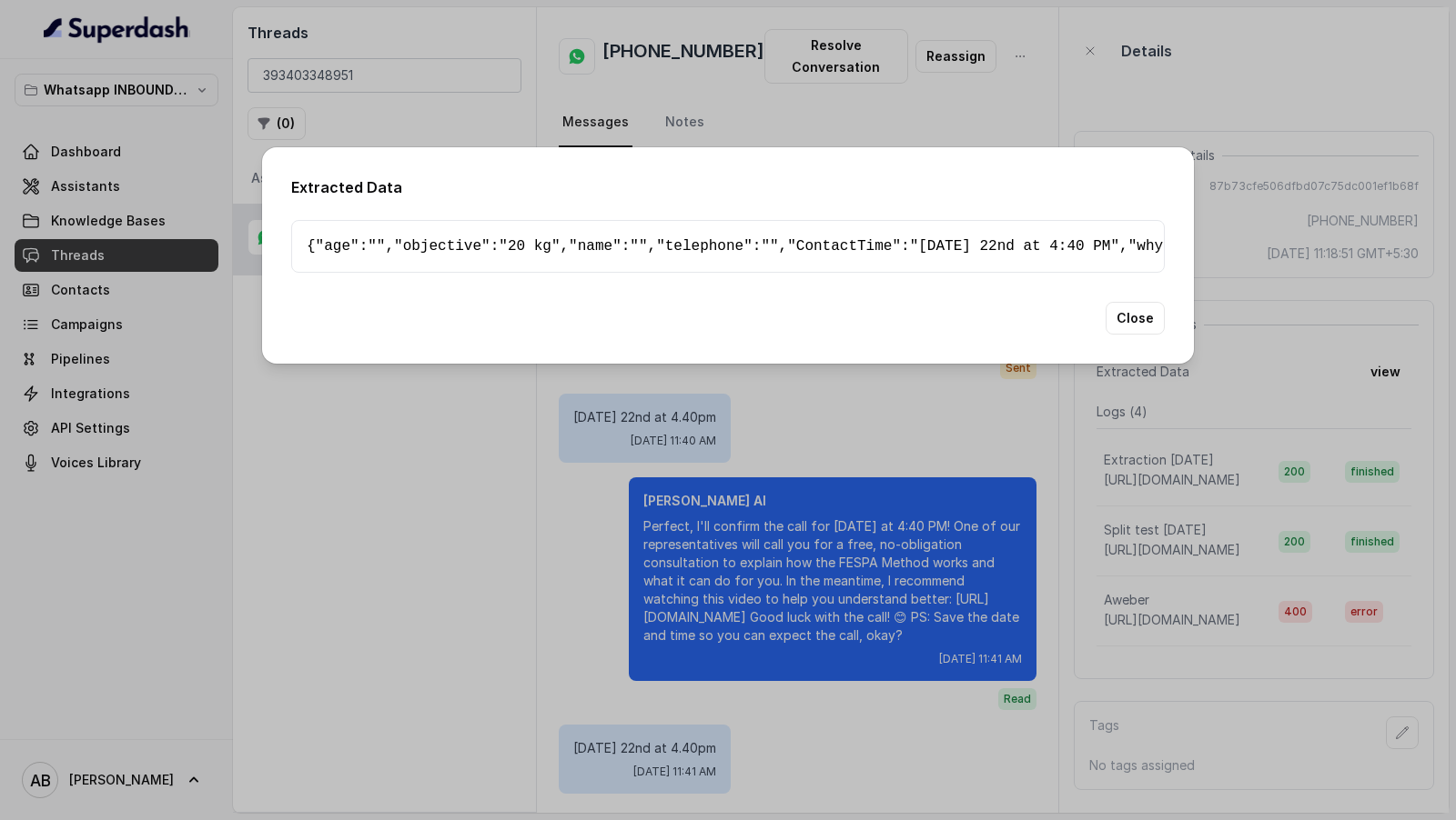
click at [1310, 372] on div "Extracted Data { " age ": "" , " objective ": "20 kg" , " name ": "" , " teleph…" at bounding box center [728, 410] width 1456 height 820
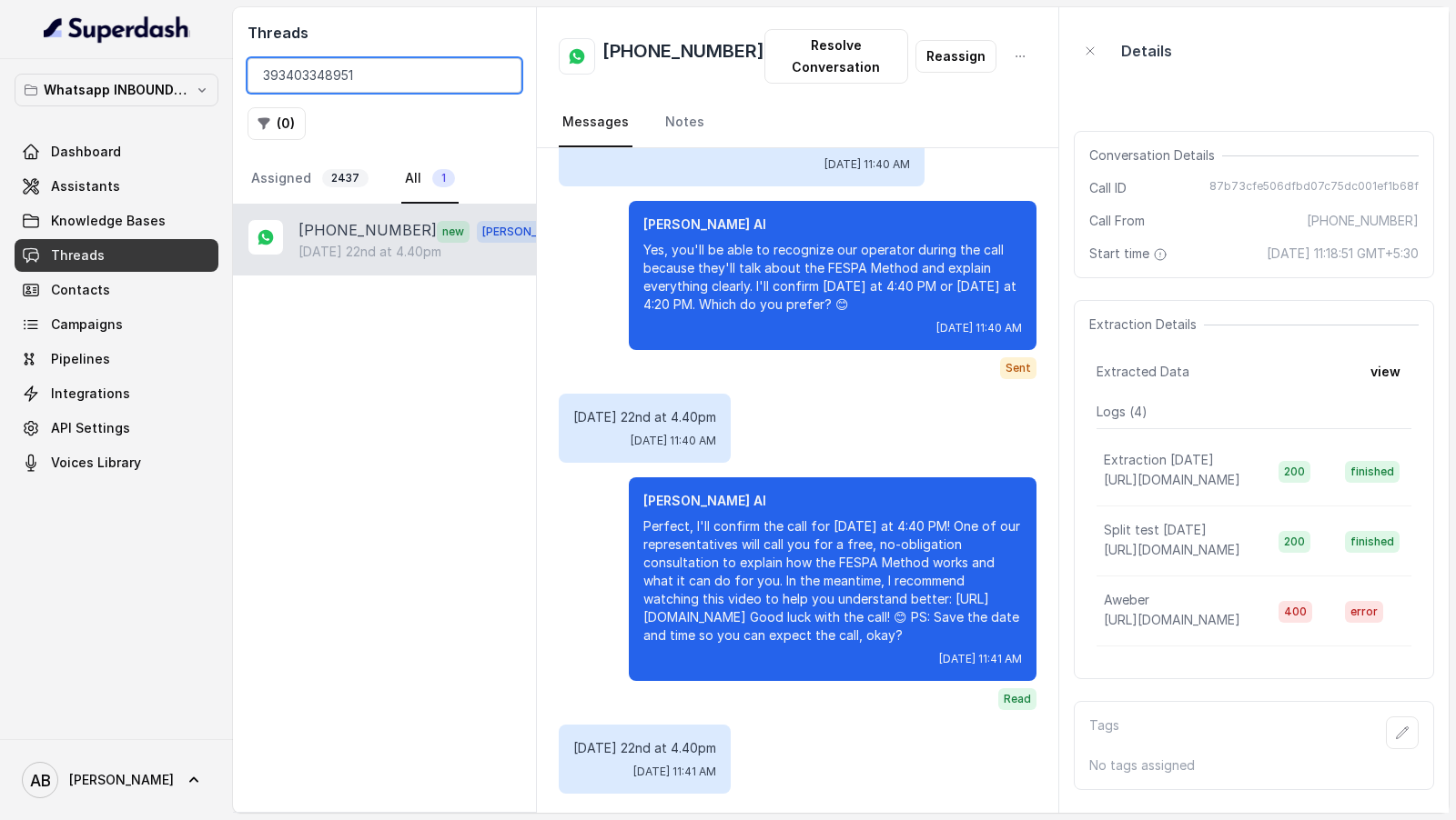
click at [360, 78] on input "393403348951" at bounding box center [384, 75] width 274 height 35
paste input "280647965"
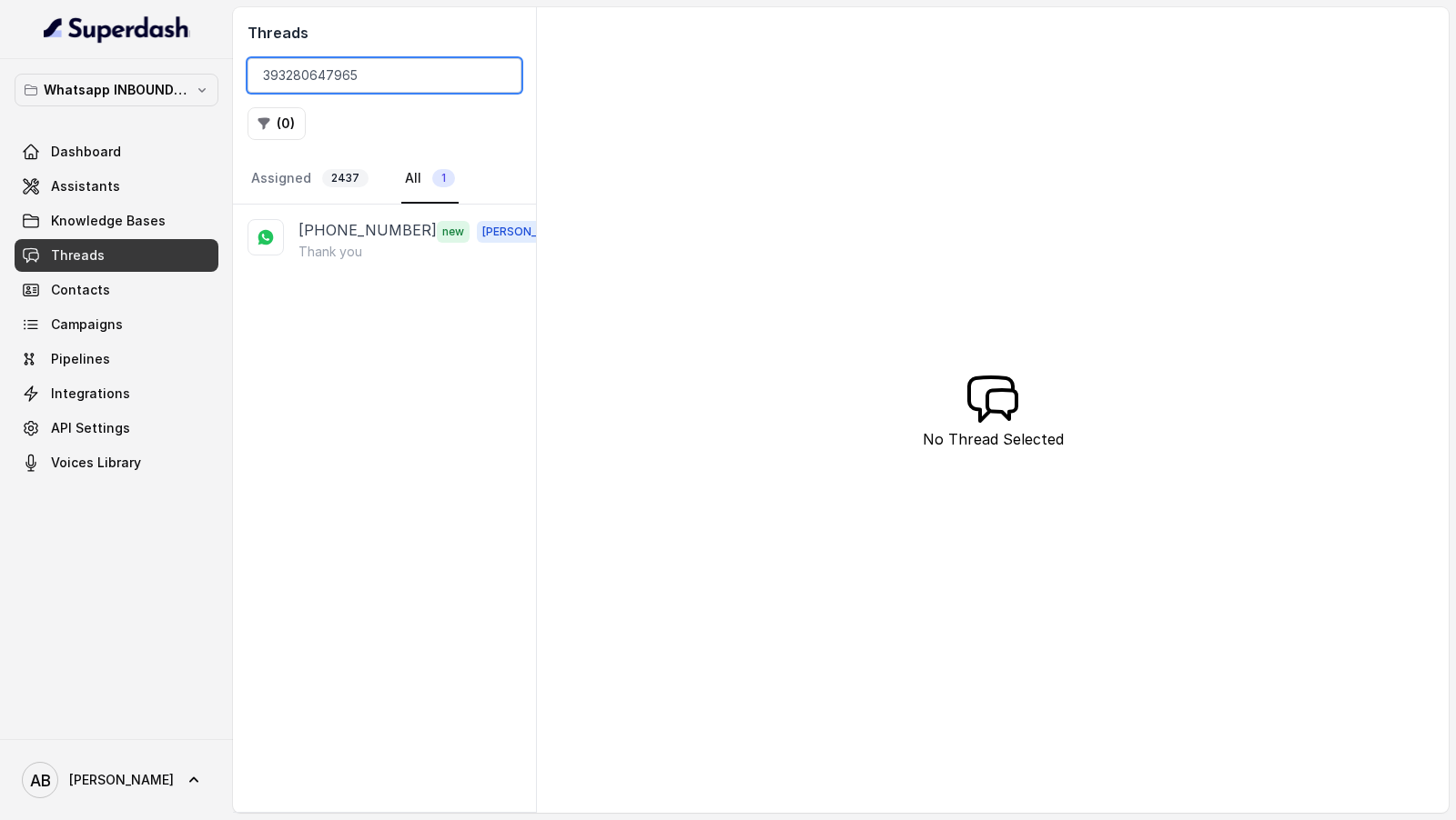
type input "393280647965"
click at [403, 247] on div "Thank you" at bounding box center [435, 252] width 274 height 18
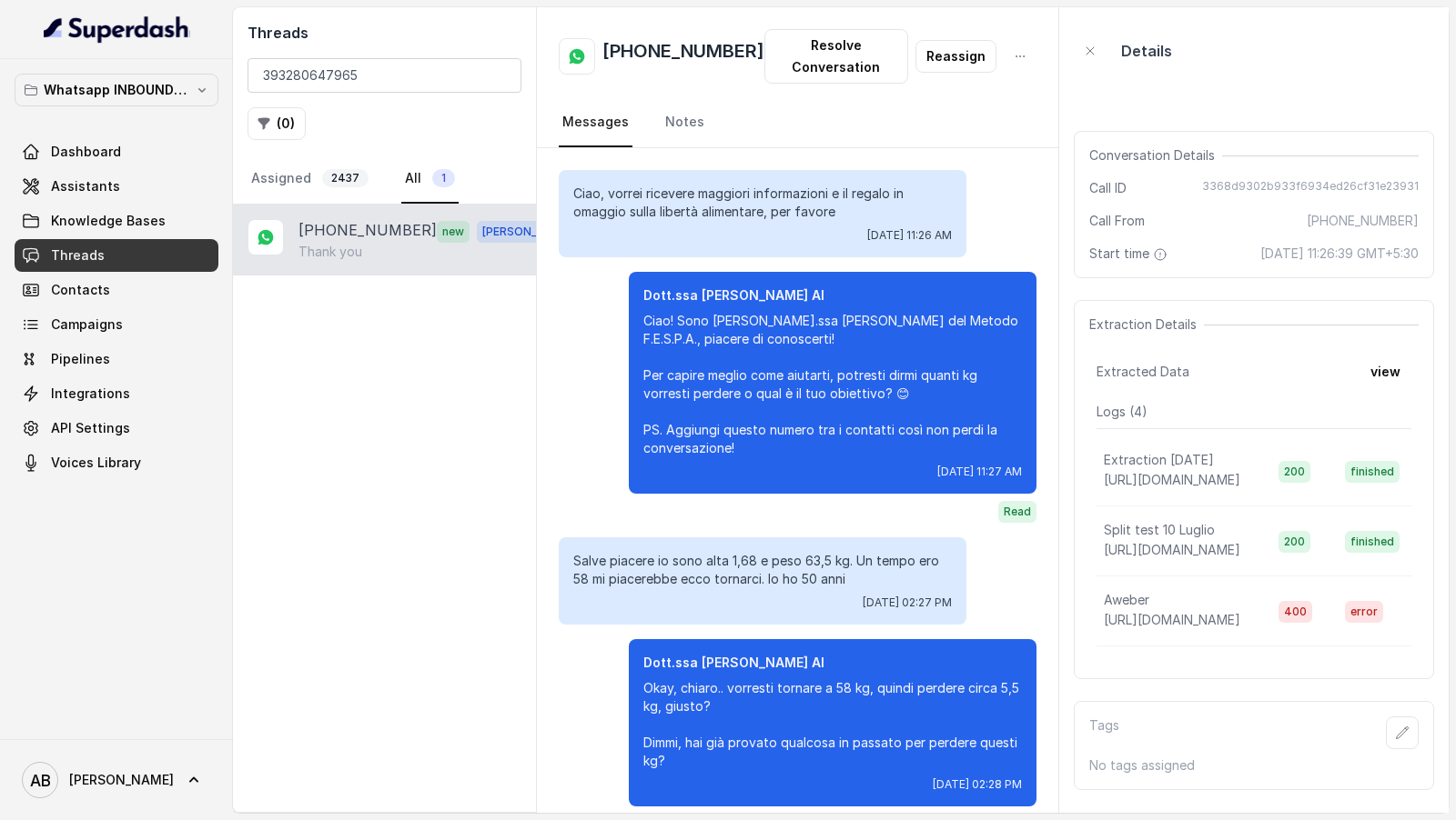
scroll to position [1890, 0]
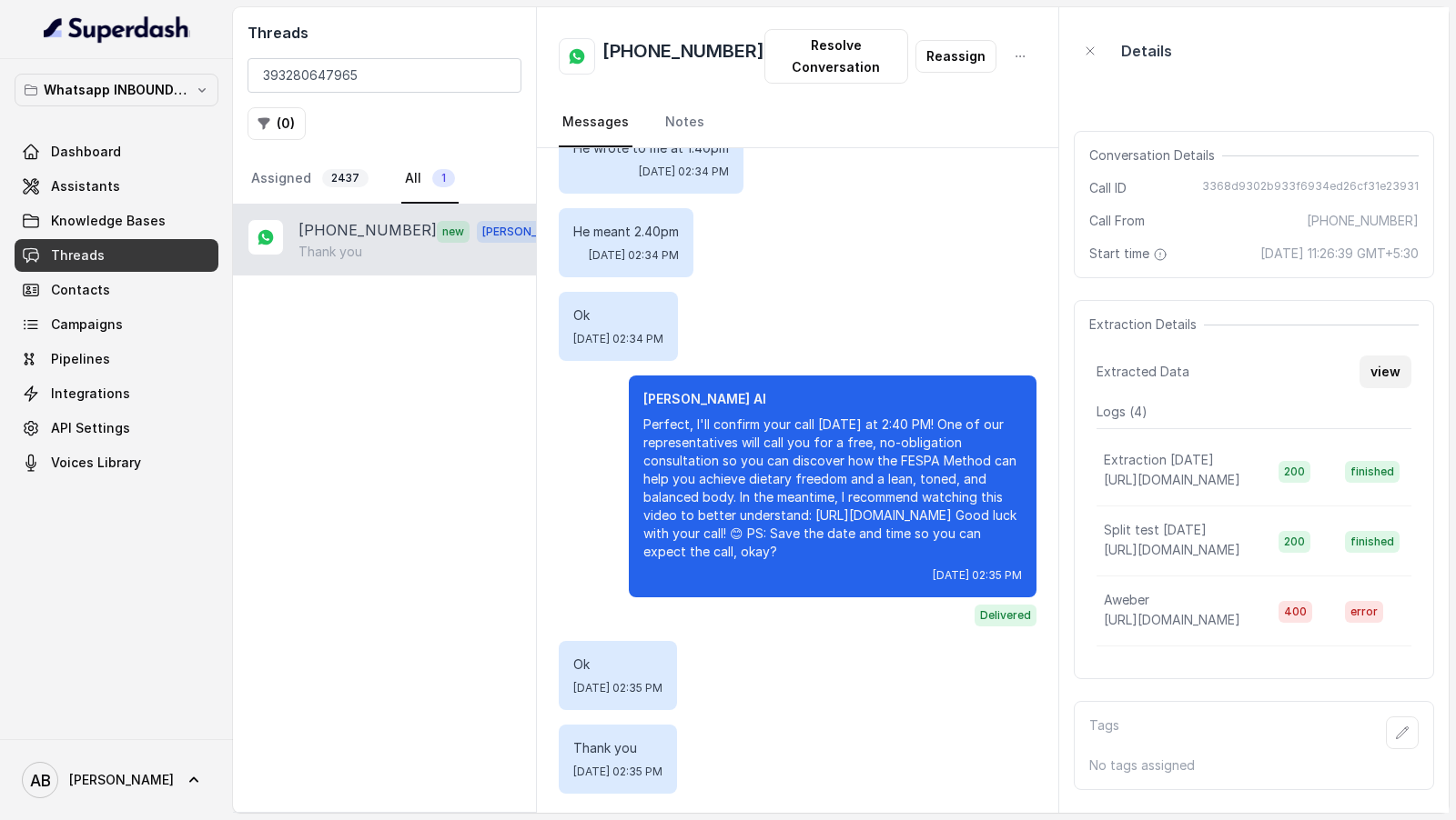
click at [1377, 381] on font "view" at bounding box center [1385, 372] width 30 height 22
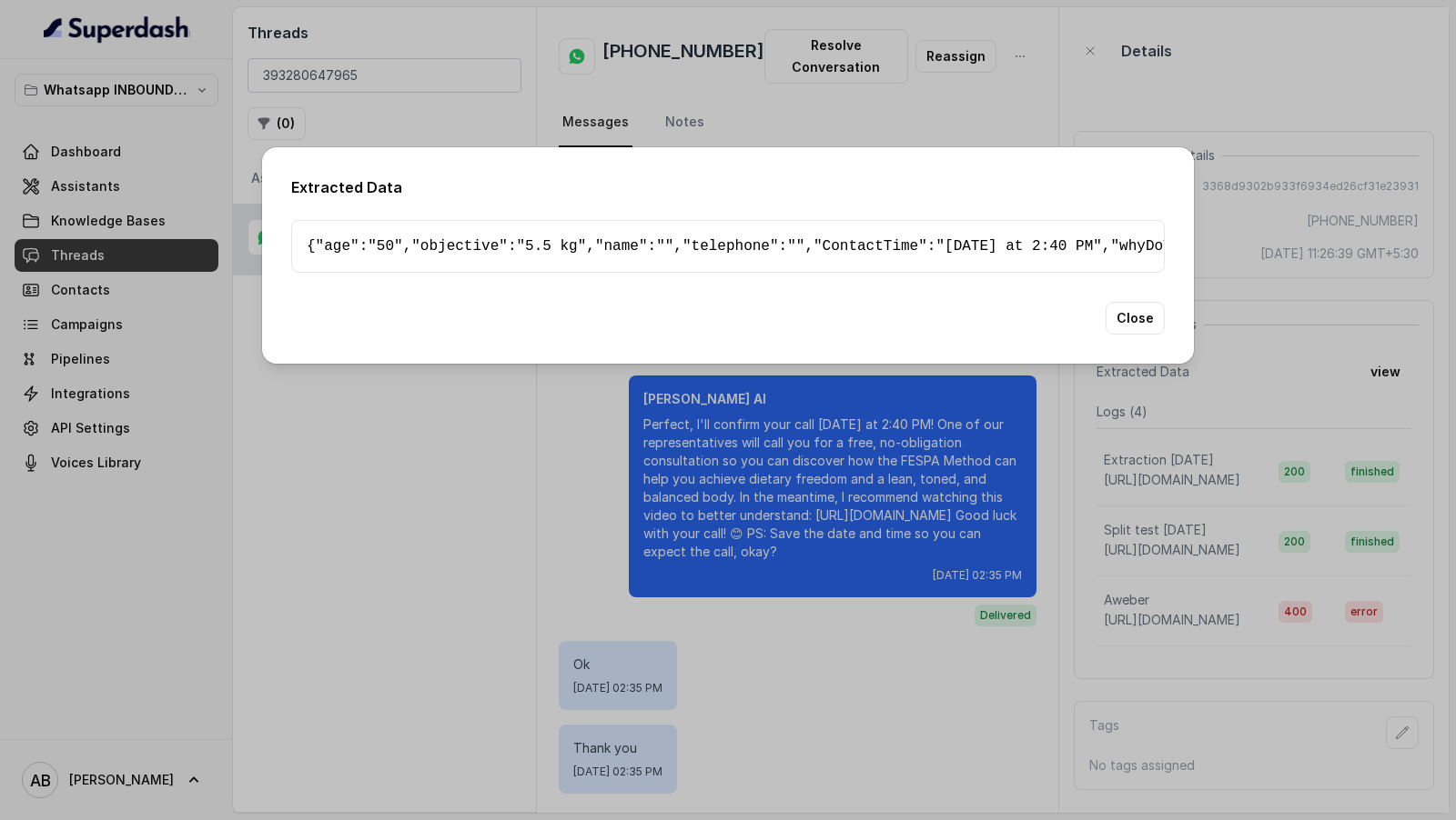
scroll to position [653, 0]
click at [147, 457] on div "Extracted Data { " age ": "50" , " objective ": "5.5 kg" , " name ": "" , " tel…" at bounding box center [728, 410] width 1456 height 820
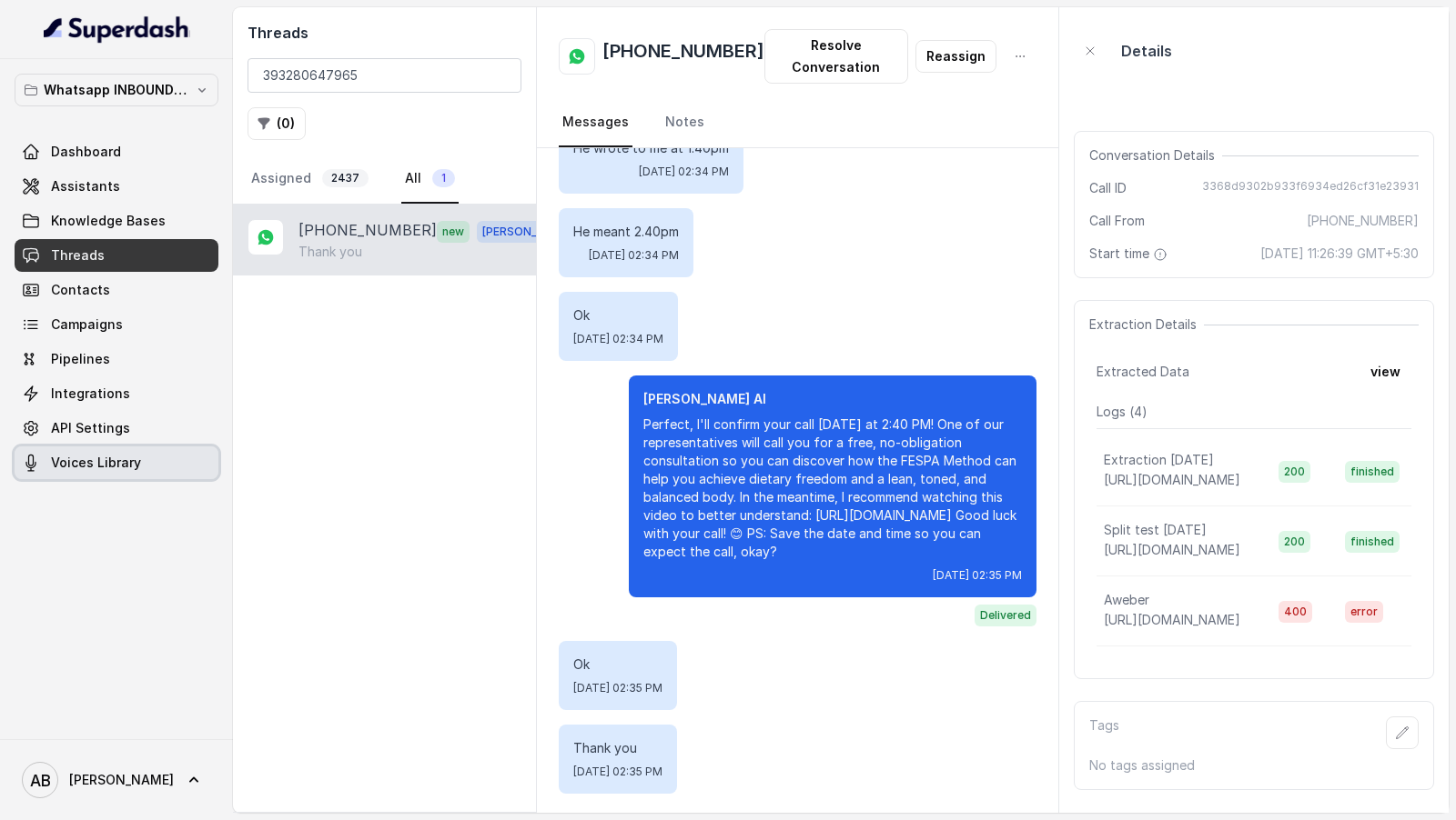
click at [147, 457] on link "Voices Library" at bounding box center [117, 462] width 203 height 33
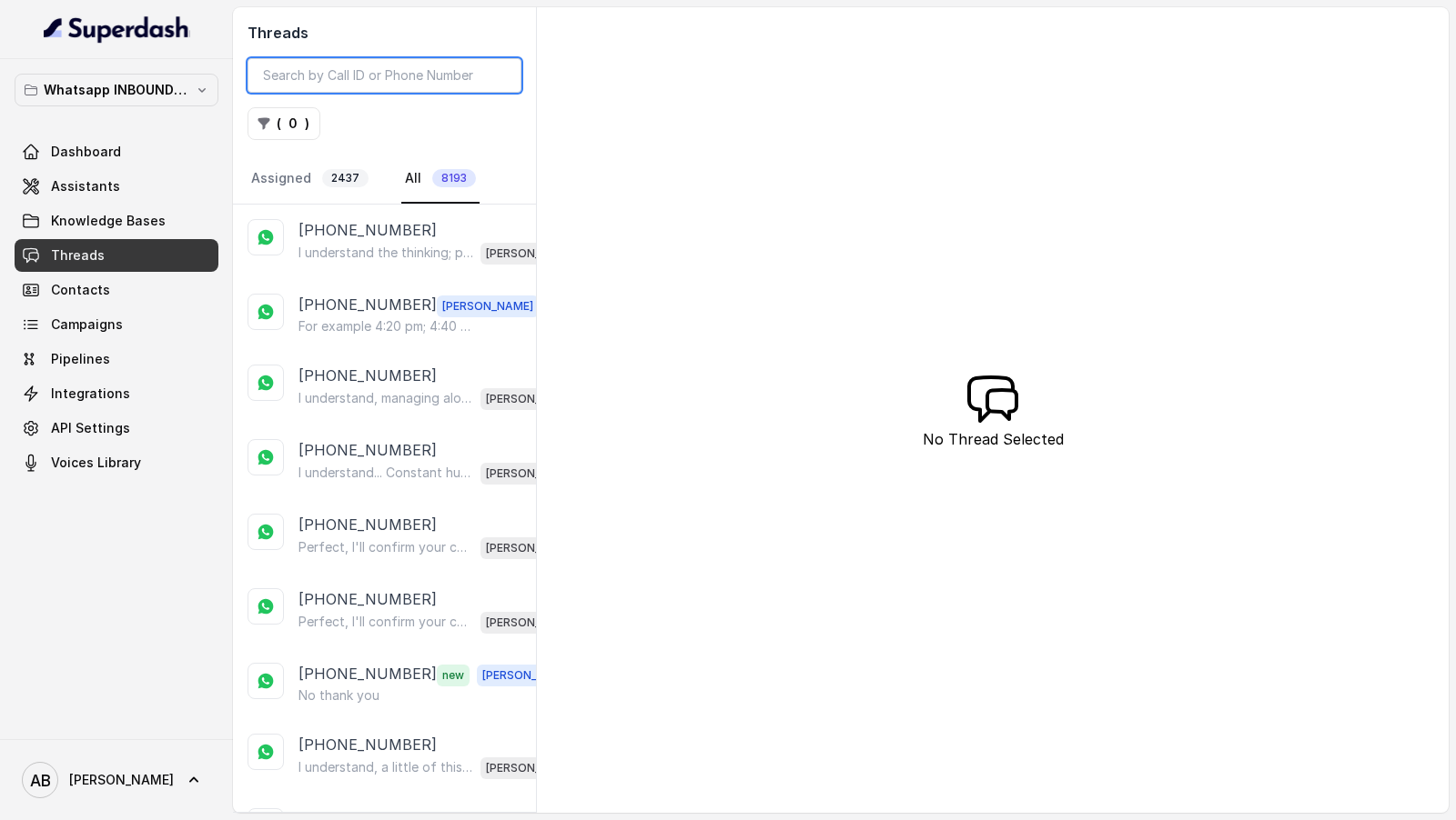
click at [359, 71] on input "search" at bounding box center [384, 75] width 274 height 35
paste input "393280647965"
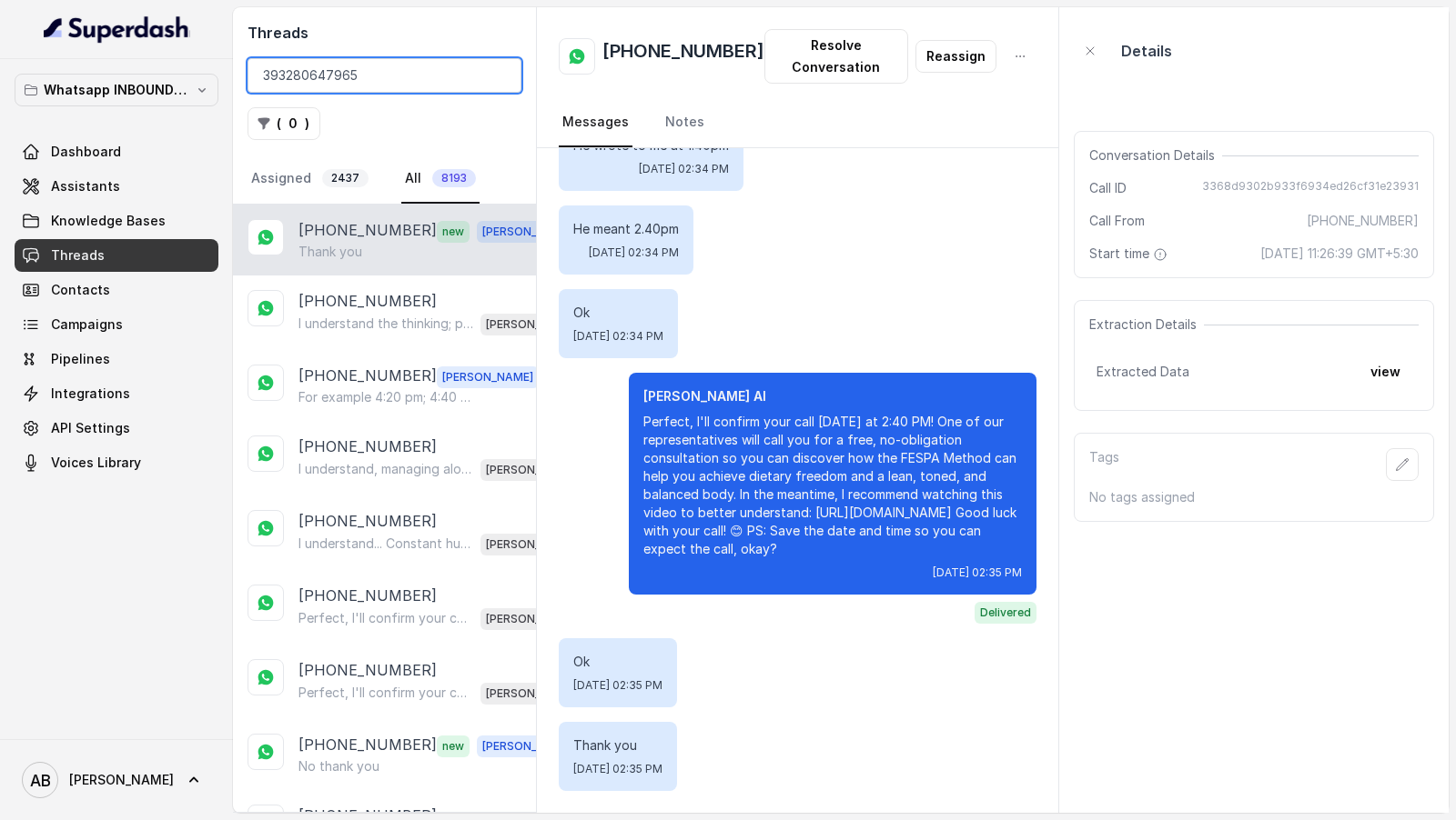
scroll to position [1890, 0]
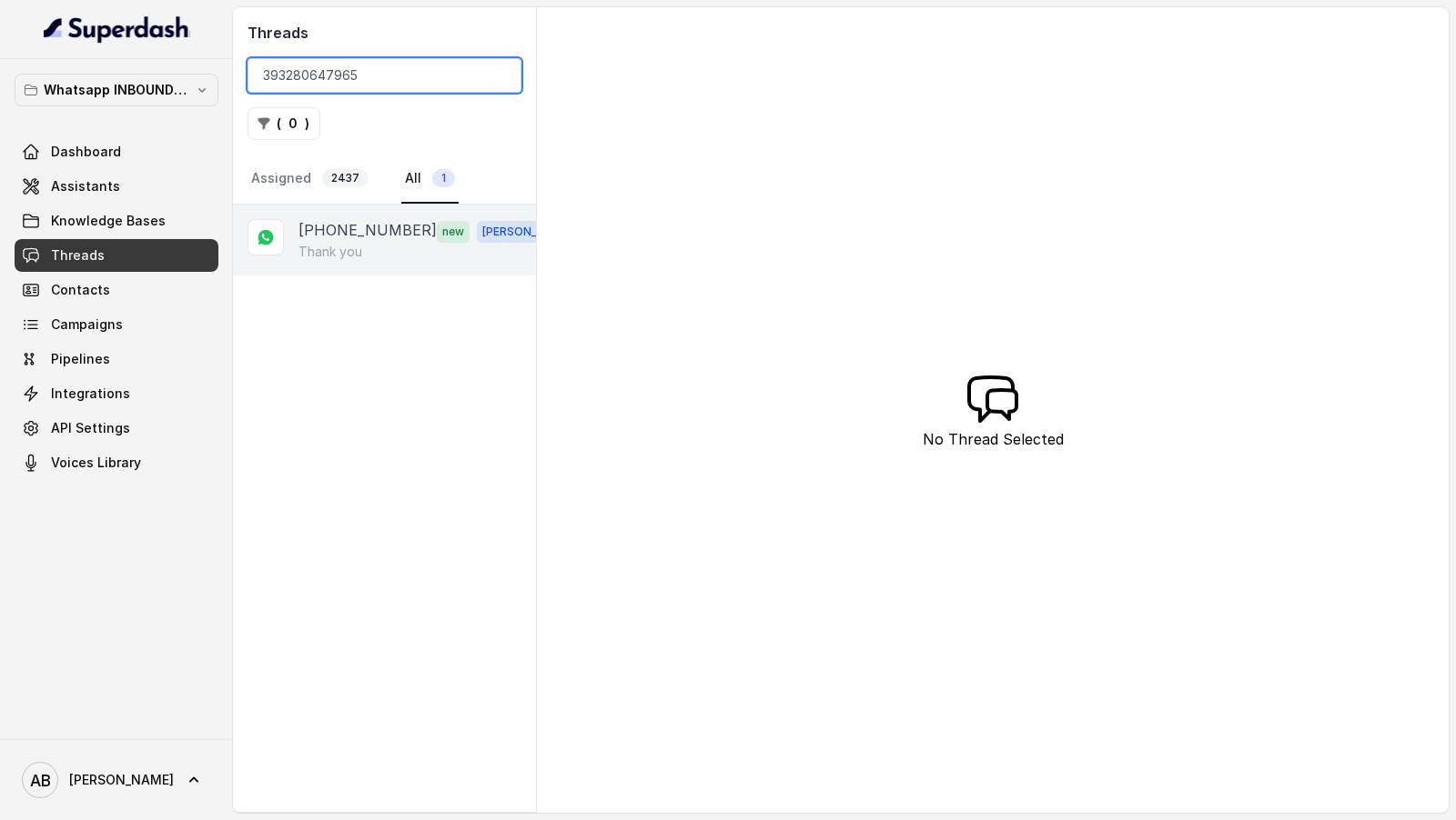
type input "393280647965"
click at [398, 255] on div "Thank you" at bounding box center [435, 252] width 274 height 18
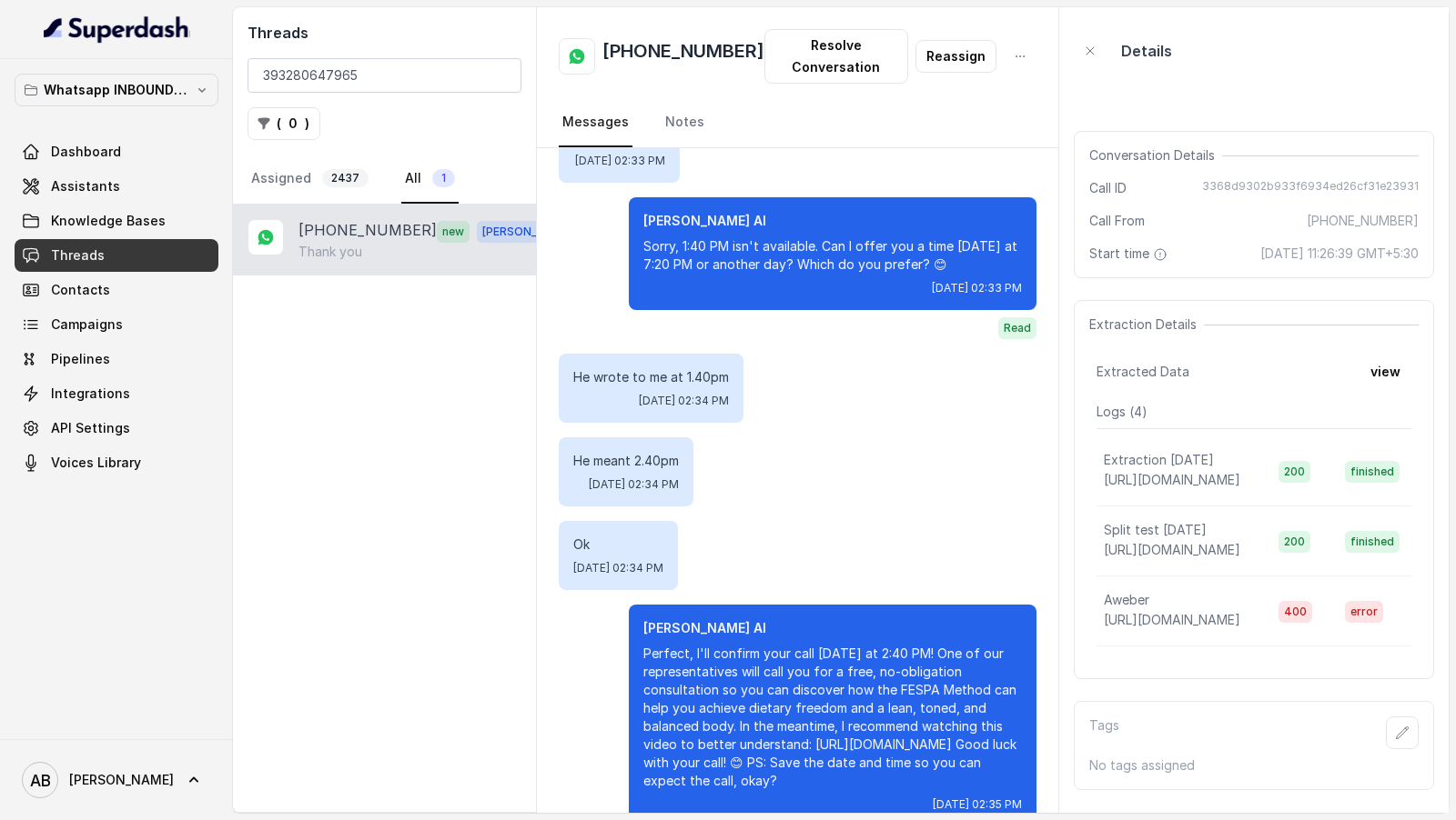
scroll to position [1699, 0]
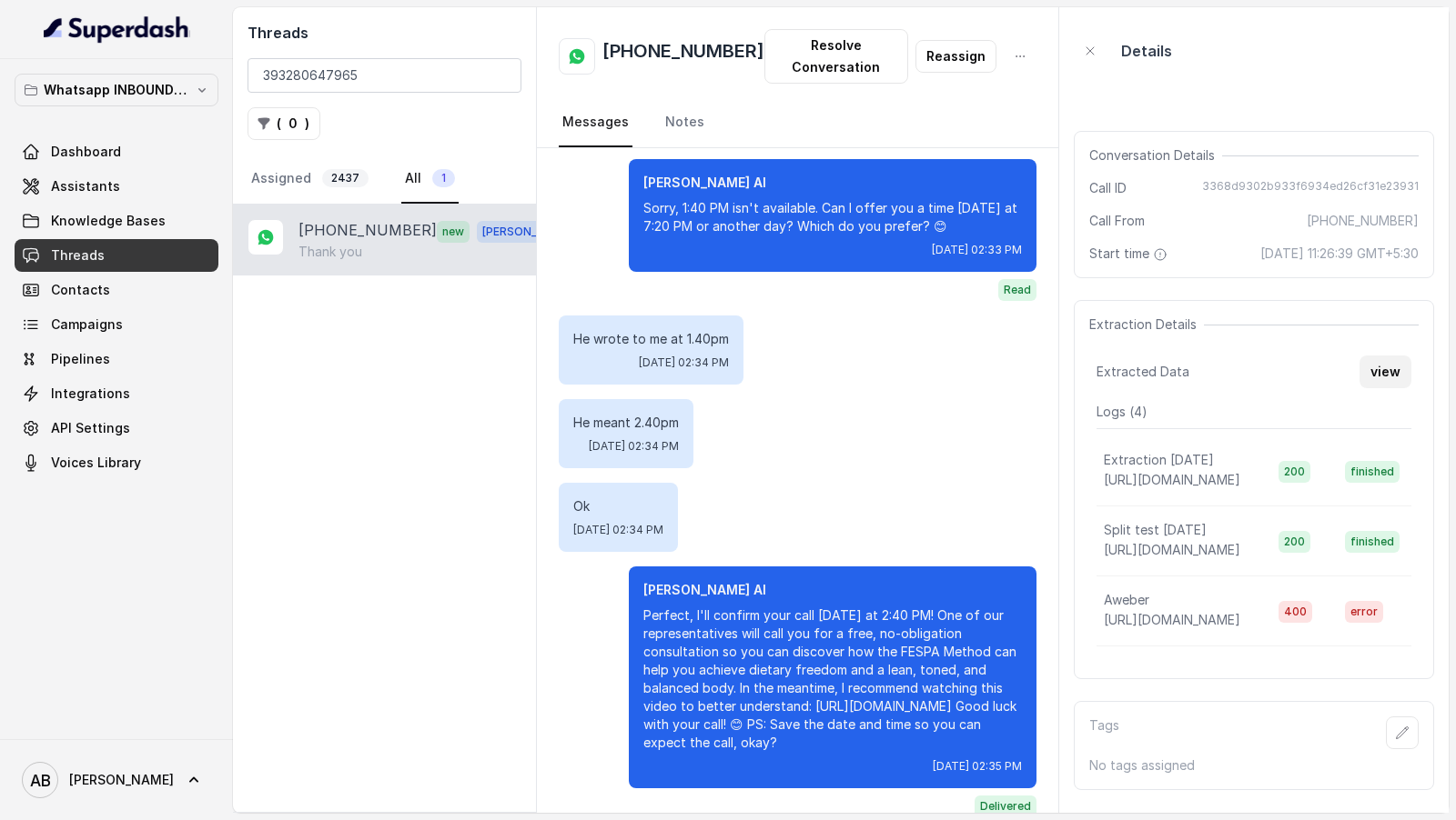
click at [1373, 374] on font "view" at bounding box center [1385, 372] width 30 height 16
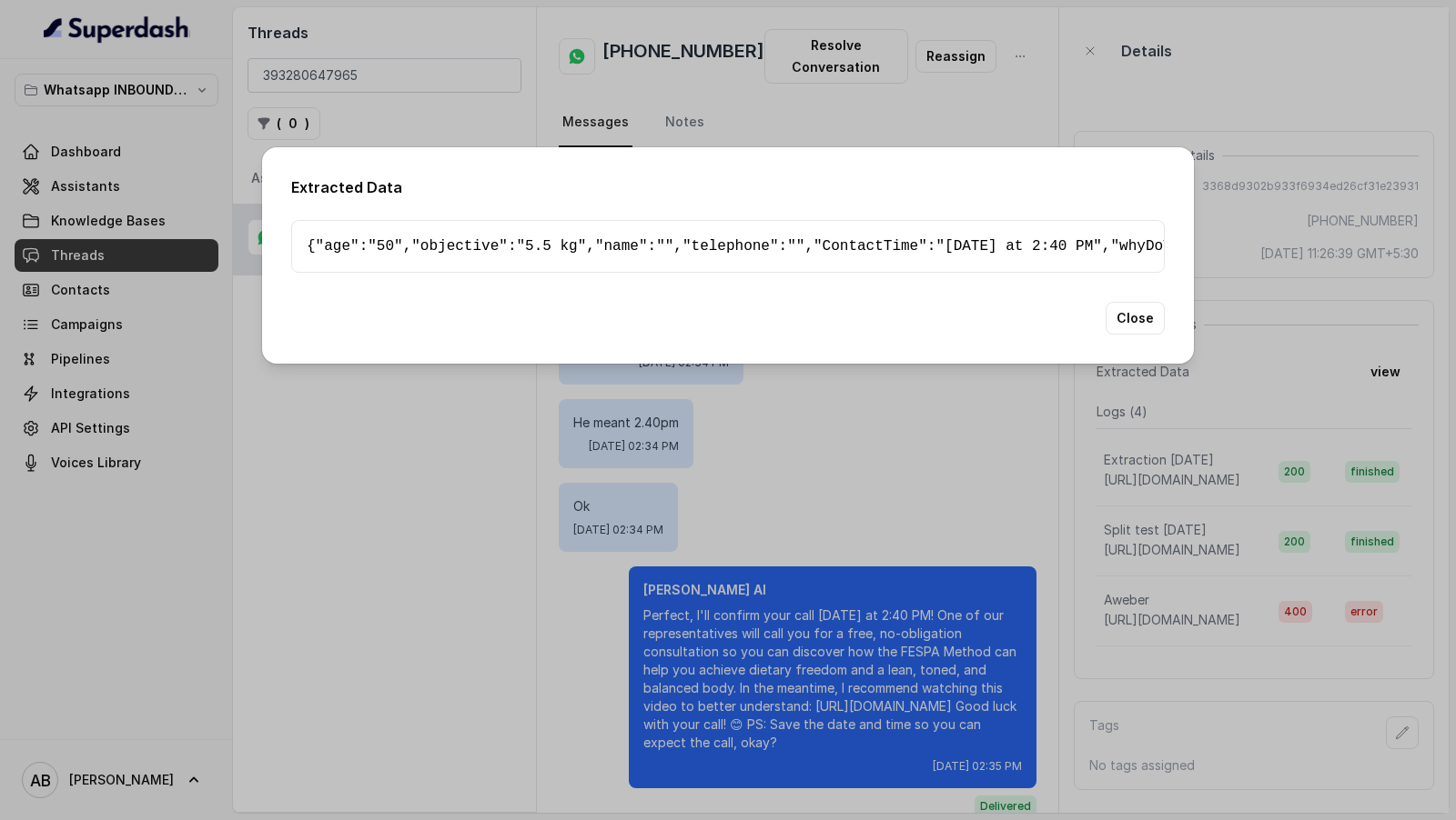
scroll to position [187, 0]
click at [1372, 404] on div "Extracted Data { " age ": "50" , " objective ": "5.5 kg" , " name ": "" , " tel…" at bounding box center [728, 410] width 1456 height 820
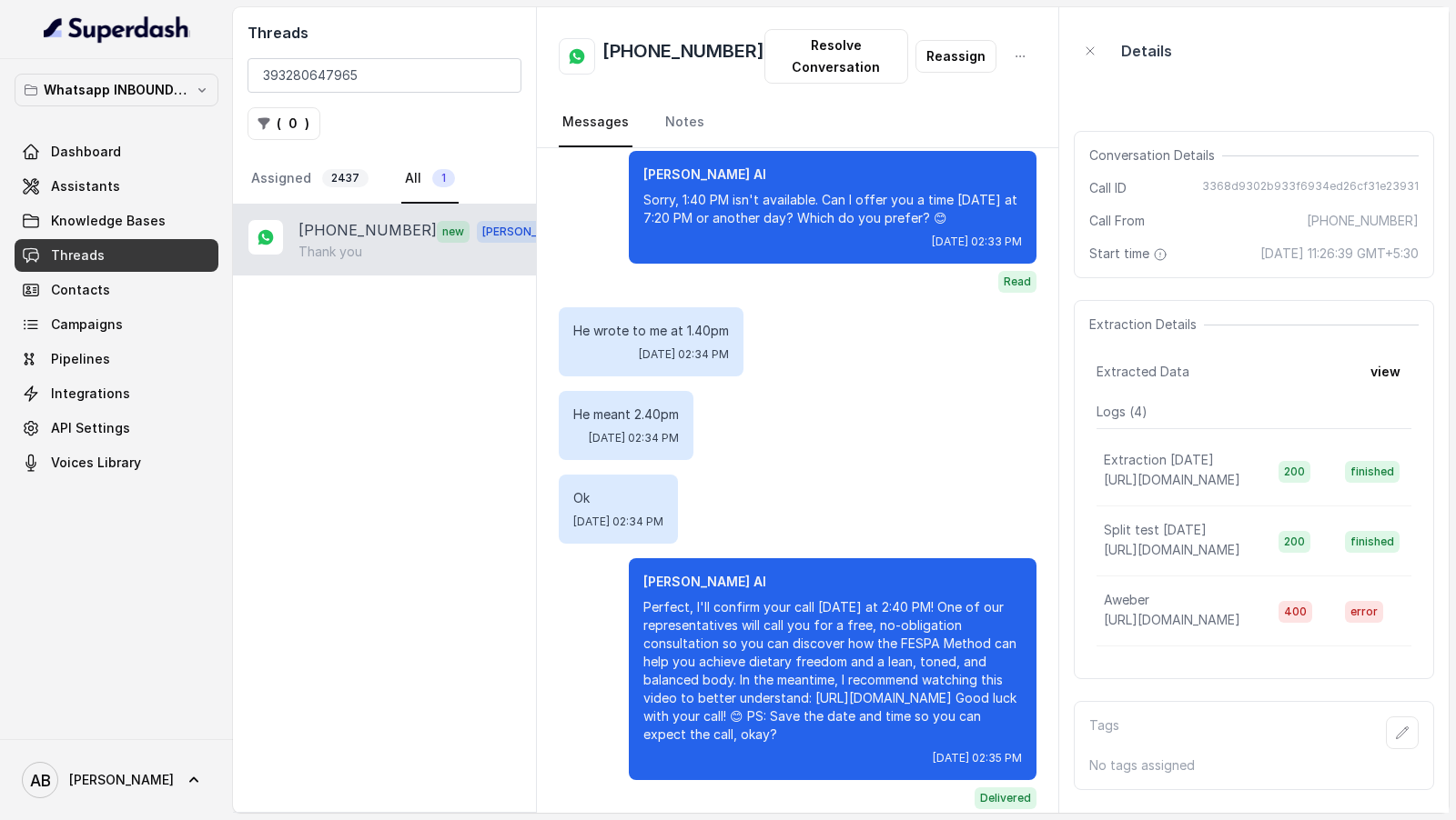
scroll to position [1708, 0]
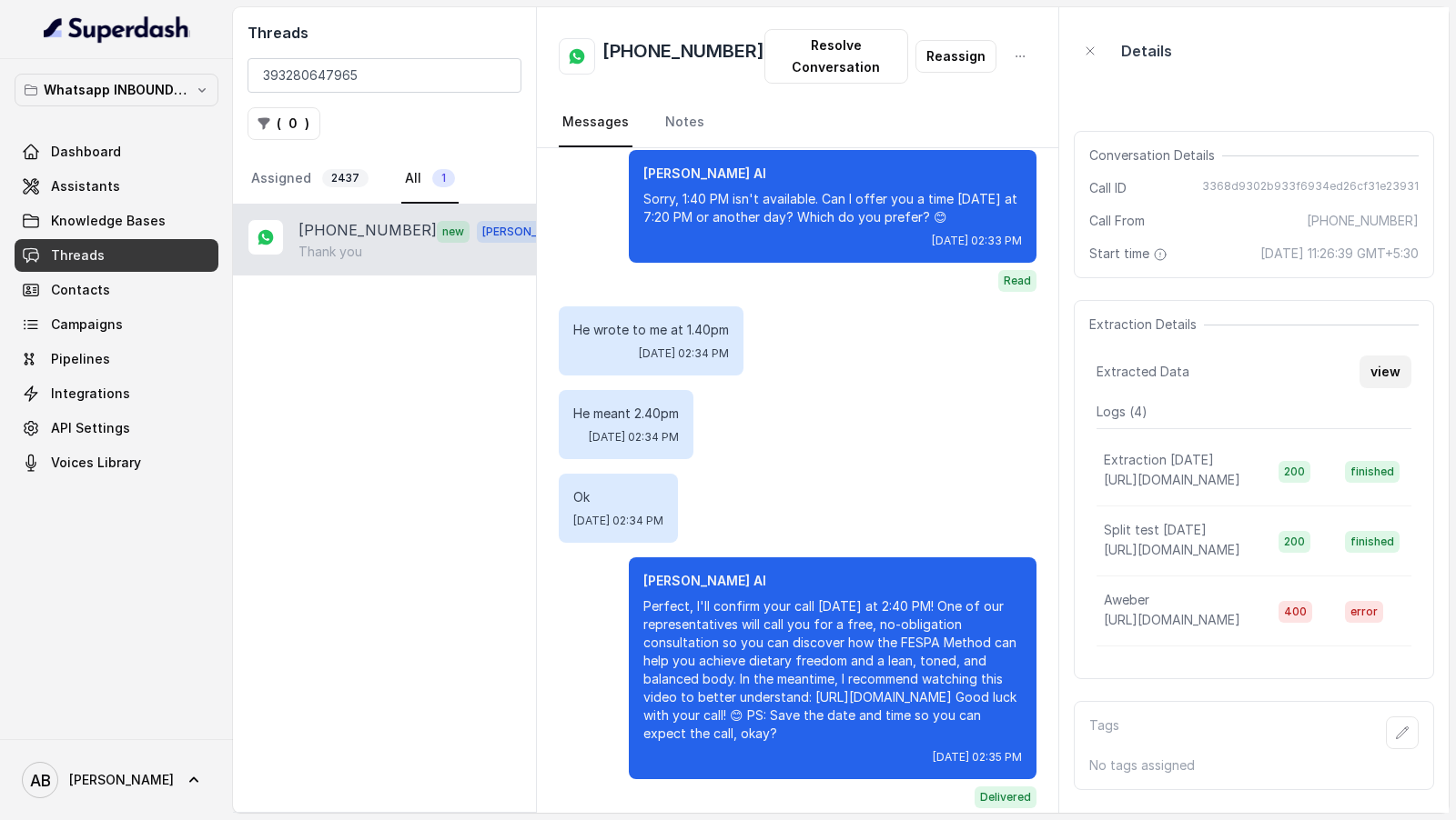
click at [1398, 377] on font "view" at bounding box center [1385, 372] width 30 height 16
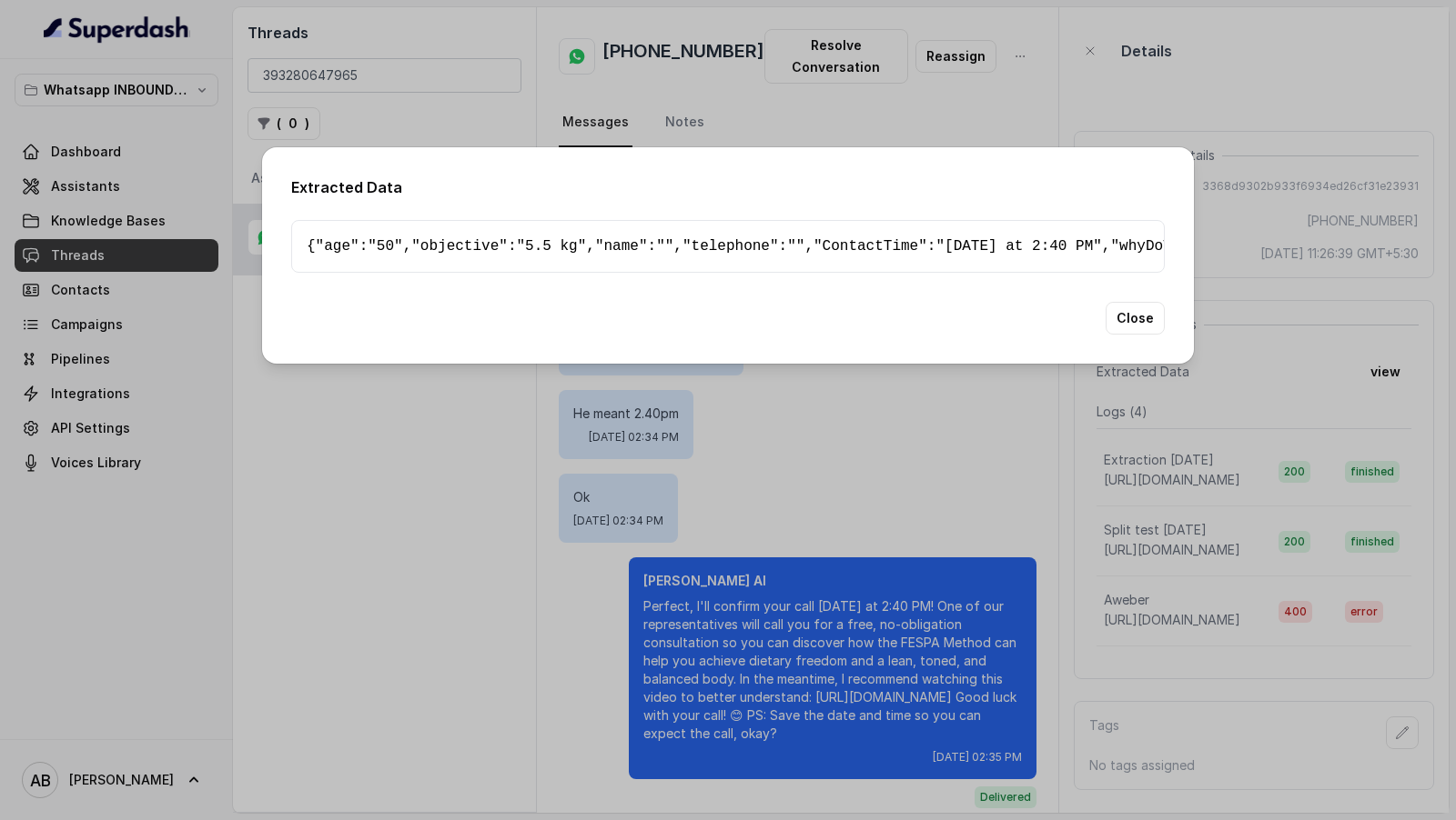
click at [1281, 377] on div "Extracted Data { " age ": "50" , " objective ": "5.5 kg" , " name ": "" , " tel…" at bounding box center [728, 410] width 1456 height 820
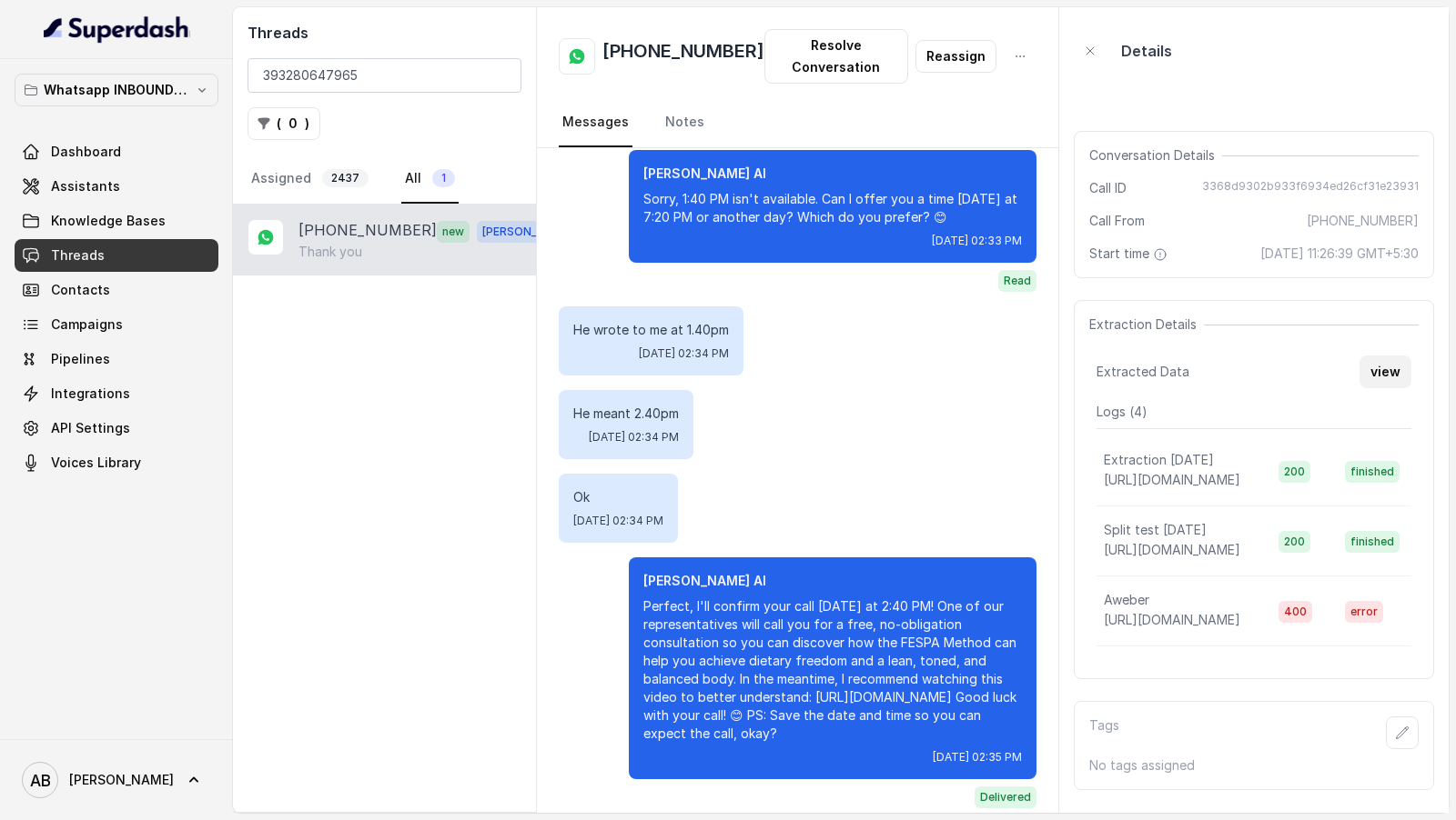
click at [1384, 378] on font "view" at bounding box center [1385, 372] width 30 height 22
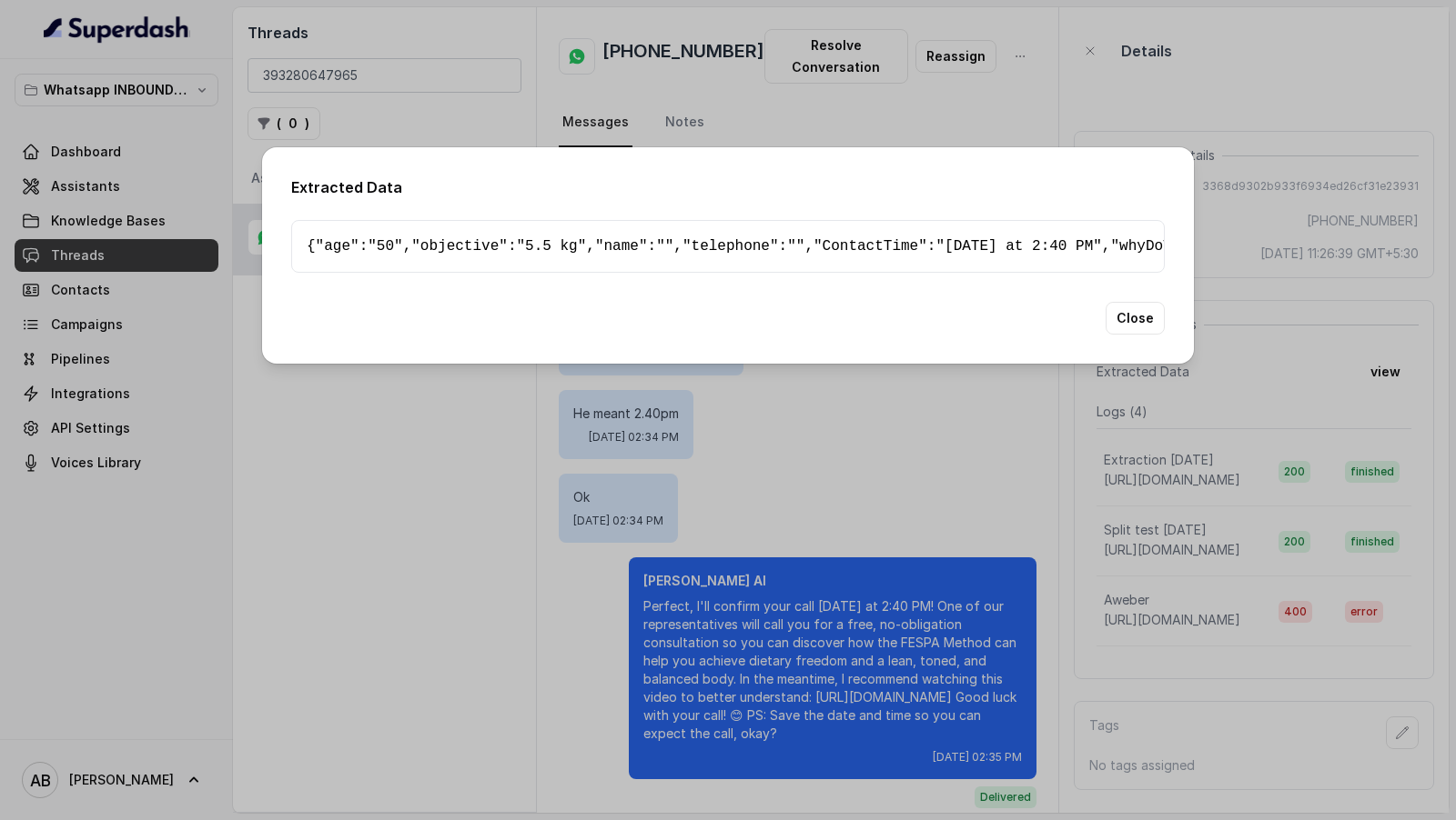
scroll to position [653, 0]
click at [1352, 448] on div "Extracted Data { " age ": "50" , " objective ": "5.5 kg" , " name ": "" , " tel…" at bounding box center [728, 410] width 1456 height 820
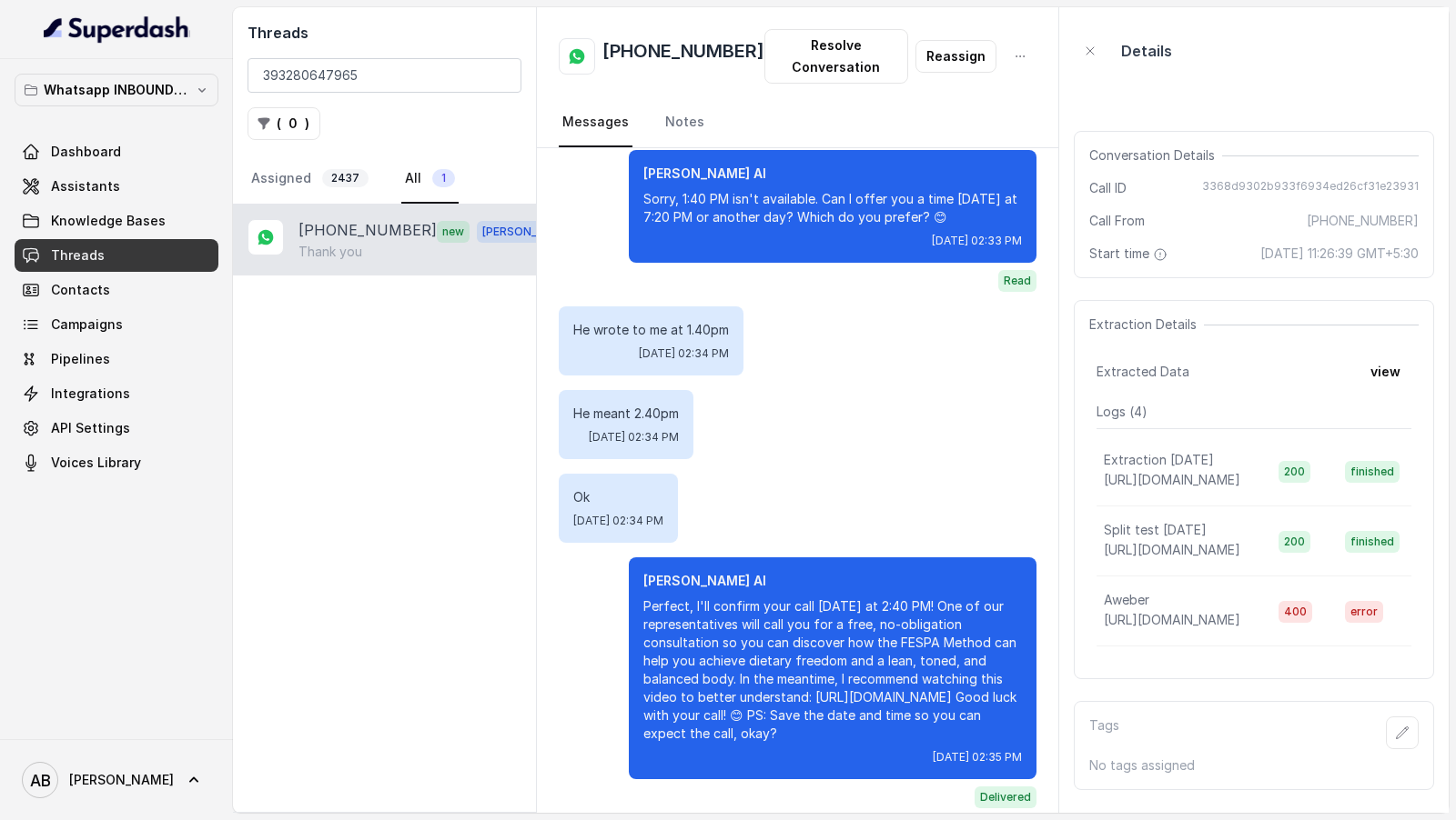
scroll to position [1890, 0]
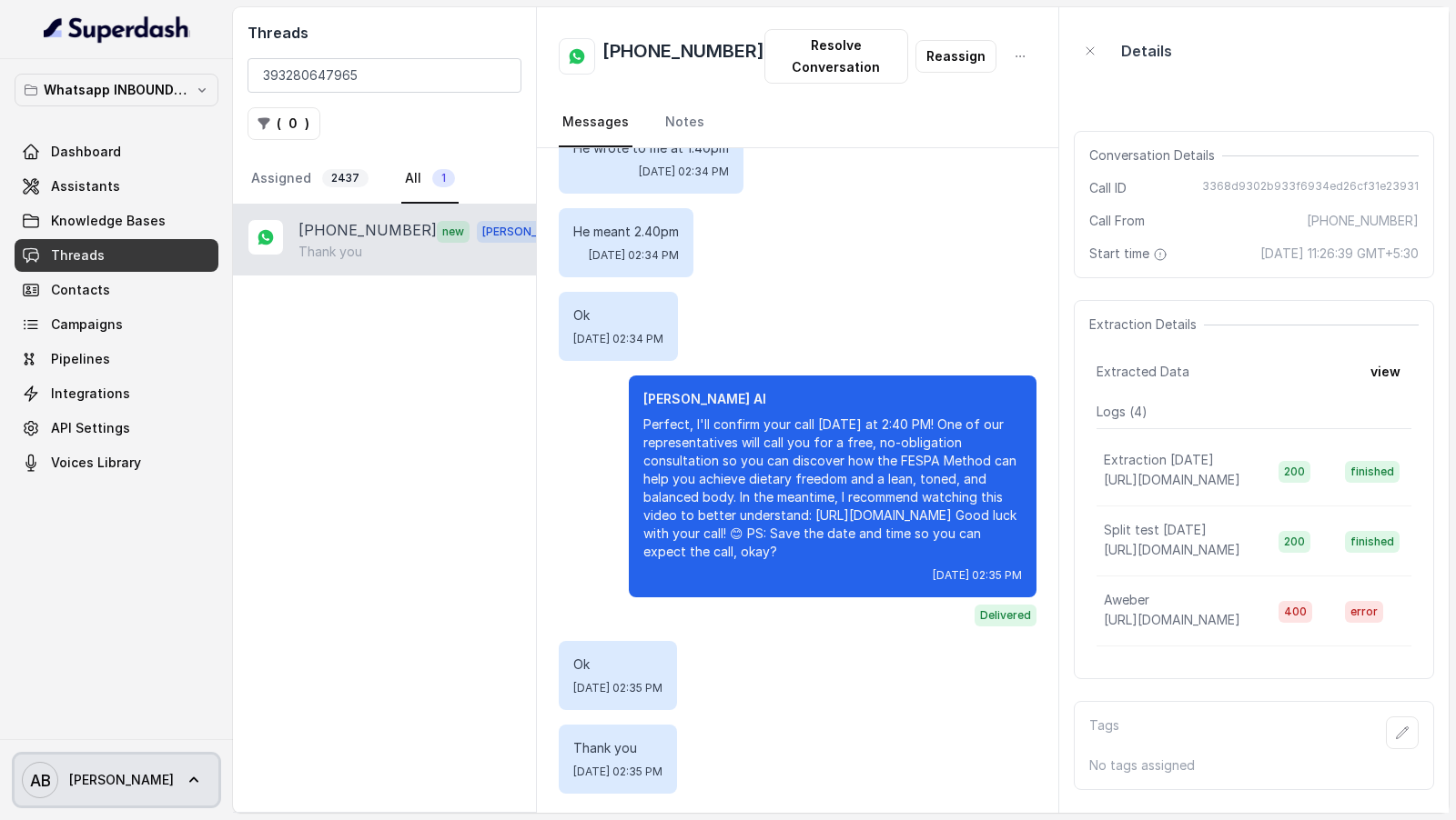
click at [112, 770] on span "AB Alexander" at bounding box center [98, 780] width 151 height 37
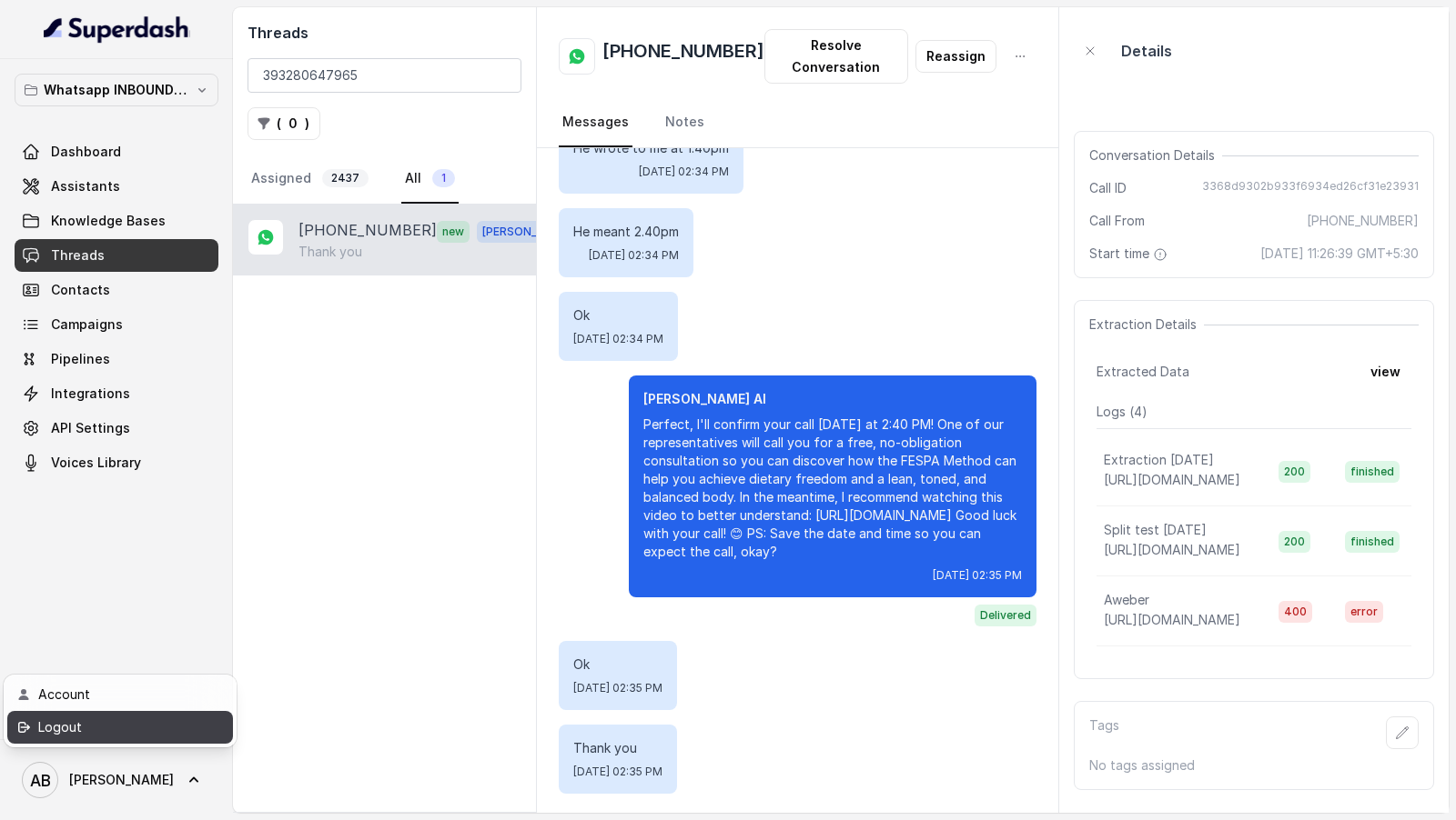
click at [136, 726] on div "Logout" at bounding box center [115, 727] width 154 height 22
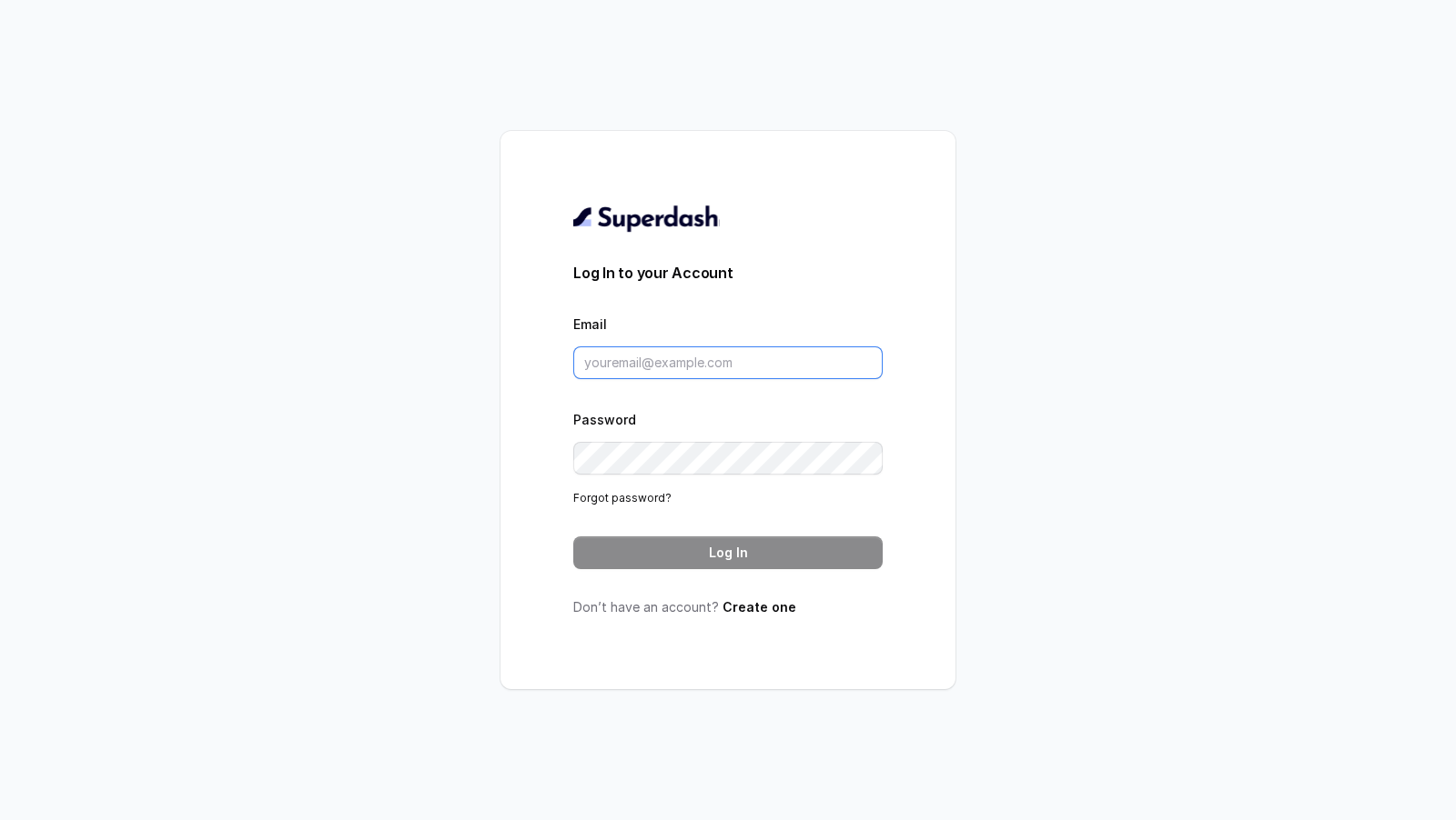
type input "[EMAIL_ADDRESS][DOMAIN_NAME]"
